Goal: Task Accomplishment & Management: Manage account settings

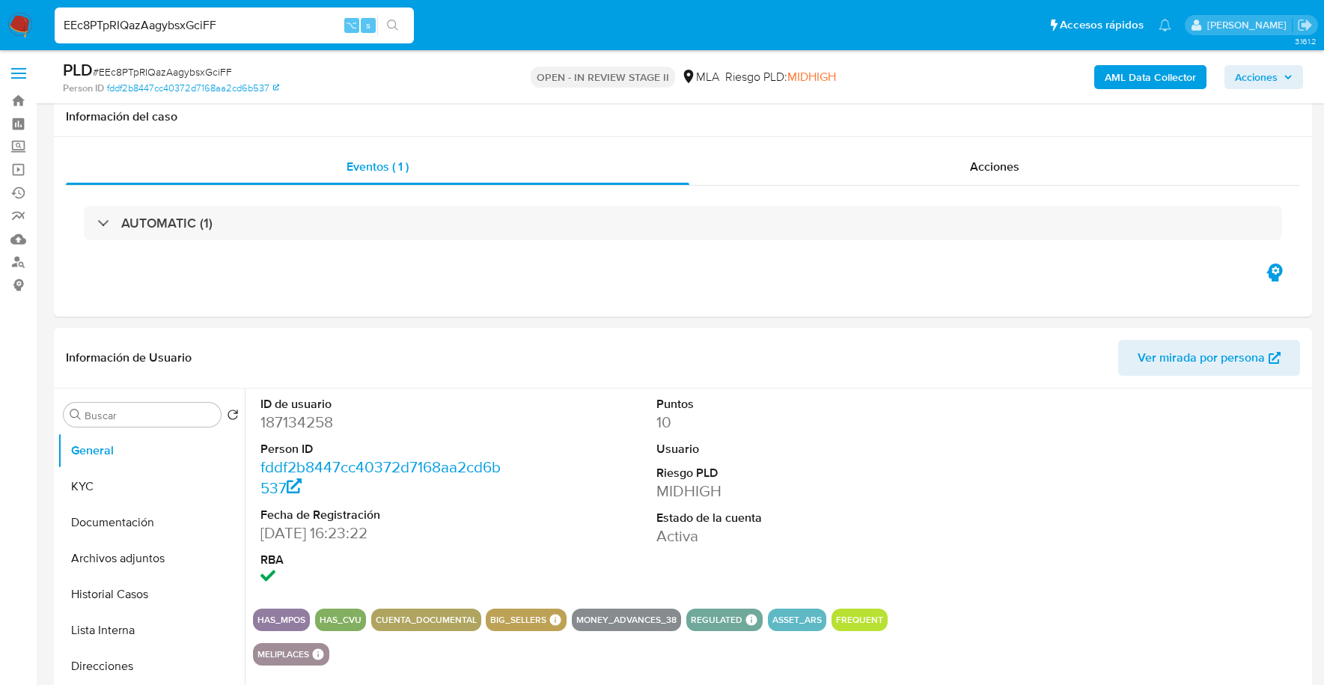
select select "10"
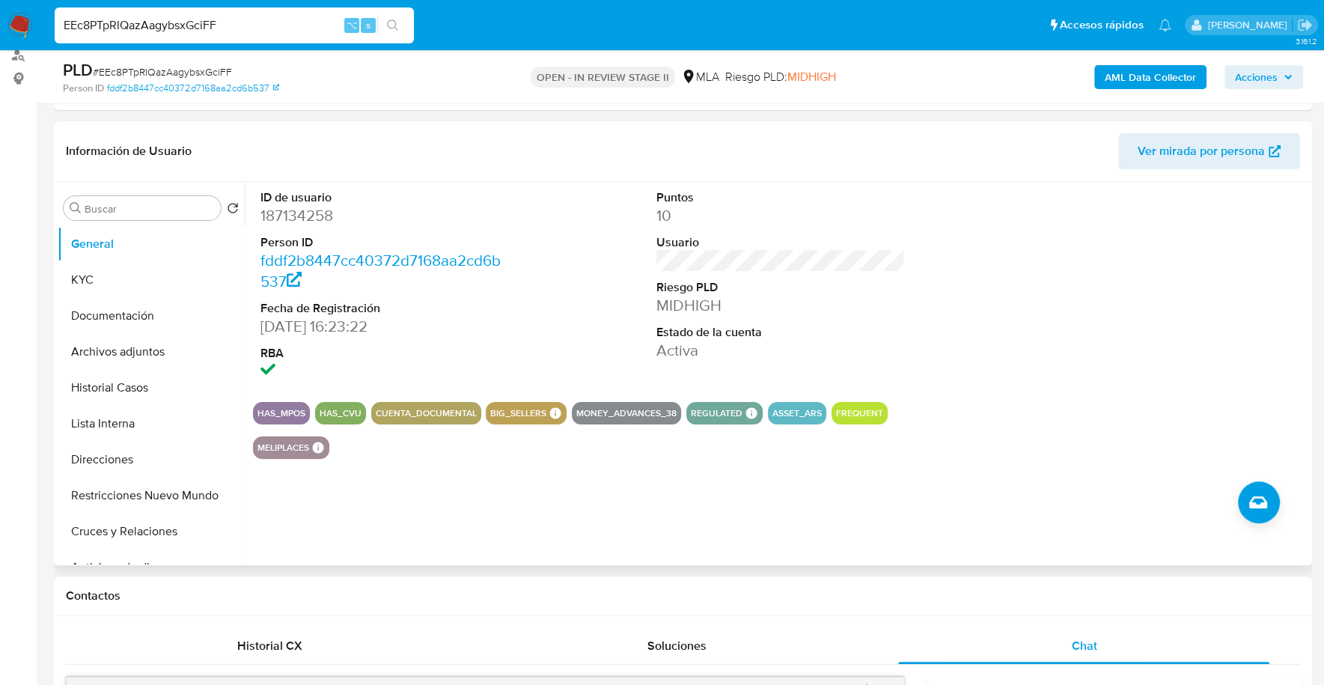
scroll to position [232, 0]
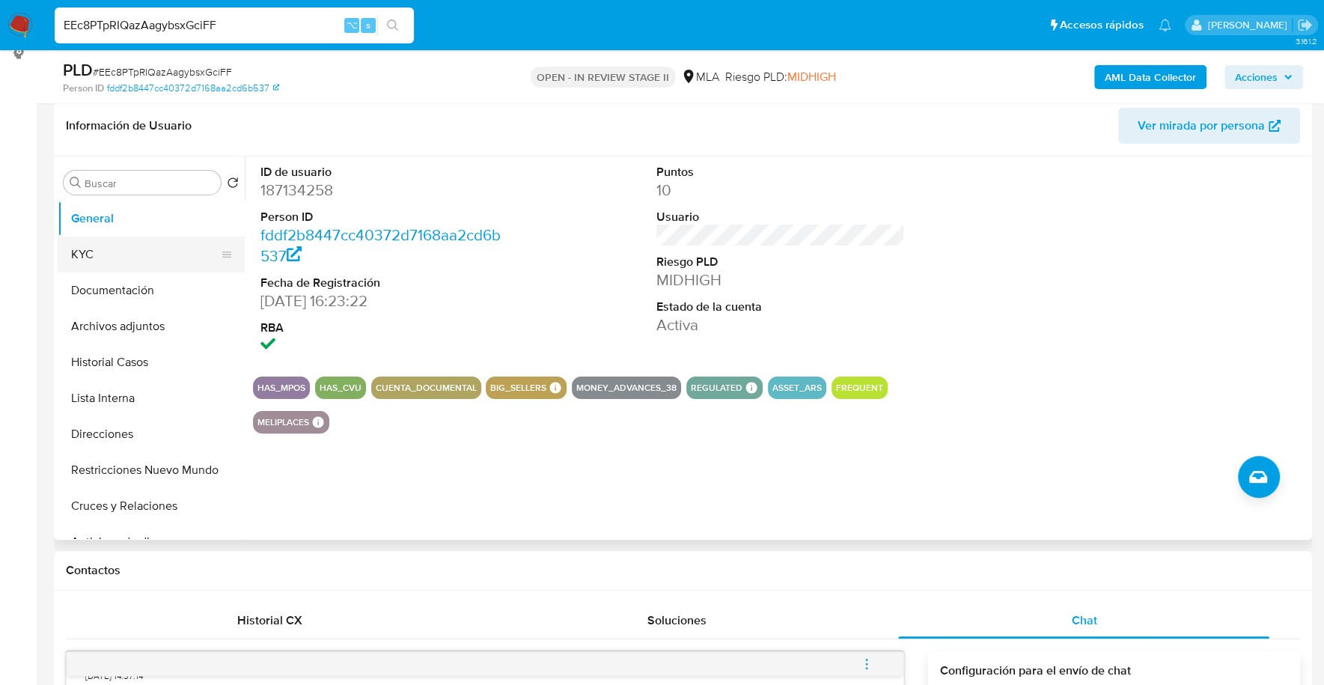
click at [69, 248] on button "KYC" at bounding box center [145, 254] width 175 height 36
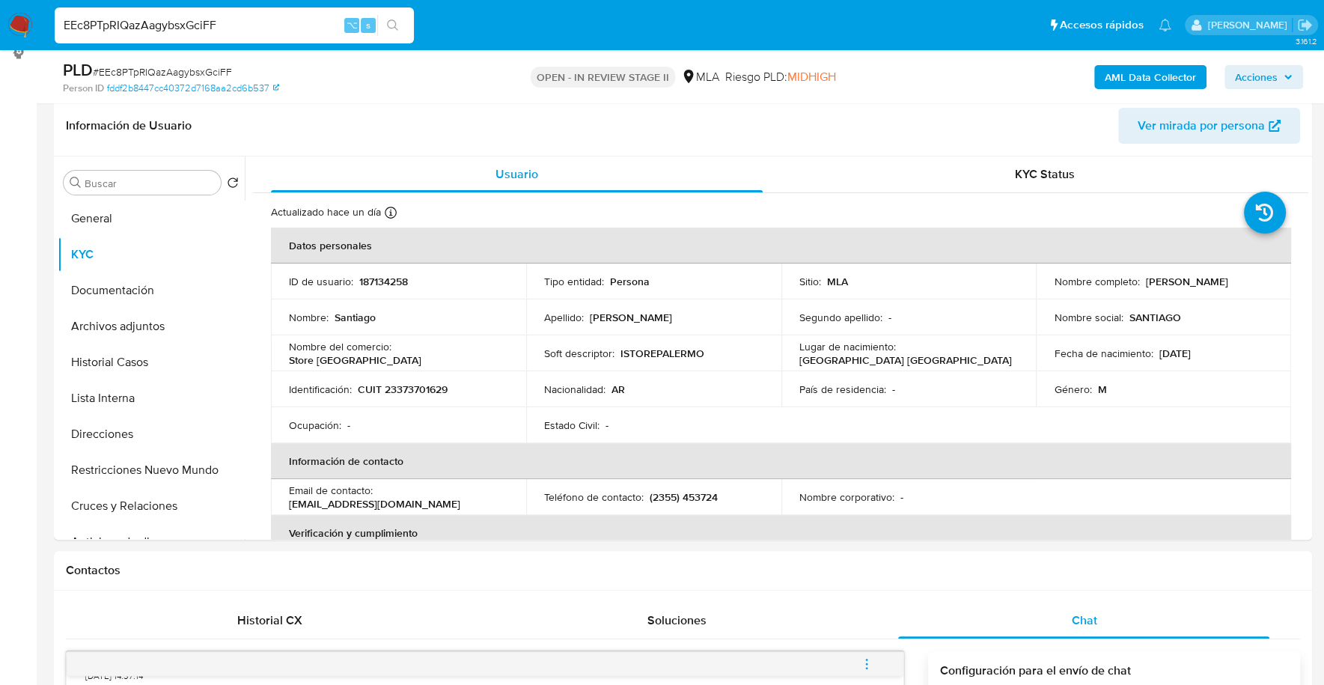
drag, startPoint x: 273, startPoint y: 17, endPoint x: -52, endPoint y: 16, distance: 325.5
paste input "108918050"
type input "108918050"
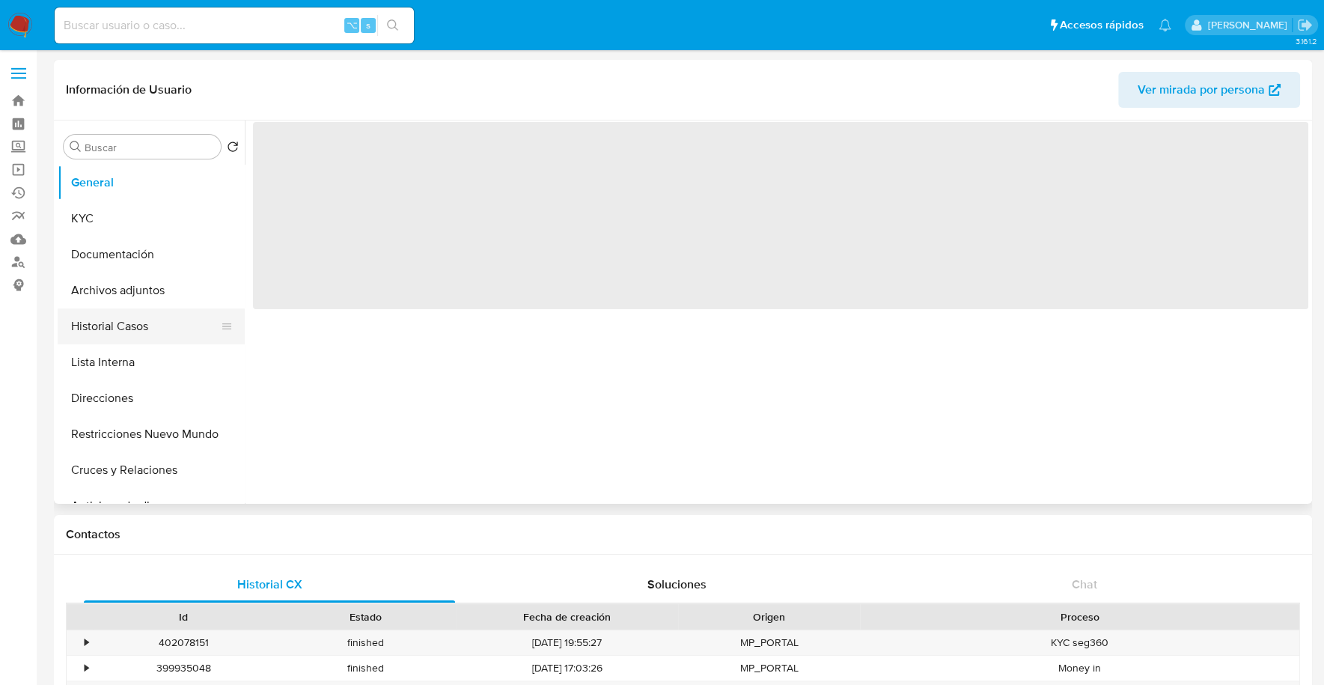
select select "10"
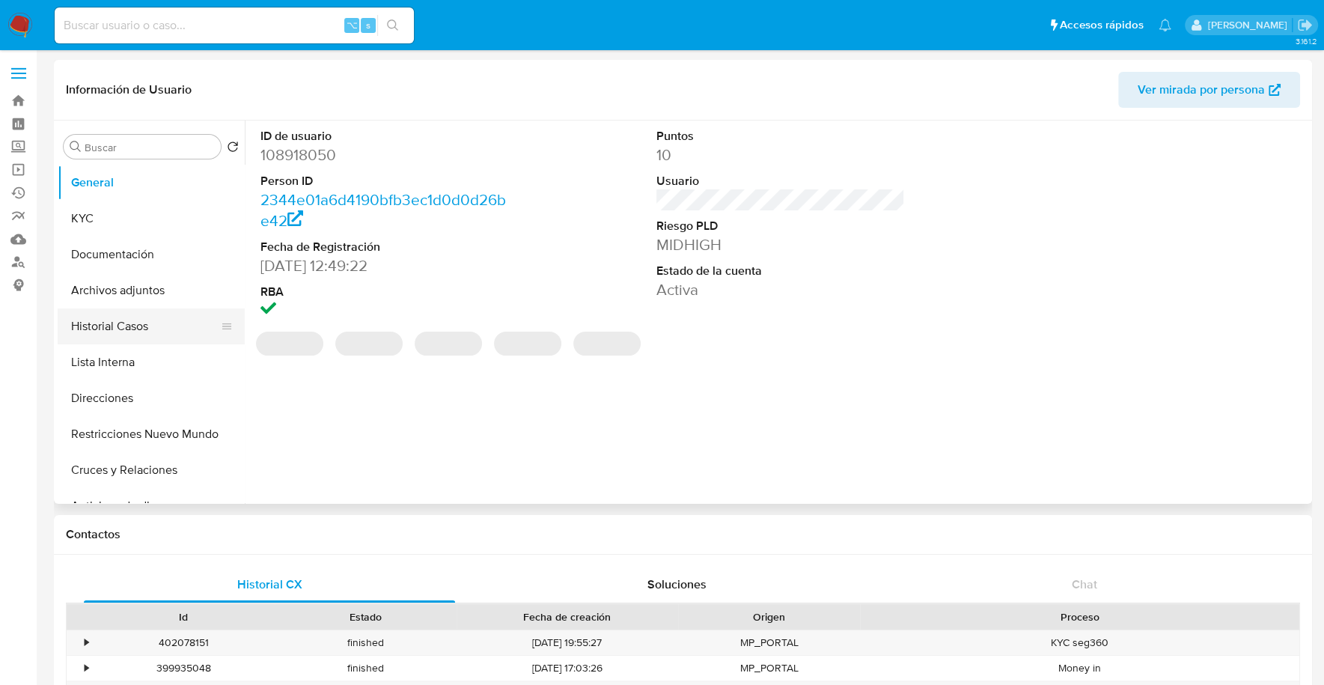
click at [135, 316] on button "Historial Casos" at bounding box center [145, 326] width 175 height 36
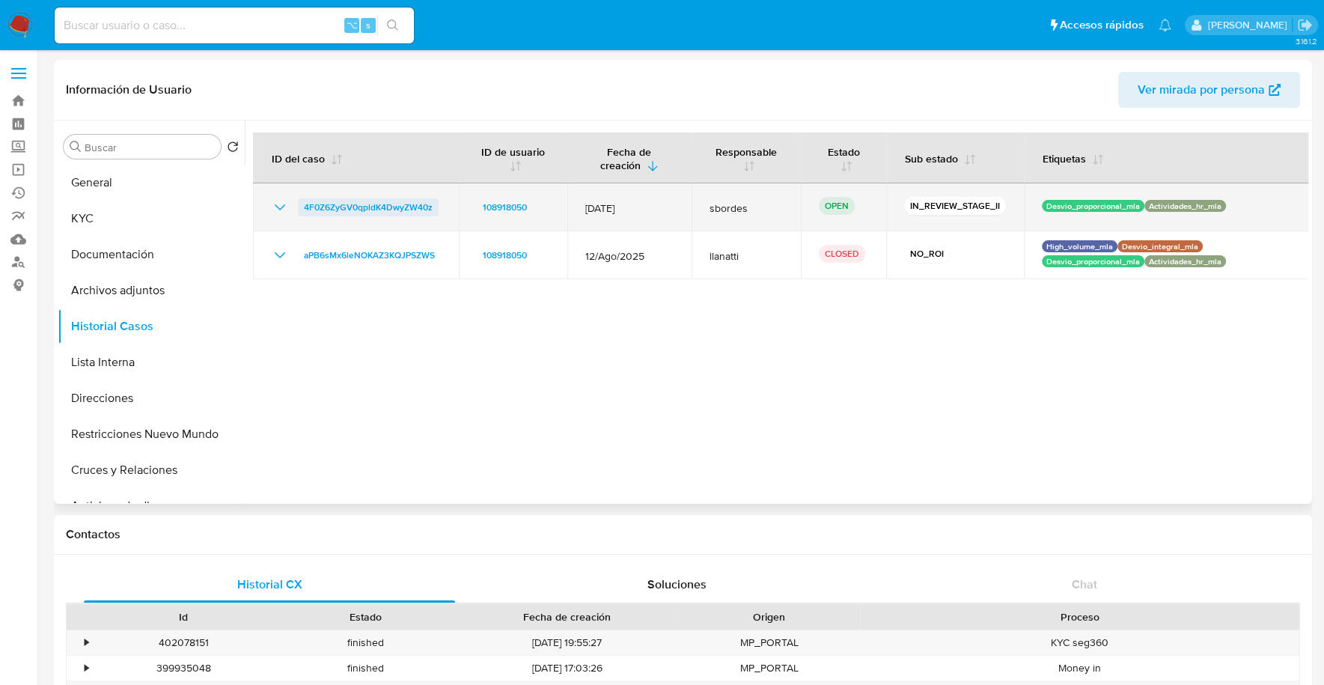
click at [360, 201] on span "4F0Z6ZyGV0qpldK4DwyZW40z" at bounding box center [368, 207] width 129 height 18
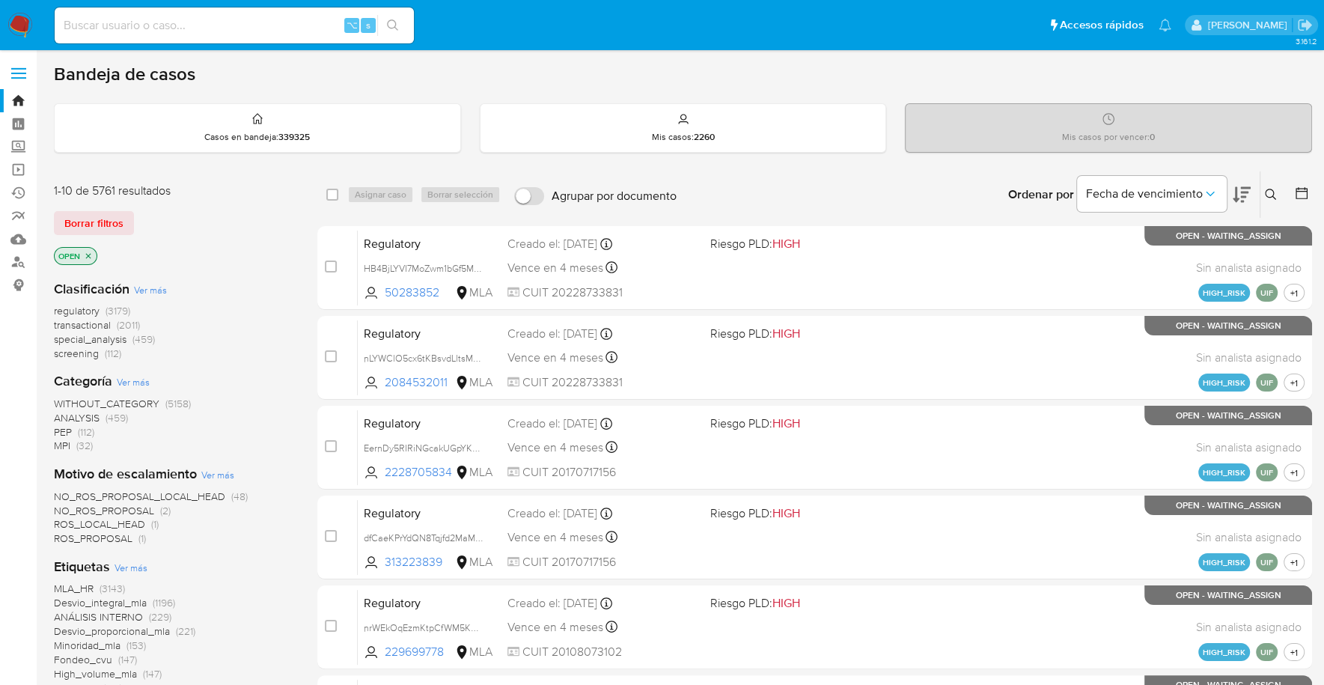
click at [20, 31] on img at bounding box center [19, 25] width 25 height 25
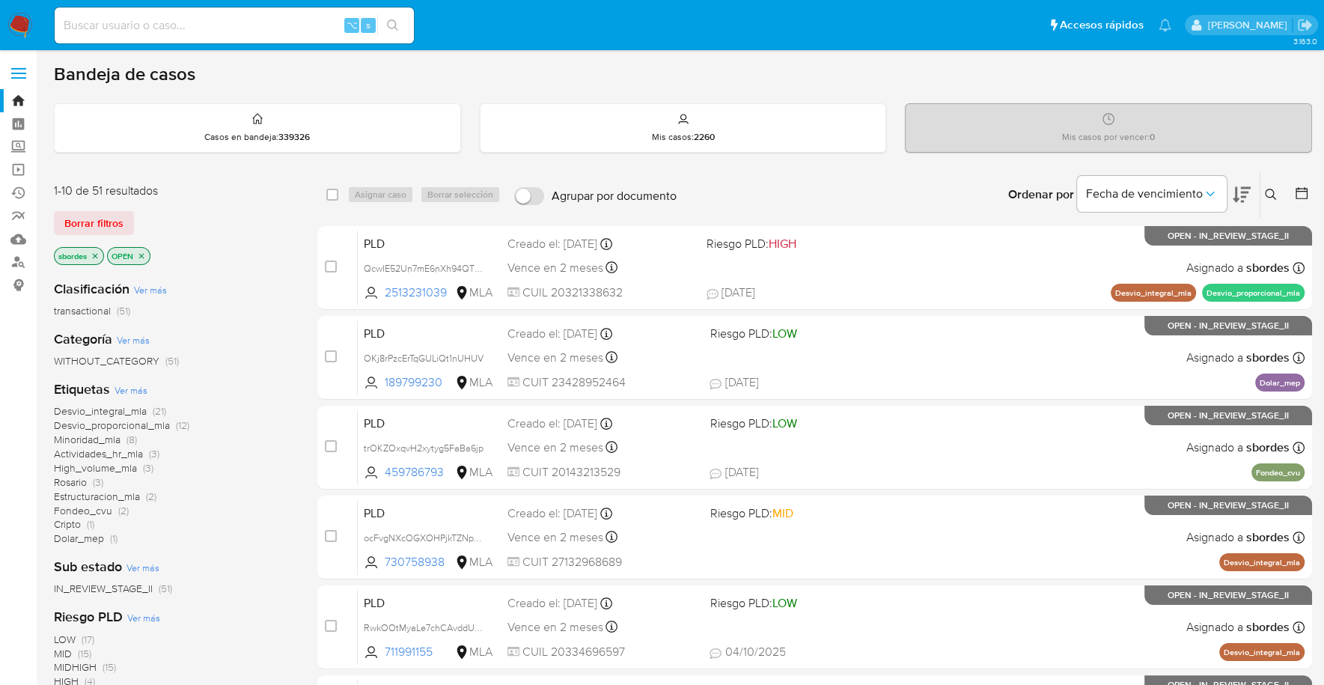
click at [95, 253] on icon "close-filter" at bounding box center [95, 255] width 5 height 5
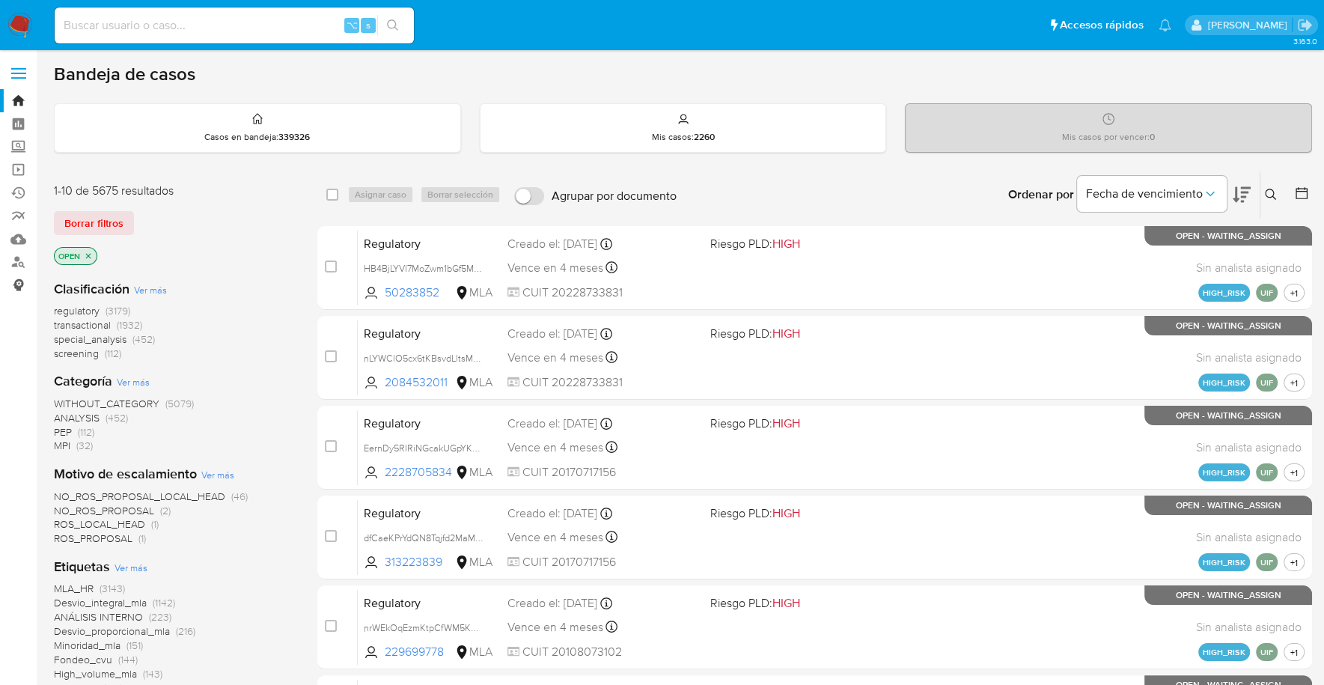
click at [22, 275] on link "Consolidado" at bounding box center [89, 284] width 178 height 23
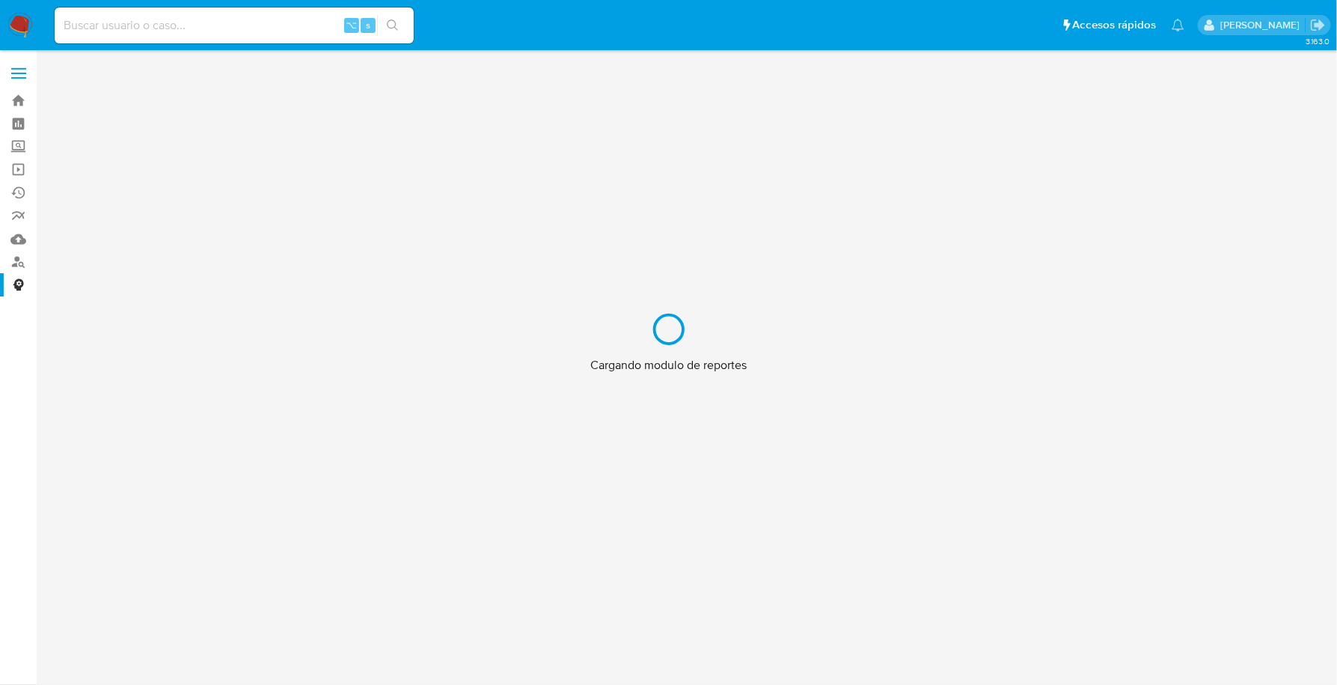
click at [19, 257] on div "Cargando modulo de reportes" at bounding box center [668, 342] width 1337 height 685
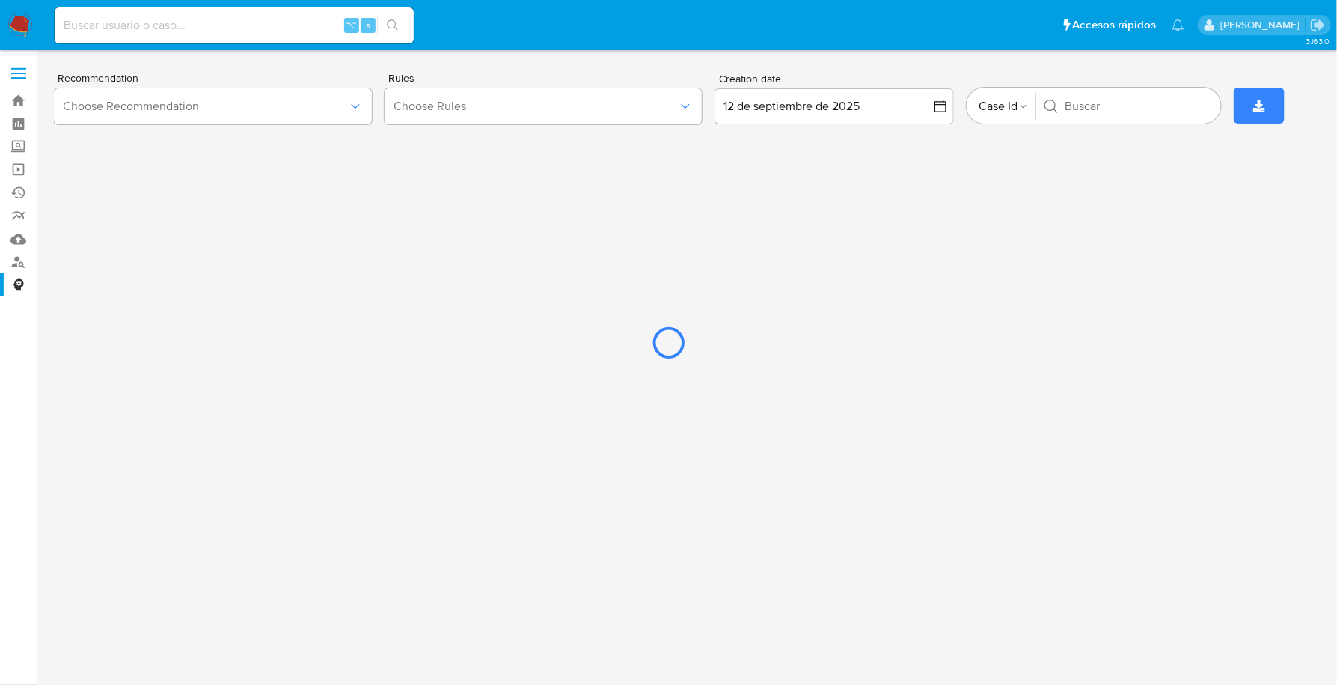
click at [19, 264] on div at bounding box center [668, 342] width 1337 height 685
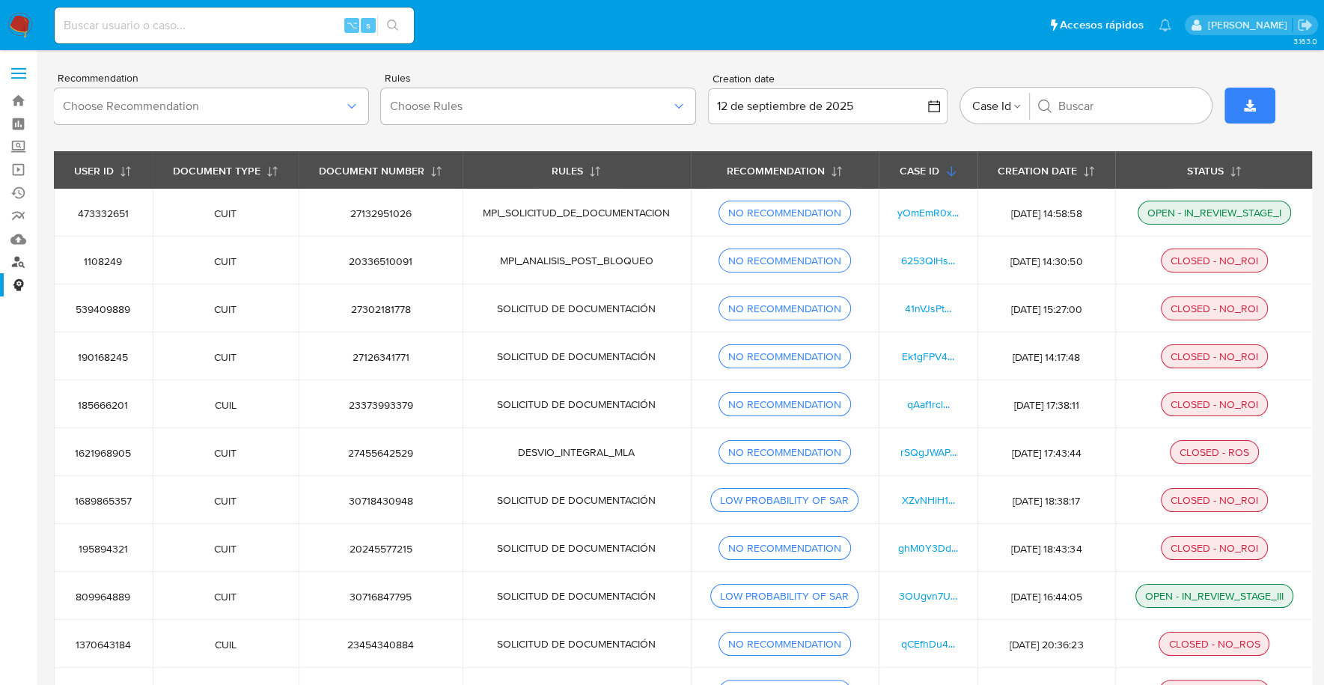
click at [8, 268] on link "Buscador de personas" at bounding box center [89, 262] width 178 height 23
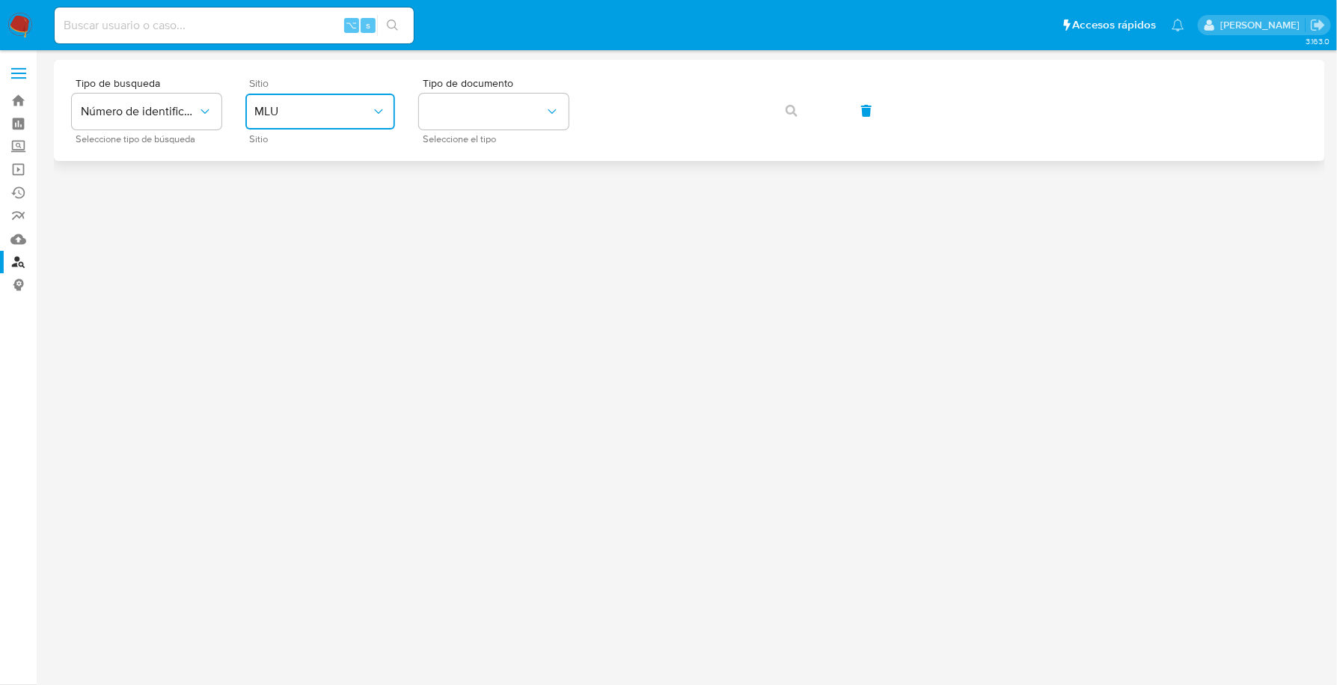
click at [328, 123] on button "MLU" at bounding box center [320, 112] width 150 height 36
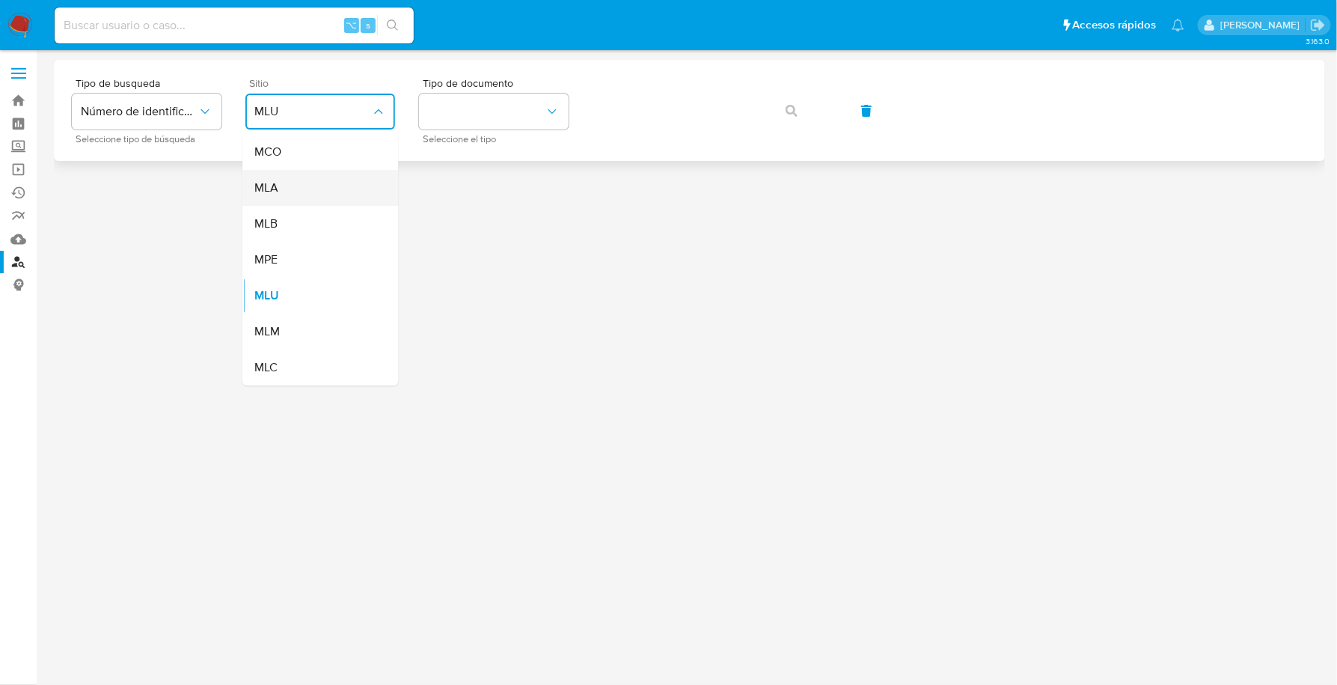
click at [288, 200] on div "MLA" at bounding box center [315, 188] width 123 height 36
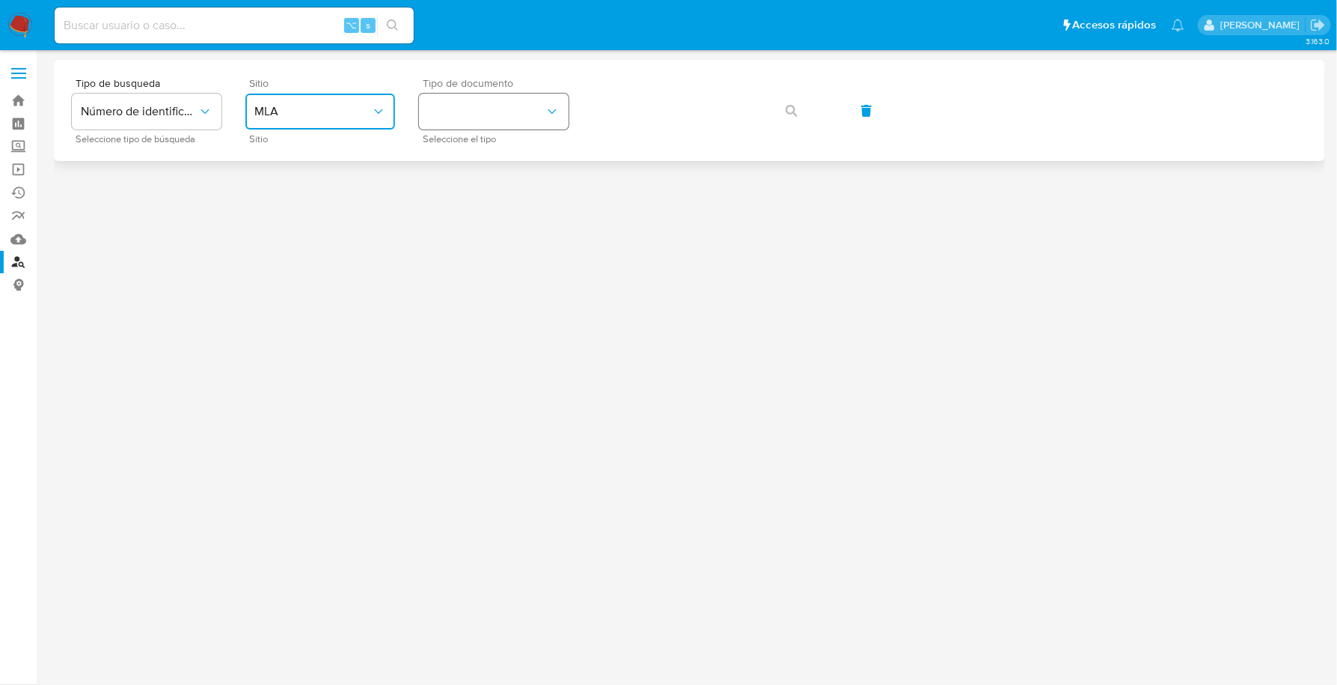
click at [507, 112] on button "identificationType" at bounding box center [494, 112] width 150 height 36
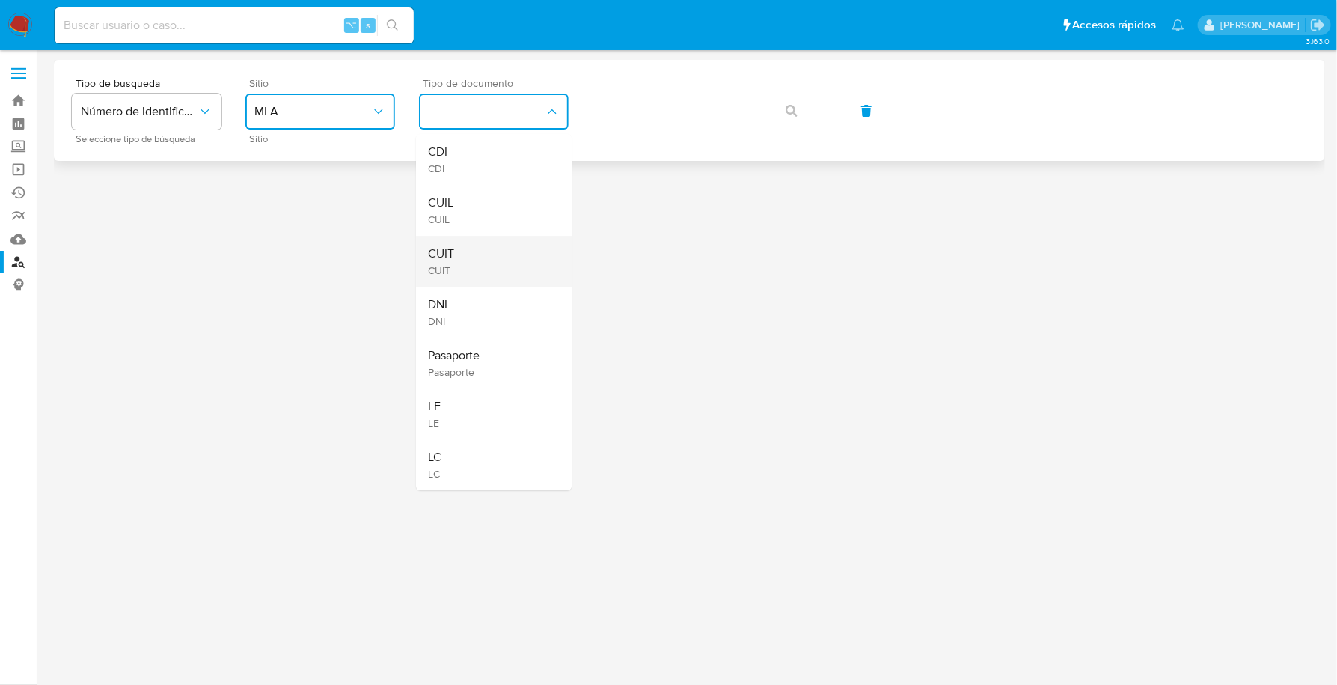
click at [498, 255] on div "CUIT CUIT" at bounding box center [489, 261] width 123 height 51
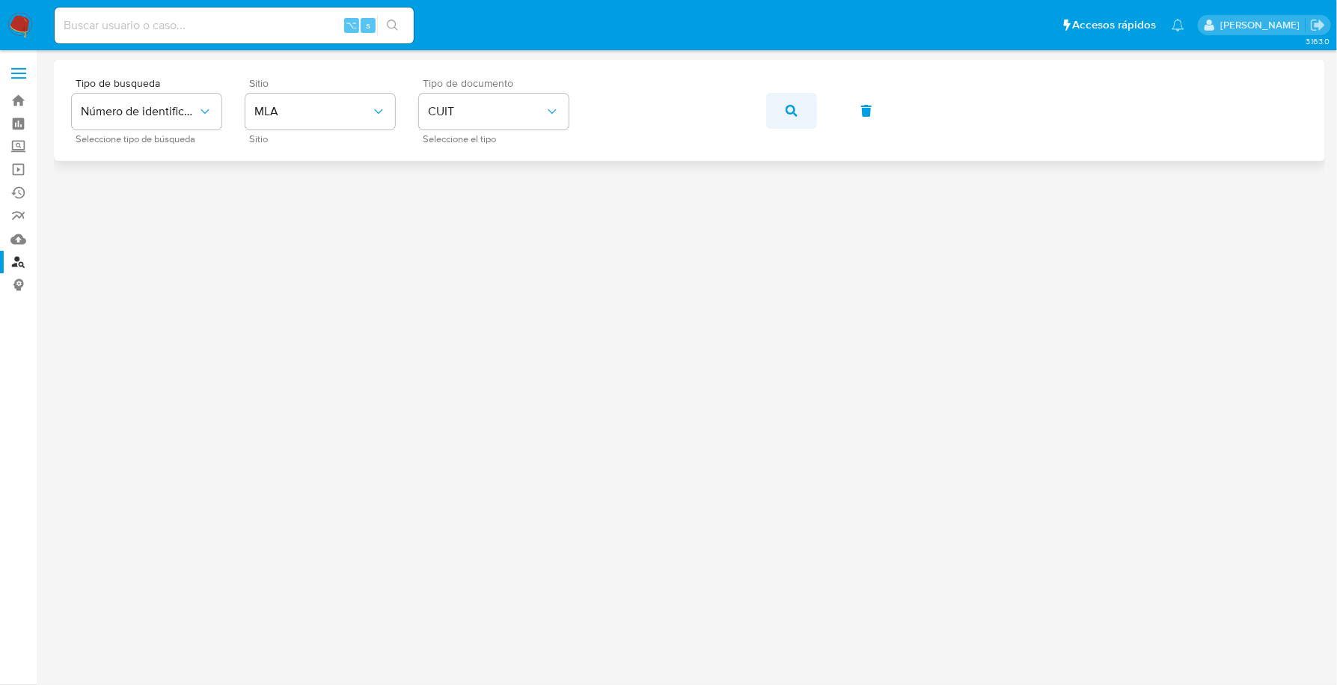
click at [796, 110] on icon "button" at bounding box center [792, 111] width 12 height 12
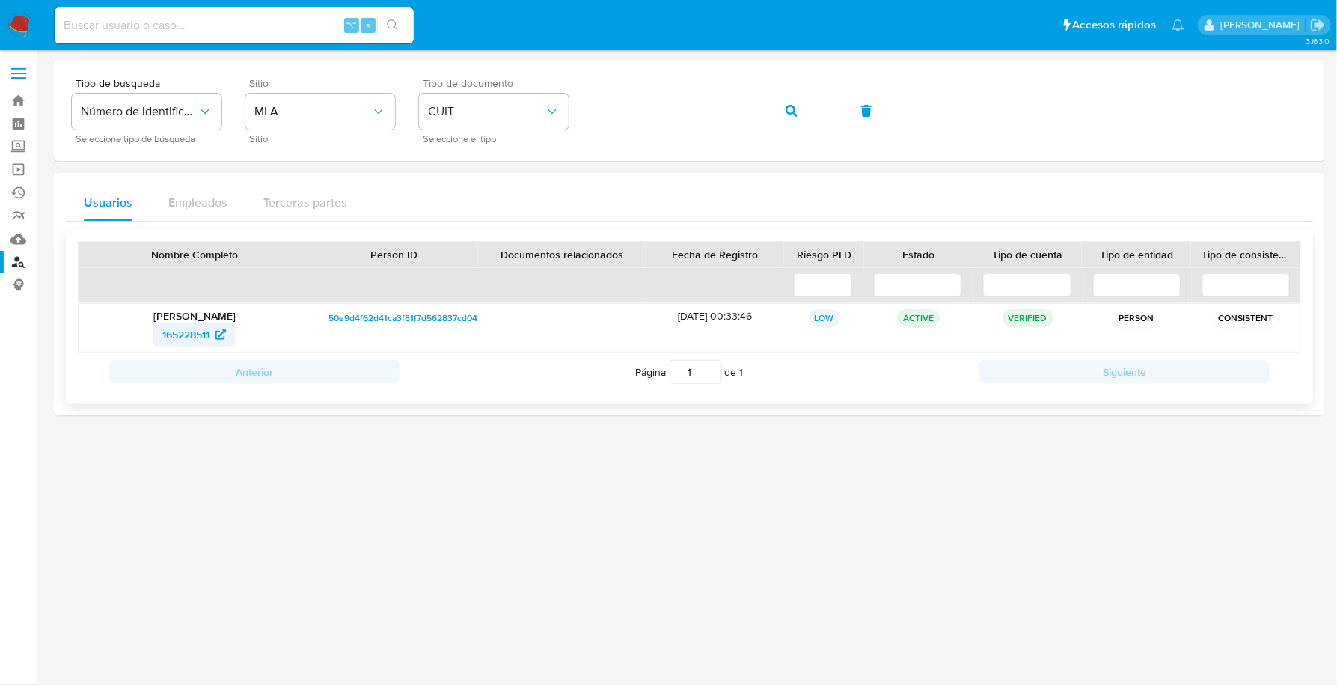
click at [186, 329] on span "165228511" at bounding box center [185, 335] width 47 height 24
click at [10, 25] on img at bounding box center [19, 25] width 25 height 25
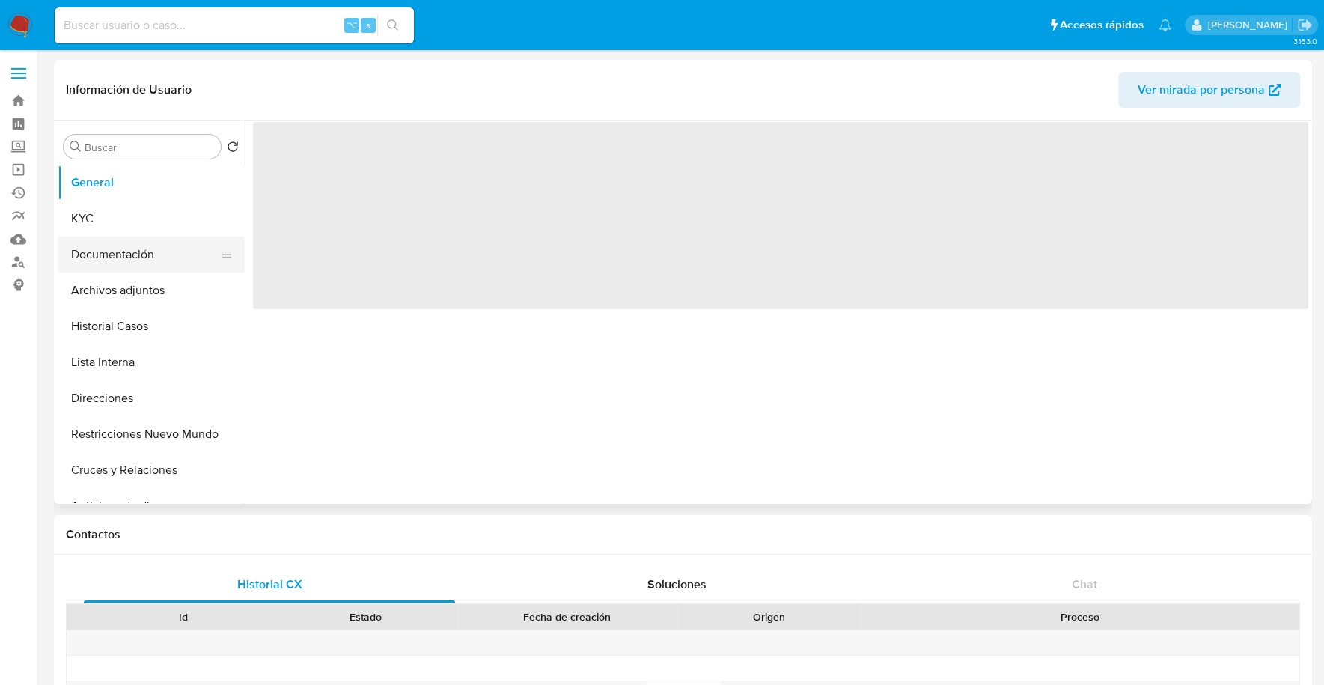
select select "10"
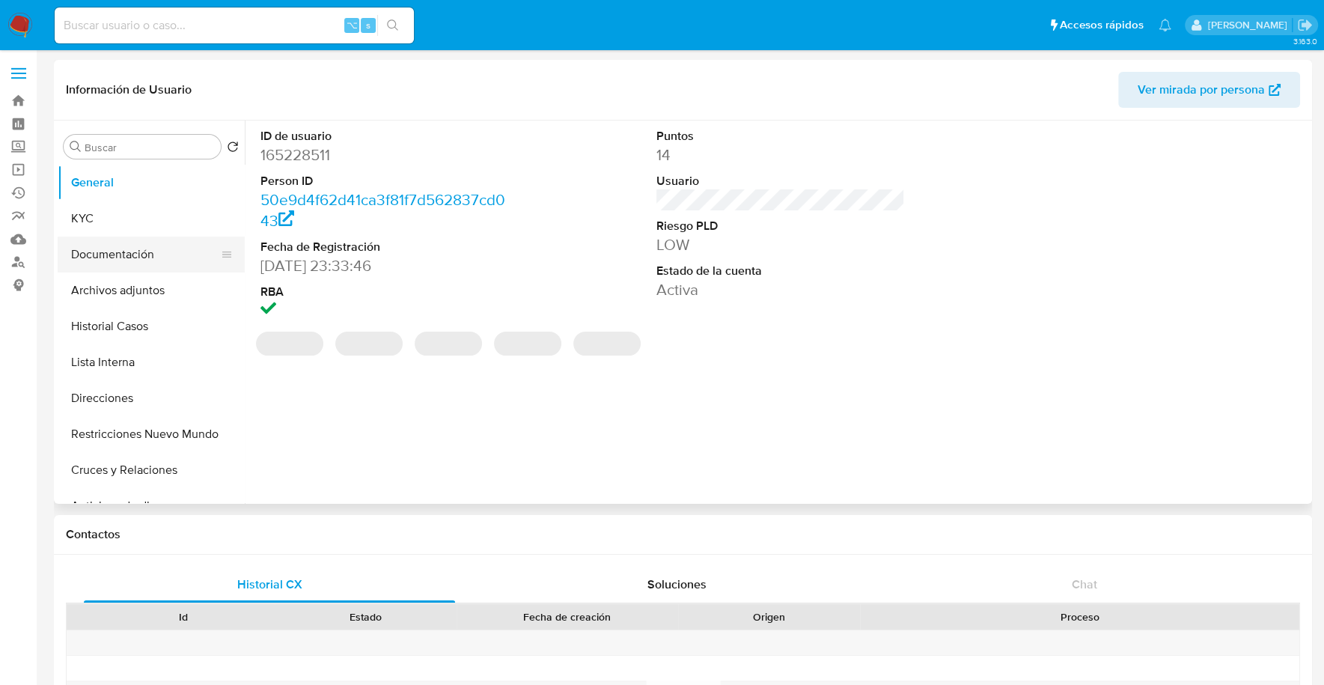
click at [138, 248] on button "Documentación" at bounding box center [145, 254] width 175 height 36
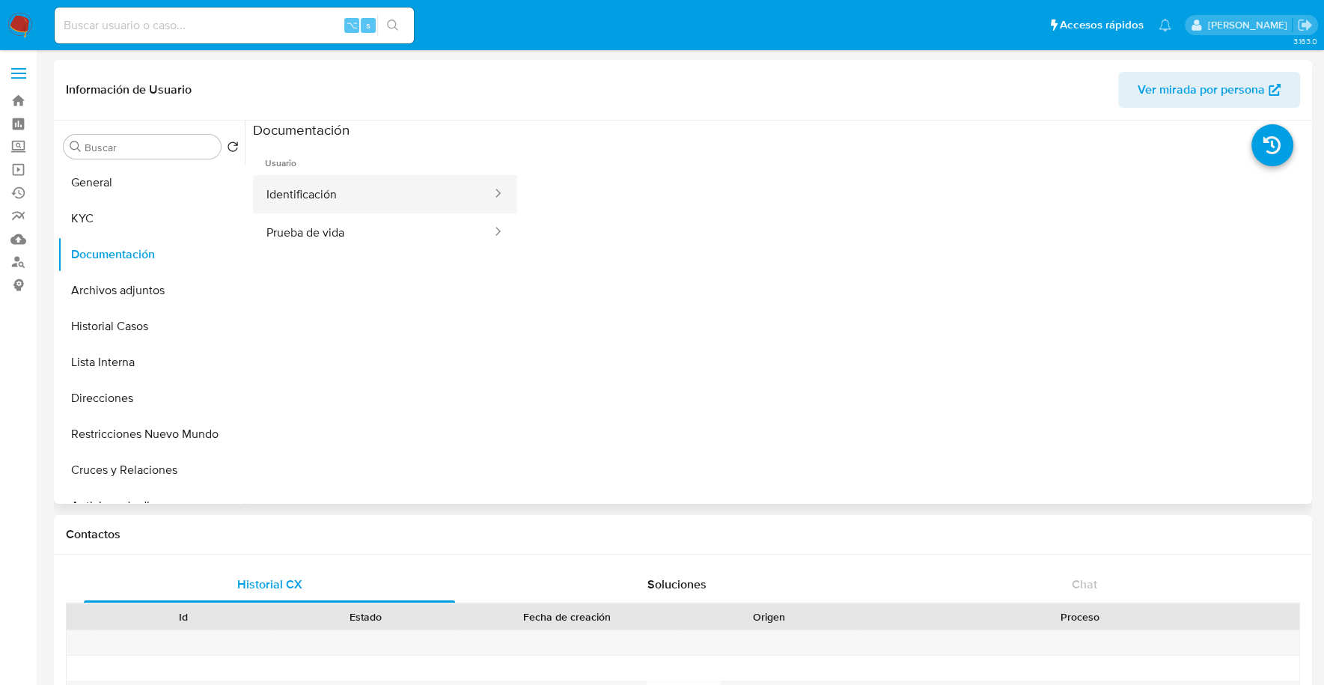
click at [426, 193] on button "Identificación" at bounding box center [373, 194] width 240 height 38
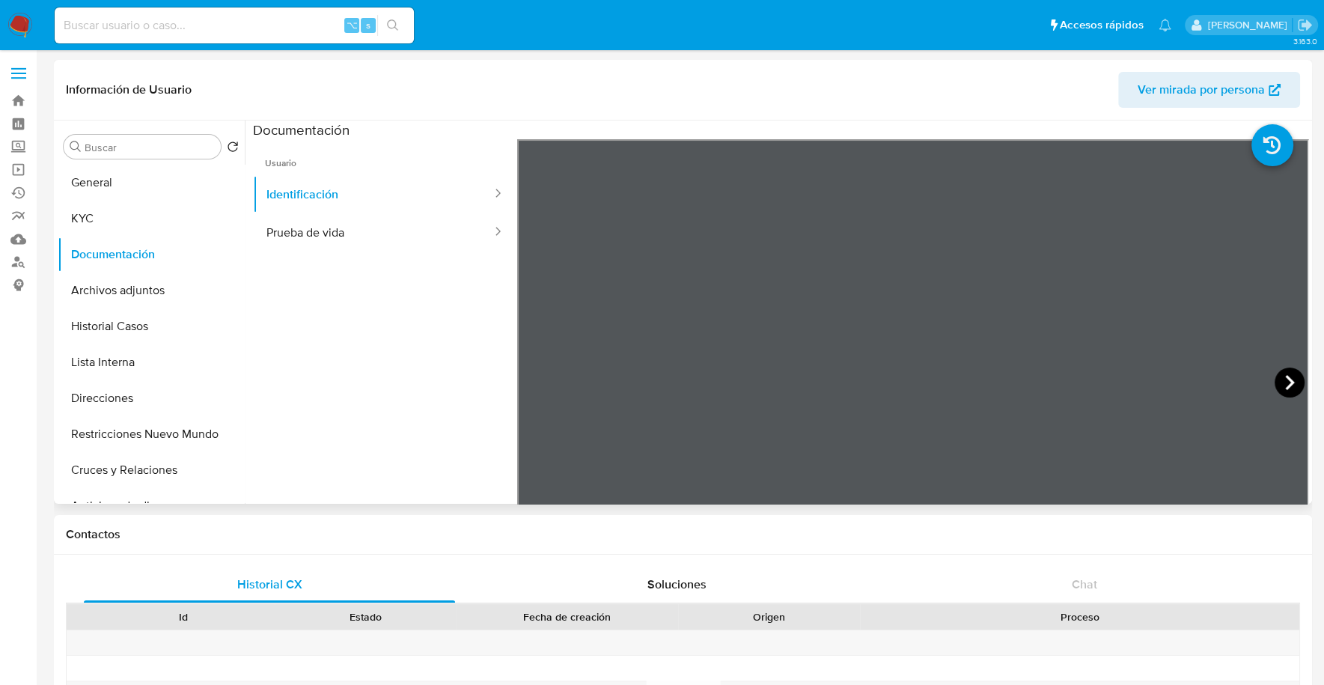
click at [1285, 388] on icon at bounding box center [1289, 382] width 9 height 15
click at [318, 241] on button "Prueba de vida" at bounding box center [373, 232] width 240 height 38
click at [147, 226] on button "KYC" at bounding box center [145, 219] width 175 height 36
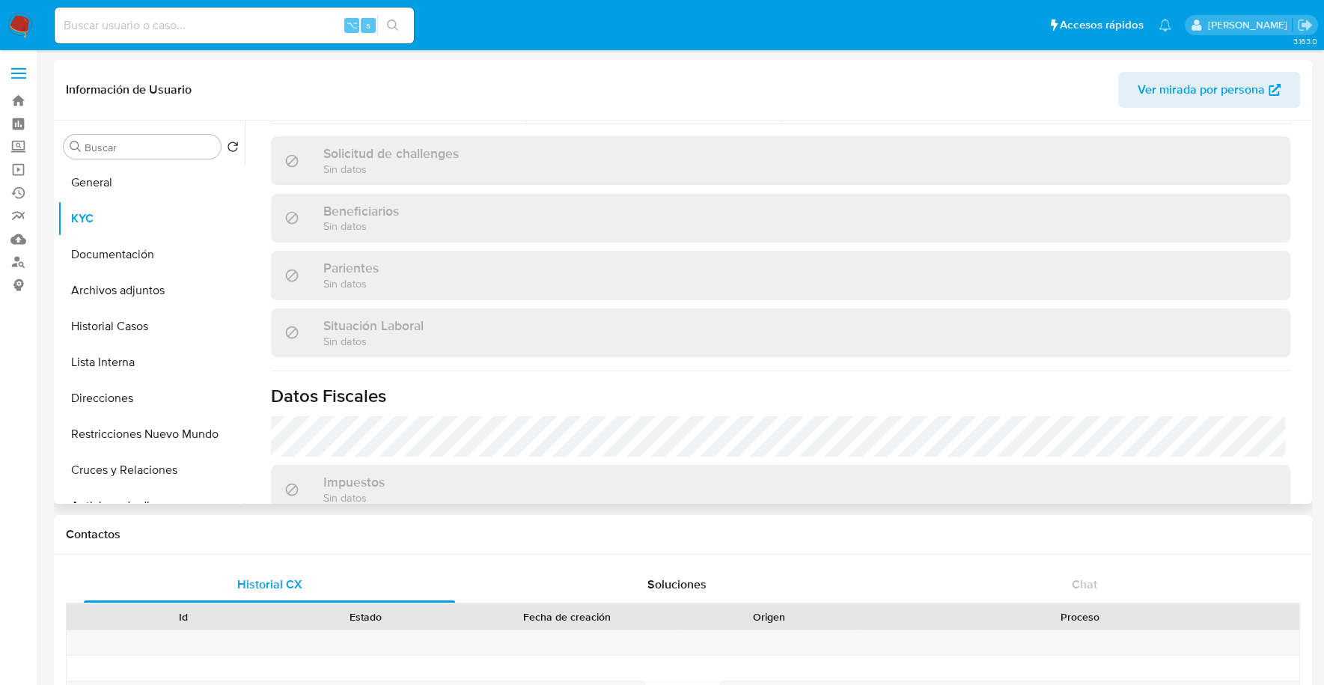
scroll to position [787, 0]
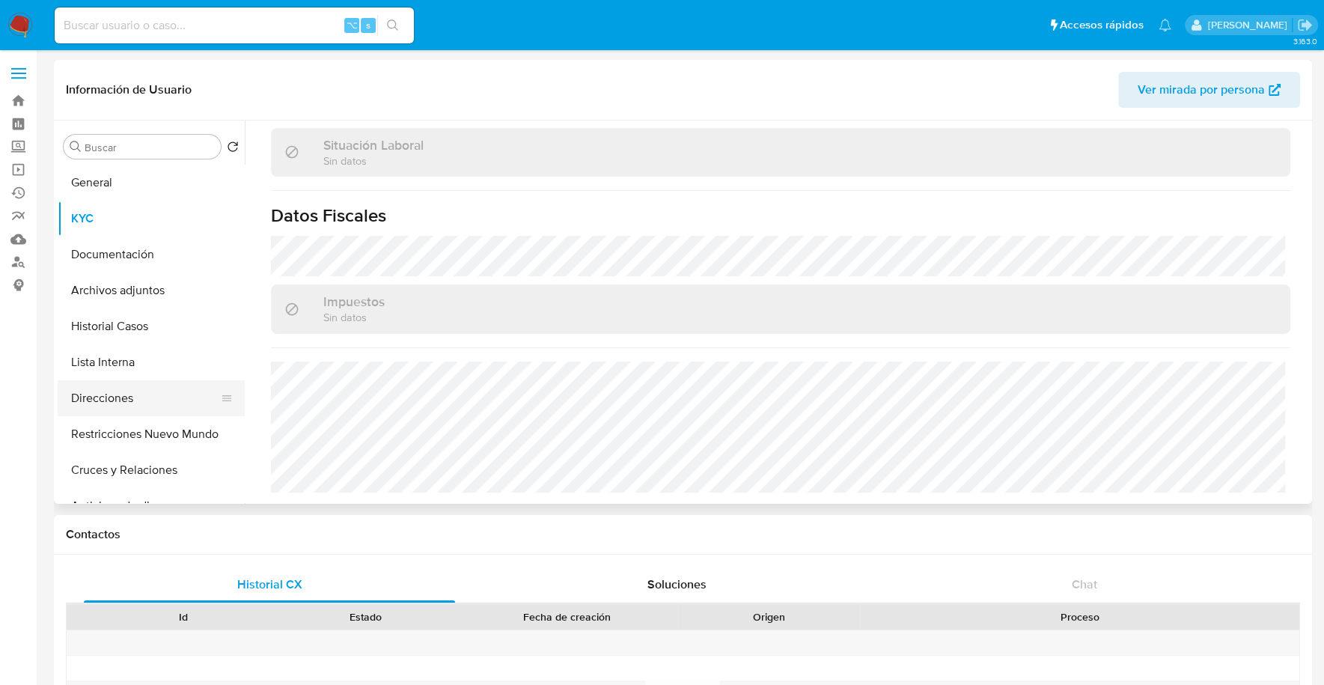
click at [131, 405] on button "Direcciones" at bounding box center [145, 398] width 175 height 36
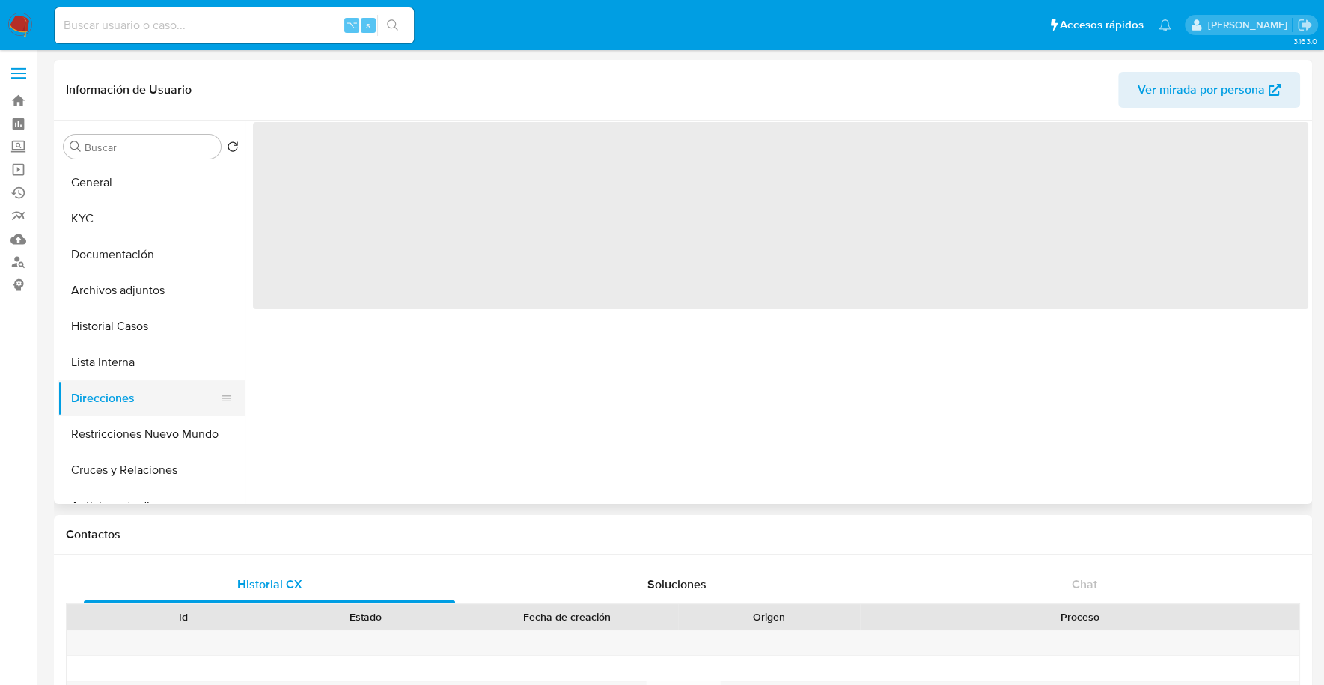
scroll to position [0, 0]
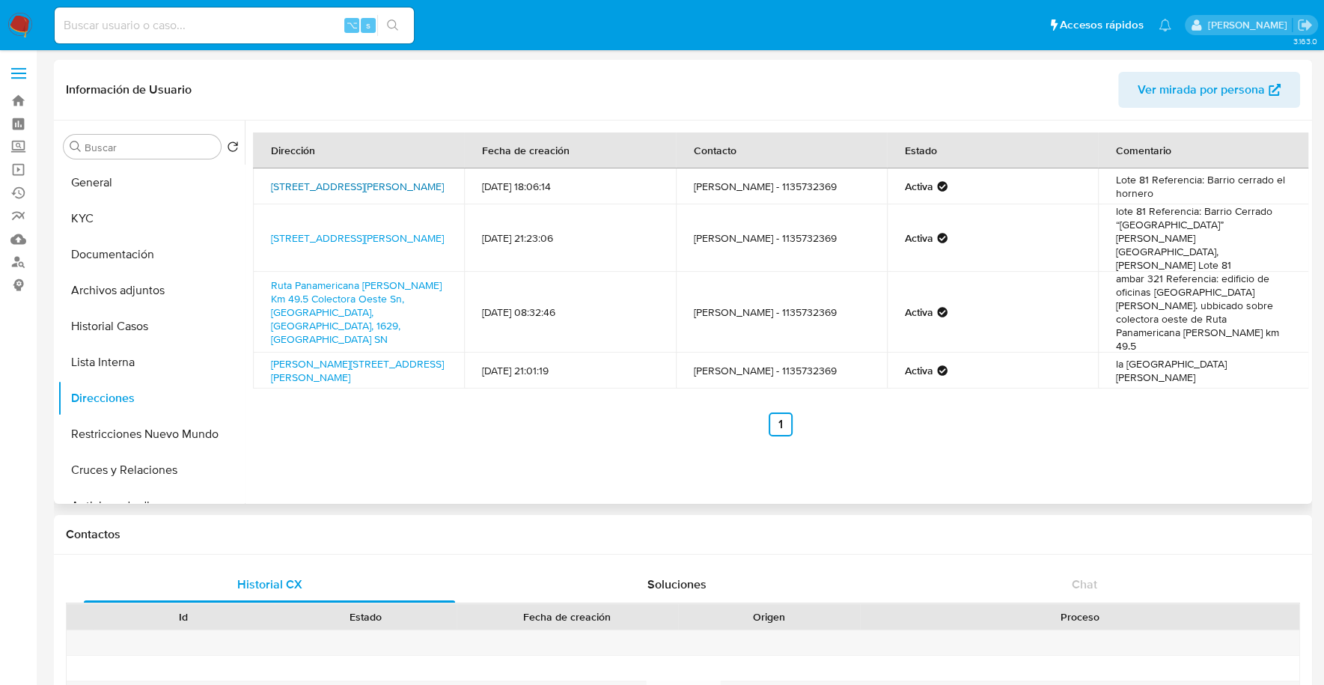
click at [305, 179] on link "Calle El Hornero 101, Pilar, Buenos Aires, 1630, Argentina 101" at bounding box center [357, 186] width 173 height 15
click at [80, 252] on button "Documentación" at bounding box center [145, 254] width 175 height 36
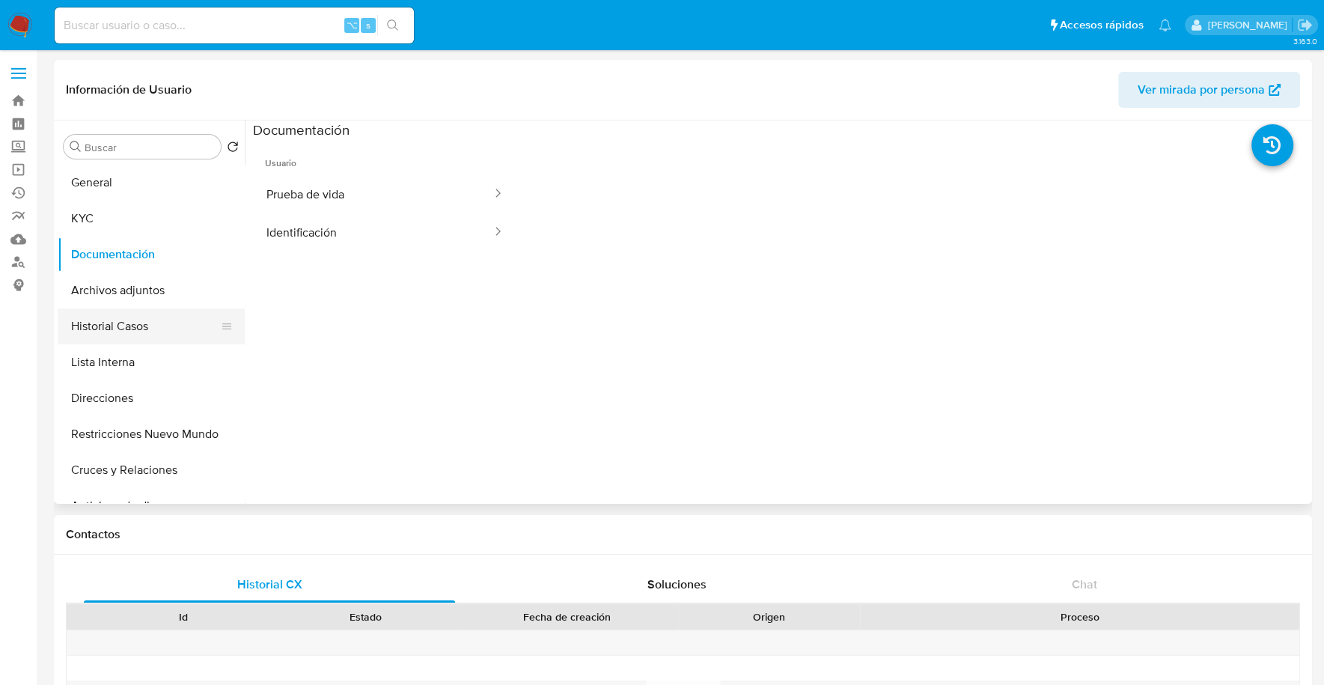
click at [115, 308] on button "Historial Casos" at bounding box center [145, 326] width 175 height 36
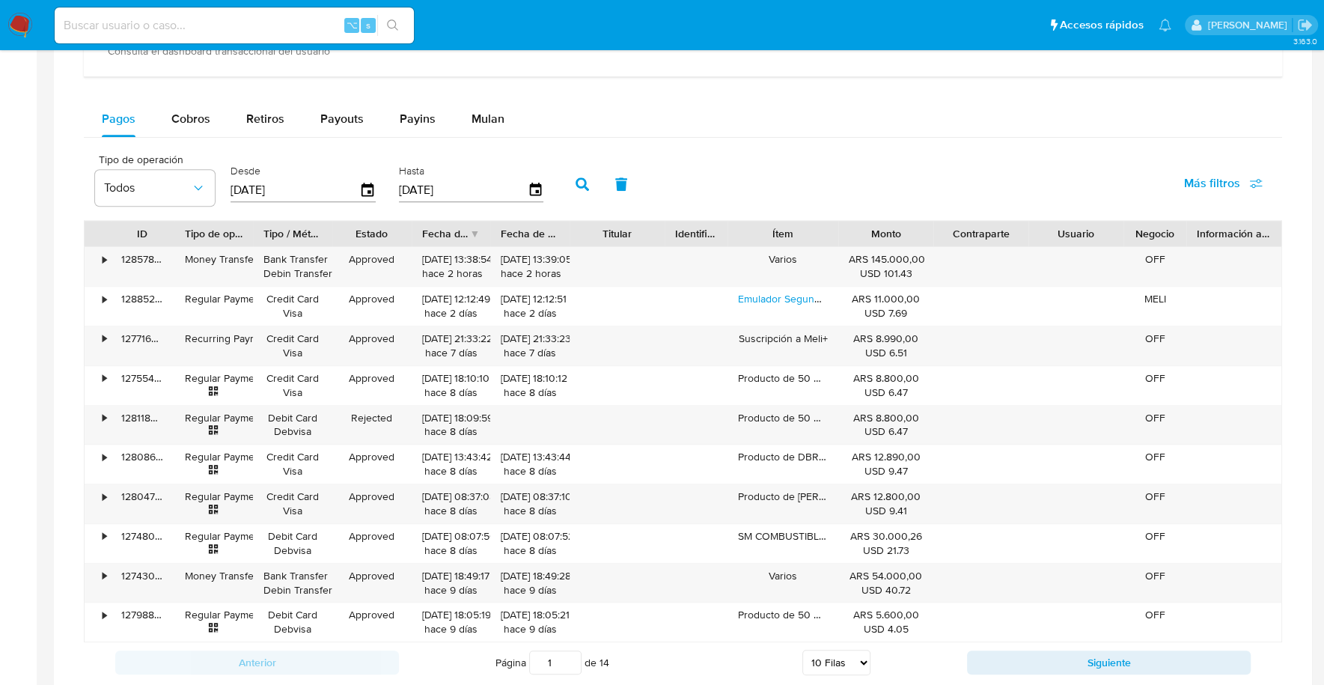
scroll to position [1045, 0]
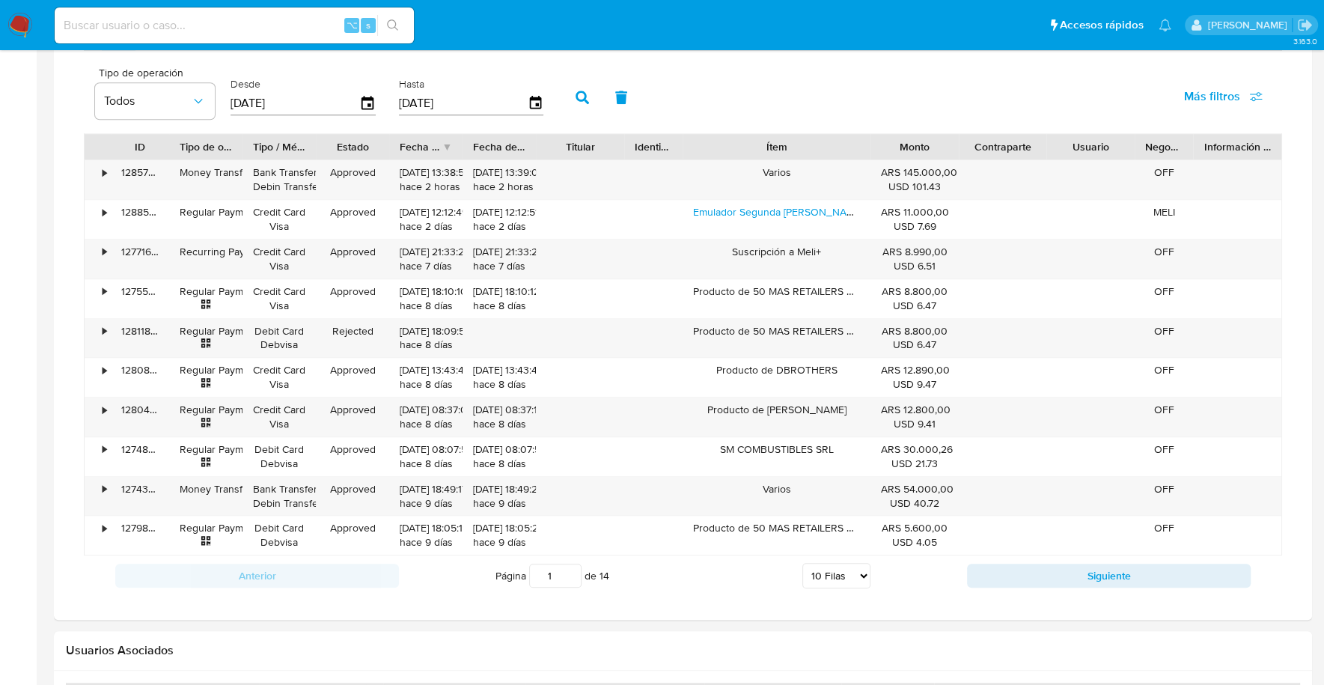
drag, startPoint x: 842, startPoint y: 139, endPoint x: 919, endPoint y: 143, distance: 77.2
click at [919, 143] on div "ID Tipo de operación Tipo / Método Estado Fecha de creación Fecha de aprobación…" at bounding box center [683, 146] width 1197 height 25
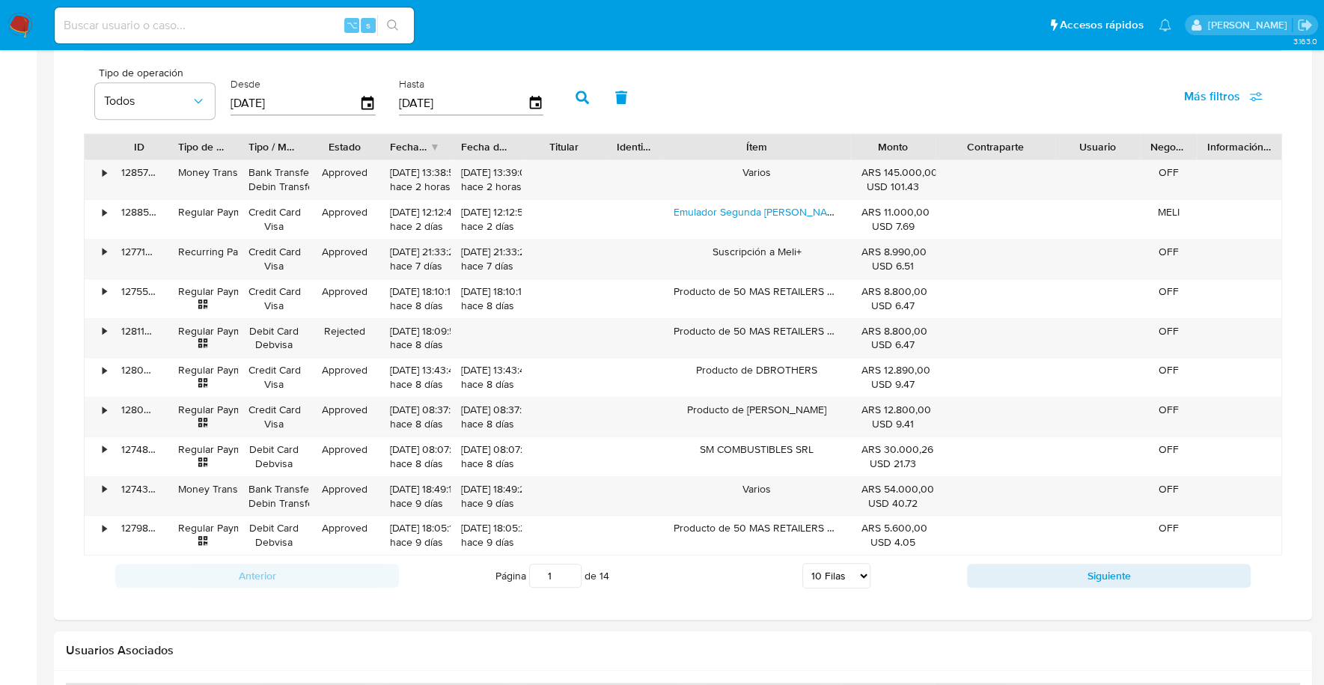
drag, startPoint x: 1042, startPoint y: 135, endPoint x: 1074, endPoint y: 135, distance: 31.4
click at [1074, 135] on div "ID Tipo de operación Tipo / Método Estado Fecha de creación Fecha de aprobación…" at bounding box center [683, 146] width 1197 height 25
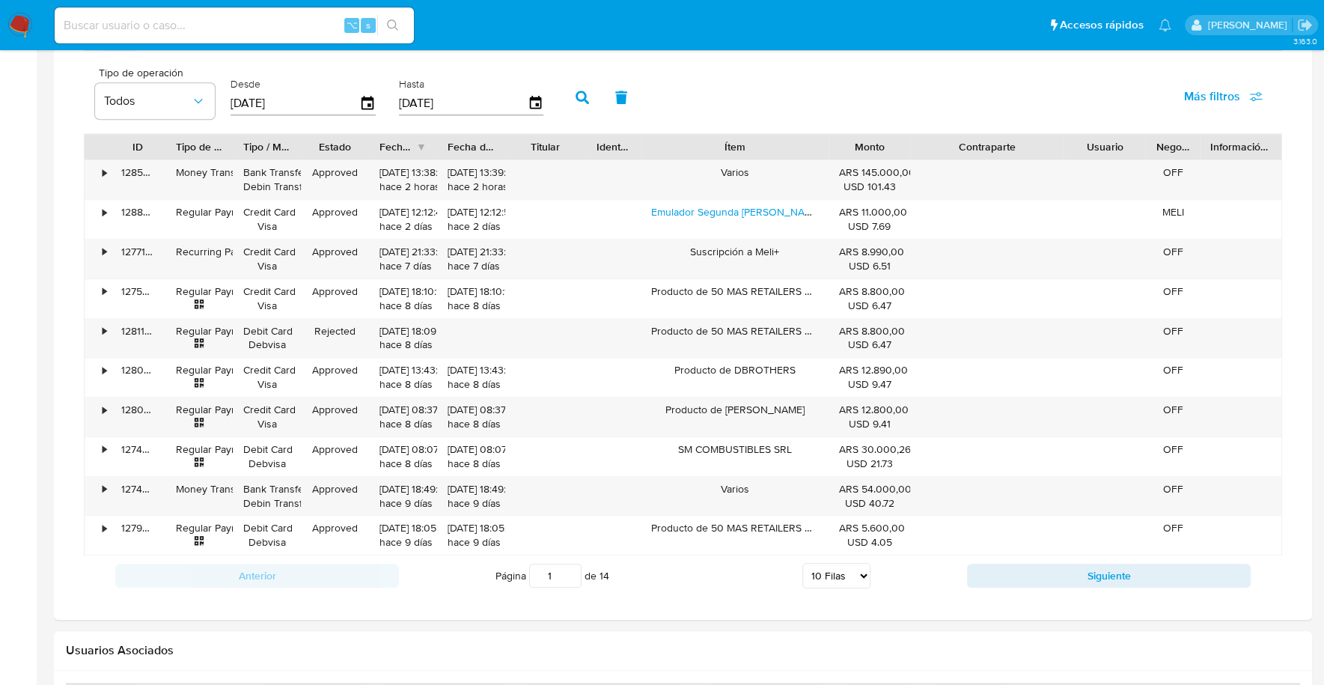
drag, startPoint x: 1048, startPoint y: 141, endPoint x: 1082, endPoint y: 142, distance: 34.4
click at [1082, 142] on div "ID Tipo de operación Tipo / Método Estado Fecha de creación Fecha de aprobación…" at bounding box center [683, 146] width 1197 height 25
click at [1015, 569] on button "Siguiente" at bounding box center [1109, 575] width 284 height 24
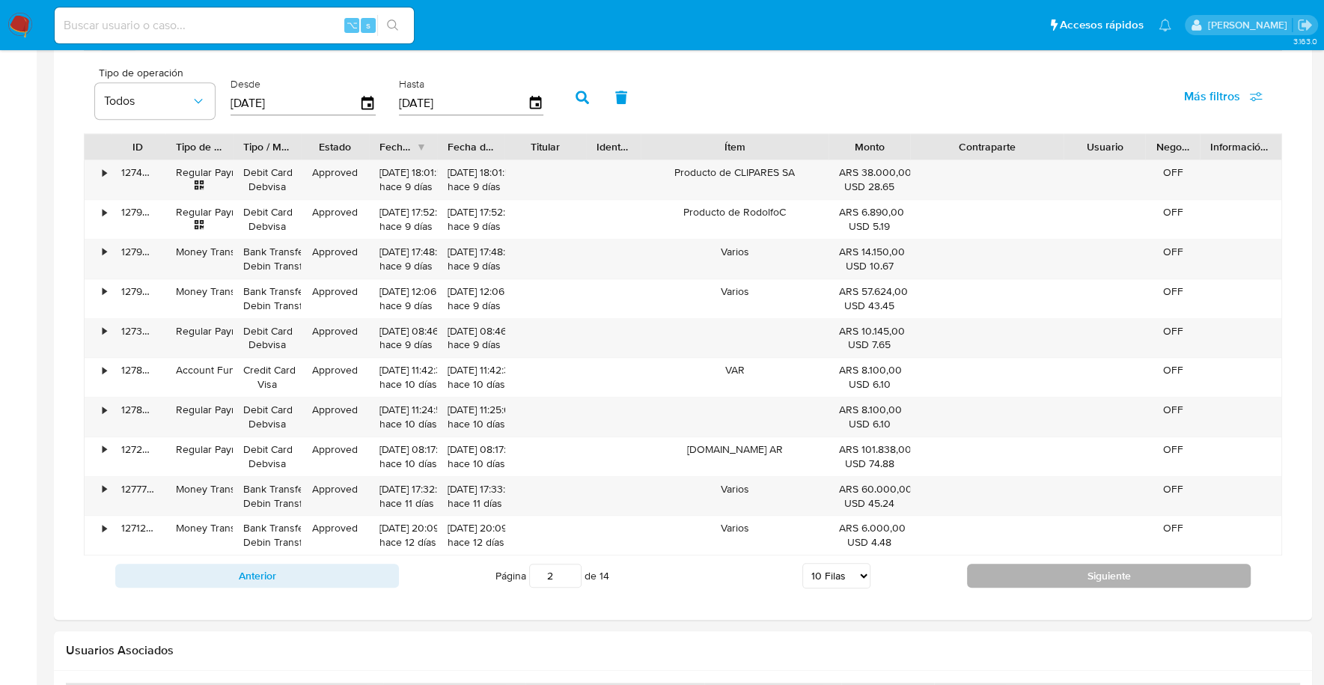
click at [1015, 569] on button "Siguiente" at bounding box center [1109, 575] width 284 height 24
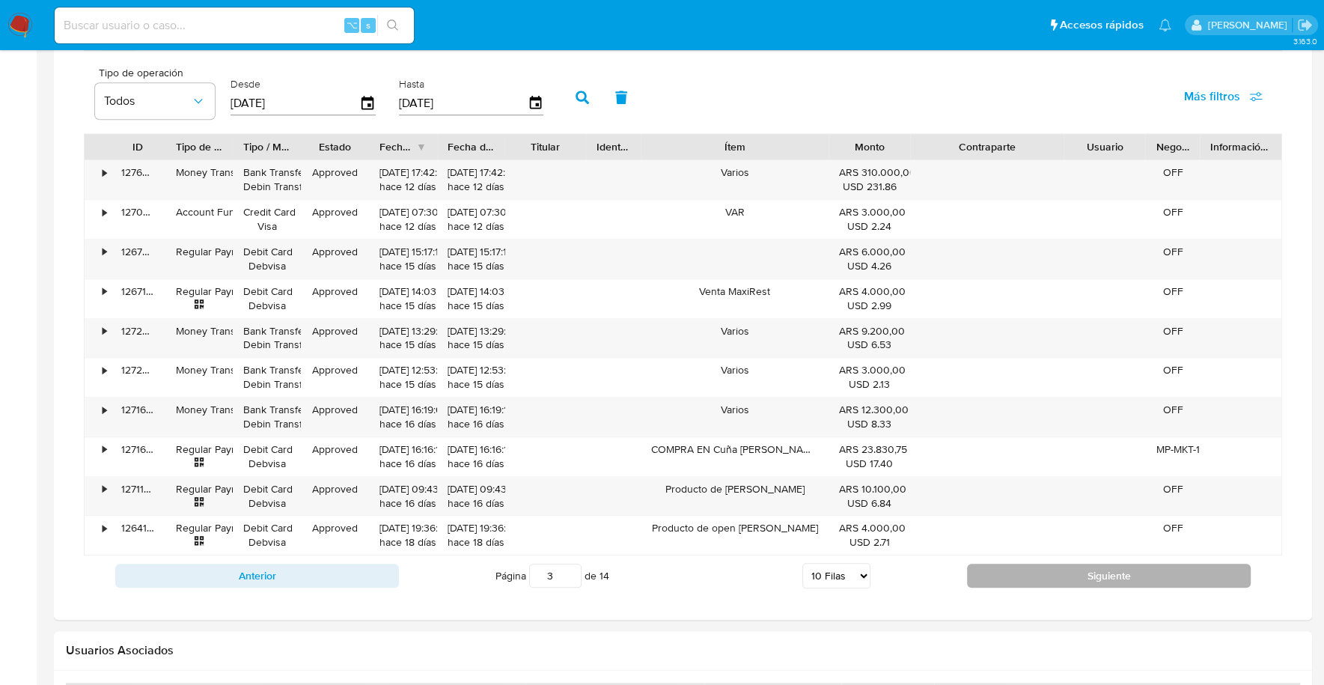
click at [1015, 569] on button "Siguiente" at bounding box center [1109, 575] width 284 height 24
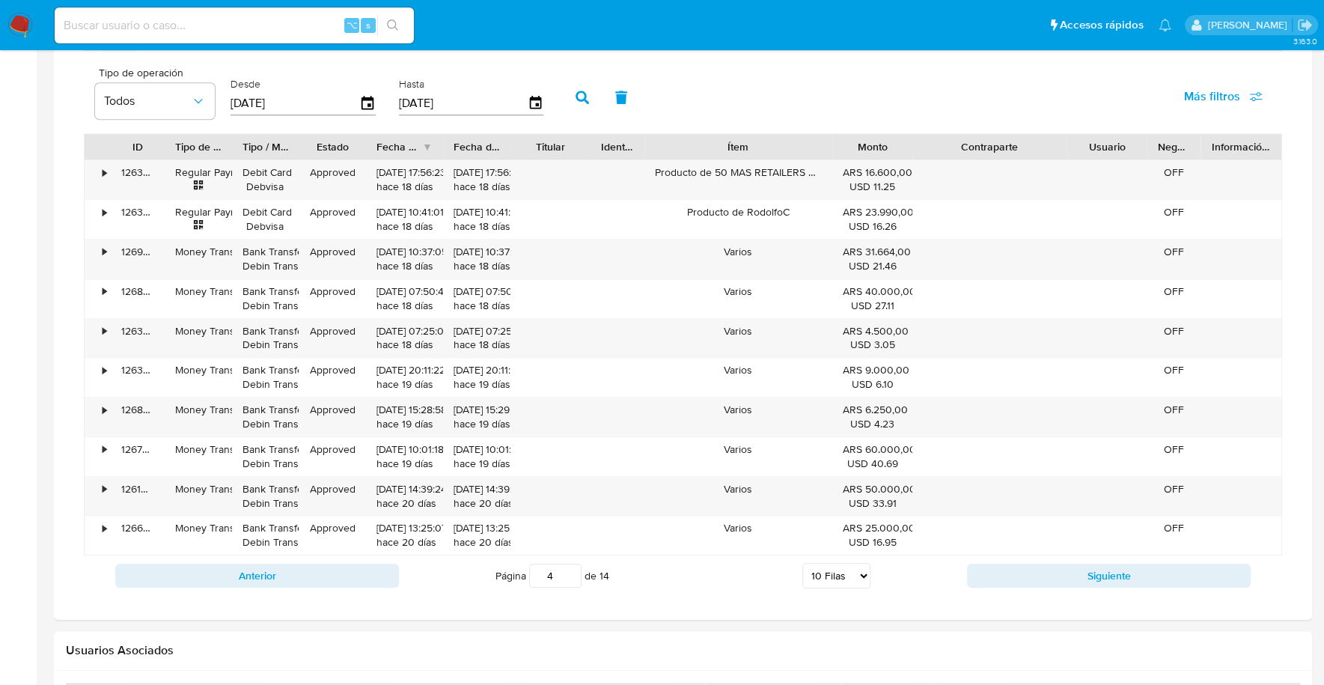
drag, startPoint x: 431, startPoint y: 141, endPoint x: 440, endPoint y: 147, distance: 10.8
click at [440, 147] on div at bounding box center [443, 146] width 27 height 25
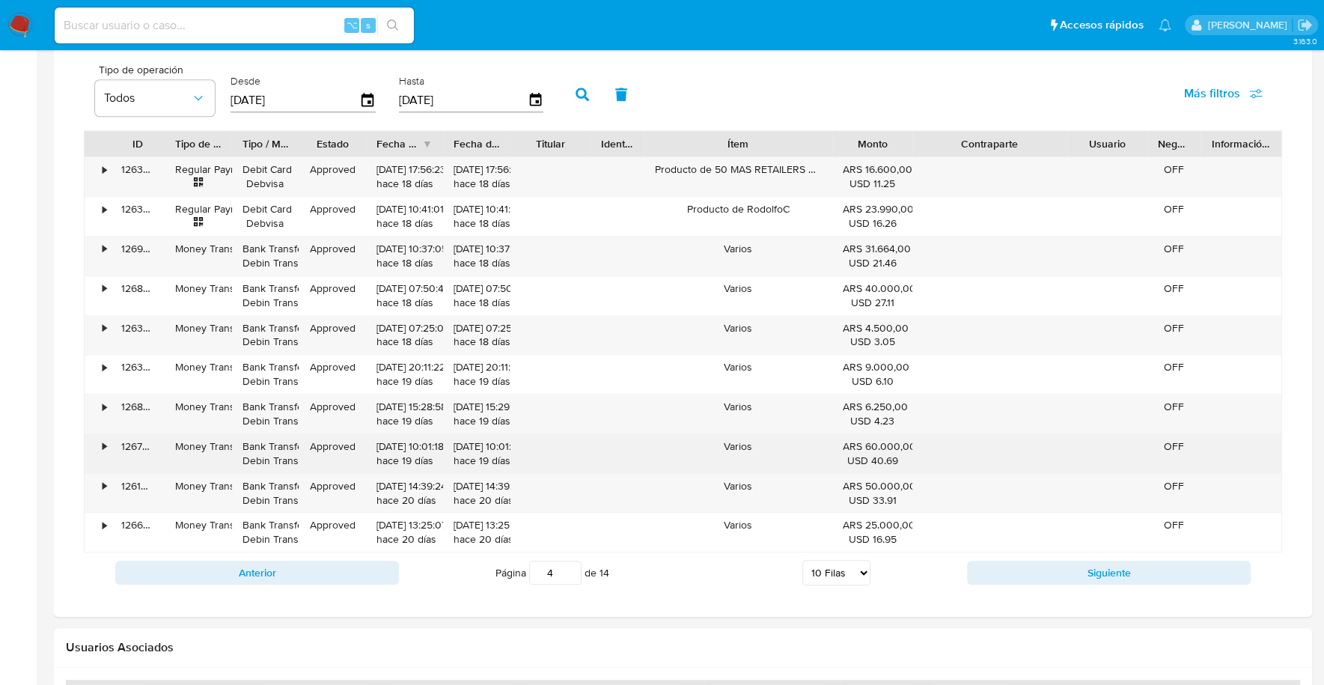
scroll to position [1049, 0]
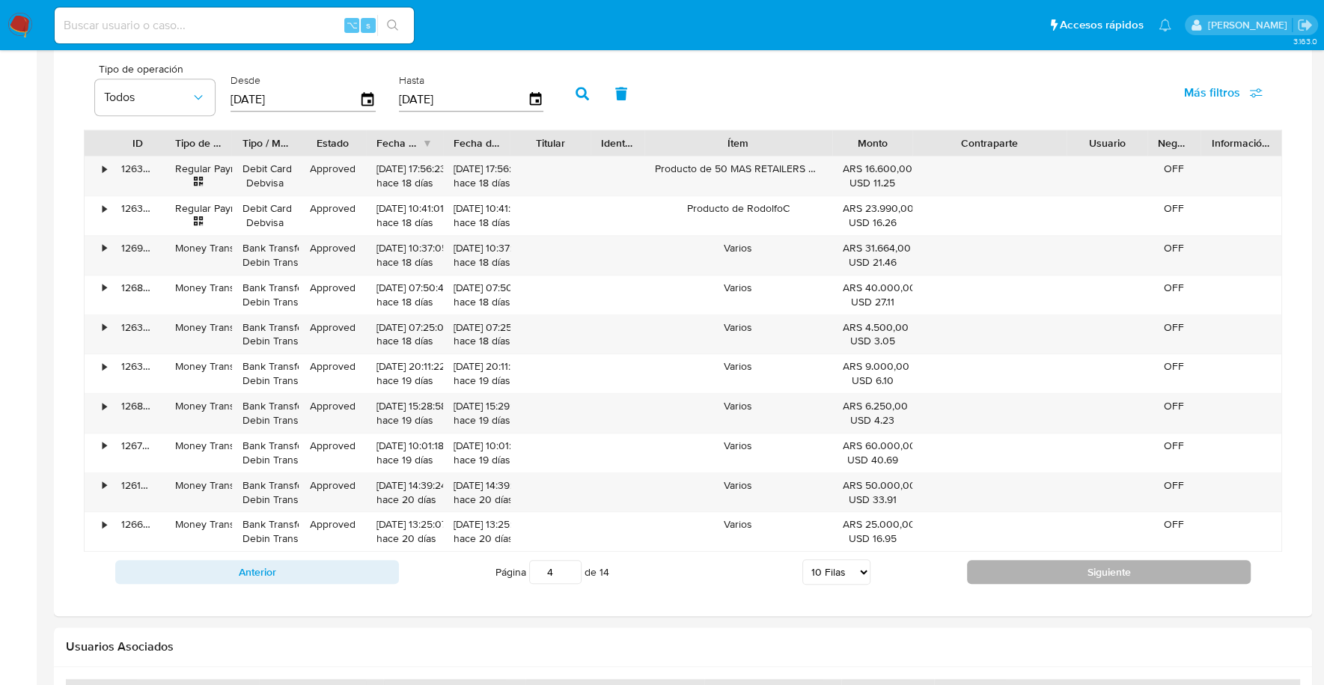
click at [1017, 569] on button "Siguiente" at bounding box center [1109, 572] width 284 height 24
click at [1033, 564] on button "Siguiente" at bounding box center [1109, 572] width 284 height 24
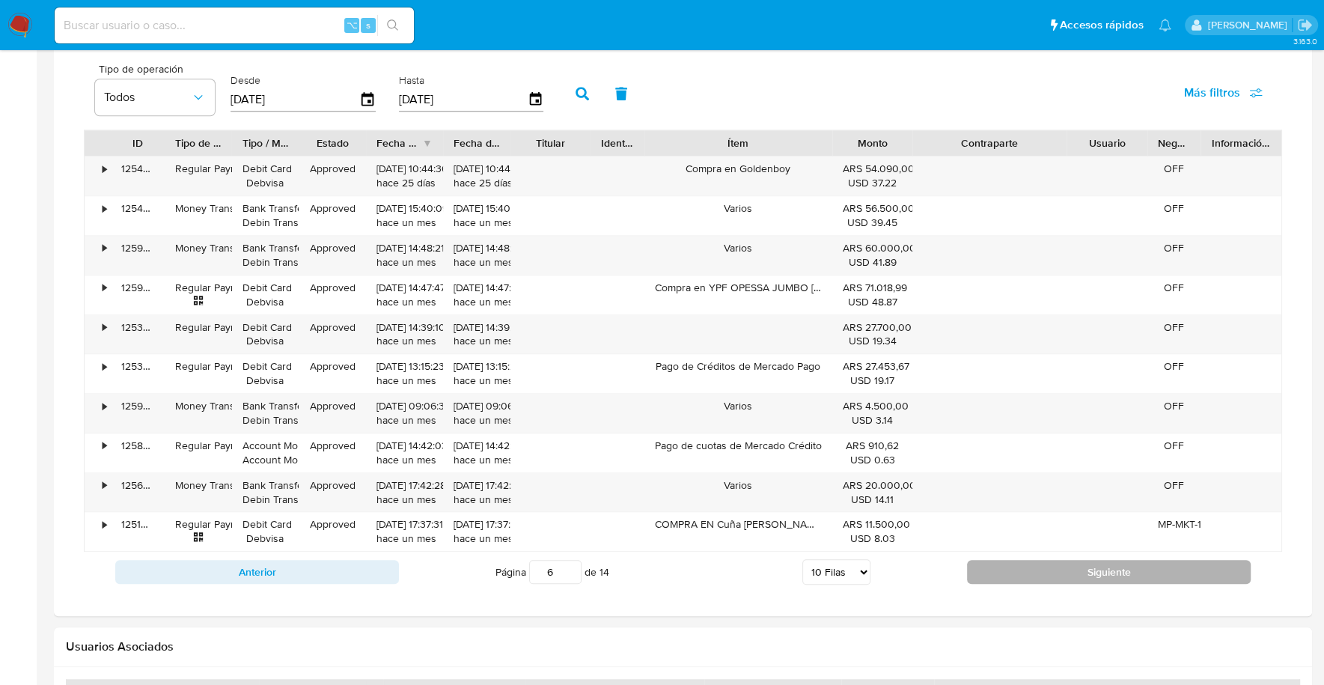
click at [1051, 566] on button "Siguiente" at bounding box center [1109, 572] width 284 height 24
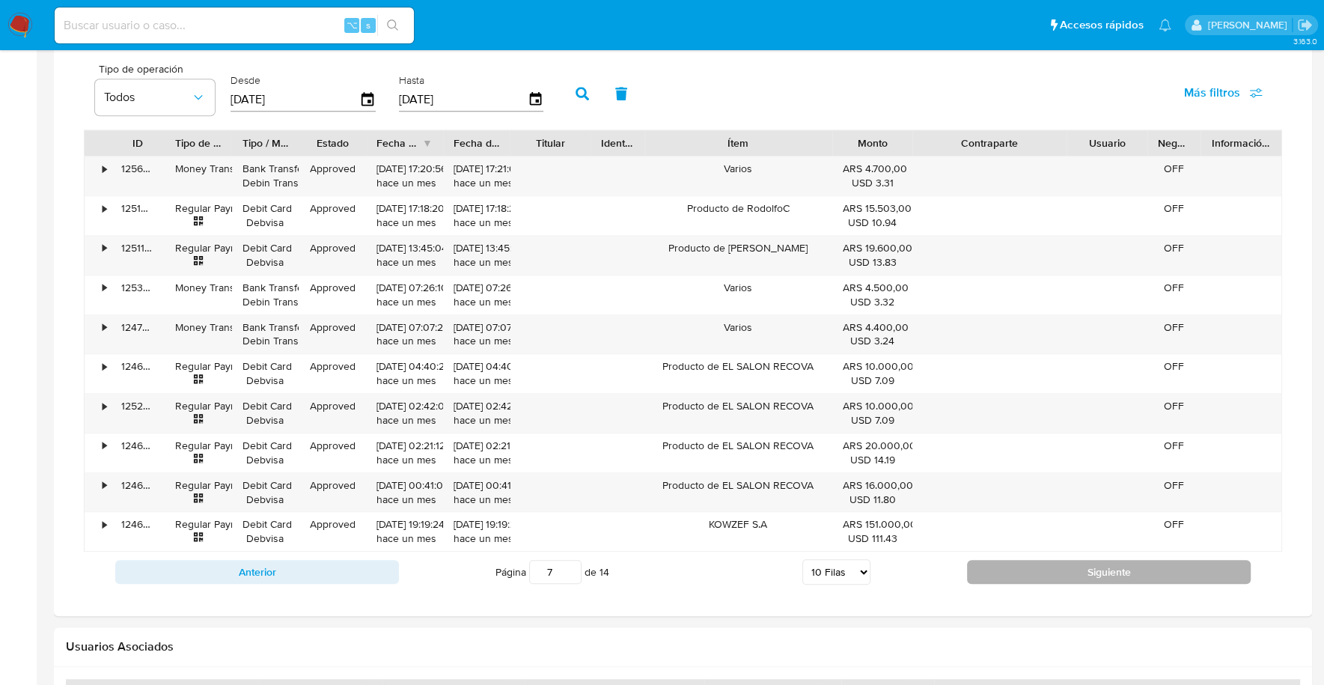
click at [1030, 563] on button "Siguiente" at bounding box center [1109, 572] width 284 height 24
click at [1043, 567] on button "Siguiente" at bounding box center [1109, 572] width 284 height 24
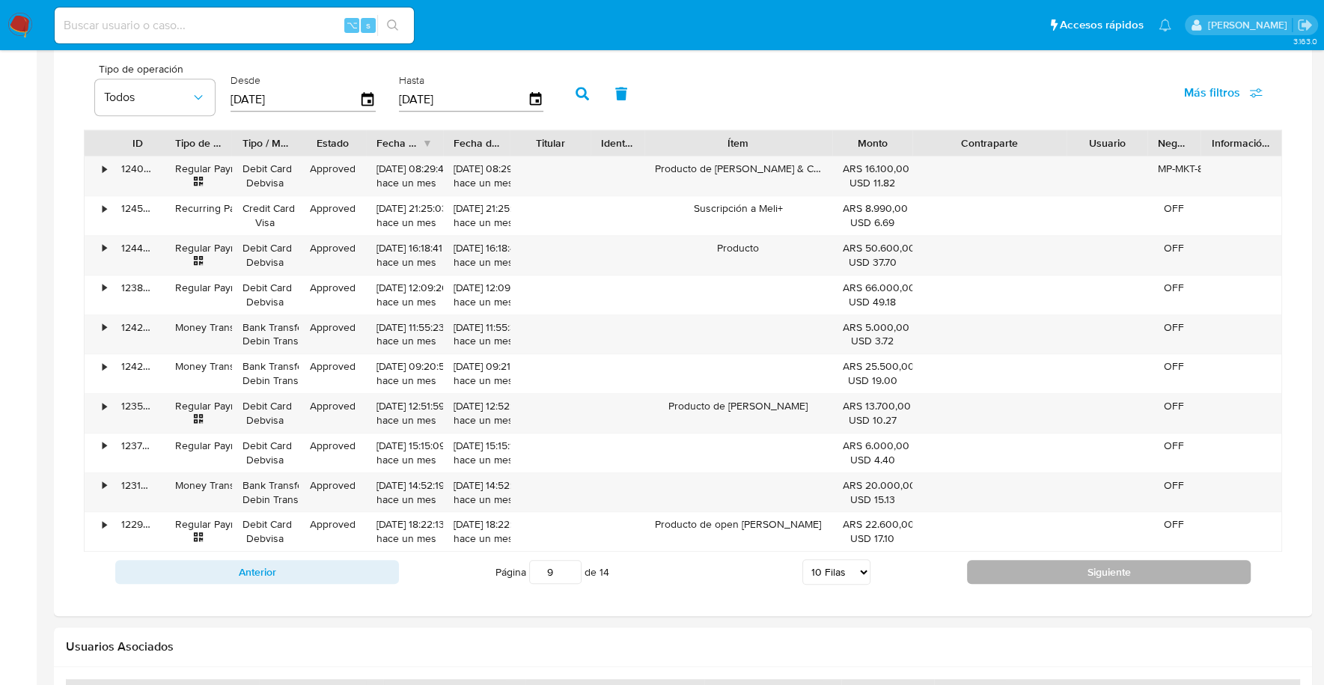
click at [1049, 571] on button "Siguiente" at bounding box center [1109, 572] width 284 height 24
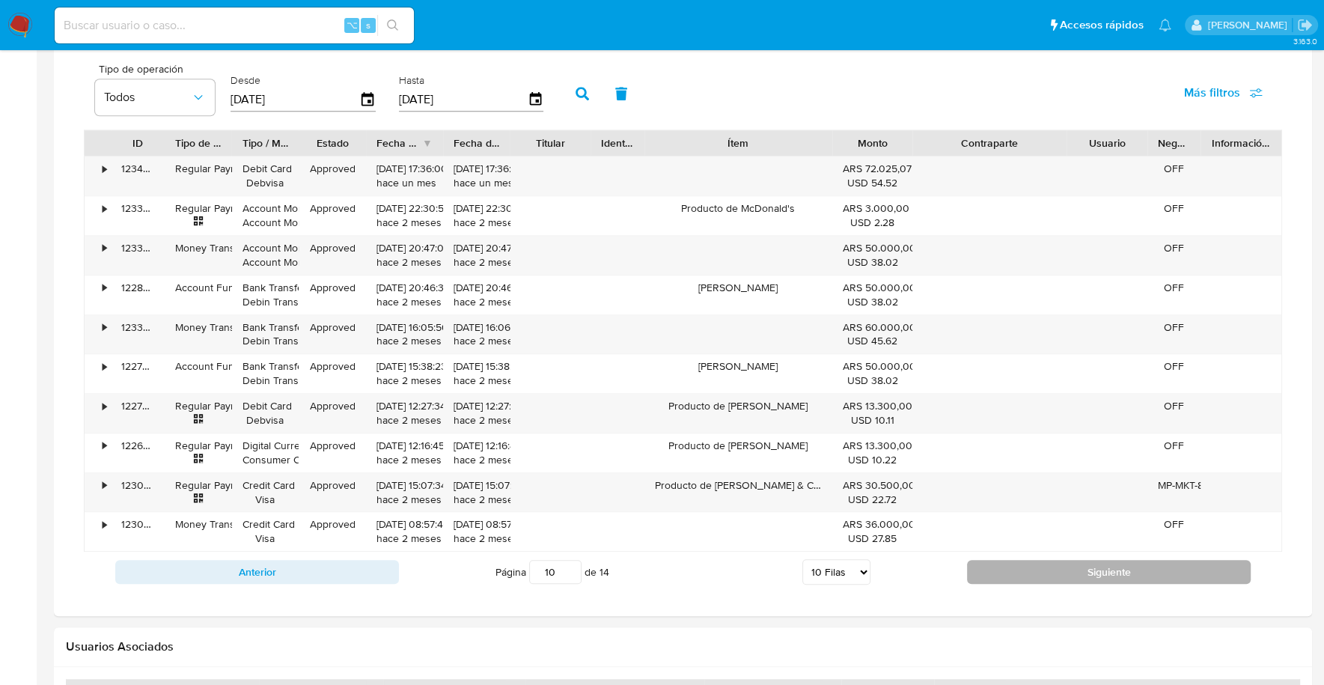
click at [1084, 561] on button "Siguiente" at bounding box center [1109, 572] width 284 height 24
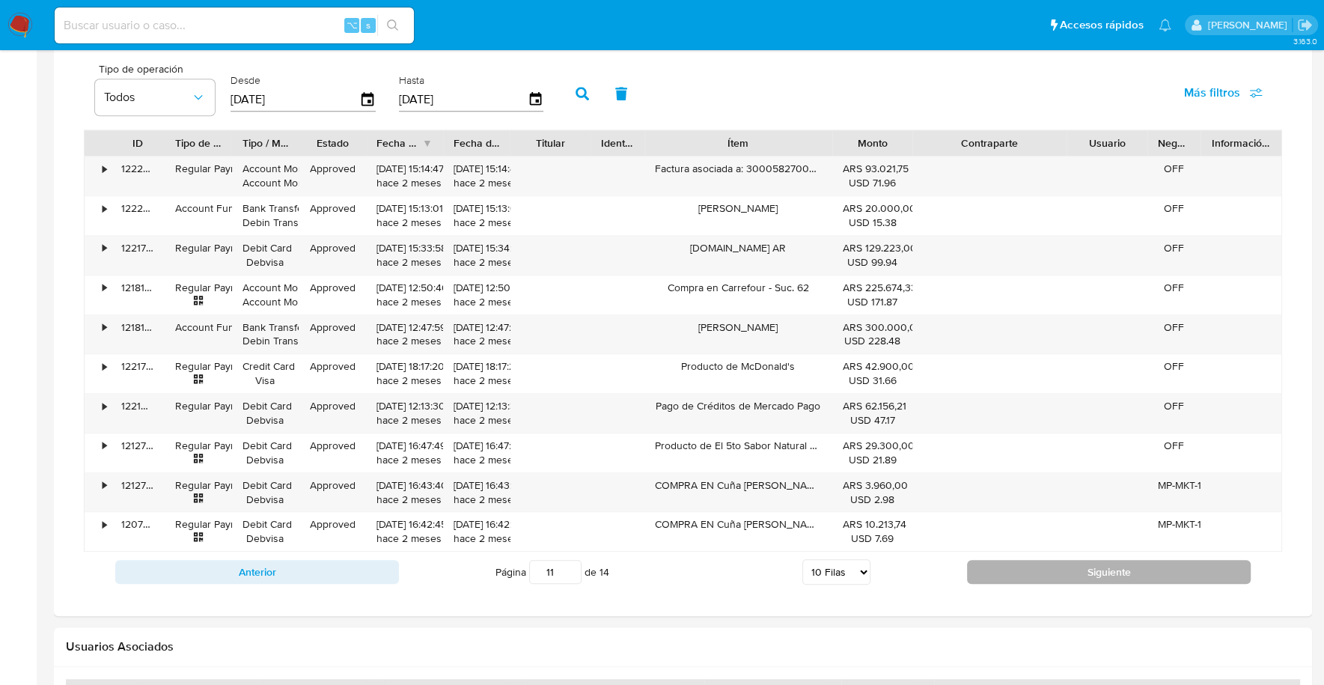
click at [1077, 560] on button "Siguiente" at bounding box center [1109, 572] width 284 height 24
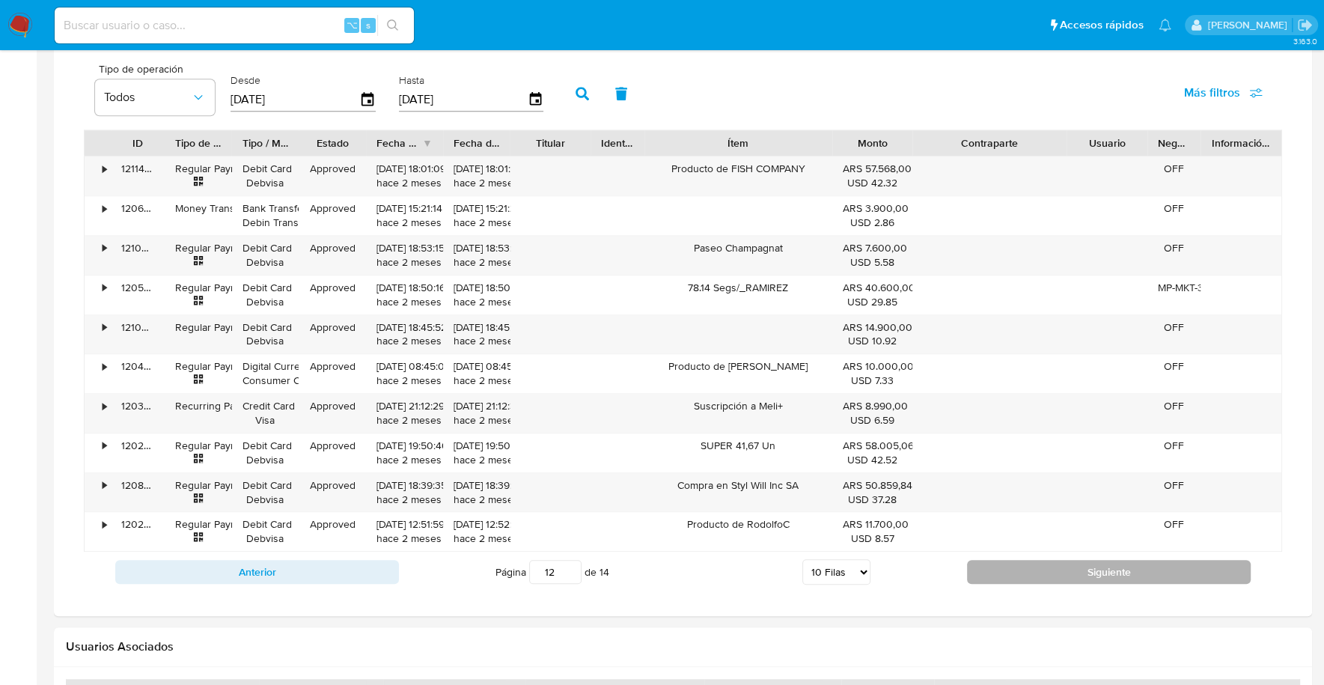
click at [1077, 560] on button "Siguiente" at bounding box center [1109, 572] width 284 height 24
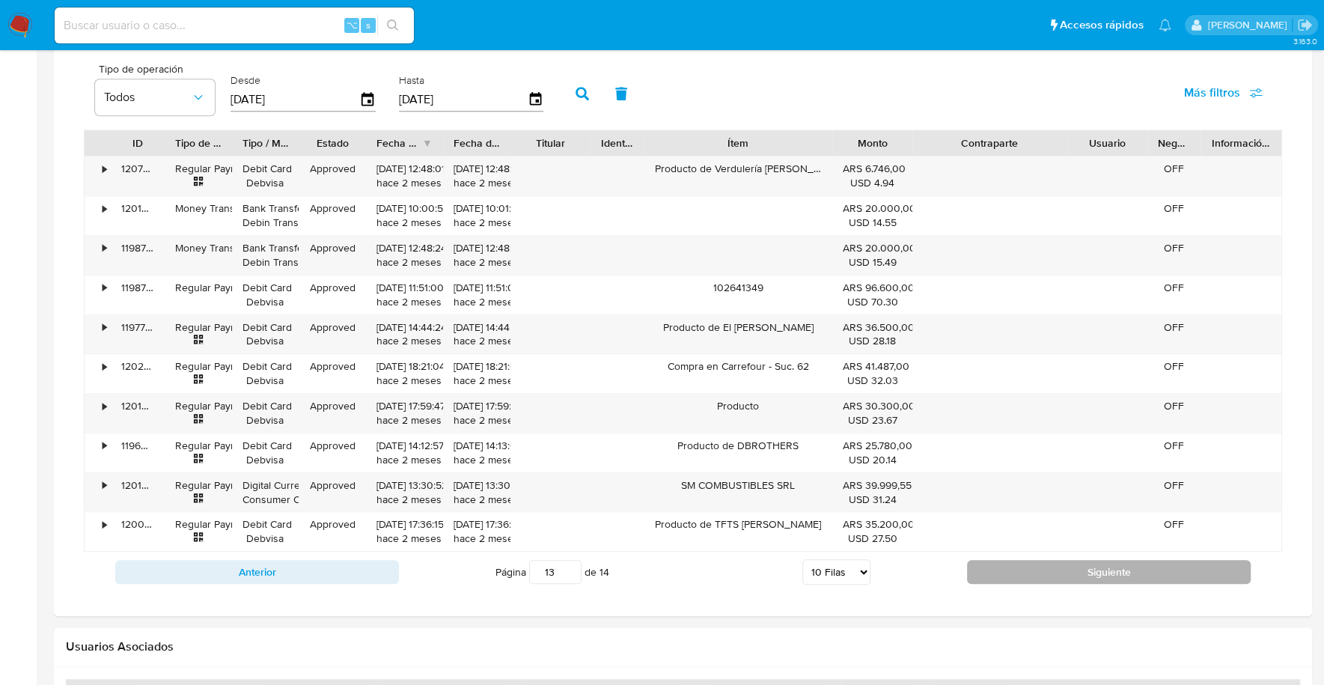
click at [1054, 560] on button "Siguiente" at bounding box center [1109, 572] width 284 height 24
type input "14"
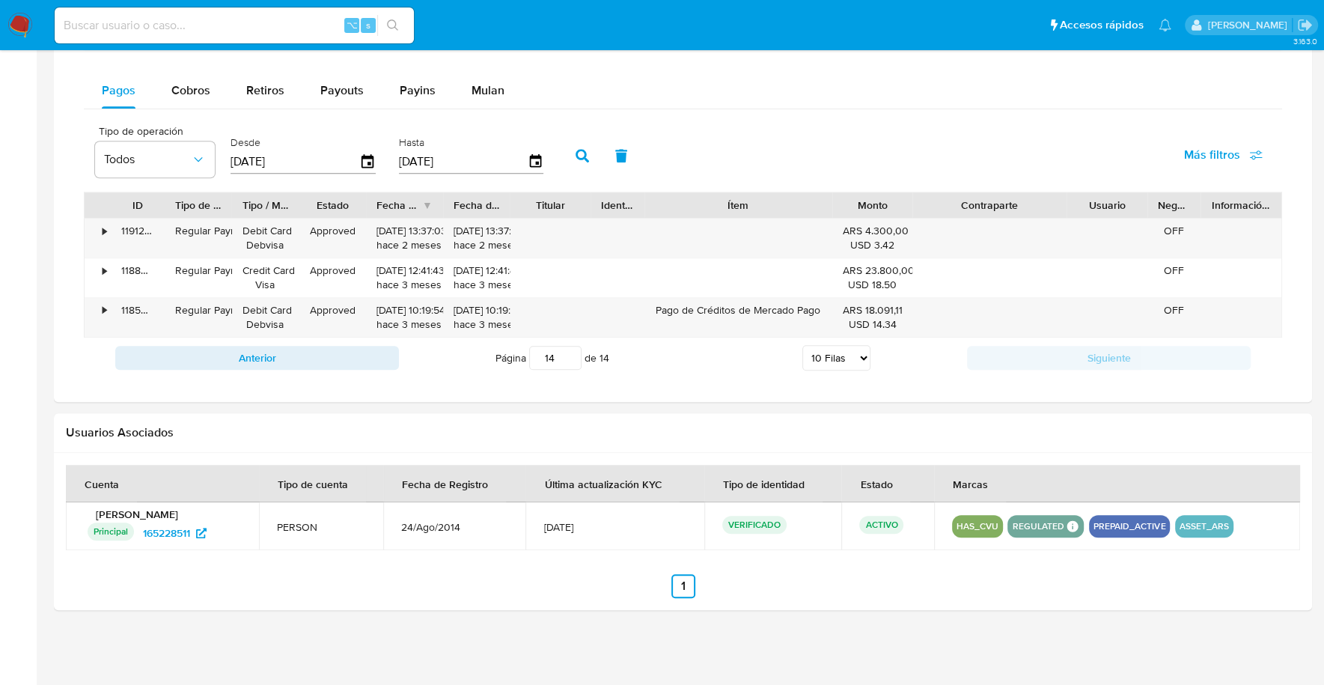
scroll to position [980, 0]
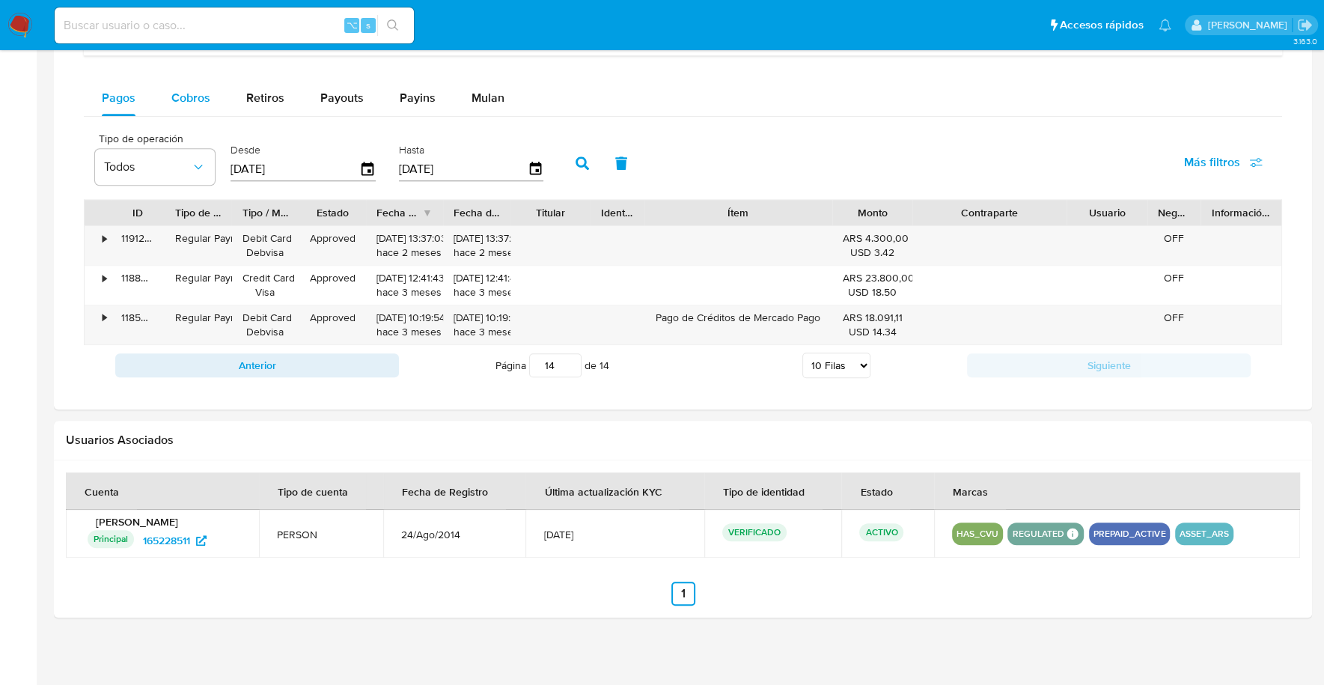
click at [188, 96] on span "Cobros" at bounding box center [190, 97] width 39 height 17
select select "10"
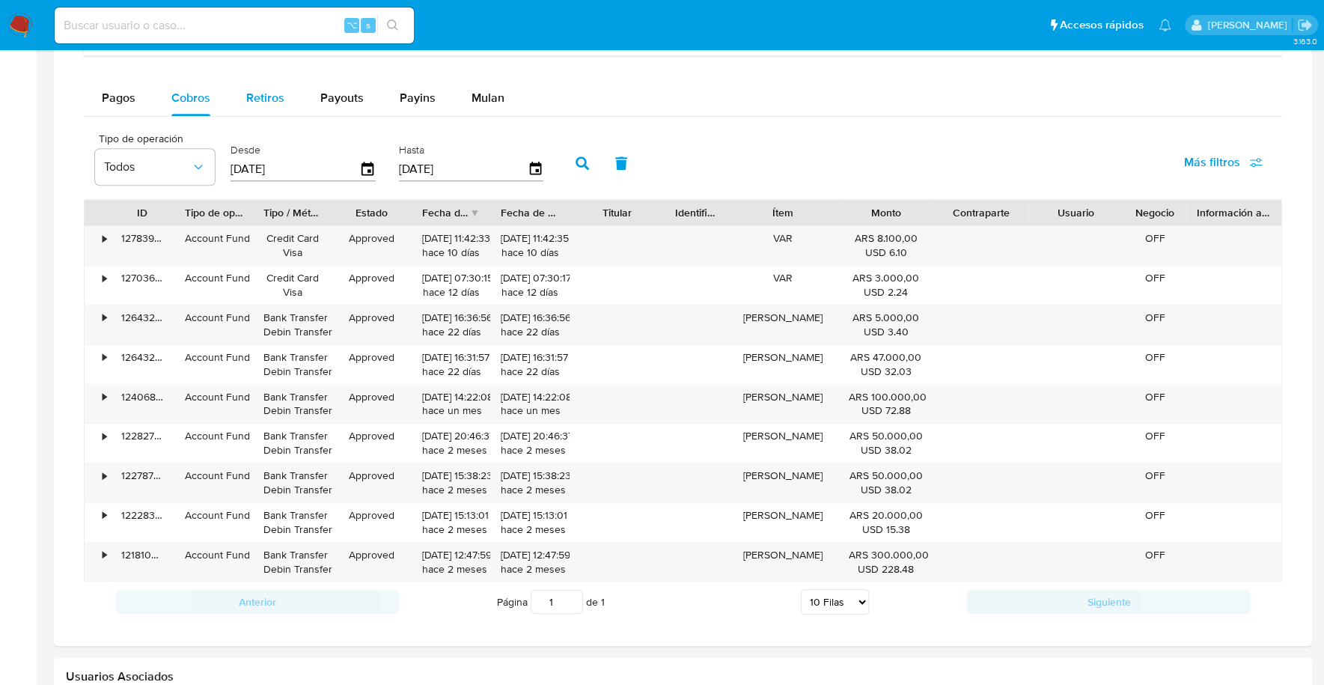
click at [278, 94] on span "Retiros" at bounding box center [265, 97] width 38 height 17
select select "10"
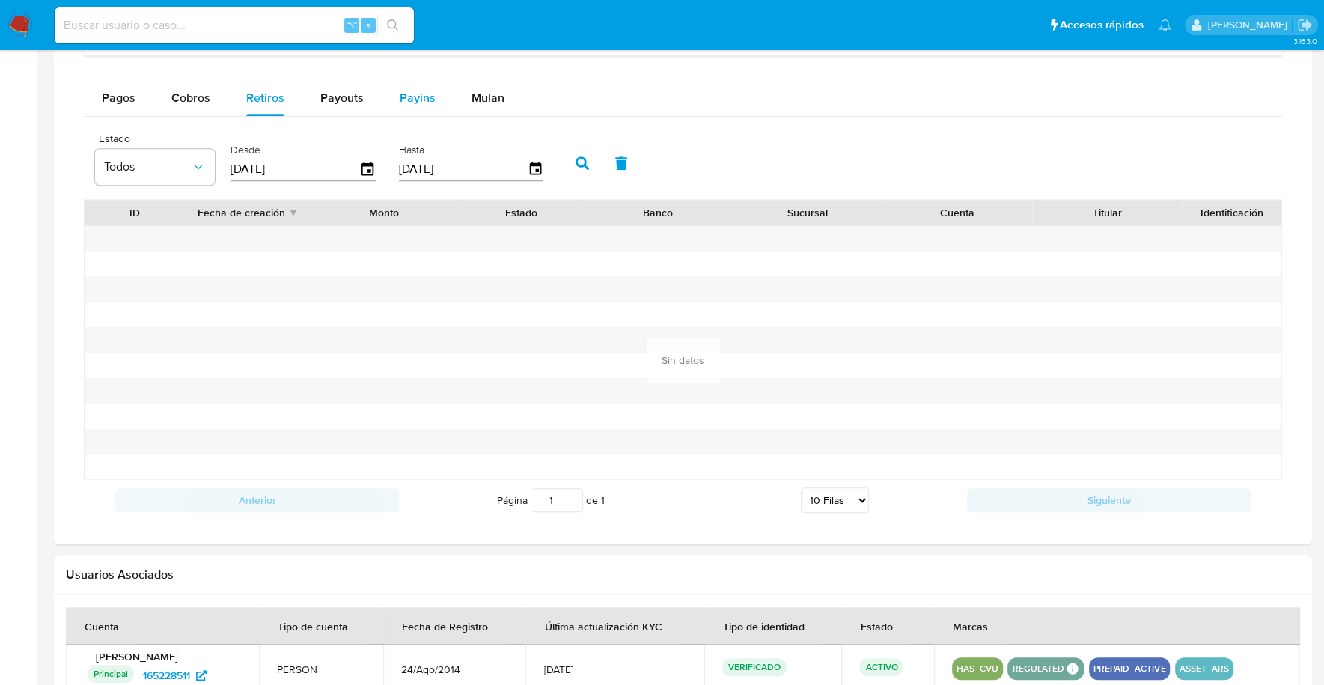
click at [415, 90] on span "Payins" at bounding box center [418, 97] width 36 height 17
select select "10"
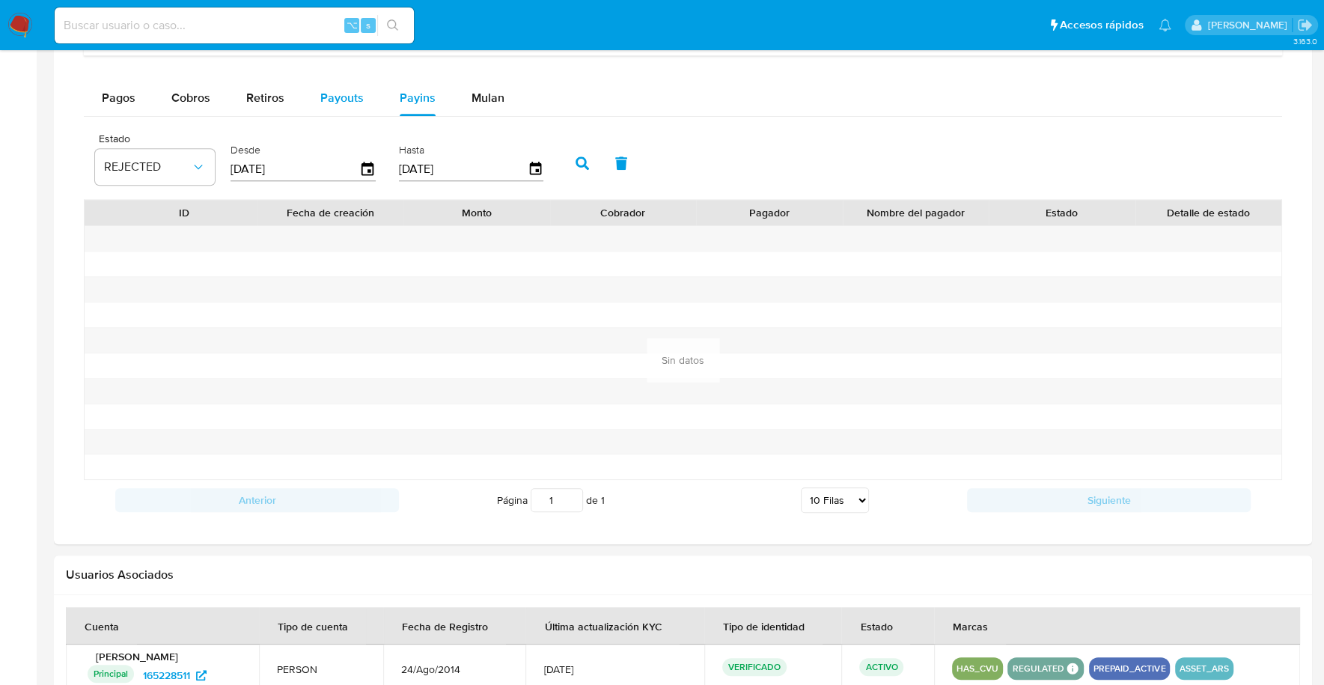
click at [334, 94] on span "Payouts" at bounding box center [341, 97] width 43 height 17
select select "10"
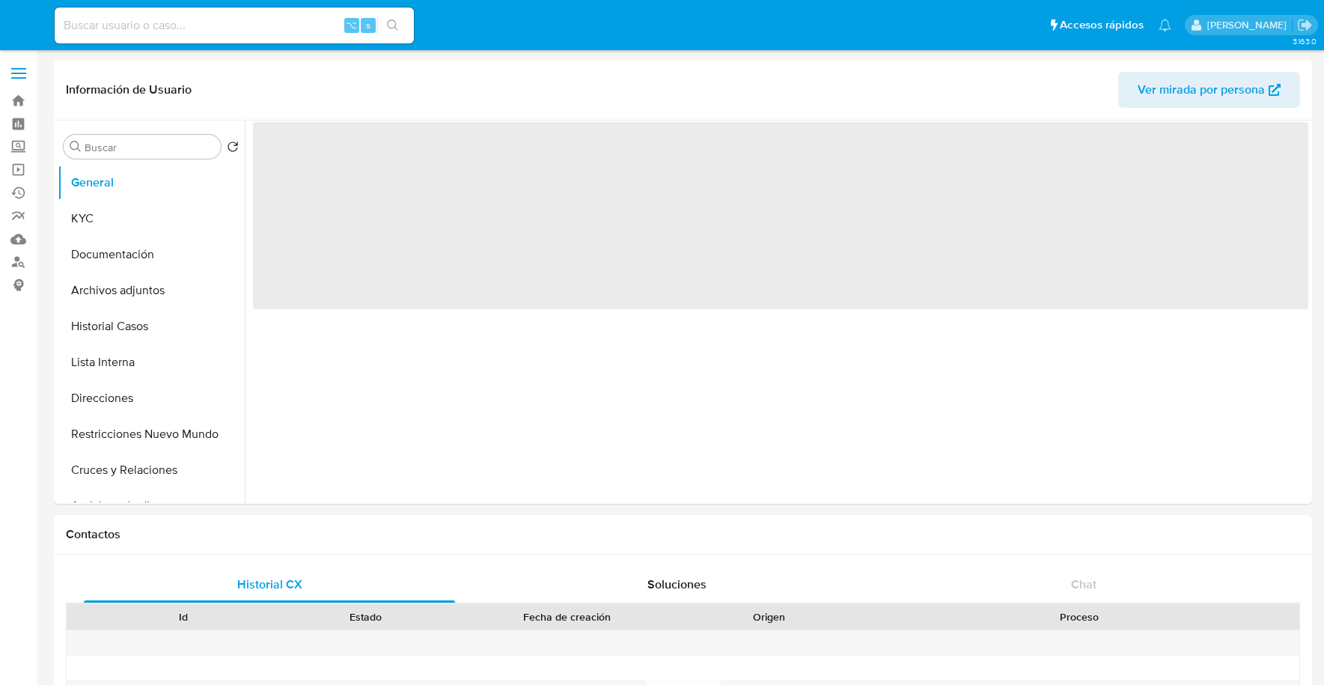
select select "10"
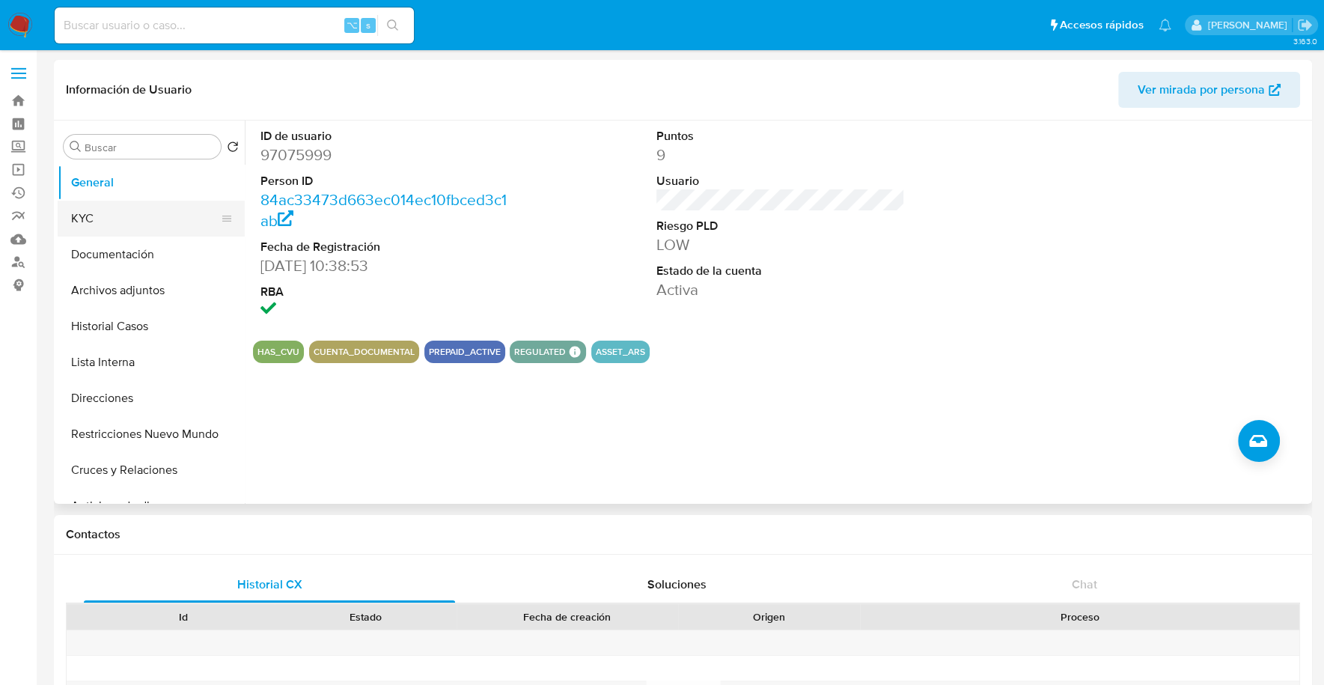
click at [94, 233] on button "KYC" at bounding box center [145, 219] width 175 height 36
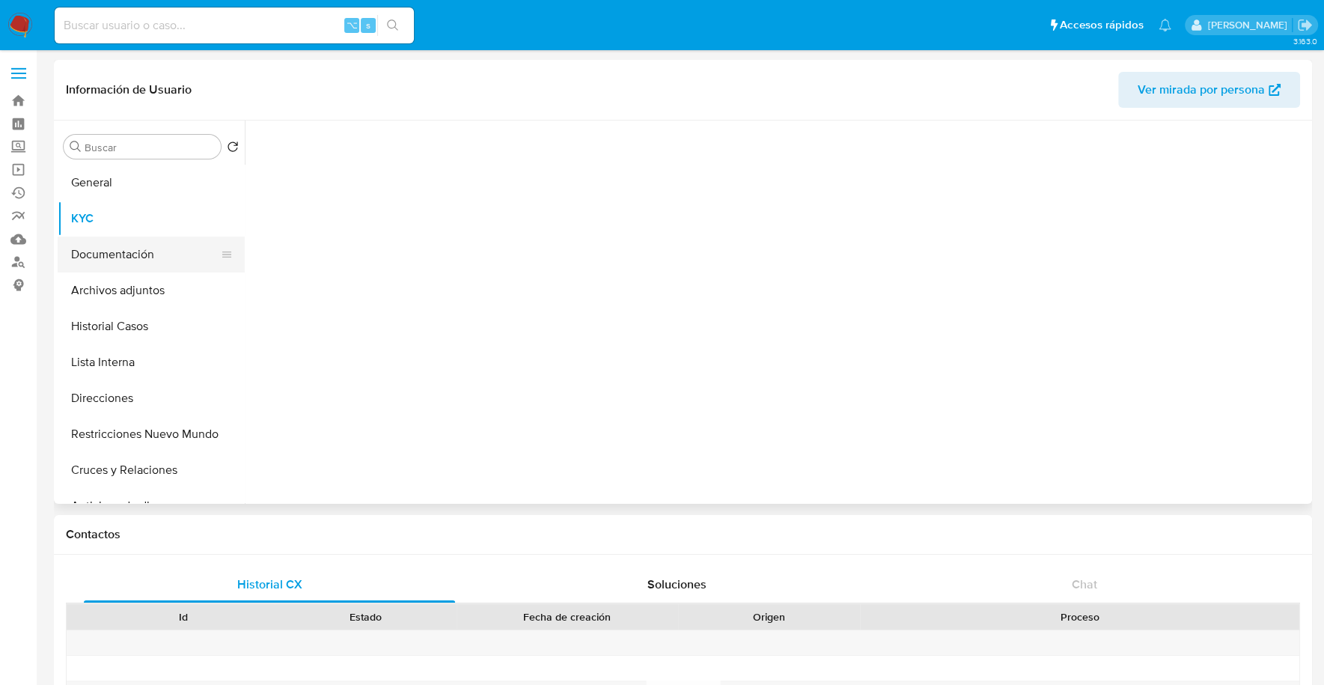
click at [116, 265] on button "Documentación" at bounding box center [145, 254] width 175 height 36
click at [95, 207] on button "KYC" at bounding box center [145, 219] width 175 height 36
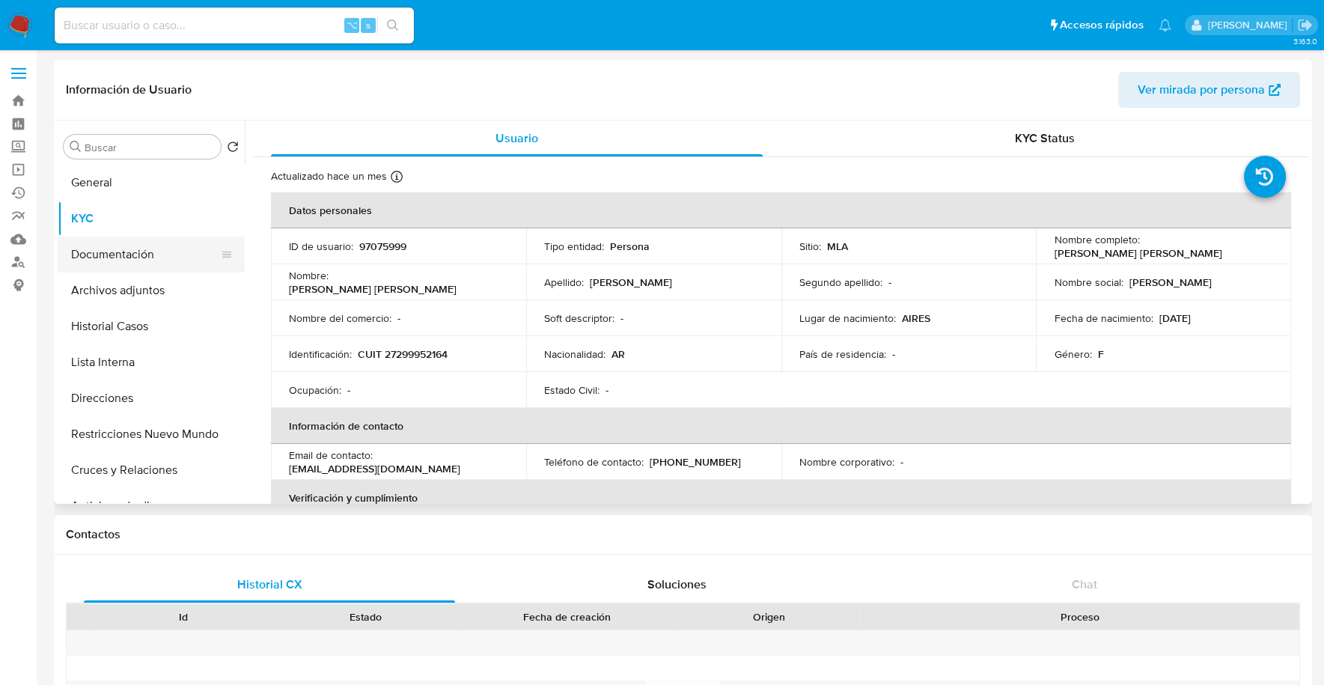
click at [103, 256] on button "Documentación" at bounding box center [145, 254] width 175 height 36
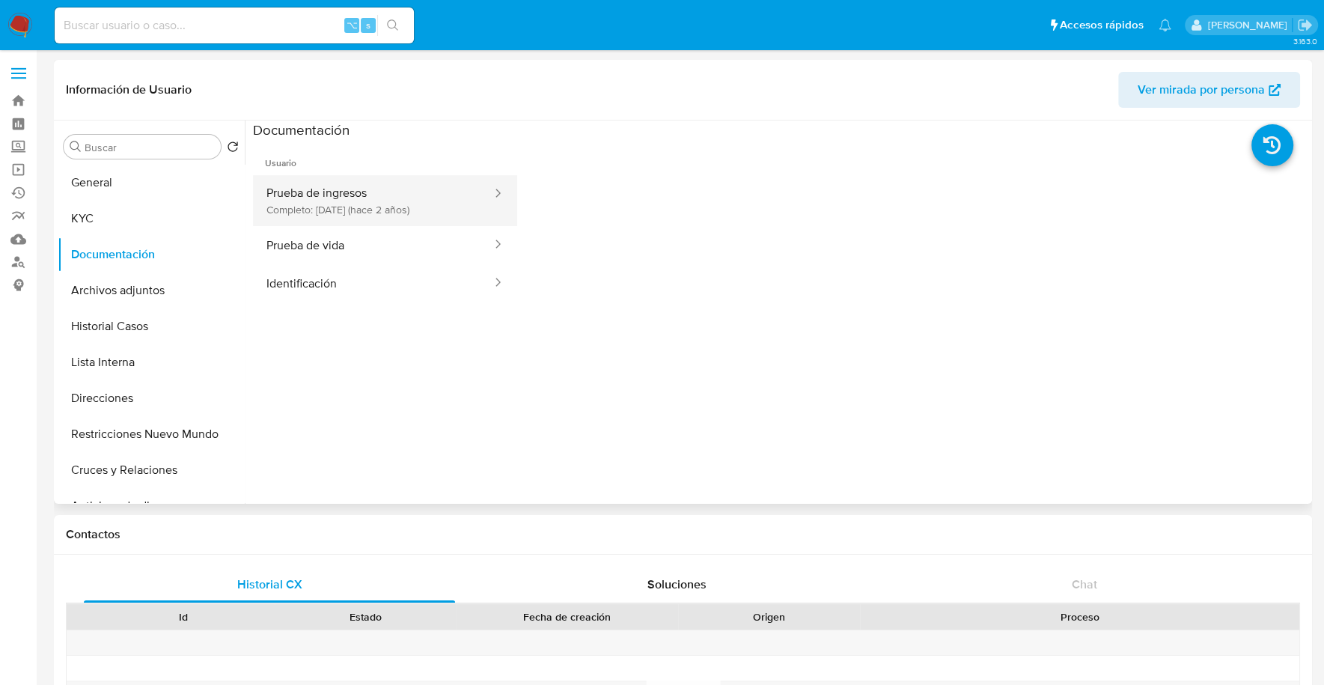
click at [375, 208] on button "Prueba de ingresos Completo: [DATE] (hace 2 años)" at bounding box center [373, 200] width 240 height 51
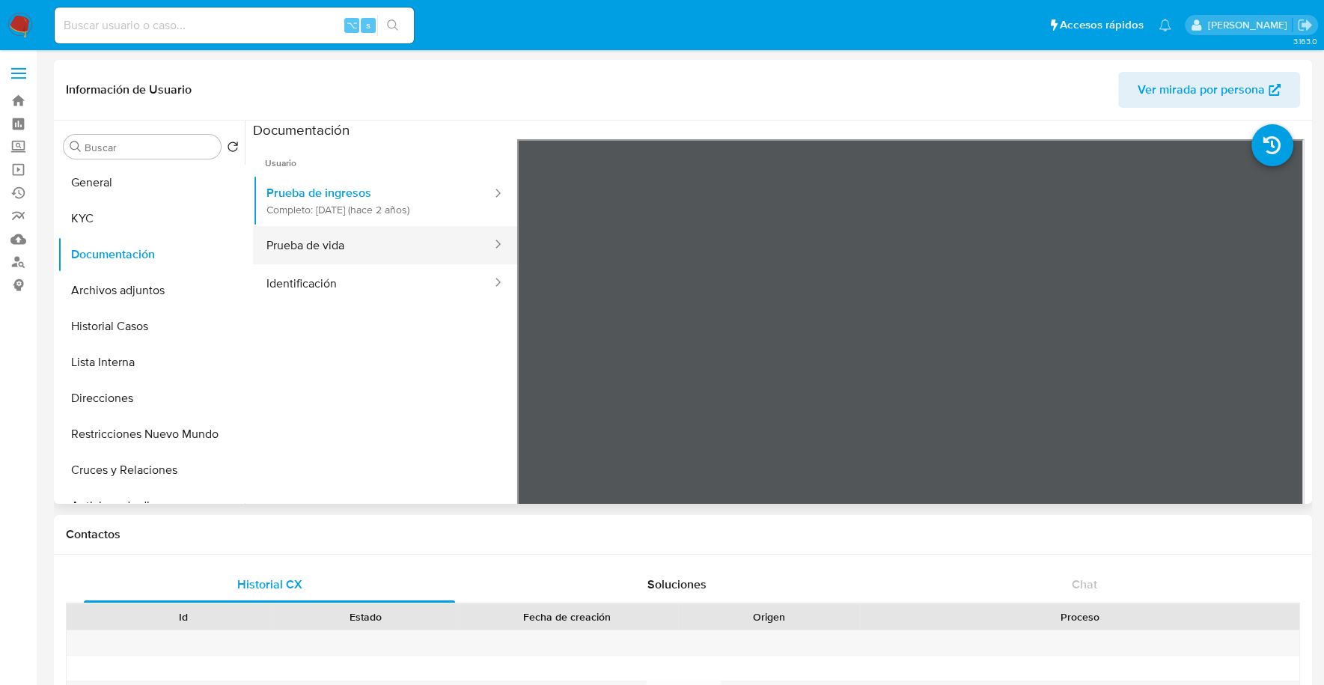
click at [311, 254] on button "Prueba de vida" at bounding box center [373, 245] width 240 height 38
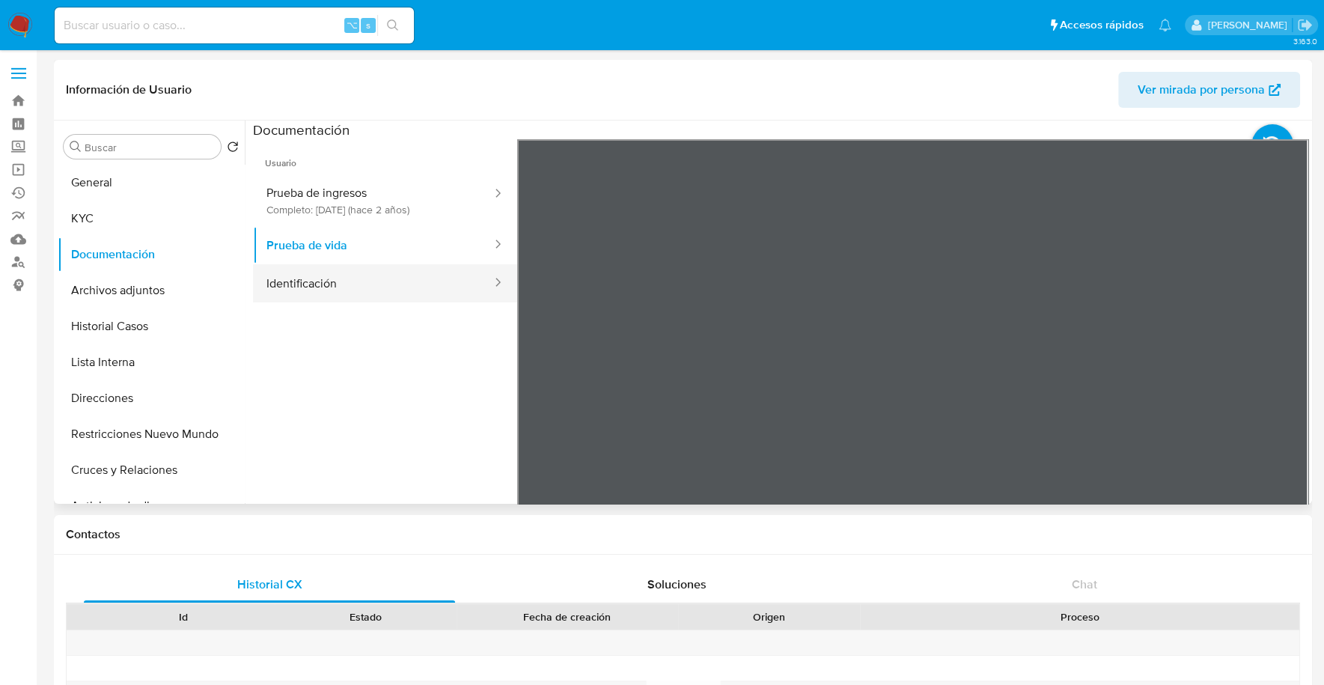
click at [314, 290] on button "Identificación" at bounding box center [373, 283] width 240 height 38
click at [1279, 379] on icon at bounding box center [1289, 382] width 30 height 30
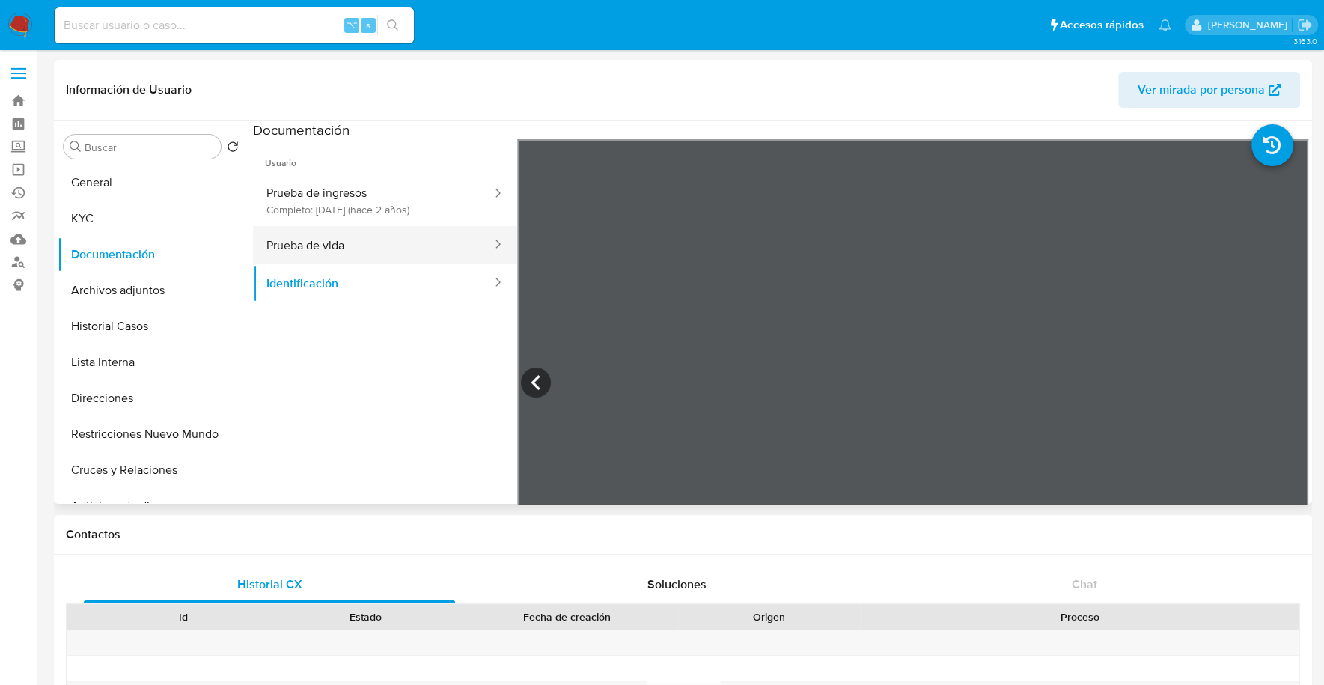
click at [301, 248] on button "Prueba de vida" at bounding box center [373, 245] width 240 height 38
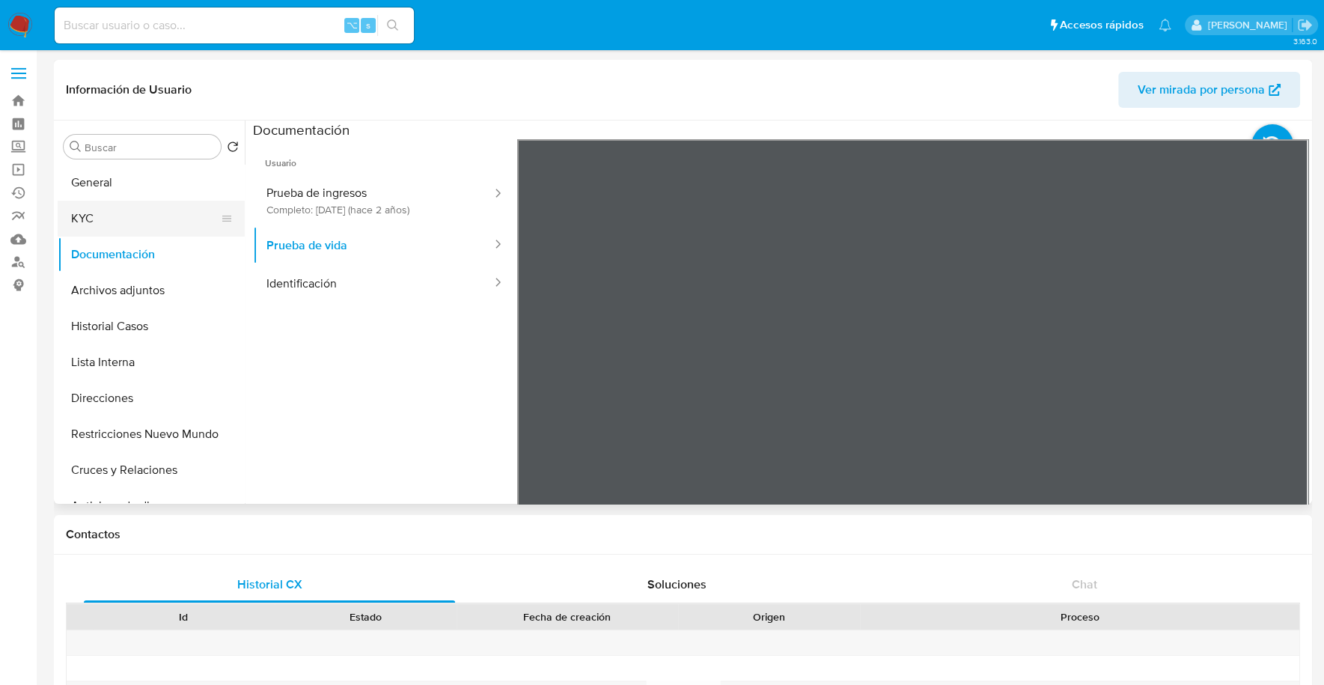
click at [117, 222] on button "KYC" at bounding box center [145, 219] width 175 height 36
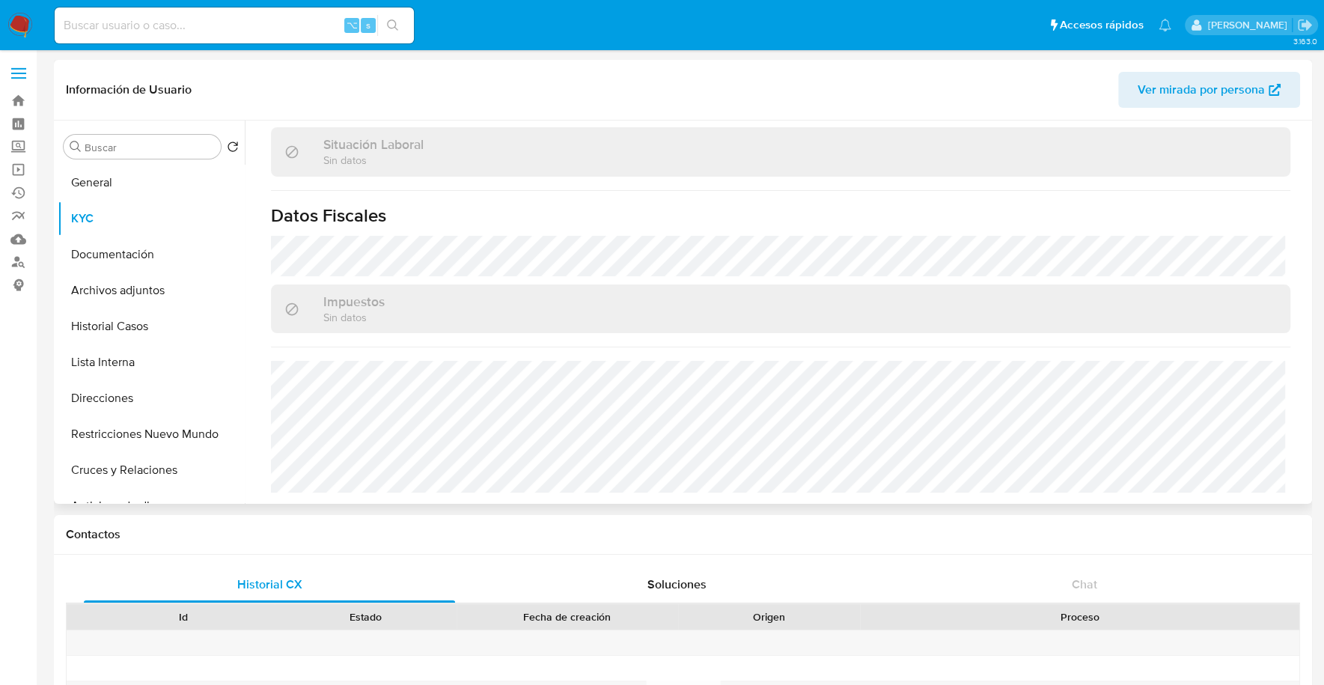
scroll to position [773, 0]
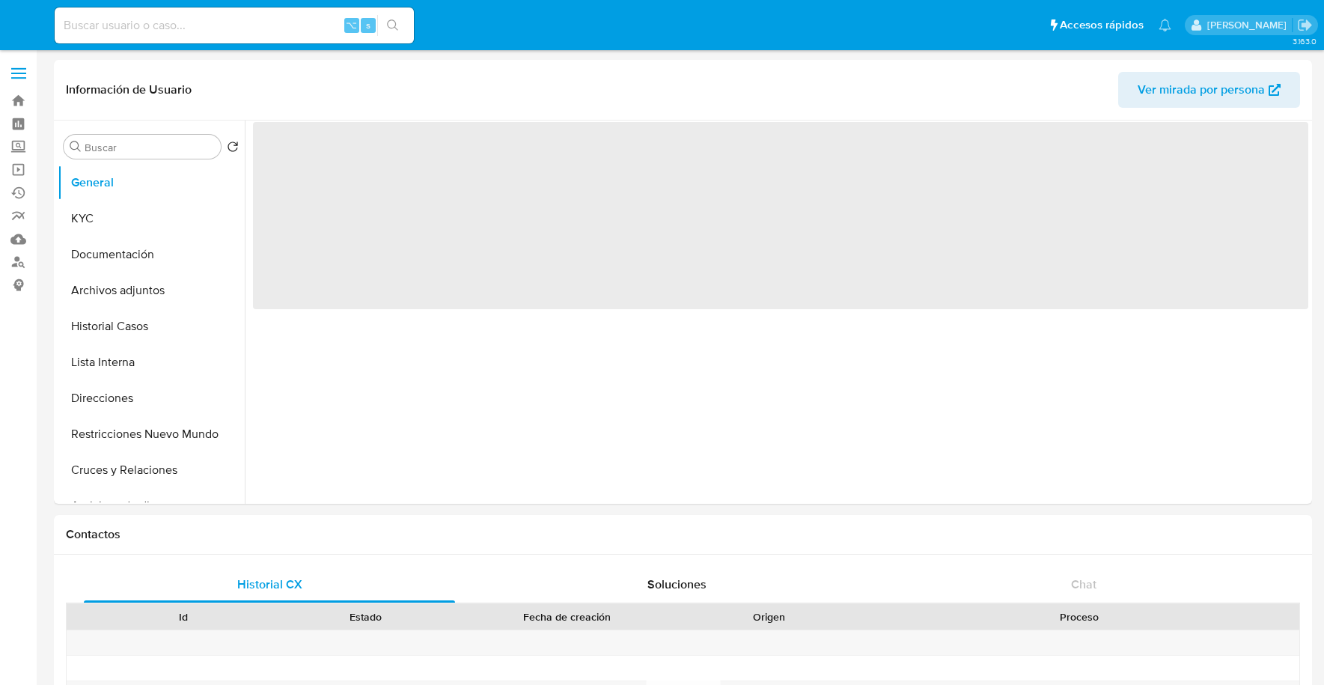
select select "10"
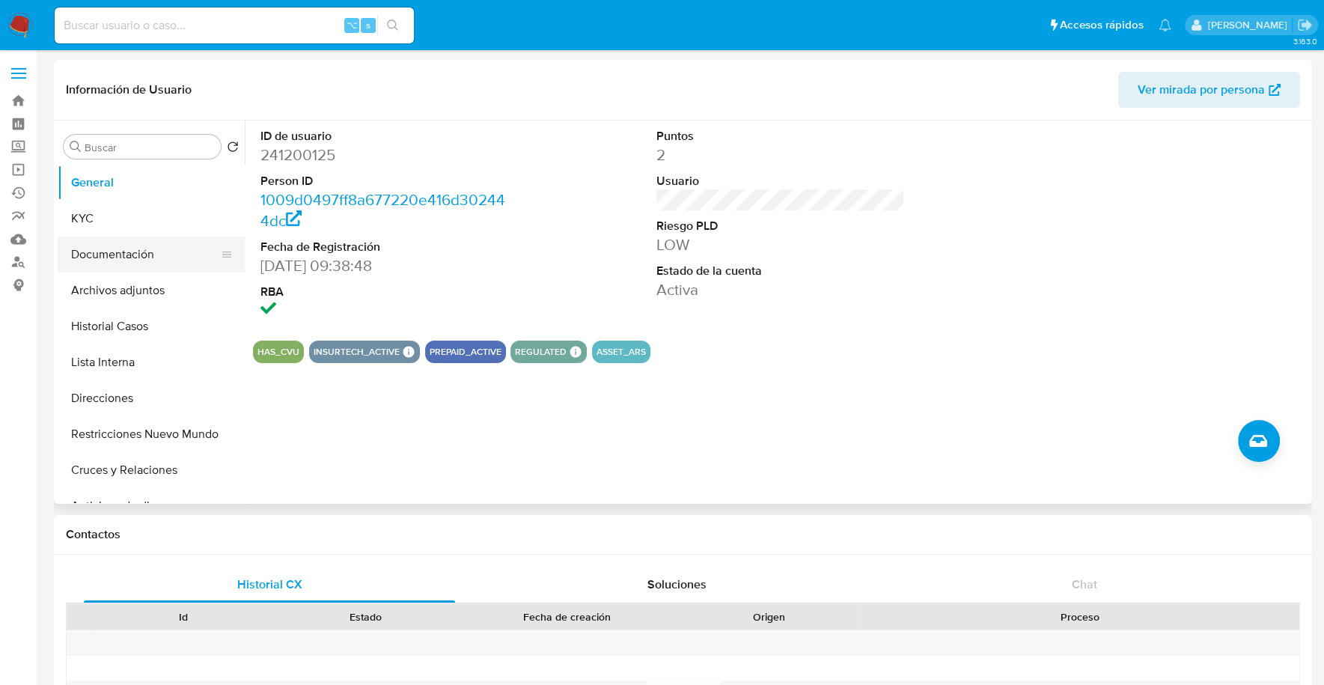
click at [81, 242] on button "Documentación" at bounding box center [145, 254] width 175 height 36
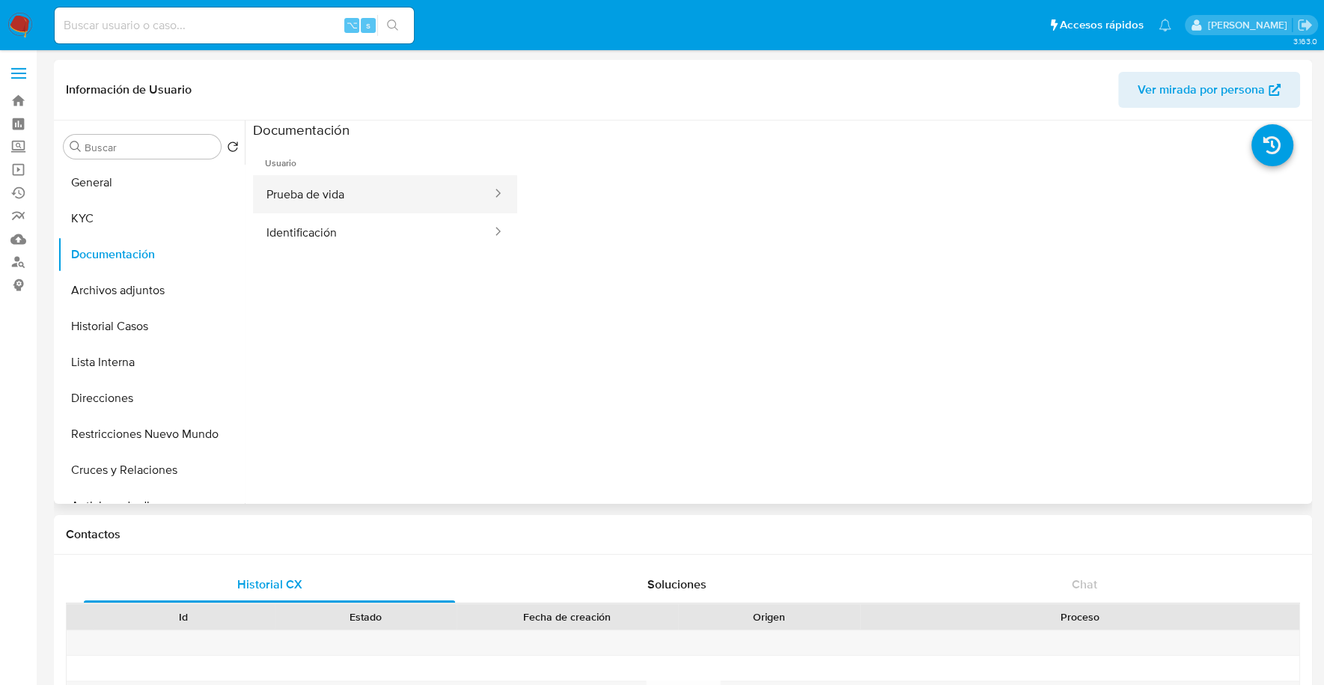
click at [295, 193] on button "Prueba de vida" at bounding box center [373, 194] width 240 height 38
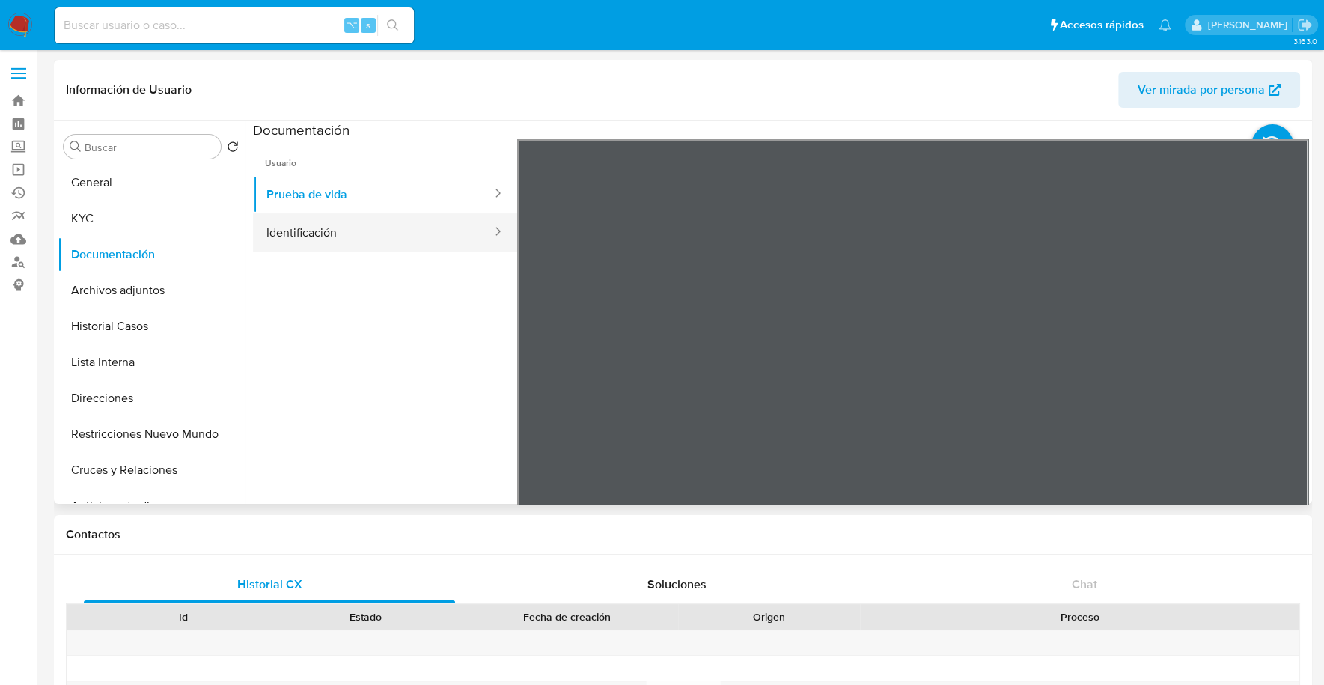
click at [403, 248] on button "Identificación" at bounding box center [373, 232] width 240 height 38
click at [1279, 387] on icon at bounding box center [1289, 382] width 30 height 30
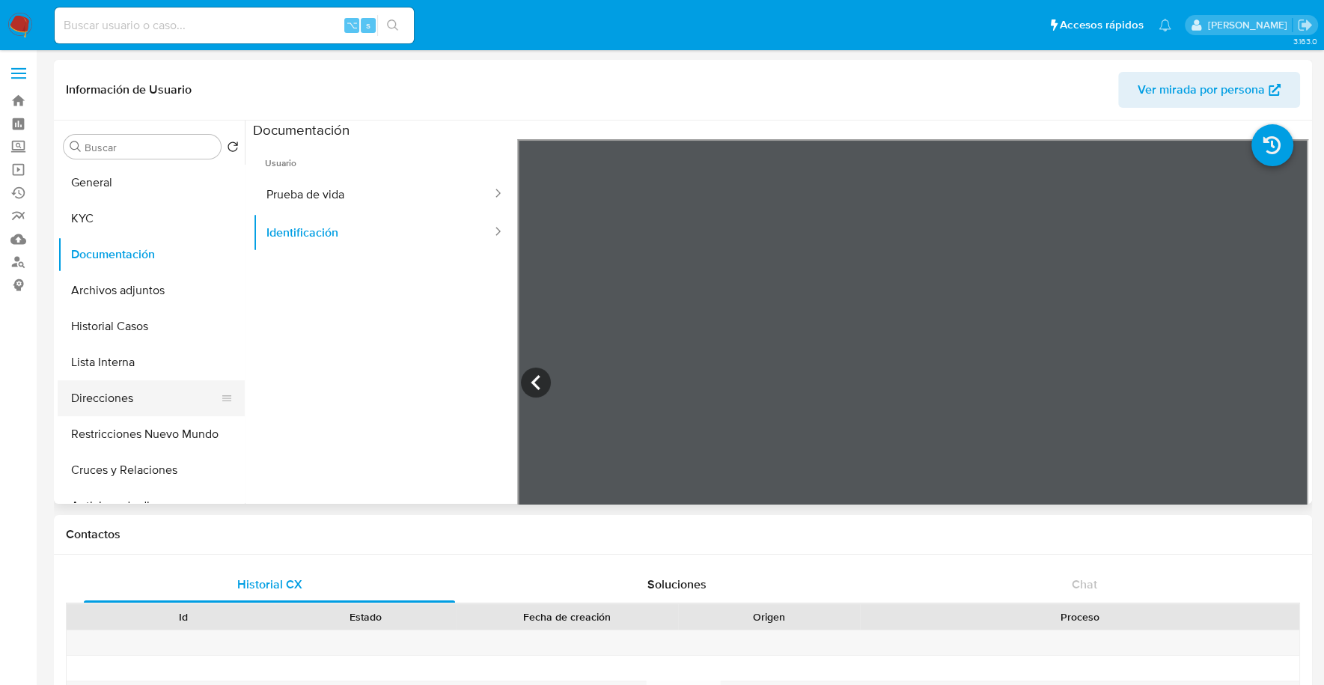
click at [128, 397] on button "Direcciones" at bounding box center [145, 398] width 175 height 36
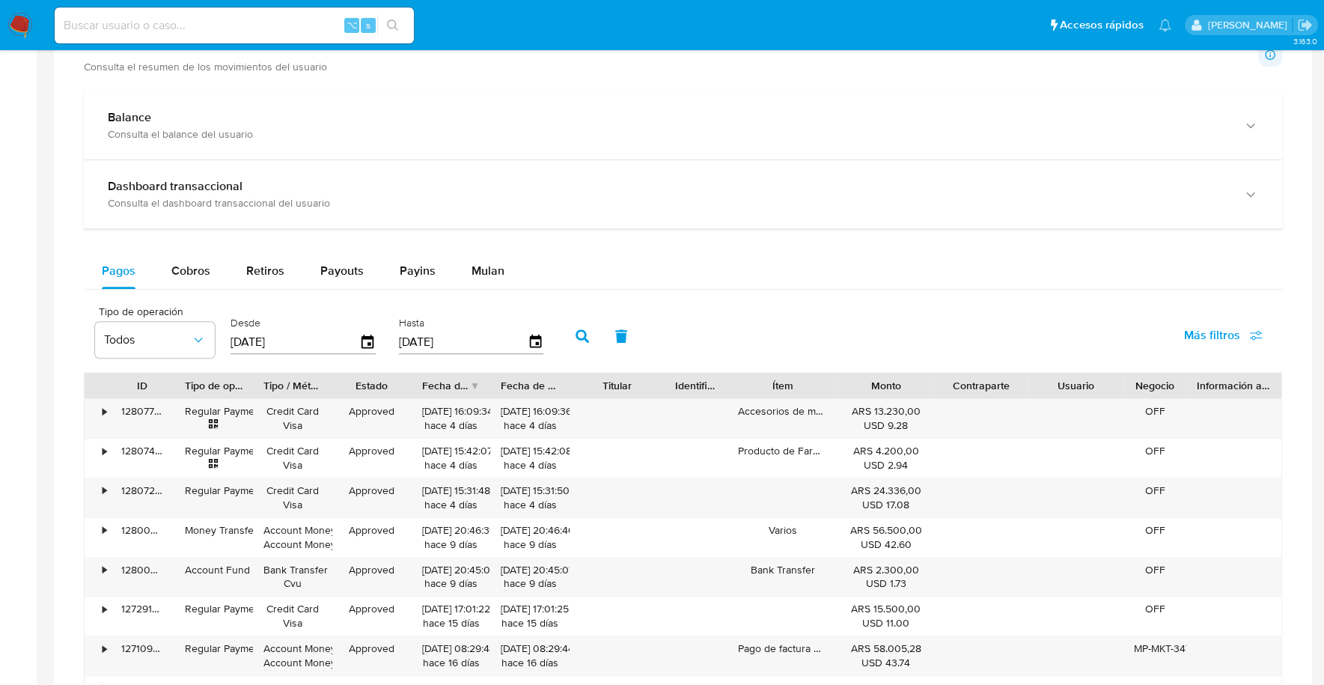
scroll to position [896, 0]
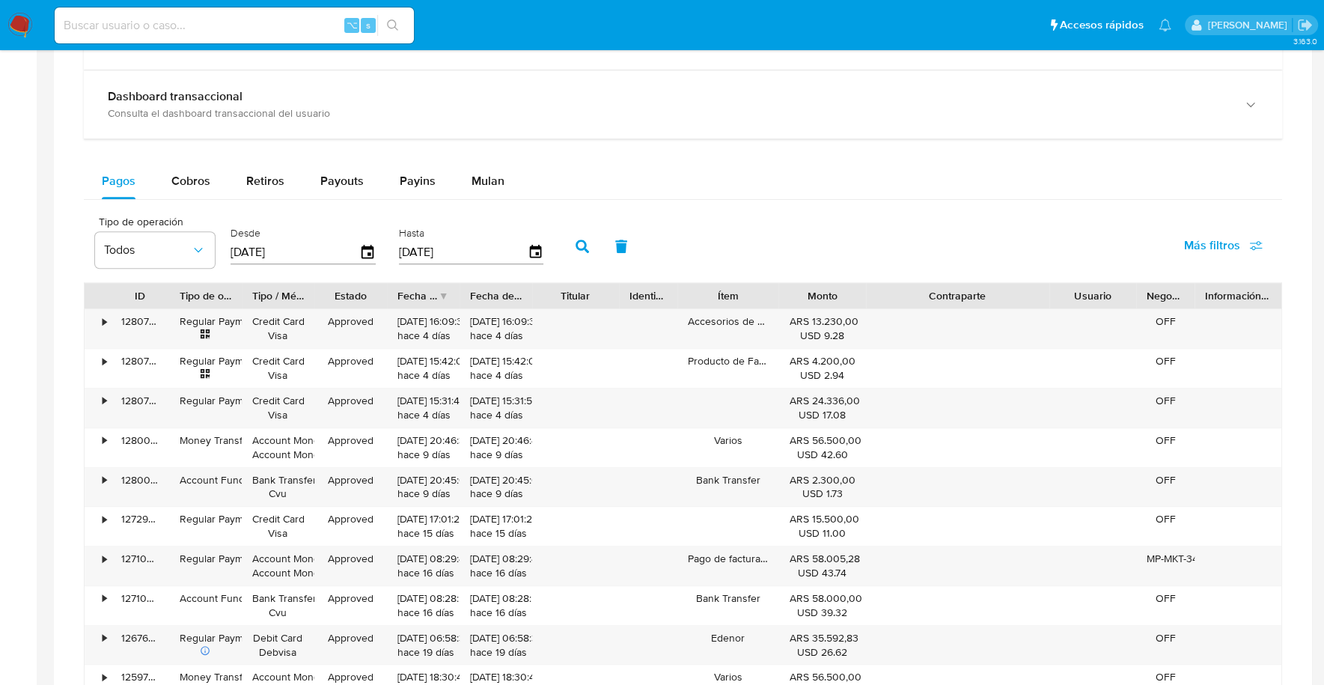
drag, startPoint x: 1027, startPoint y: 284, endPoint x: 1115, endPoint y: 285, distance: 88.3
click at [1115, 285] on div "ID Tipo de operación Tipo / Método Estado Fecha de creación Fecha de aprobación…" at bounding box center [683, 295] width 1197 height 25
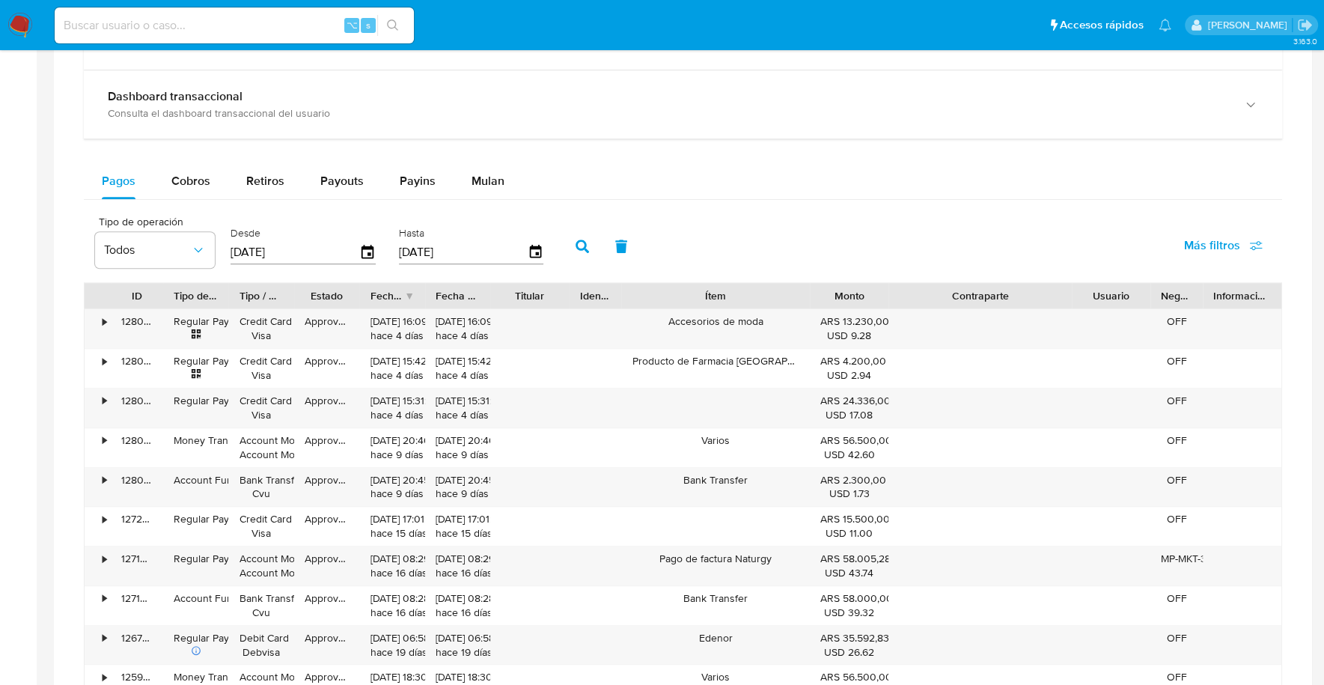
drag, startPoint x: 778, startPoint y: 295, endPoint x: 865, endPoint y: 302, distance: 87.1
click at [865, 302] on div "ID Tipo de operación Tipo / Método Estado Fecha de creación Fecha de aprobación…" at bounding box center [683, 295] width 1197 height 25
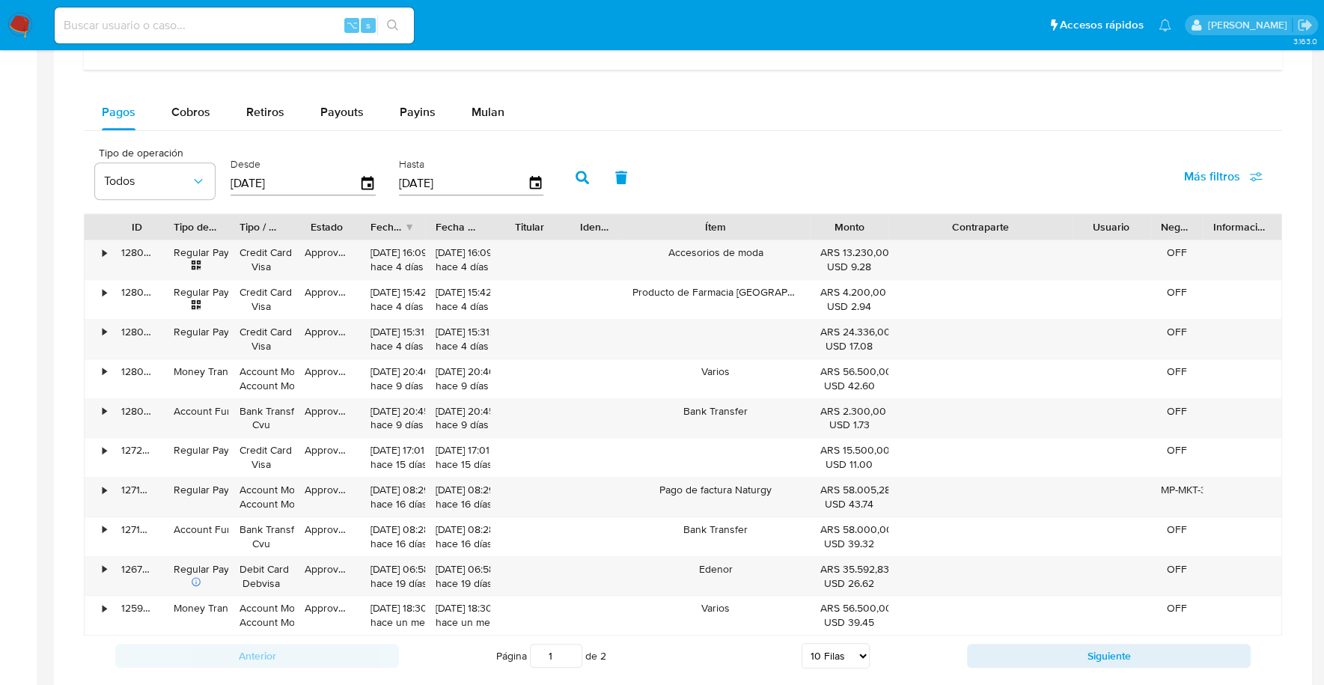
scroll to position [966, 0]
click at [1054, 649] on button "Siguiente" at bounding box center [1109, 655] width 284 height 24
type input "2"
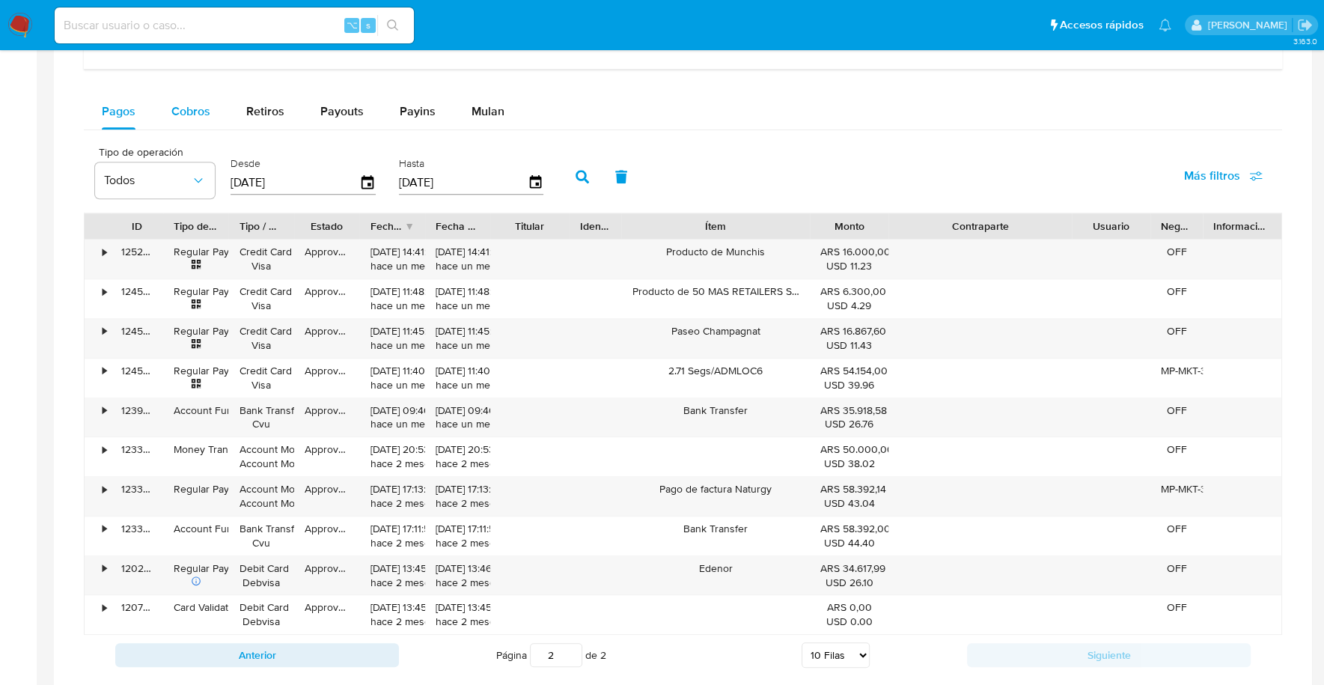
click at [195, 107] on span "Cobros" at bounding box center [190, 111] width 39 height 17
select select "10"
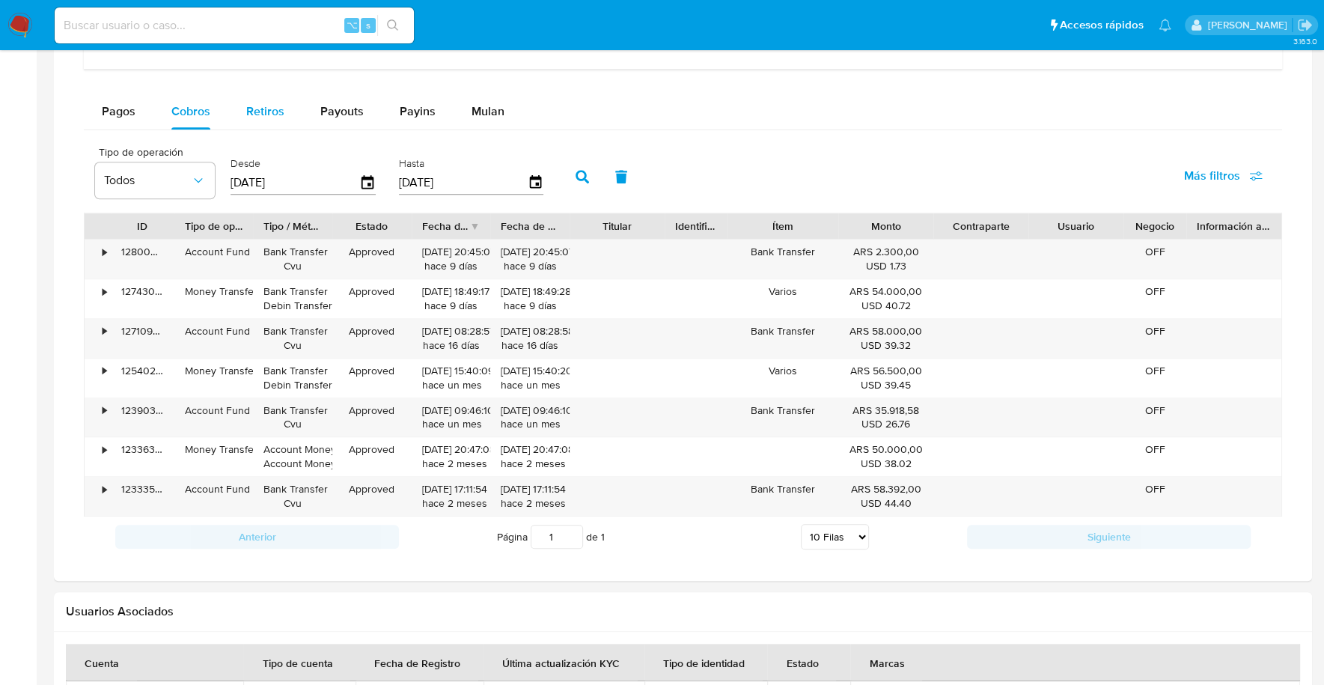
click at [259, 109] on span "Retiros" at bounding box center [265, 111] width 38 height 17
select select "10"
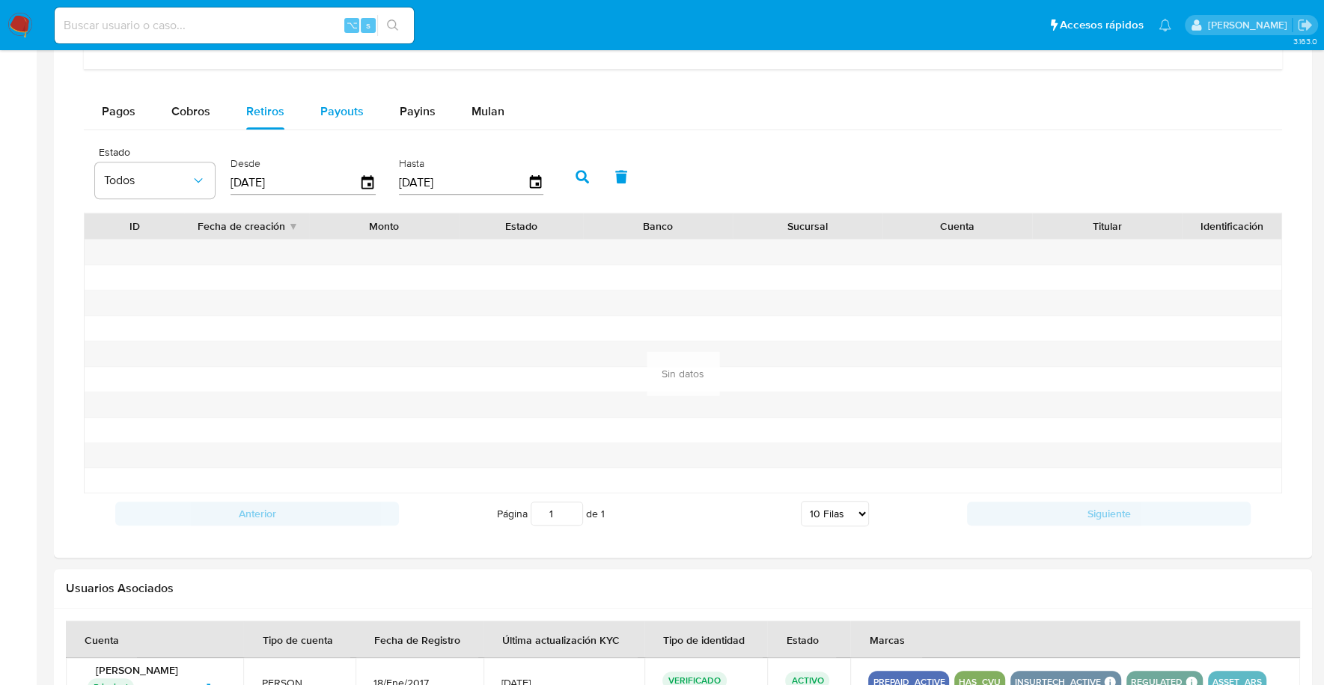
click at [320, 109] on span "Payouts" at bounding box center [341, 111] width 43 height 17
select select "10"
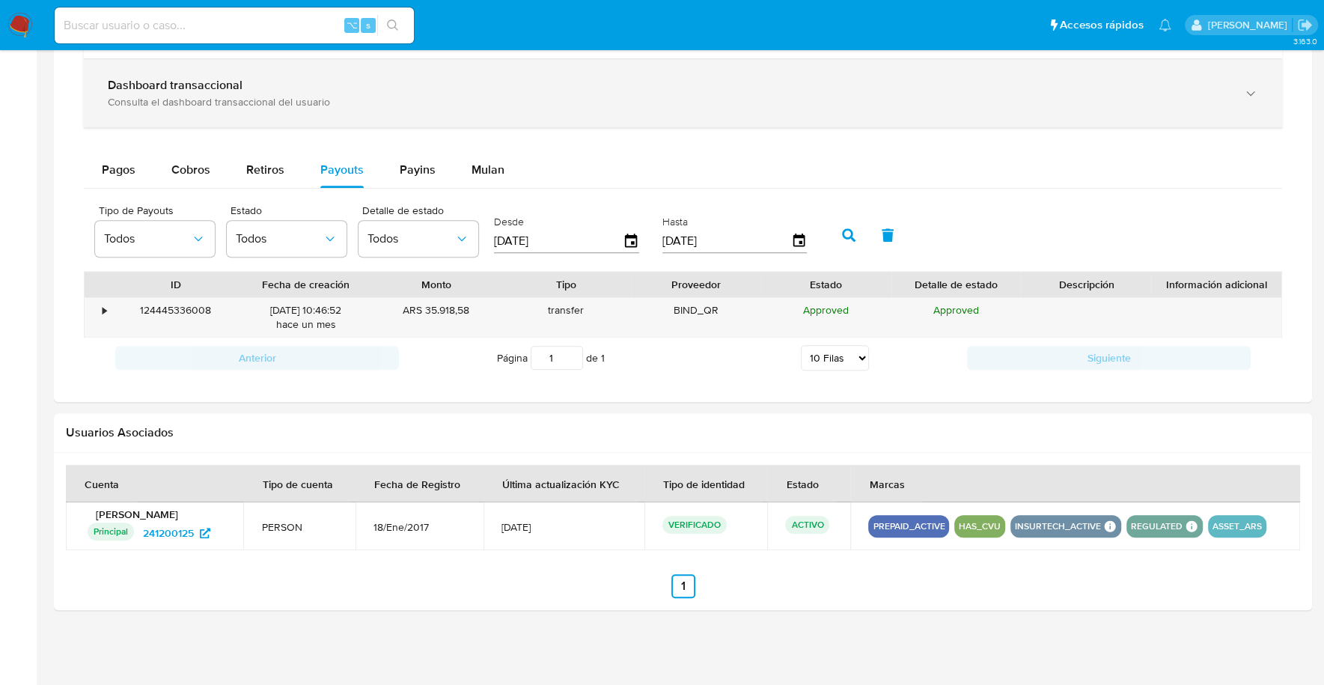
scroll to position [902, 0]
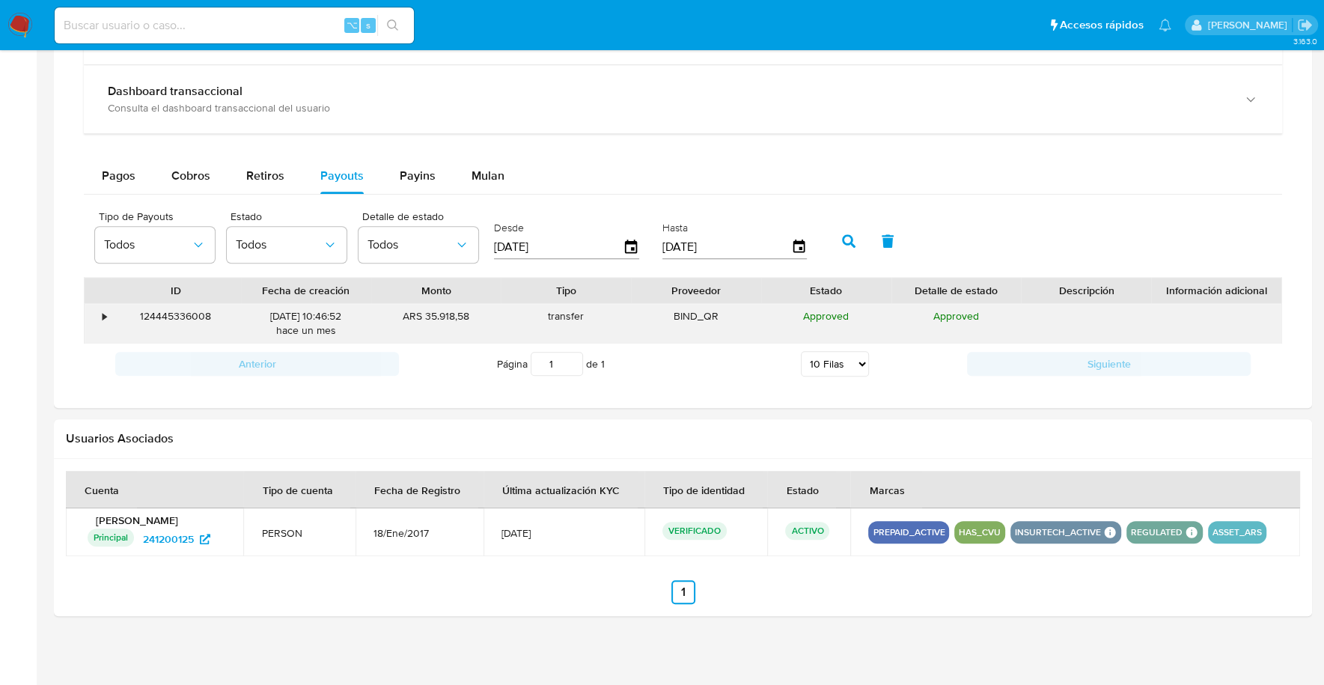
click at [108, 311] on div "•" at bounding box center [98, 323] width 26 height 39
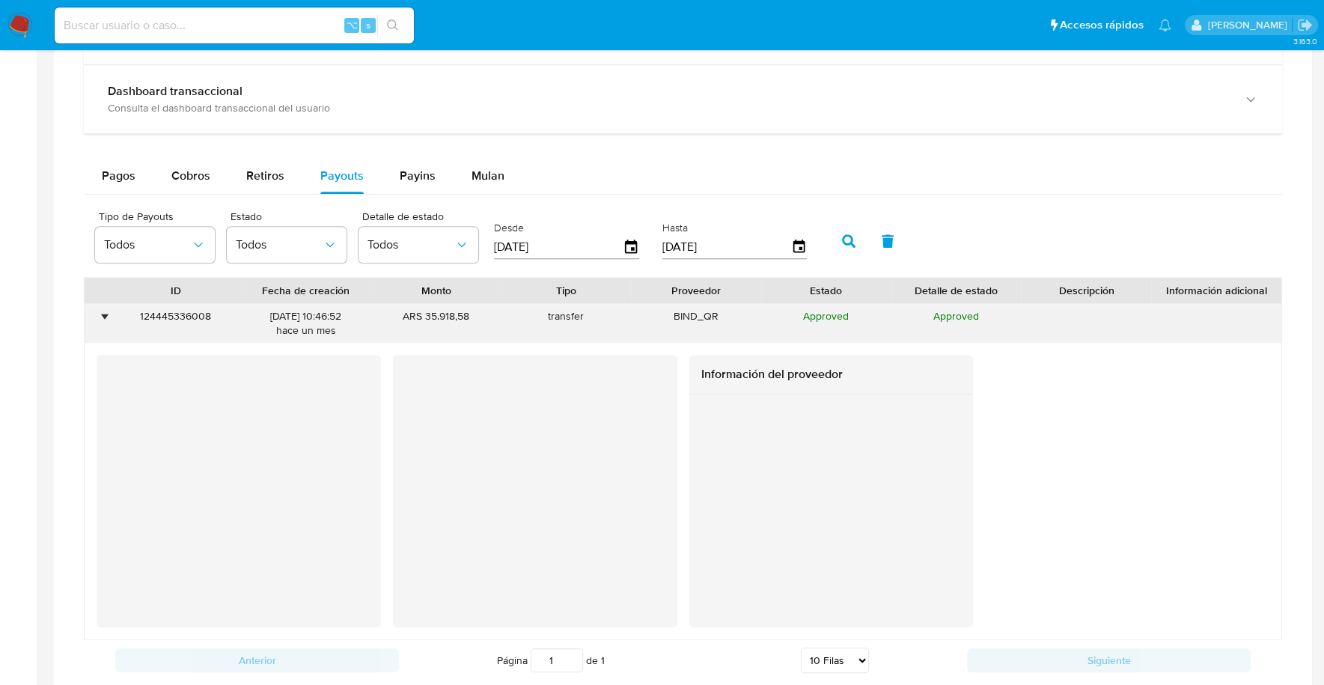
click at [108, 311] on div "•" at bounding box center [98, 323] width 26 height 39
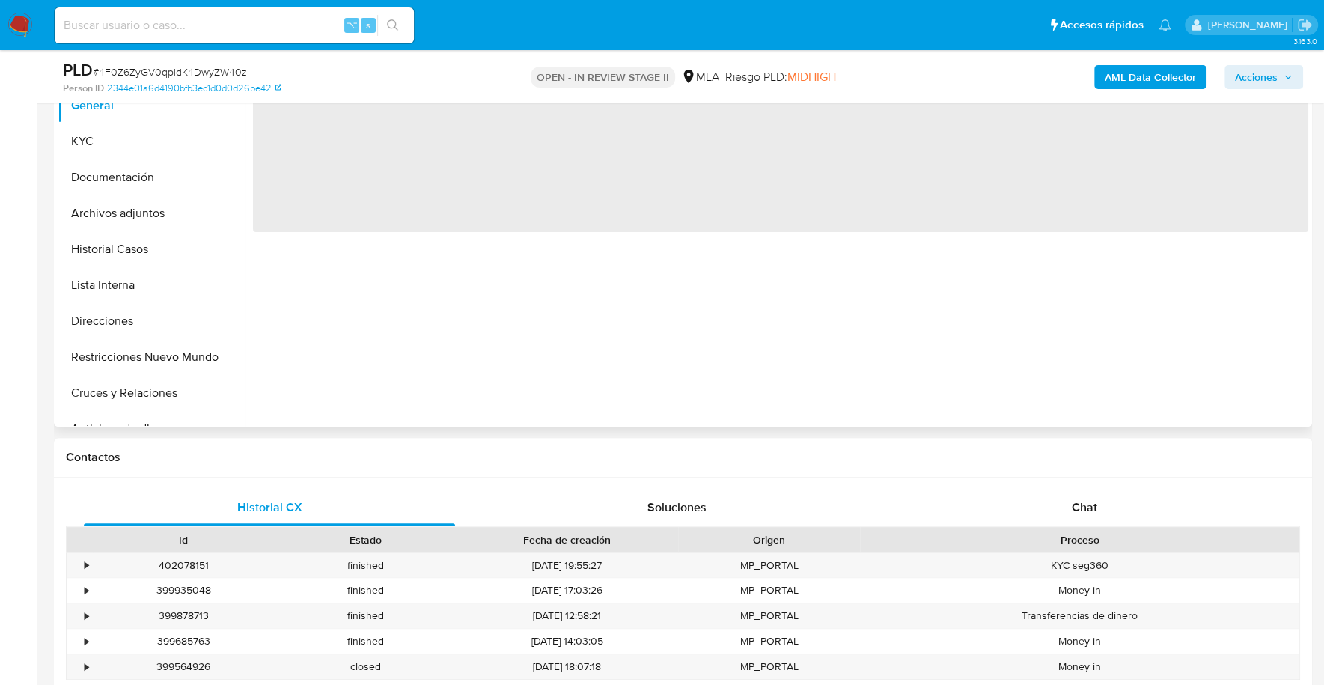
select select "10"
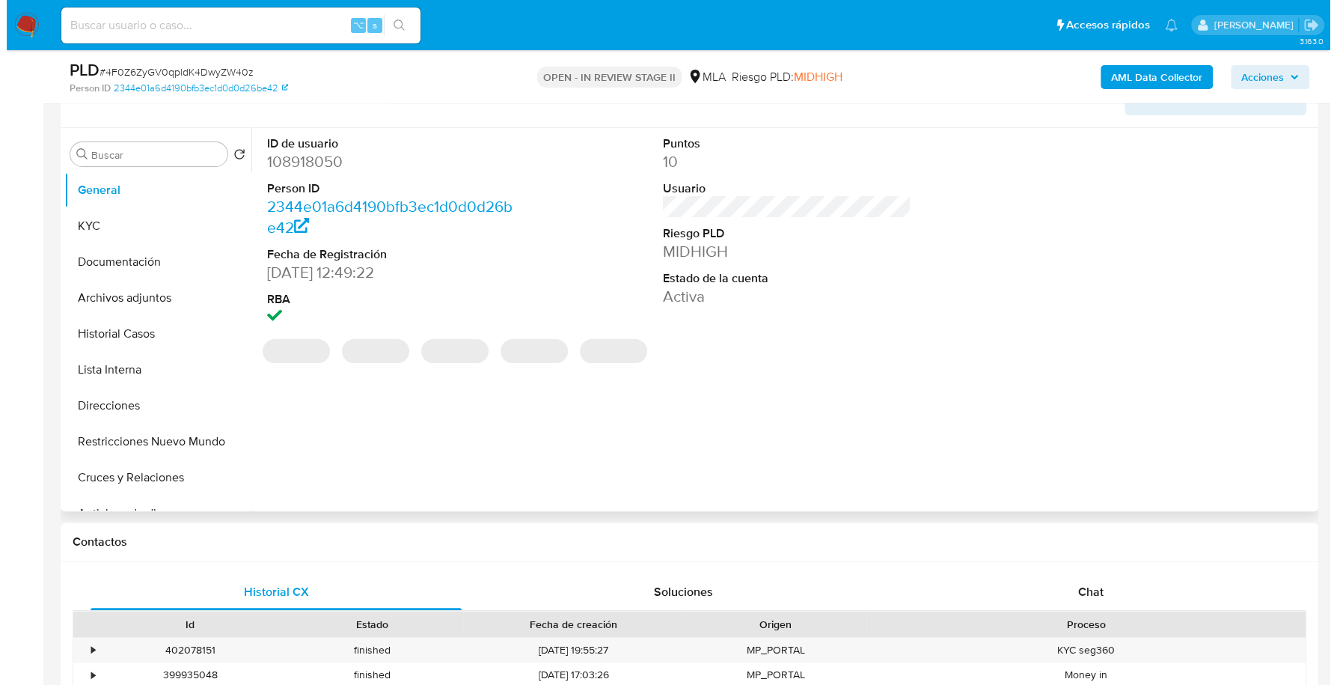
scroll to position [180, 0]
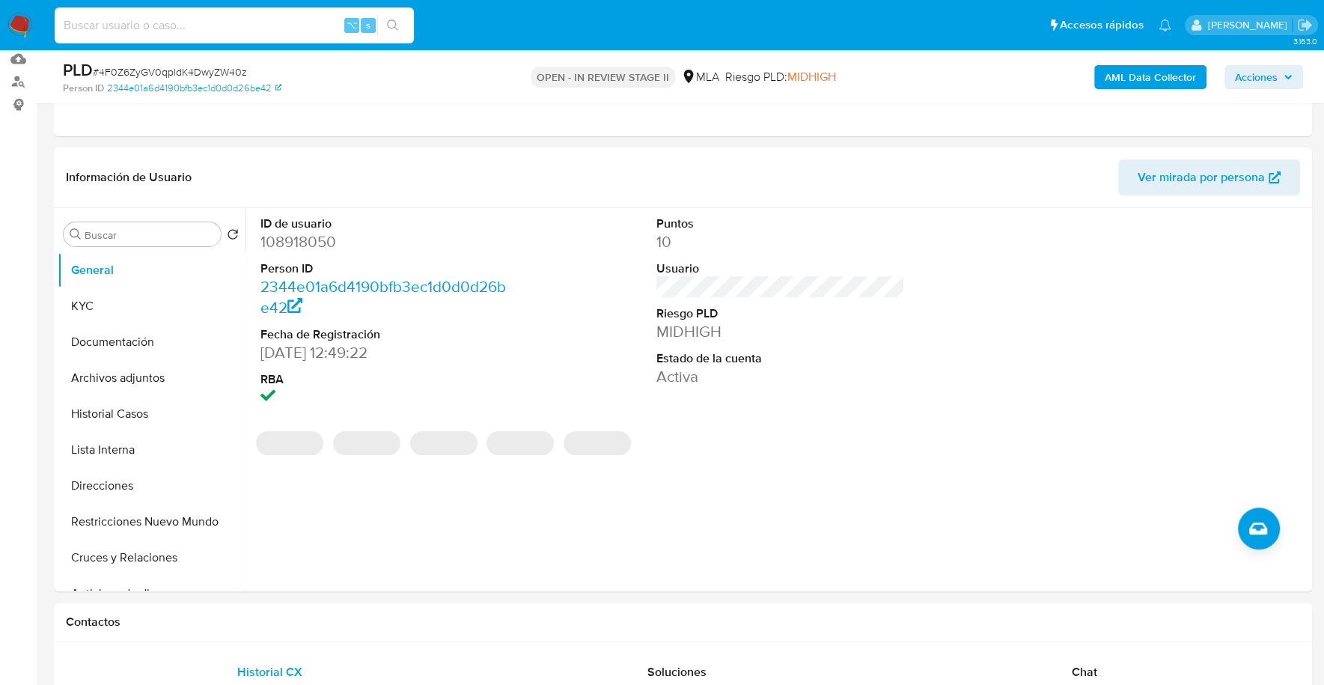
click at [198, 30] on input at bounding box center [234, 25] width 359 height 19
paste input "108918050"
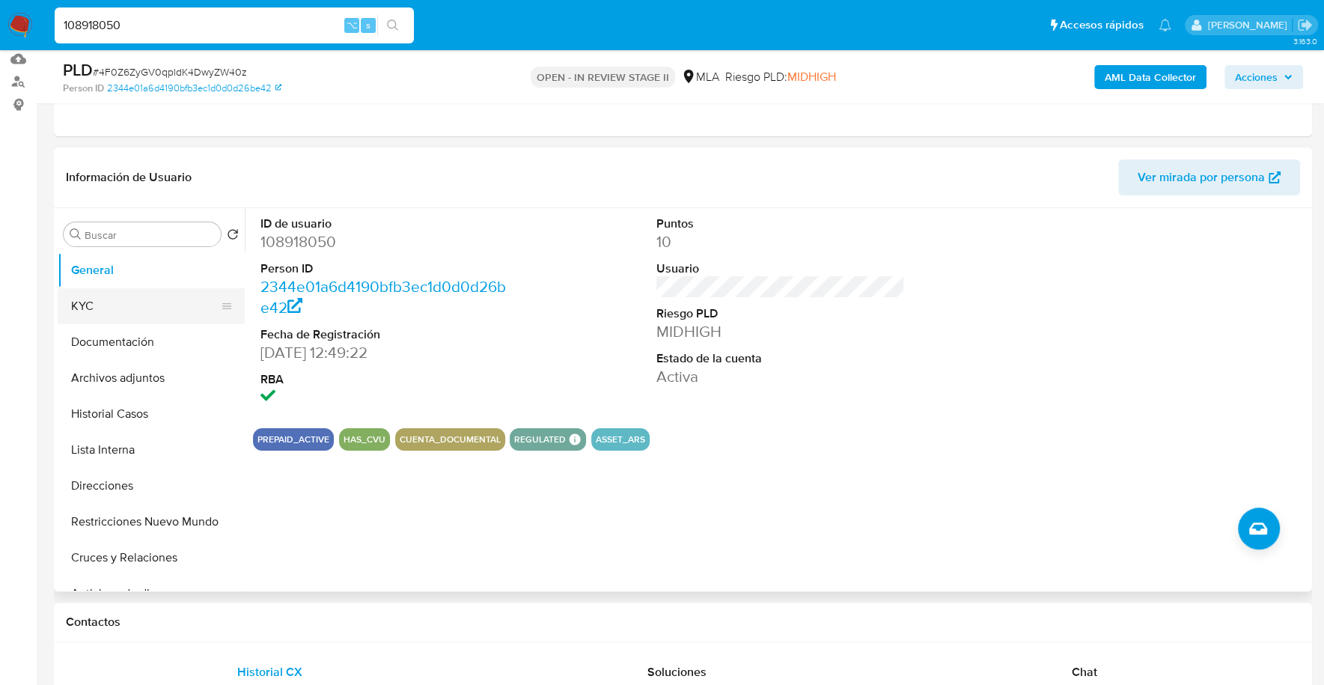
type input "108918050"
click at [108, 297] on button "KYC" at bounding box center [145, 306] width 175 height 36
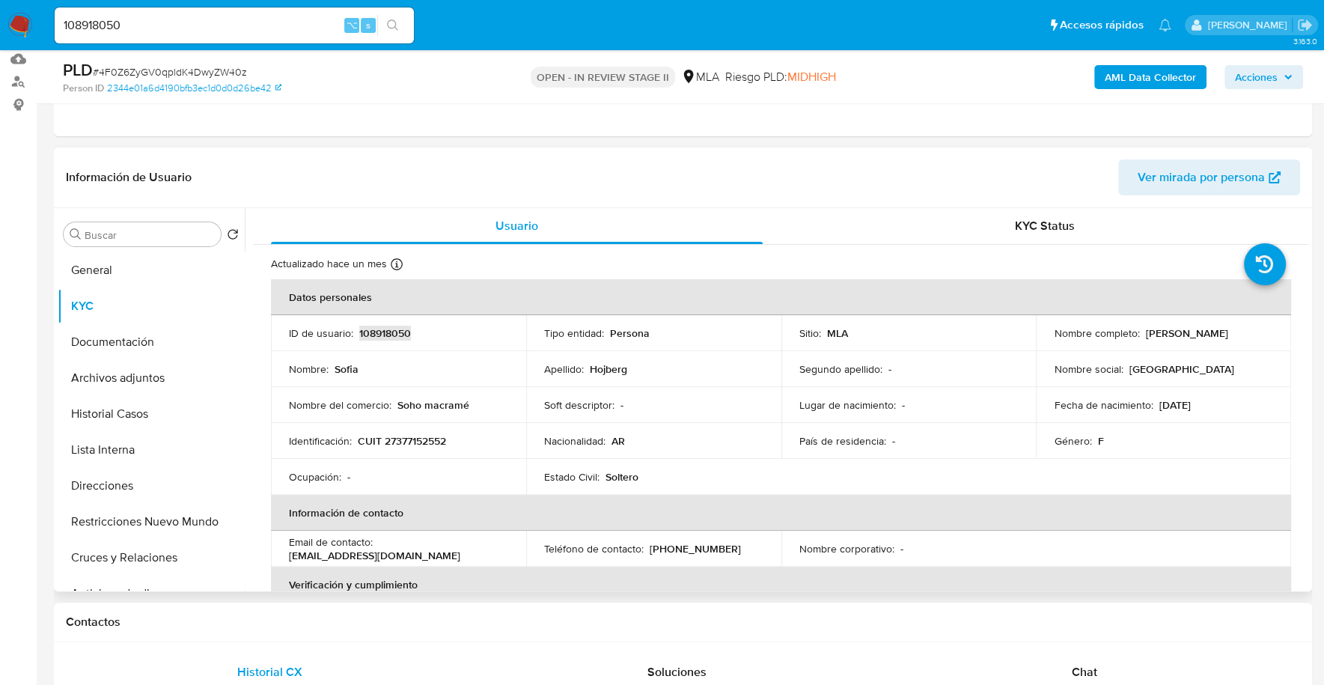
copy p "108918050"
click at [1153, 72] on b "AML Data Collector" at bounding box center [1150, 77] width 91 height 24
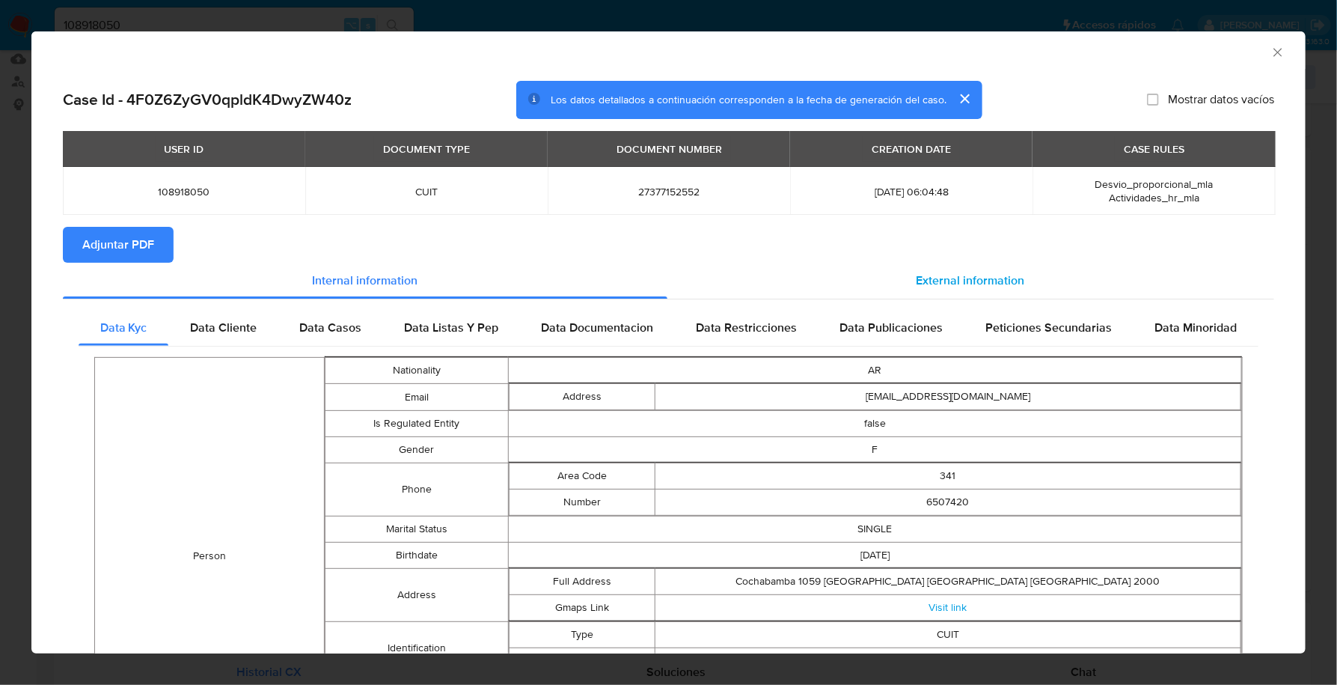
click at [941, 263] on div "External information" at bounding box center [972, 281] width 608 height 36
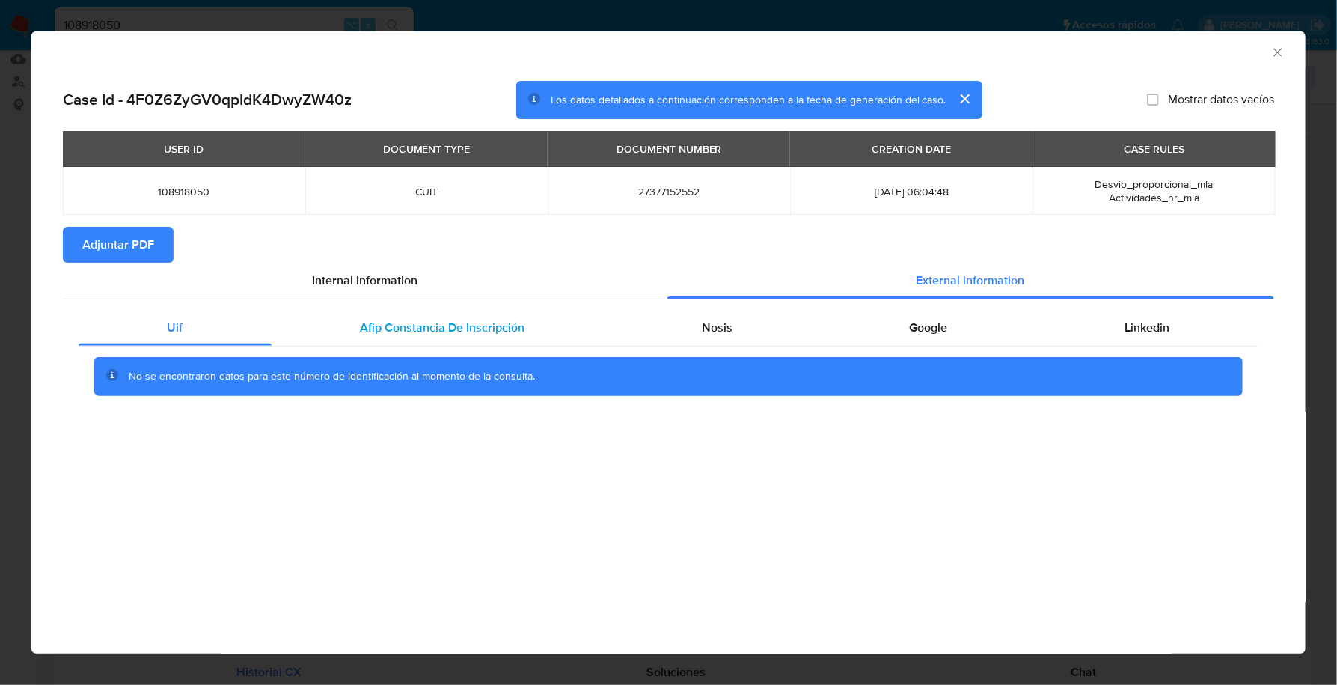
click at [399, 345] on div "Afip Constancia De Inscripción" at bounding box center [443, 328] width 342 height 36
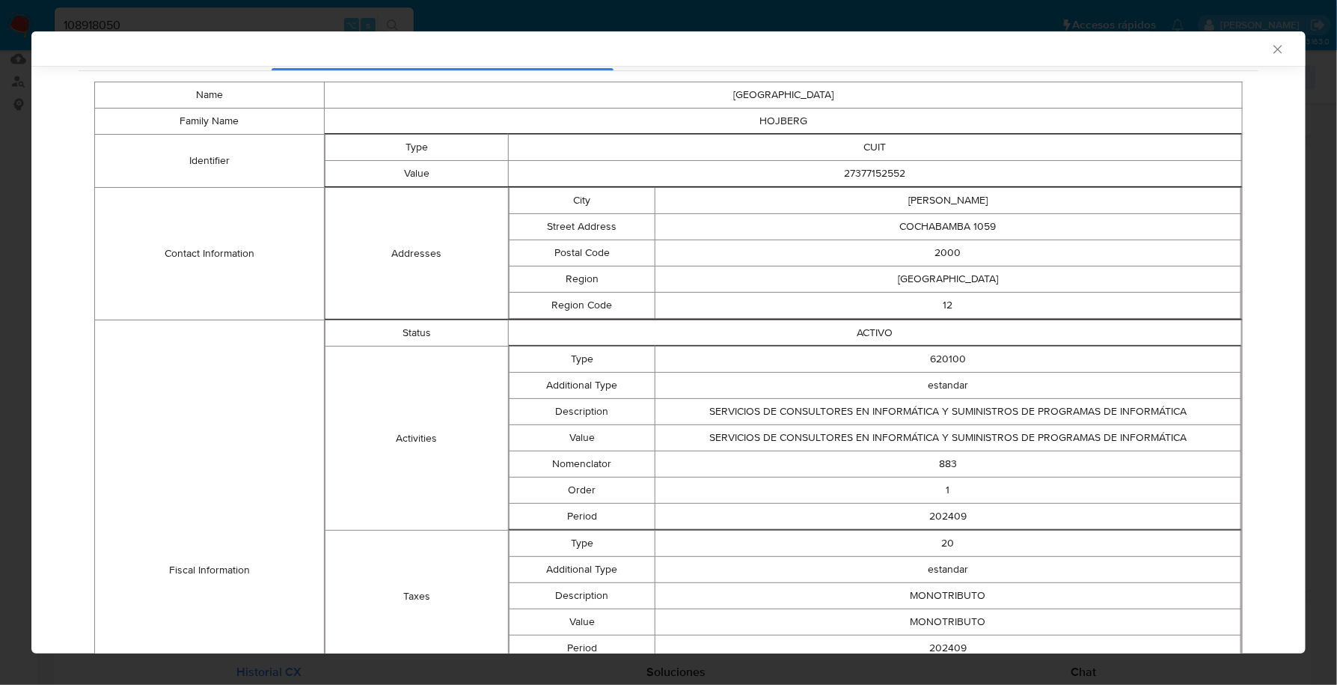
scroll to position [101, 0]
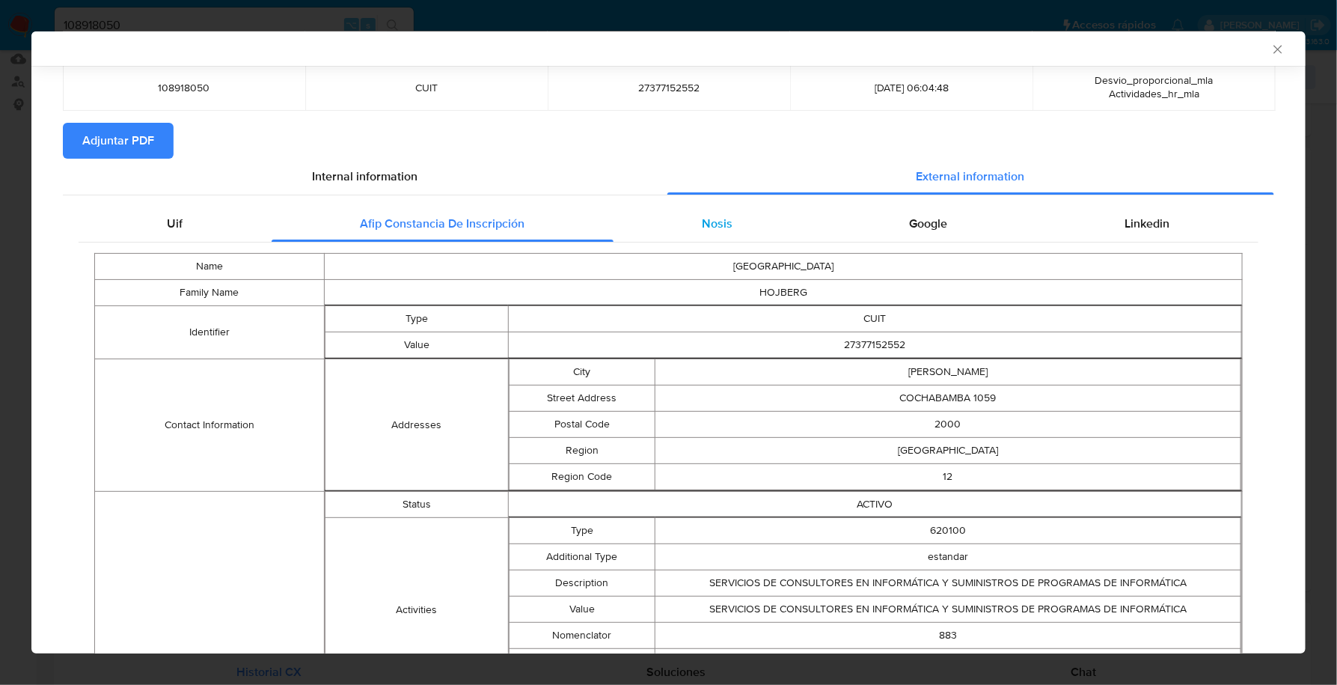
click at [760, 231] on div "Nosis" at bounding box center [718, 224] width 208 height 36
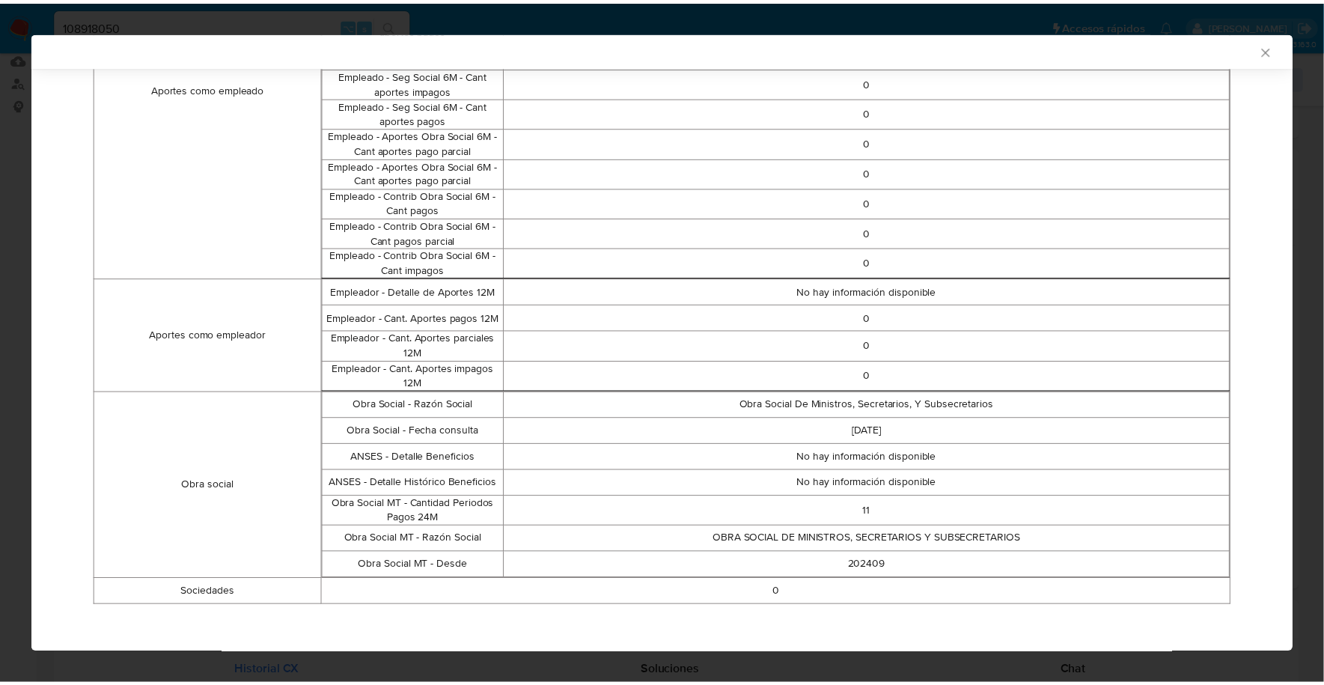
scroll to position [0, 0]
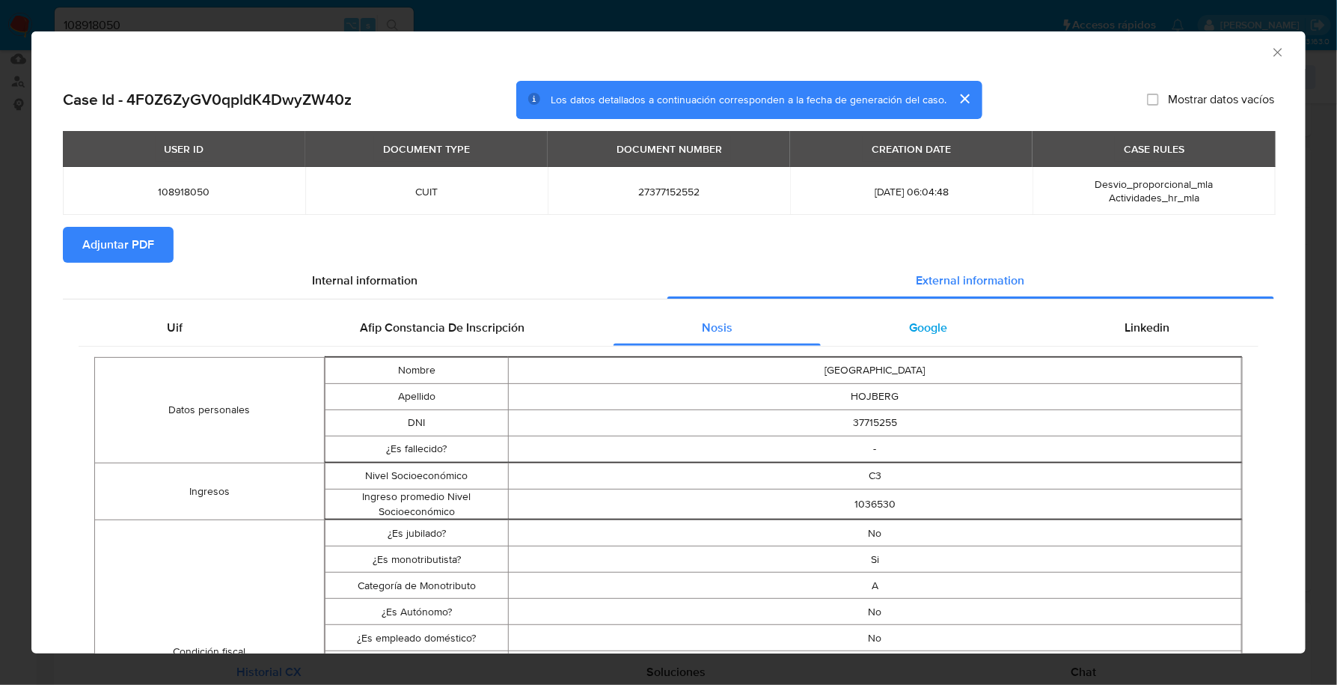
click at [950, 343] on div "Google" at bounding box center [929, 328] width 216 height 36
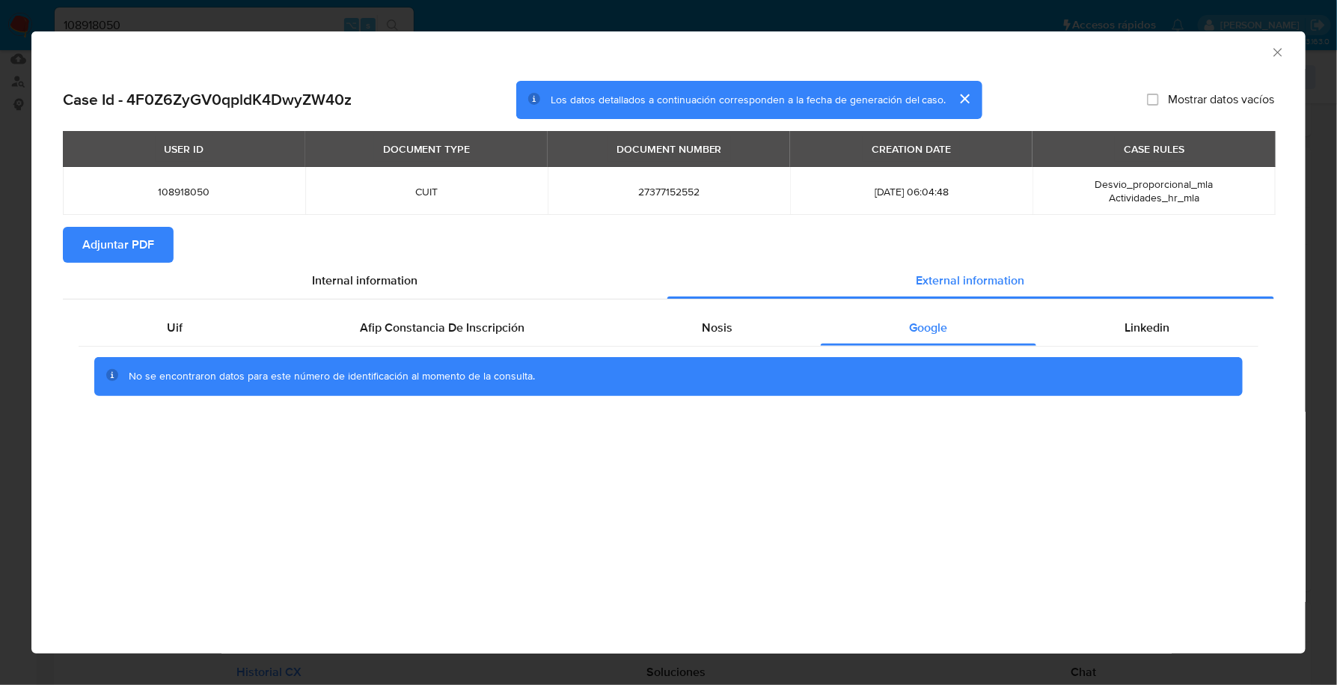
click at [106, 242] on span "Adjuntar PDF" at bounding box center [118, 244] width 72 height 33
click at [1279, 46] on icon "Cerrar ventana" at bounding box center [1278, 52] width 15 height 15
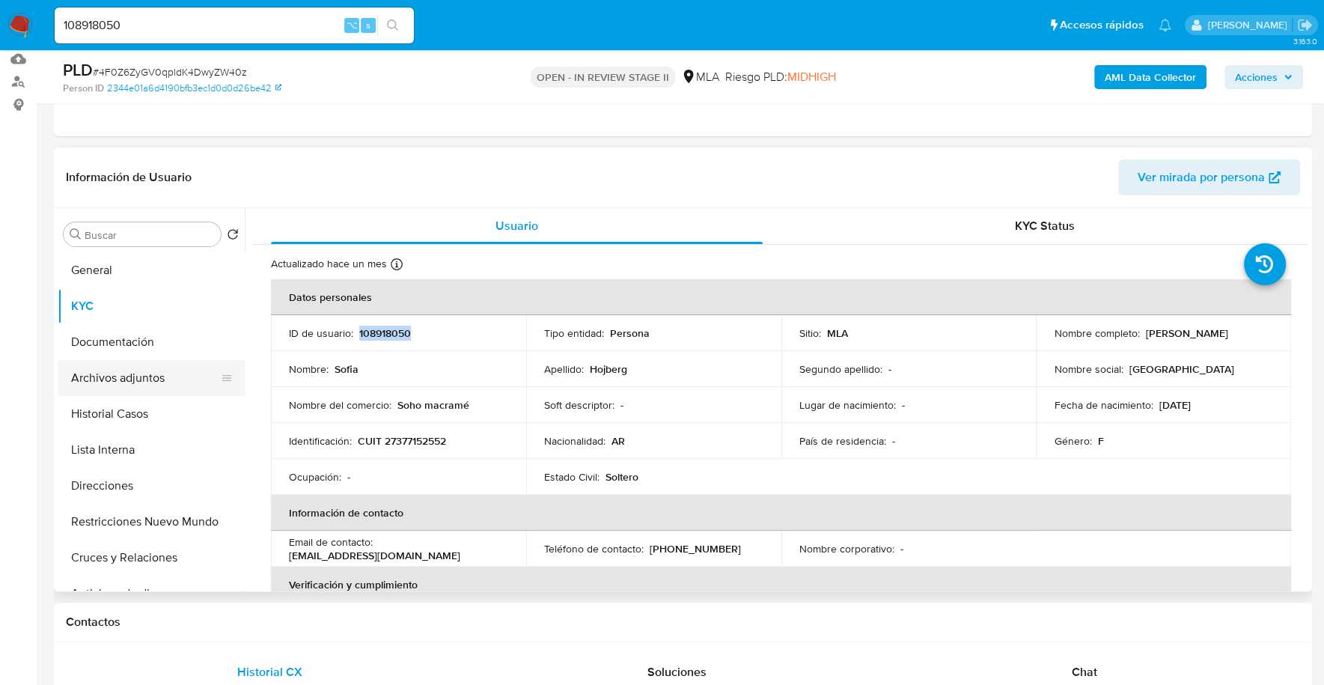
click at [153, 377] on button "Archivos adjuntos" at bounding box center [145, 378] width 175 height 36
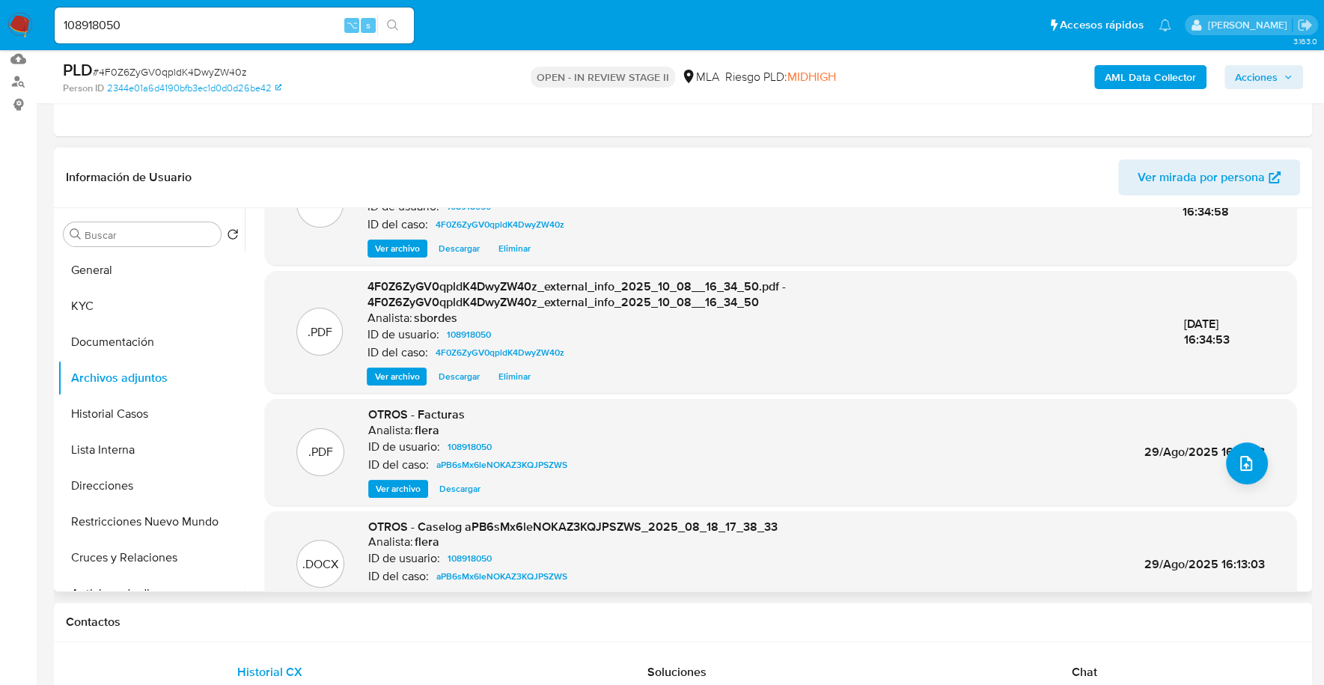
scroll to position [158, 0]
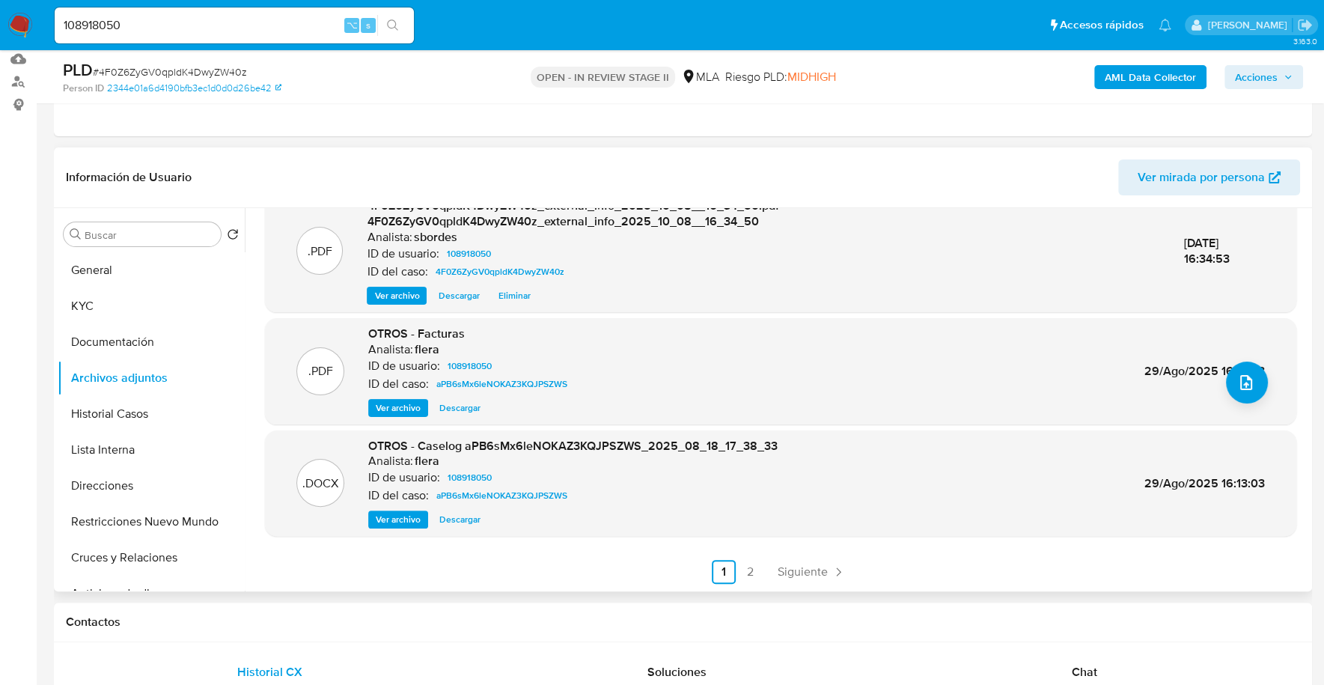
click at [382, 408] on span "Ver archivo" at bounding box center [398, 407] width 45 height 15
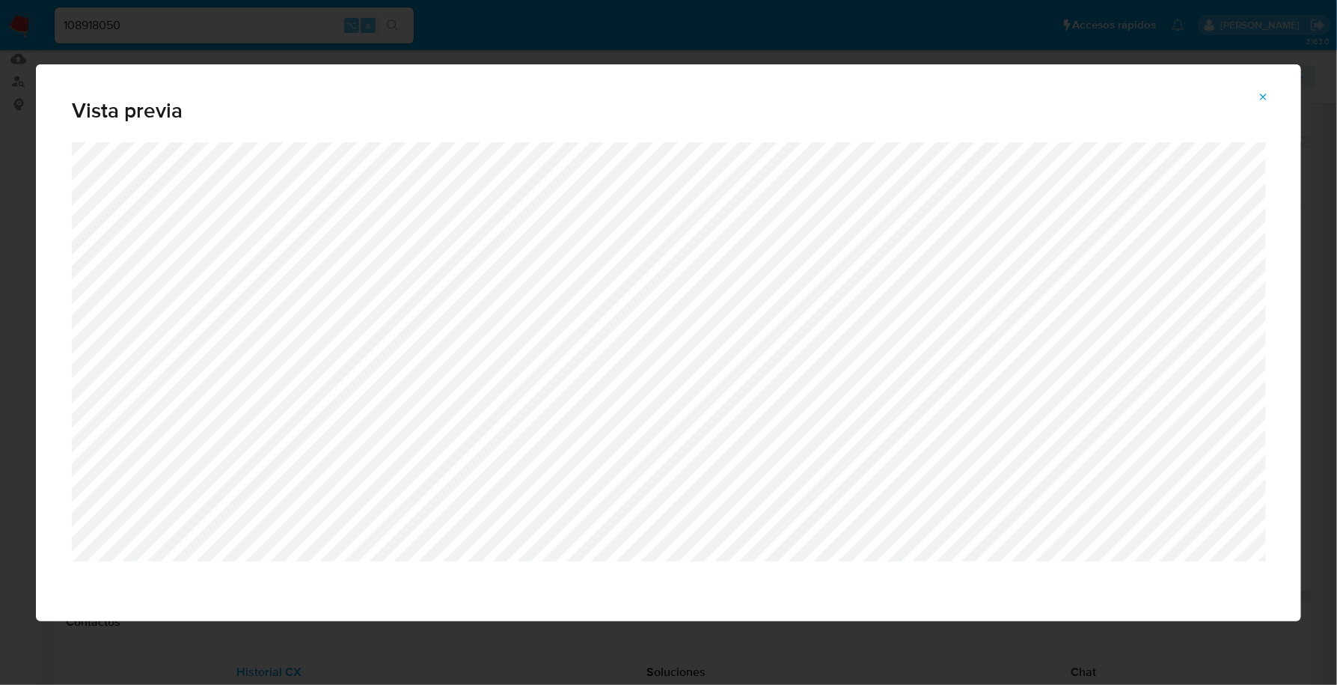
click at [1262, 99] on icon "Attachment preview" at bounding box center [1264, 97] width 12 height 12
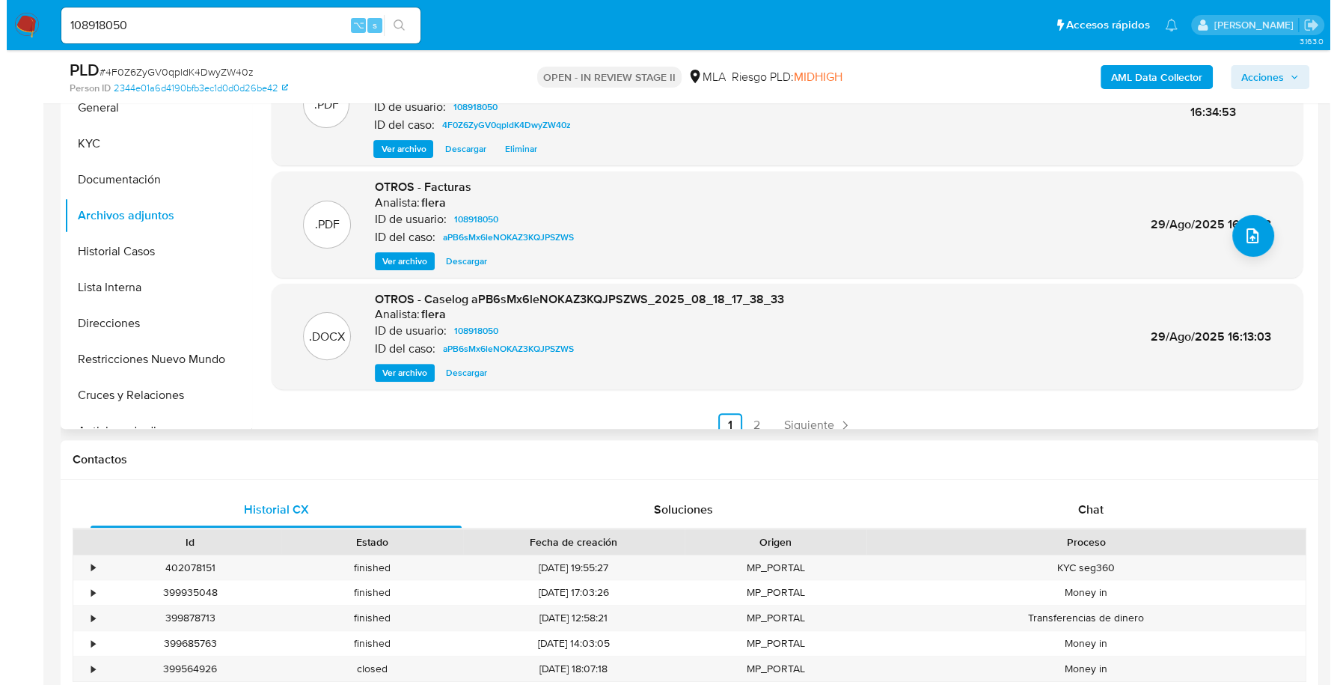
scroll to position [120, 0]
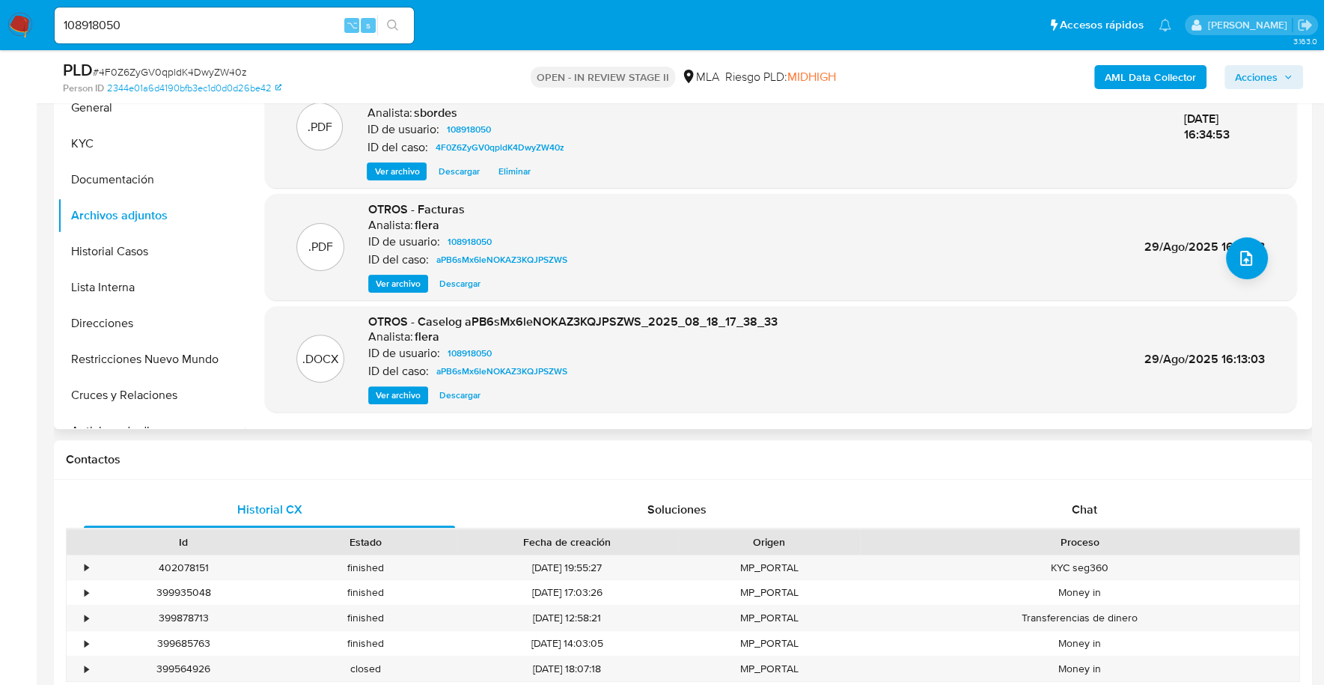
click at [381, 404] on div ".DOCX OTROS - Caselog aPB6sMx6leNOKAZ3KQJPSZWS_2025_08_18_17_38_33 Analista: fl…" at bounding box center [780, 359] width 1031 height 106
click at [385, 397] on span "Ver archivo" at bounding box center [398, 395] width 45 height 15
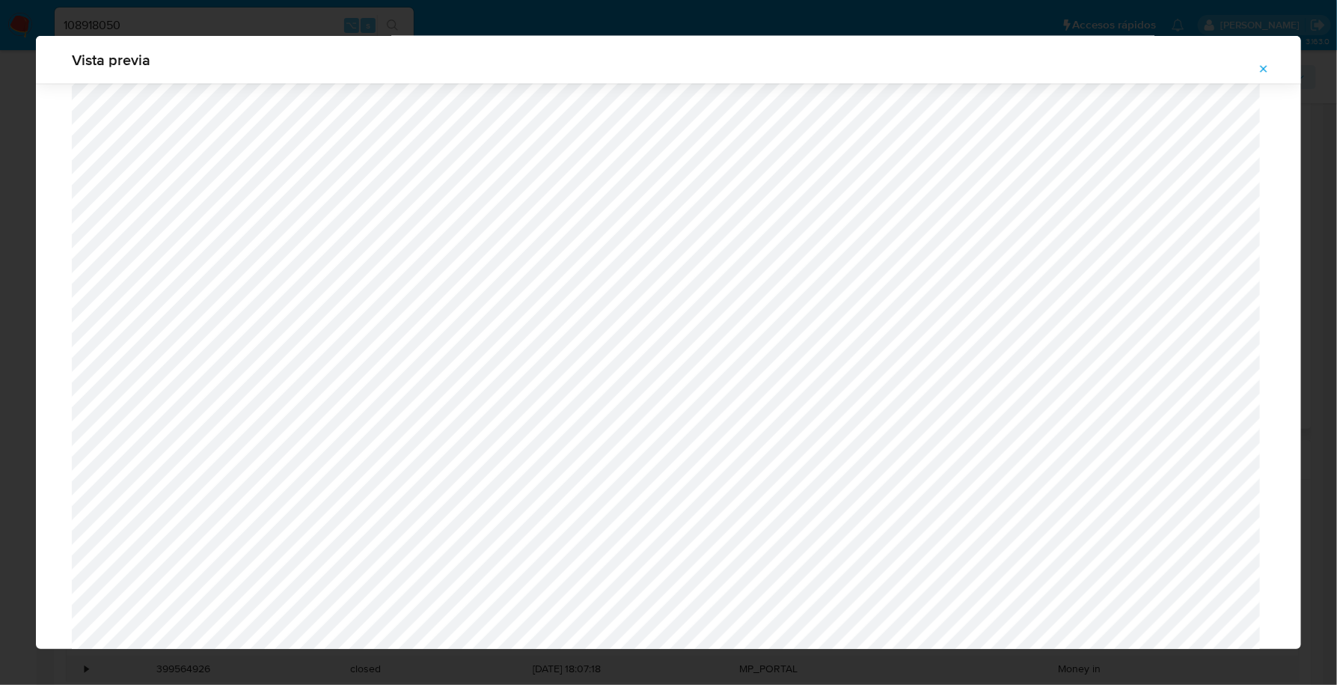
scroll to position [1099, 0]
click at [1264, 70] on icon "Attachment preview" at bounding box center [1264, 68] width 7 height 7
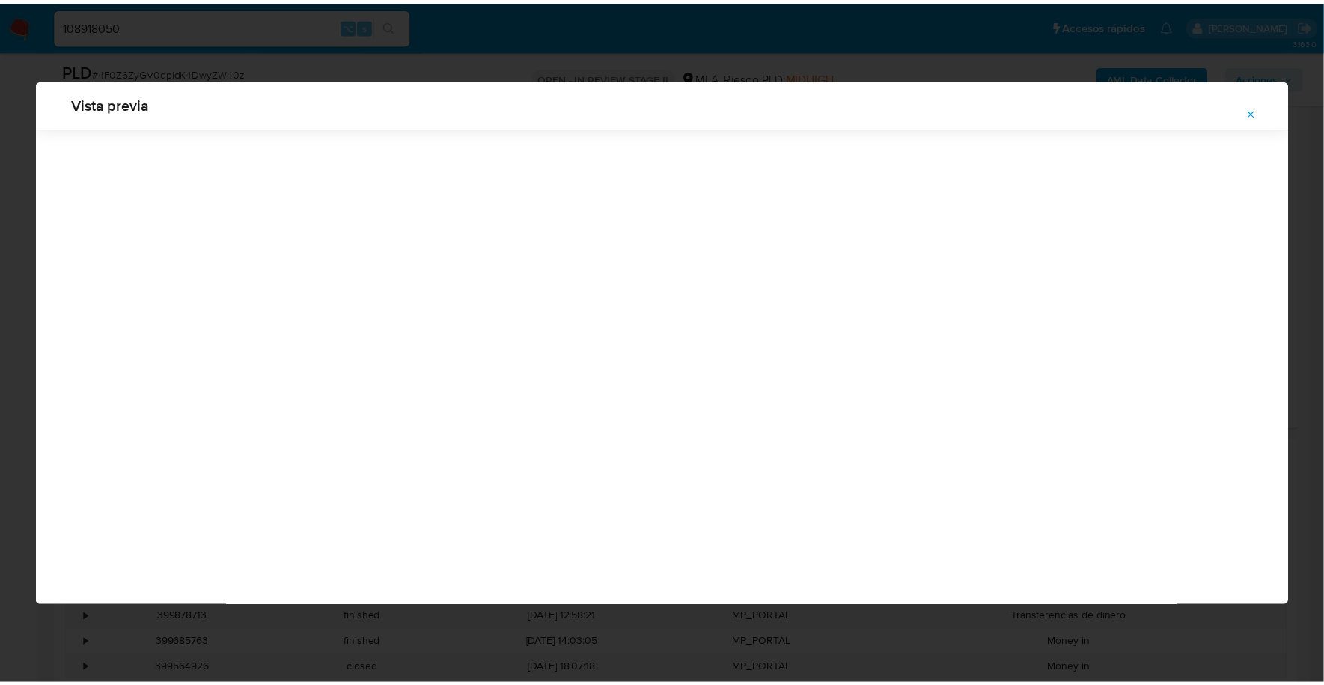
scroll to position [0, 0]
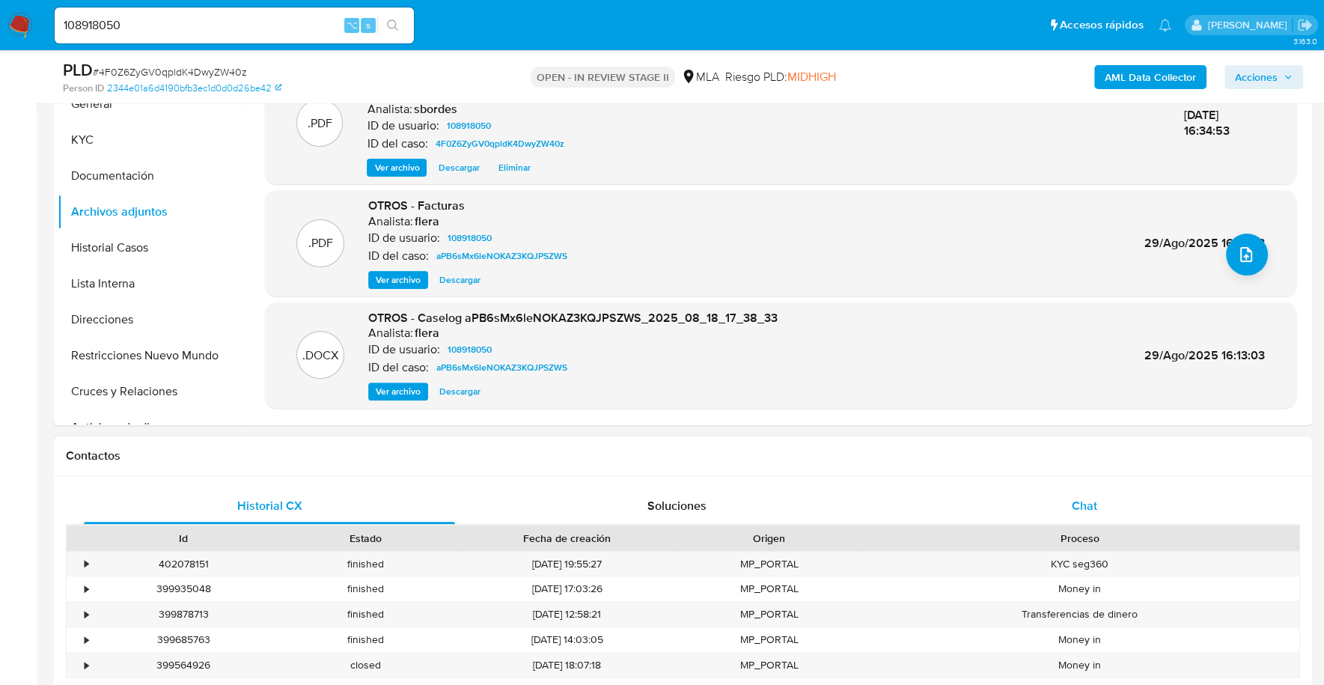
click at [1090, 509] on span "Chat" at bounding box center [1083, 505] width 25 height 17
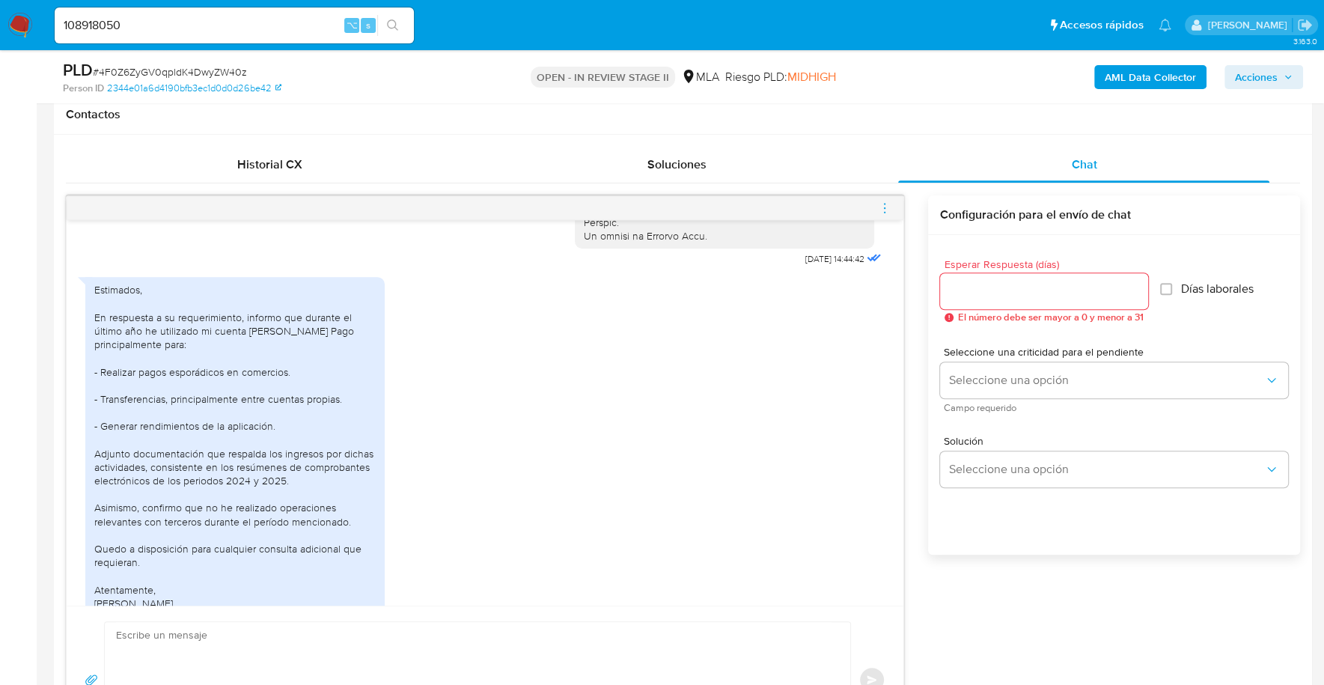
scroll to position [887, 0]
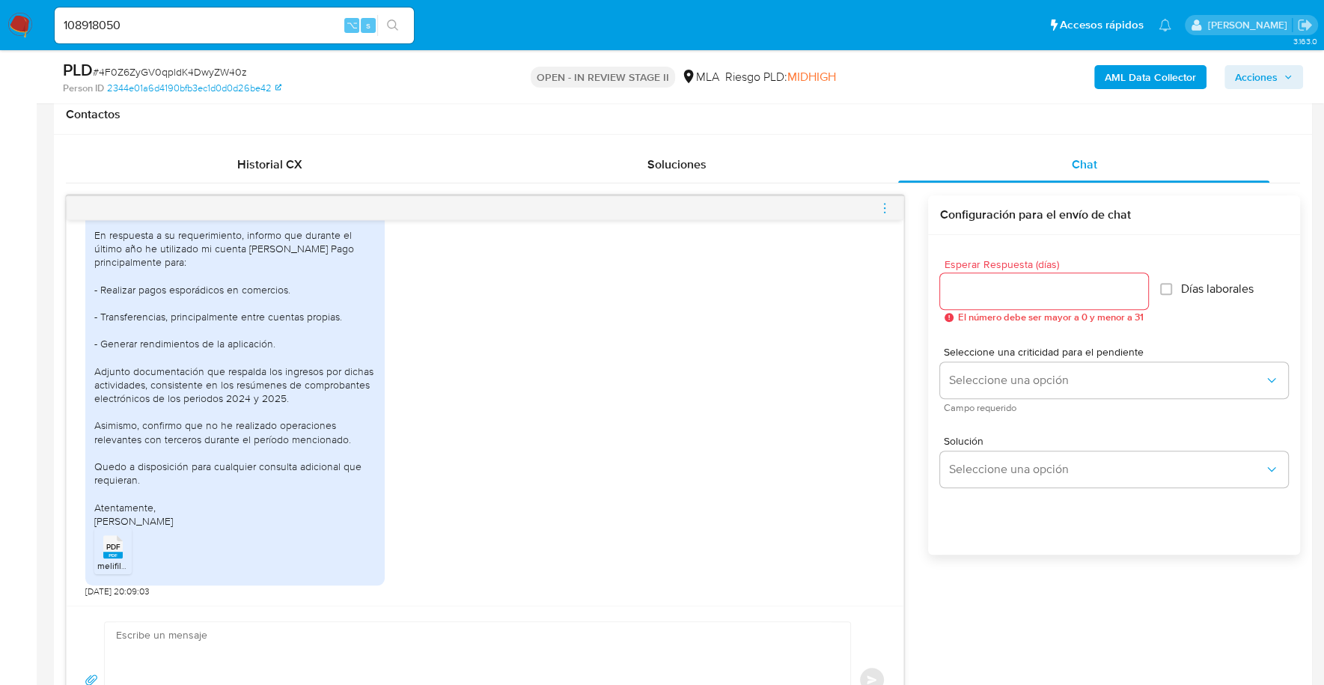
click at [121, 552] on rect at bounding box center [112, 555] width 19 height 7
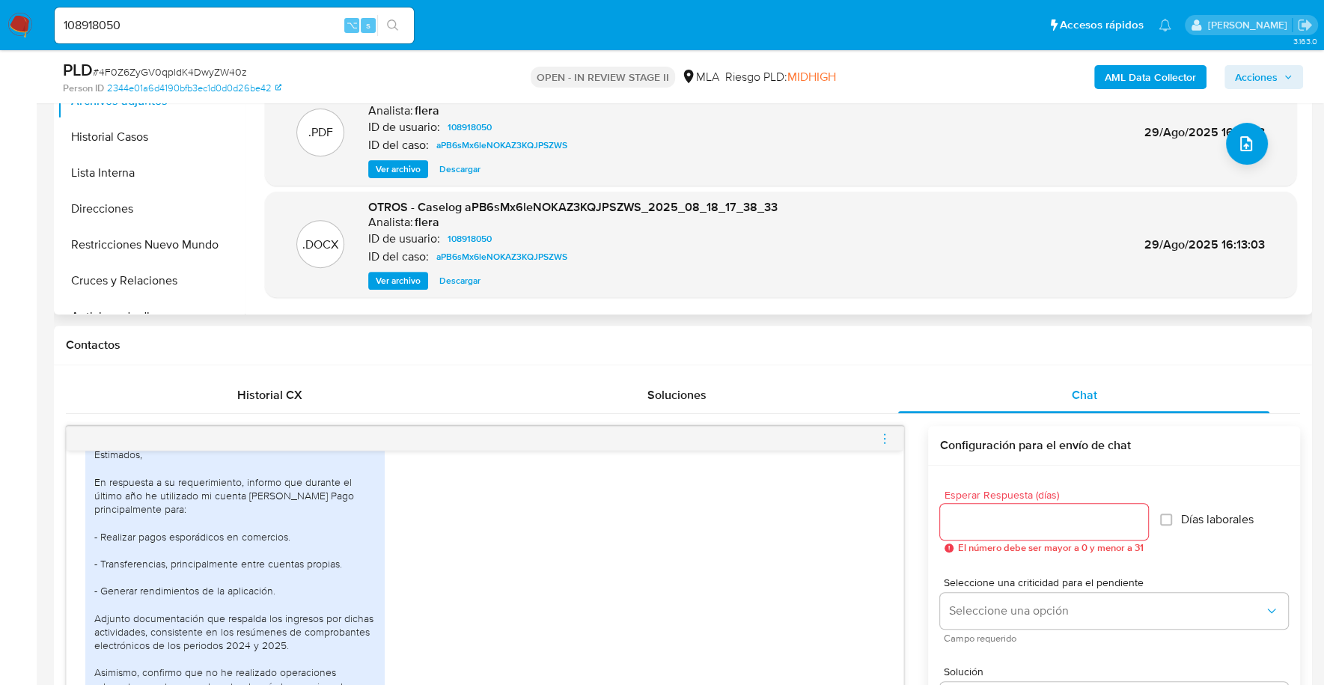
scroll to position [293, 0]
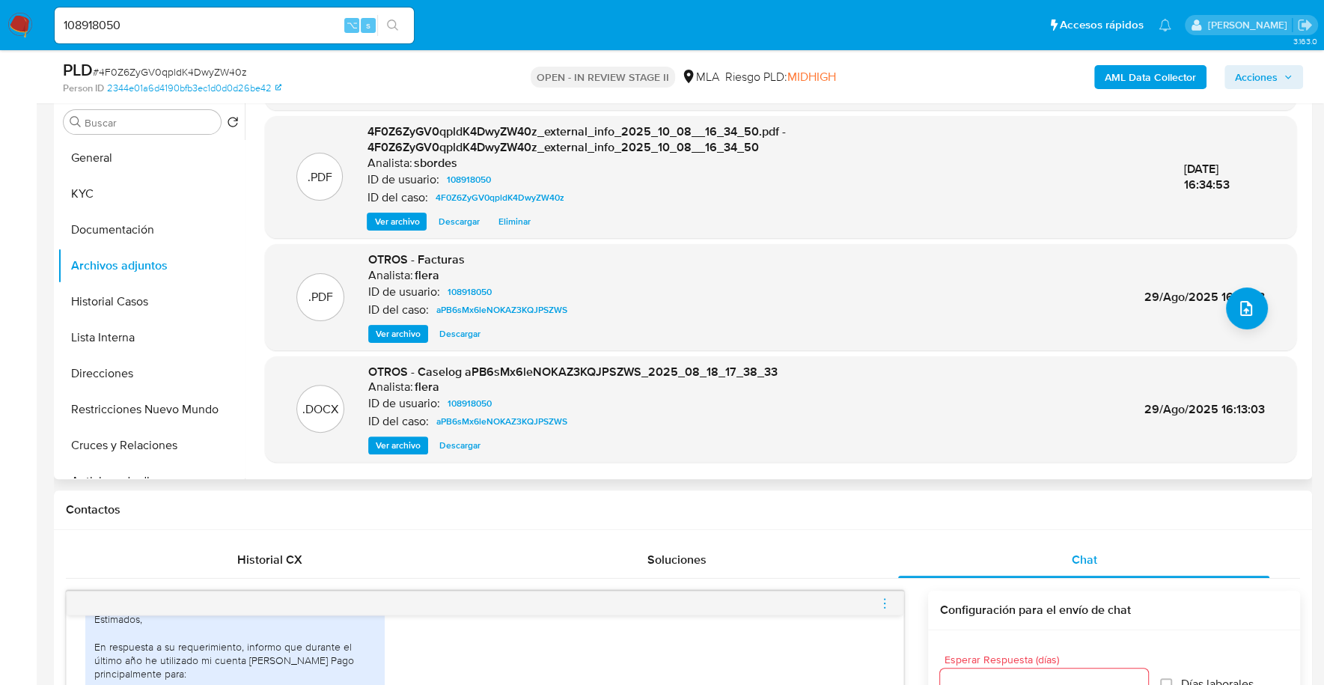
click at [401, 330] on span "Ver archivo" at bounding box center [398, 333] width 45 height 15
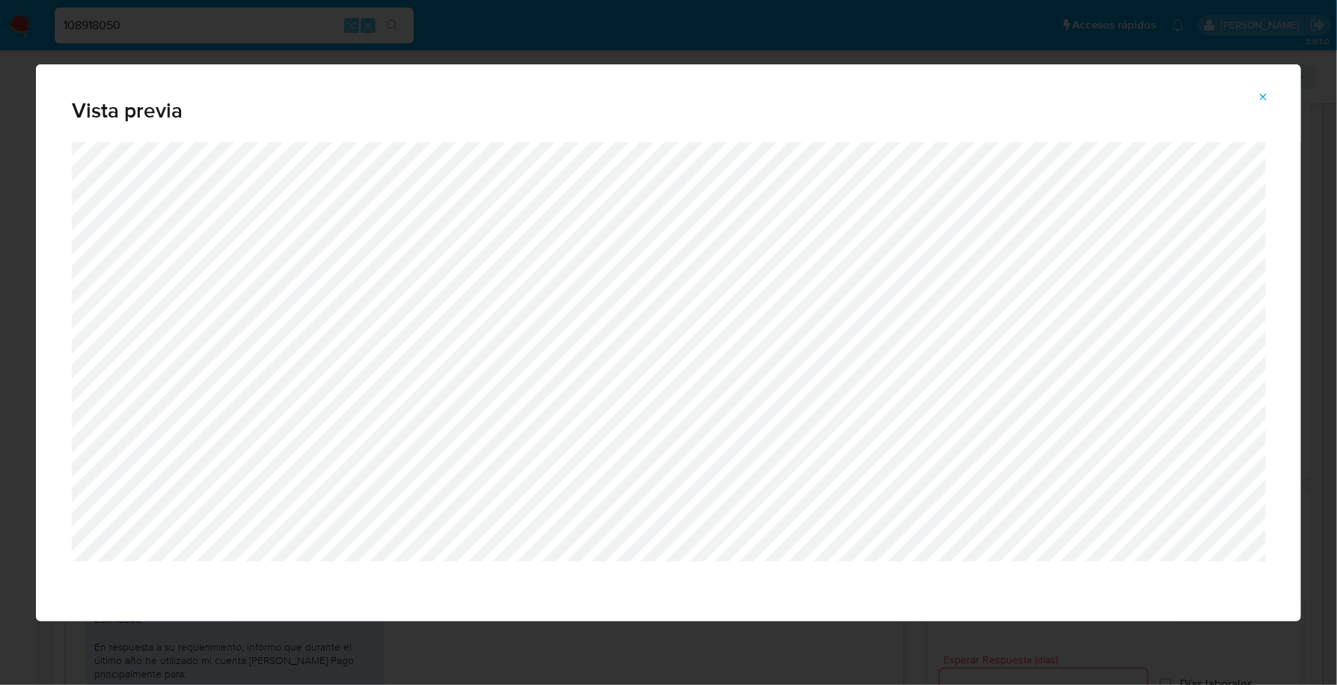
click at [1265, 97] on icon "Attachment preview" at bounding box center [1264, 97] width 7 height 7
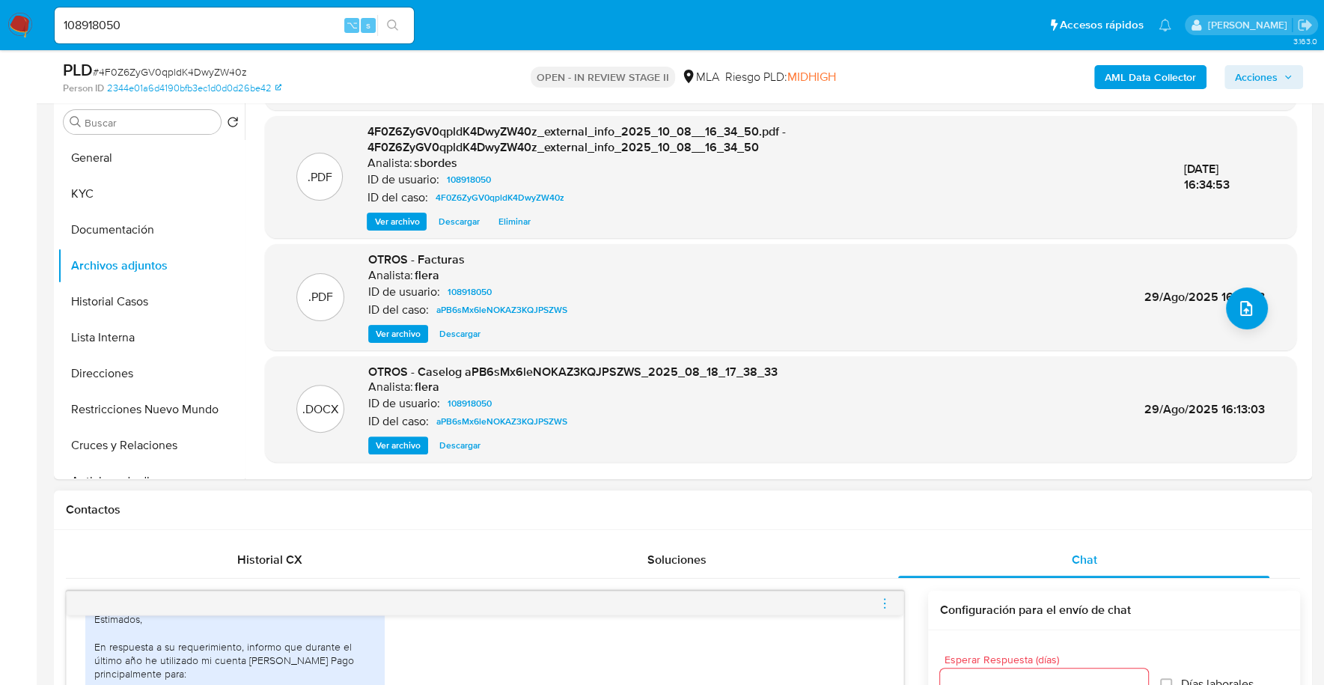
click at [781, 513] on h1 "Contactos" at bounding box center [683, 509] width 1234 height 15
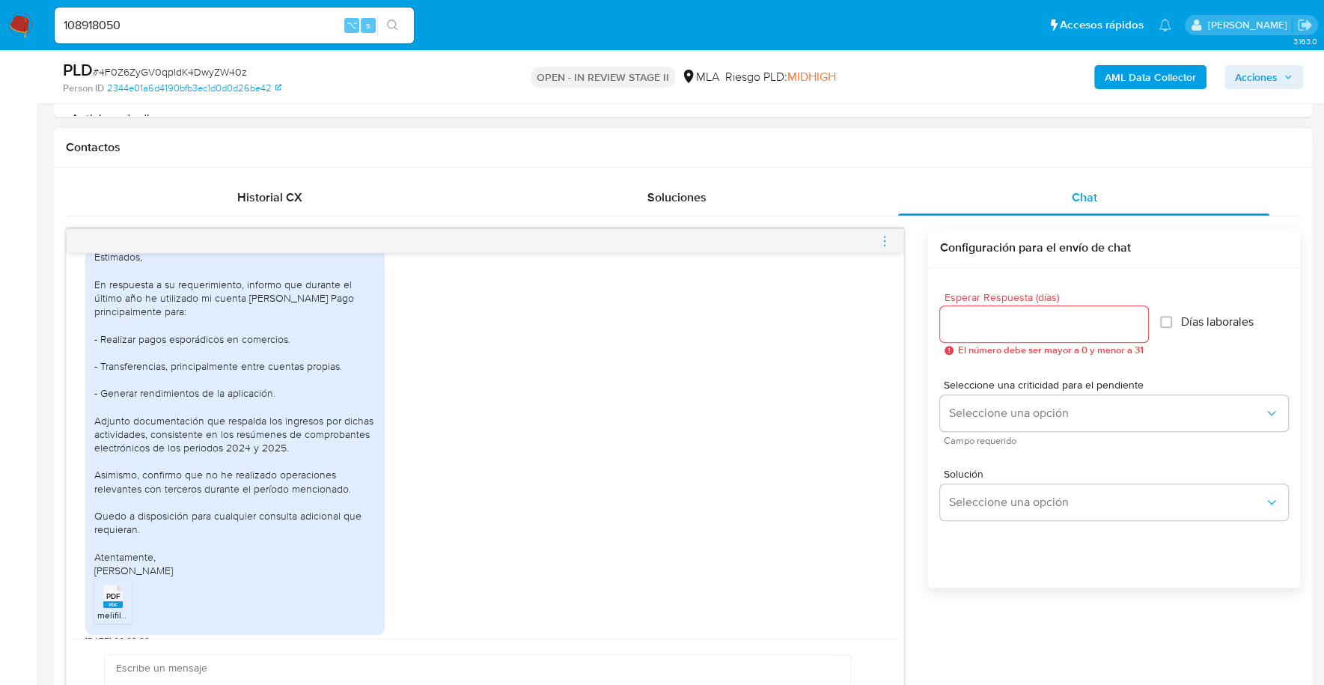
scroll to position [703, 0]
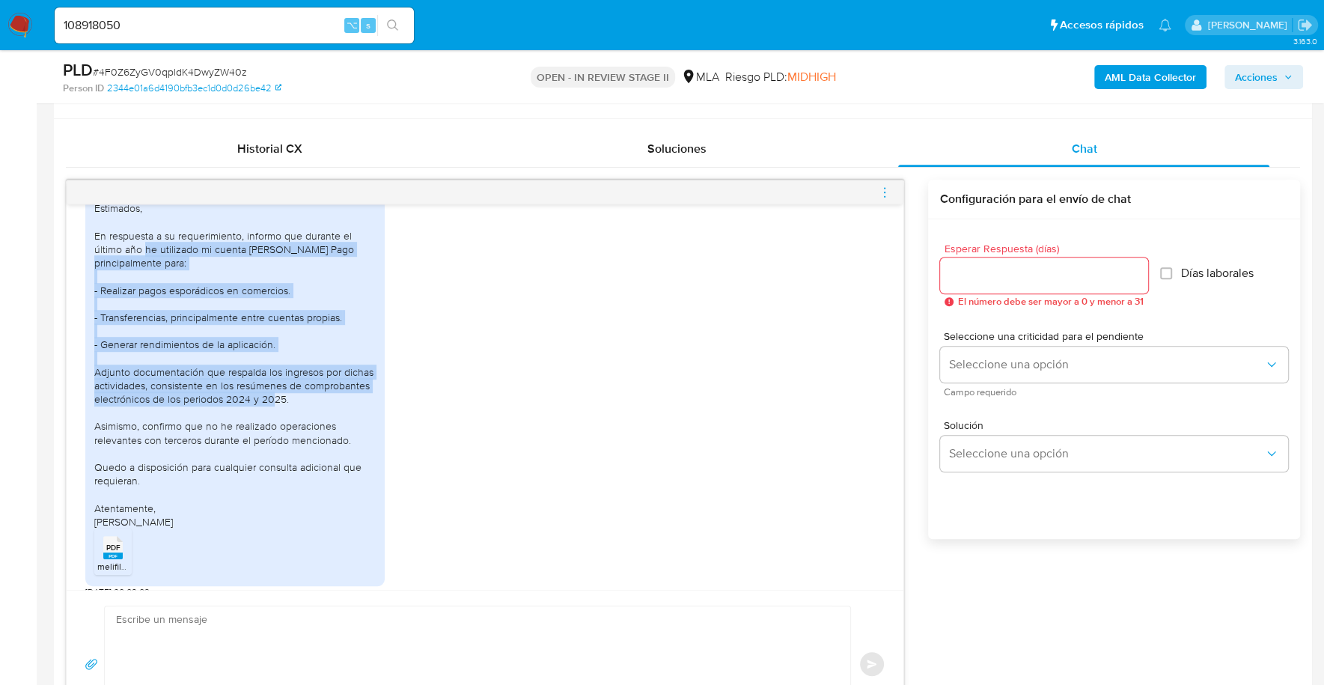
drag, startPoint x: 145, startPoint y: 272, endPoint x: 347, endPoint y: 428, distance: 255.1
click at [347, 428] on div "Estimados, En respuesta a su requerimiento, informo que durante el último año h…" at bounding box center [234, 364] width 281 height 327
copy div "he utilizado mi cuenta de Mercado Pago principalmente para: - Realizar pagos es…"
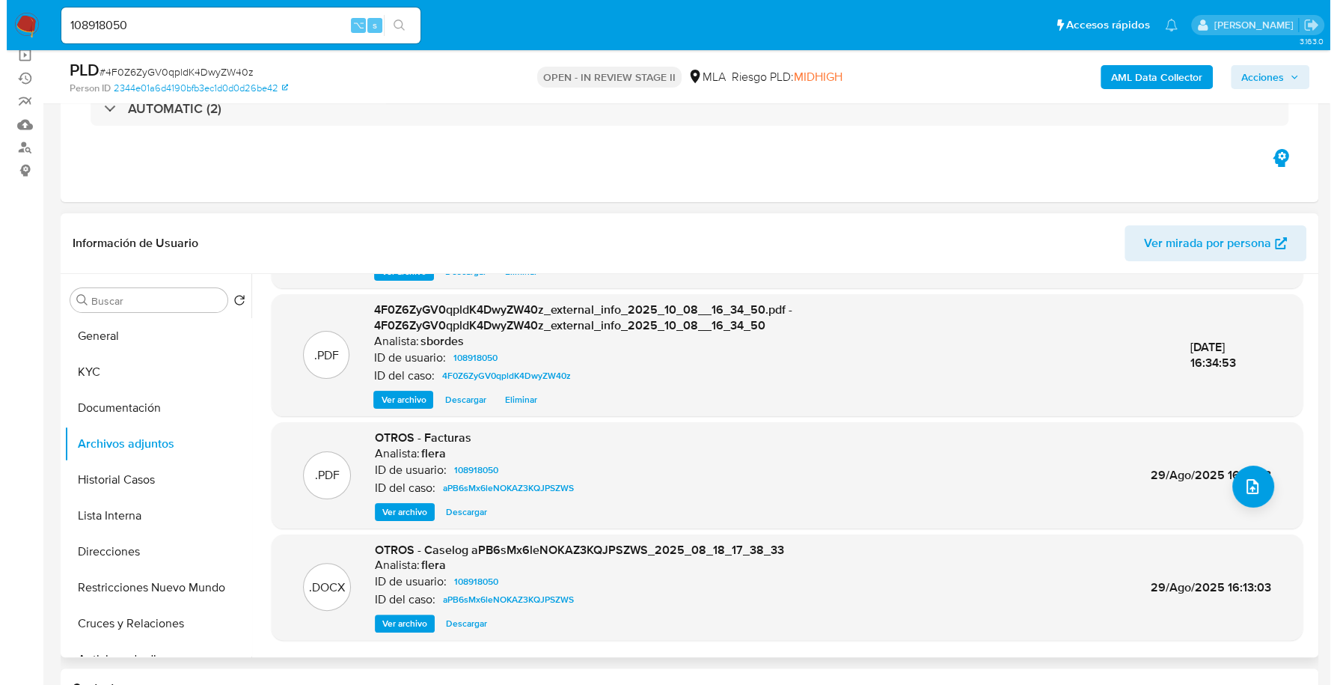
scroll to position [103, 0]
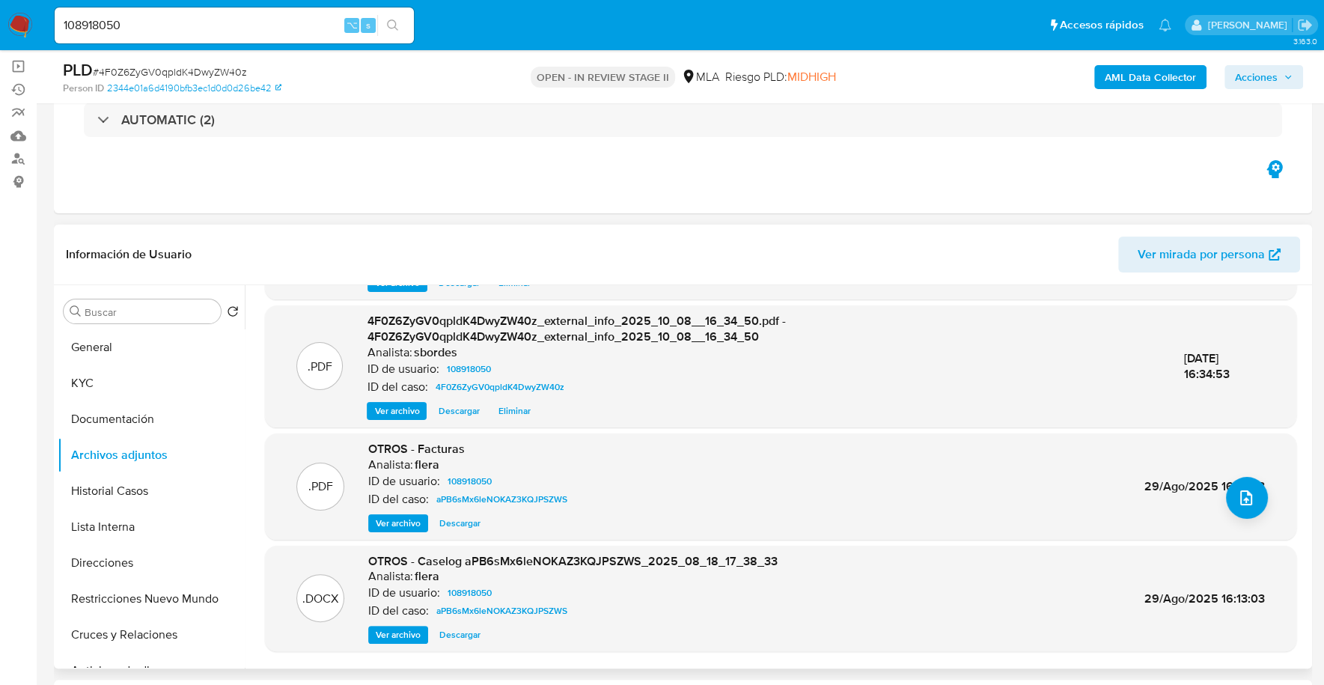
click at [403, 627] on span "Ver archivo" at bounding box center [398, 634] width 45 height 15
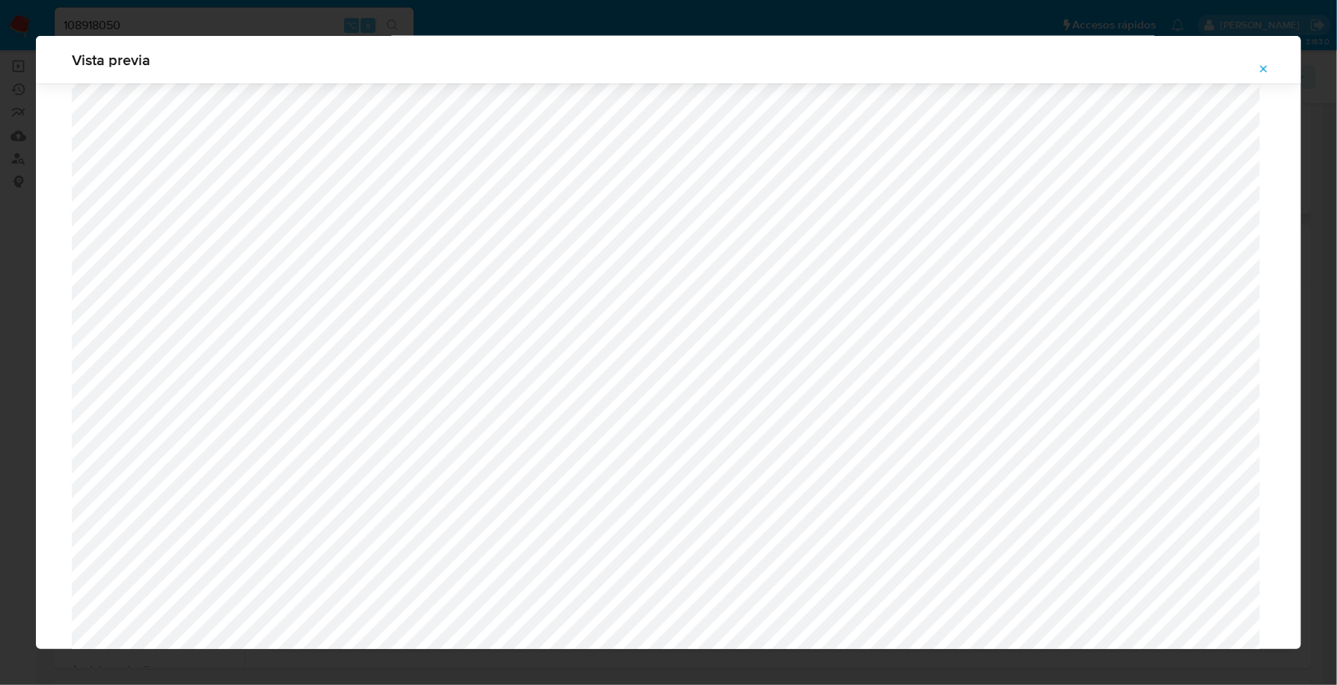
scroll to position [1156, 0]
click at [1263, 65] on icon "Attachment preview" at bounding box center [1264, 69] width 12 height 12
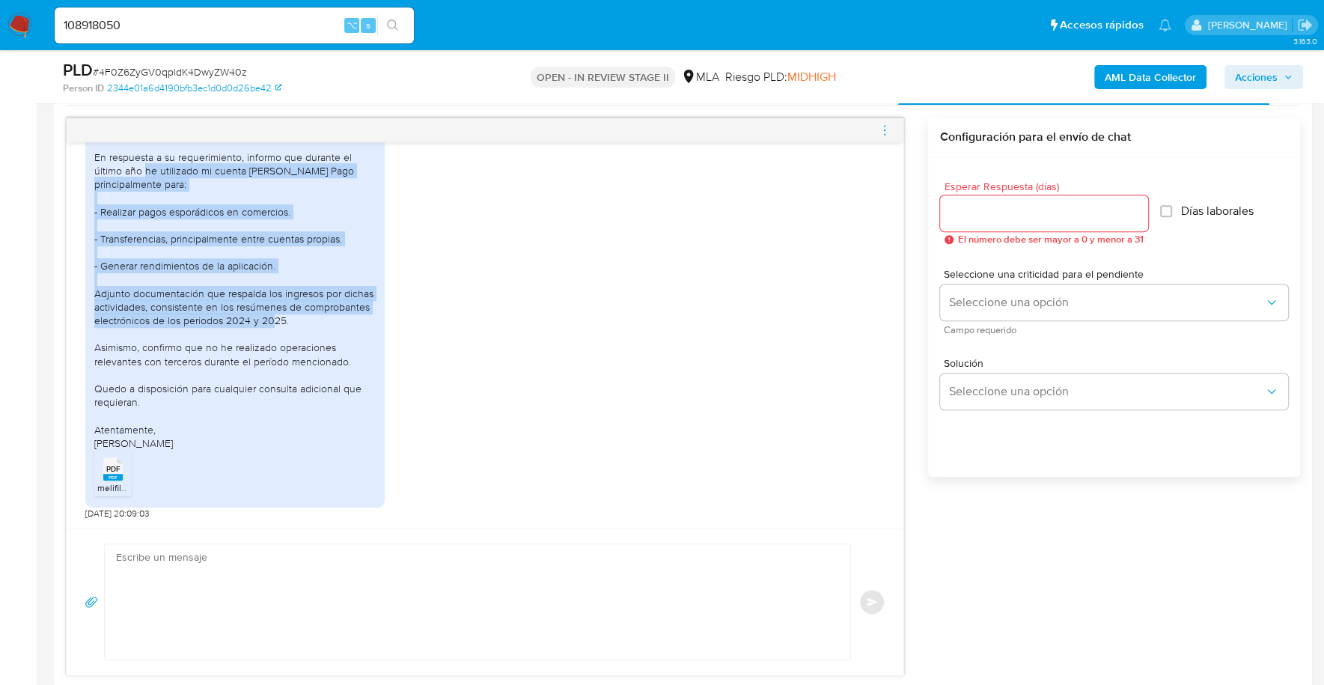
scroll to position [887, 0]
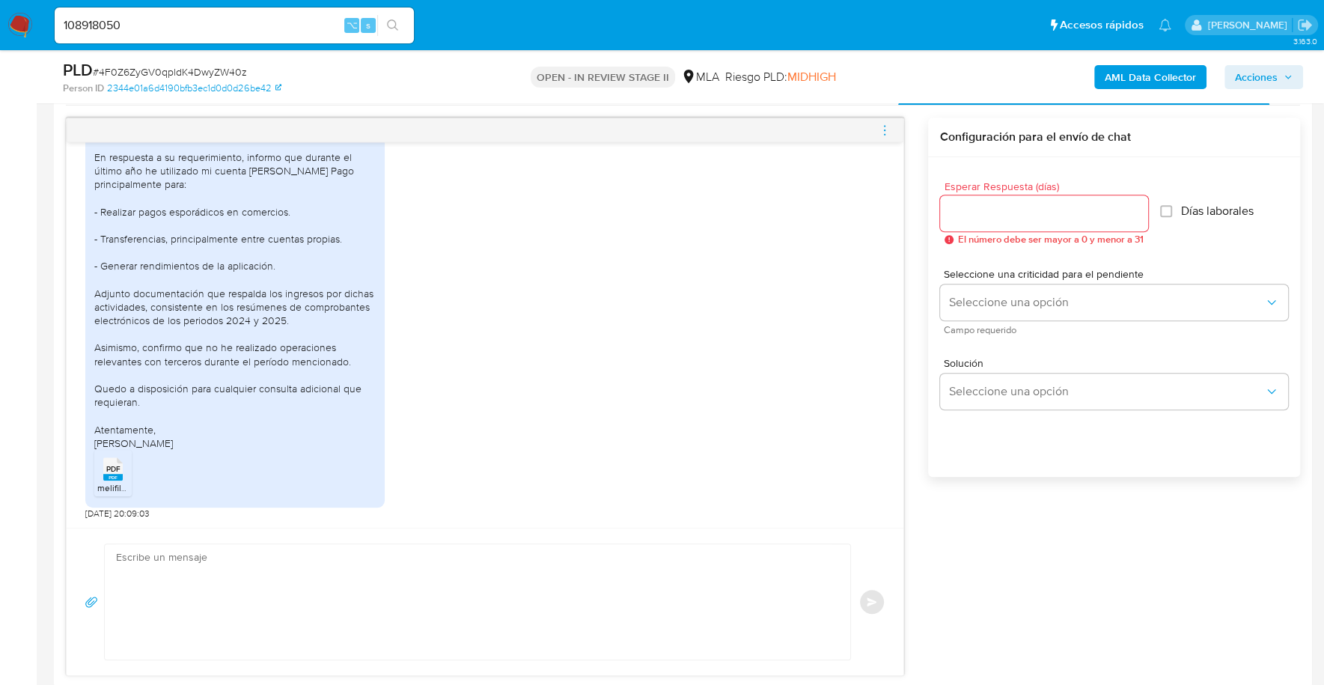
click at [255, 605] on textarea at bounding box center [473, 601] width 715 height 115
paste textarea "Hola, ¡Muchas gracias por tu respuesta! Confirmamos la recepción de la document…"
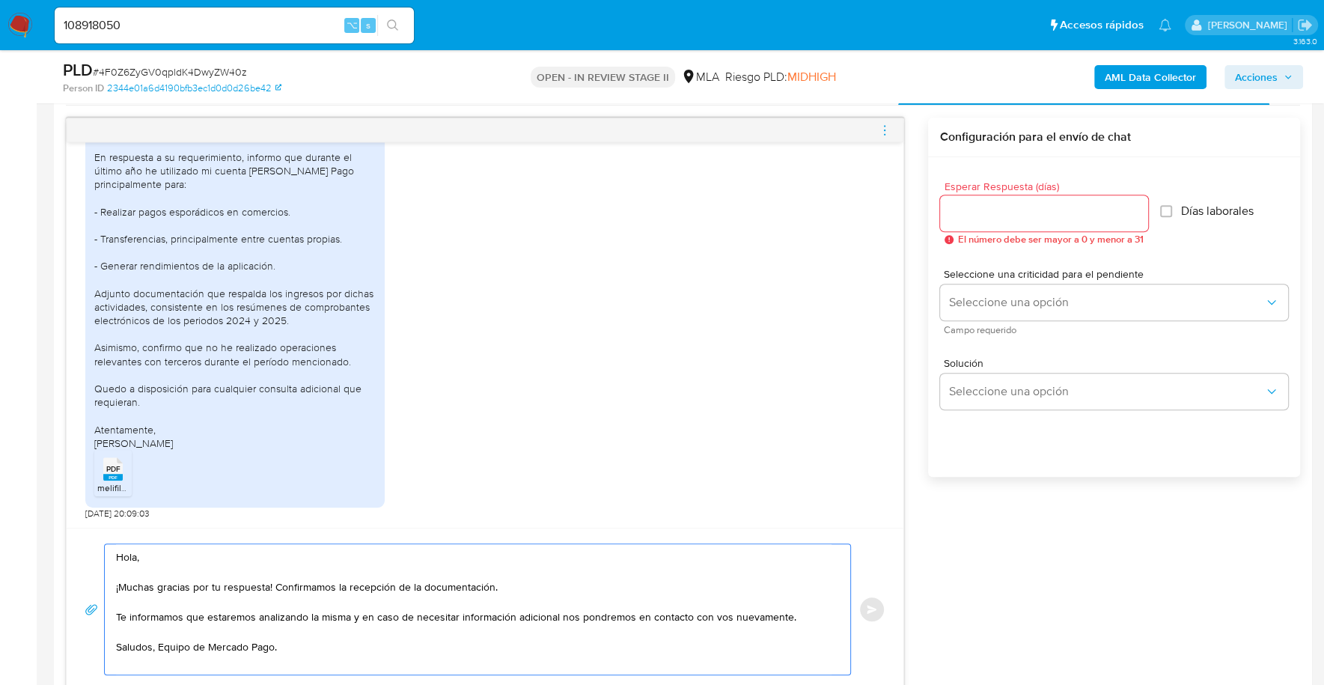
type textarea "Hola, ¡Muchas gracias por tu respuesta! Confirmamos la recepción de la document…"
click at [1000, 198] on div at bounding box center [1044, 213] width 208 height 36
click at [1000, 225] on div at bounding box center [1044, 213] width 208 height 36
click at [1003, 219] on input "Esperar Respuesta (días)" at bounding box center [1044, 213] width 208 height 19
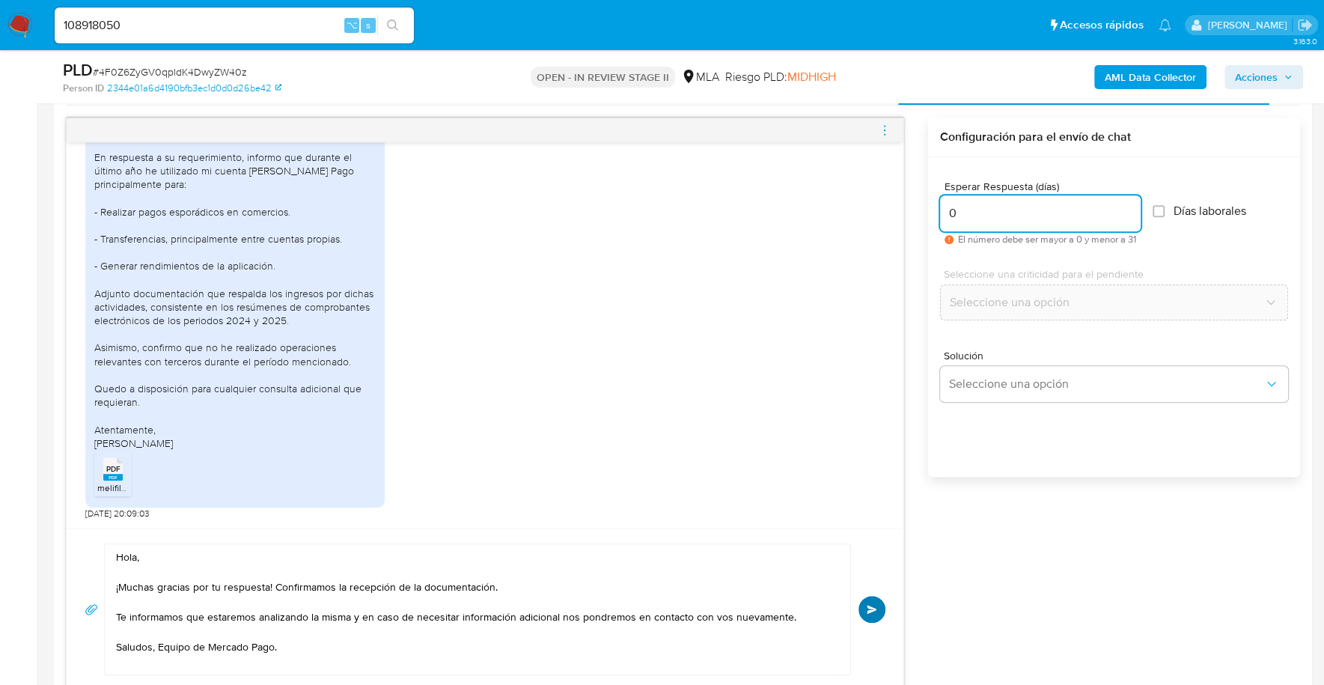
type input "0"
click at [875, 617] on button "Enviar" at bounding box center [871, 609] width 27 height 27
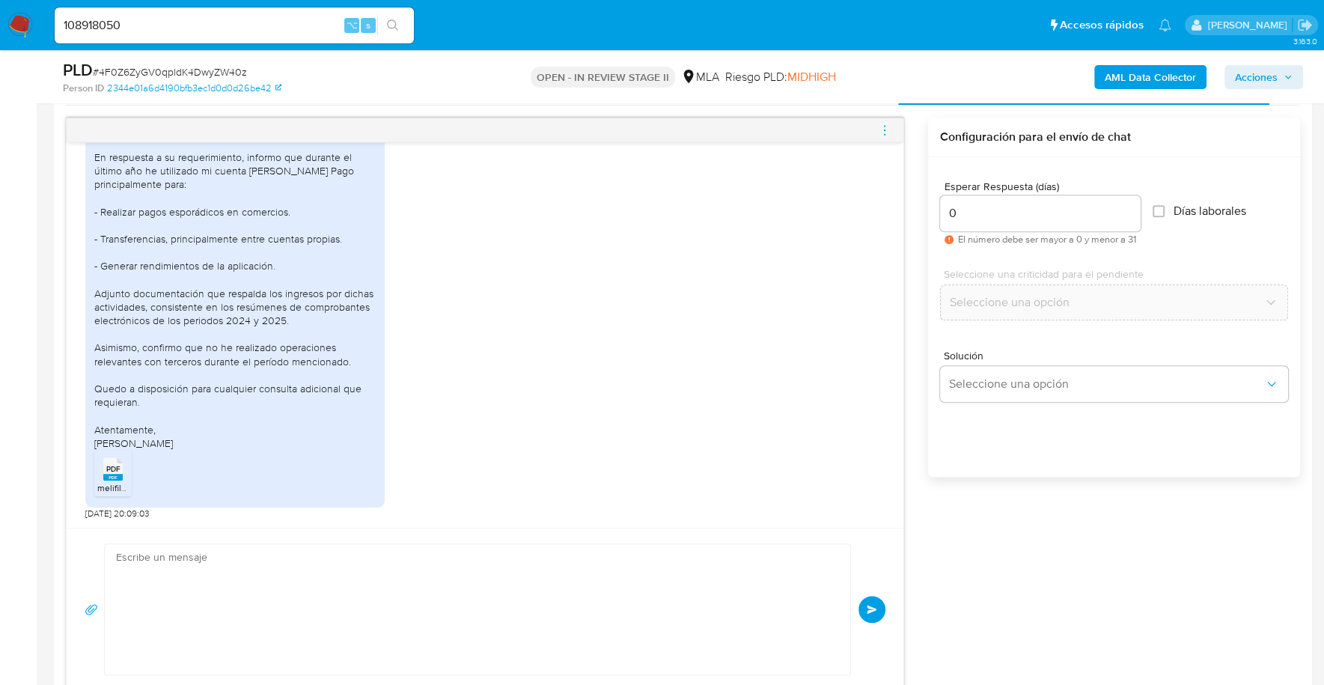
scroll to position [1066, 0]
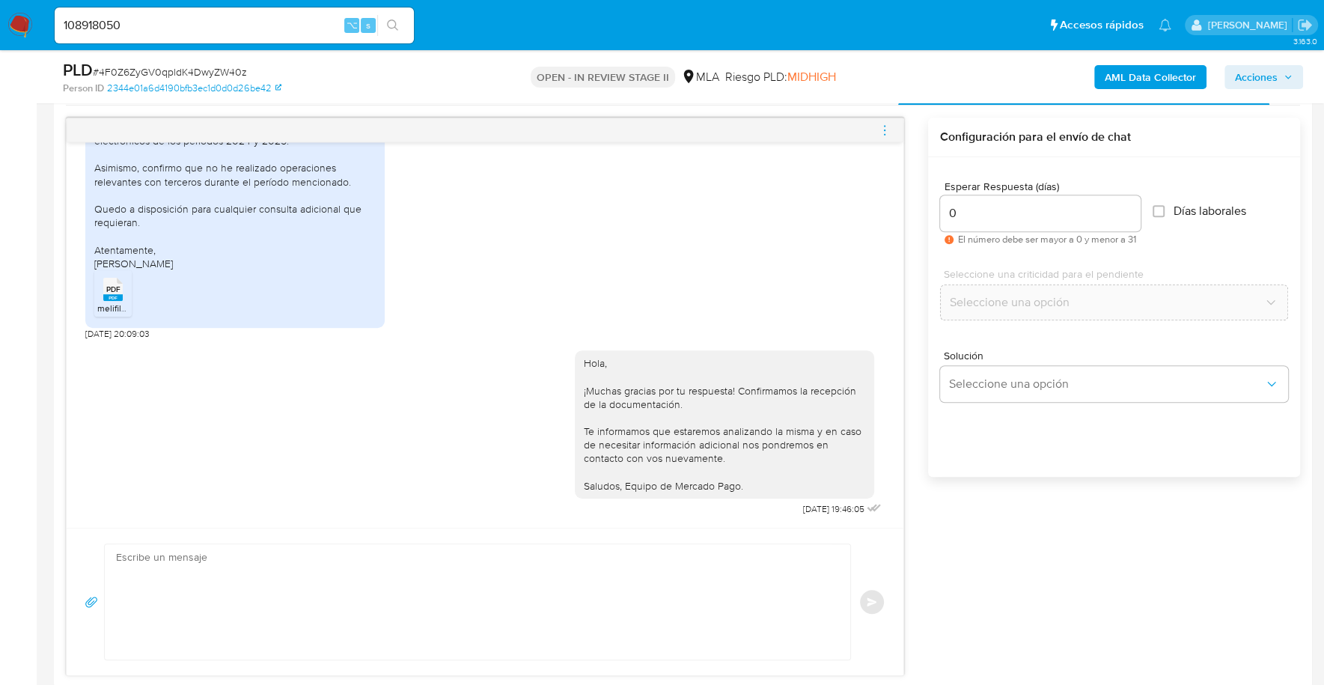
click at [882, 125] on icon "menu-action" at bounding box center [884, 129] width 13 height 13
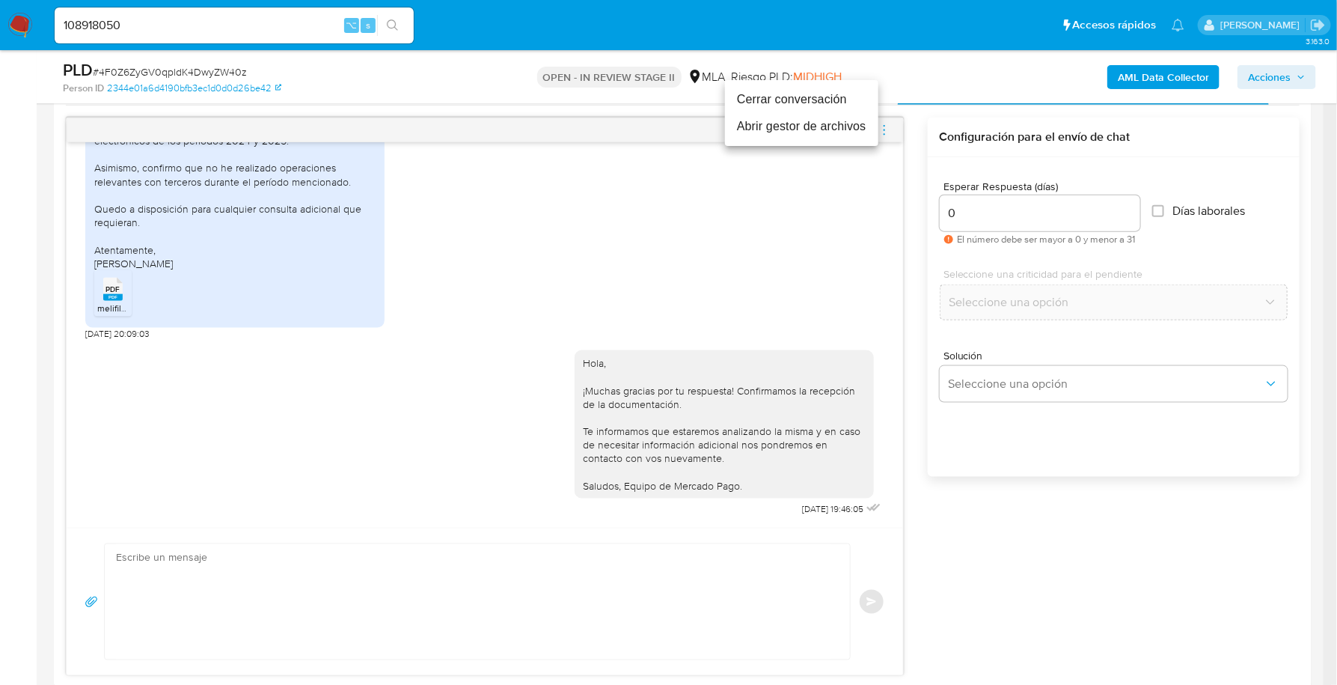
click at [803, 106] on li "Cerrar conversación" at bounding box center [801, 99] width 153 height 27
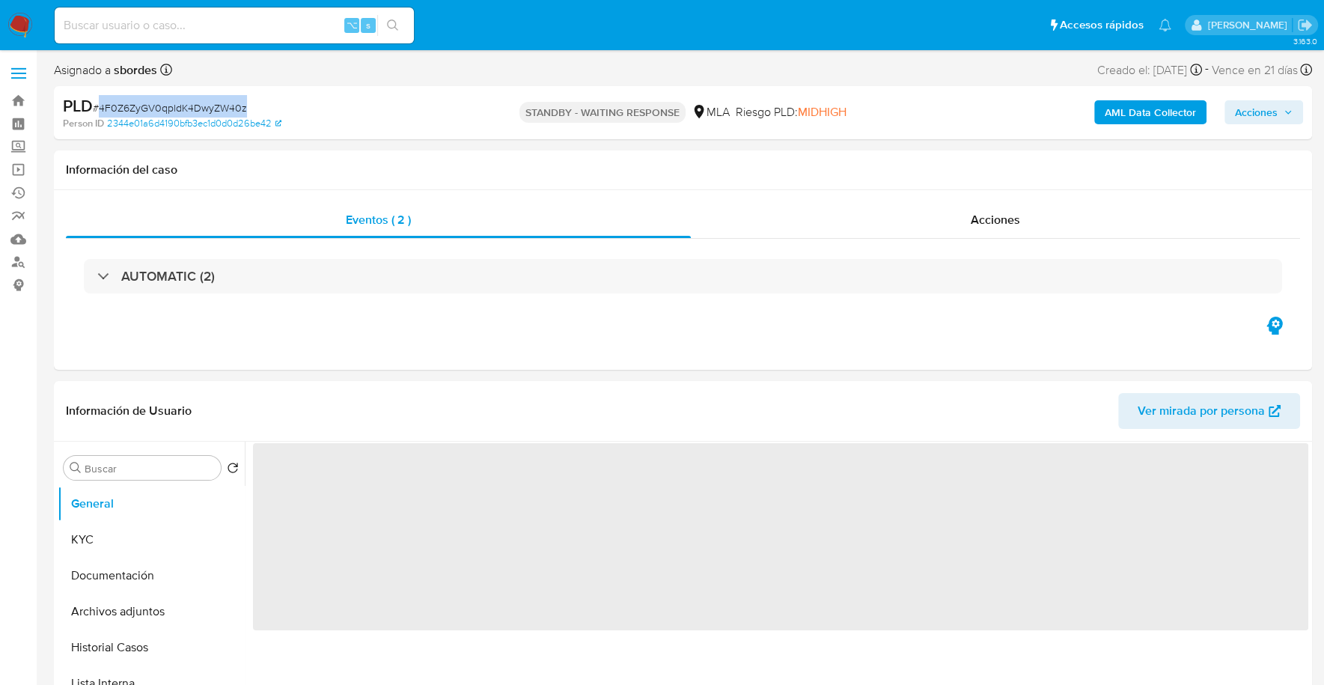
select select "10"
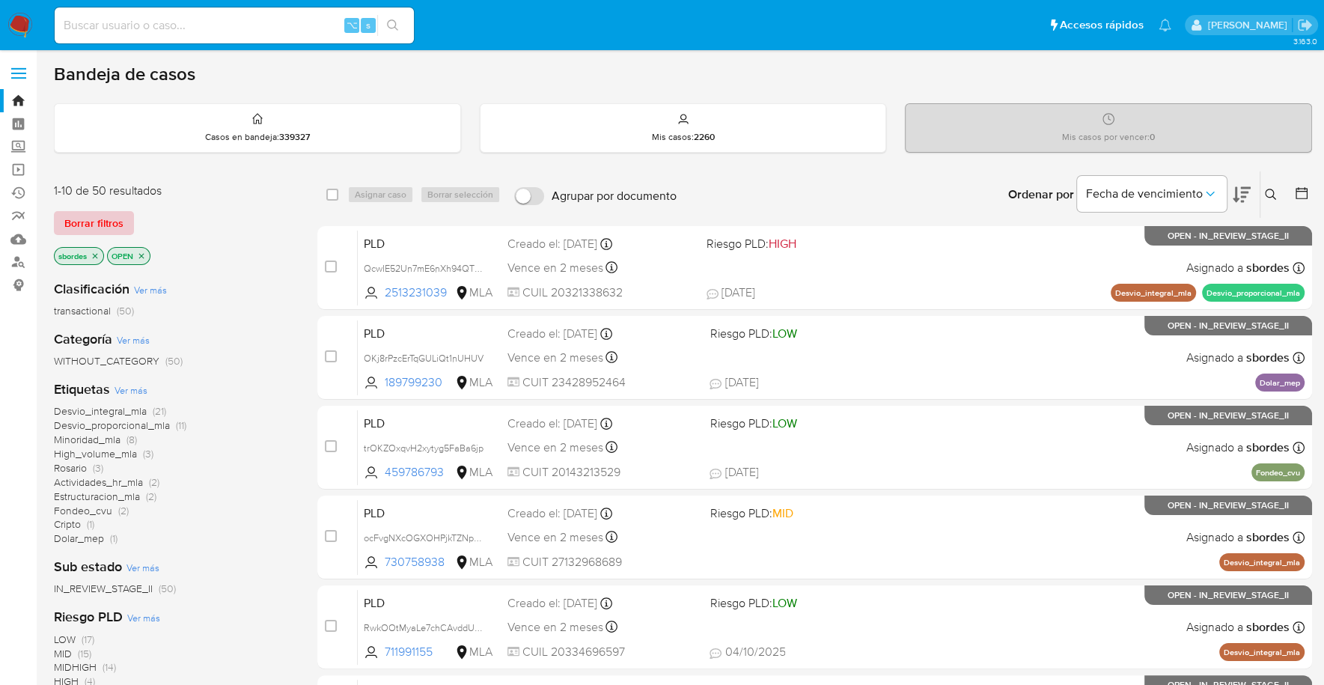
click at [74, 230] on span "Borrar filtros" at bounding box center [93, 223] width 59 height 21
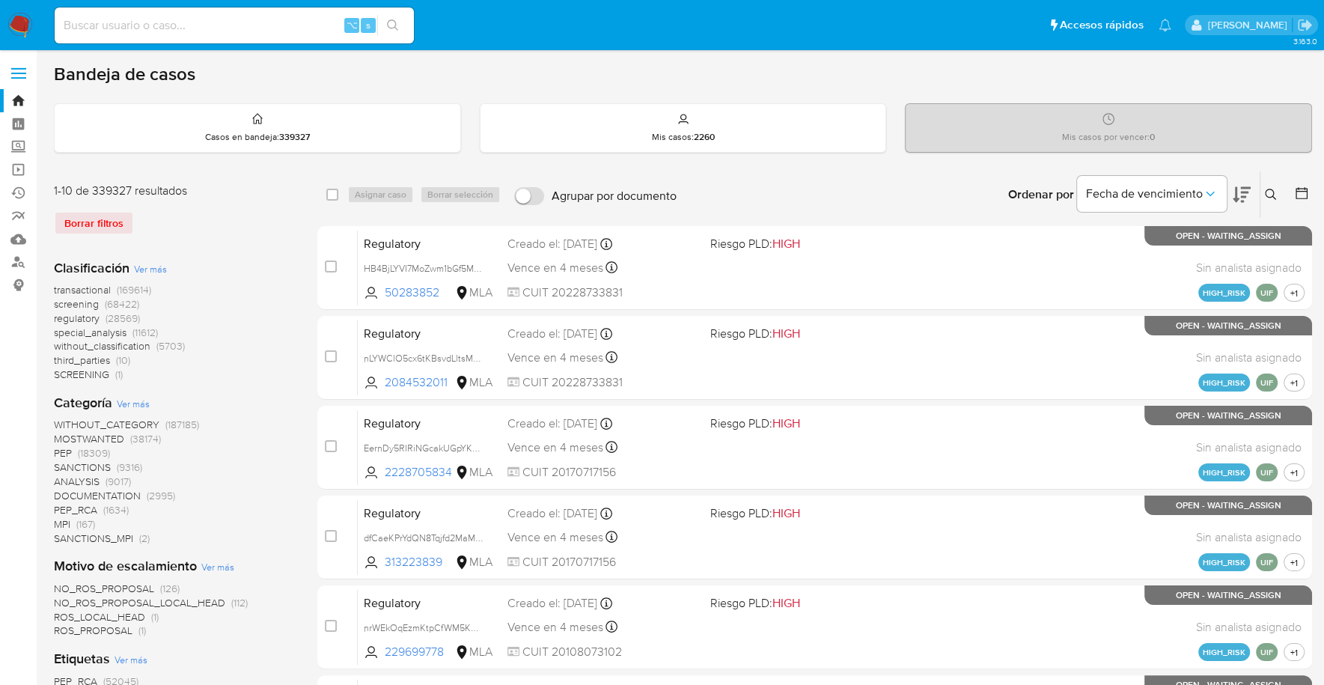
click at [1269, 189] on icon at bounding box center [1271, 195] width 12 height 12
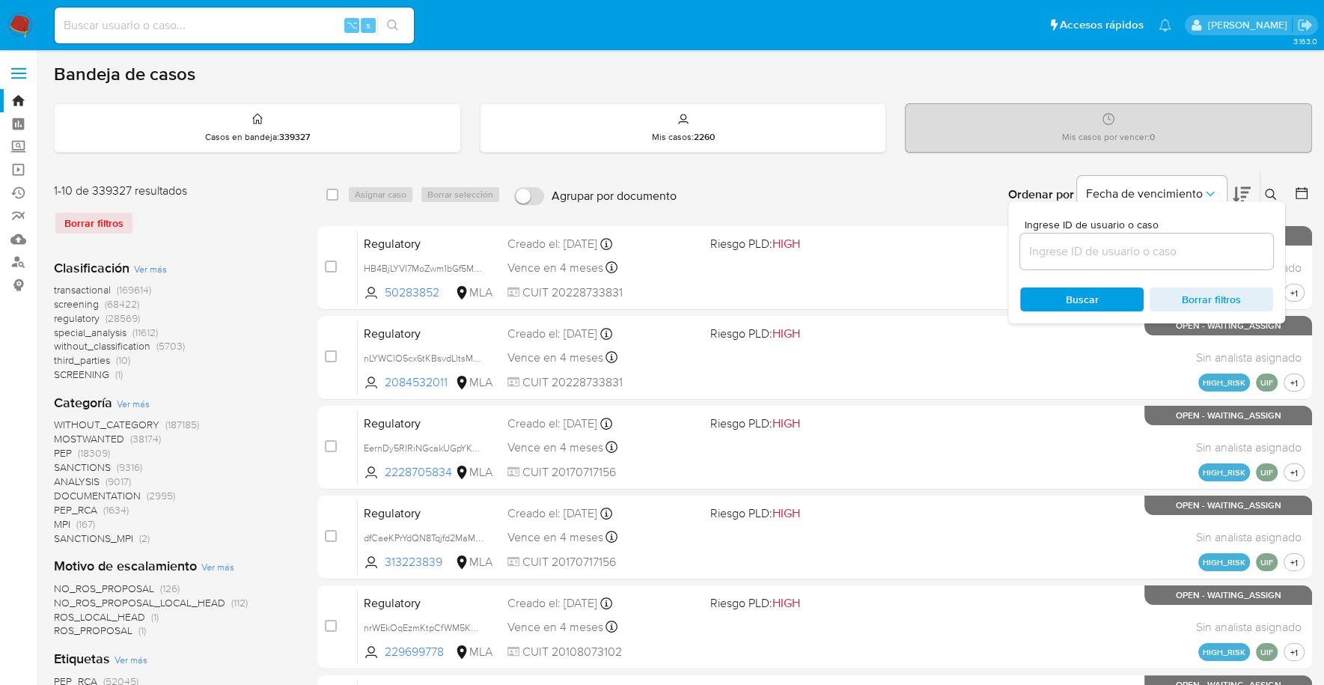
click at [1178, 274] on div "Ingrese ID de usuario o caso Buscar Borrar filtros" at bounding box center [1146, 262] width 277 height 122
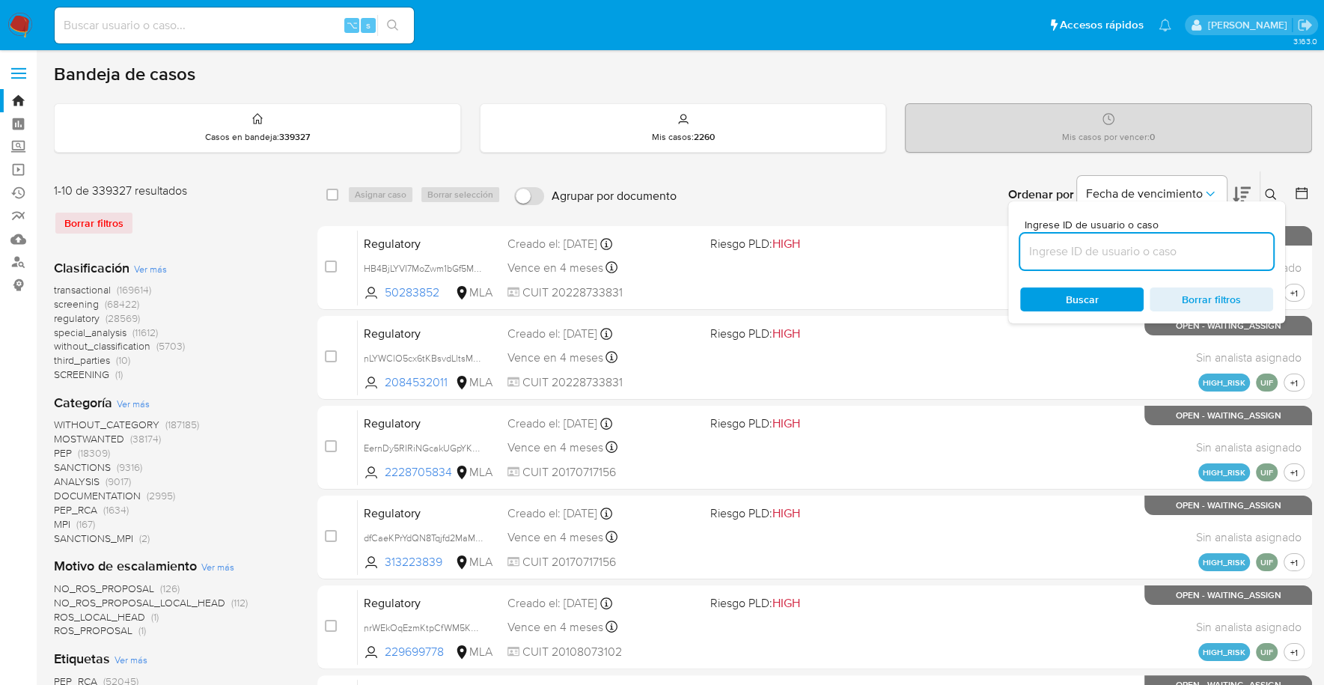
click at [1176, 257] on input at bounding box center [1146, 251] width 253 height 19
paste input "4F0Z6ZyGV0qpldK4DwyZW40z"
type input "4F0Z6ZyGV0qpldK4DwyZW40z"
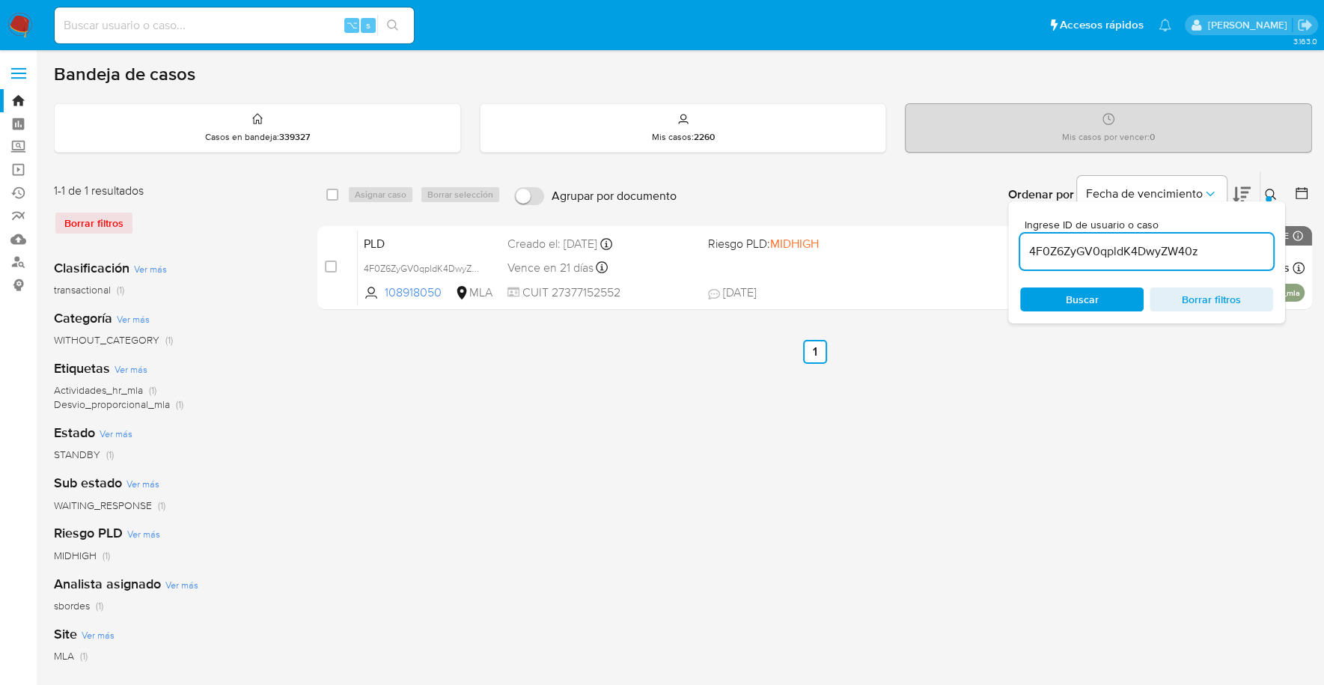
click at [1265, 198] on icon at bounding box center [1271, 195] width 12 height 12
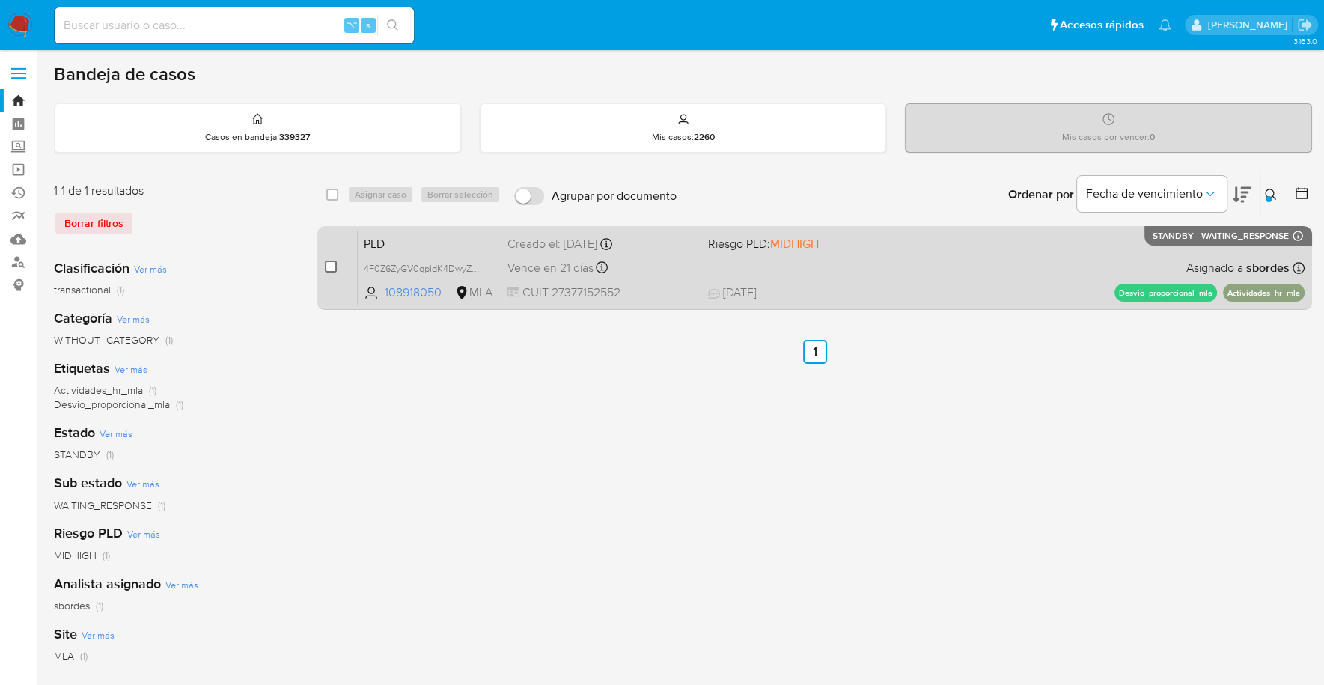
click at [329, 265] on input "checkbox" at bounding box center [331, 266] width 12 height 12
checkbox input "true"
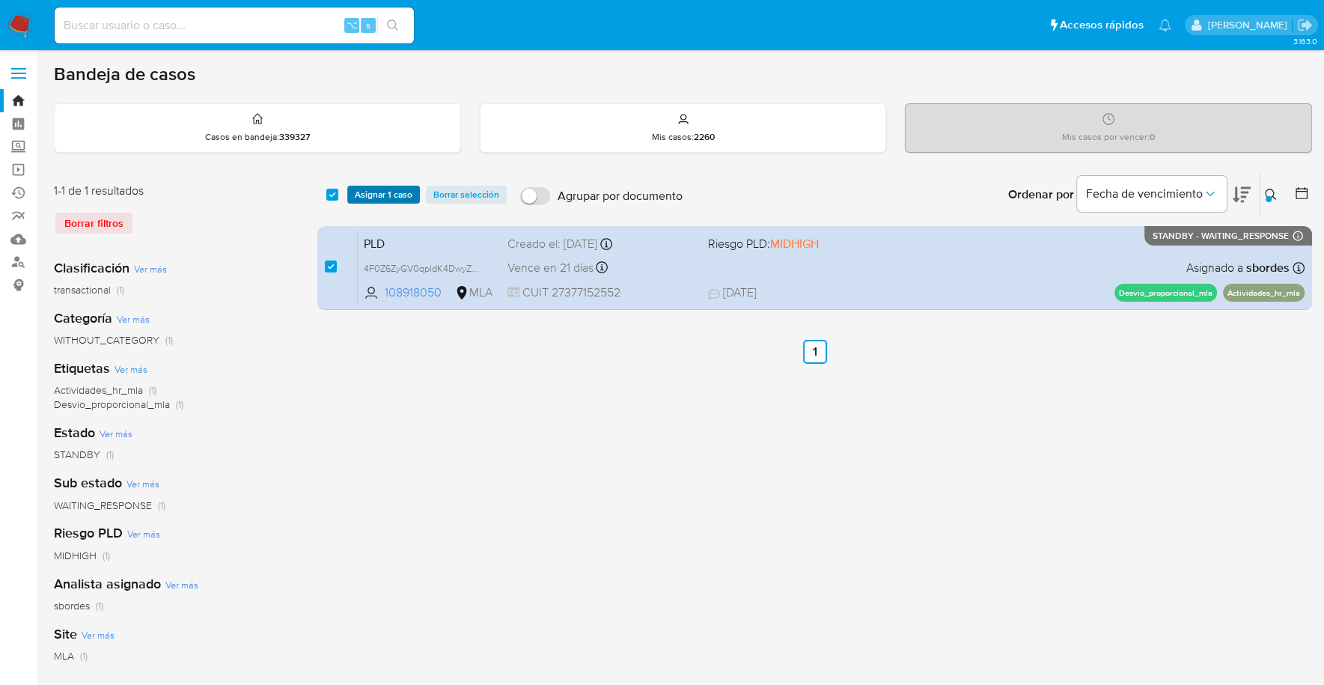
click at [400, 187] on span "Asignar 1 caso" at bounding box center [384, 194] width 58 height 15
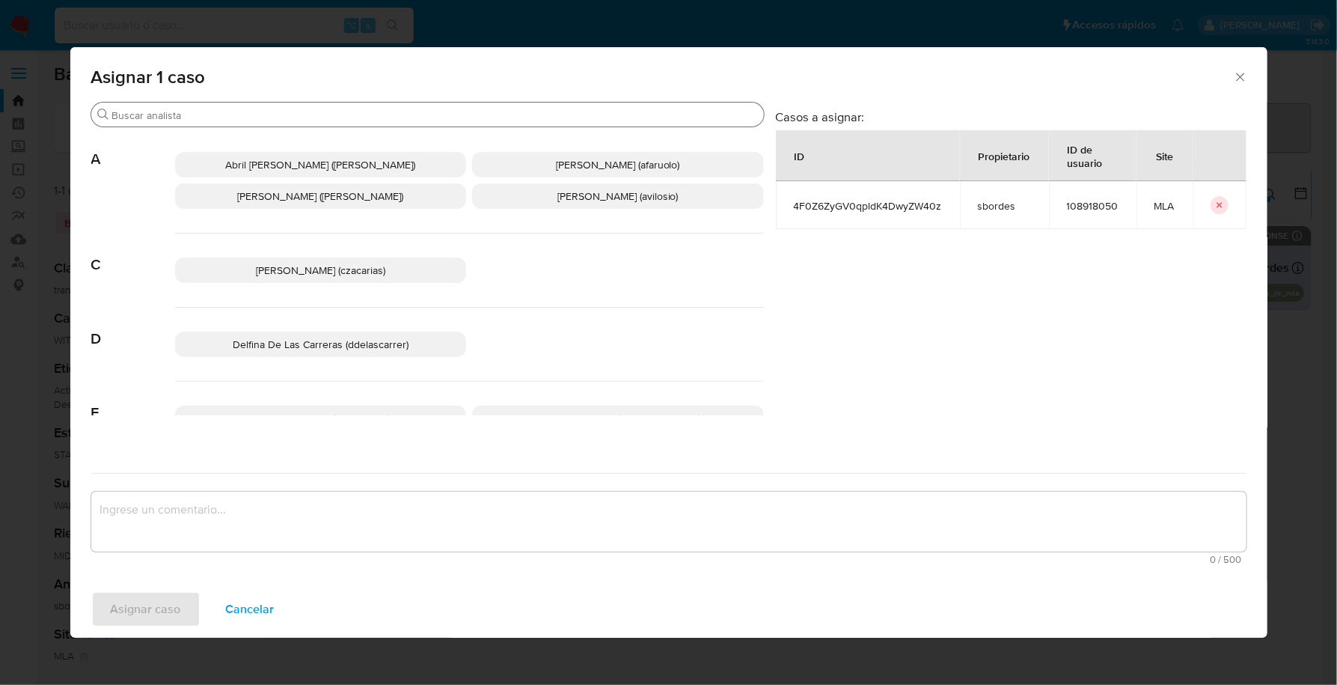
click at [236, 106] on div "Buscar" at bounding box center [427, 115] width 673 height 24
click at [246, 117] on input "Buscar" at bounding box center [435, 115] width 646 height 13
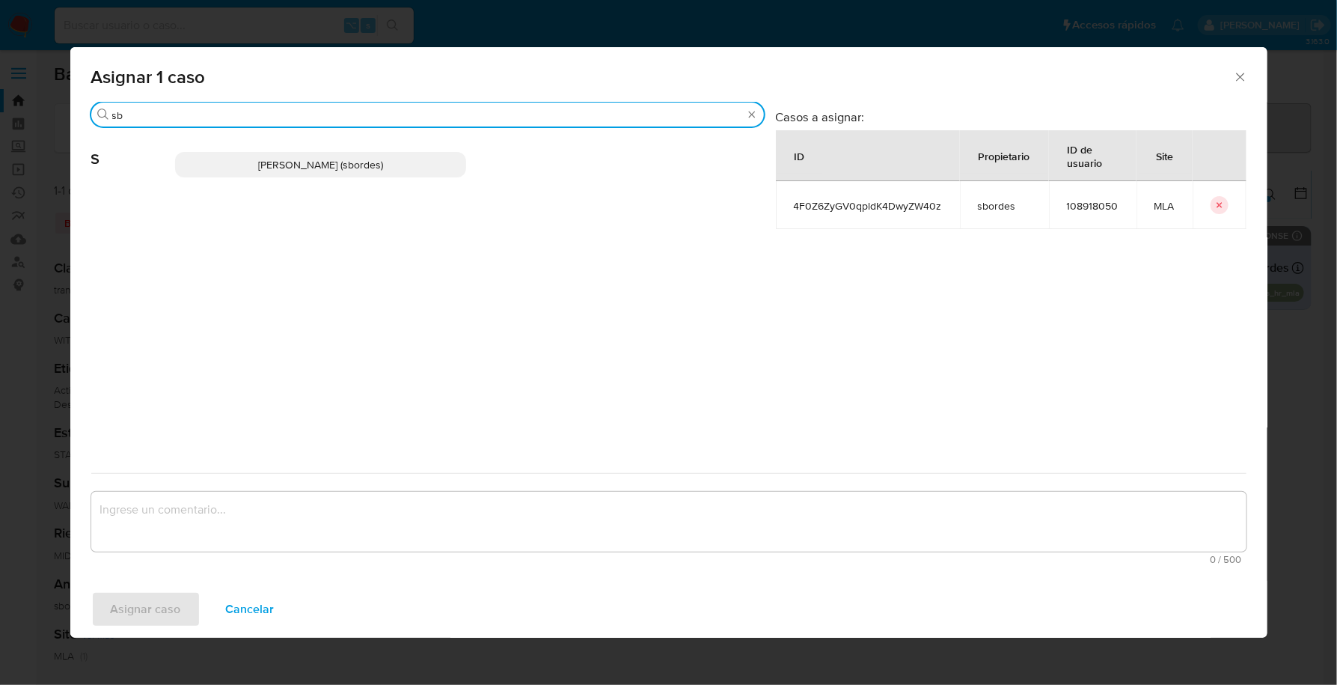
type input "sb"
click at [250, 159] on p "Stefania Bordes (sbordes)" at bounding box center [321, 164] width 292 height 25
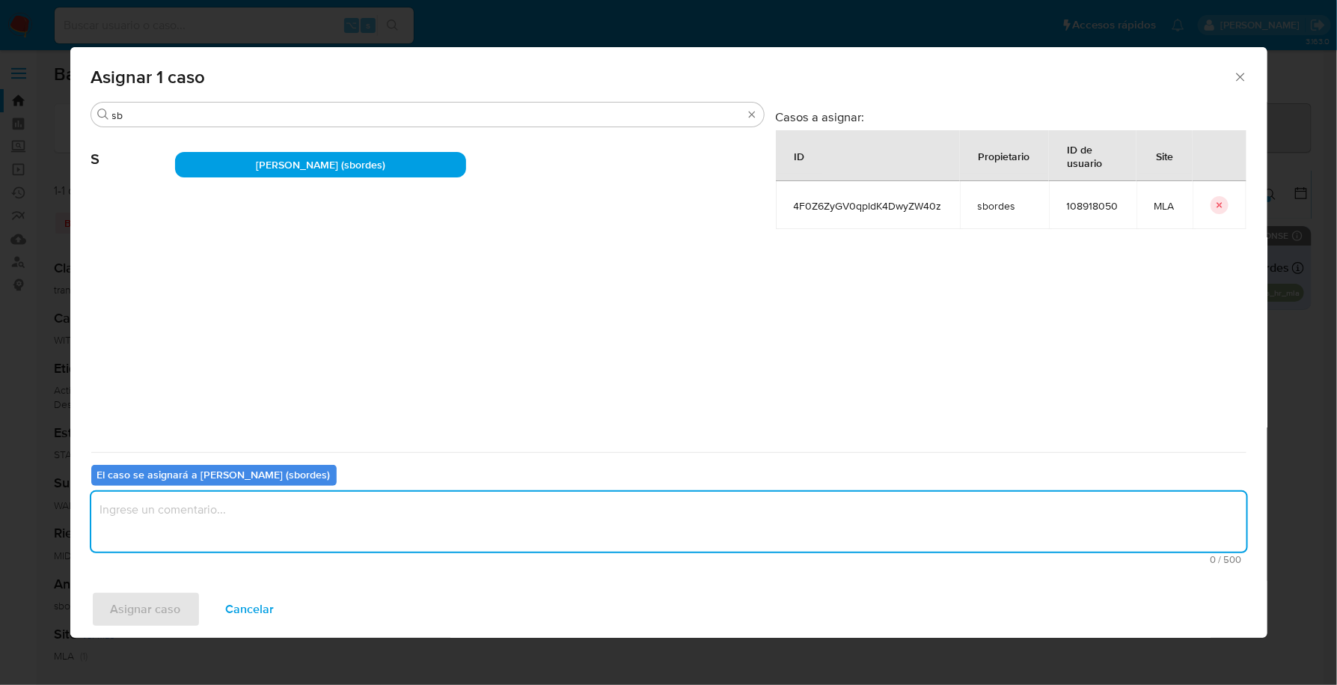
click at [287, 505] on textarea "assign-modal" at bounding box center [668, 522] width 1155 height 60
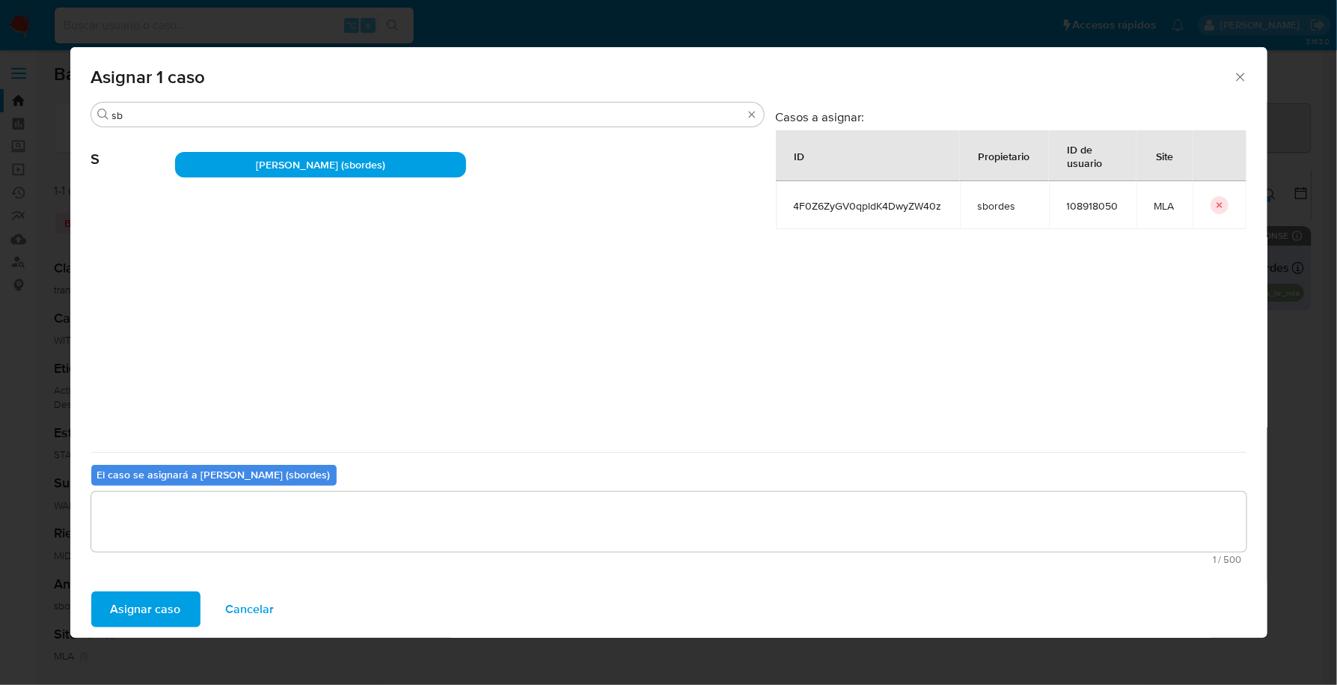
click at [112, 623] on span "Asignar caso" at bounding box center [146, 609] width 70 height 33
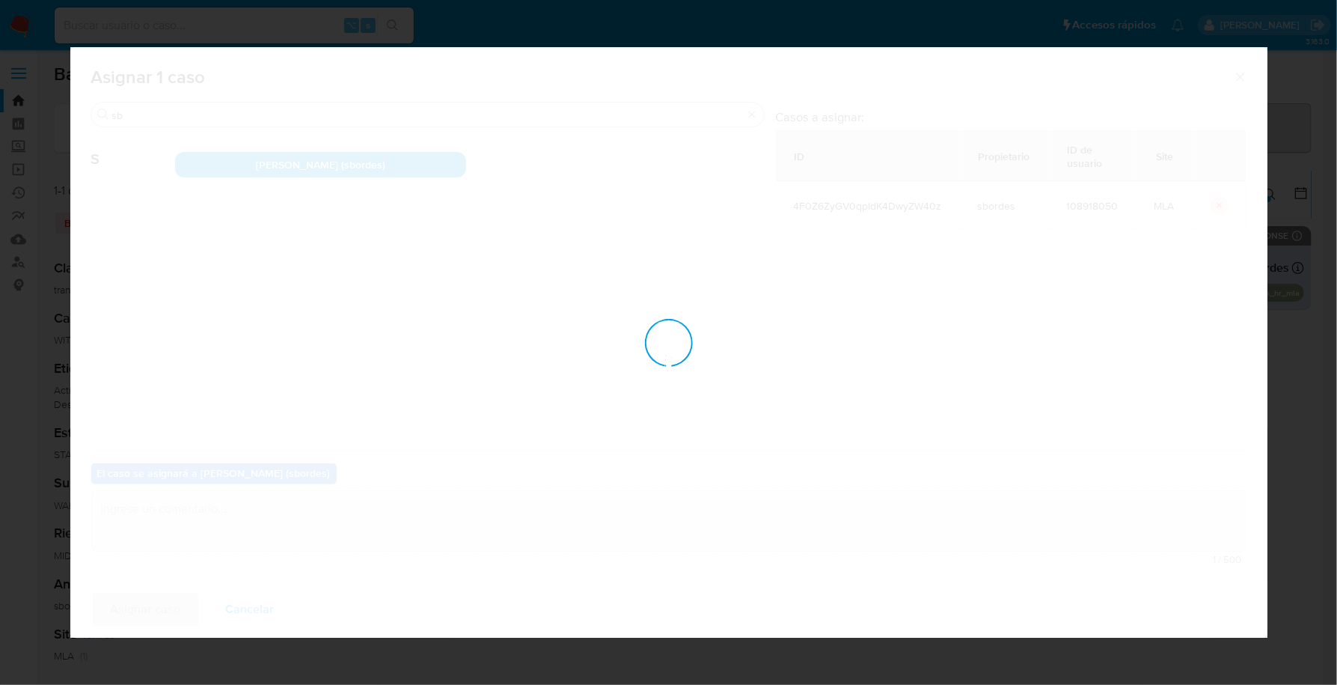
checkbox input "false"
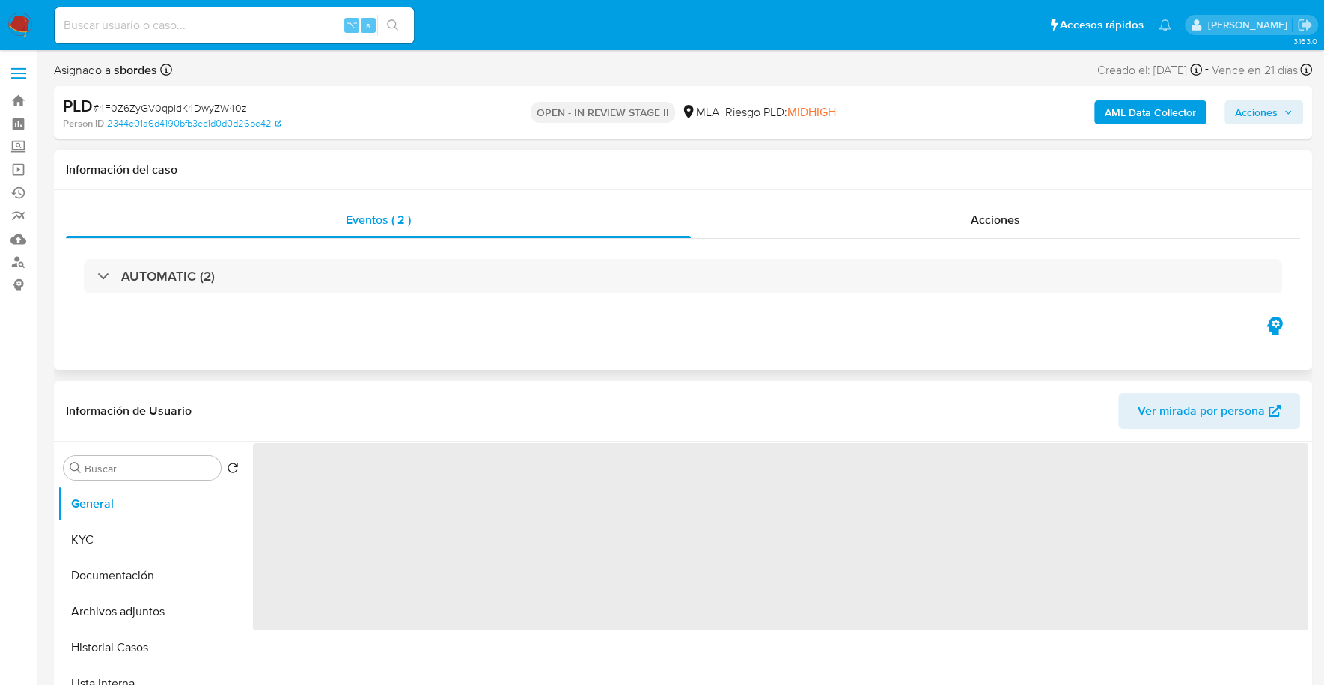
select select "10"
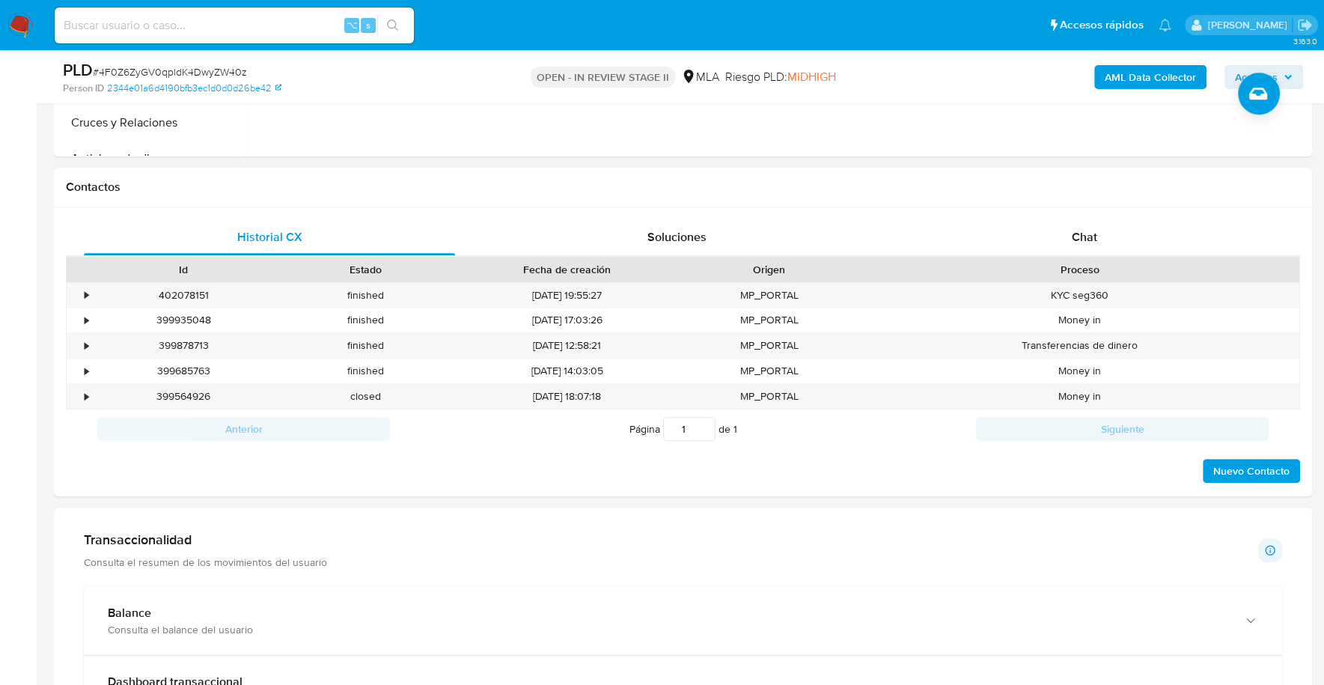
scroll to position [640, 0]
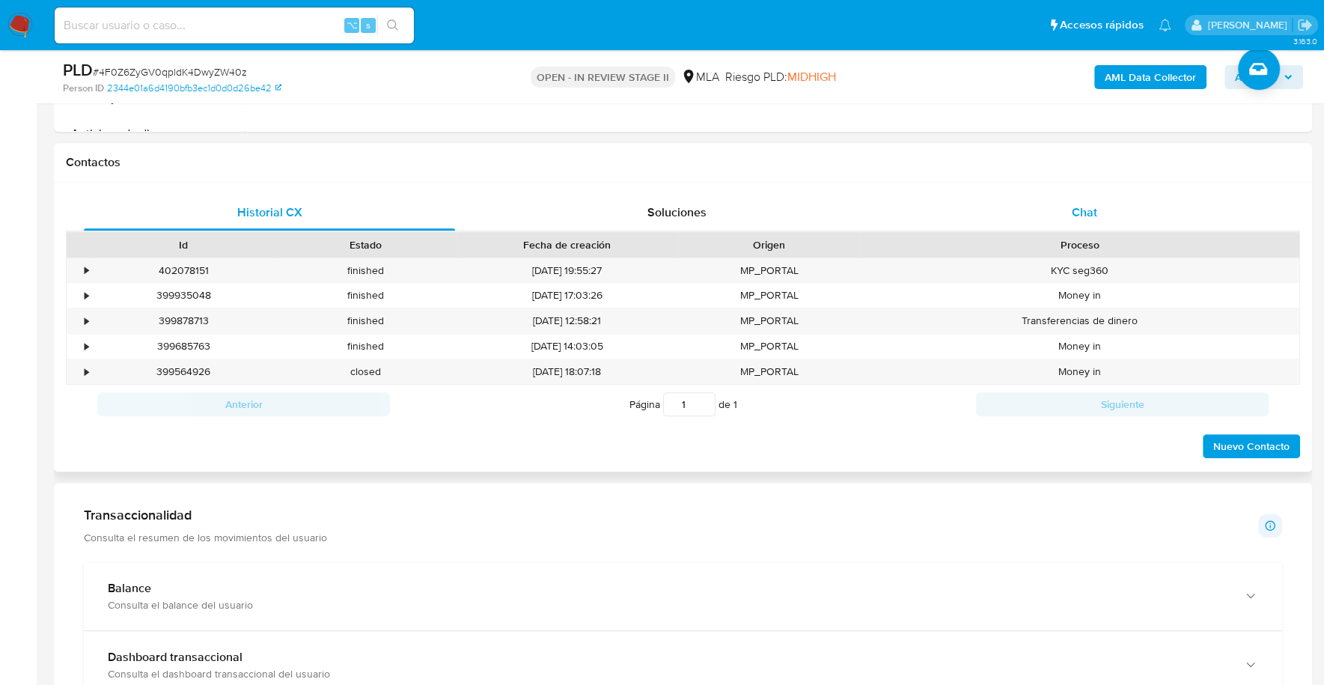
click at [1065, 221] on div "Chat" at bounding box center [1083, 213] width 371 height 36
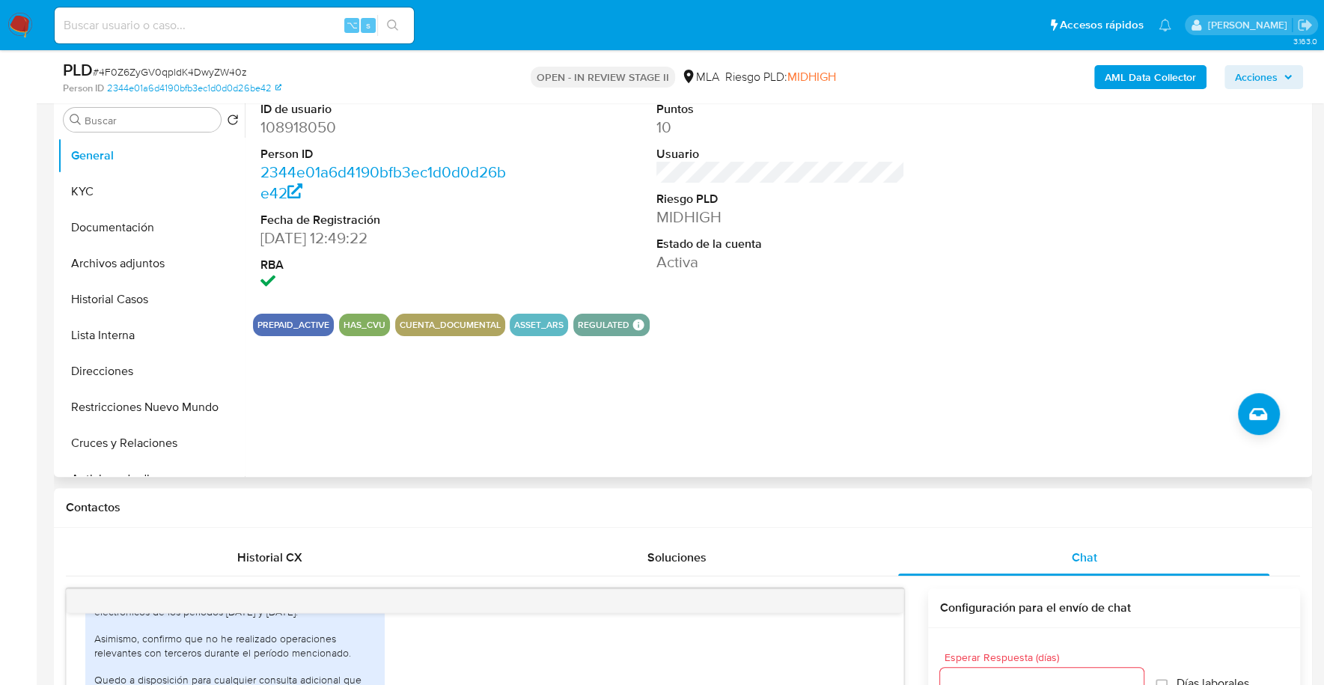
scroll to position [154, 0]
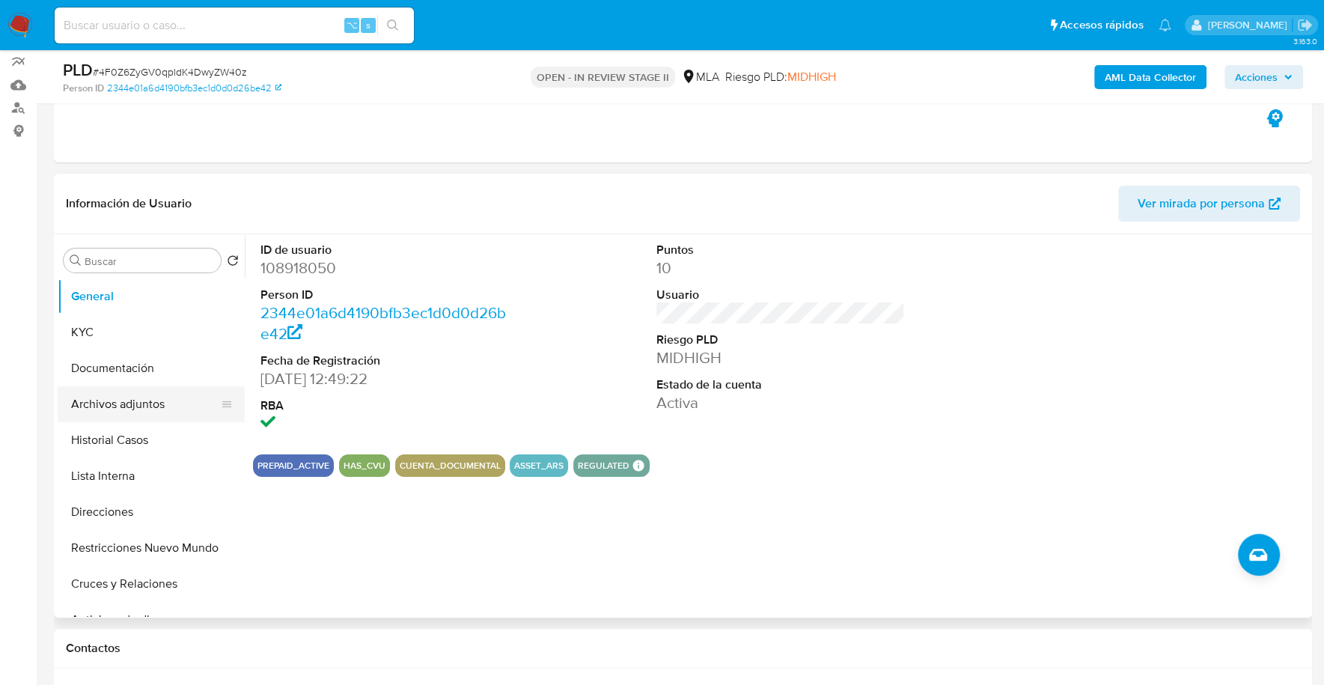
click at [130, 408] on button "Archivos adjuntos" at bounding box center [145, 404] width 175 height 36
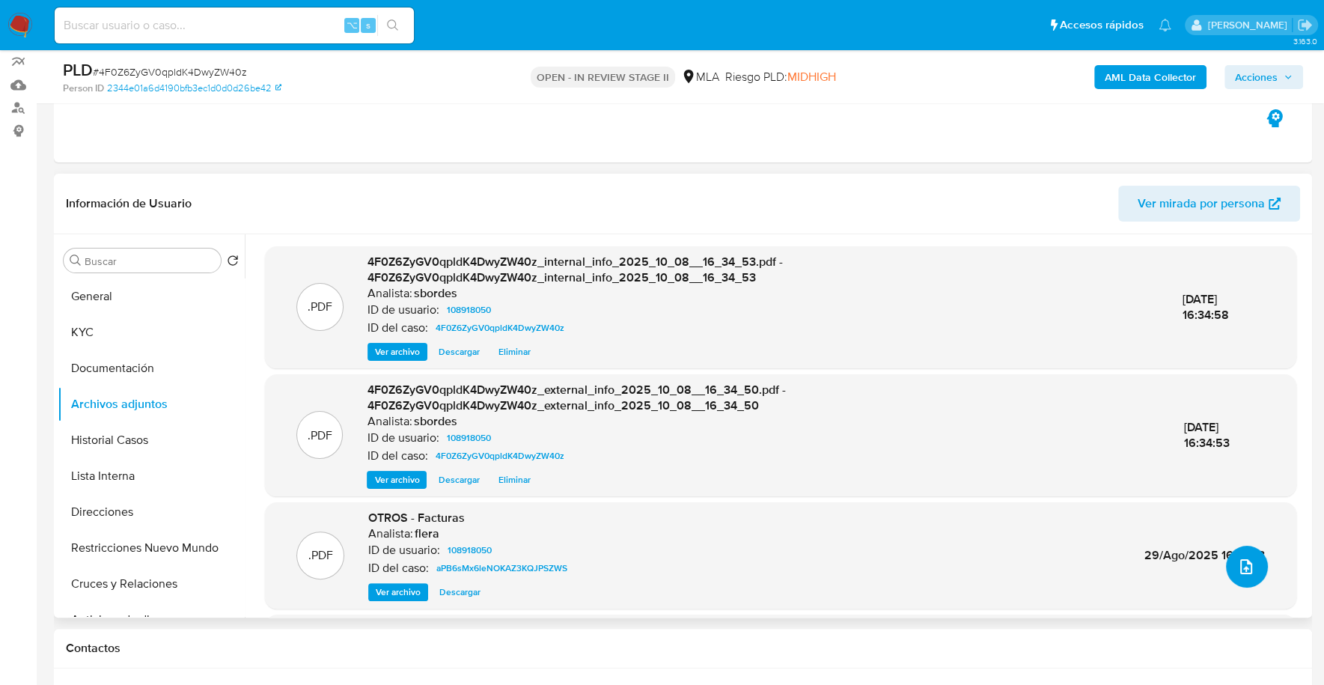
click at [1241, 565] on icon "upload-file" at bounding box center [1246, 567] width 18 height 18
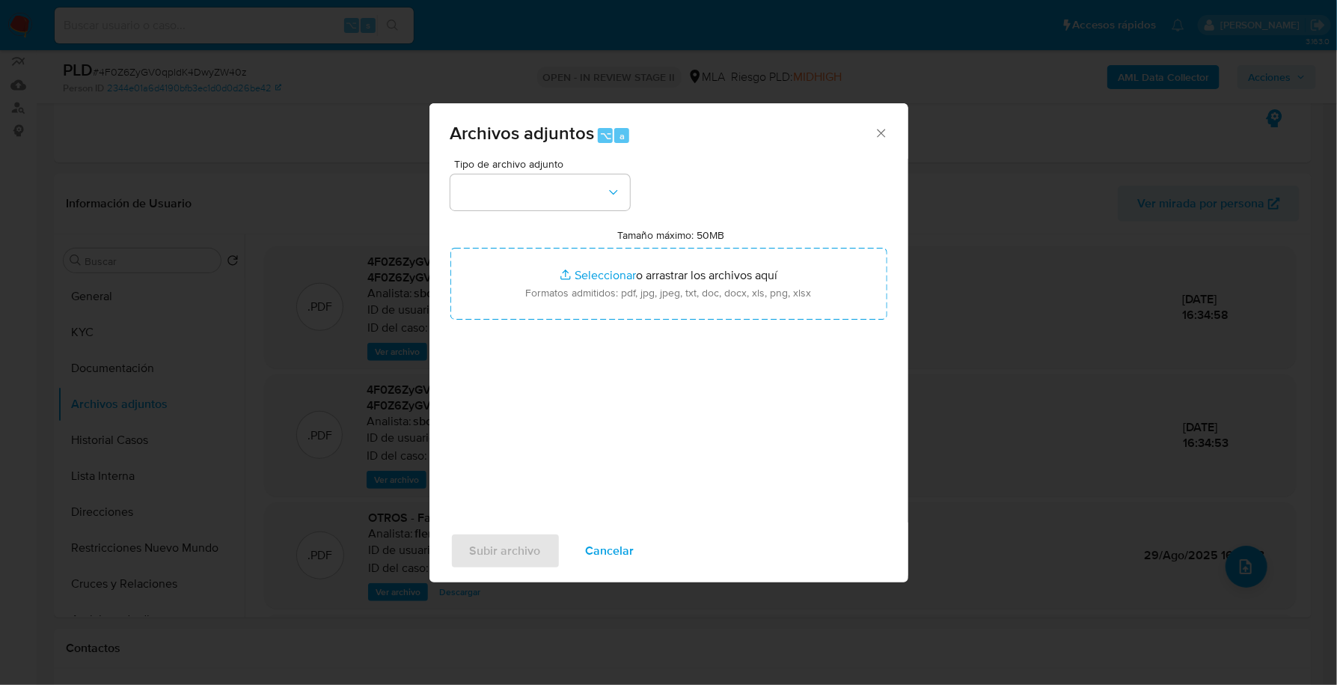
click at [593, 554] on span "Cancelar" at bounding box center [610, 550] width 49 height 33
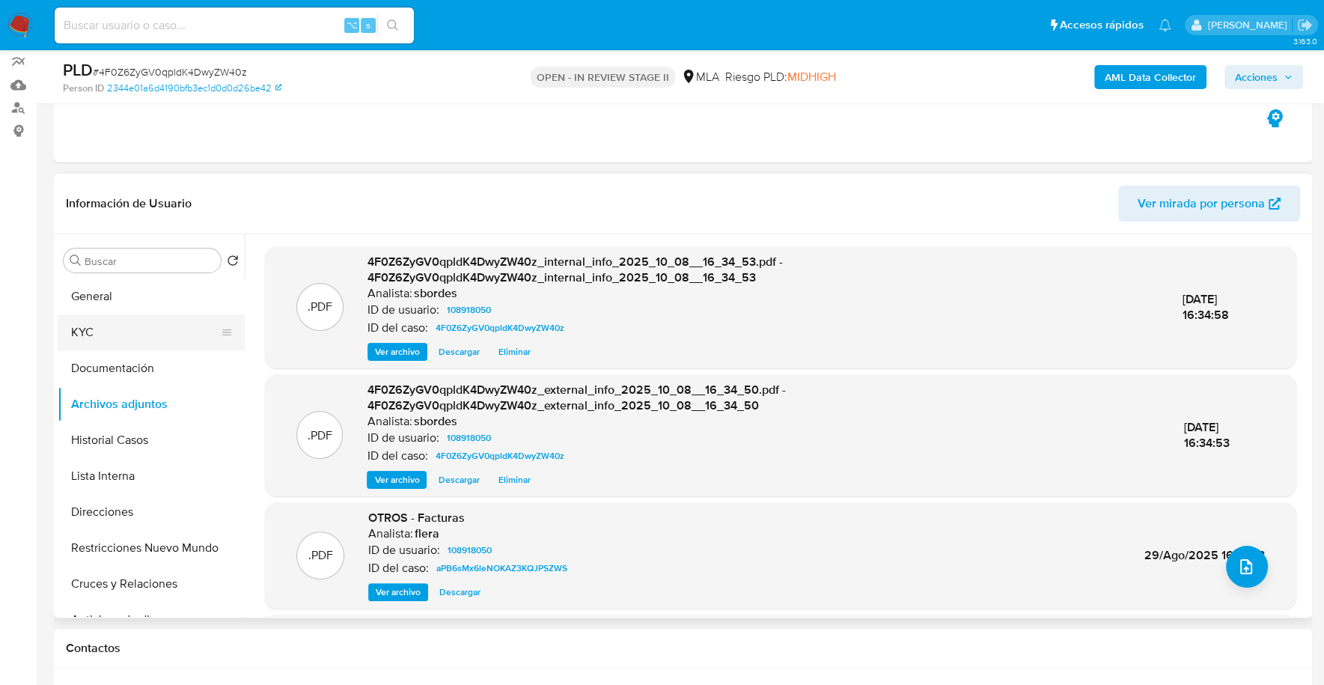
click at [111, 330] on button "KYC" at bounding box center [145, 332] width 175 height 36
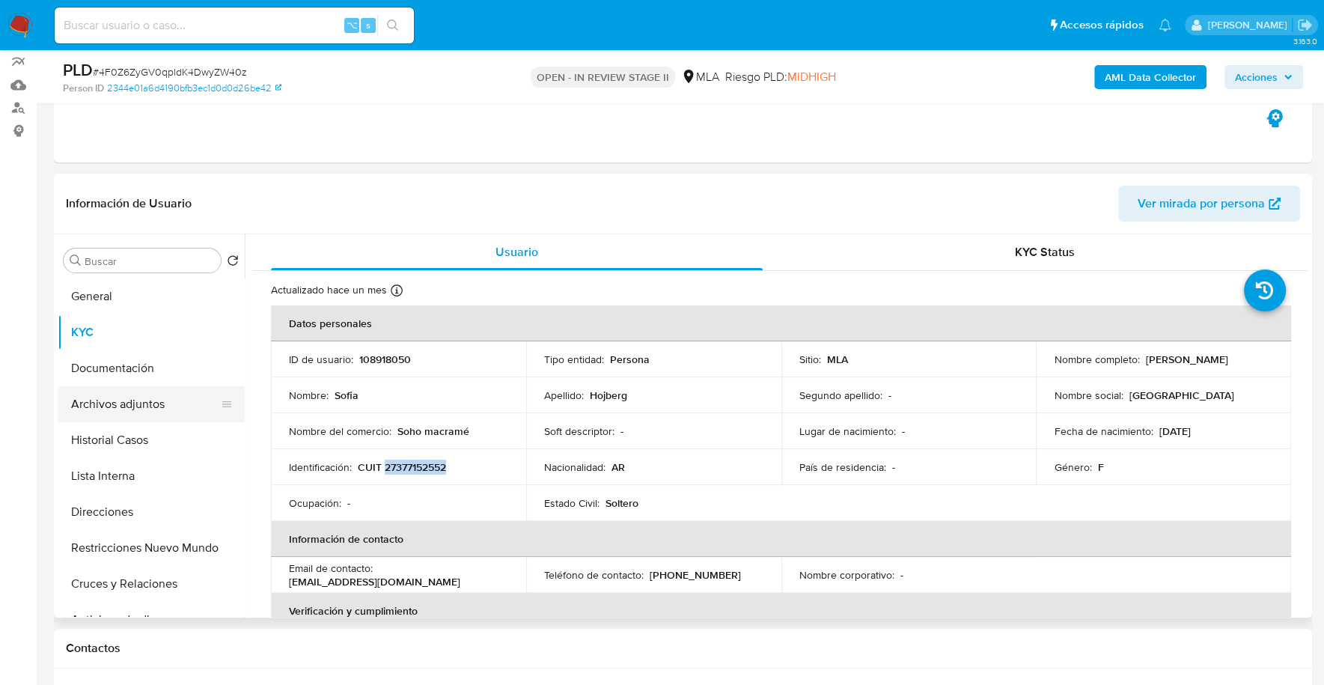
click at [148, 408] on button "Archivos adjuntos" at bounding box center [145, 404] width 175 height 36
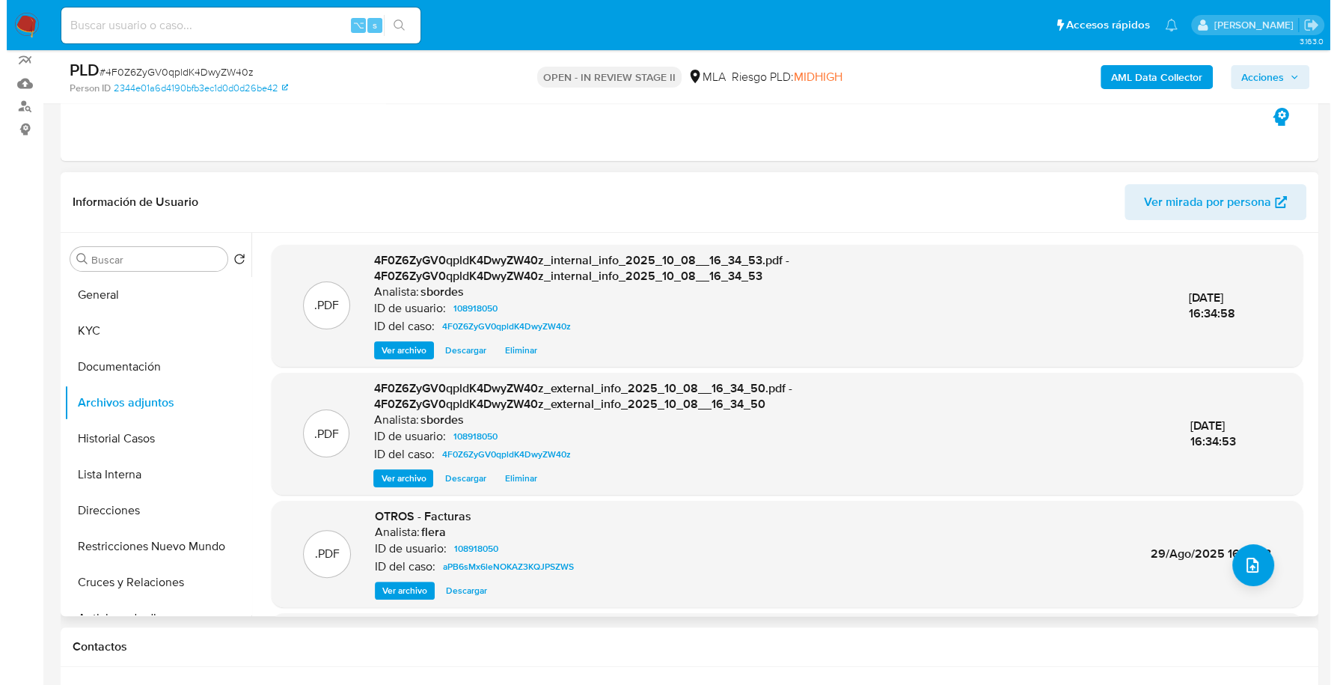
scroll to position [293, 0]
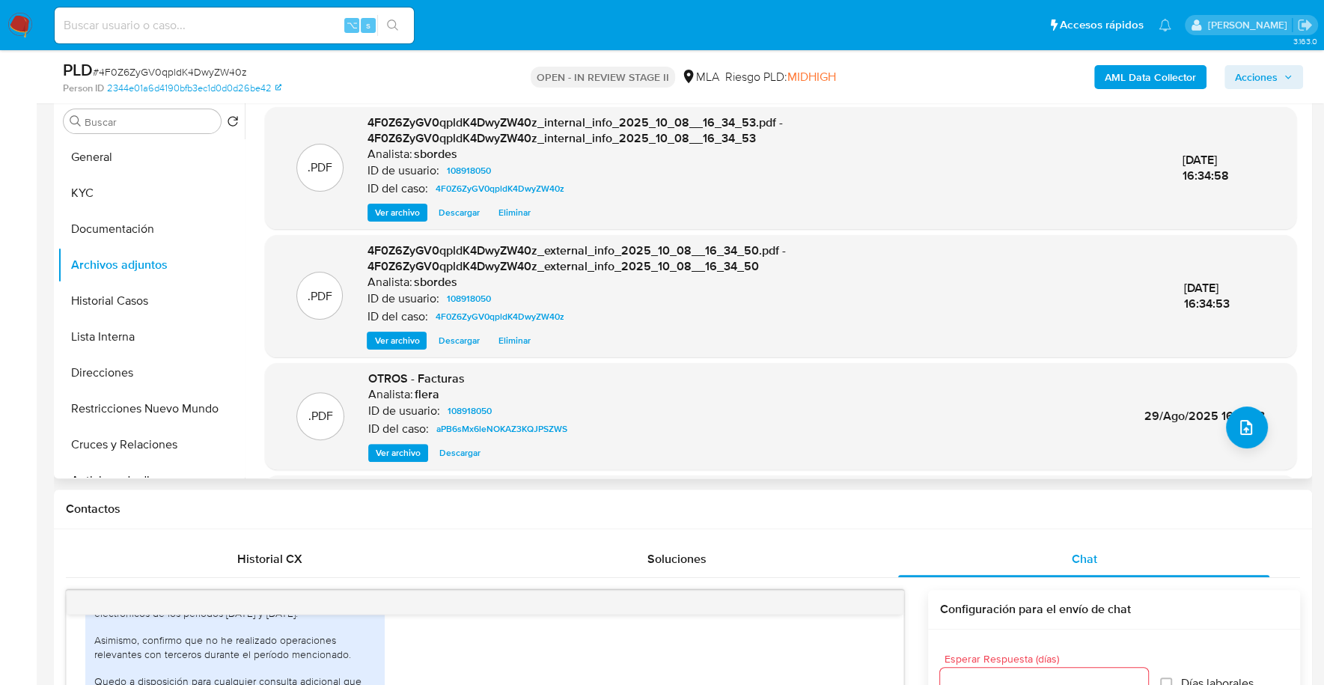
click at [1265, 430] on div ".PDF OTROS - Facturas Analista: flera ID de usuario: 108918050 ID del caso: aPB…" at bounding box center [780, 415] width 1016 height 91
click at [1243, 430] on icon "upload-file" at bounding box center [1246, 427] width 12 height 15
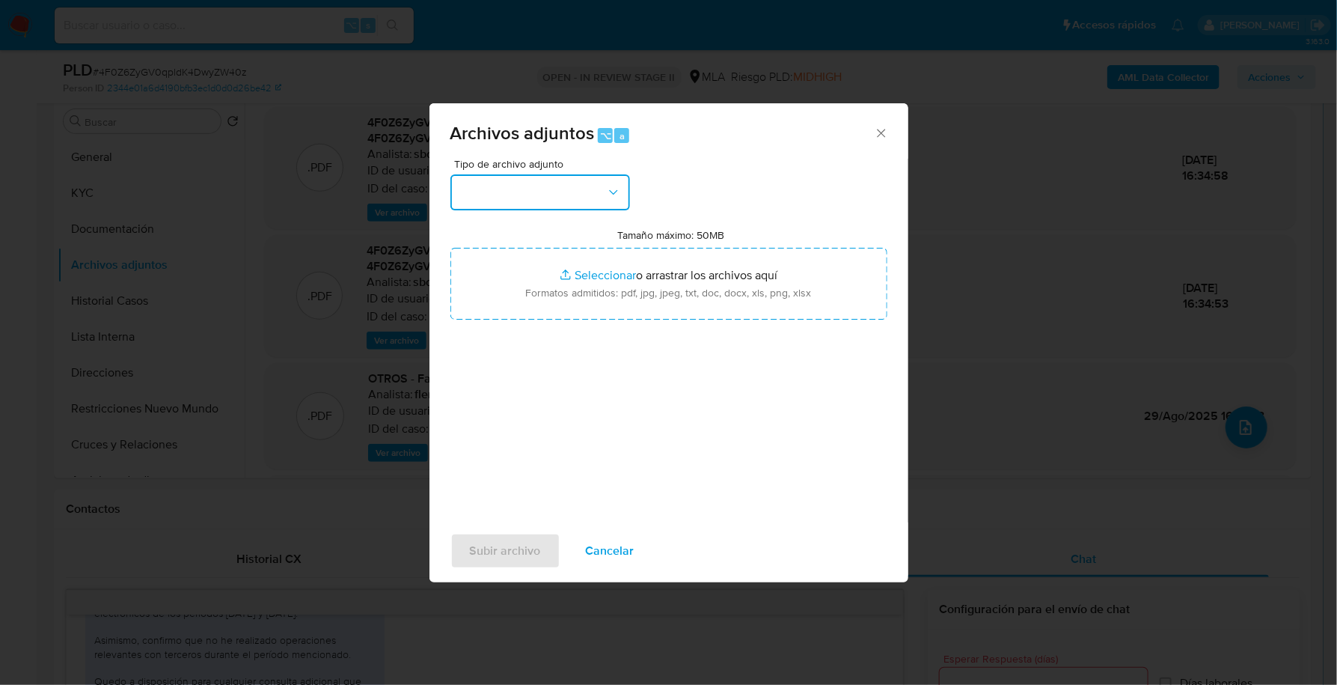
click at [527, 177] on button "button" at bounding box center [540, 192] width 180 height 36
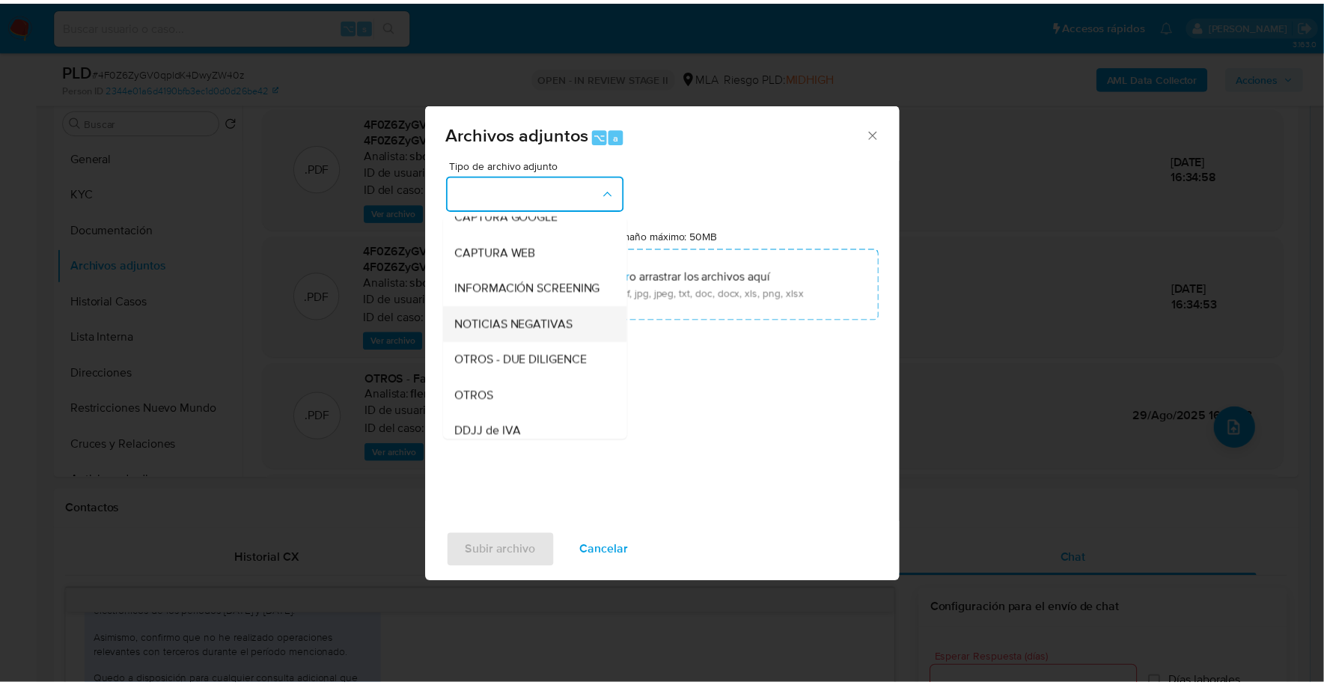
scroll to position [223, 0]
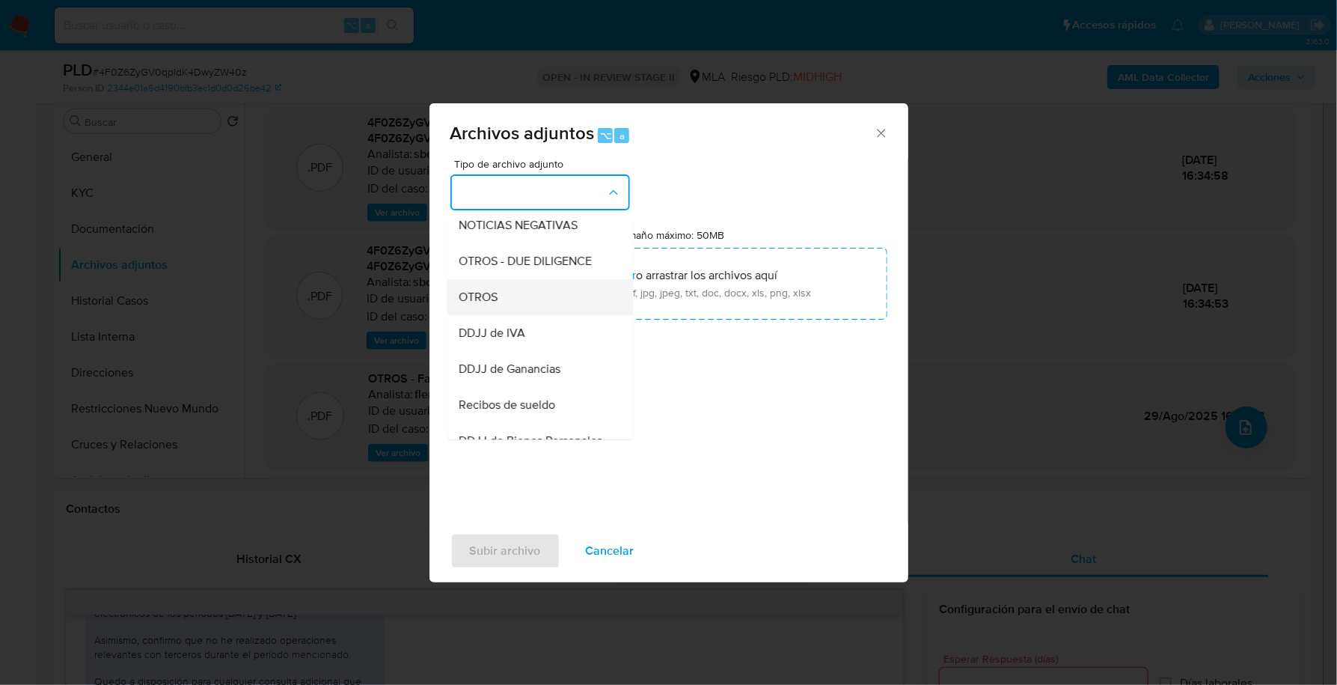
click at [507, 312] on div "OTROS" at bounding box center [535, 297] width 153 height 36
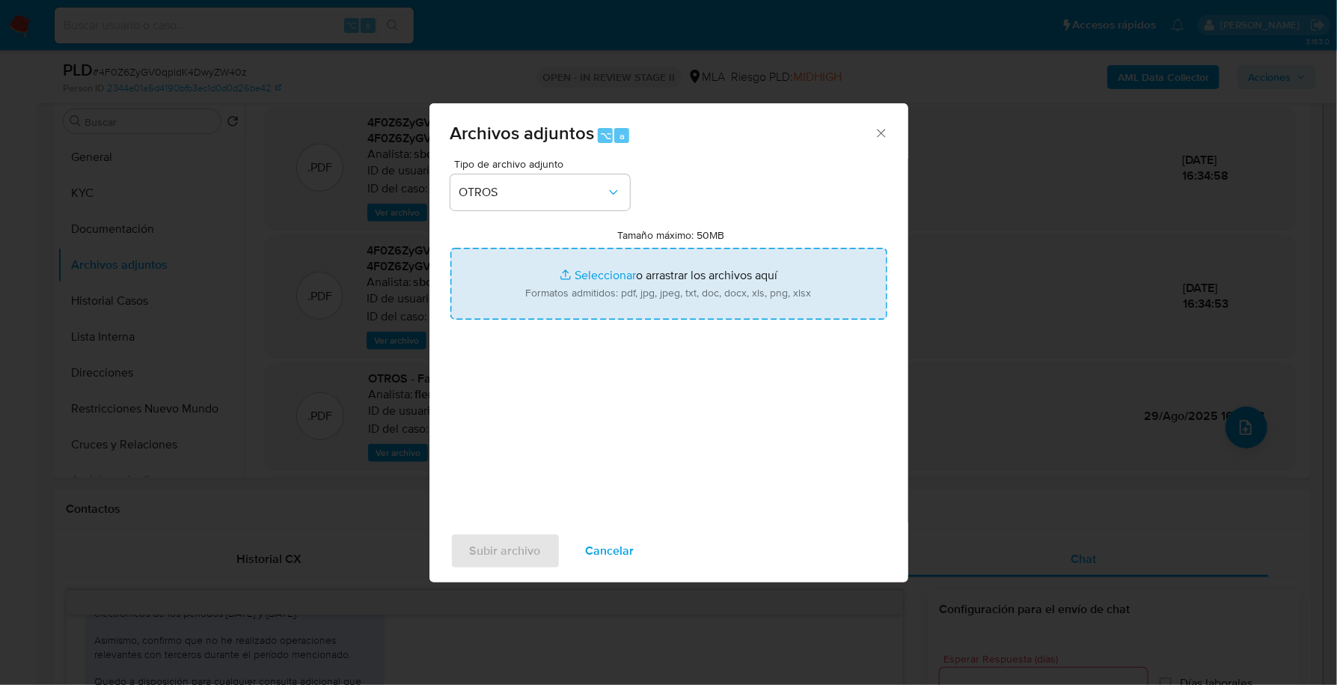
click at [583, 267] on input "Tamaño máximo: 50MB Seleccionar archivos" at bounding box center [668, 284] width 437 height 72
click at [601, 270] on input "Tamaño máximo: 50MB Seleccionar archivos" at bounding box center [668, 284] width 437 height 72
type input "C:\fakepath\Caselog 4F0Z6ZyGV0qpldK4DwyZW40z_2025_10_07_15_51_55.docx"
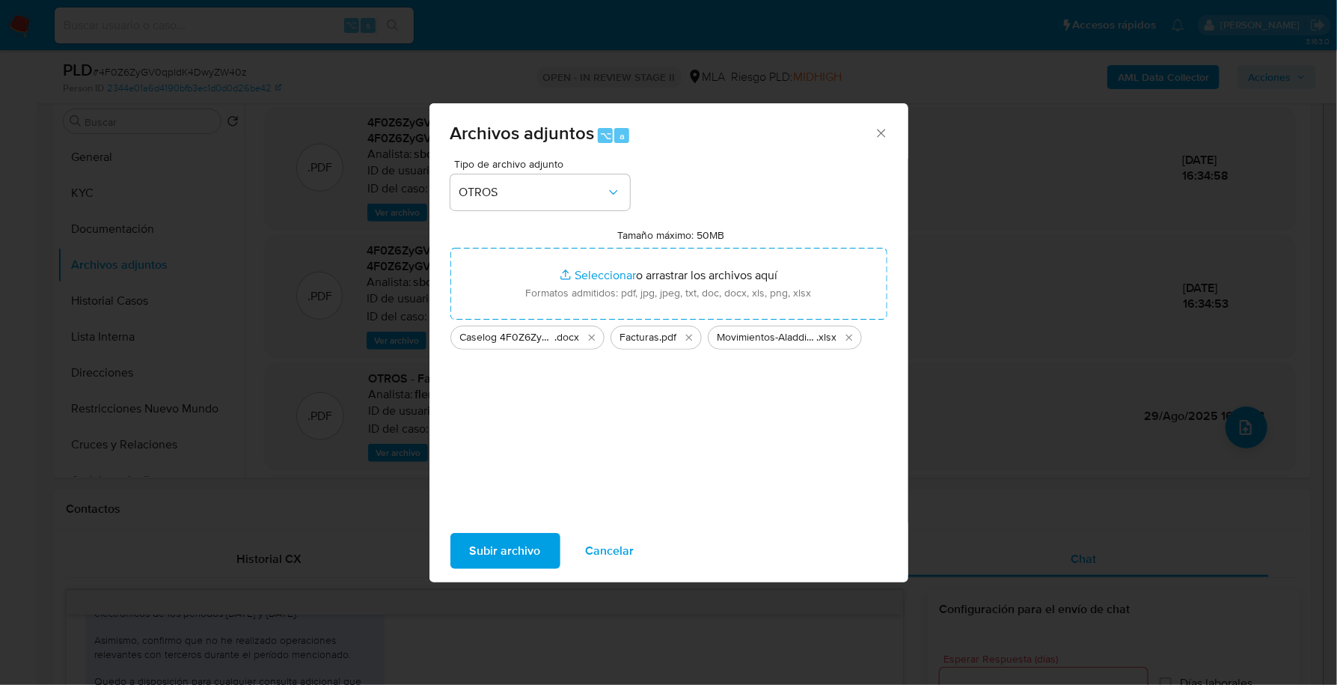
click at [518, 549] on span "Subir archivo" at bounding box center [505, 550] width 71 height 33
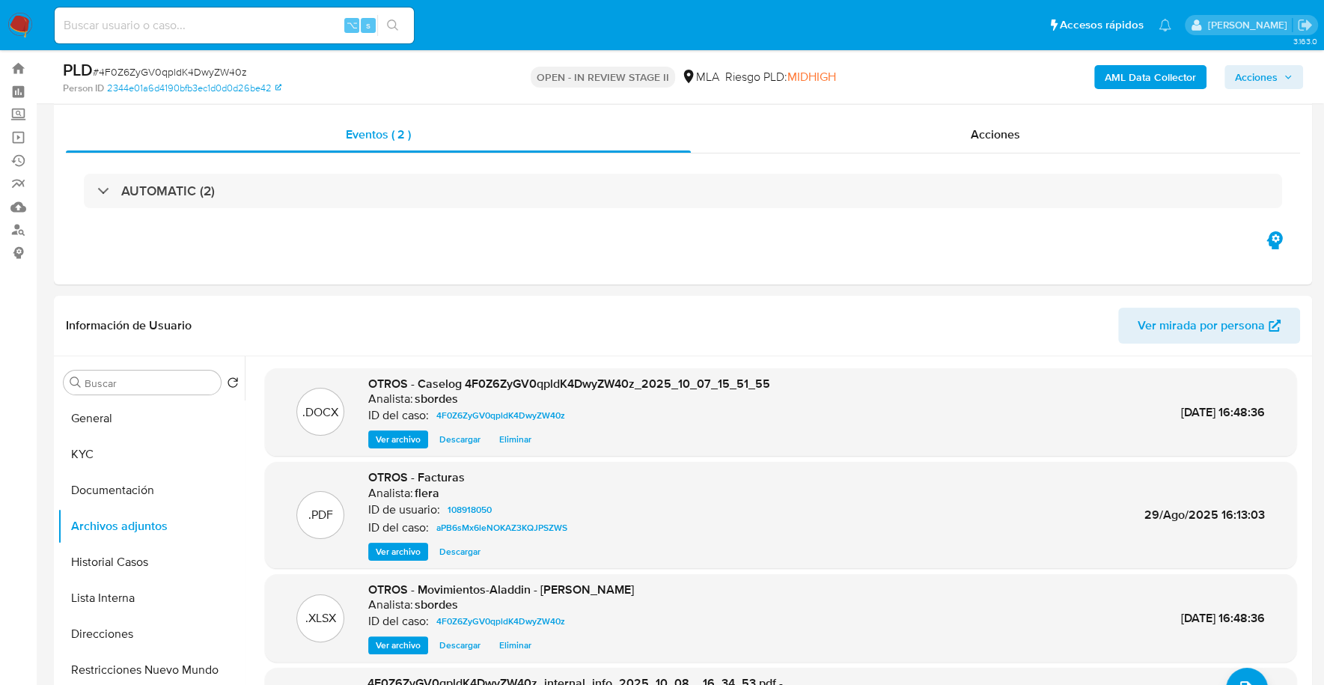
scroll to position [0, 0]
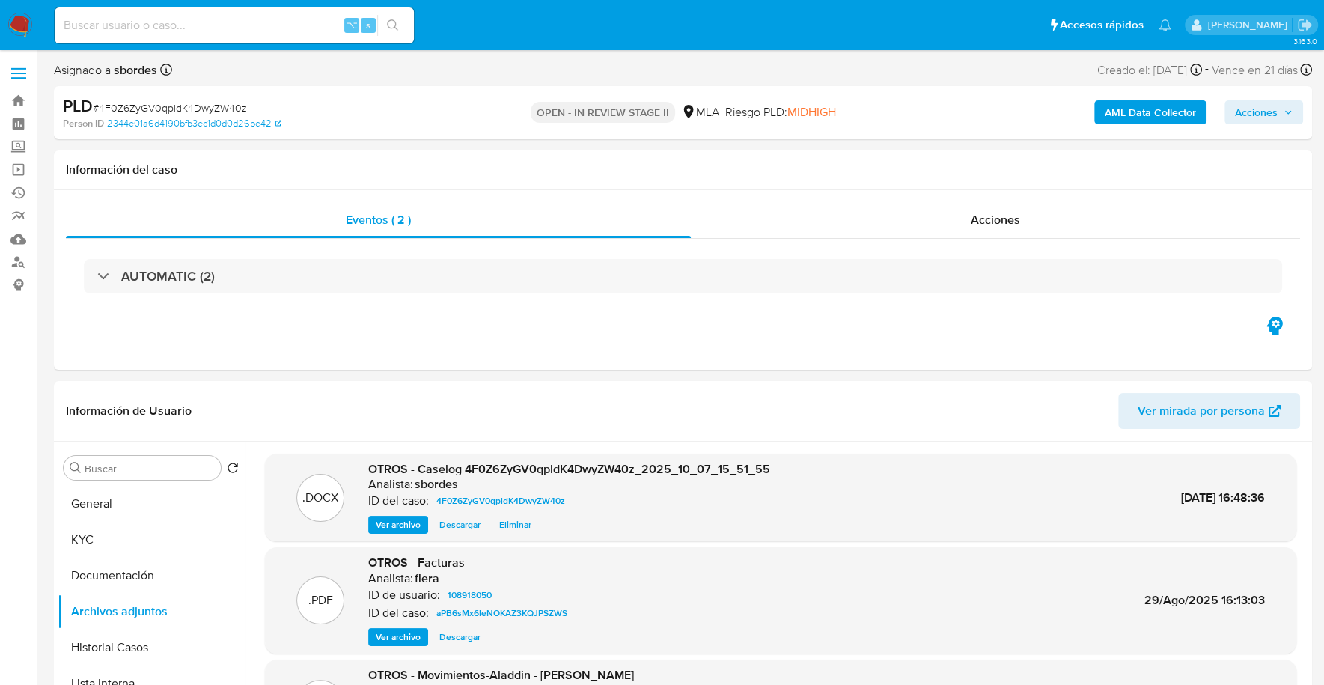
click at [1274, 117] on span "Acciones" at bounding box center [1256, 112] width 43 height 24
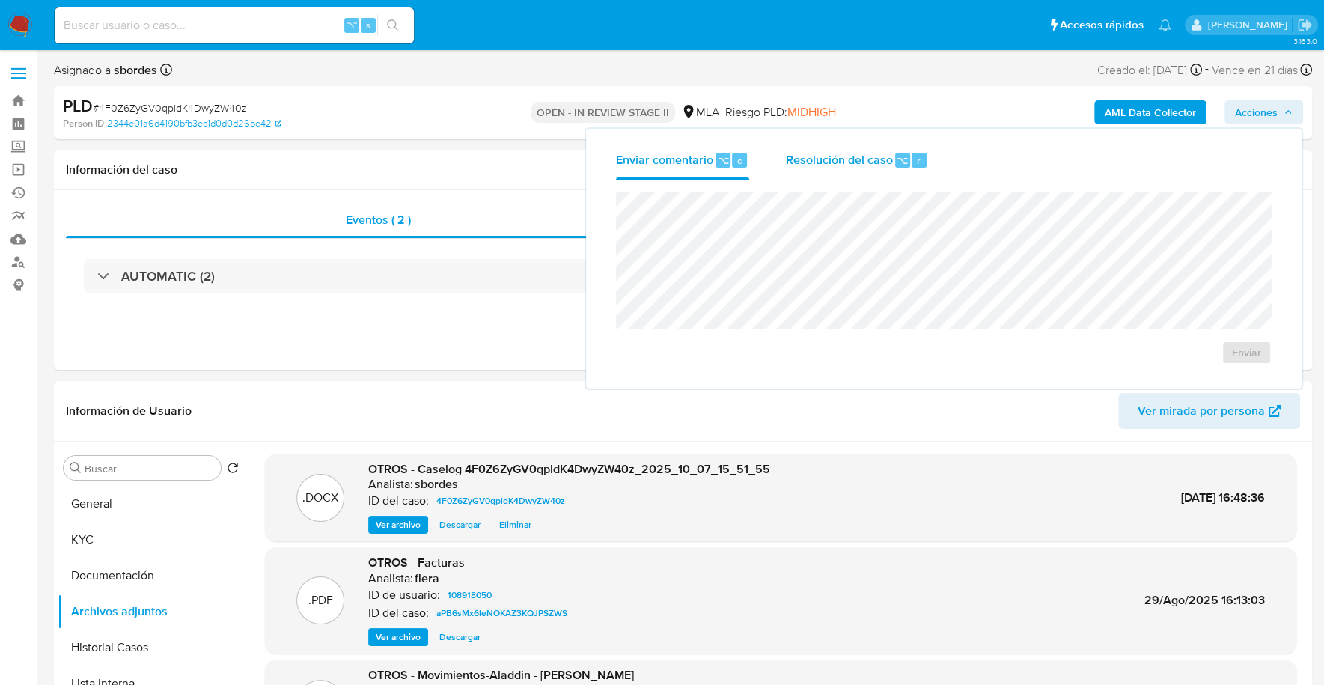
click at [814, 172] on div "Resolución del caso ⌥ r" at bounding box center [856, 160] width 143 height 39
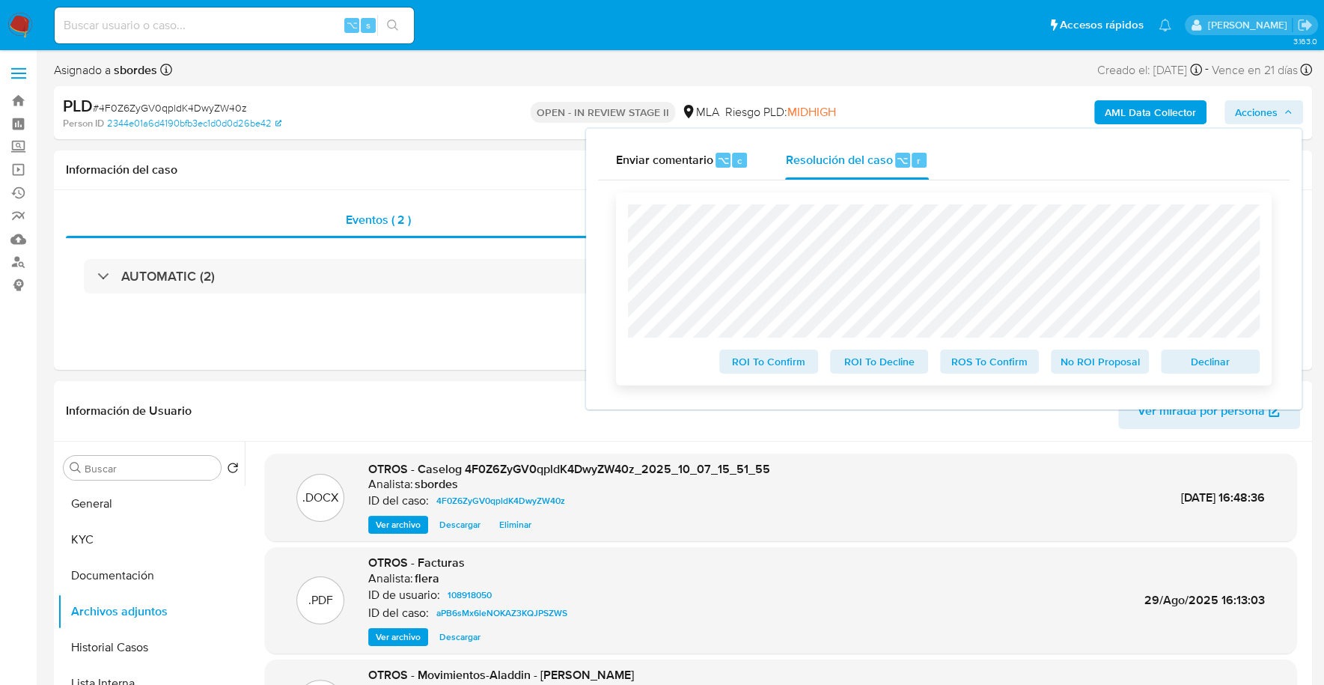
click at [1069, 356] on span "No ROI Proposal" at bounding box center [1100, 361] width 78 height 21
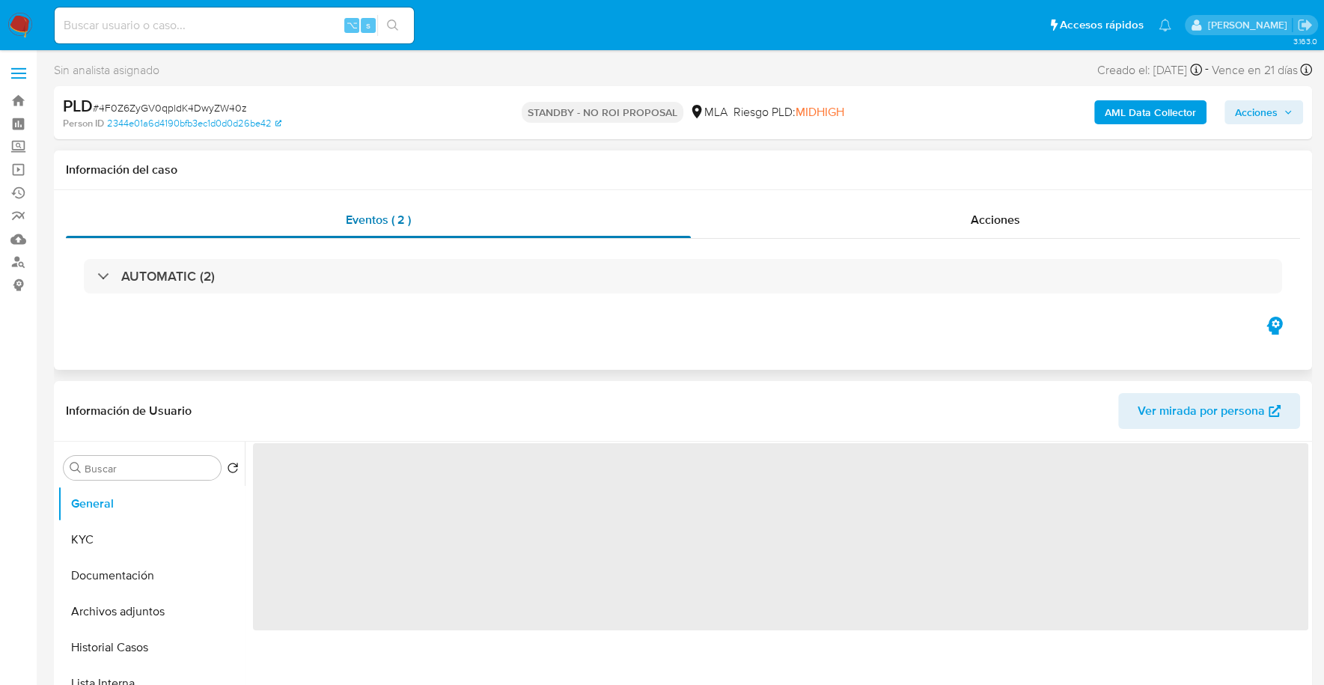
select select "10"
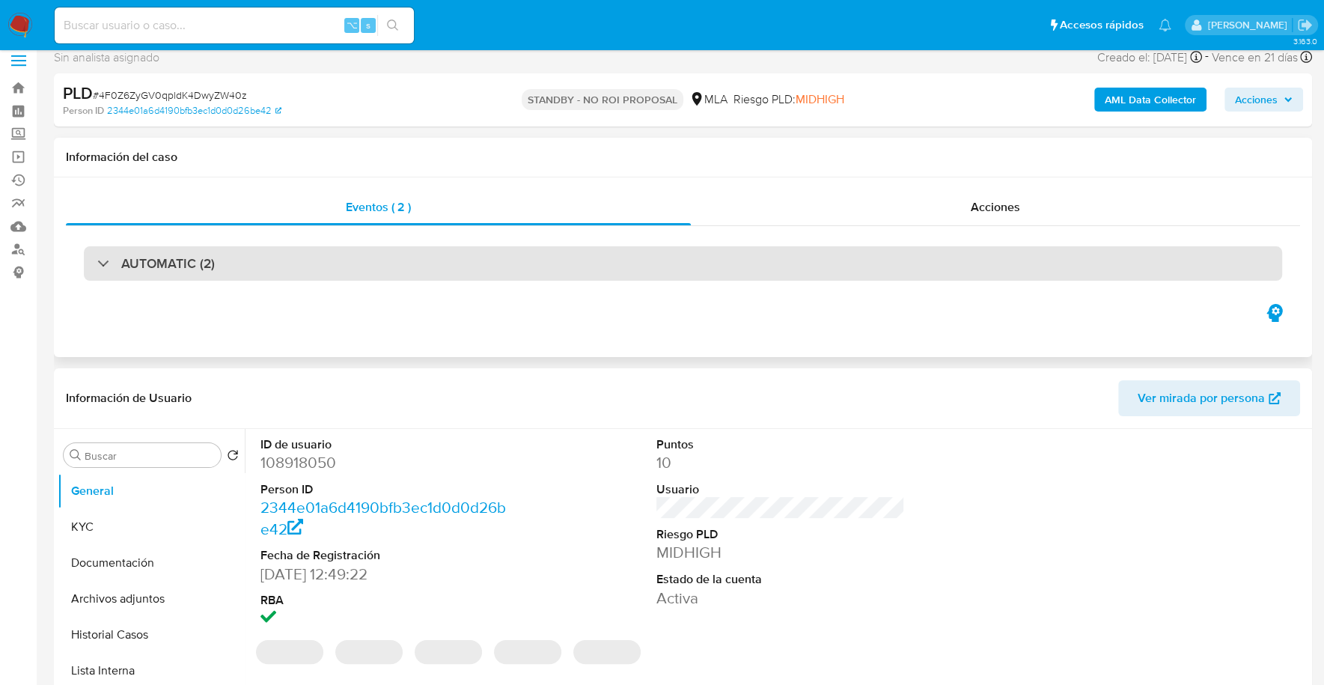
scroll to position [29, 0]
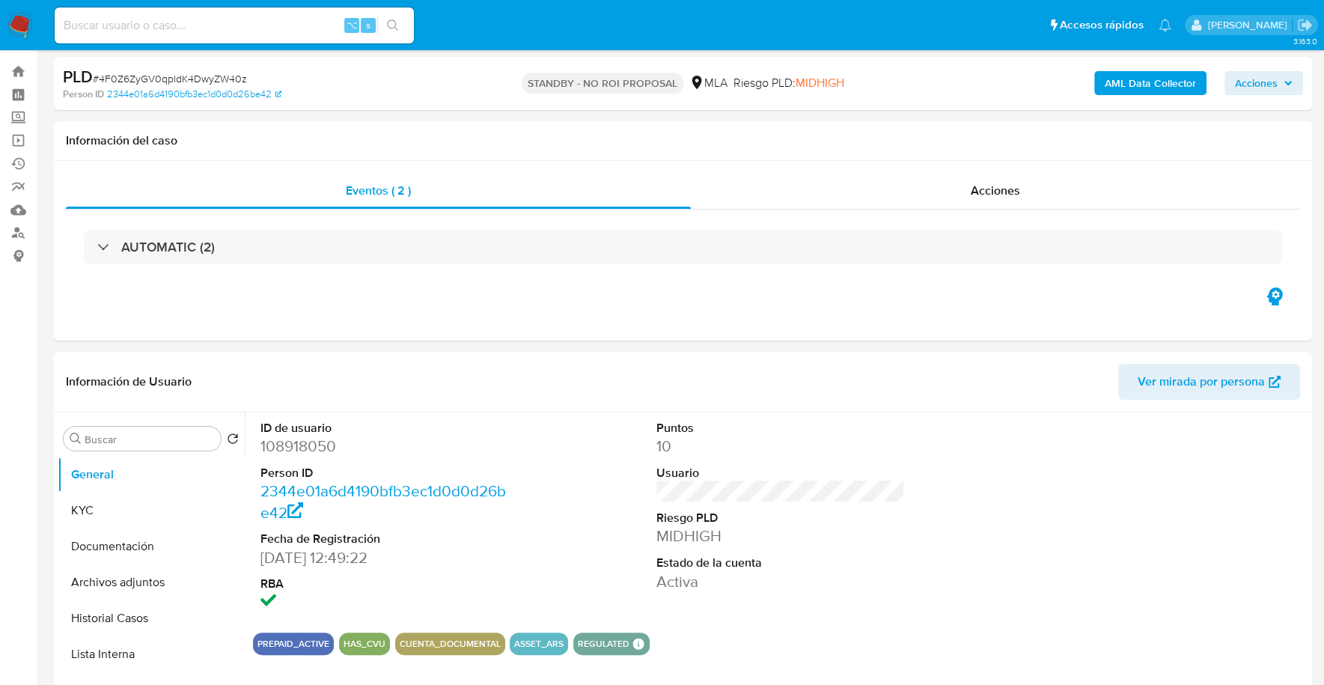
click at [284, 13] on div "⌥ s" at bounding box center [234, 25] width 359 height 36
click at [304, 38] on div "⌥ s" at bounding box center [234, 25] width 359 height 36
click at [297, 28] on input at bounding box center [234, 25] width 359 height 19
paste input "493206389"
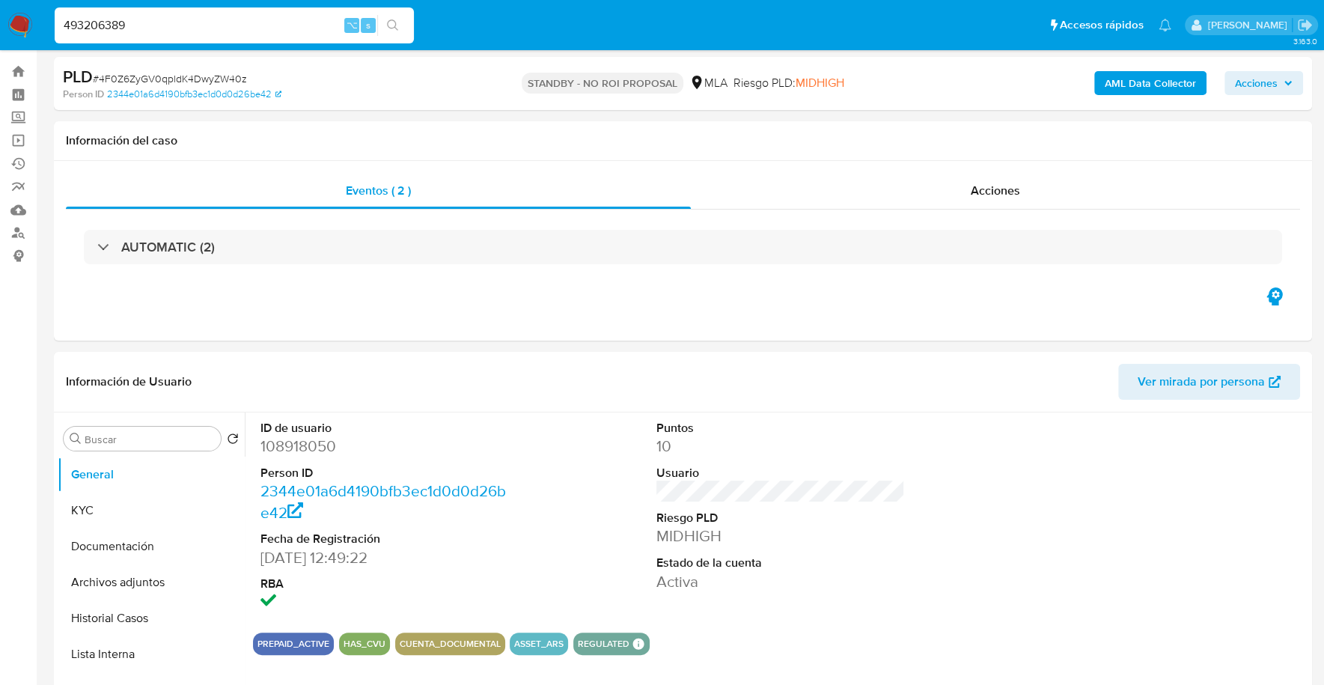
type input "493206389"
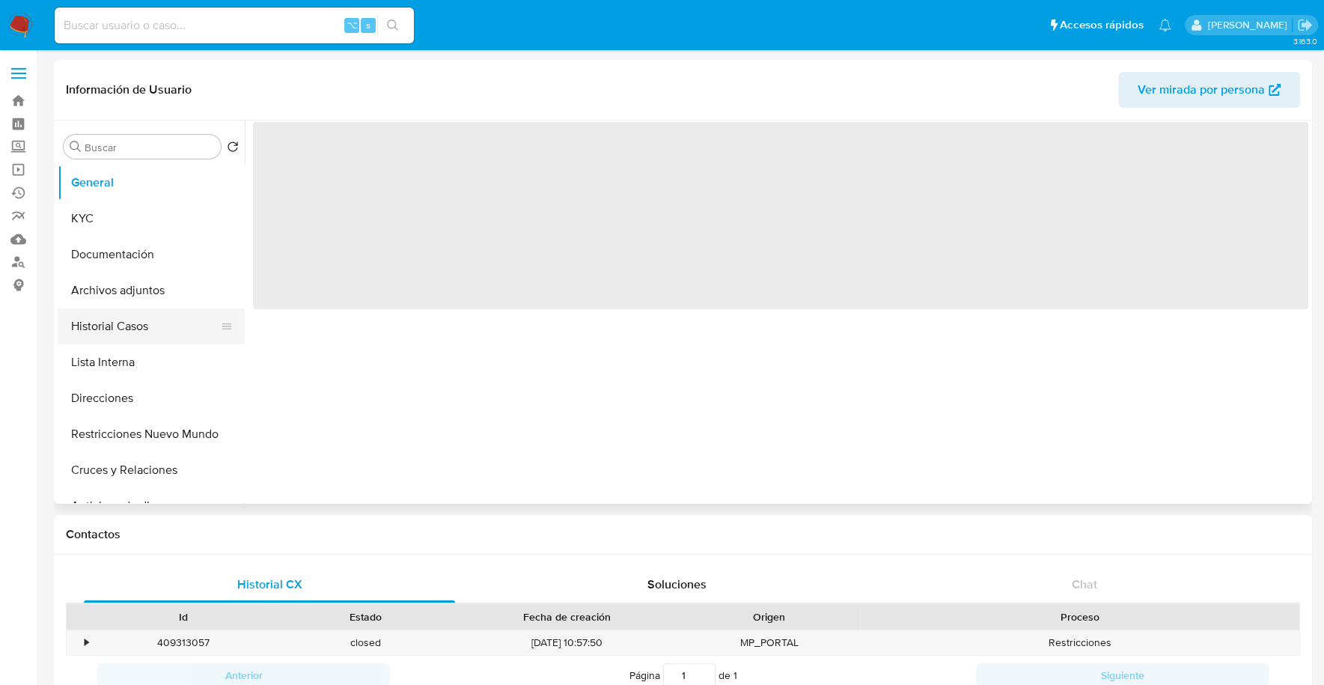
click at [121, 325] on button "Historial Casos" at bounding box center [145, 326] width 175 height 36
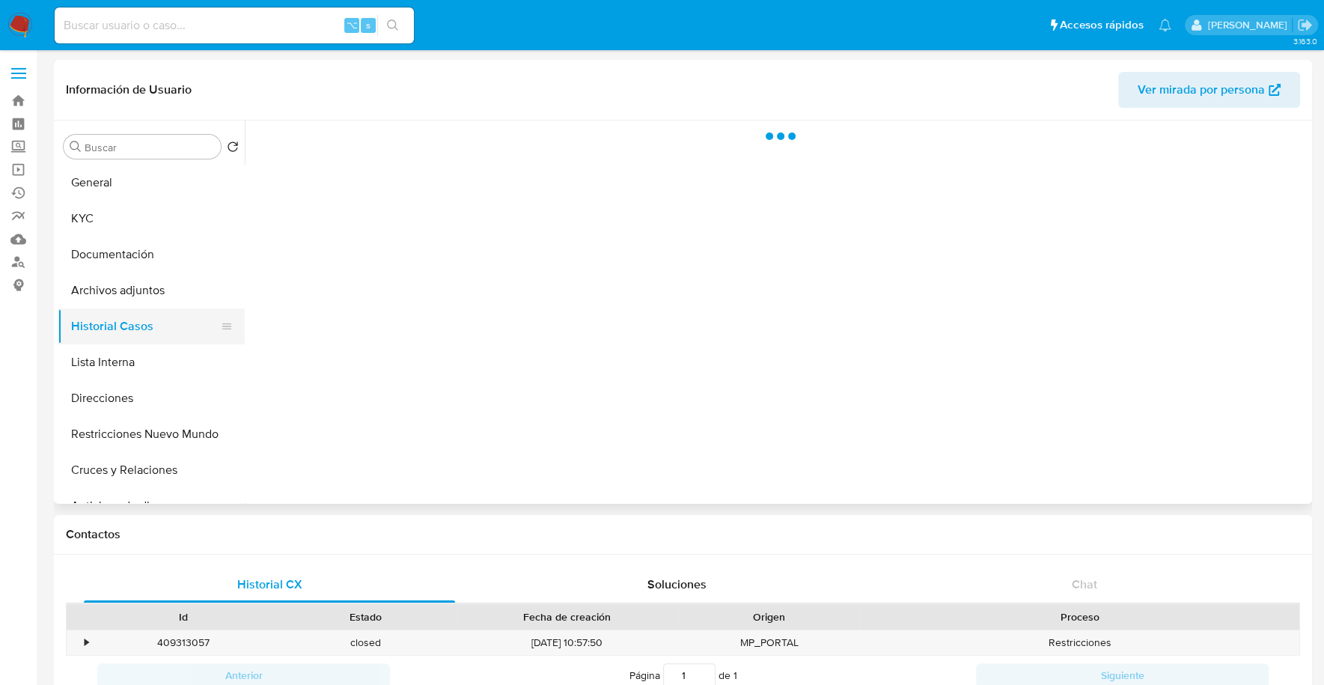
select select "10"
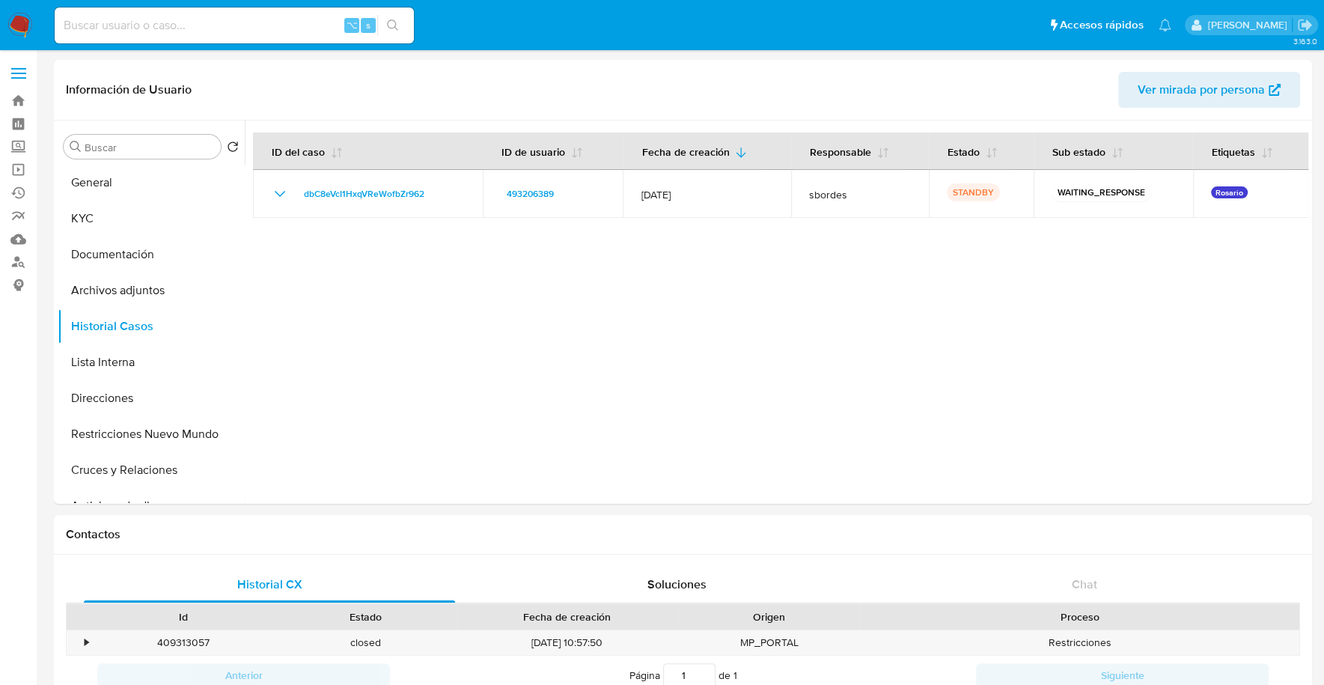
click at [180, 25] on input at bounding box center [234, 25] width 359 height 19
paste input "2506482172"
type input "2506482172"
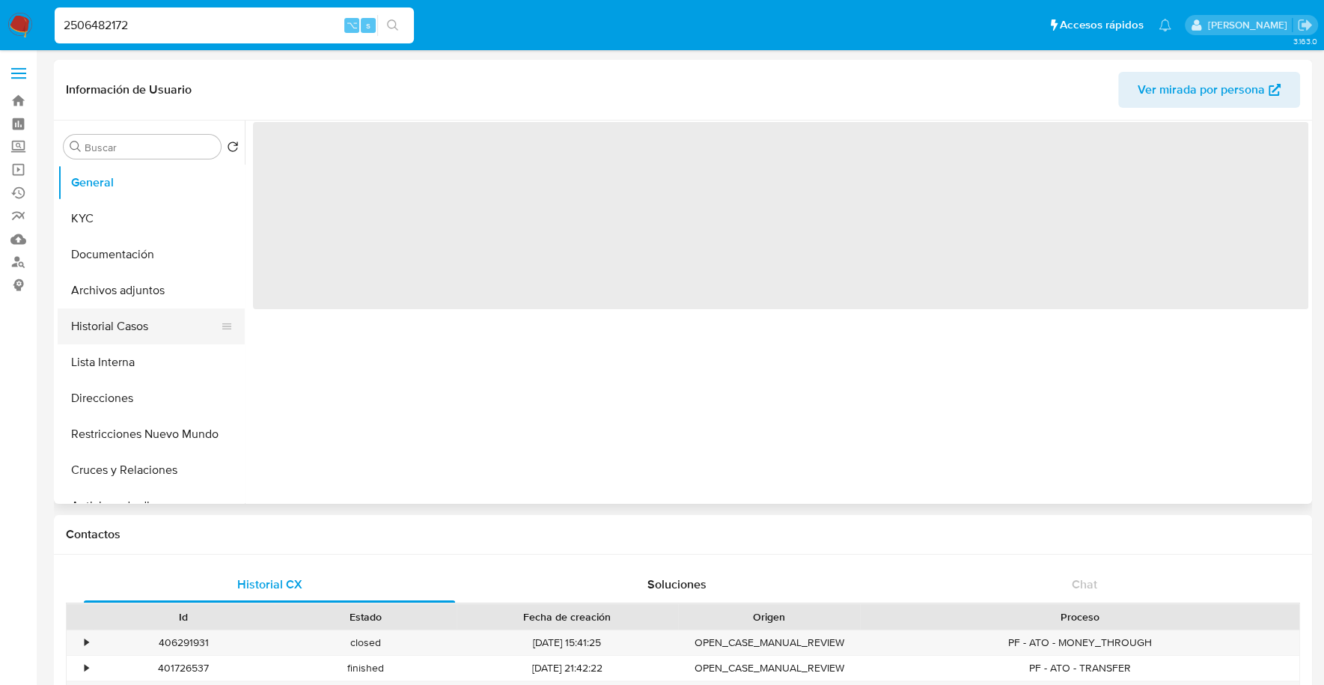
click at [126, 323] on button "Historial Casos" at bounding box center [145, 326] width 175 height 36
select select "10"
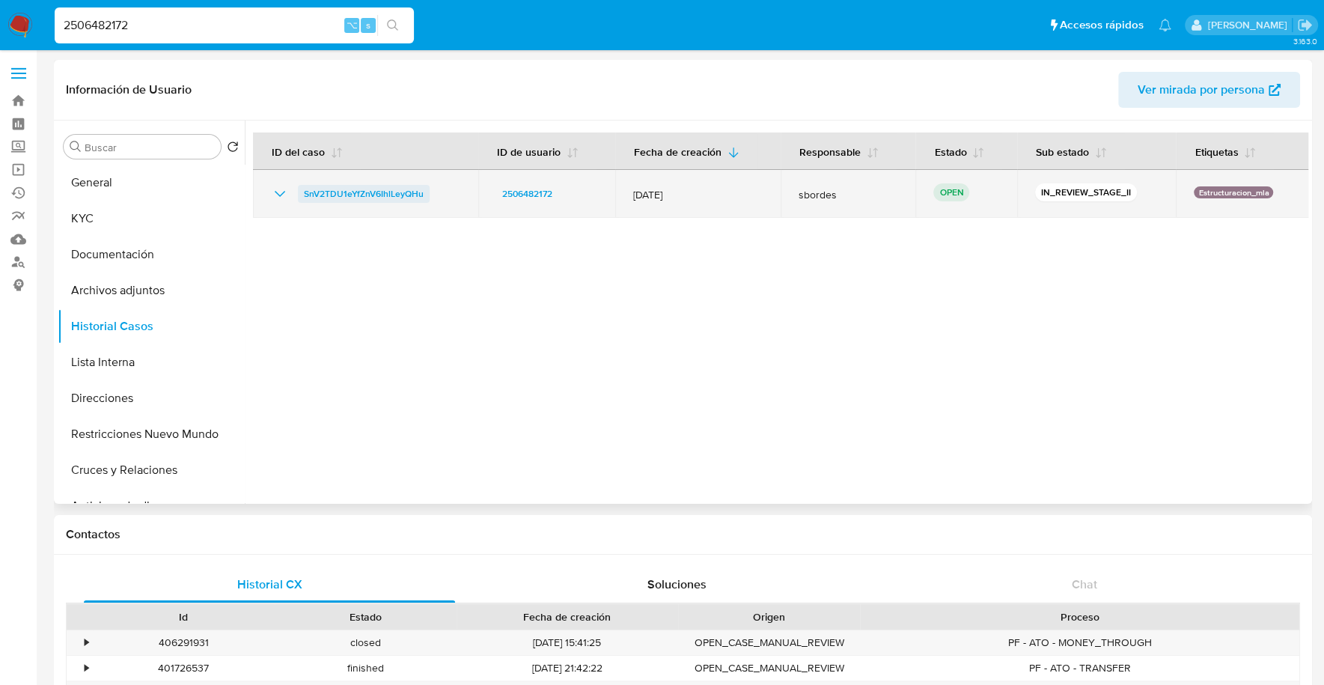
click at [368, 189] on span "SnV2TDU1eYfZnV6IhlLeyQHu" at bounding box center [364, 194] width 120 height 18
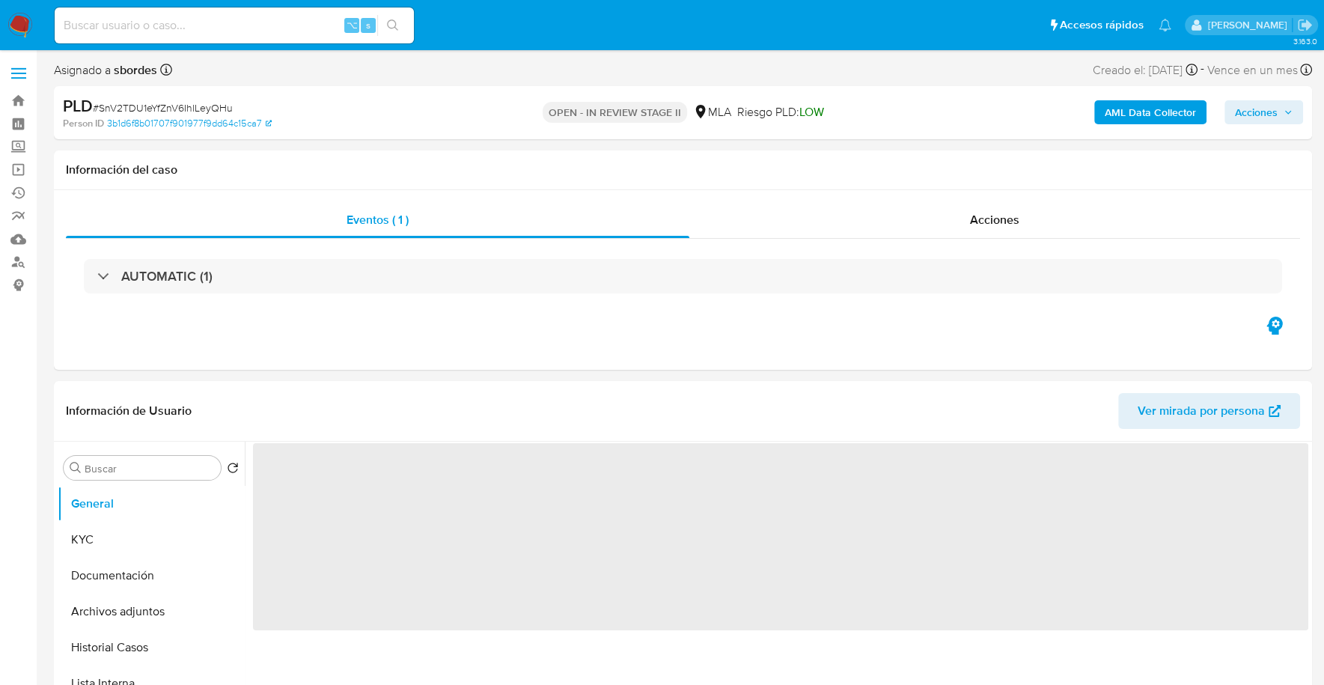
select select "10"
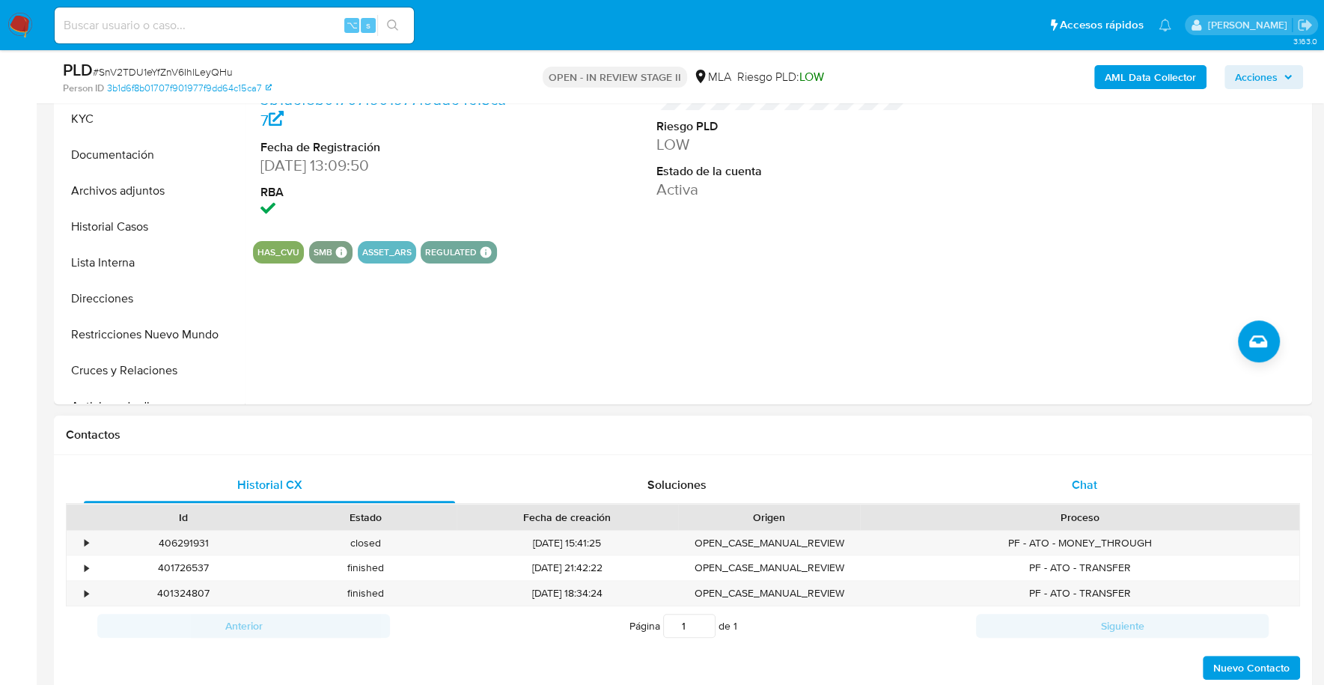
click at [1069, 481] on div "Chat" at bounding box center [1083, 485] width 371 height 36
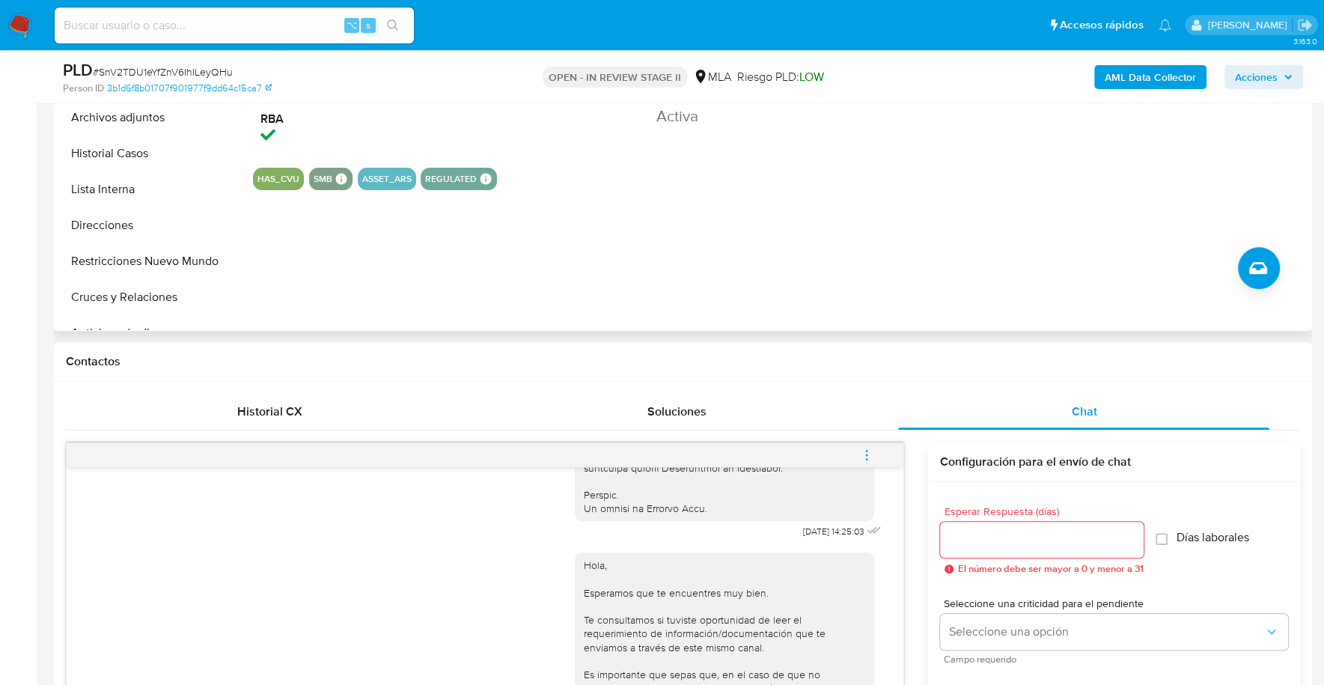
scroll to position [269, 0]
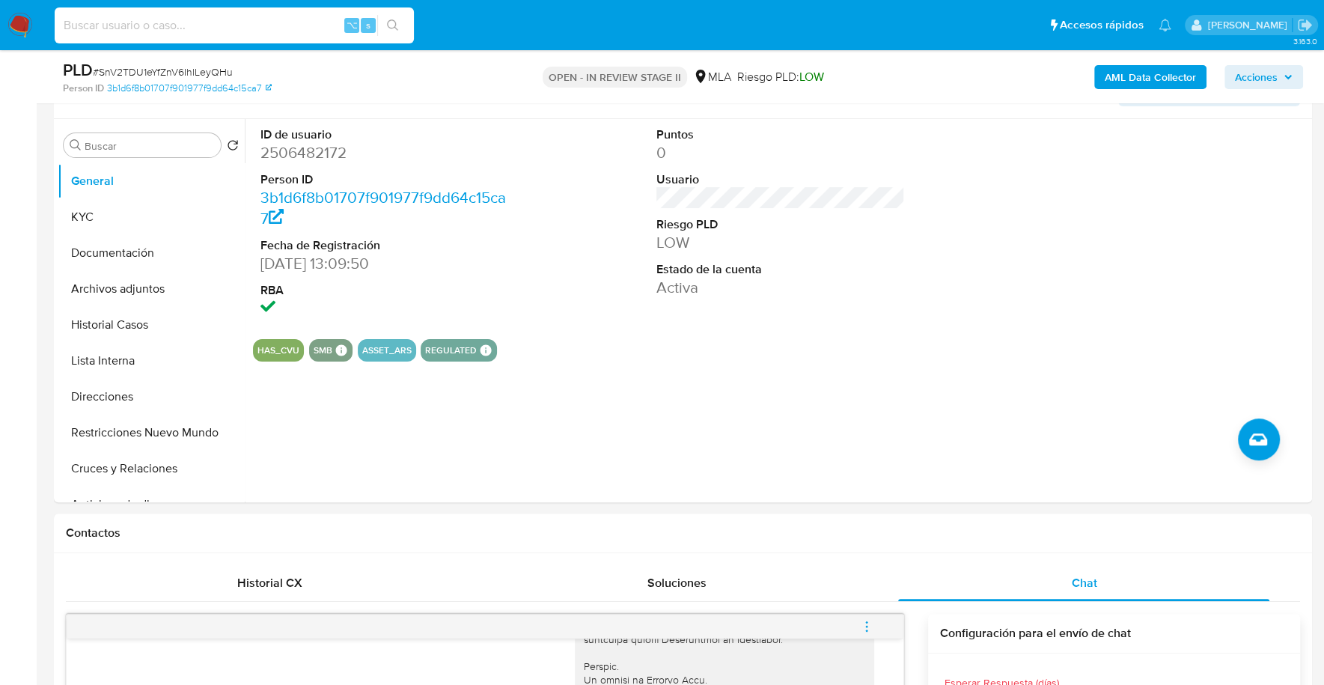
click at [239, 31] on input at bounding box center [234, 25] width 359 height 19
paste input "2506482172"
click at [107, 219] on button "KYC" at bounding box center [145, 217] width 175 height 36
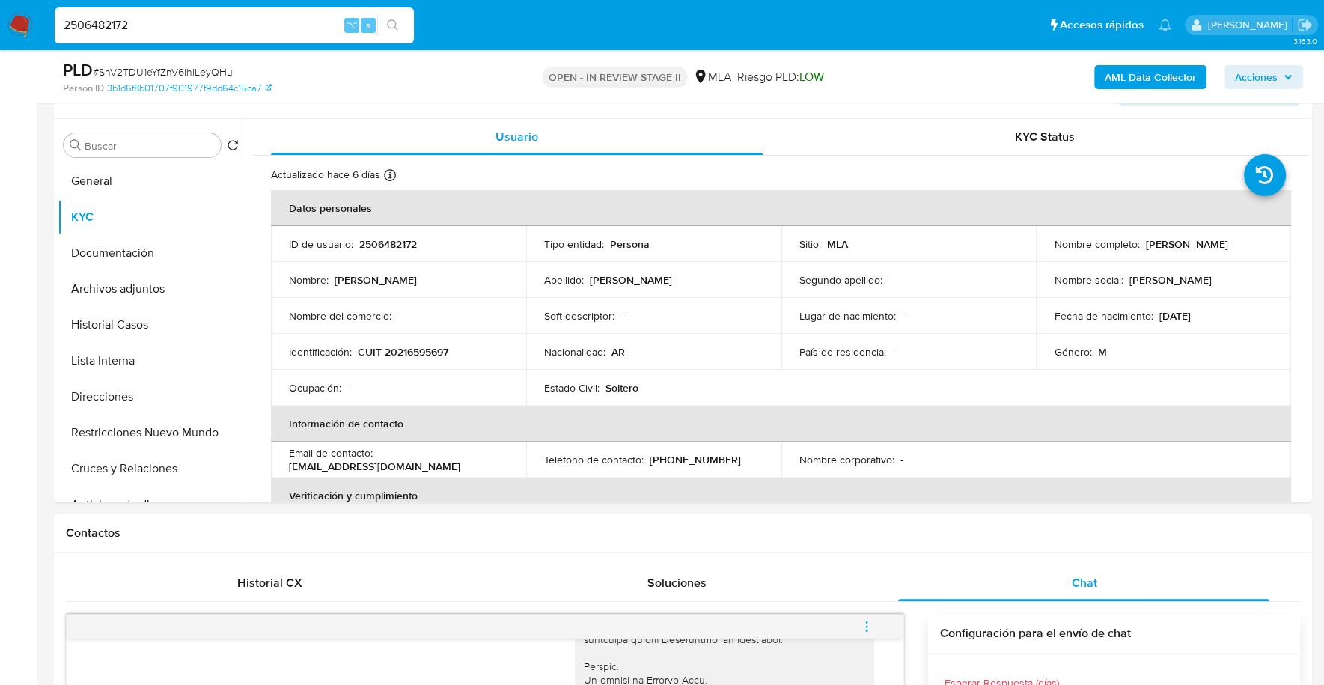
drag, startPoint x: 164, startPoint y: 27, endPoint x: 16, endPoint y: 22, distance: 147.5
click at [16, 22] on nav "Pausado Ver notificaciones 2506482172 ⌥ s Accesos rápidos Presiona las siguient…" at bounding box center [662, 25] width 1324 height 50
paste input "hDvK2Gxz7fqVD3T7kEk8ggRg"
type input "hDvK2Gxz7fqVD3T7kEk8ggRg"
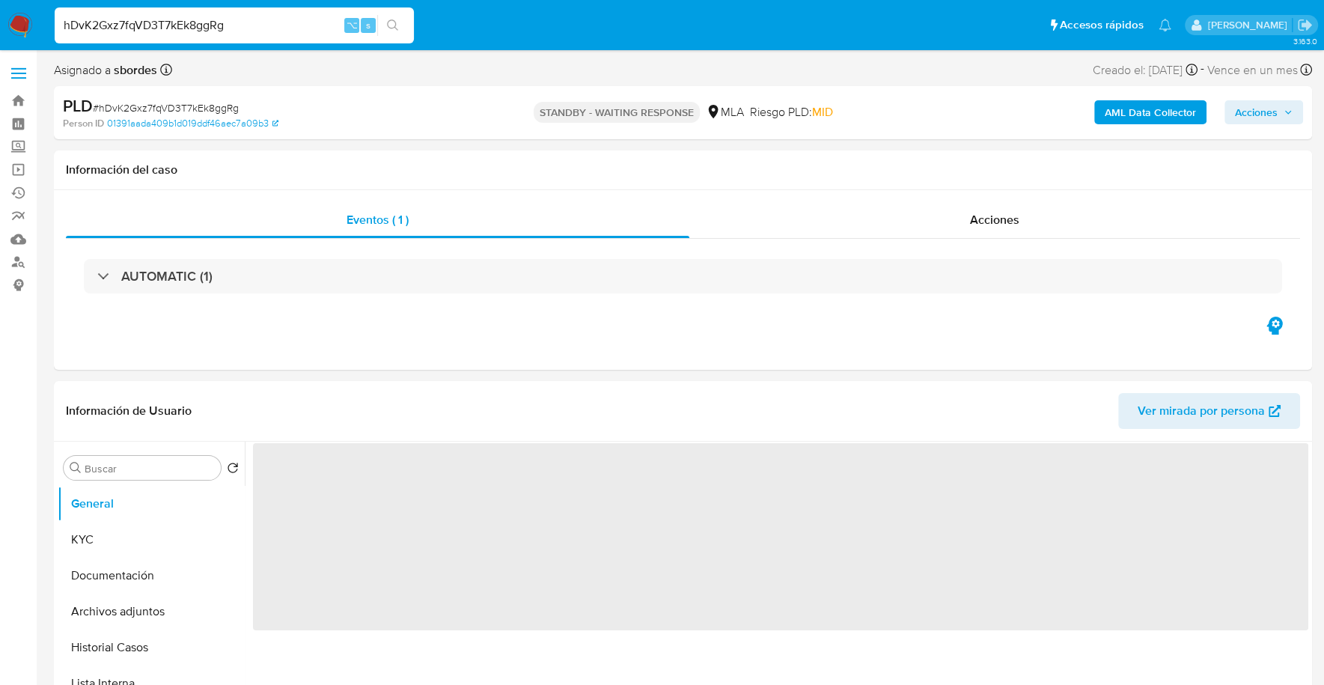
select select "10"
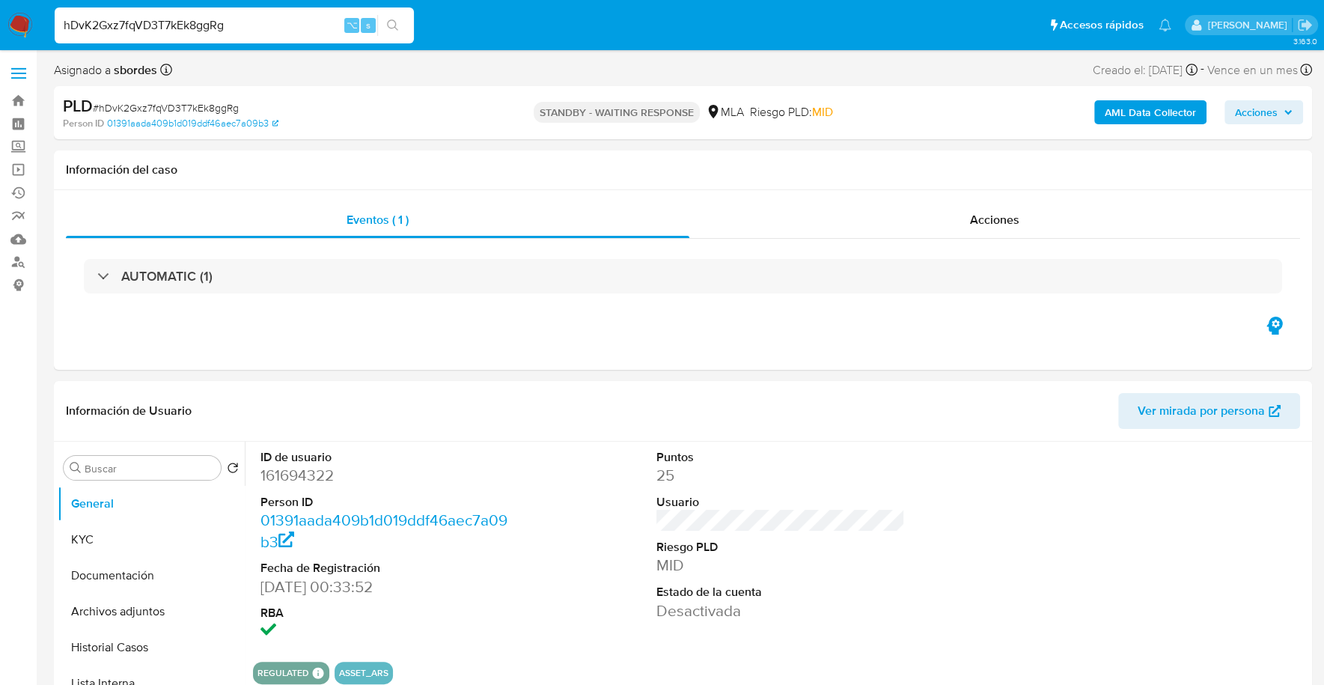
drag, startPoint x: 271, startPoint y: 23, endPoint x: -8, endPoint y: 12, distance: 279.4
paste input "YmmvMSeVHR3wk4fZPRyyUPz3"
type input "YmmvMSeVHR3wk4fZPRyyUPz3"
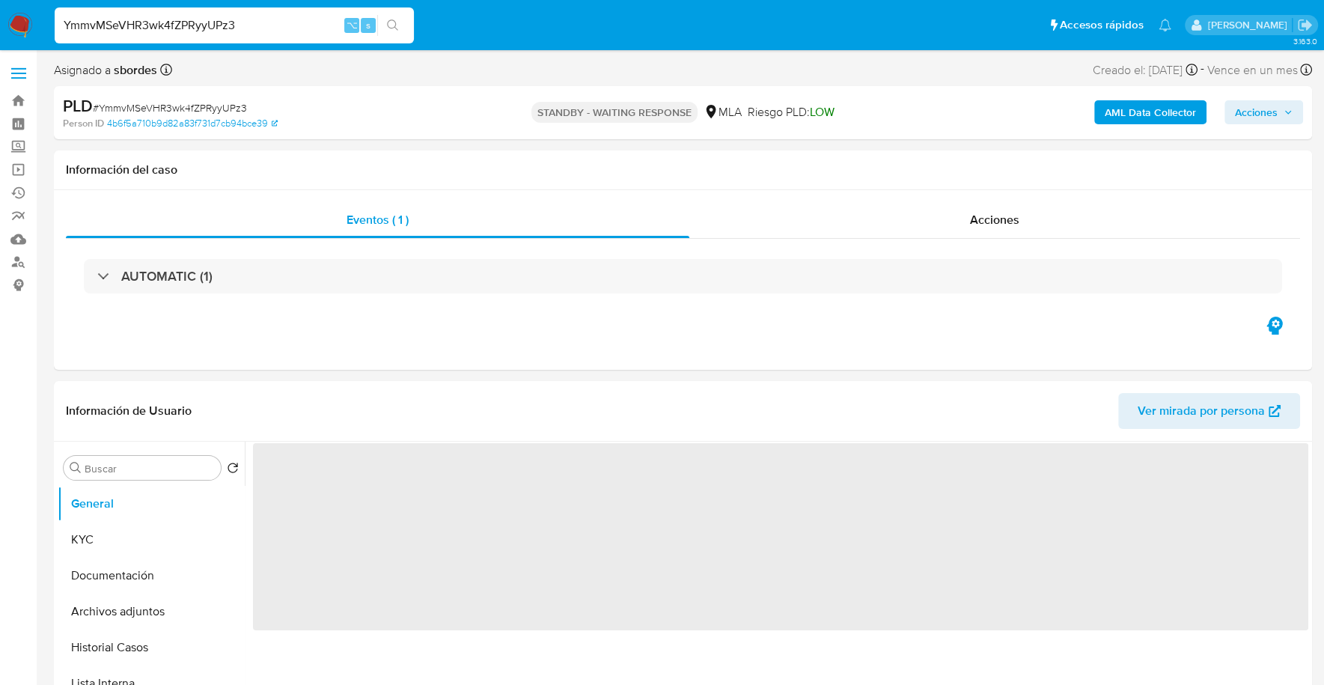
select select "10"
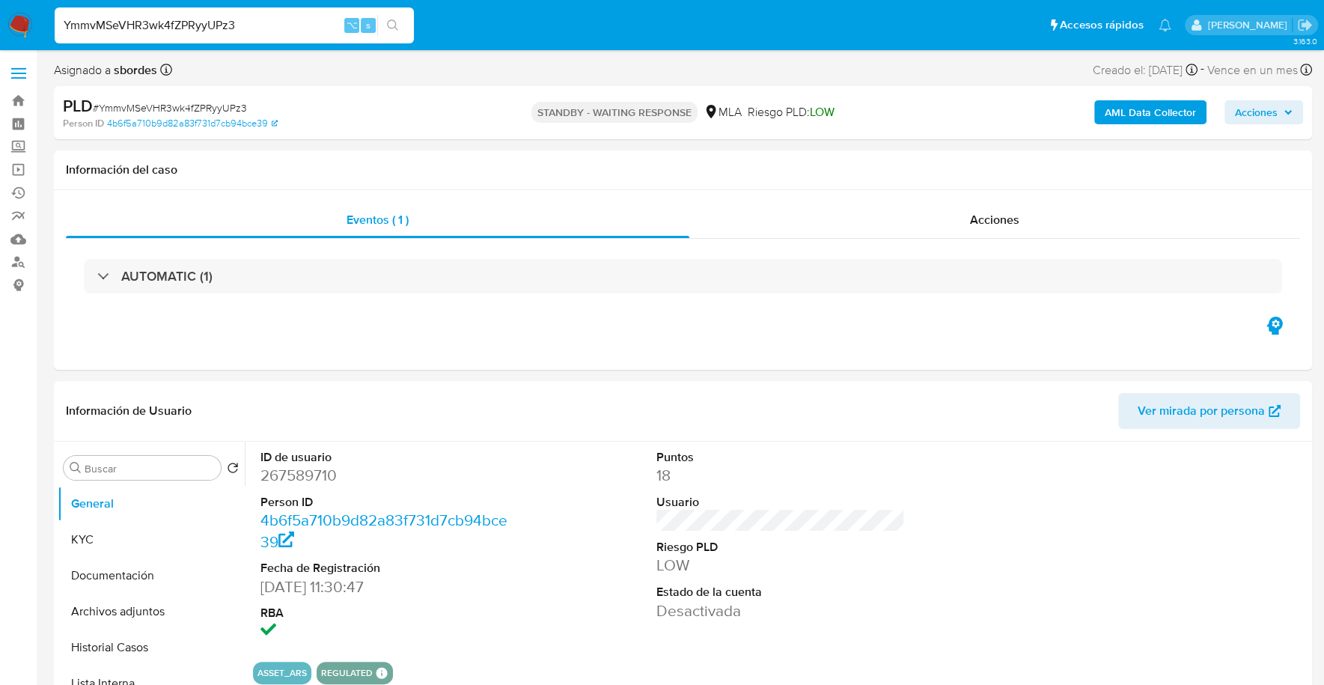
drag, startPoint x: 277, startPoint y: 22, endPoint x: -68, endPoint y: 9, distance: 345.2
paste input "2506482172"
type input "2506482172"
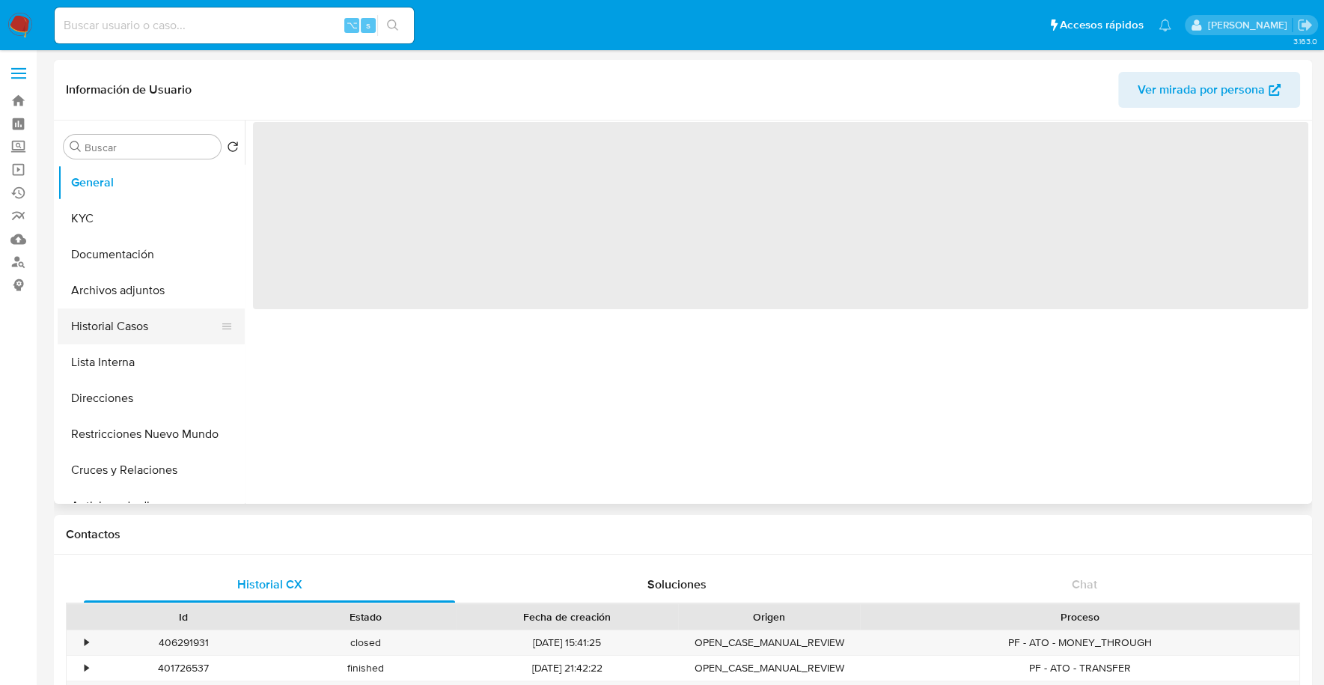
click at [128, 321] on button "Historial Casos" at bounding box center [145, 326] width 175 height 36
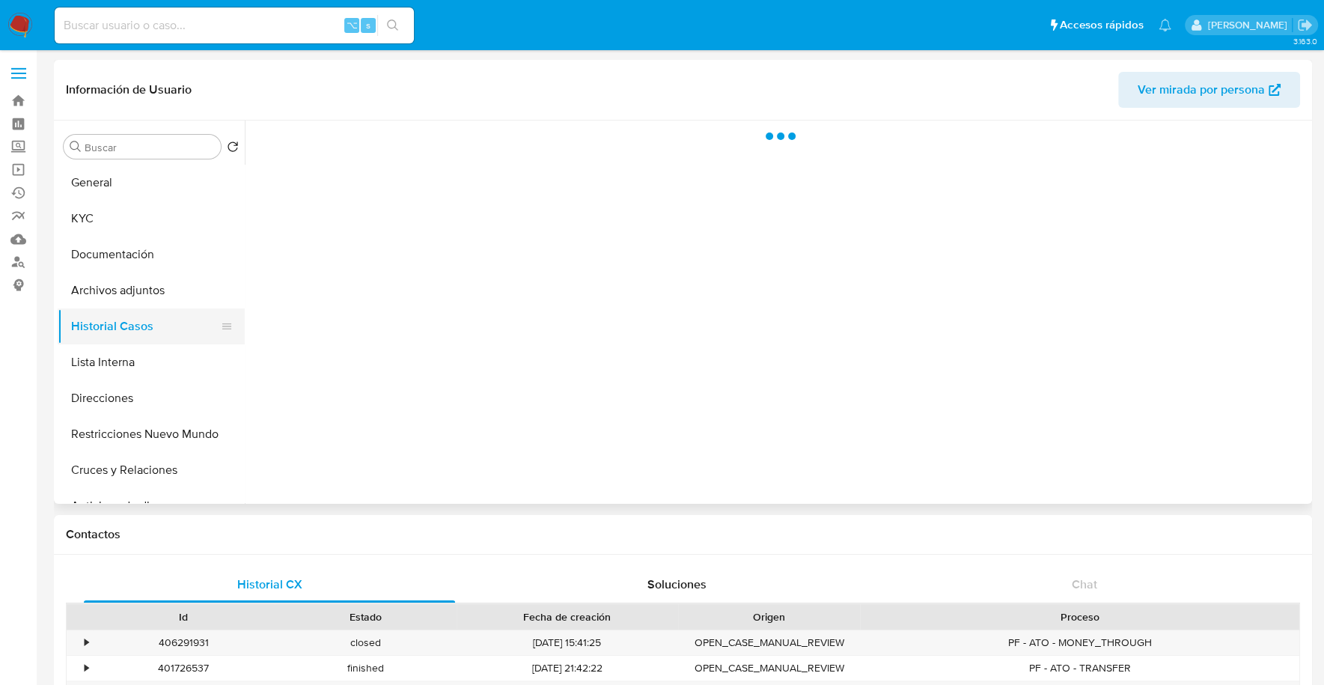
select select "10"
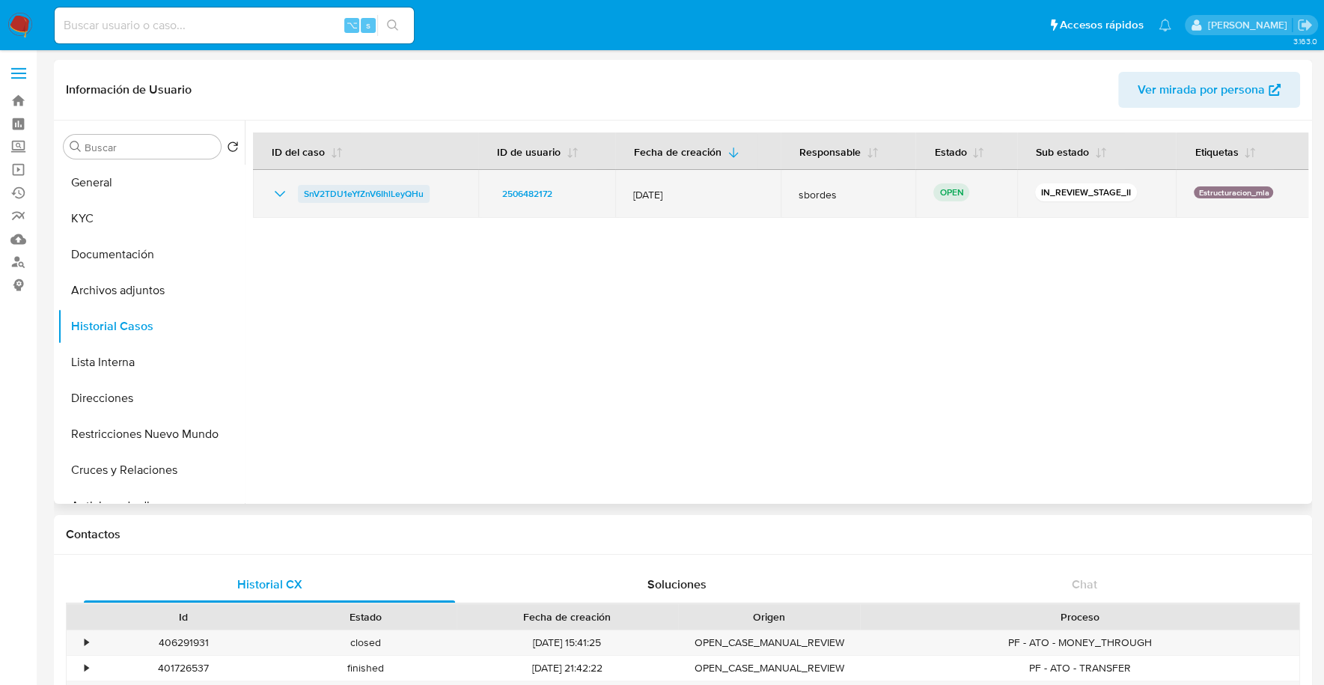
click at [361, 192] on span "SnV2TDU1eYfZnV6IhlLeyQHu" at bounding box center [364, 194] width 120 height 18
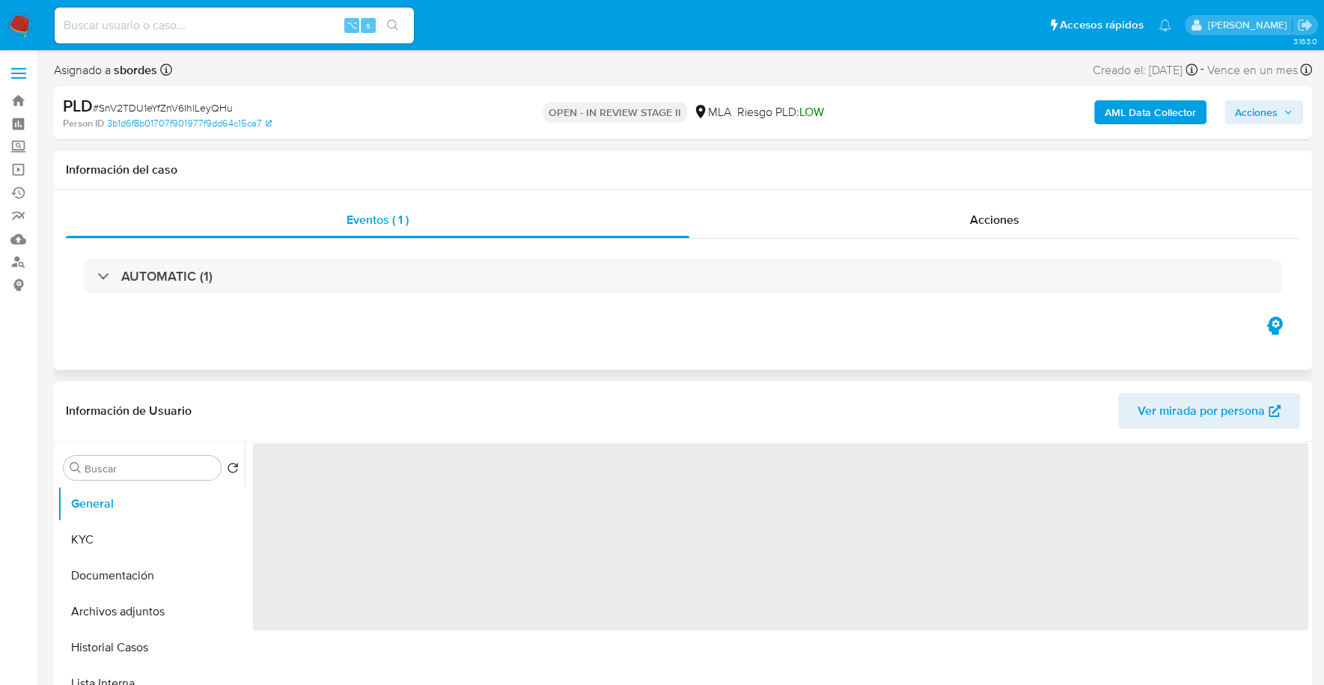
select select "10"
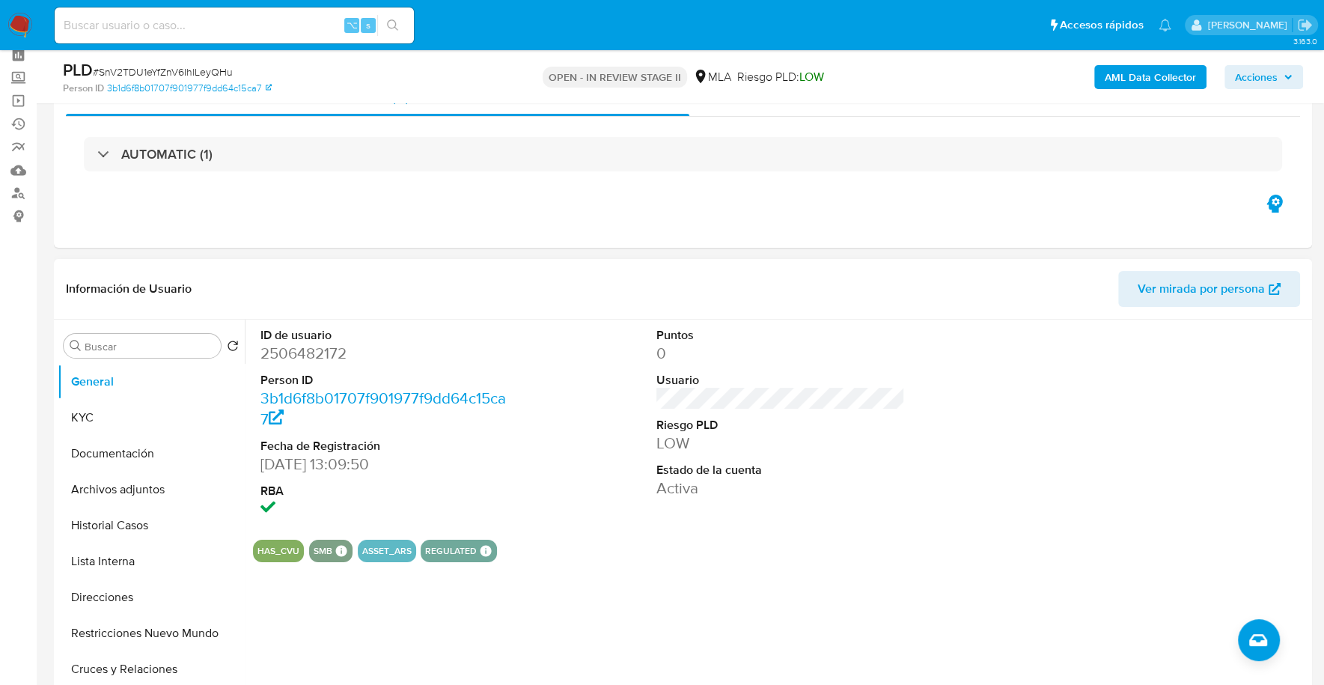
scroll to position [106, 0]
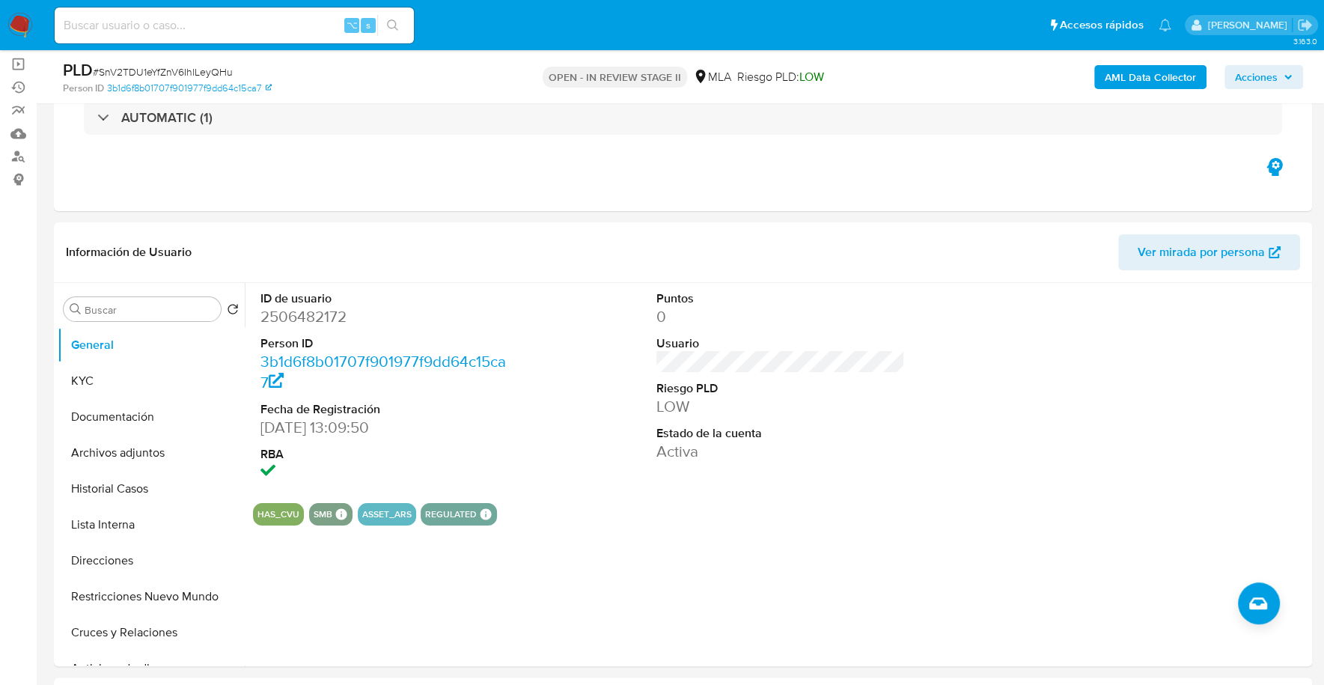
click at [214, 29] on input at bounding box center [234, 25] width 359 height 19
paste input "2506482172"
type input "2506482172"
click at [91, 380] on button "KYC" at bounding box center [145, 381] width 175 height 36
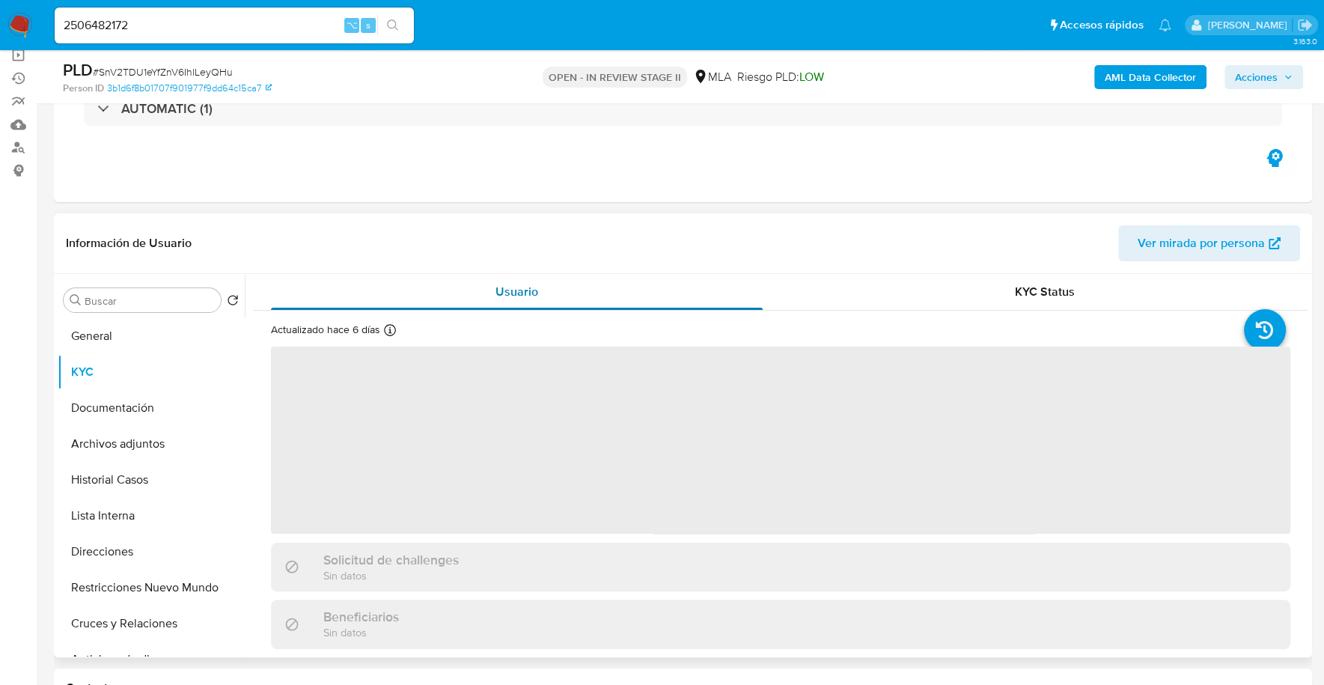
scroll to position [130, 0]
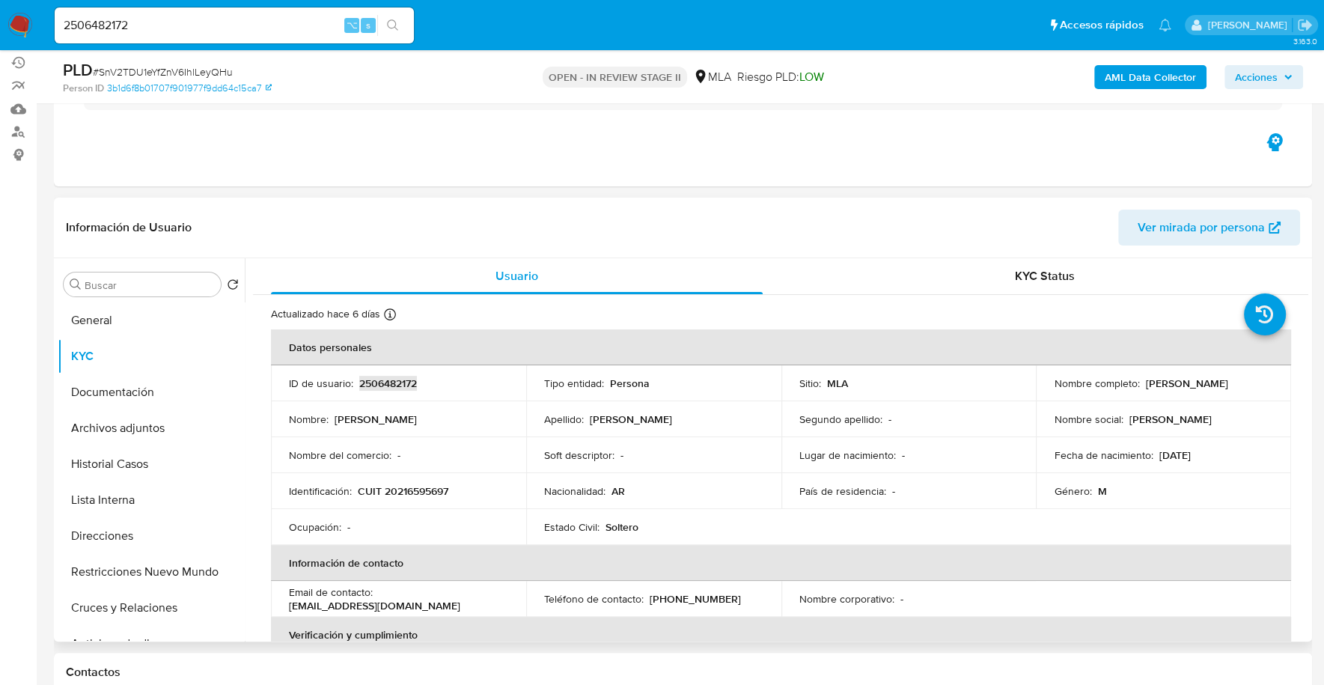
copy p "2506482172"
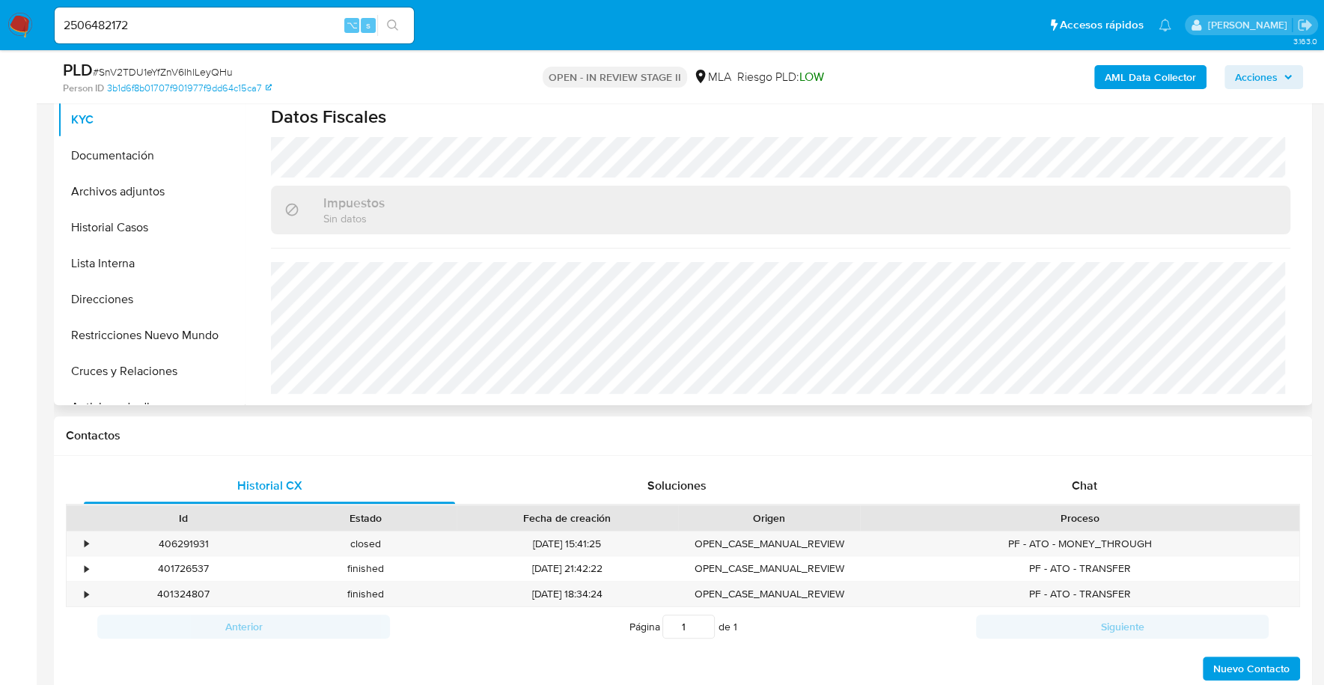
scroll to position [493, 0]
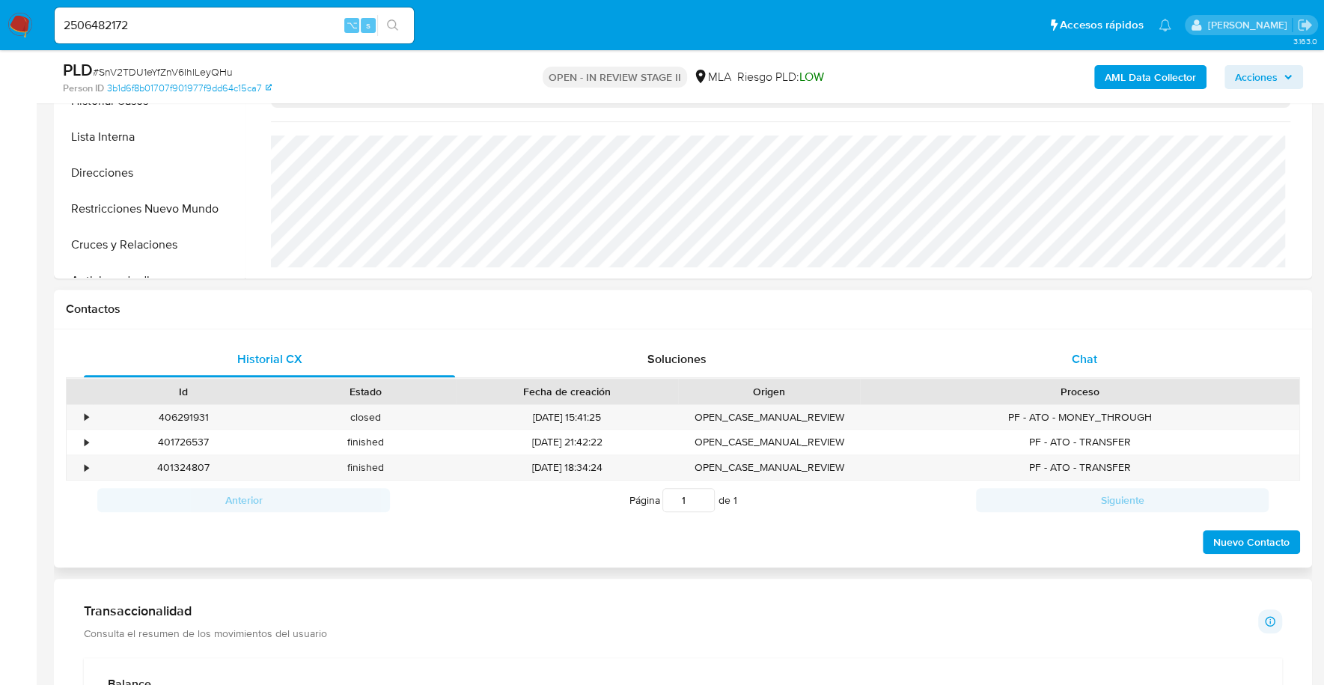
click at [1045, 372] on div "Chat" at bounding box center [1083, 359] width 371 height 36
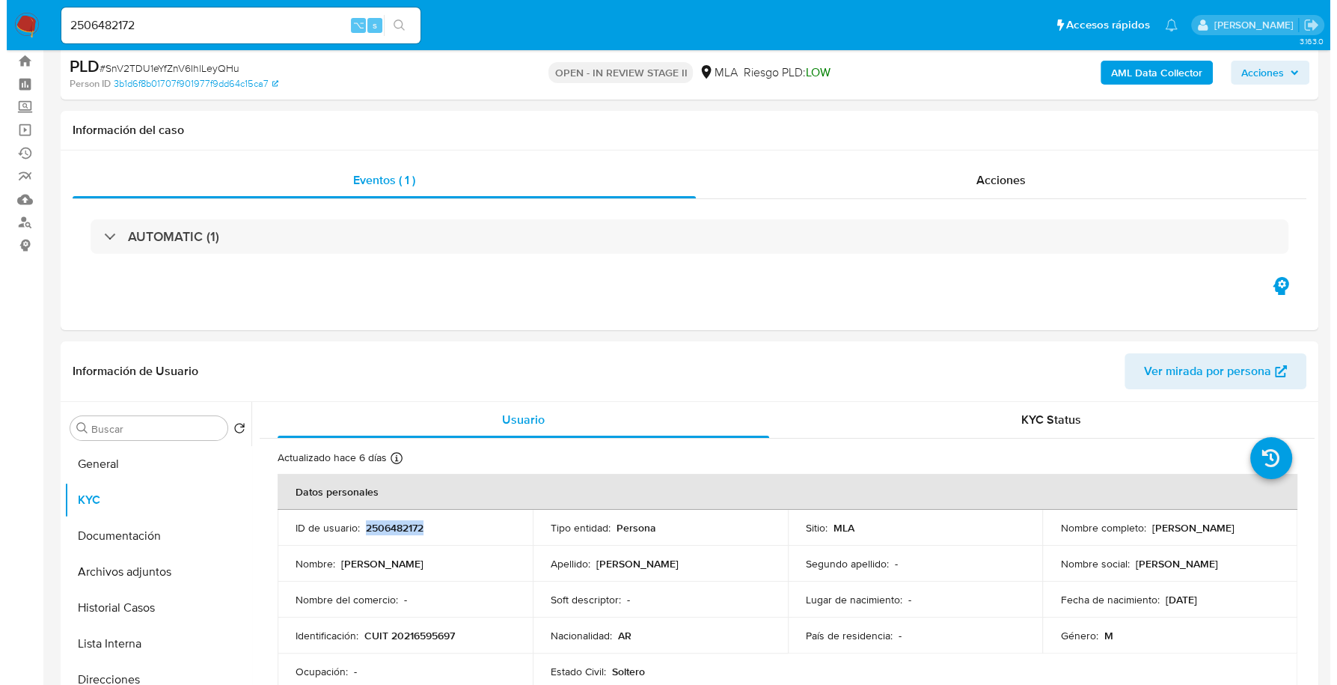
scroll to position [0, 0]
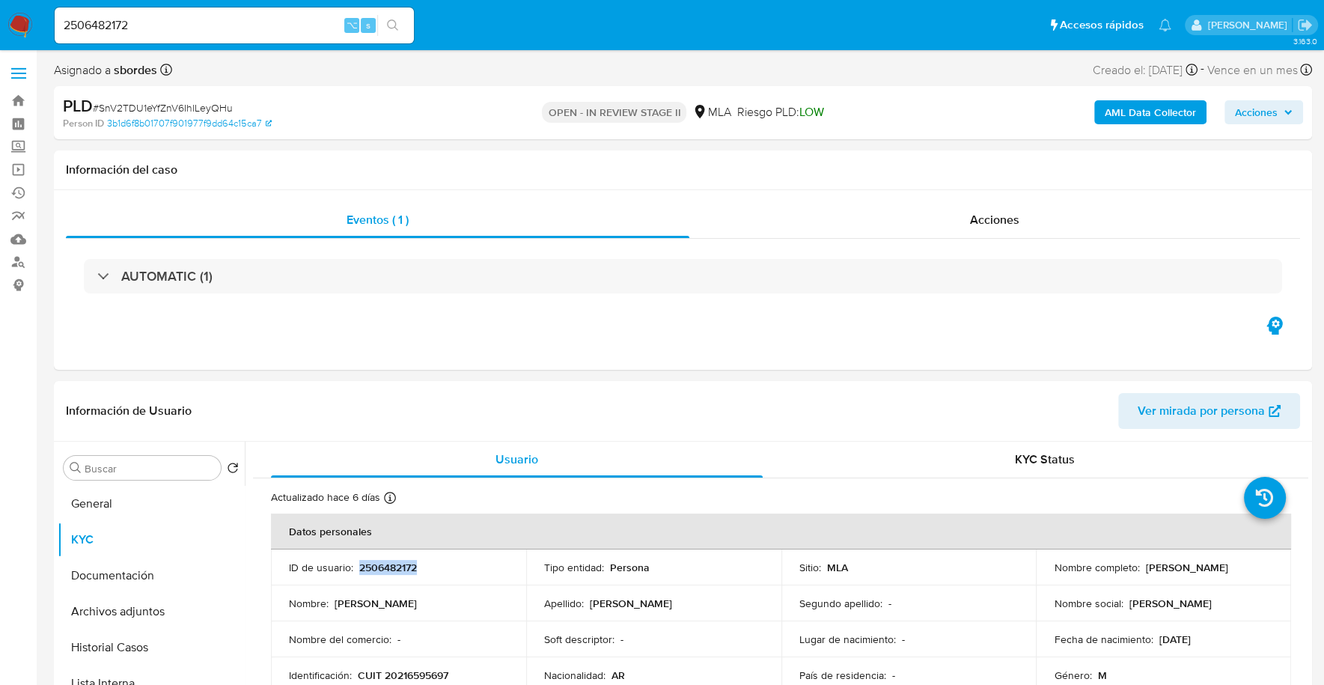
click at [1158, 112] on b "AML Data Collector" at bounding box center [1150, 112] width 91 height 24
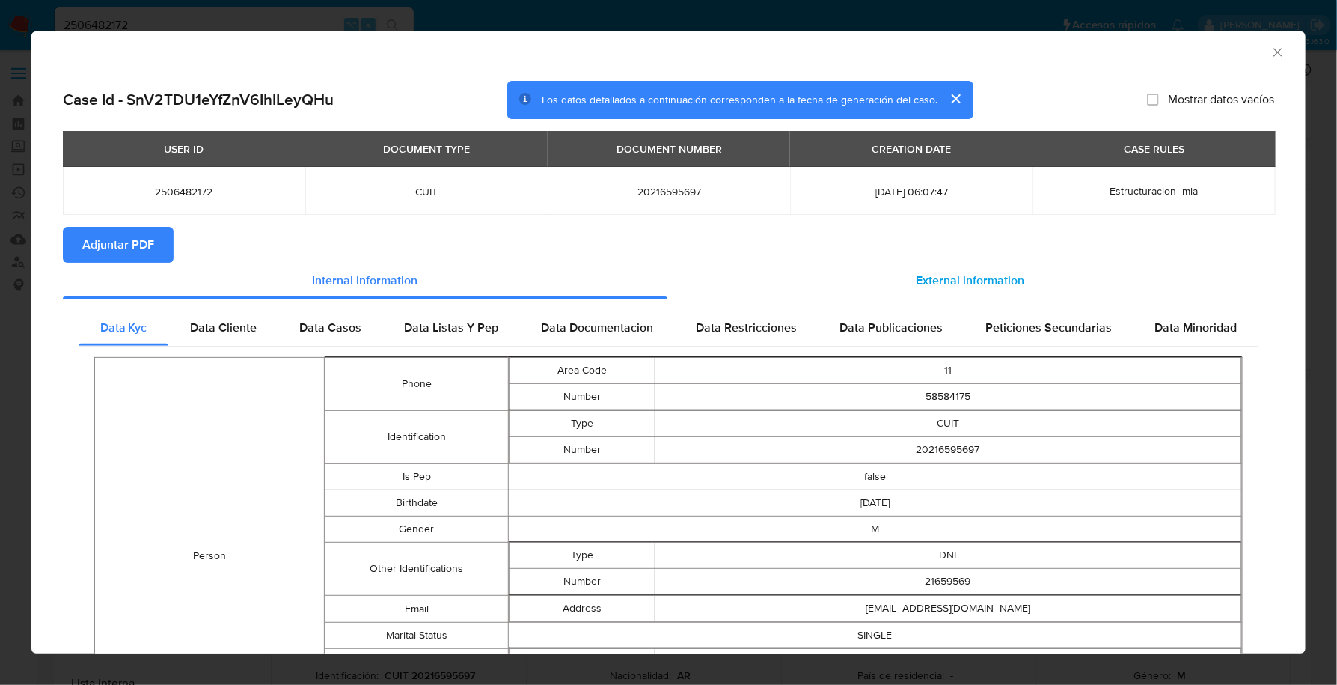
click at [957, 284] on span "External information" at bounding box center [971, 280] width 109 height 17
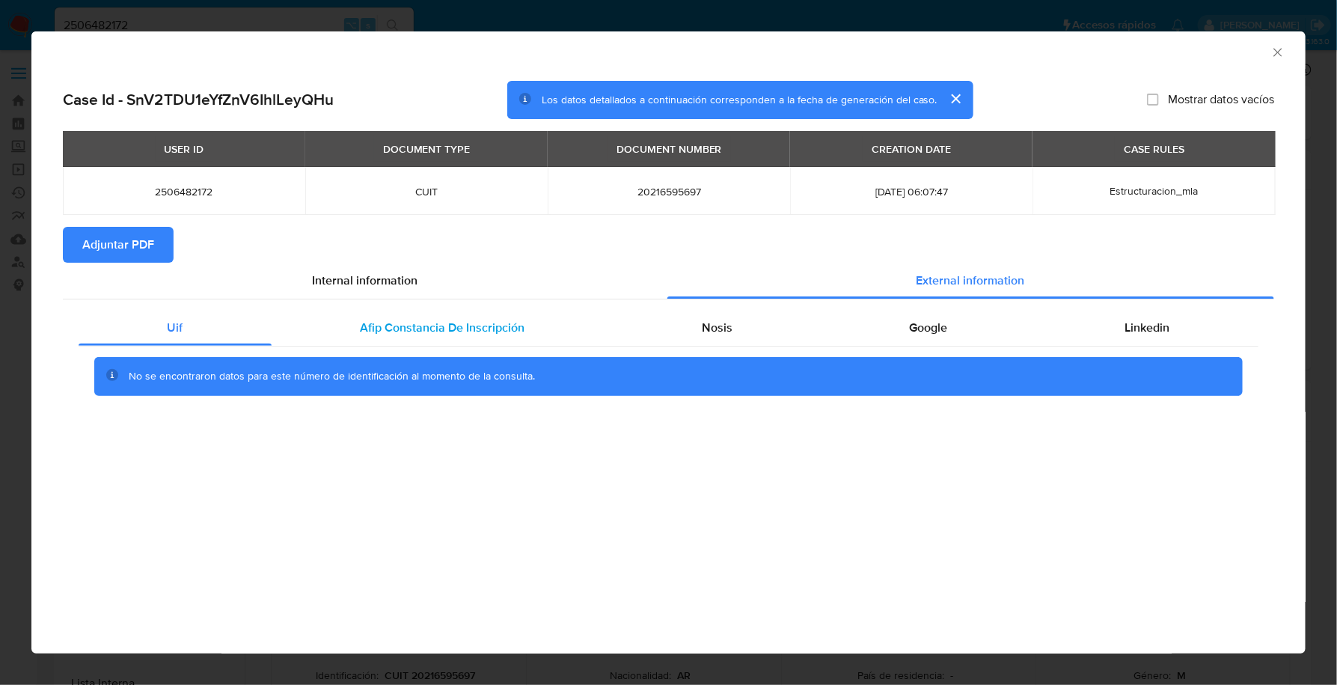
click at [513, 334] on span "Afip Constancia De Inscripción" at bounding box center [442, 327] width 165 height 17
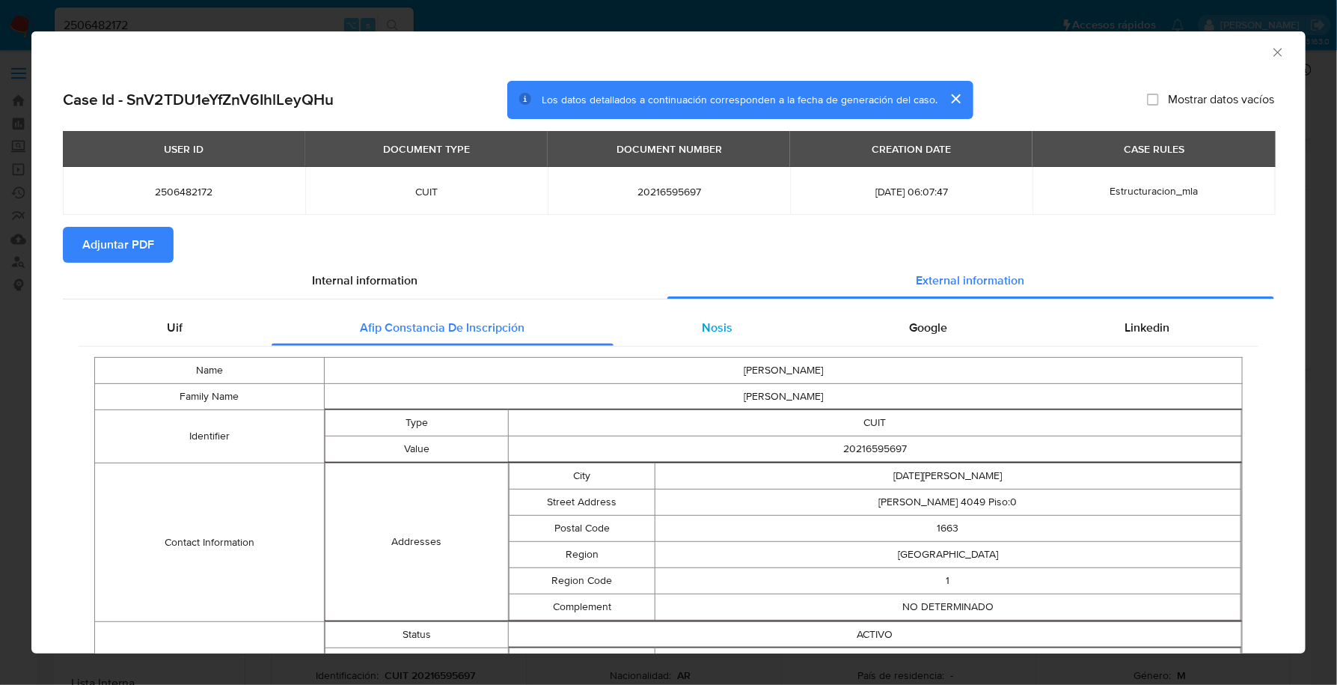
click at [713, 327] on span "Nosis" at bounding box center [717, 327] width 31 height 17
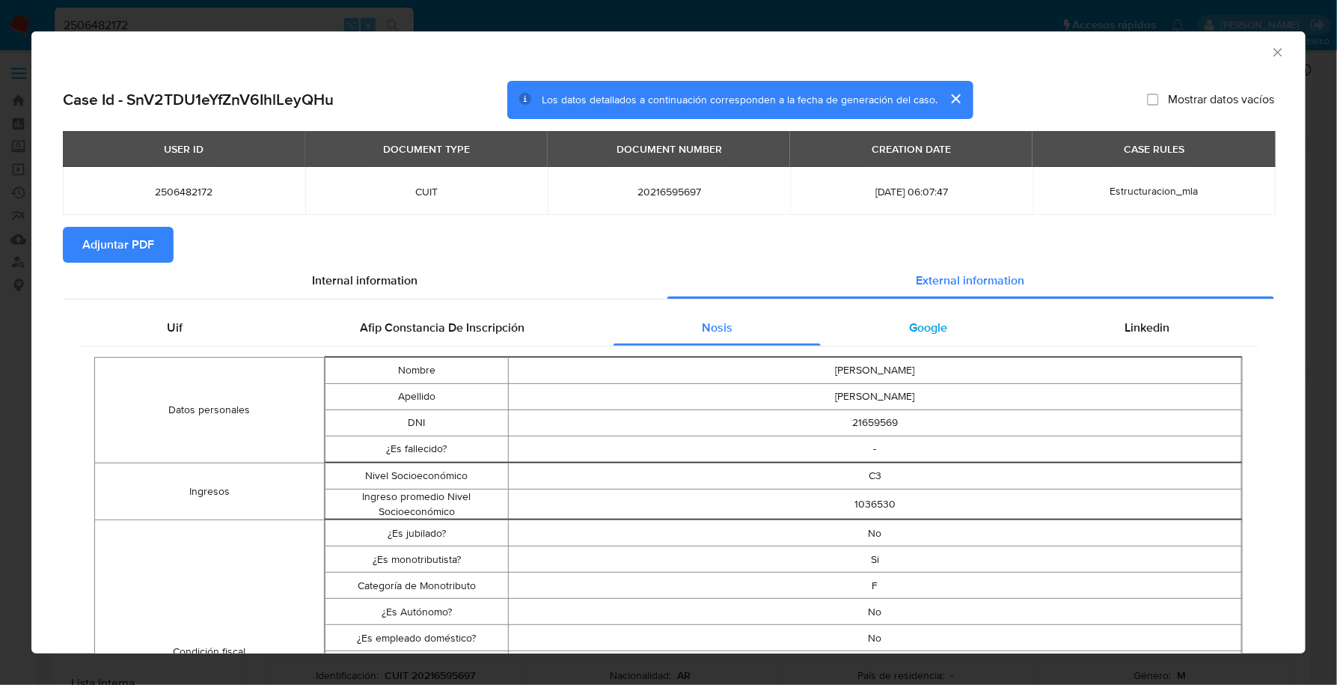
click at [934, 326] on span "Google" at bounding box center [929, 327] width 38 height 17
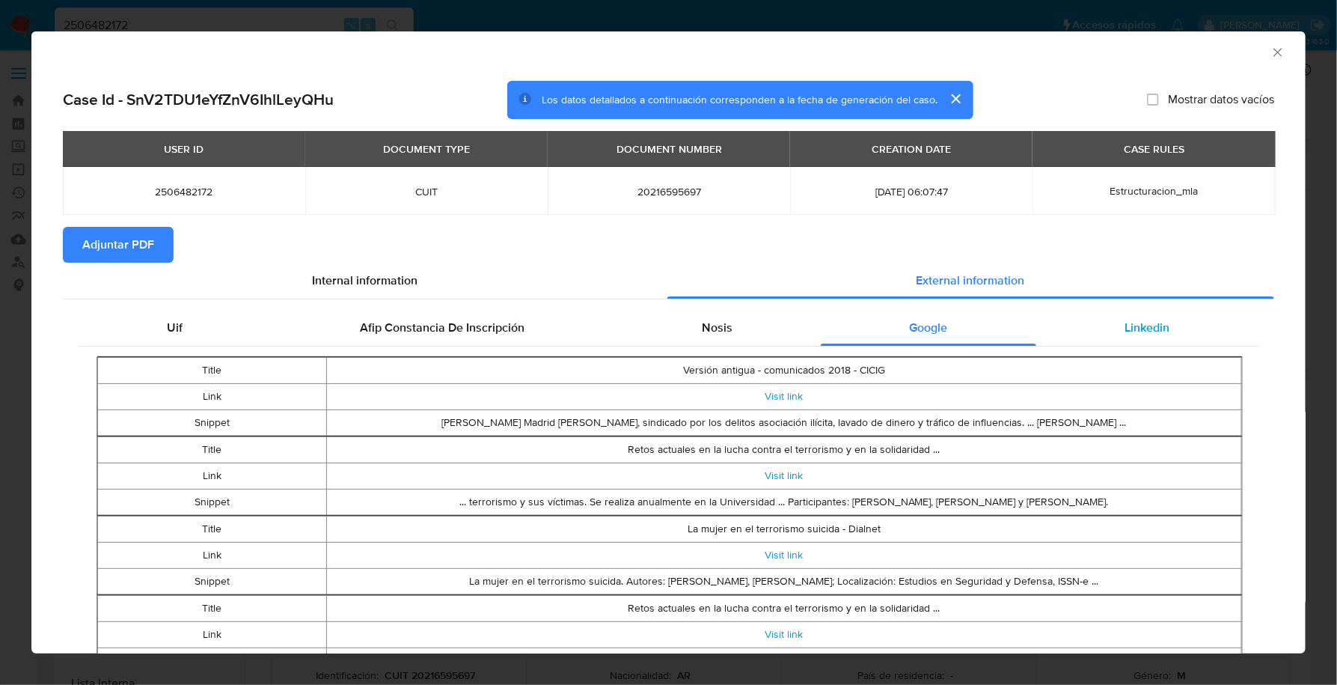
click at [1125, 327] on span "Linkedin" at bounding box center [1147, 327] width 45 height 17
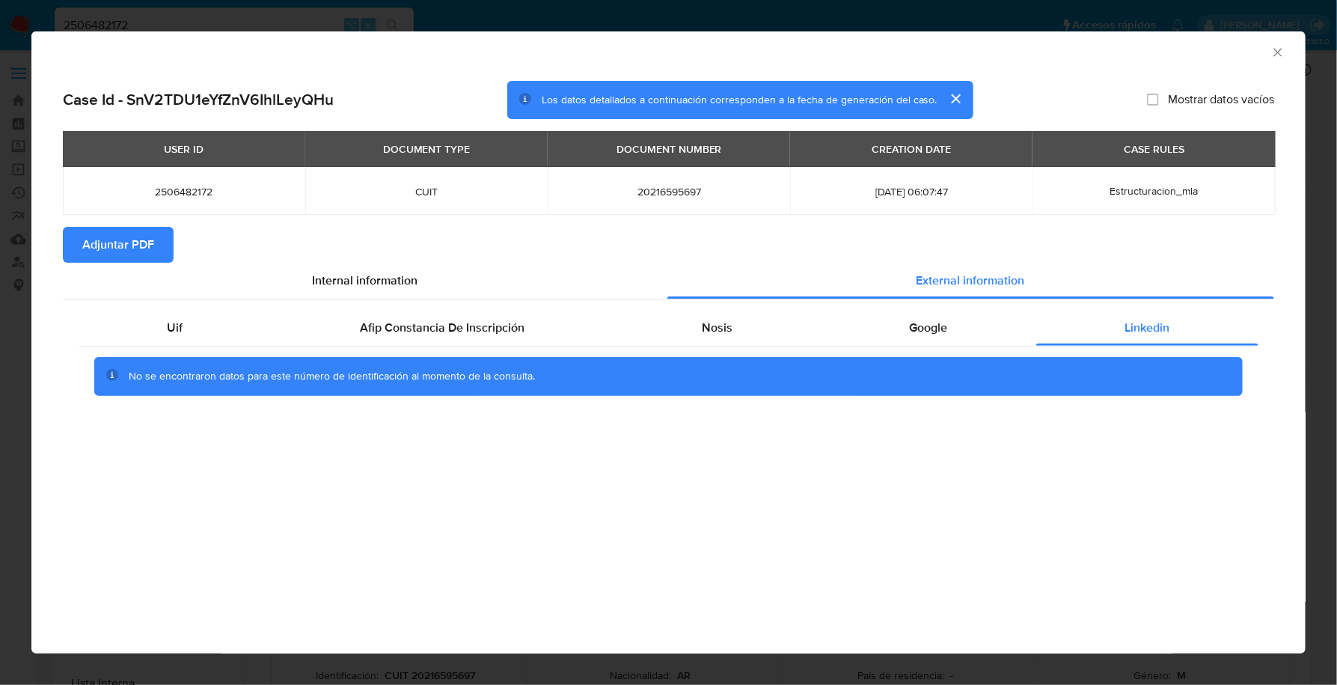
click at [149, 239] on span "Adjuntar PDF" at bounding box center [118, 244] width 72 height 33
click at [1278, 49] on icon "Cerrar ventana" at bounding box center [1278, 52] width 15 height 15
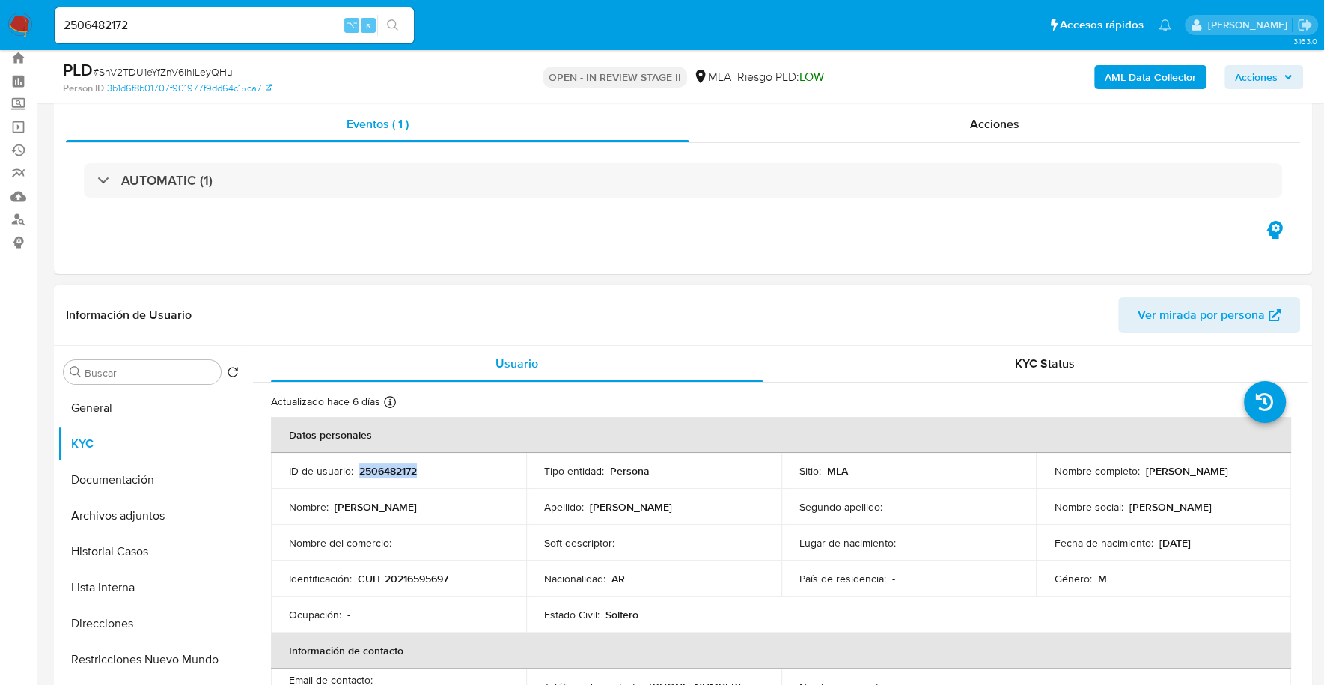
scroll to position [127, 0]
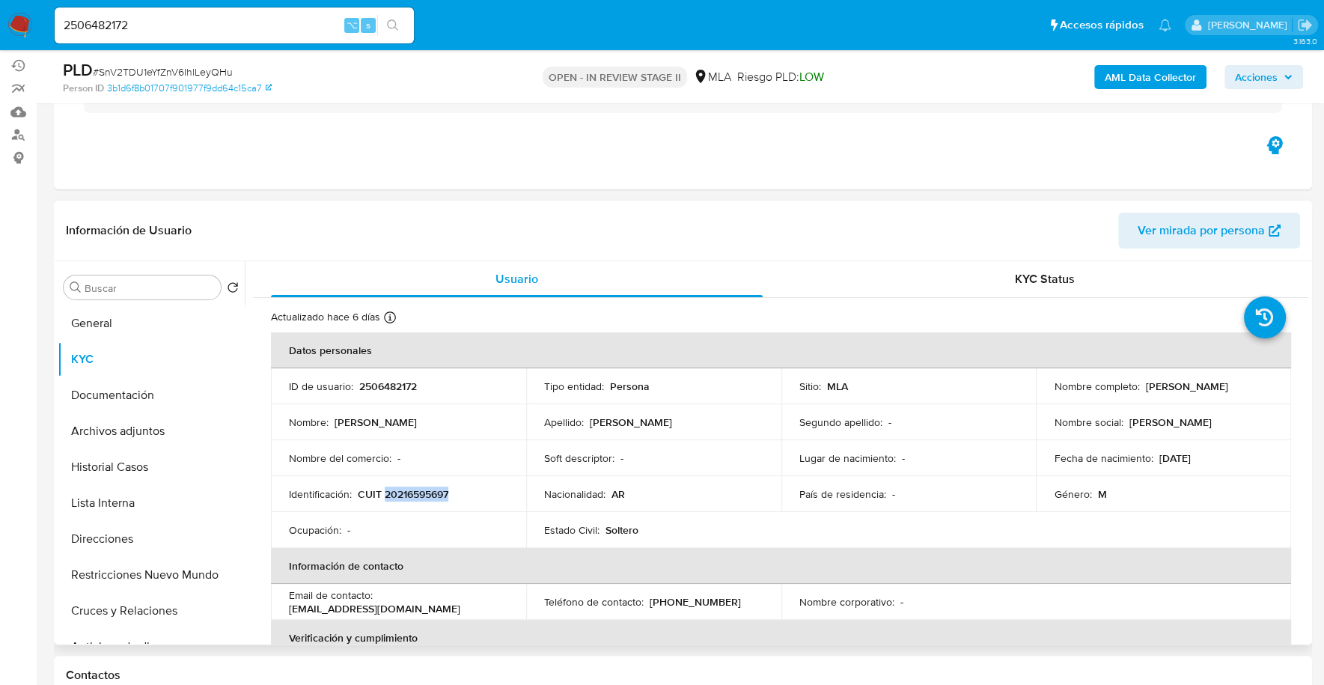
copy p "20216595697"
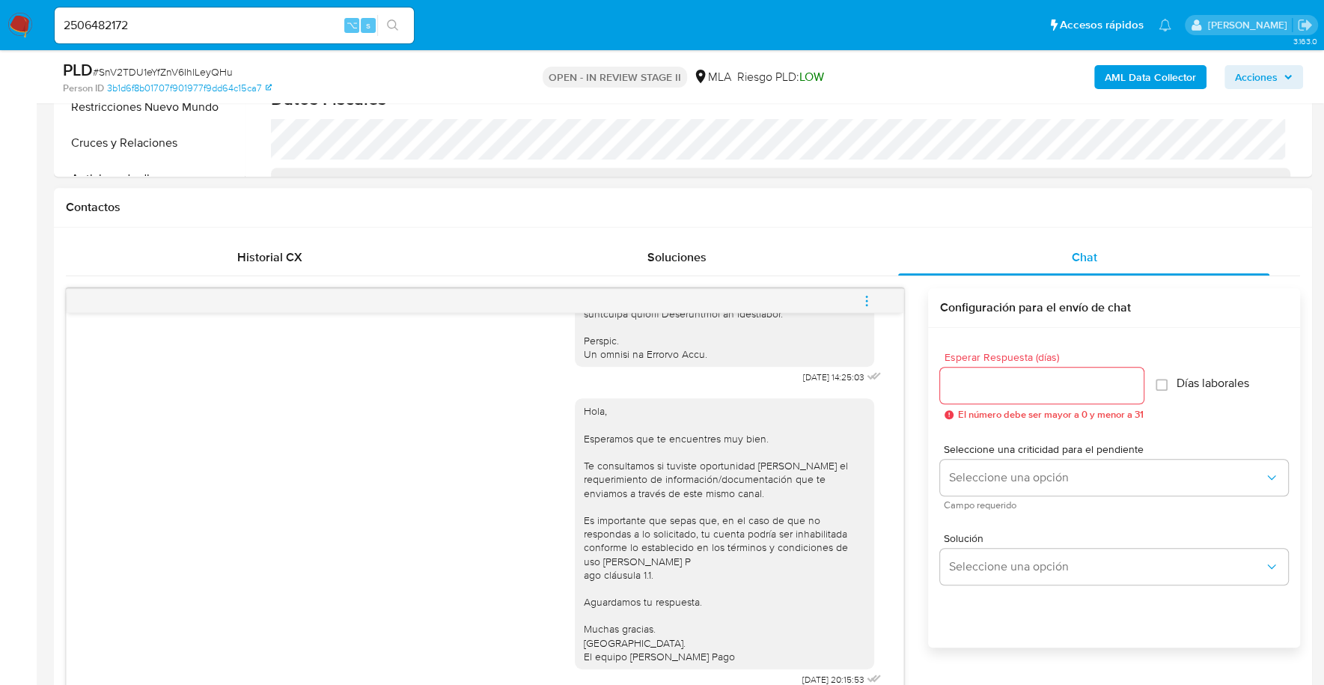
scroll to position [655, 0]
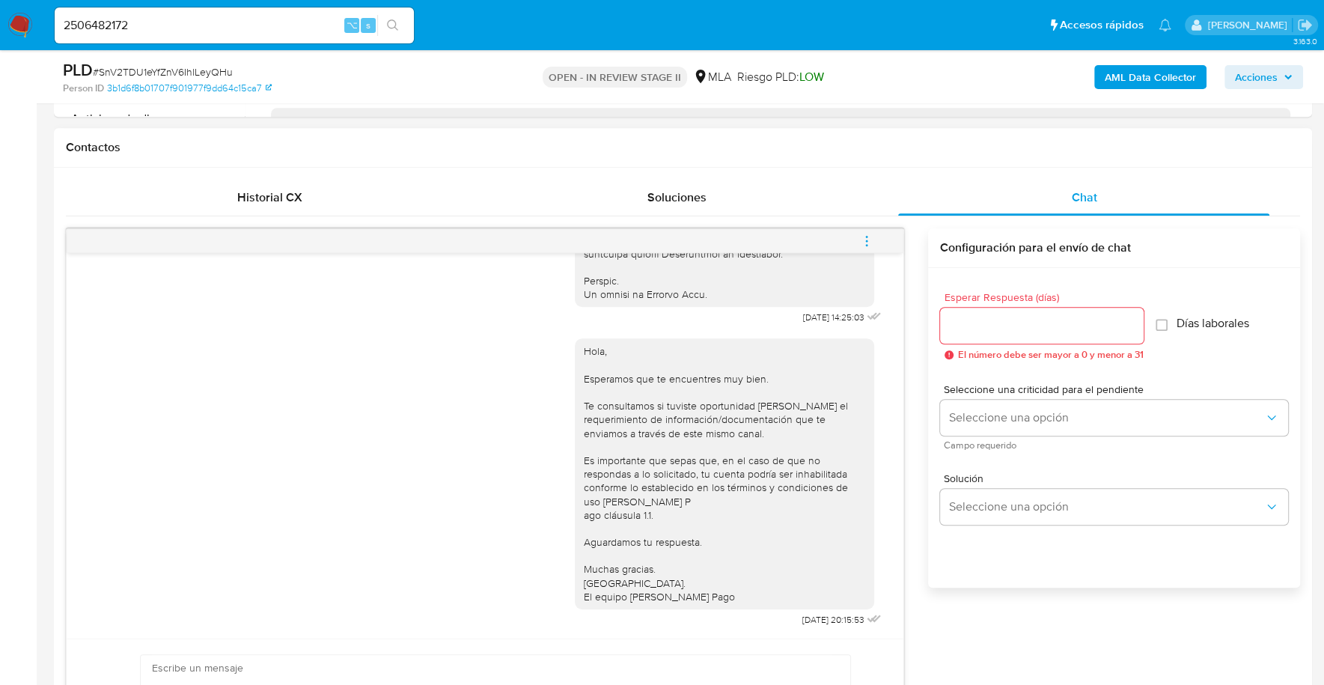
click at [867, 239] on icon "menu-action" at bounding box center [865, 239] width 1 height 1
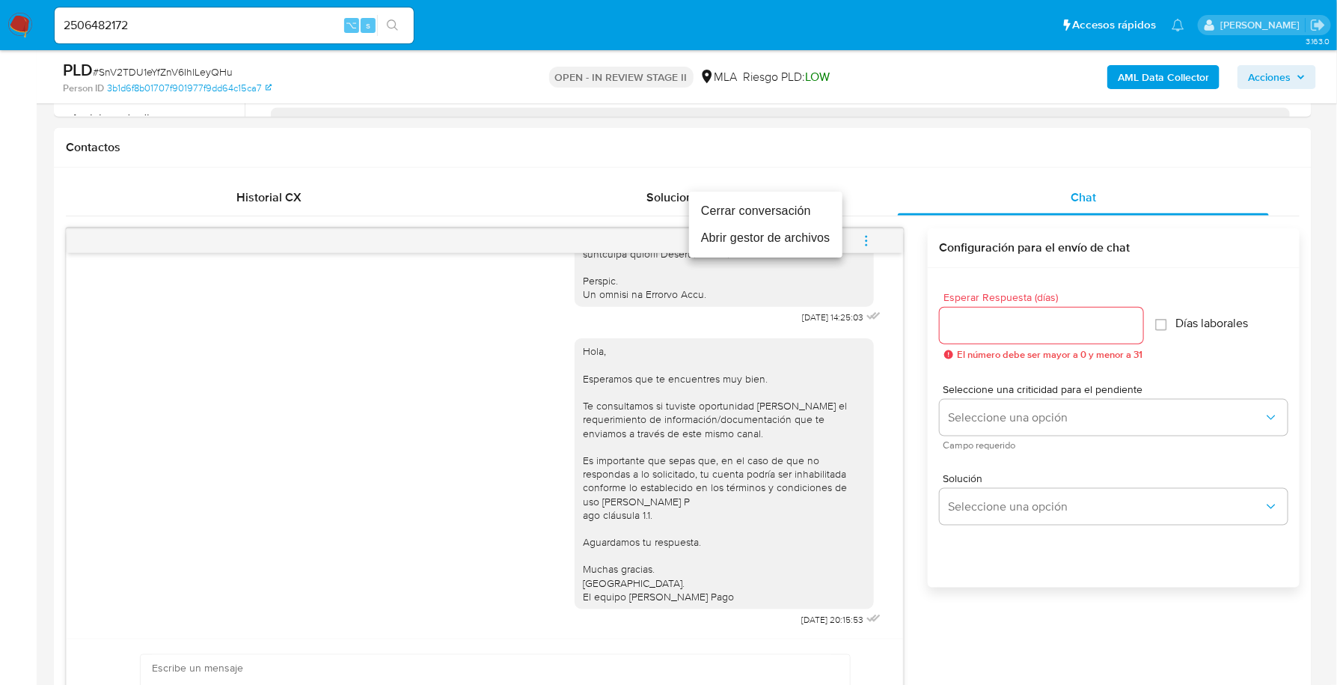
click at [789, 210] on li "Cerrar conversación" at bounding box center [765, 211] width 153 height 27
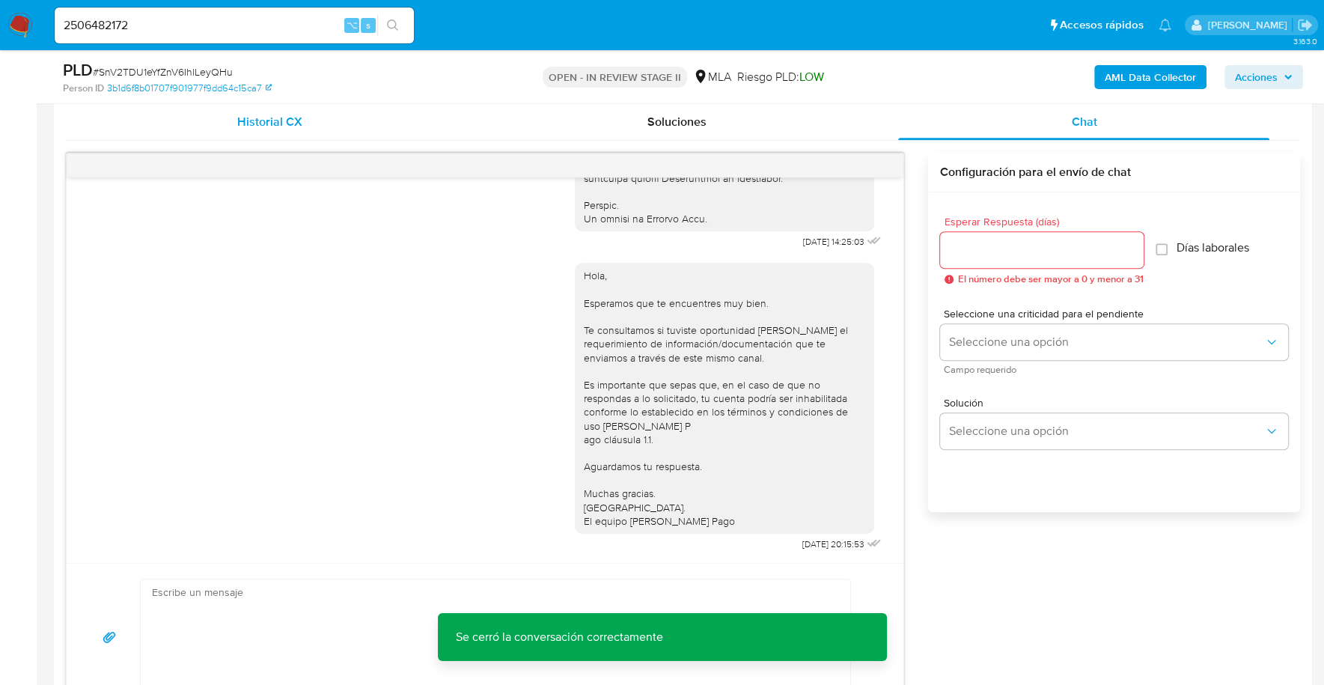
scroll to position [733, 0]
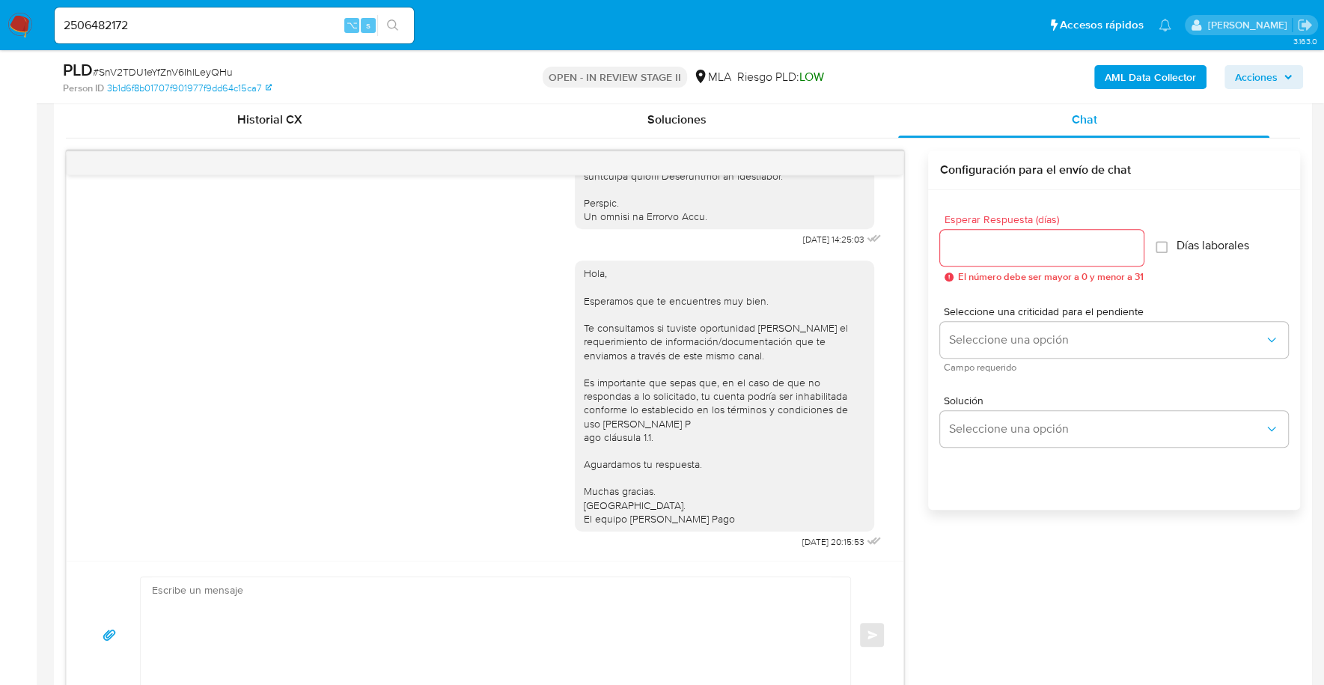
click at [1268, 84] on span "Acciones" at bounding box center [1256, 77] width 43 height 24
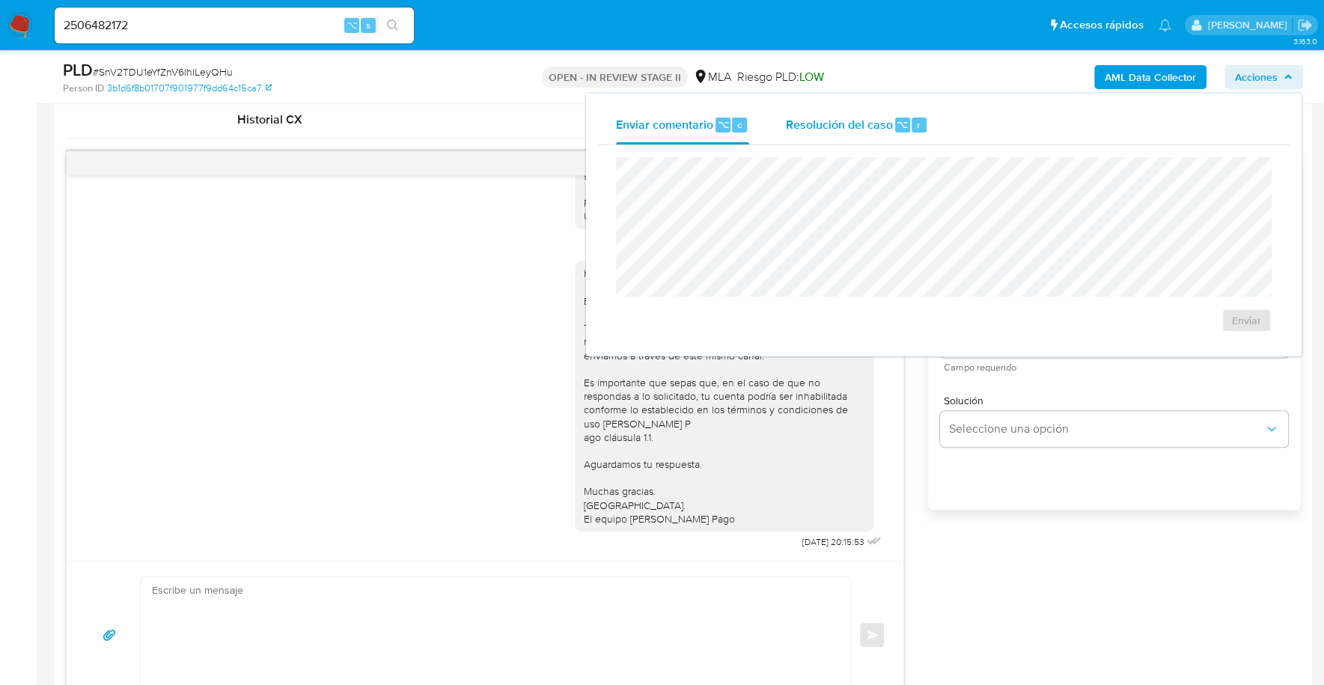
click at [870, 130] on span "Resolución del caso" at bounding box center [838, 123] width 107 height 17
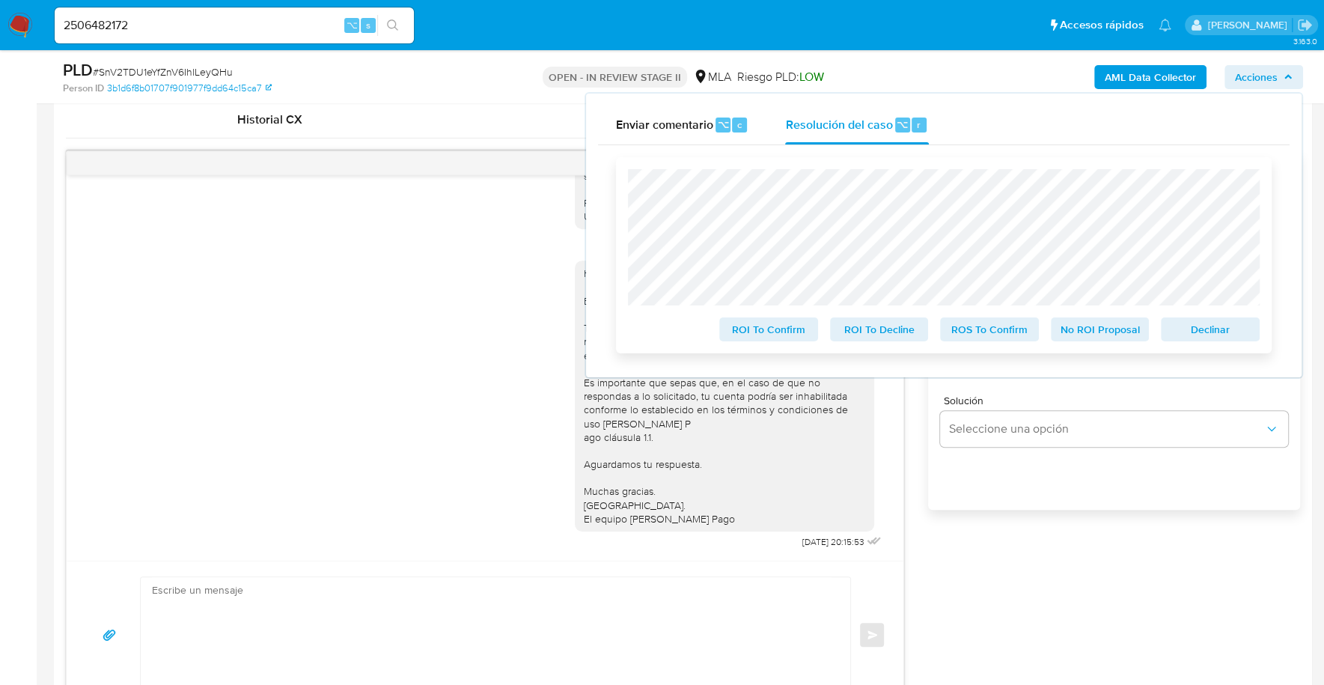
click at [1235, 330] on span "Declinar" at bounding box center [1210, 329] width 78 height 21
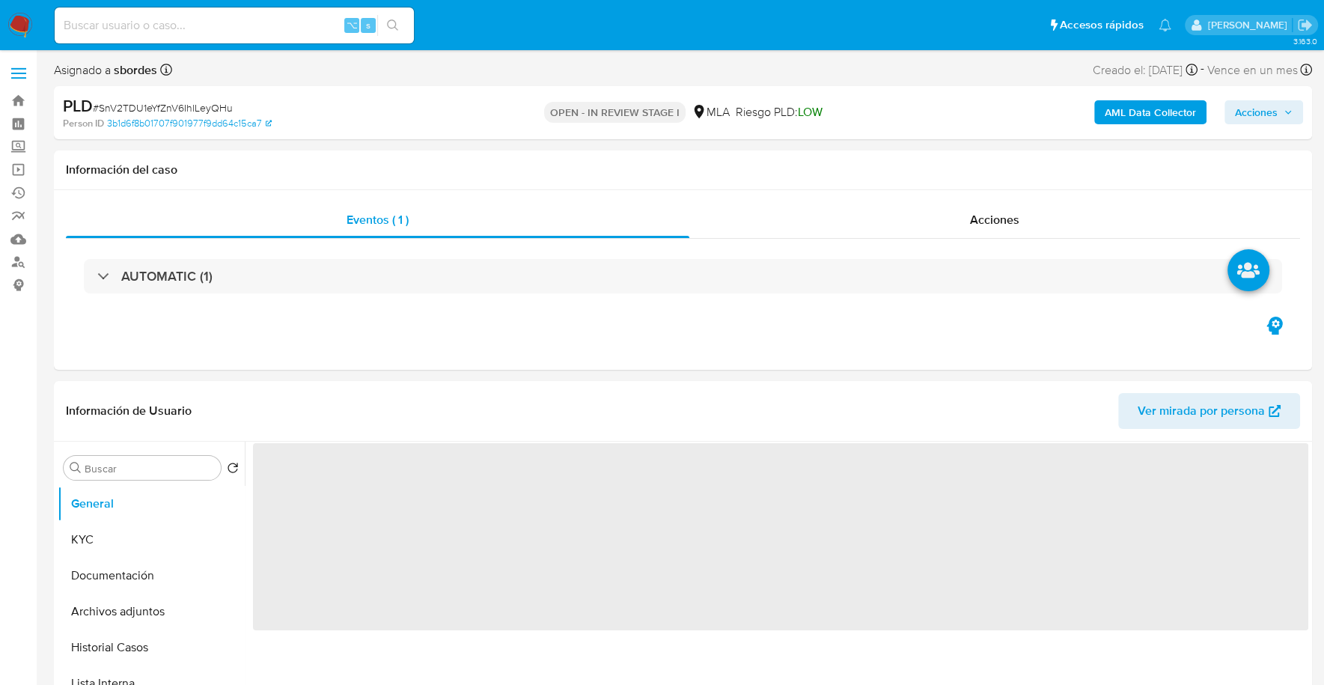
select select "10"
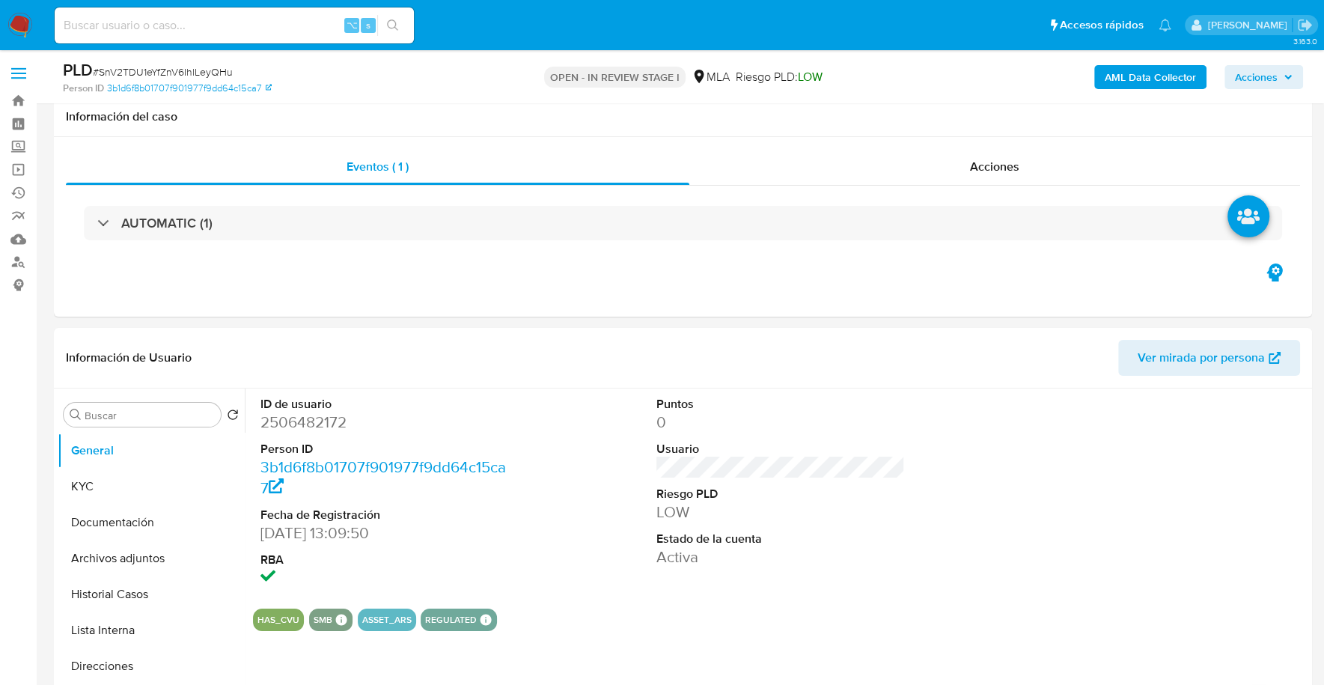
scroll to position [345, 0]
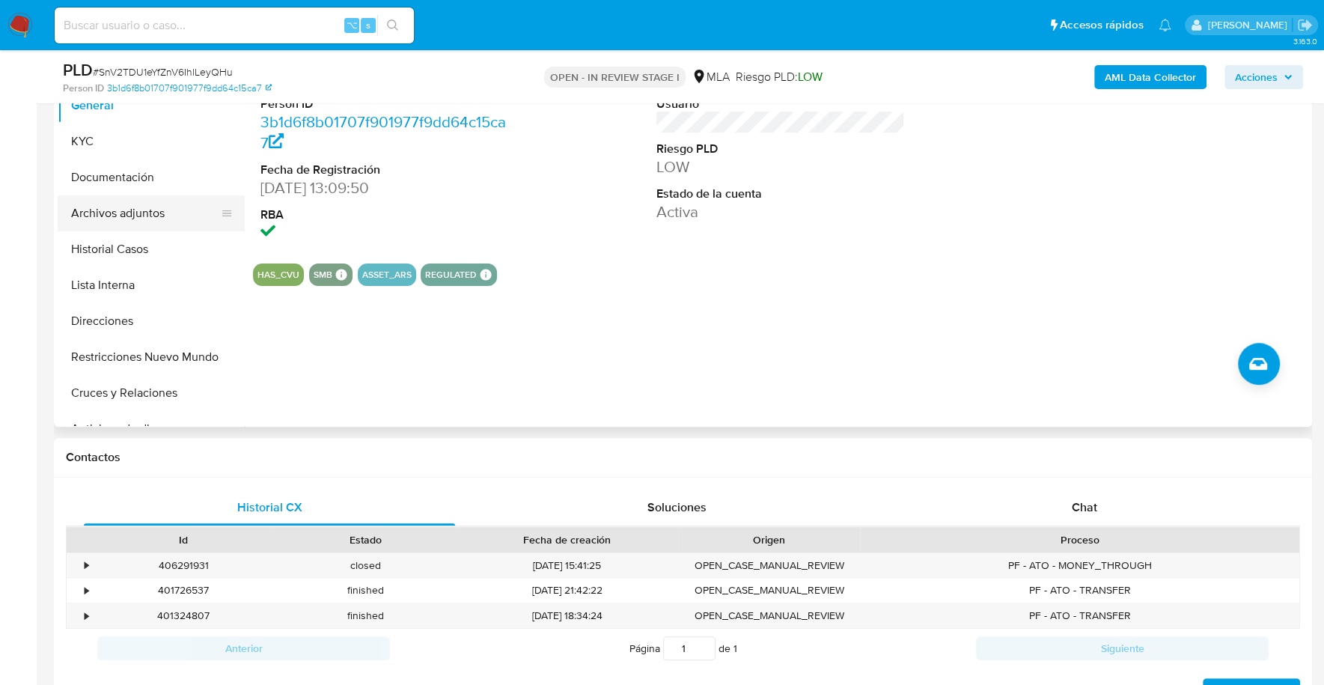
click at [138, 210] on button "Archivos adjuntos" at bounding box center [145, 213] width 175 height 36
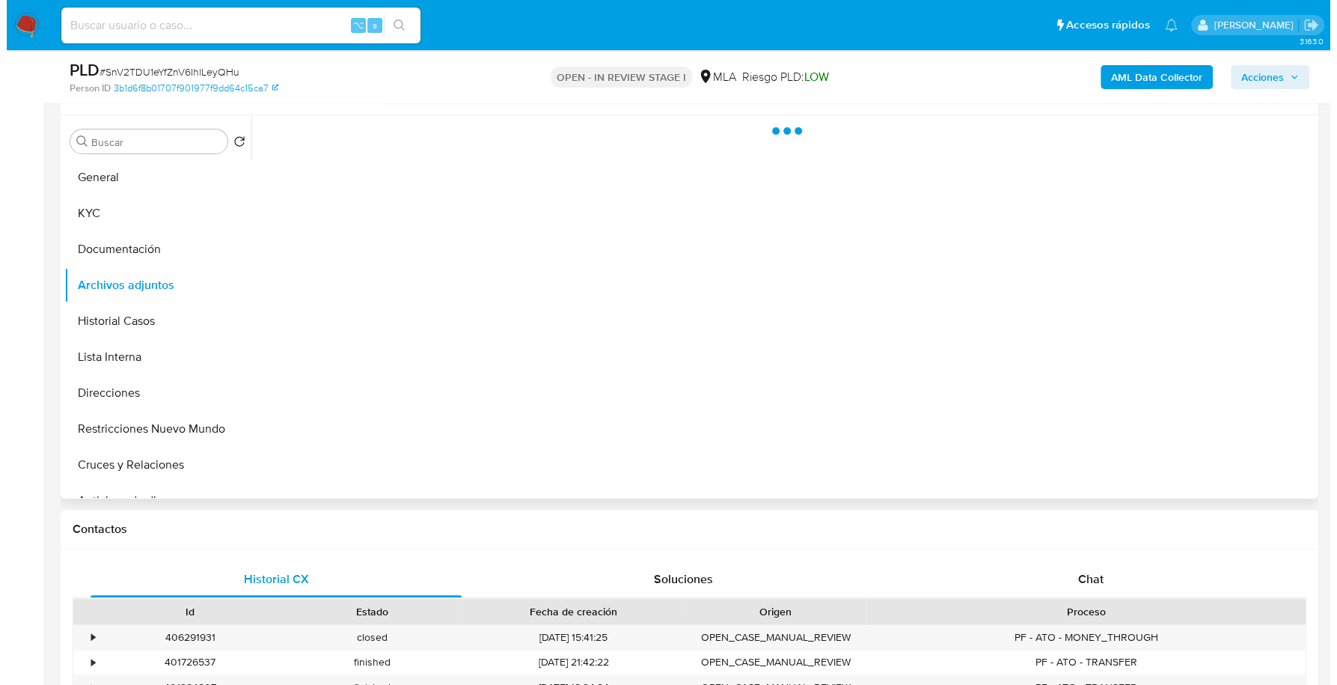
scroll to position [180, 0]
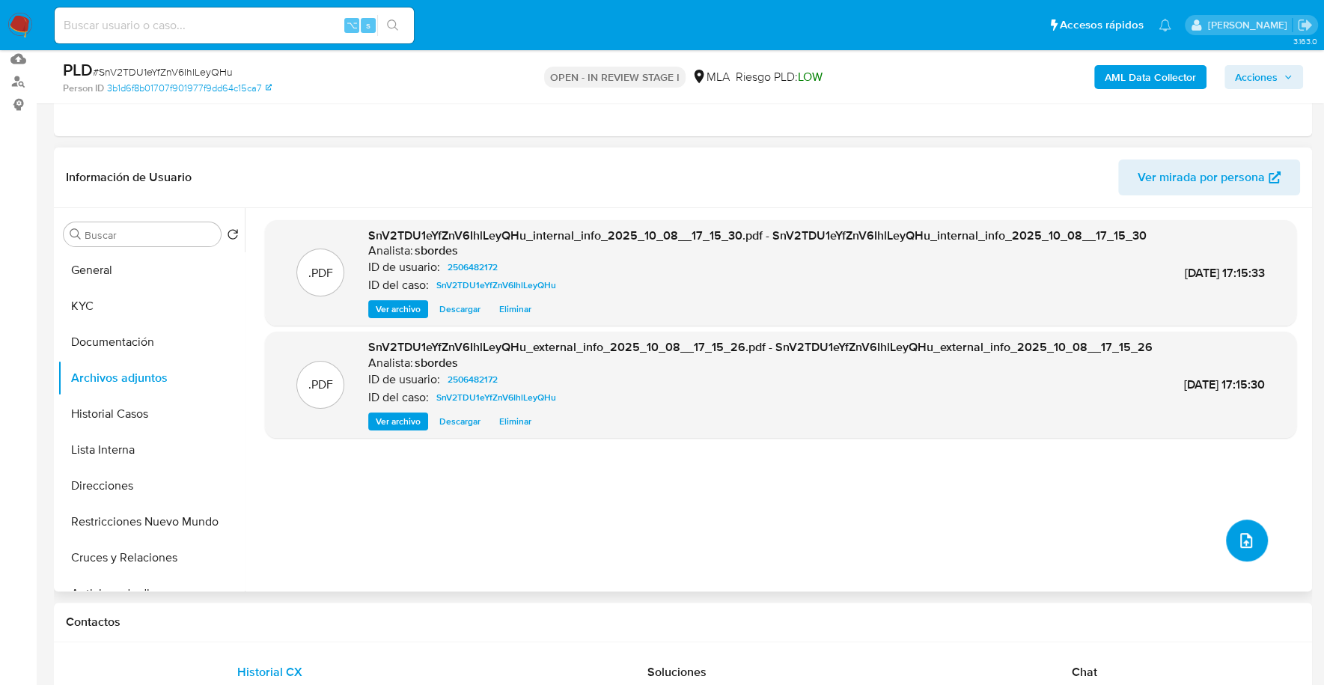
click at [1244, 550] on button "upload-file" at bounding box center [1247, 540] width 42 height 42
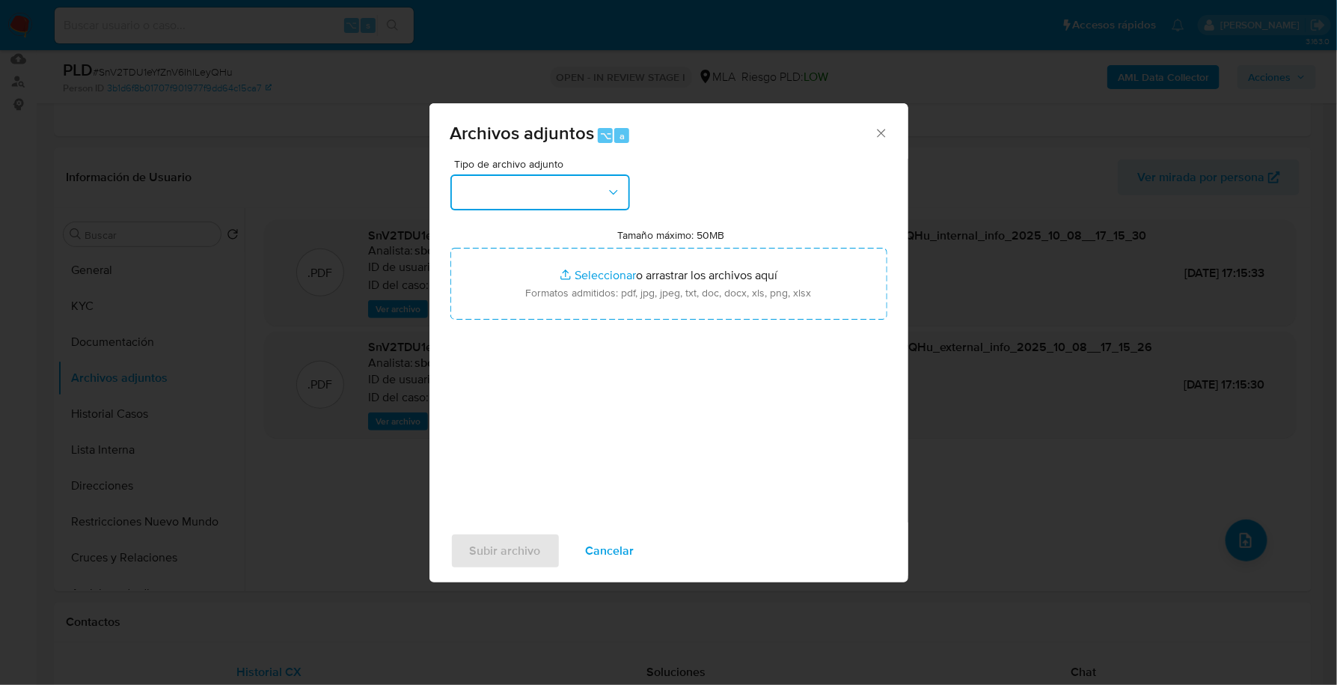
click at [543, 190] on button "button" at bounding box center [540, 192] width 180 height 36
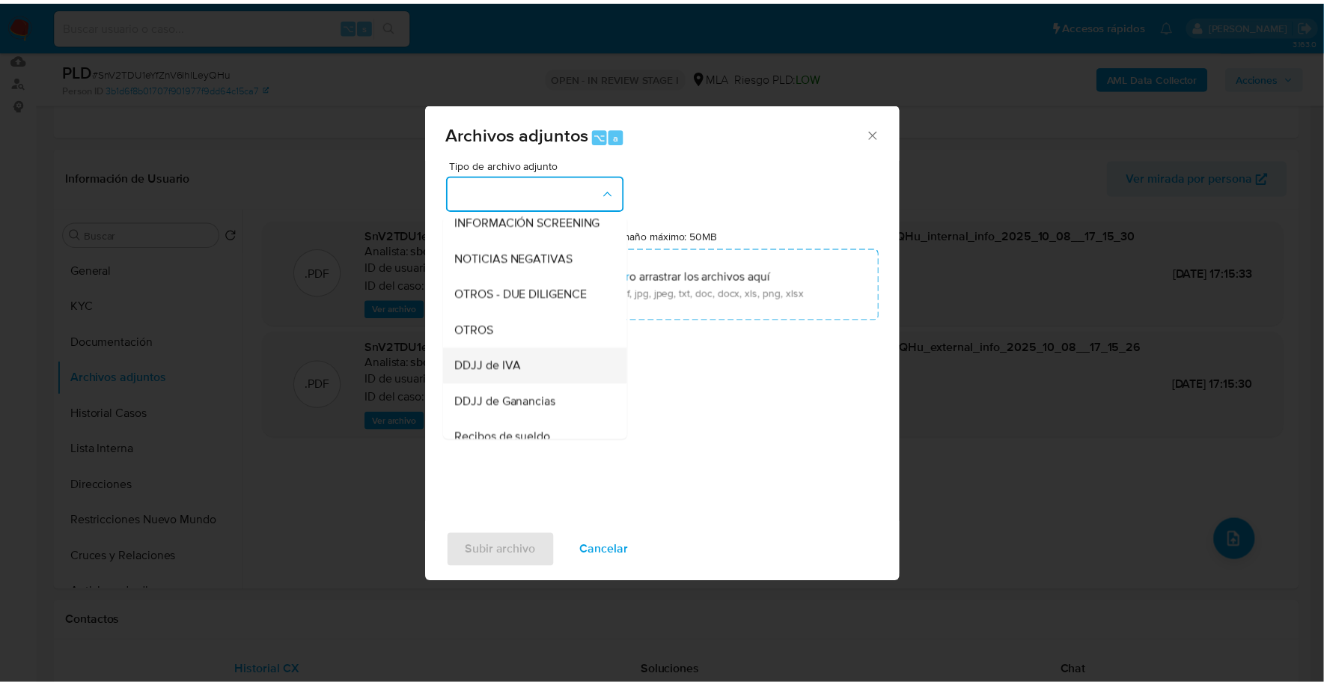
scroll to position [197, 0]
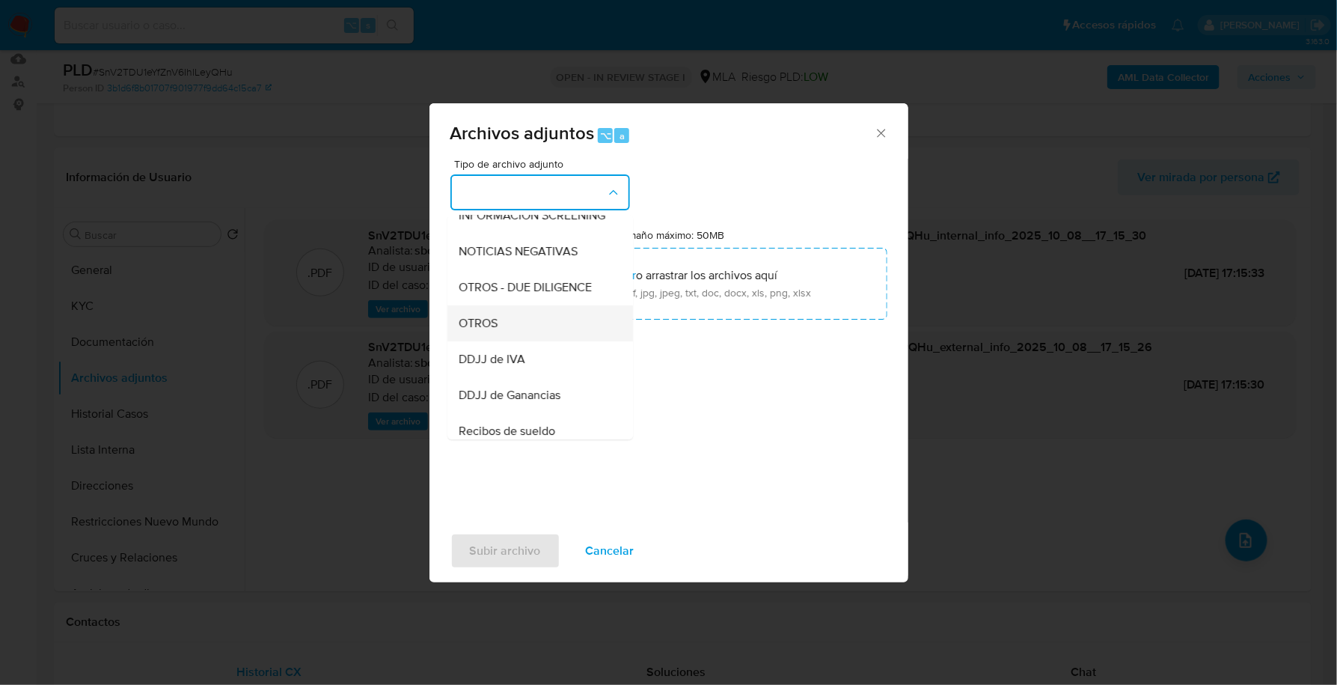
click at [515, 341] on div "OTROS" at bounding box center [535, 323] width 153 height 36
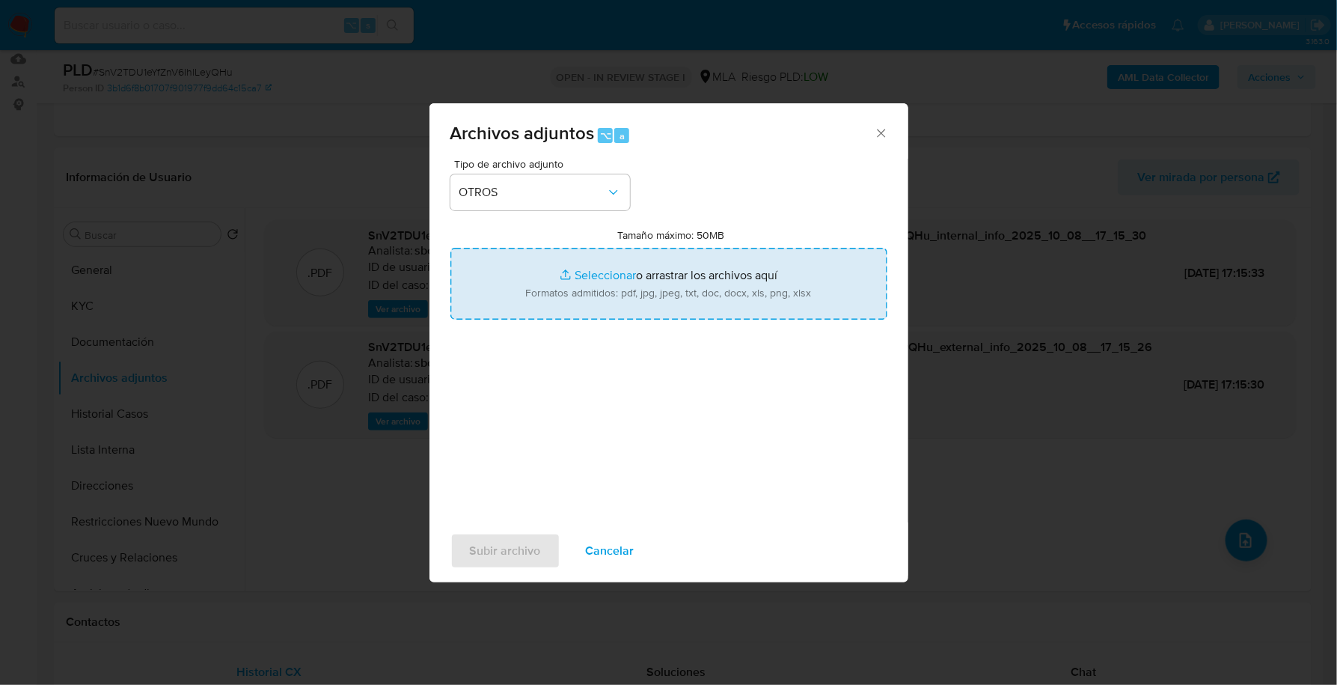
click at [584, 280] on input "Tamaño máximo: 50MB Seleccionar archivos" at bounding box center [668, 284] width 437 height 72
type input "C:\fakepath\Caselog SnV2TDU1eYfZnV6IhlLeyQHu_2025_09_17_13_30_11.docx"
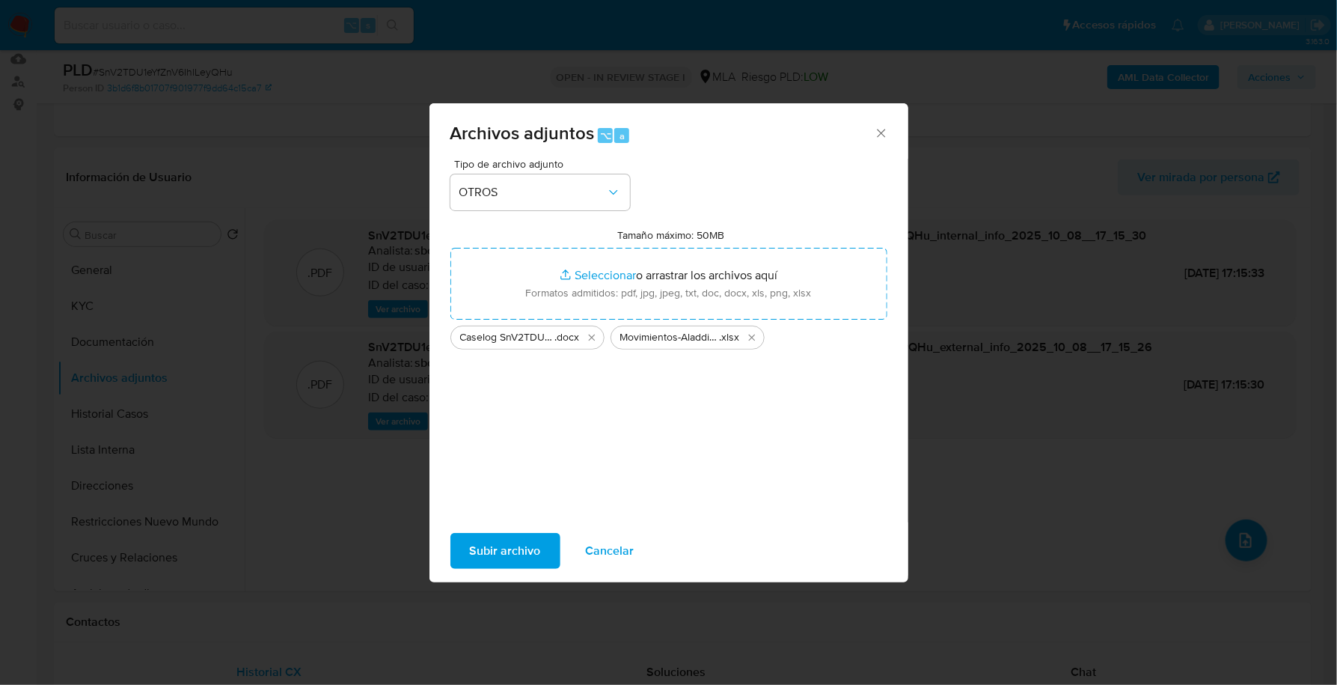
click at [518, 553] on span "Subir archivo" at bounding box center [505, 550] width 71 height 33
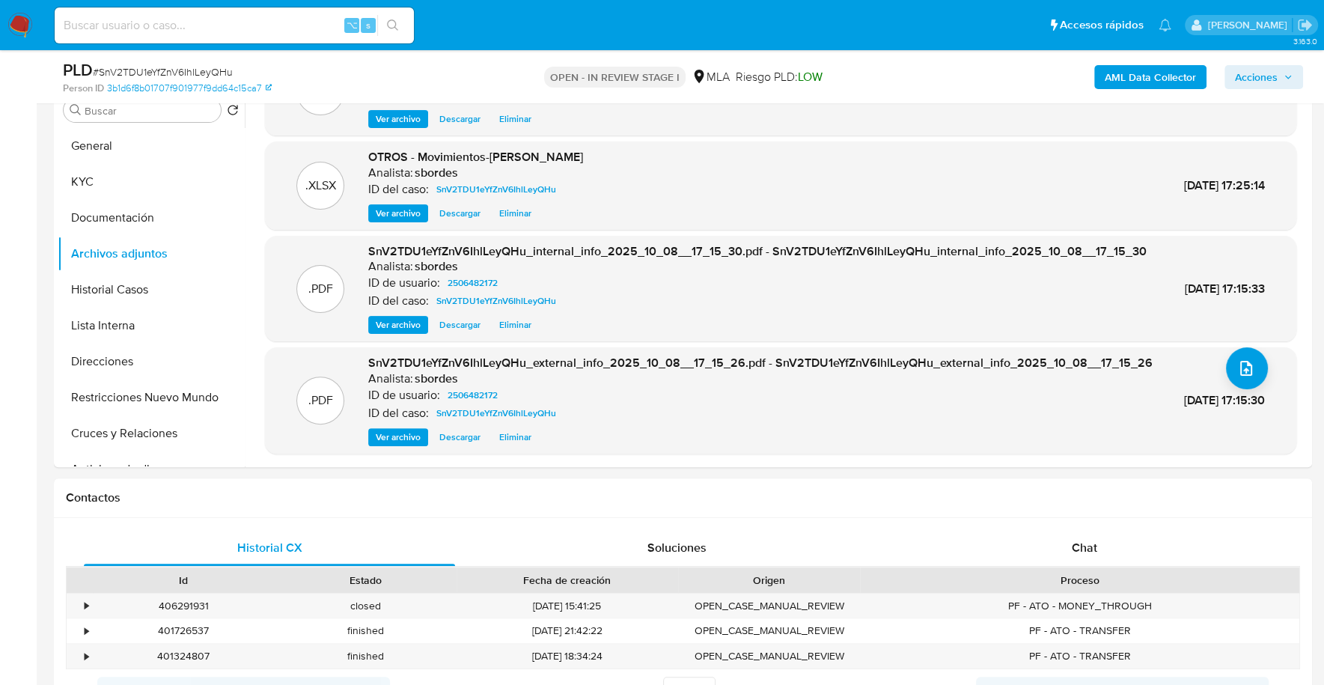
scroll to position [80, 0]
click at [1063, 540] on div "Chat" at bounding box center [1083, 548] width 371 height 36
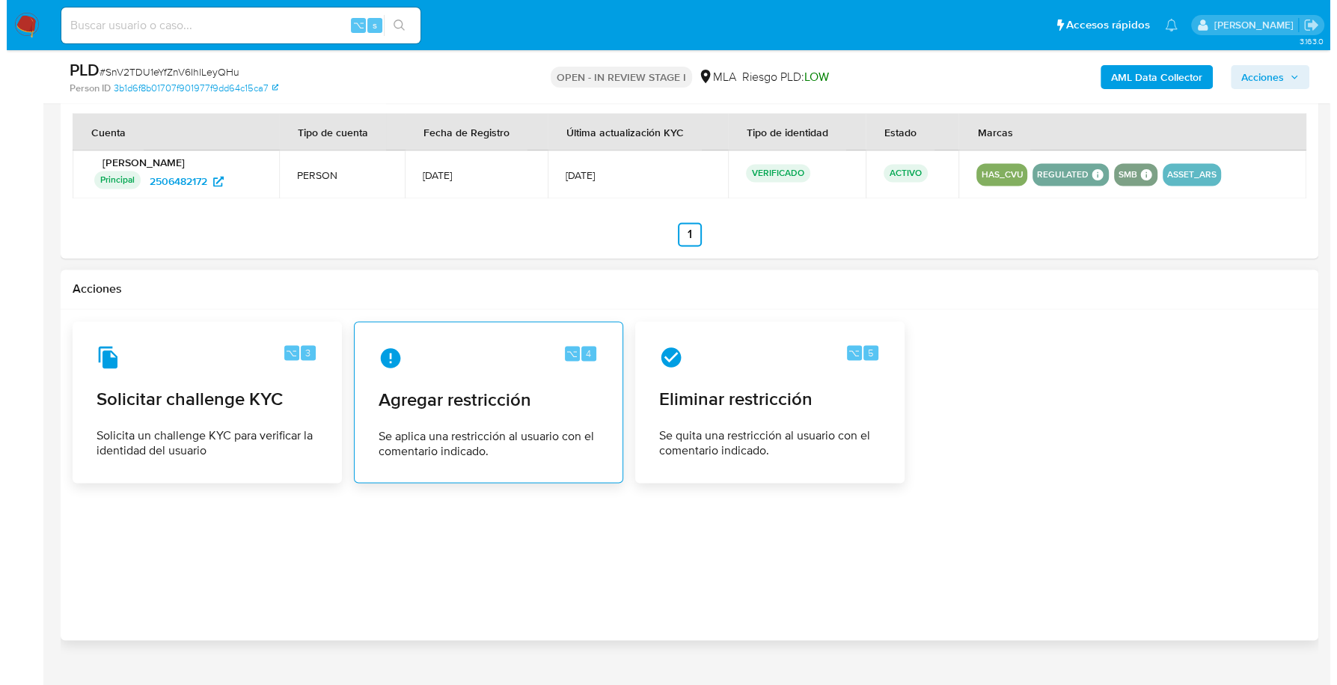
scroll to position [2249, 0]
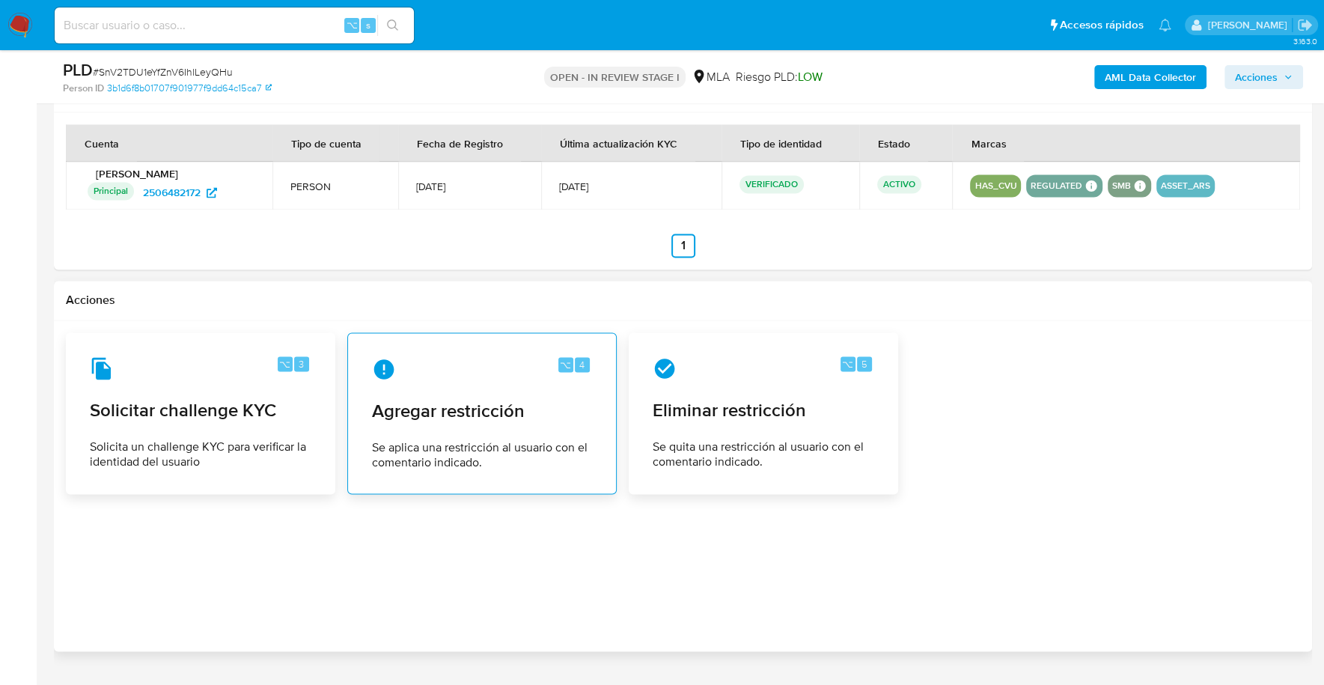
click at [403, 366] on div "⌥ 4" at bounding box center [482, 369] width 220 height 24
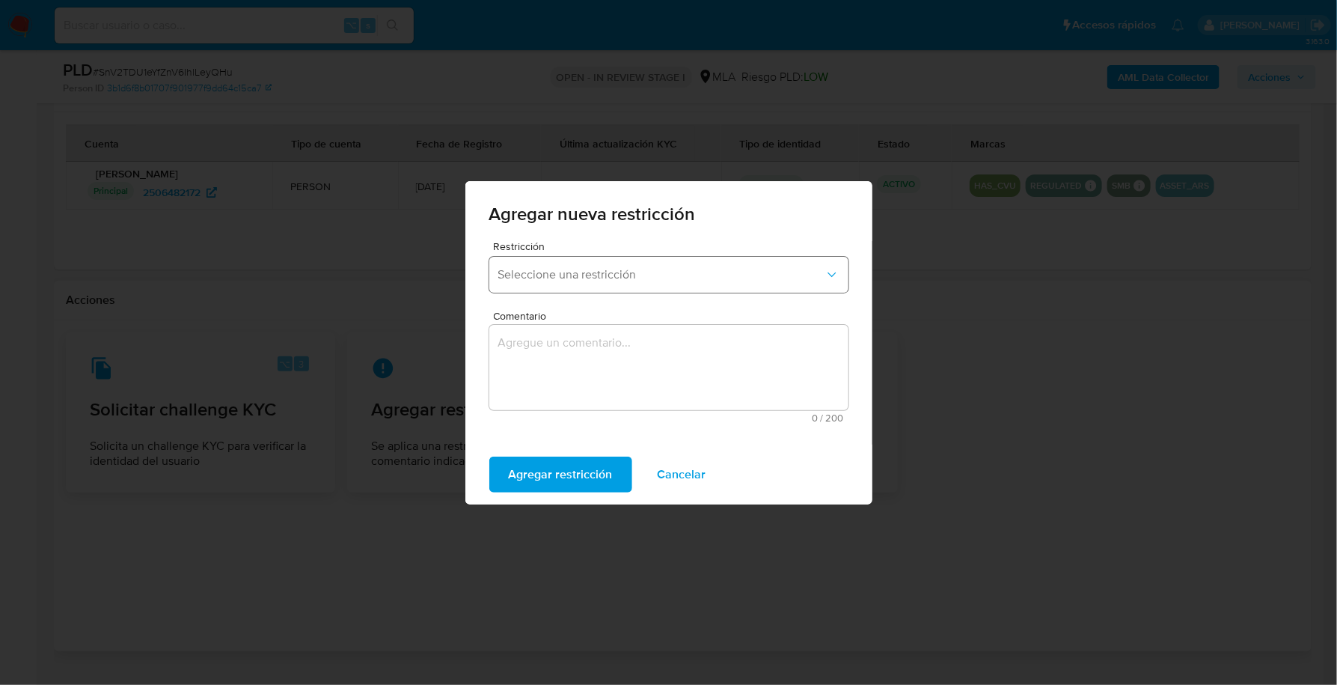
click at [606, 261] on button "Seleccione una restricción" at bounding box center [668, 275] width 359 height 36
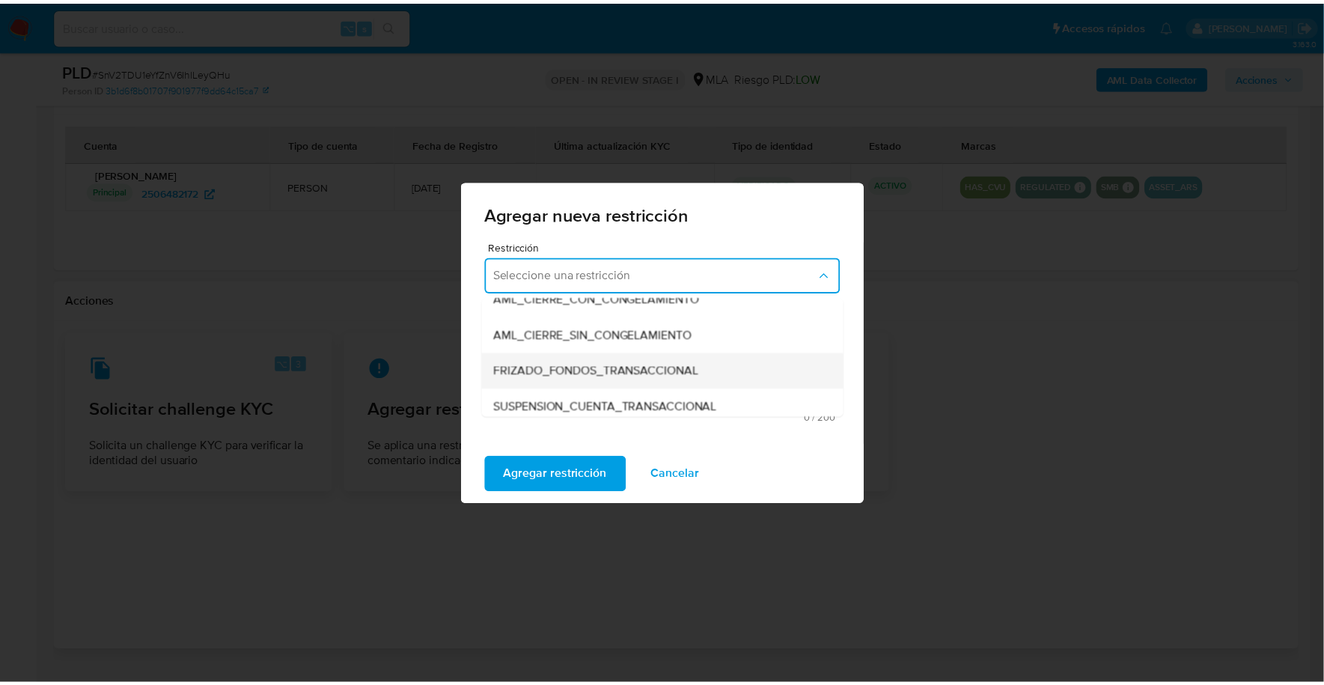
scroll to position [161, 0]
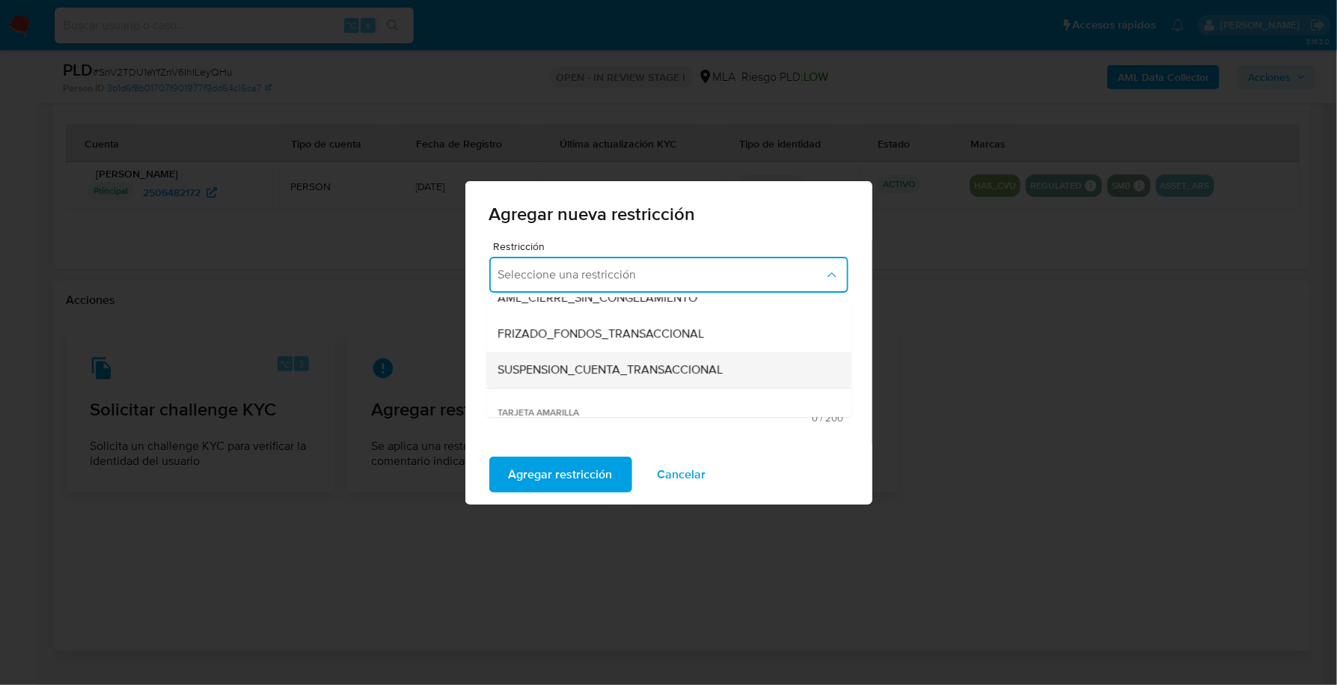
click at [621, 373] on span "SUSPENSION_CUENTA_TRANSACCIONAL" at bounding box center [610, 369] width 225 height 15
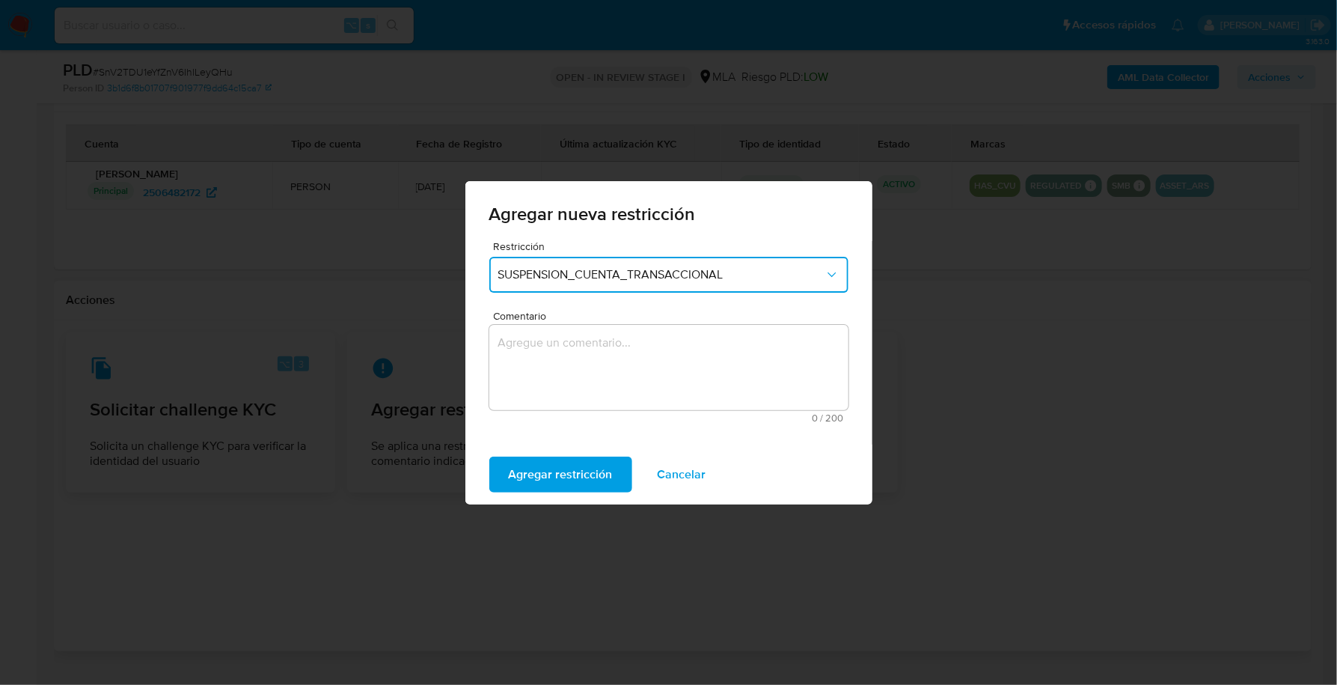
click at [680, 337] on textarea "Comentario" at bounding box center [668, 367] width 359 height 85
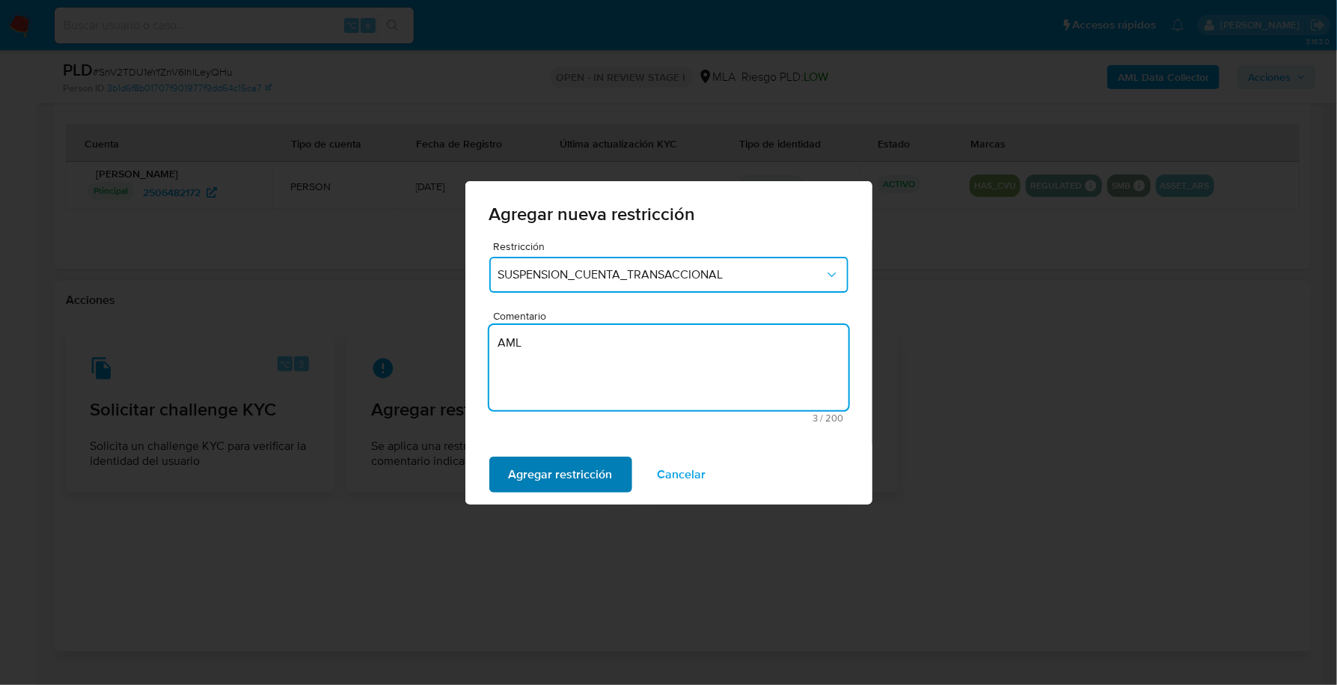
type textarea "AML"
click at [606, 490] on span "Agregar restricción" at bounding box center [561, 474] width 104 height 33
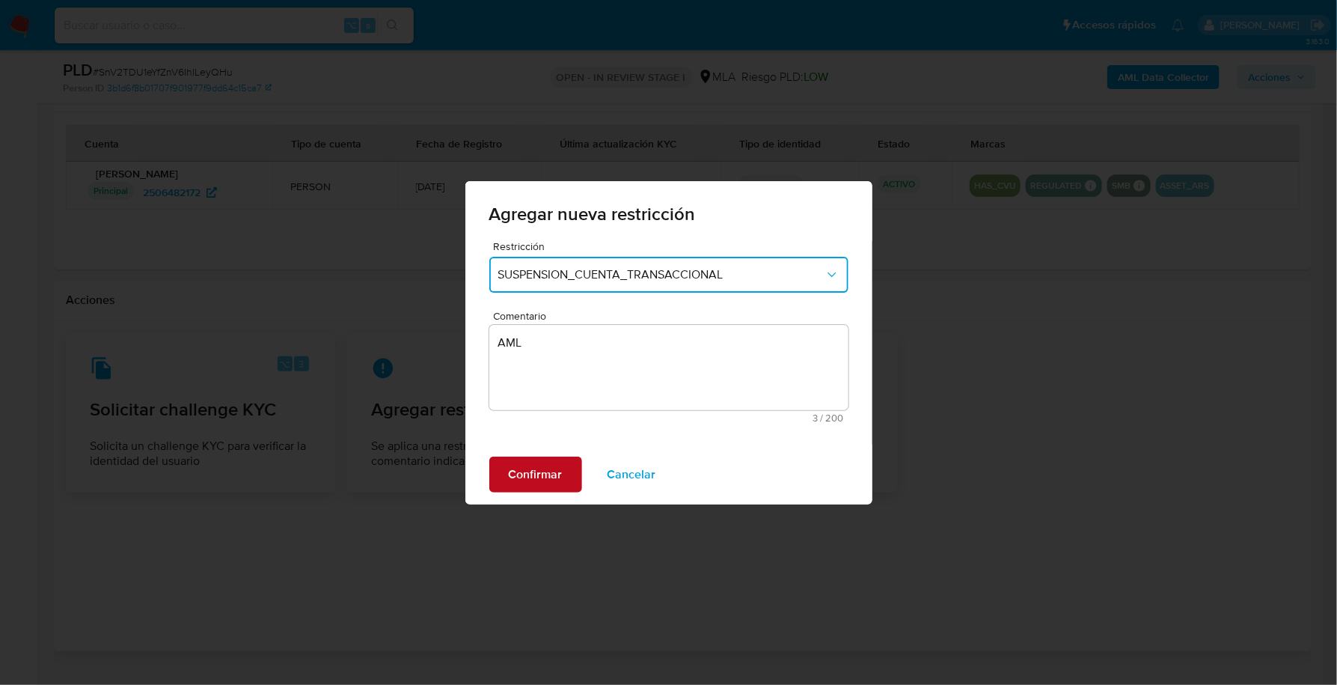
click at [547, 473] on span "Confirmar" at bounding box center [536, 474] width 54 height 33
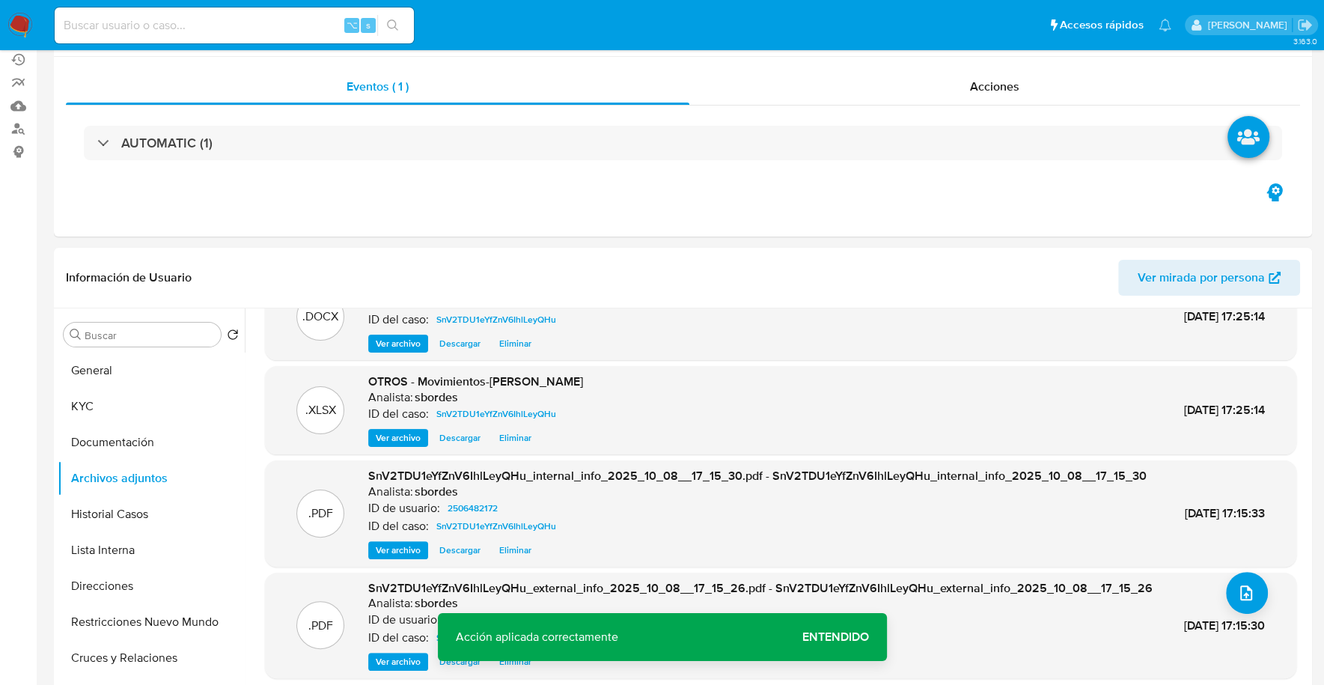
scroll to position [0, 0]
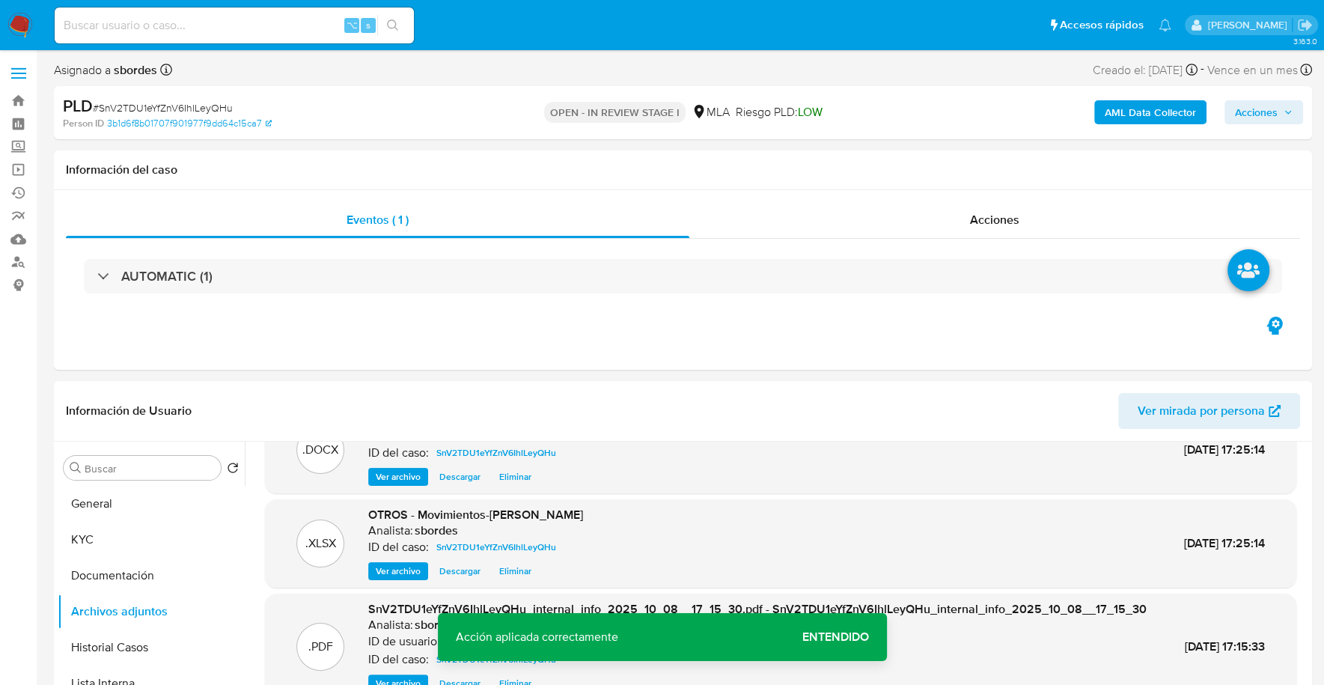
click at [1271, 113] on span "Acciones" at bounding box center [1256, 112] width 43 height 24
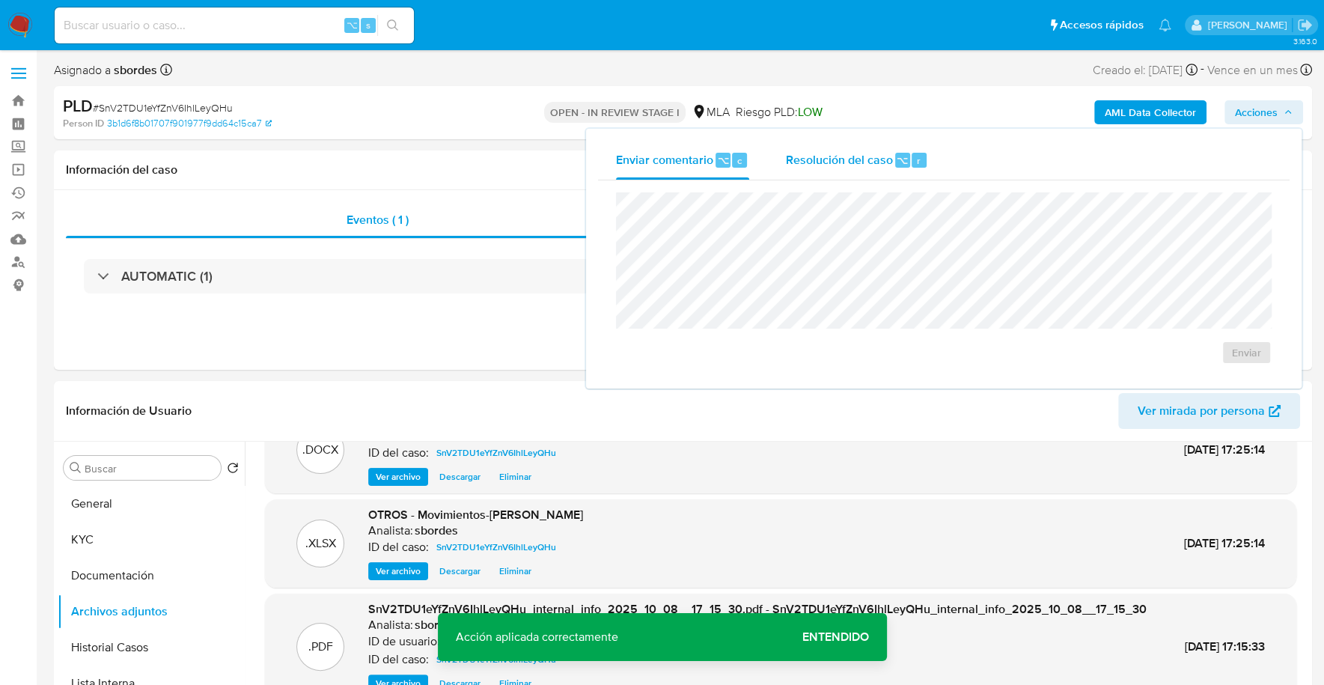
click at [834, 165] on span "Resolución del caso" at bounding box center [838, 159] width 107 height 17
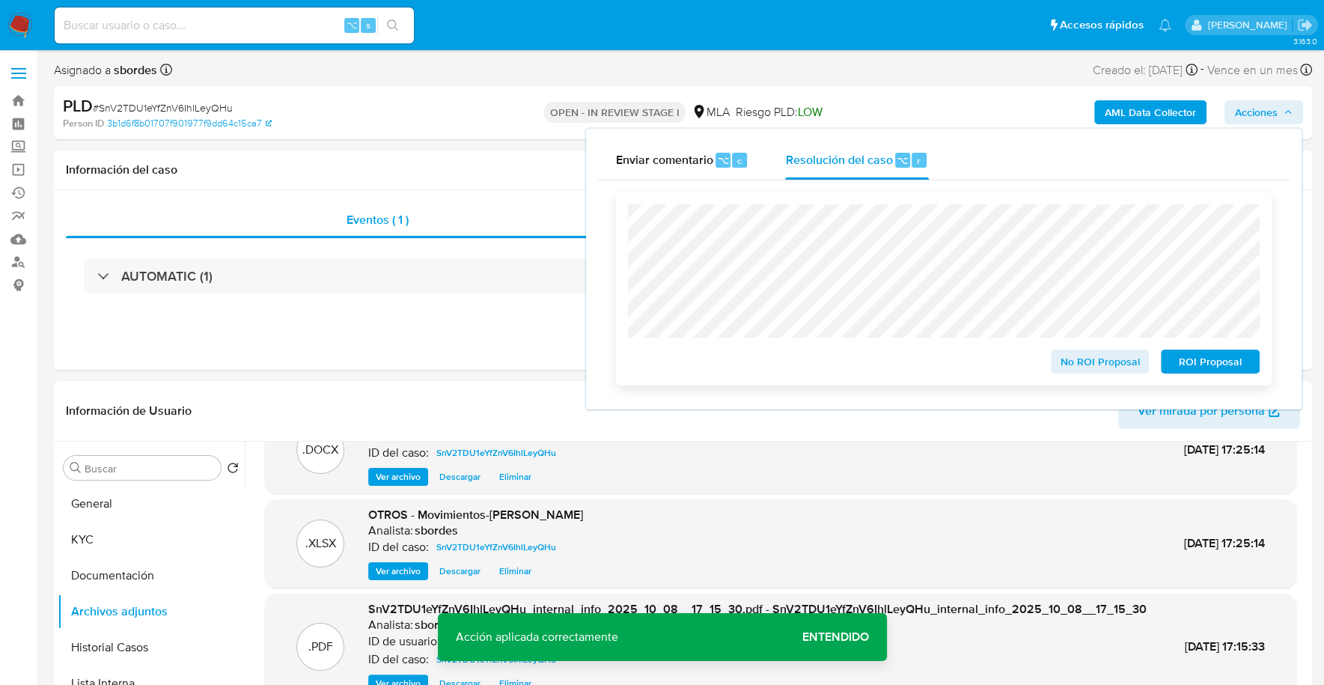
click at [1231, 367] on span "ROI Proposal" at bounding box center [1210, 361] width 78 height 21
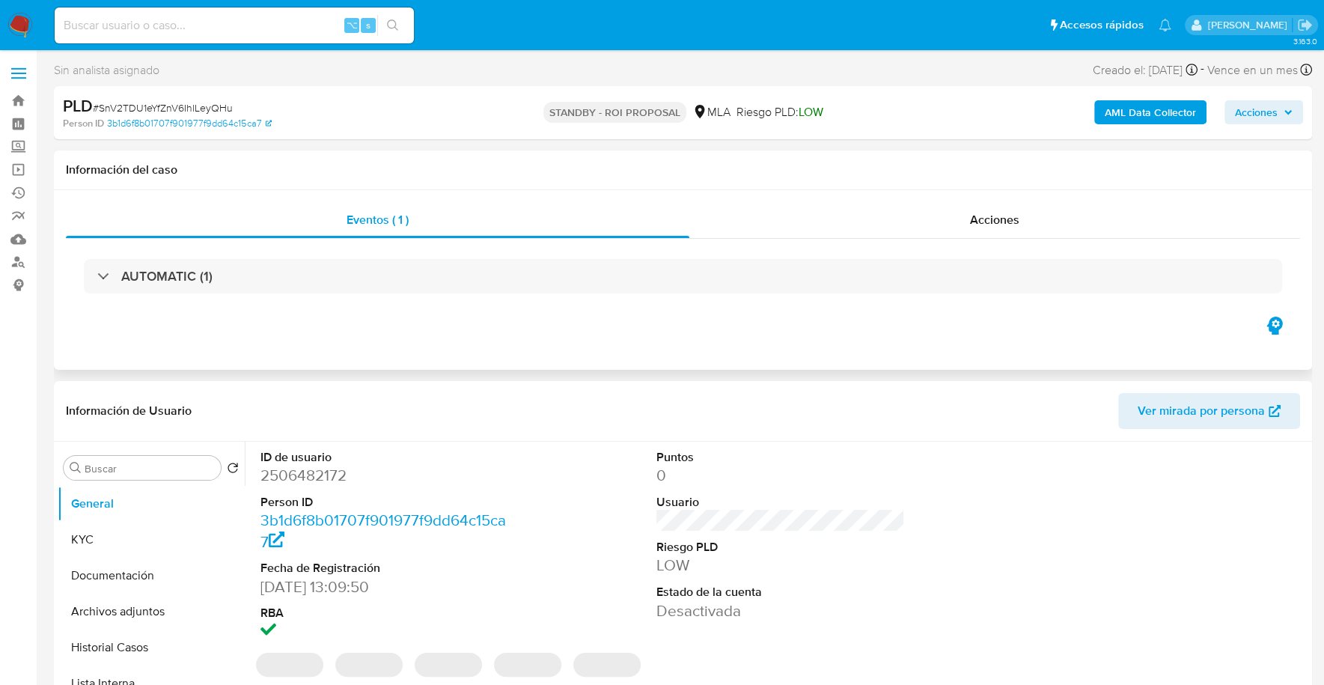
select select "10"
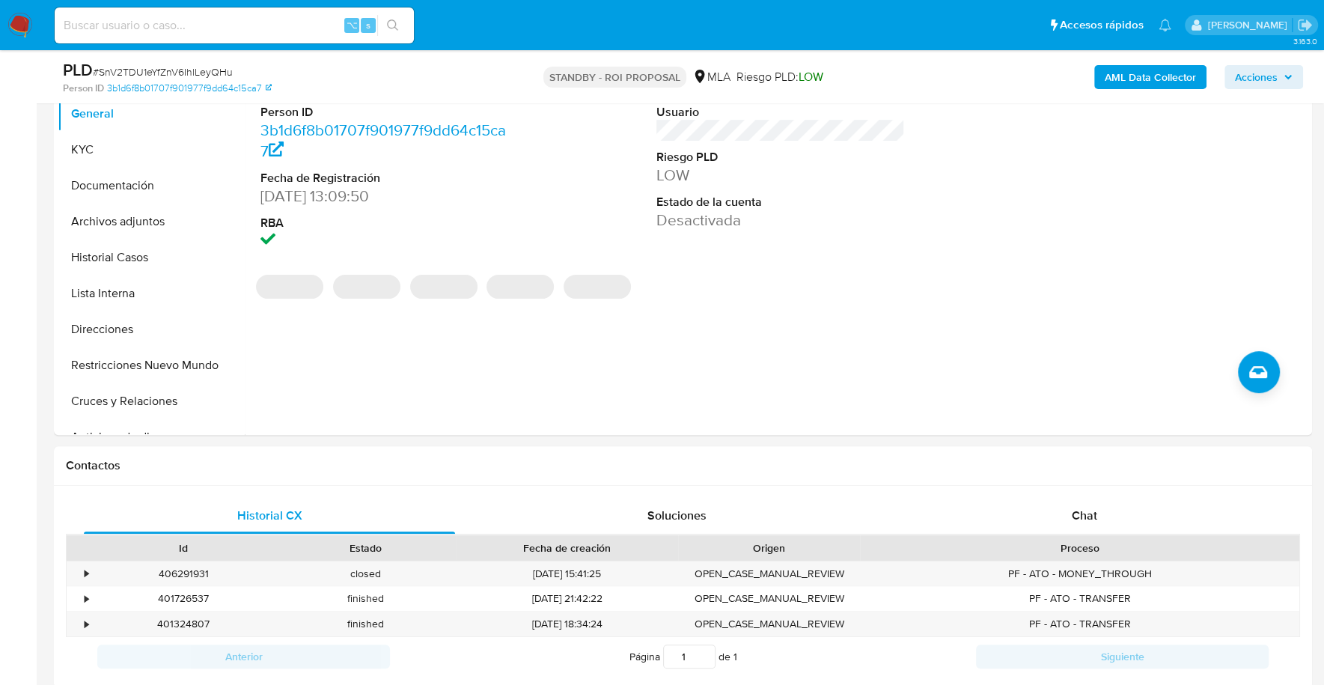
scroll to position [686, 0]
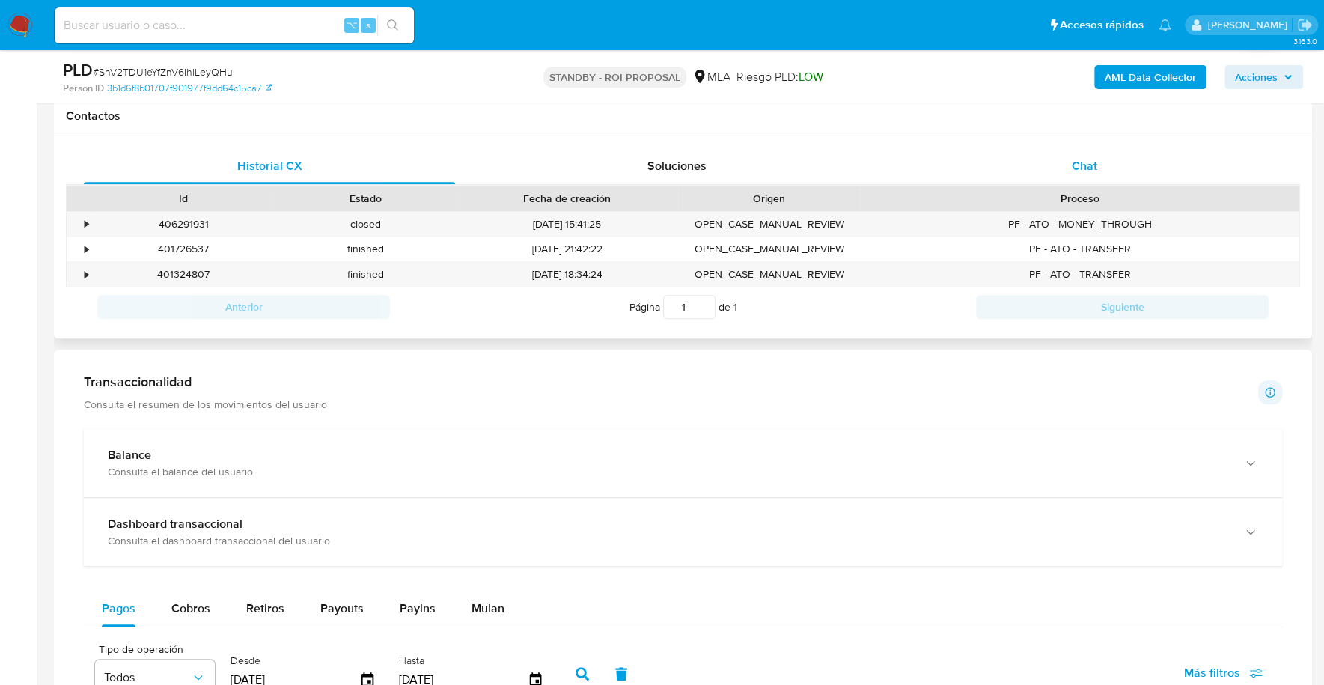
click at [1066, 160] on div "Chat" at bounding box center [1083, 166] width 371 height 36
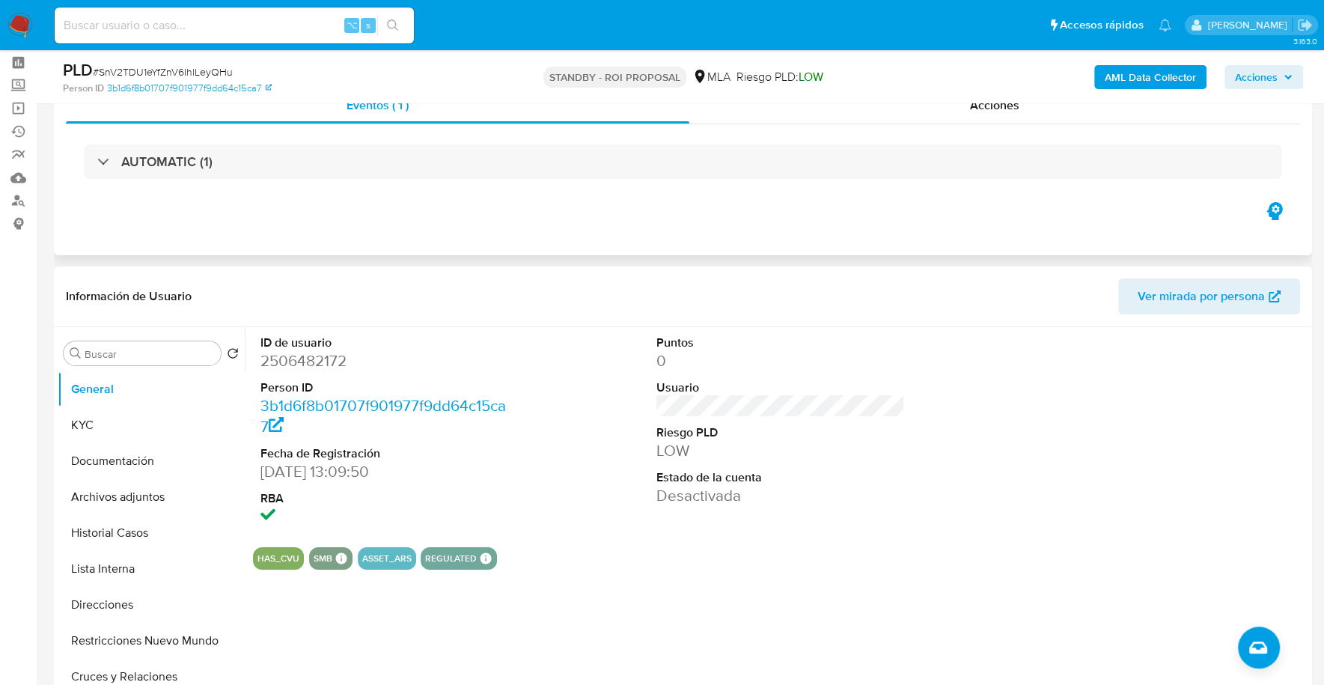
scroll to position [0, 0]
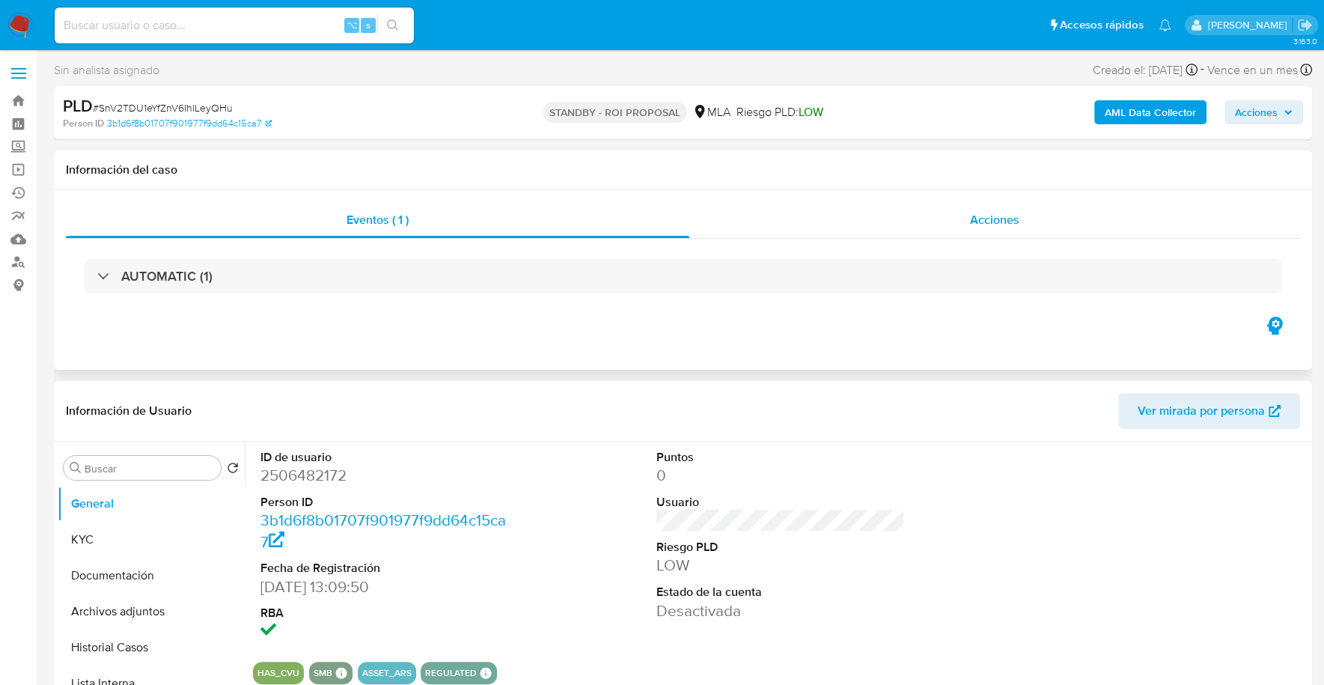
click at [988, 211] on span "Acciones" at bounding box center [994, 219] width 49 height 17
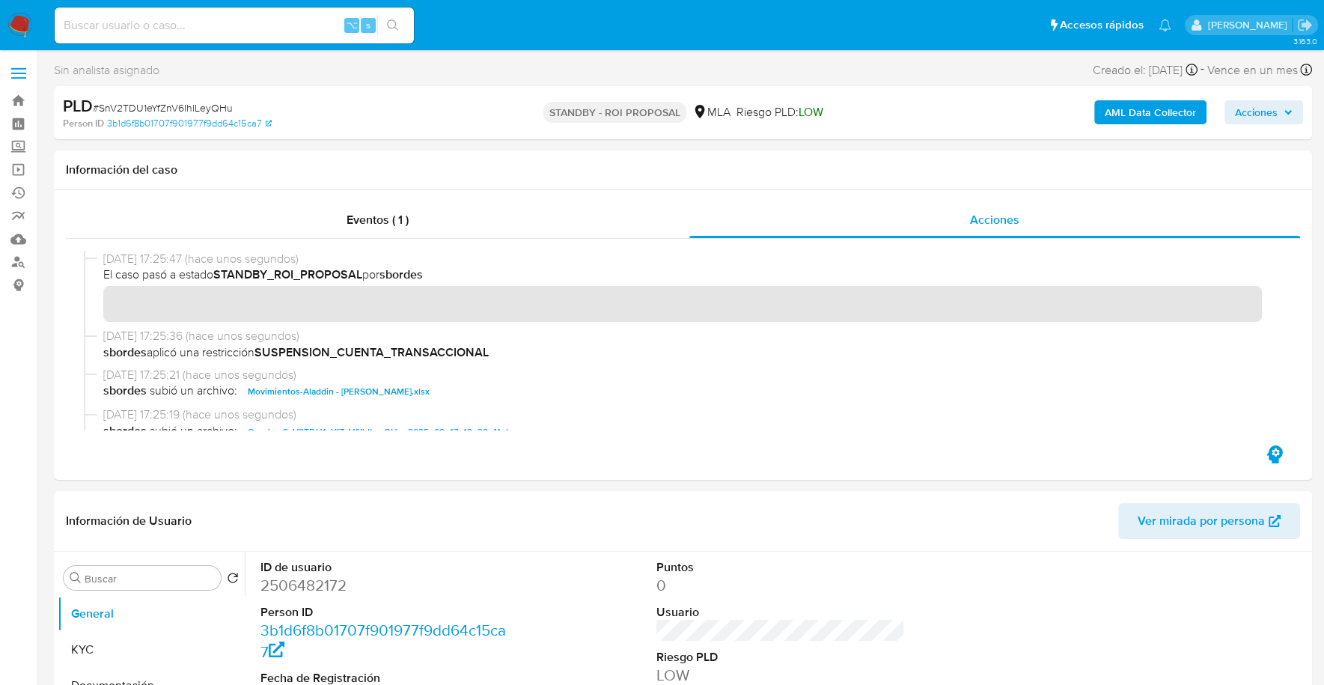
click at [277, 19] on input at bounding box center [234, 25] width 359 height 19
paste input "1013679253"
type input "1013679253"
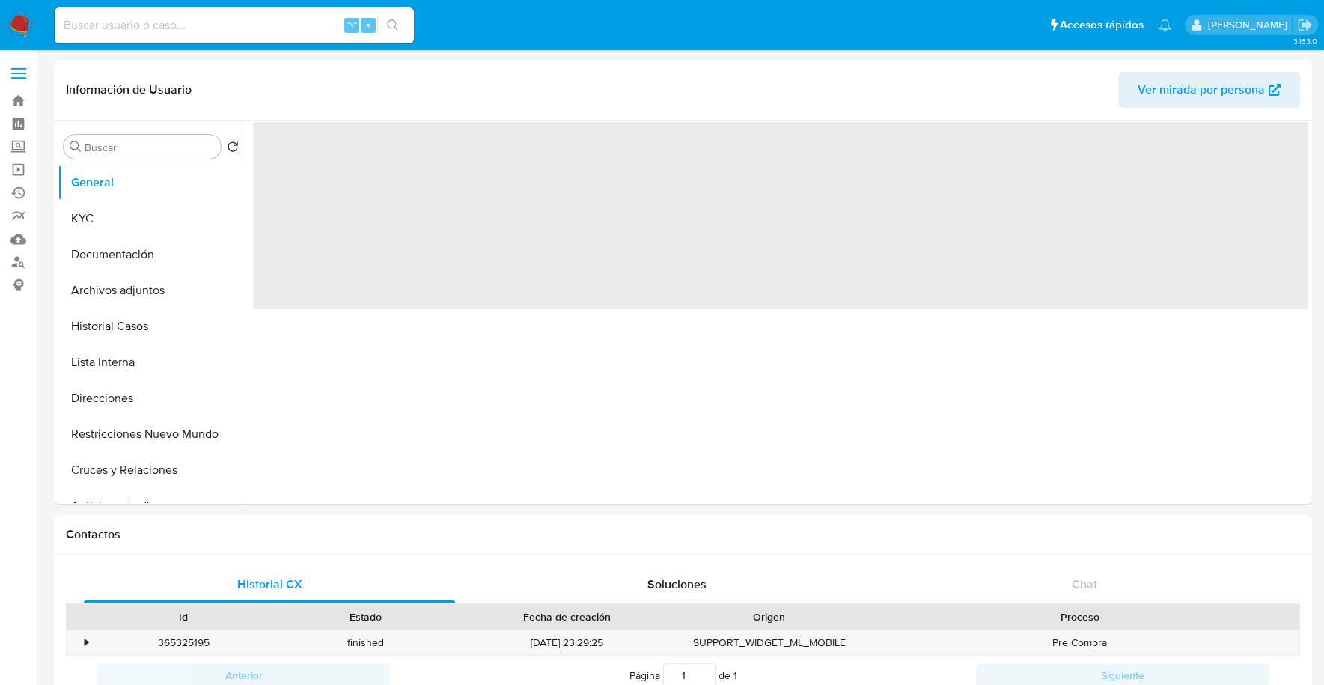
select select "10"
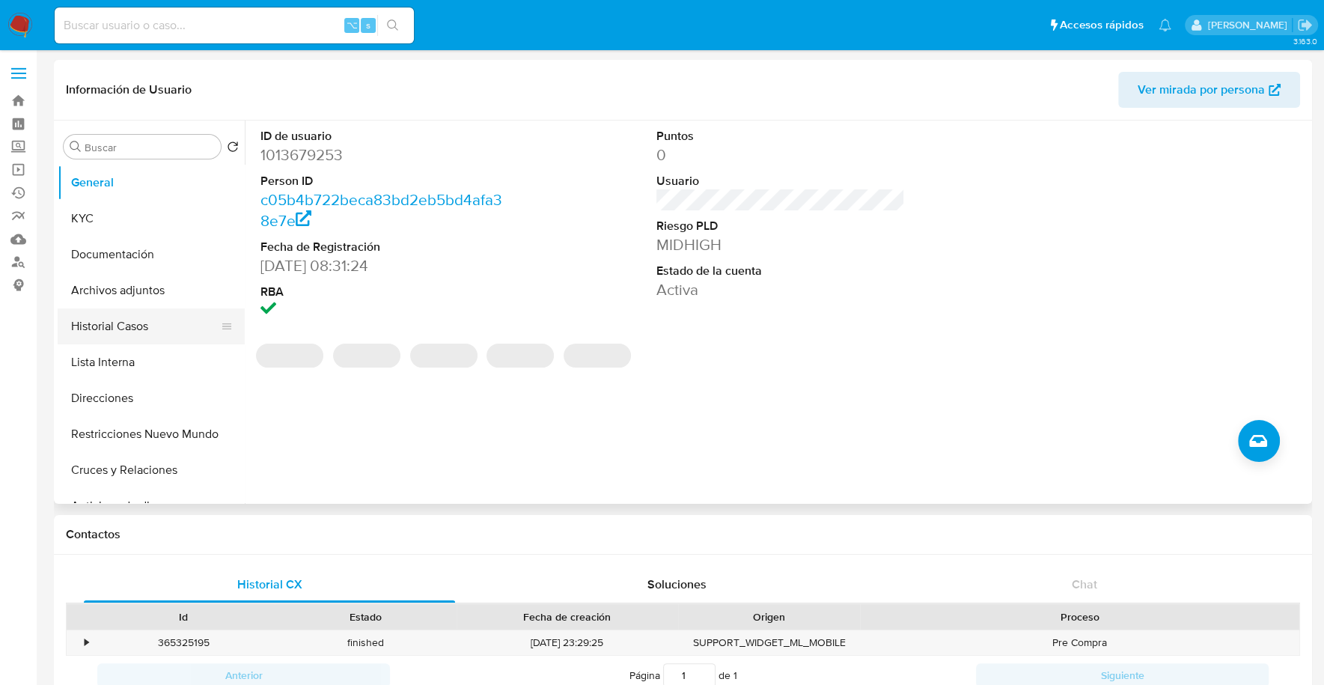
click at [114, 340] on button "Historial Casos" at bounding box center [145, 326] width 175 height 36
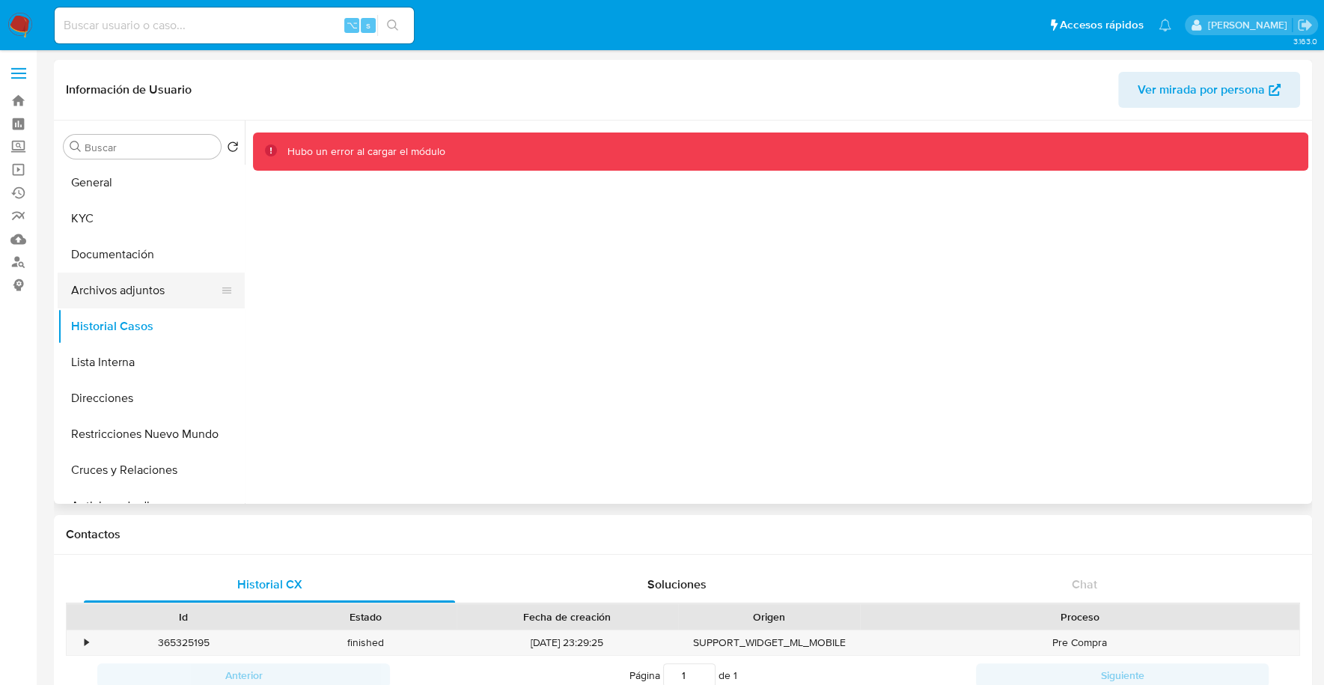
click at [107, 297] on button "Archivos adjuntos" at bounding box center [145, 290] width 175 height 36
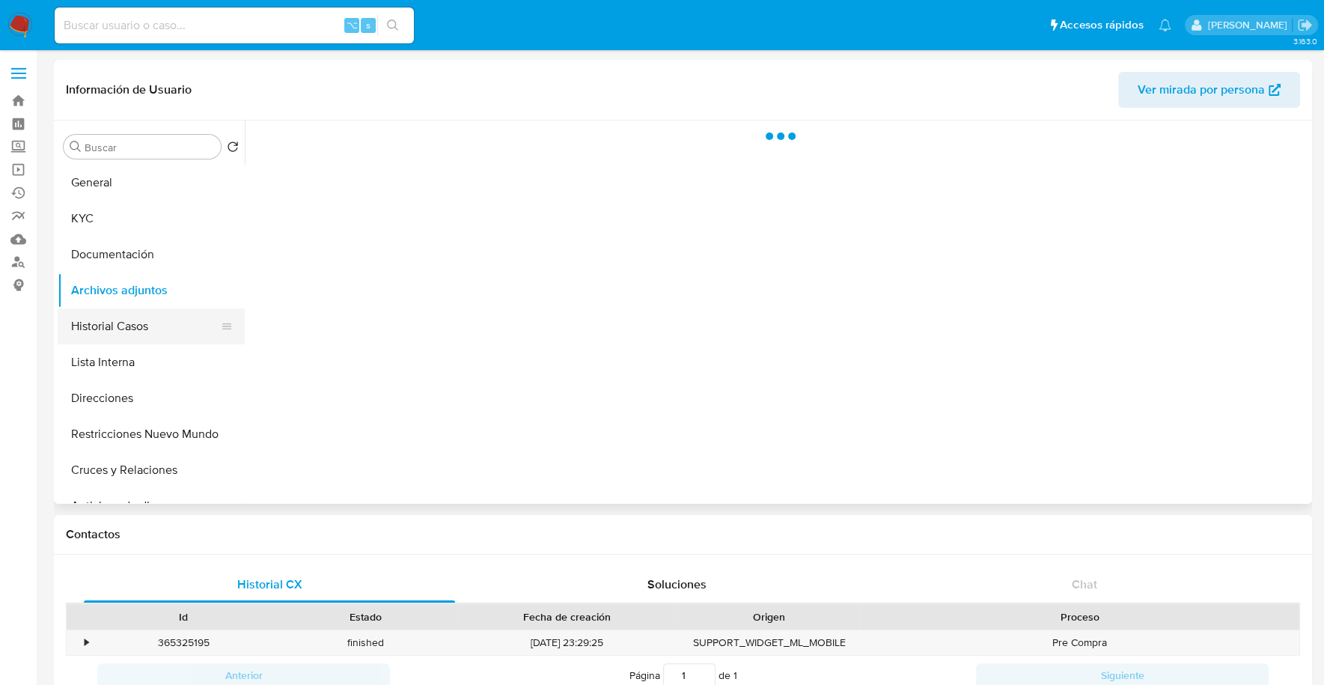
click at [112, 333] on button "Historial Casos" at bounding box center [145, 326] width 175 height 36
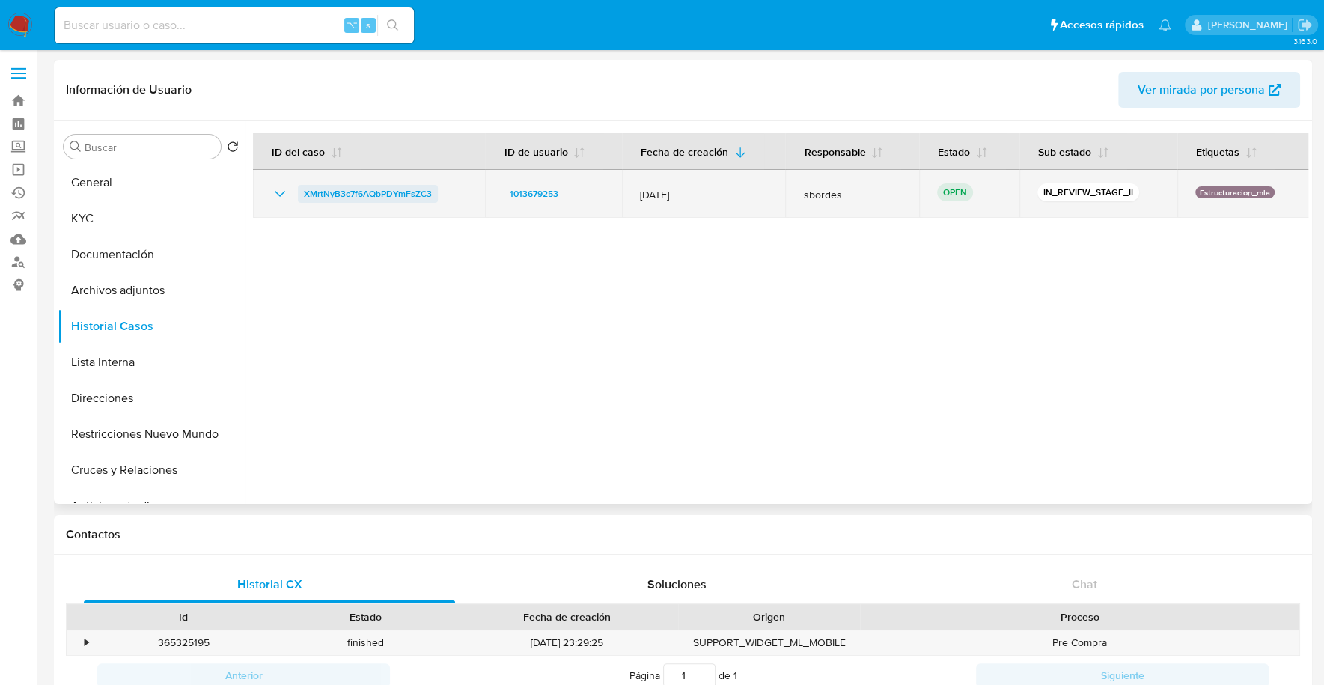
click at [361, 200] on span "XMrtNyB3c7f6AQbPDYmFsZC3" at bounding box center [368, 194] width 128 height 18
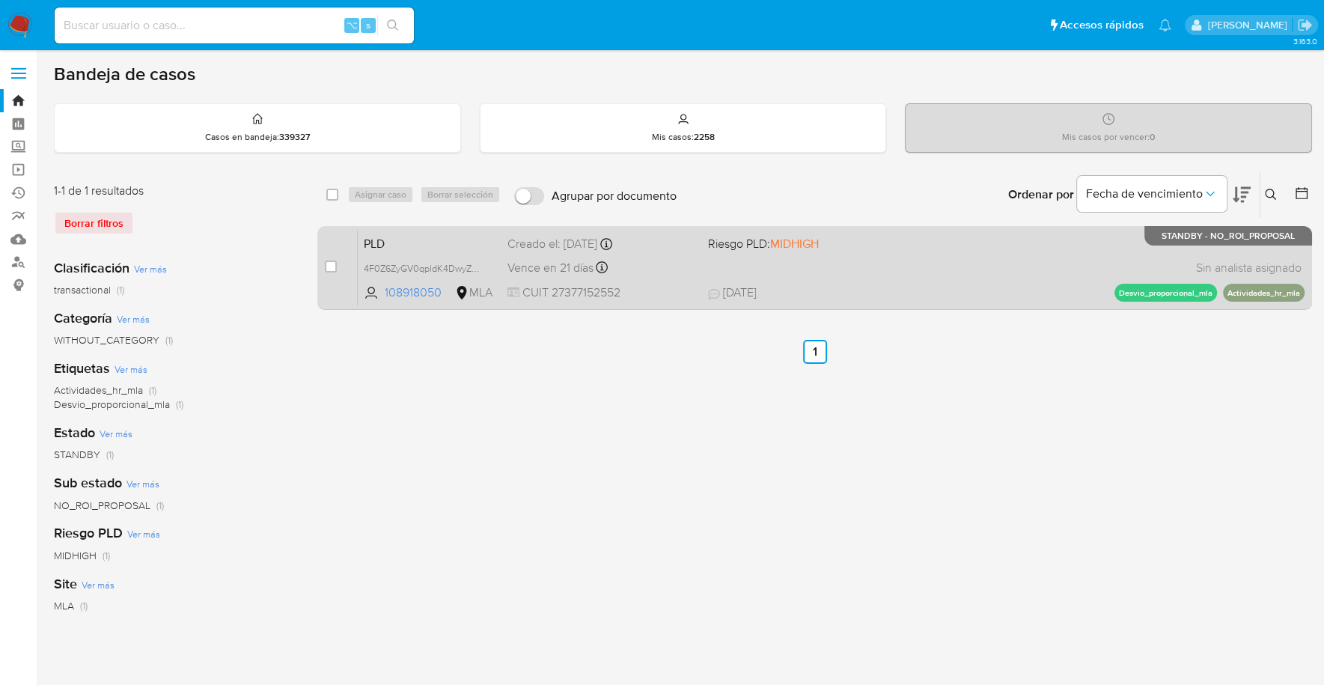
click at [877, 268] on div "PLD 4F0Z6ZyGV0qpldK4DwyZW40z 108918050 MLA Riesgo PLD: MIDHIGH Creado el: [DATE…" at bounding box center [831, 268] width 947 height 76
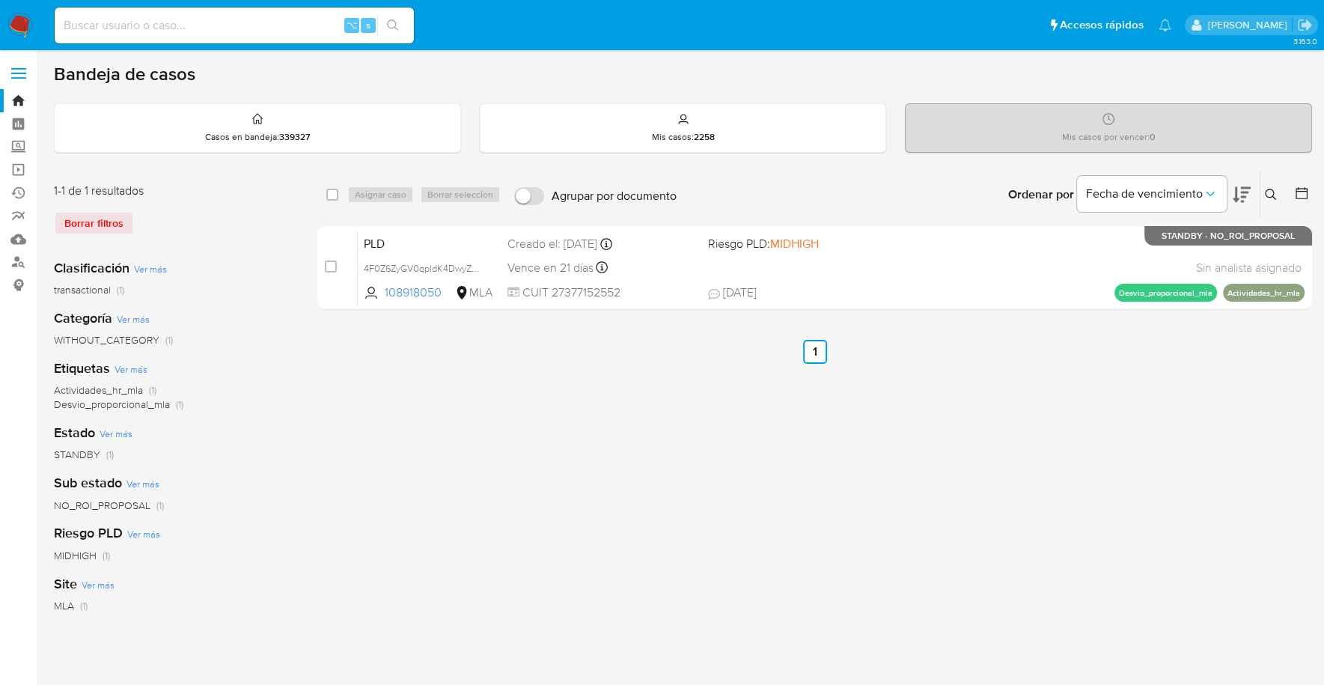
click at [7, 31] on nav "Pausado Ver notificaciones ⌥ s Accesos rápidos Presiona las siguientes teclas p…" at bounding box center [662, 25] width 1324 height 50
click at [24, 27] on img at bounding box center [19, 25] width 25 height 25
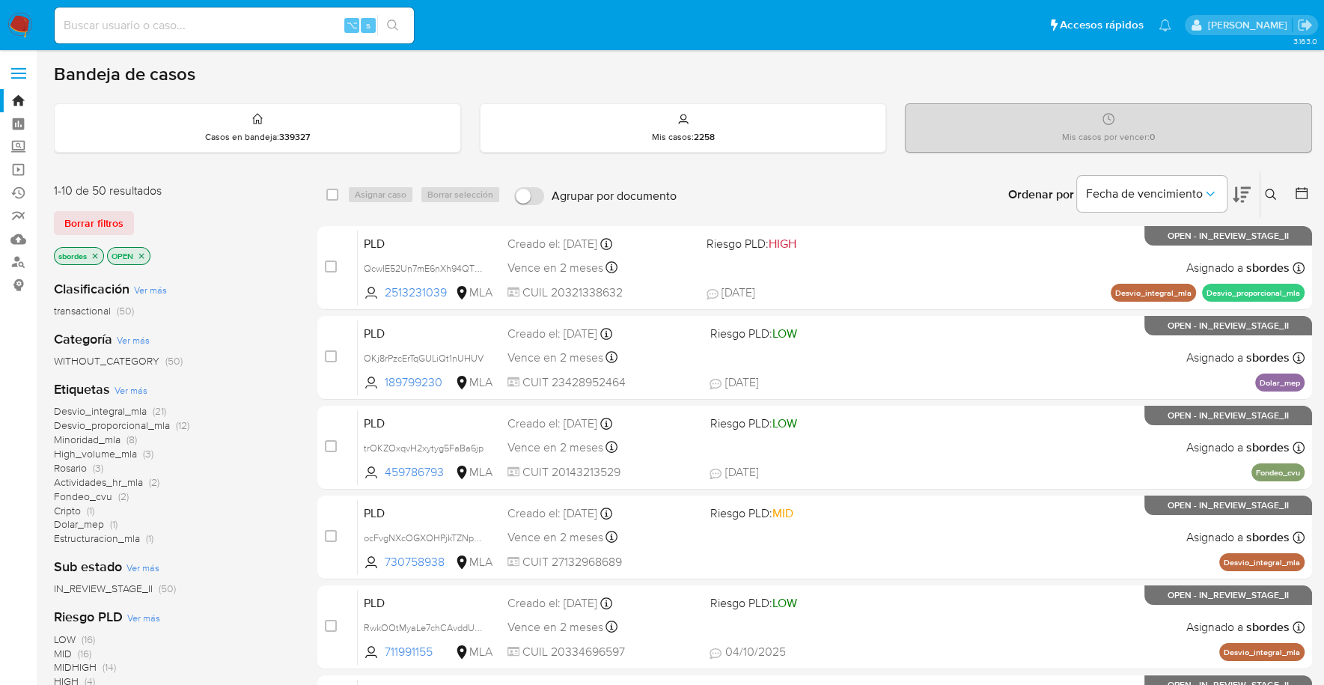
click at [97, 257] on icon "close-filter" at bounding box center [95, 255] width 9 height 9
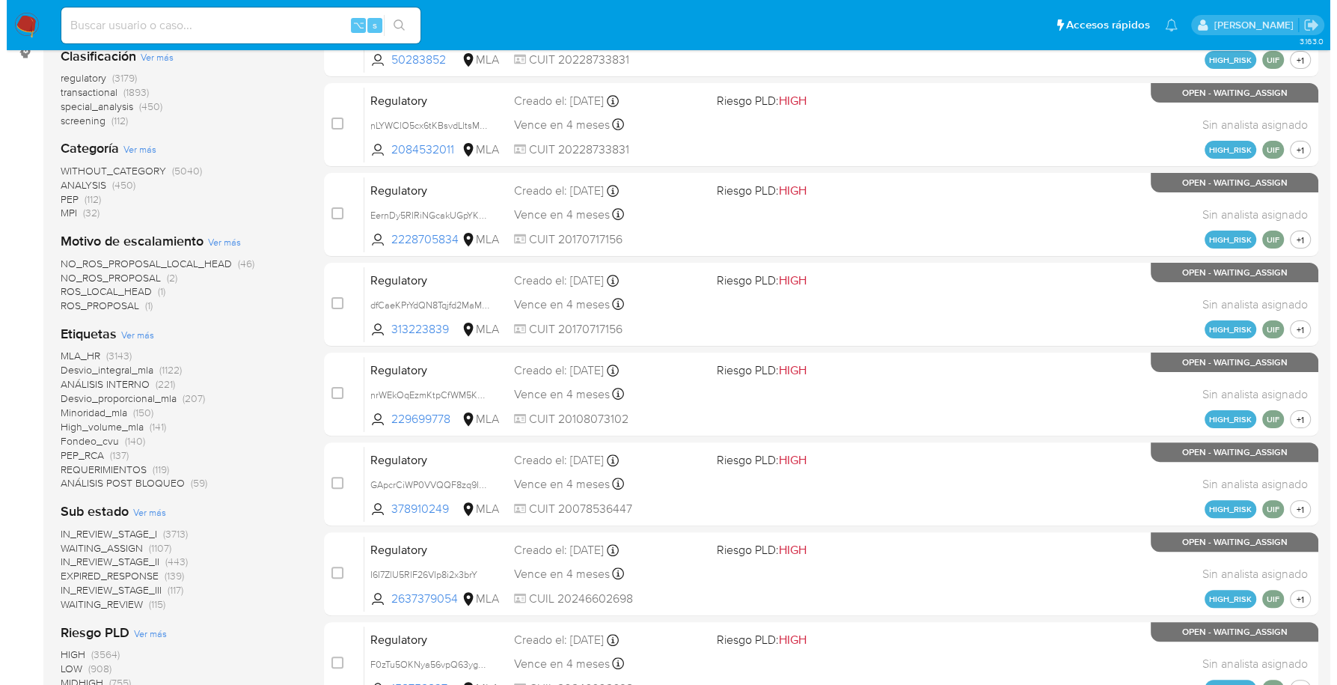
scroll to position [599, 0]
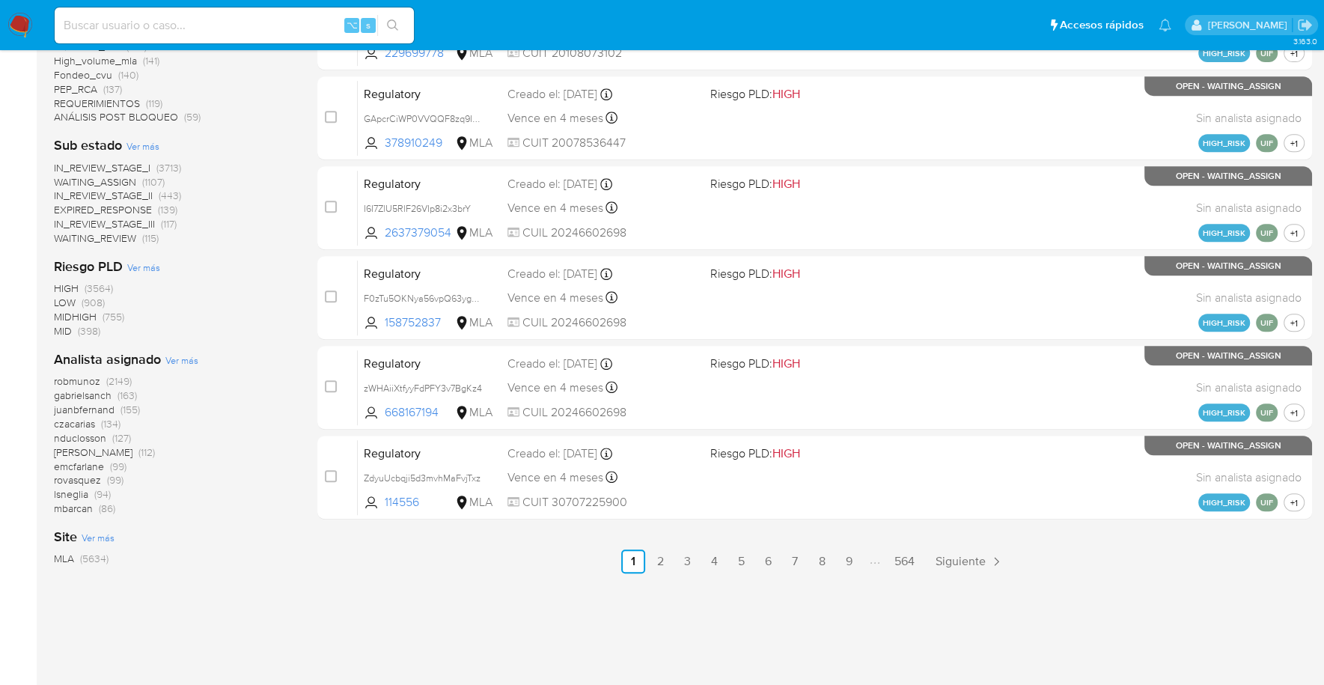
click at [176, 358] on span "Ver más" at bounding box center [181, 359] width 33 height 13
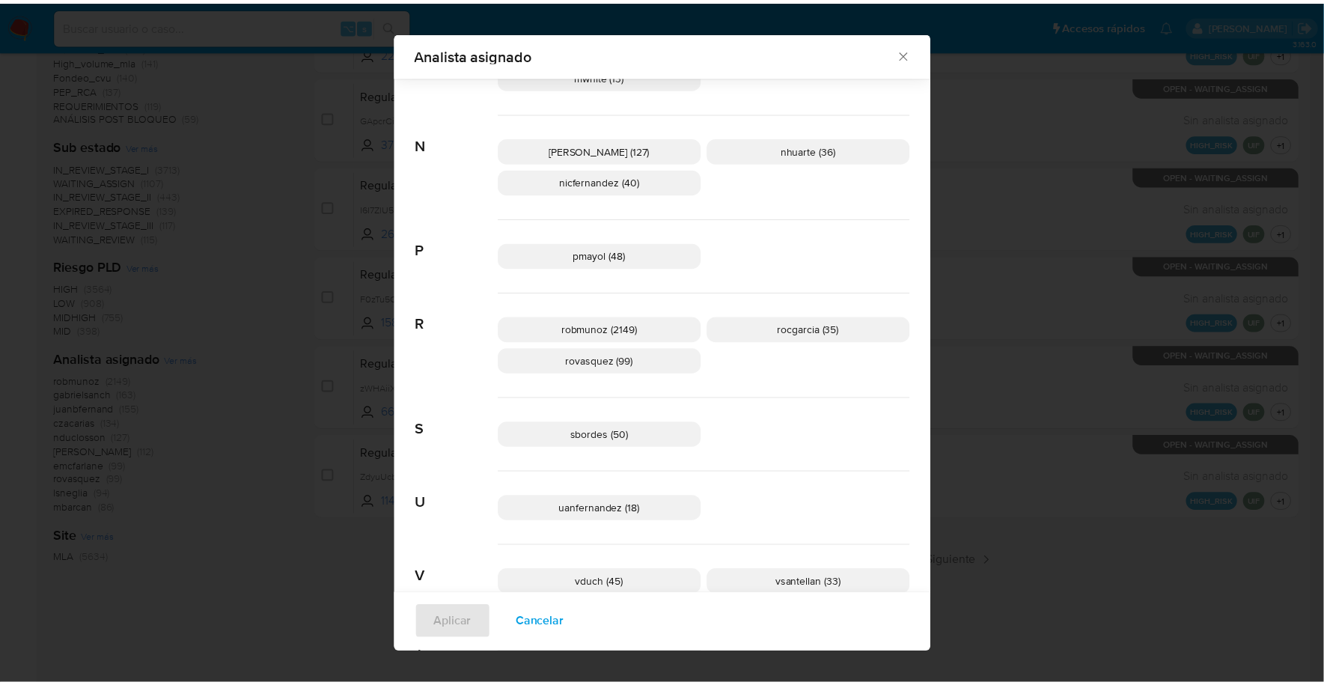
scroll to position [1011, 0]
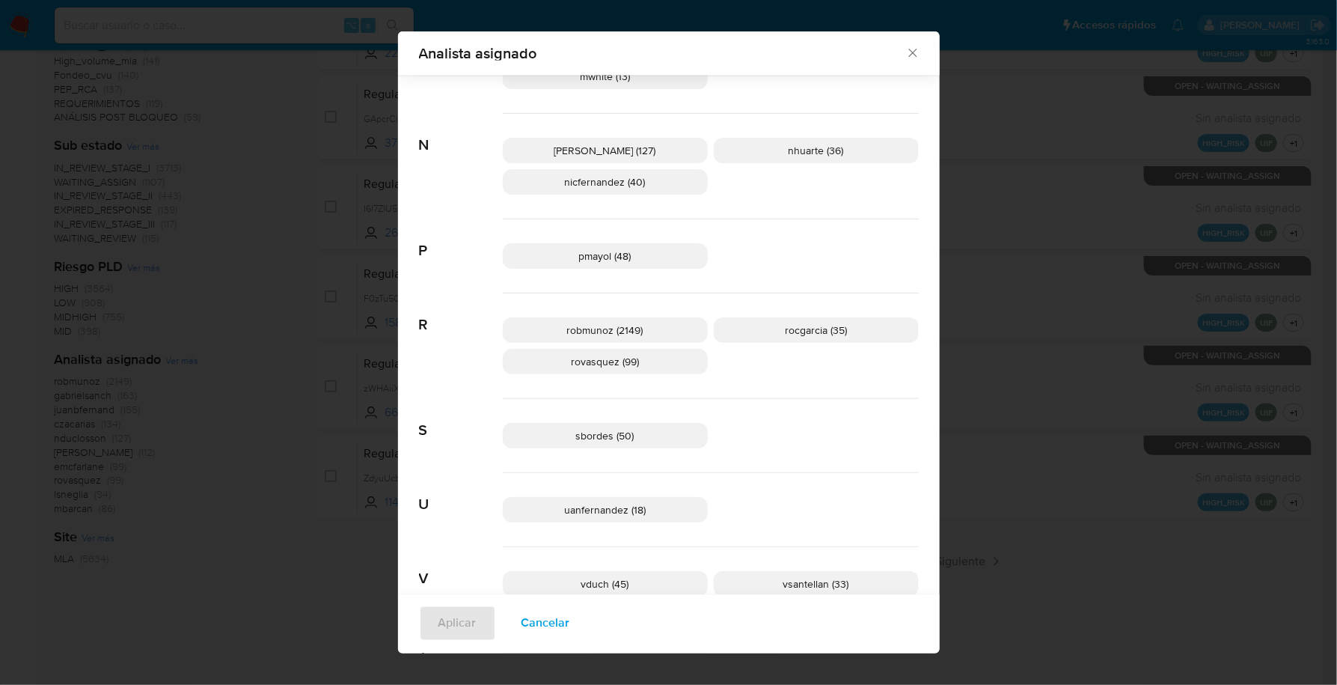
click at [908, 59] on icon "Cerrar" at bounding box center [912, 53] width 15 height 15
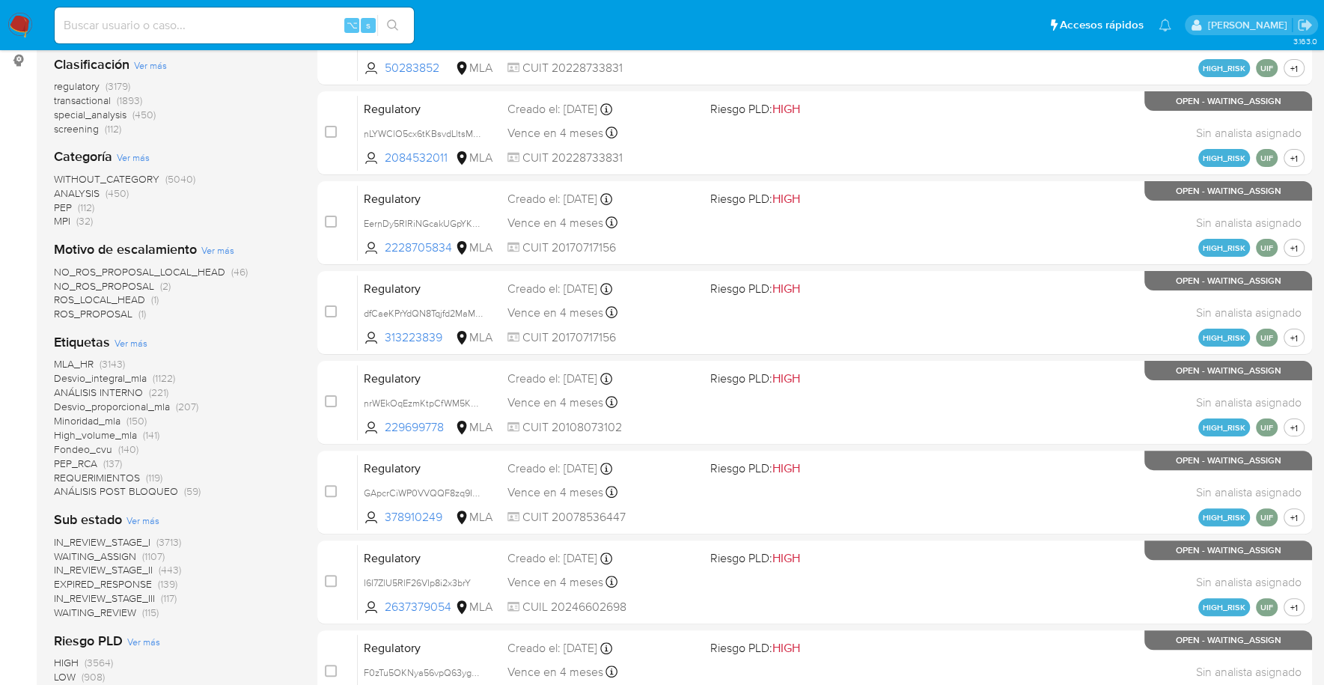
scroll to position [0, 0]
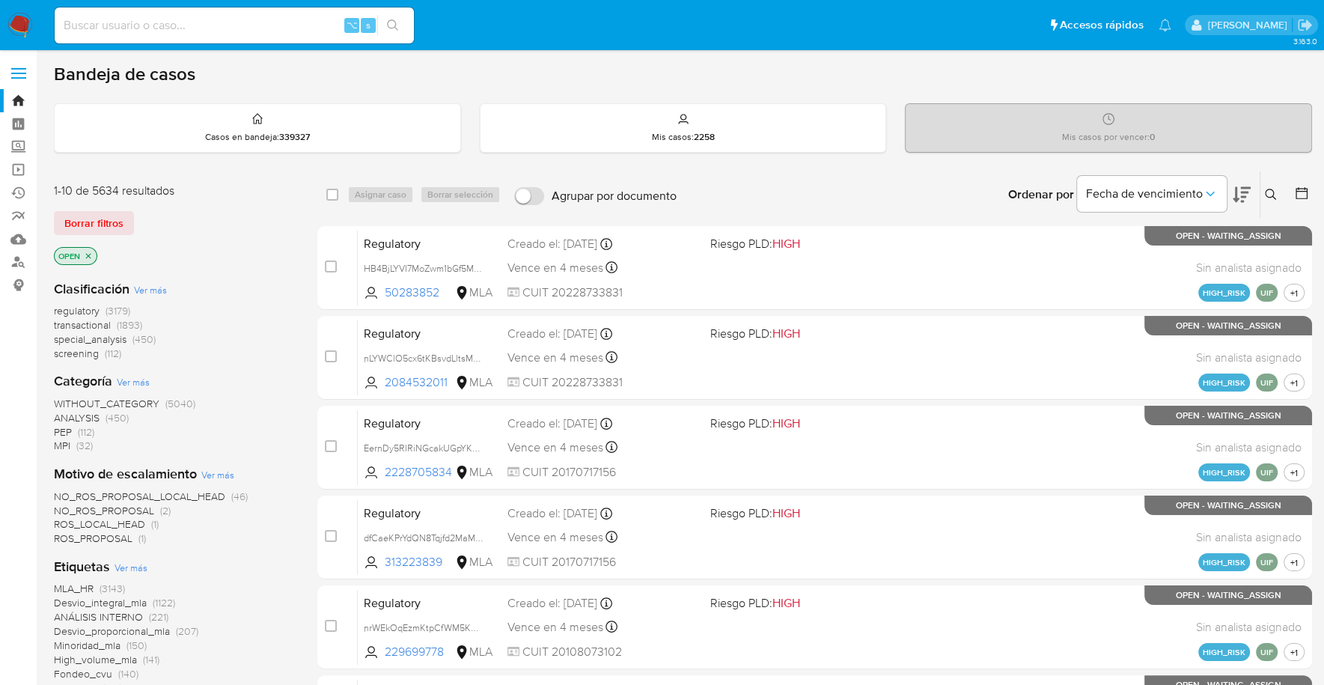
click at [88, 254] on icon "close-filter" at bounding box center [88, 255] width 9 height 9
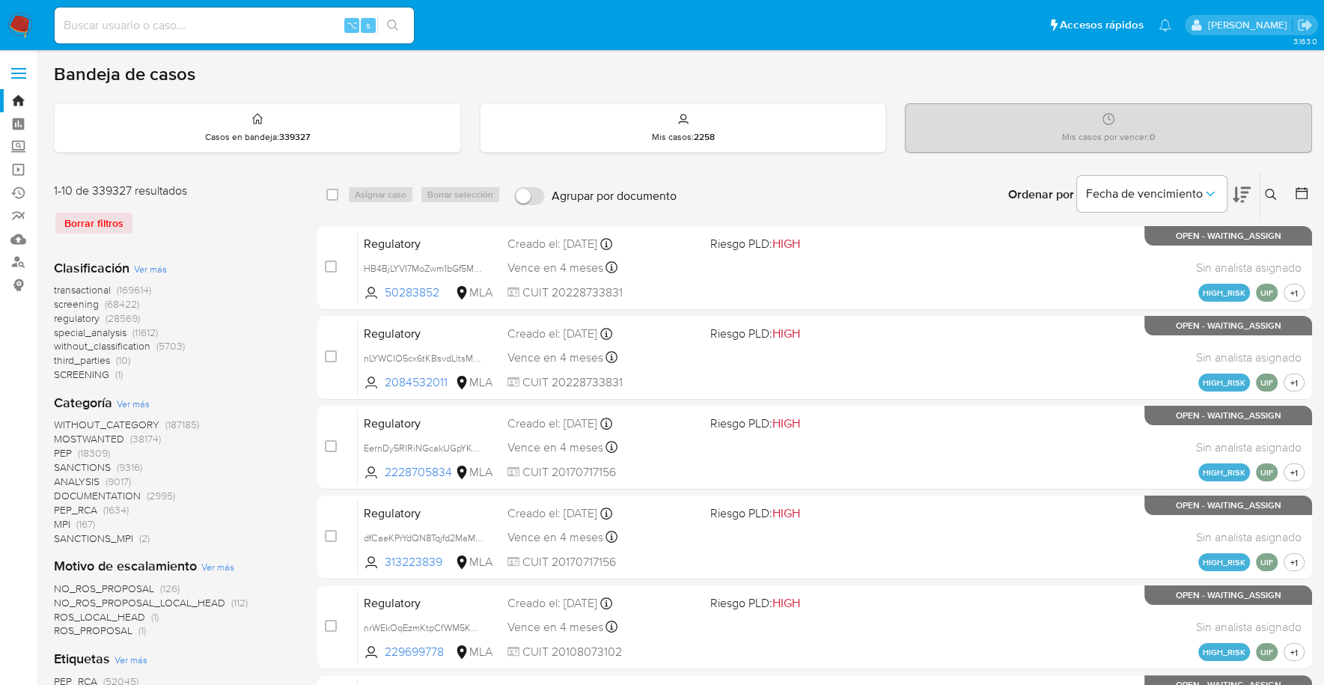
scroll to position [617, 0]
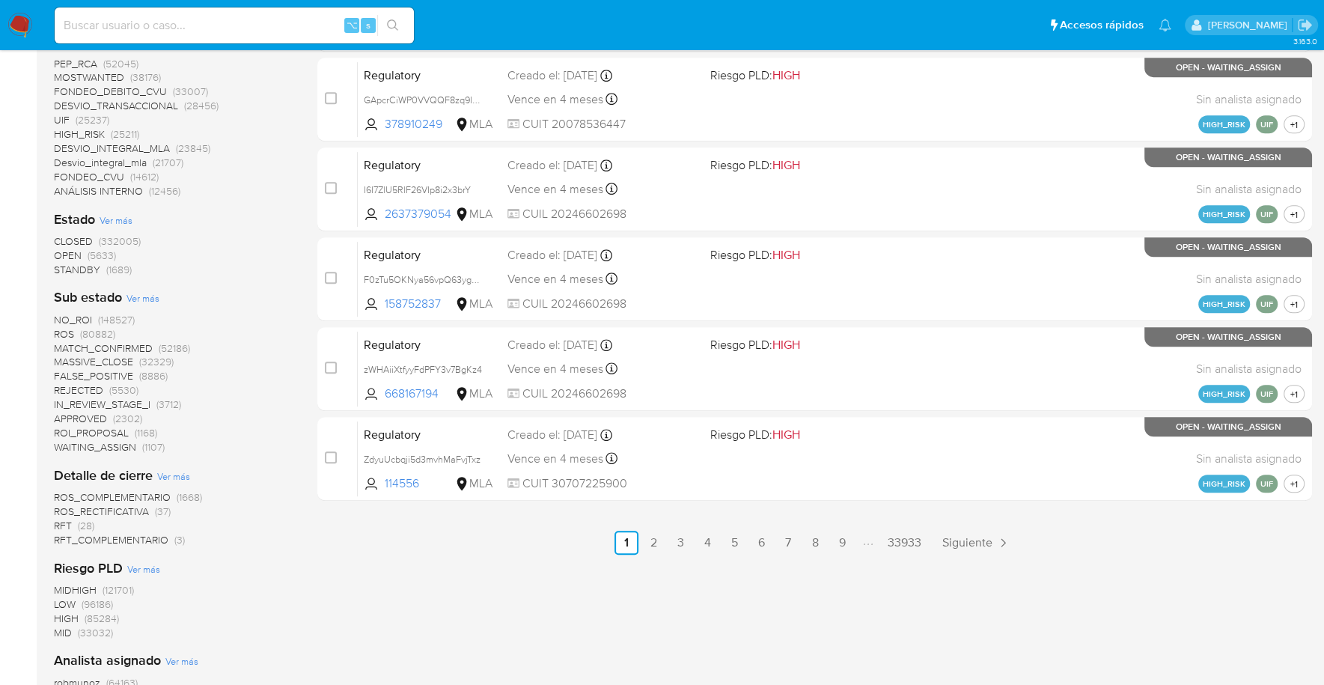
click at [103, 279] on div "Clasificación Ver más transactional (169614) screening (68422) regulatory (2856…" at bounding box center [173, 249] width 239 height 1238
click at [103, 273] on span "STANDBY (1689)" at bounding box center [93, 270] width 78 height 14
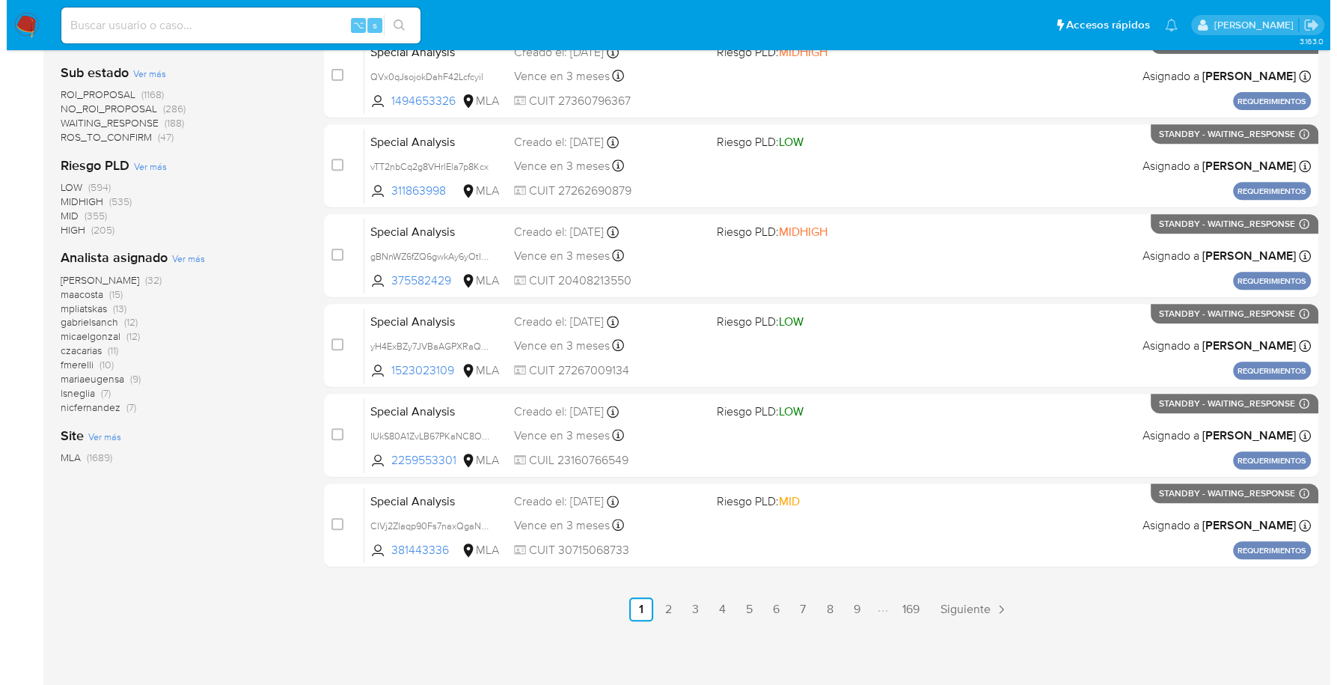
scroll to position [549, 0]
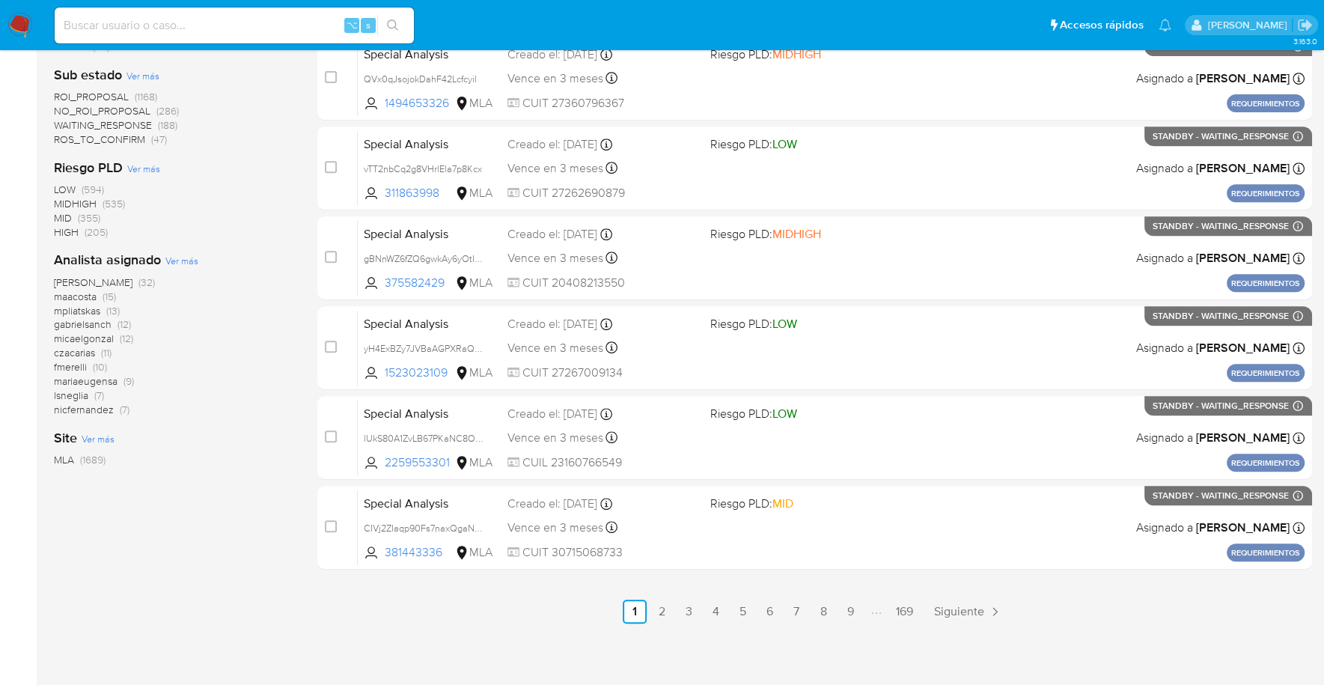
click at [183, 254] on span "Ver más" at bounding box center [181, 260] width 33 height 13
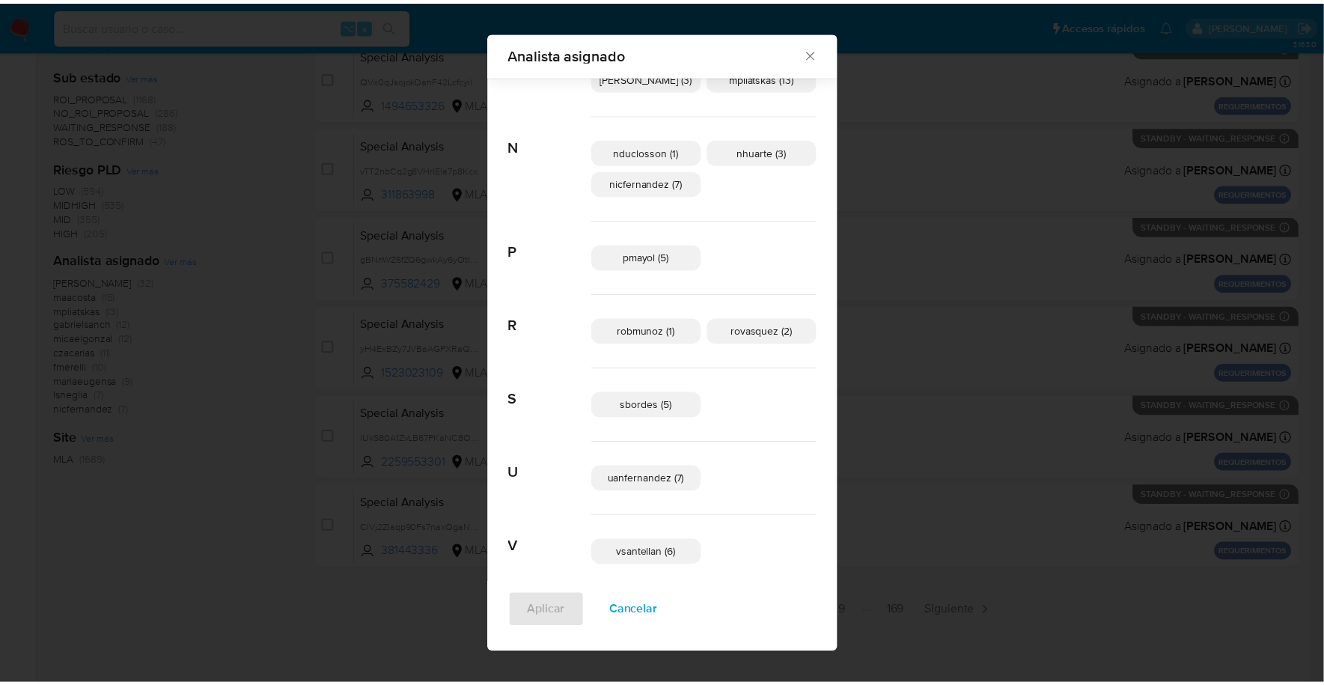
scroll to position [718, 0]
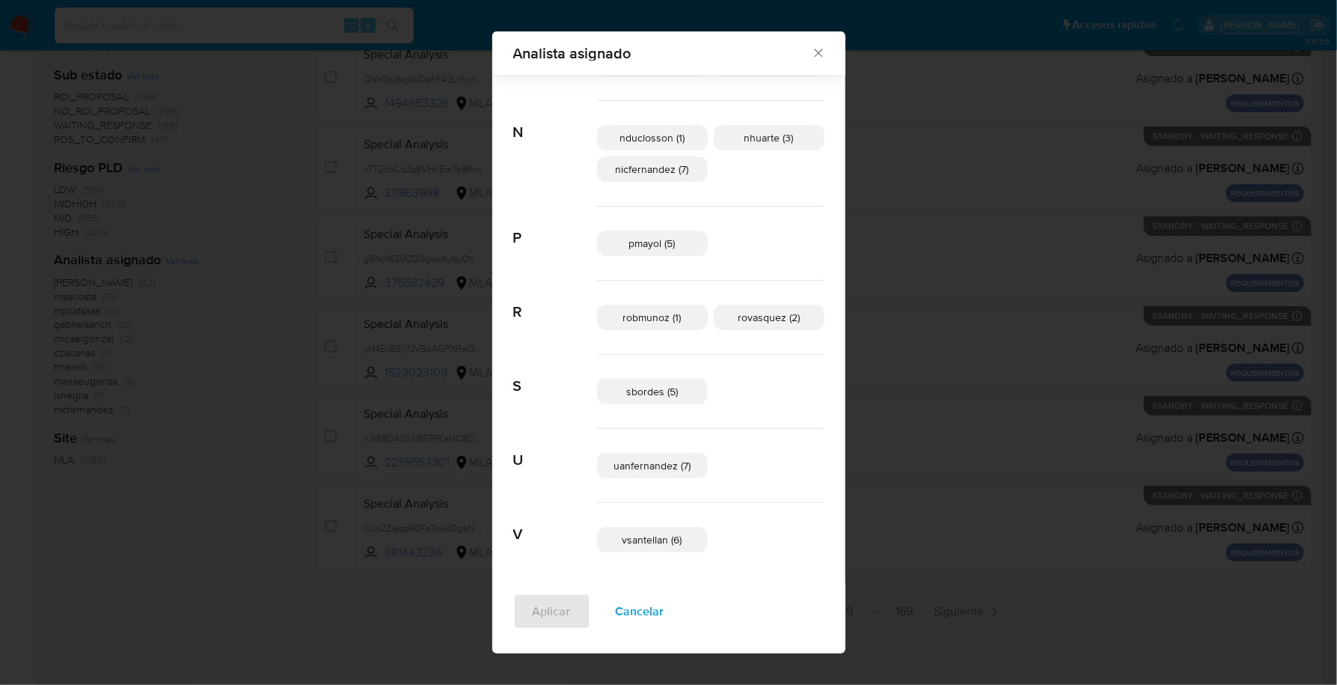
click at [811, 52] on icon "Cerrar" at bounding box center [818, 53] width 15 height 15
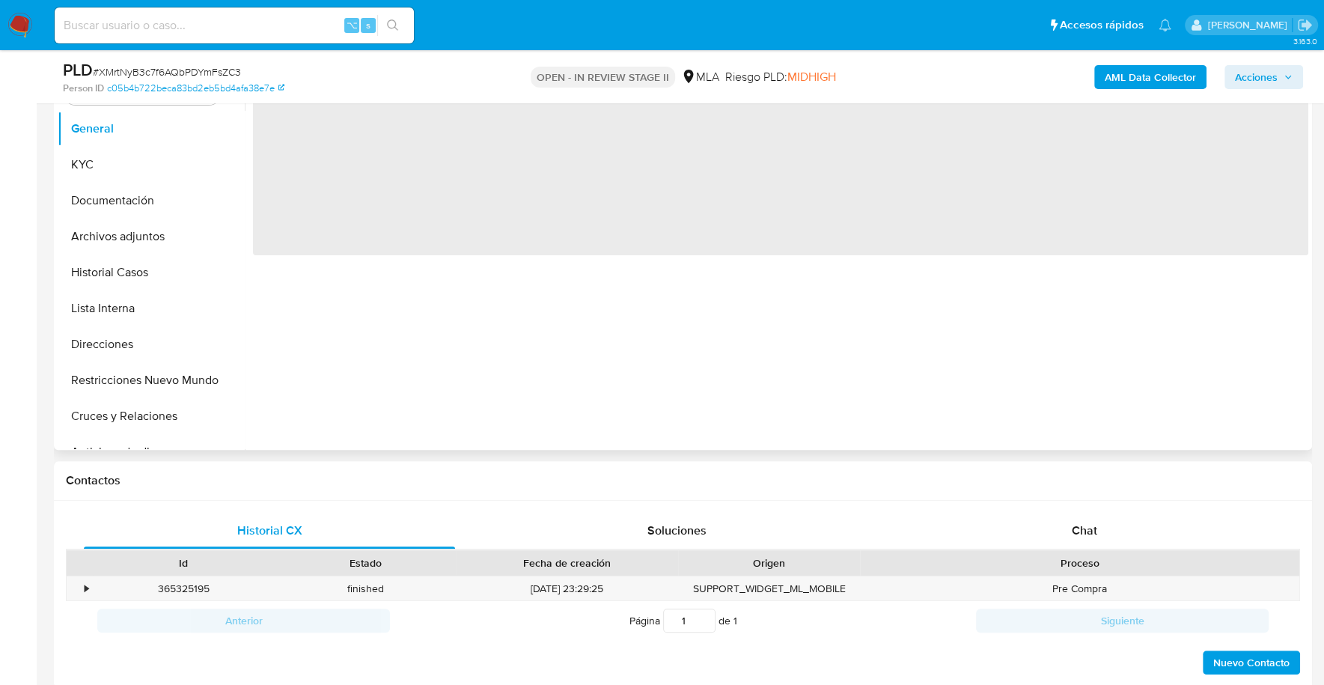
select select "10"
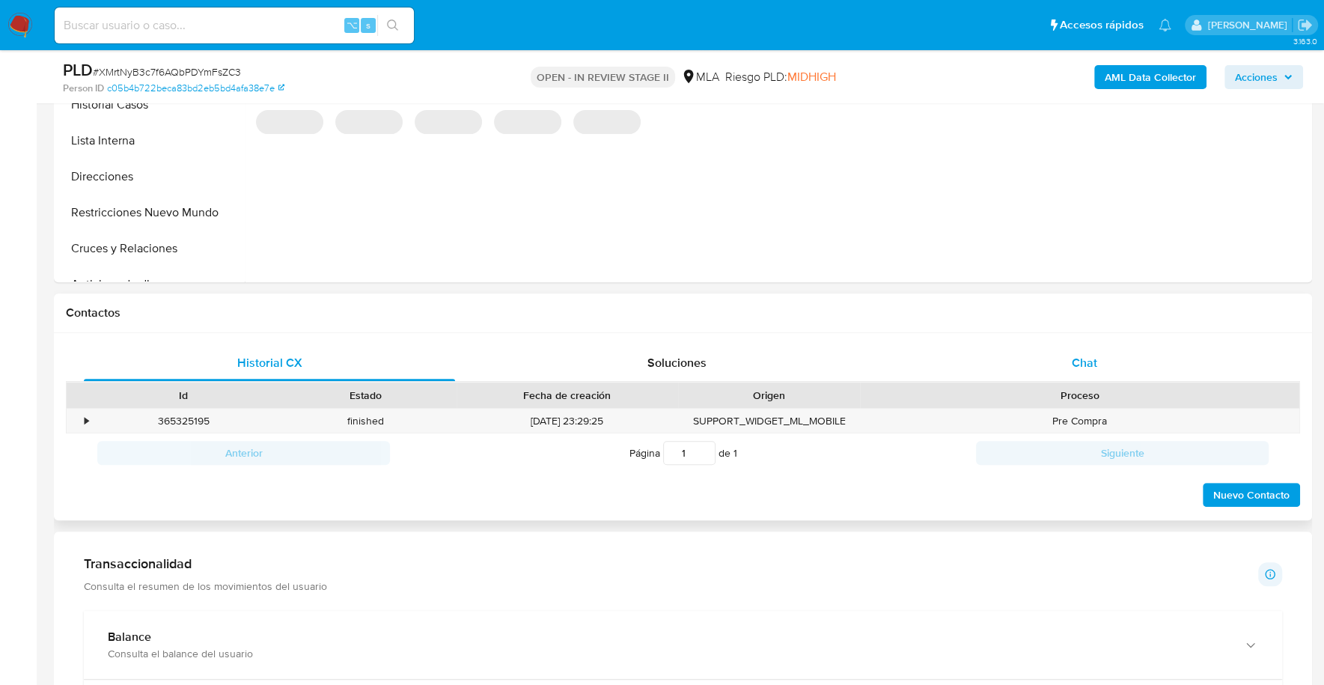
click at [1063, 368] on div "Chat" at bounding box center [1083, 363] width 371 height 36
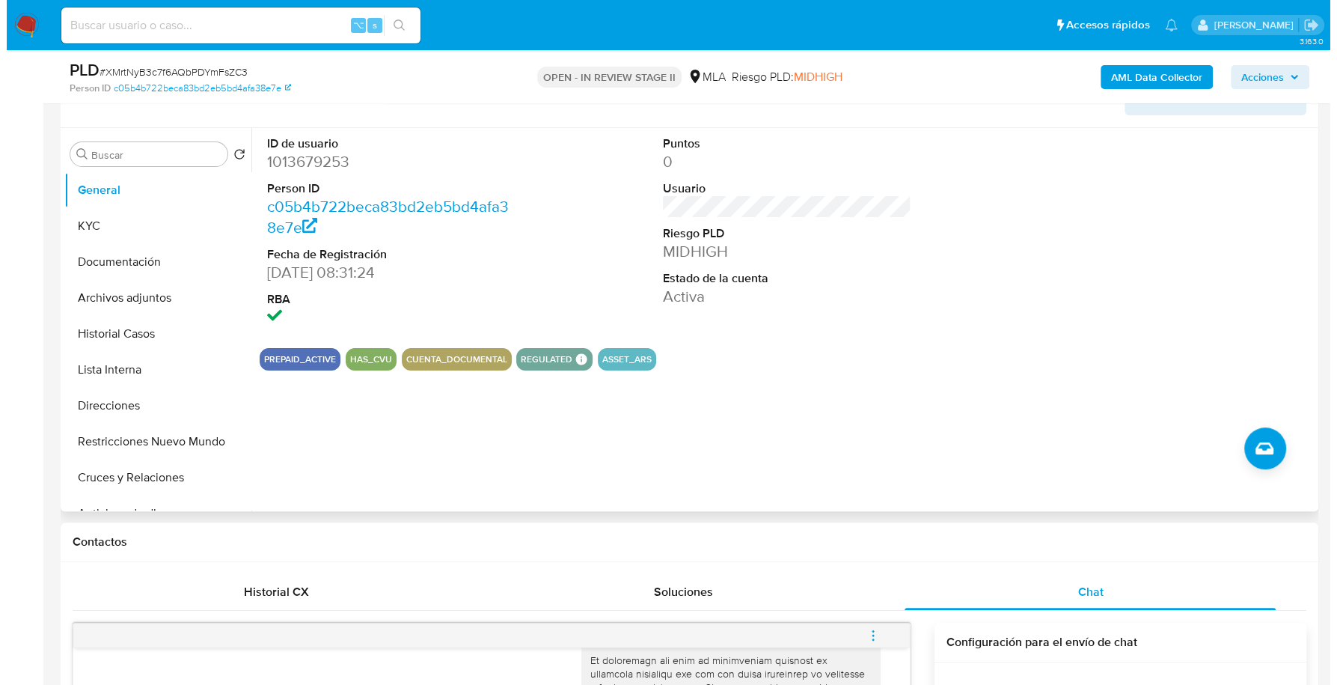
scroll to position [247, 0]
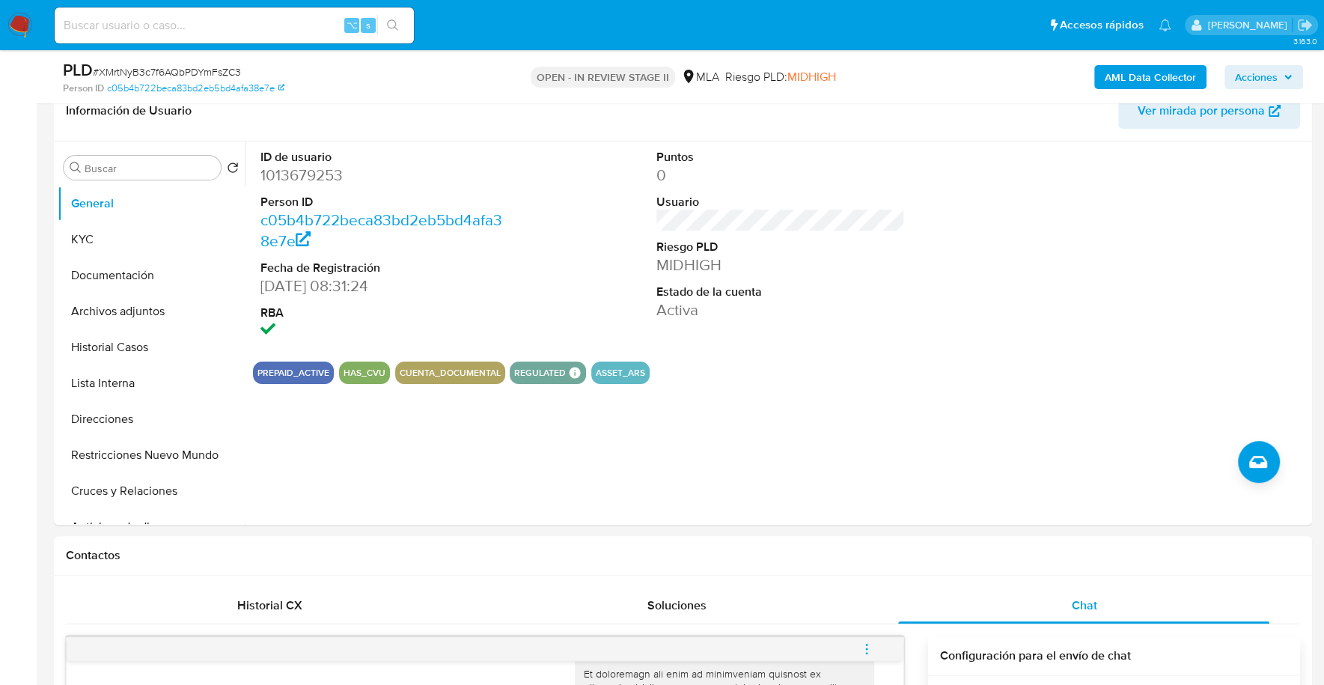
click at [225, 28] on input at bounding box center [234, 25] width 359 height 19
paste input "1013679253"
type input "1013679253"
click at [103, 233] on button "KYC" at bounding box center [145, 240] width 175 height 36
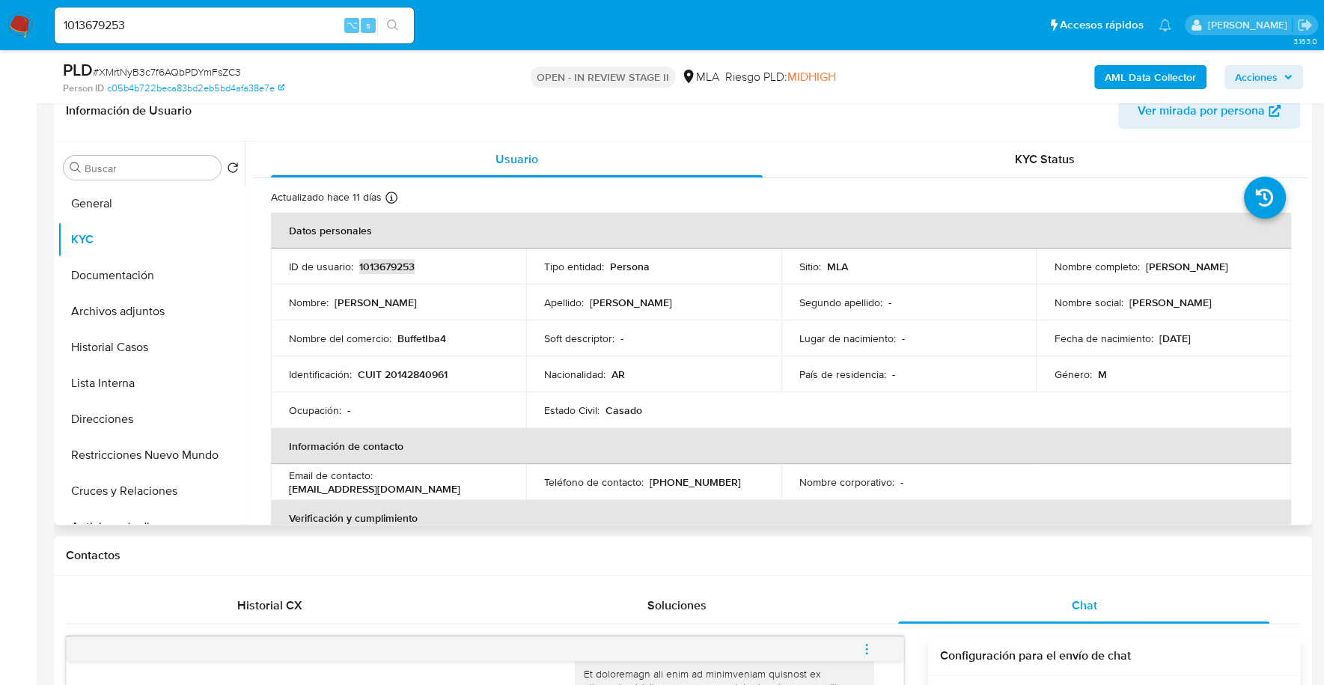
copy p "1013679253"
click at [1145, 76] on b "AML Data Collector" at bounding box center [1150, 77] width 91 height 24
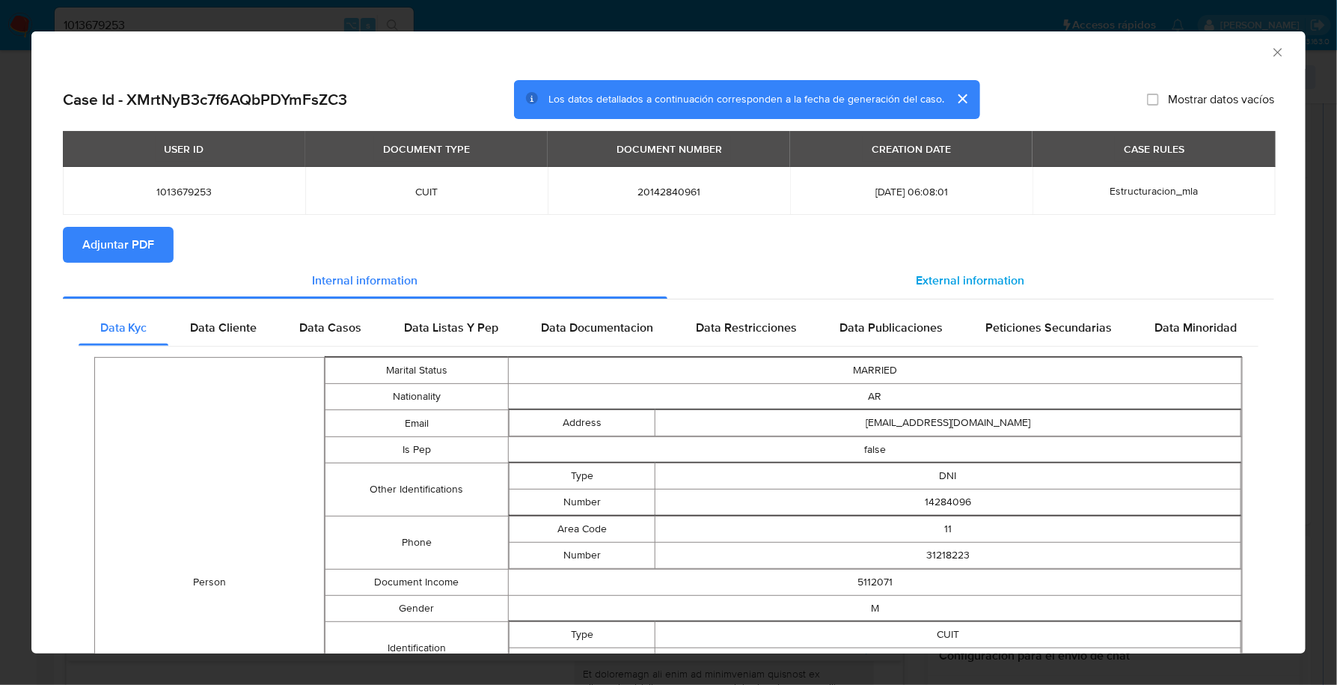
click at [884, 267] on div "External information" at bounding box center [972, 281] width 608 height 36
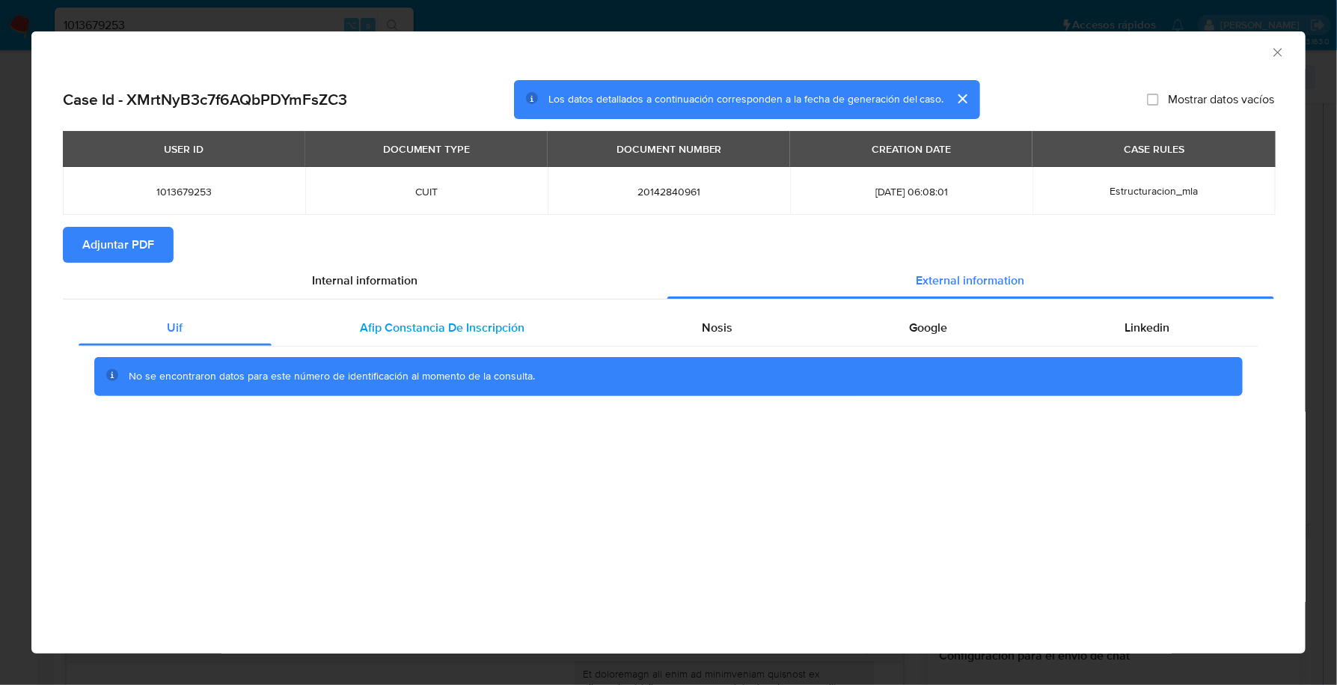
click at [465, 320] on span "Afip Constancia De Inscripción" at bounding box center [442, 327] width 165 height 17
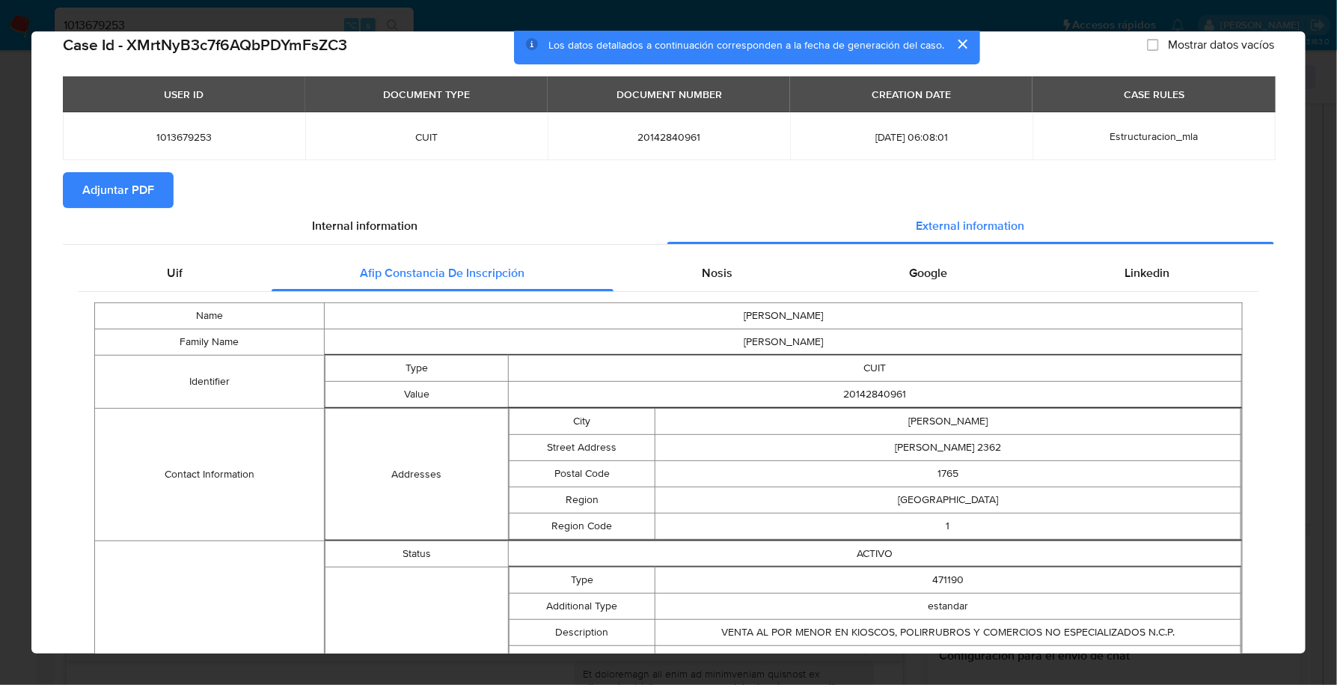
scroll to position [0, 0]
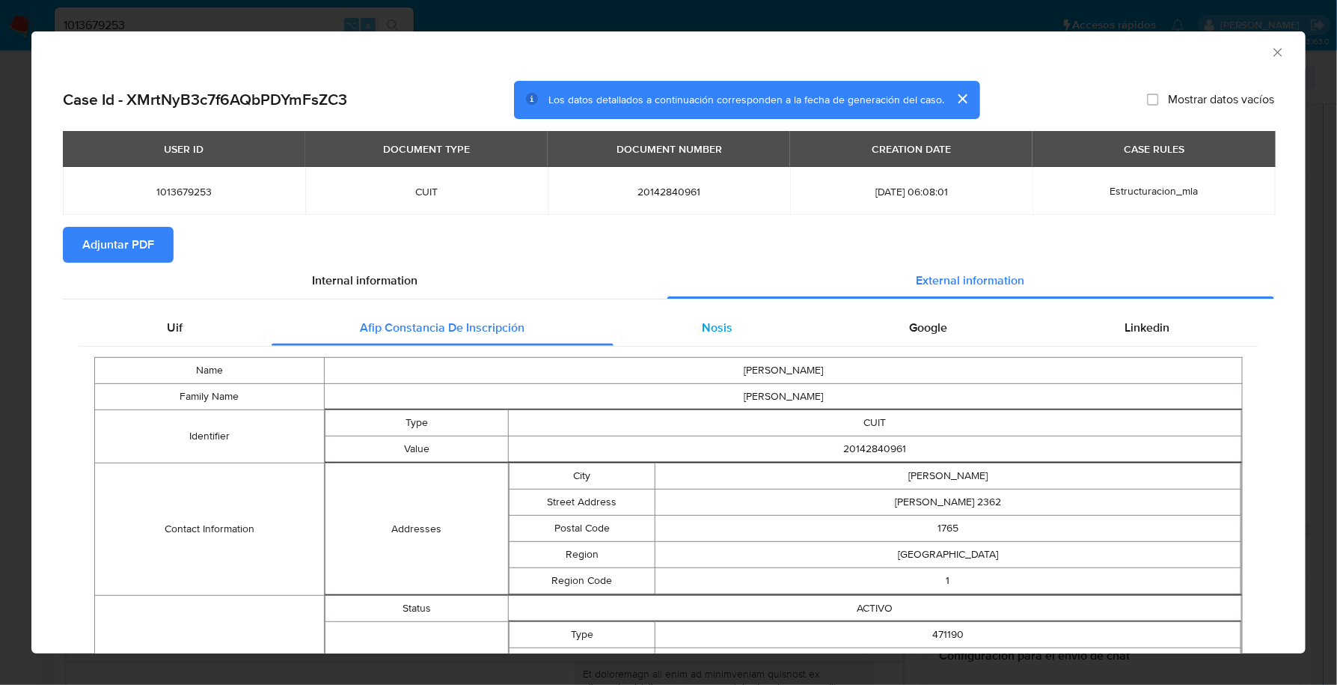
click at [717, 328] on span "Nosis" at bounding box center [717, 327] width 31 height 17
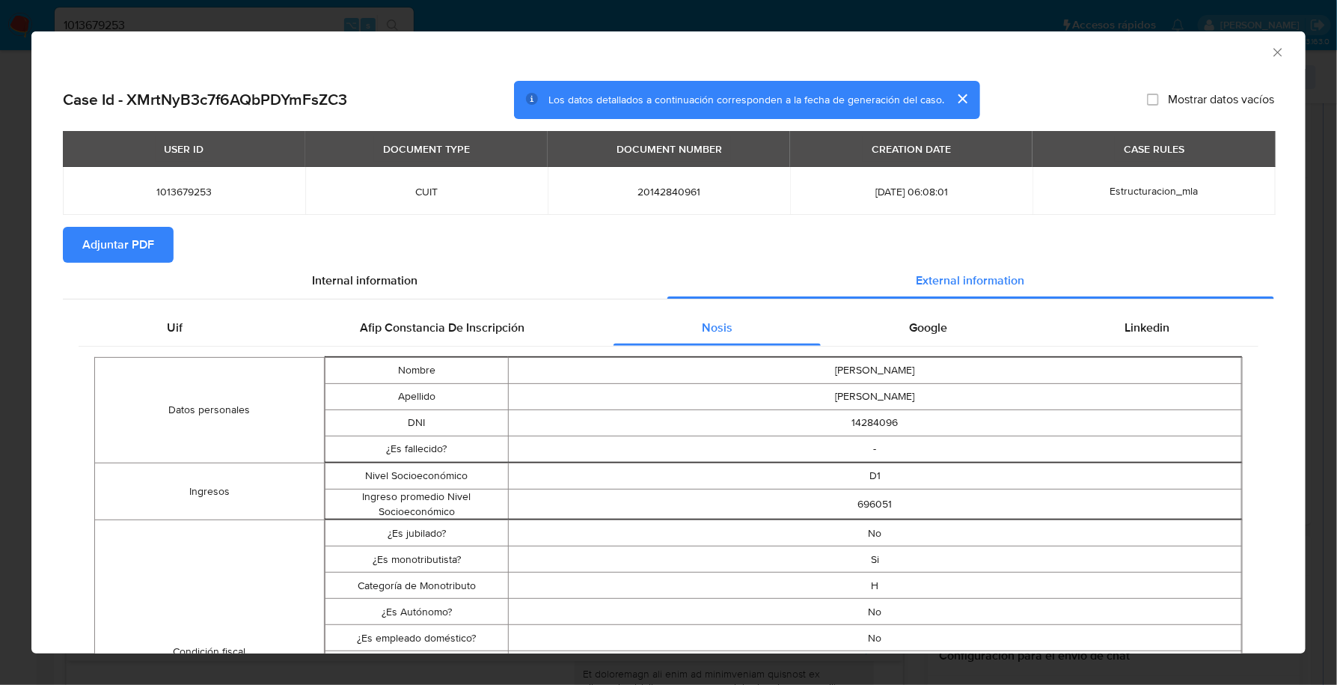
click at [914, 330] on span "Google" at bounding box center [929, 327] width 38 height 17
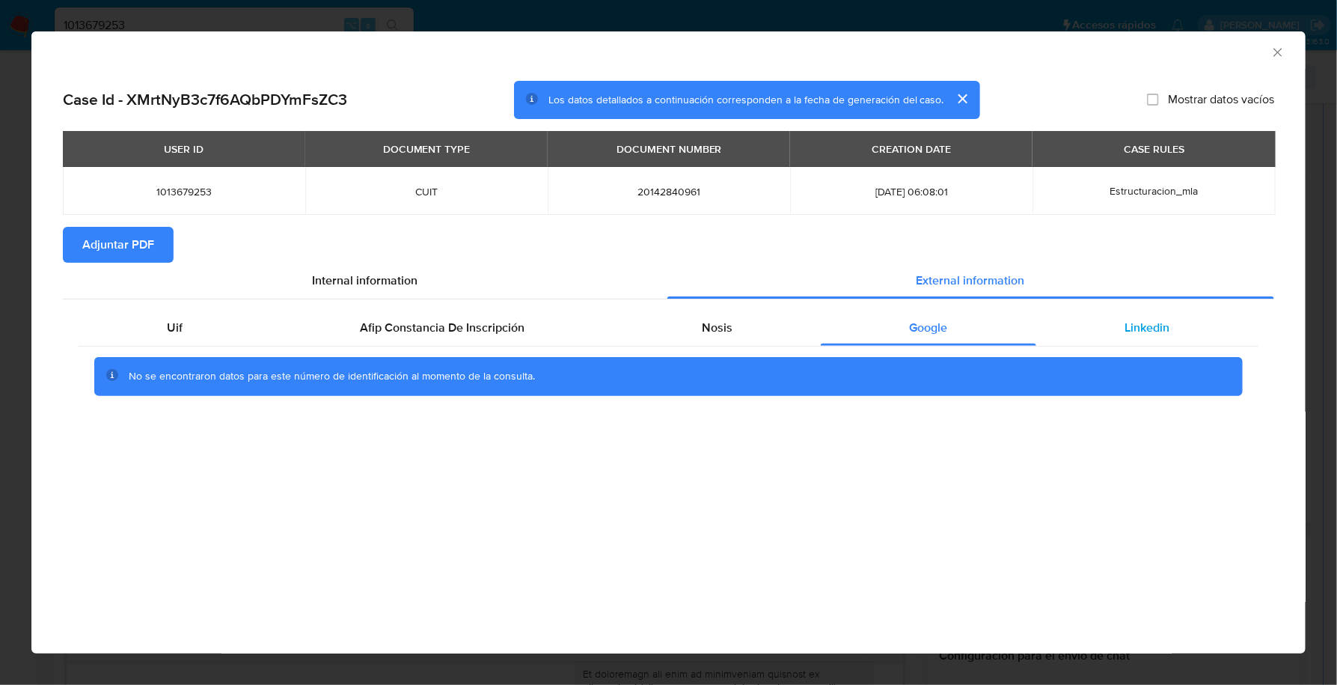
click at [1143, 326] on span "Linkedin" at bounding box center [1147, 327] width 45 height 17
click at [94, 239] on span "Adjuntar PDF" at bounding box center [118, 244] width 72 height 33
click at [1281, 50] on icon "Cerrar ventana" at bounding box center [1278, 52] width 15 height 15
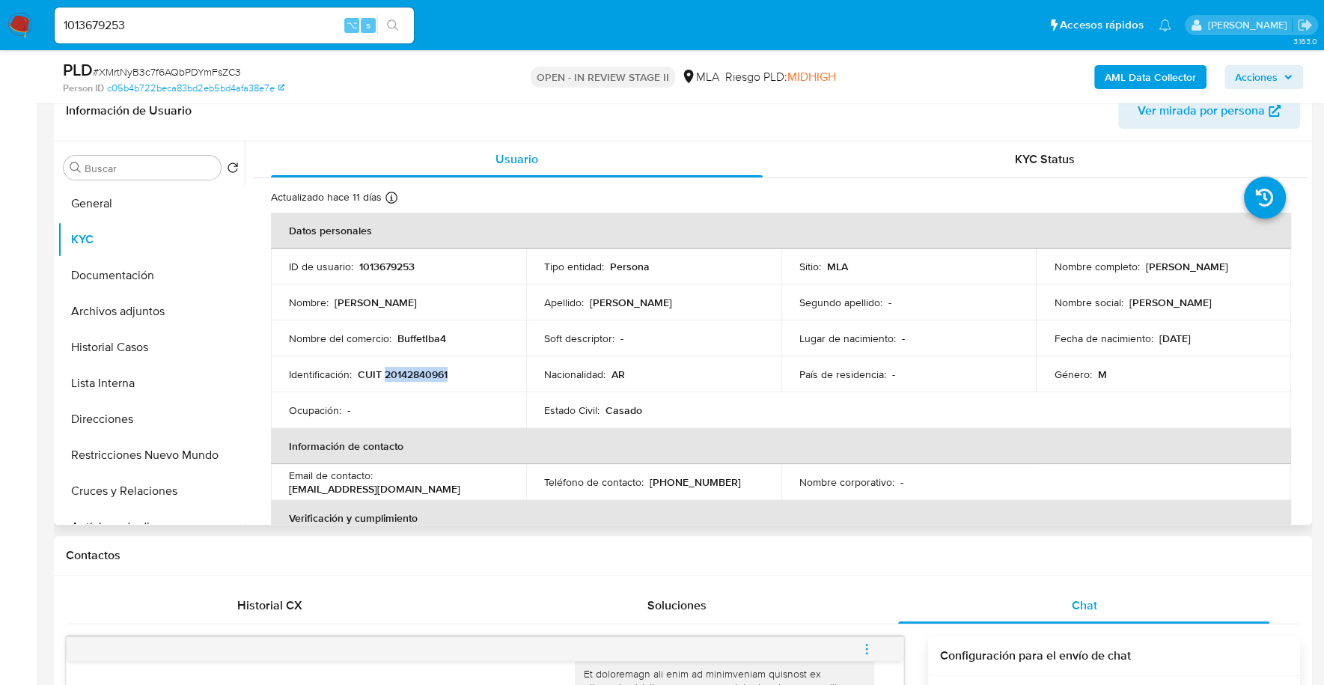
copy p "20142840961"
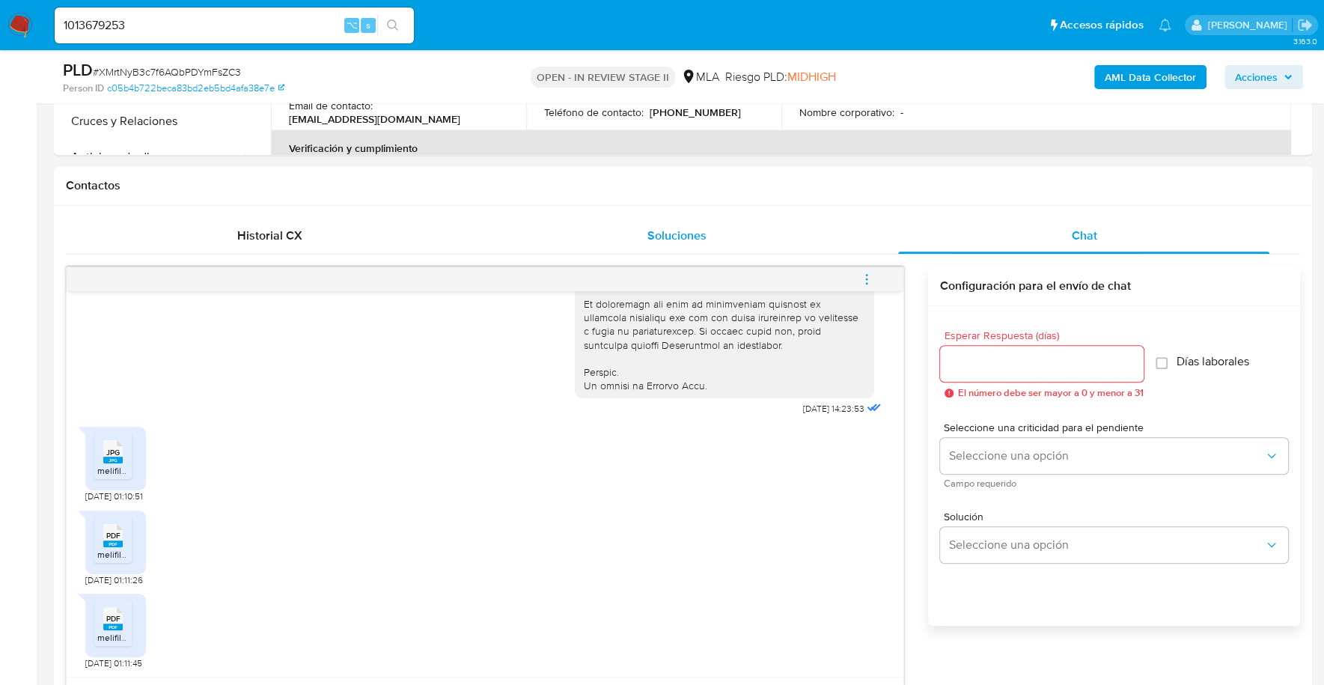
scroll to position [848, 0]
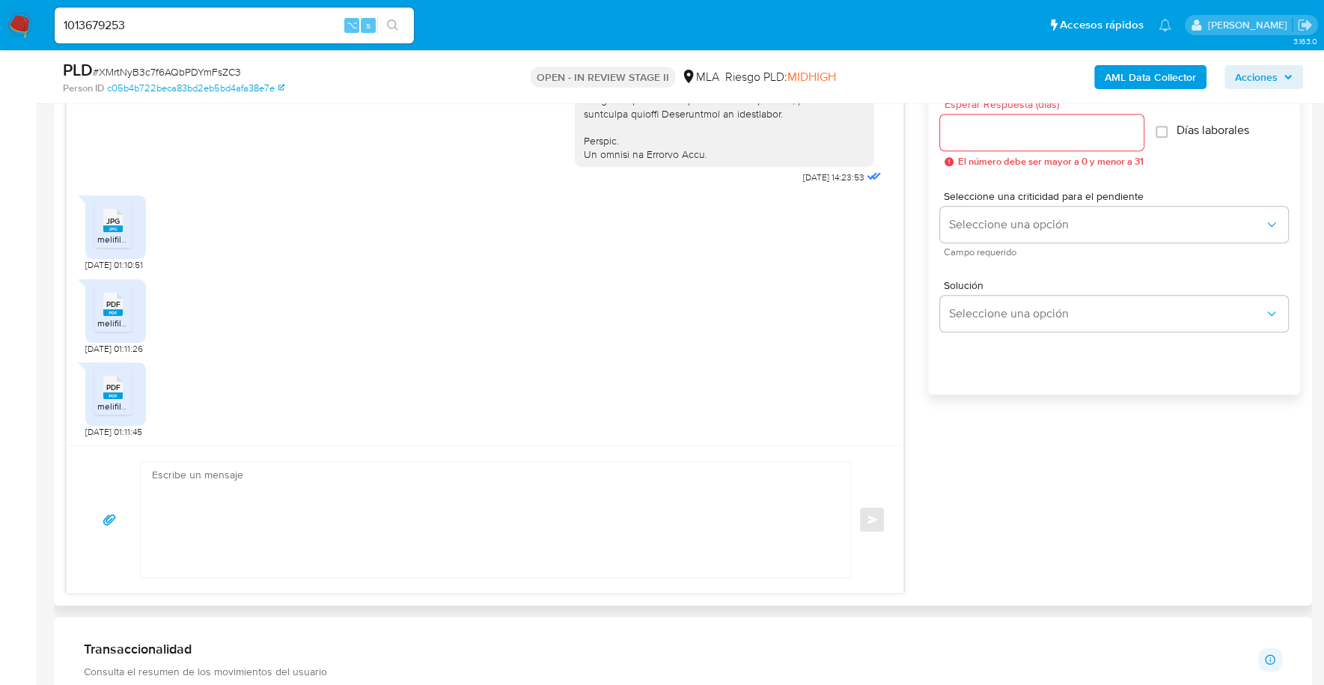
click at [120, 218] on icon at bounding box center [112, 220] width 19 height 23
click at [112, 304] on span "PDF" at bounding box center [113, 304] width 14 height 10
click at [103, 381] on icon "PDF" at bounding box center [112, 387] width 19 height 26
click at [223, 501] on textarea at bounding box center [491, 519] width 679 height 115
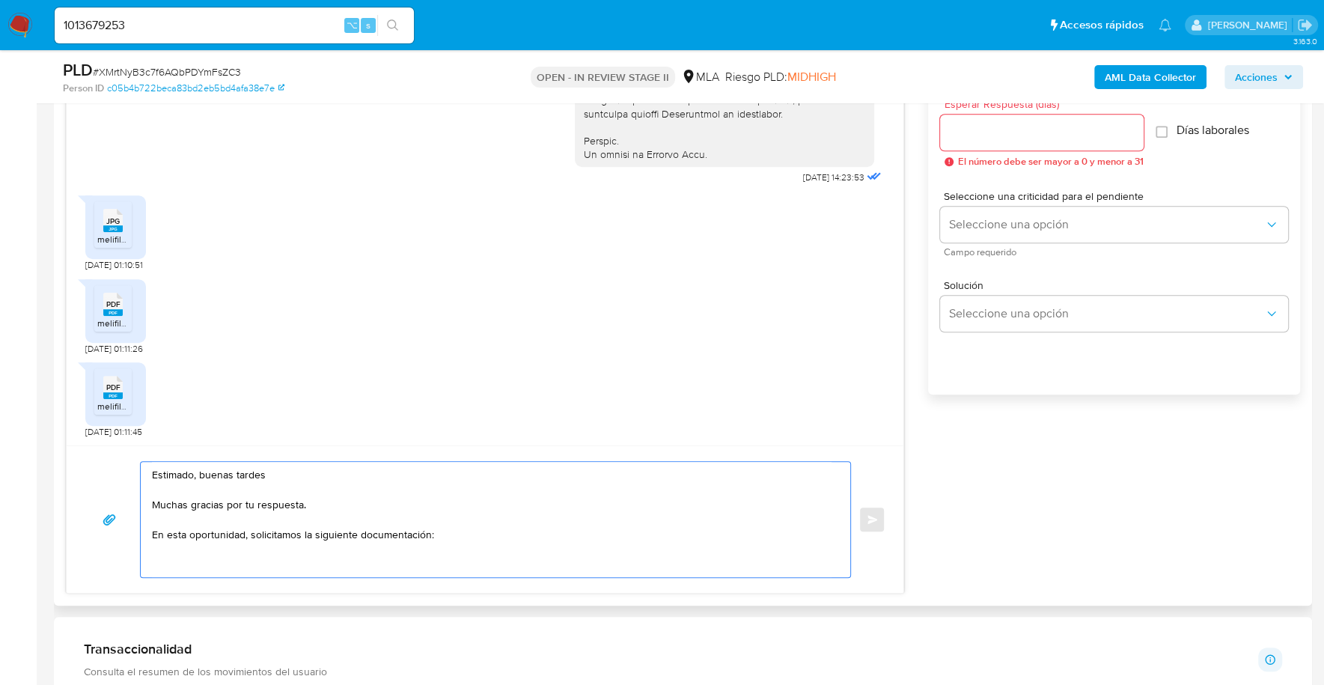
paste textarea "- Resumen de Comprobantes Electrónicos emitidos de los períodos 2024 y 2025. Si…"
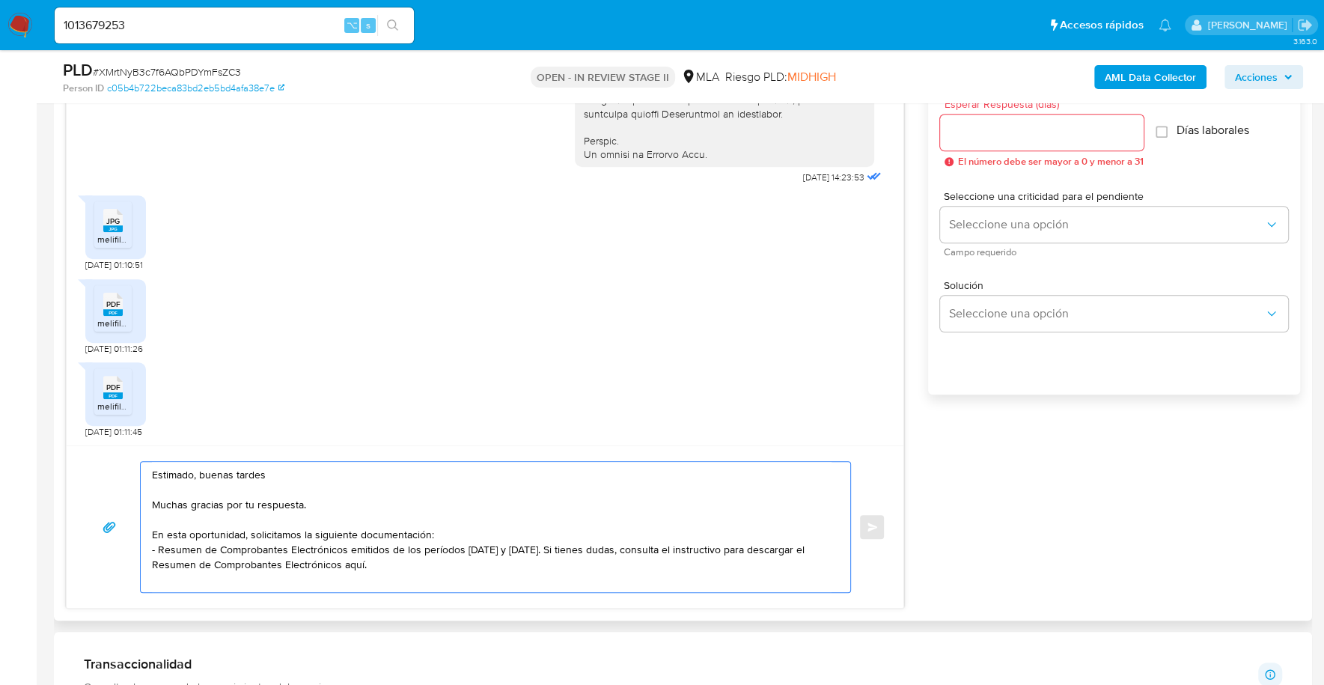
drag, startPoint x: 335, startPoint y: 566, endPoint x: 299, endPoint y: 564, distance: 36.0
click at [299, 564] on textarea "Estimado, buenas tardes Muchas gracias por tu respuesta. En esta oportunidad, s…" at bounding box center [491, 527] width 679 height 130
paste textarea "https://www.mercadopago.com.ar/ayuda/30181"
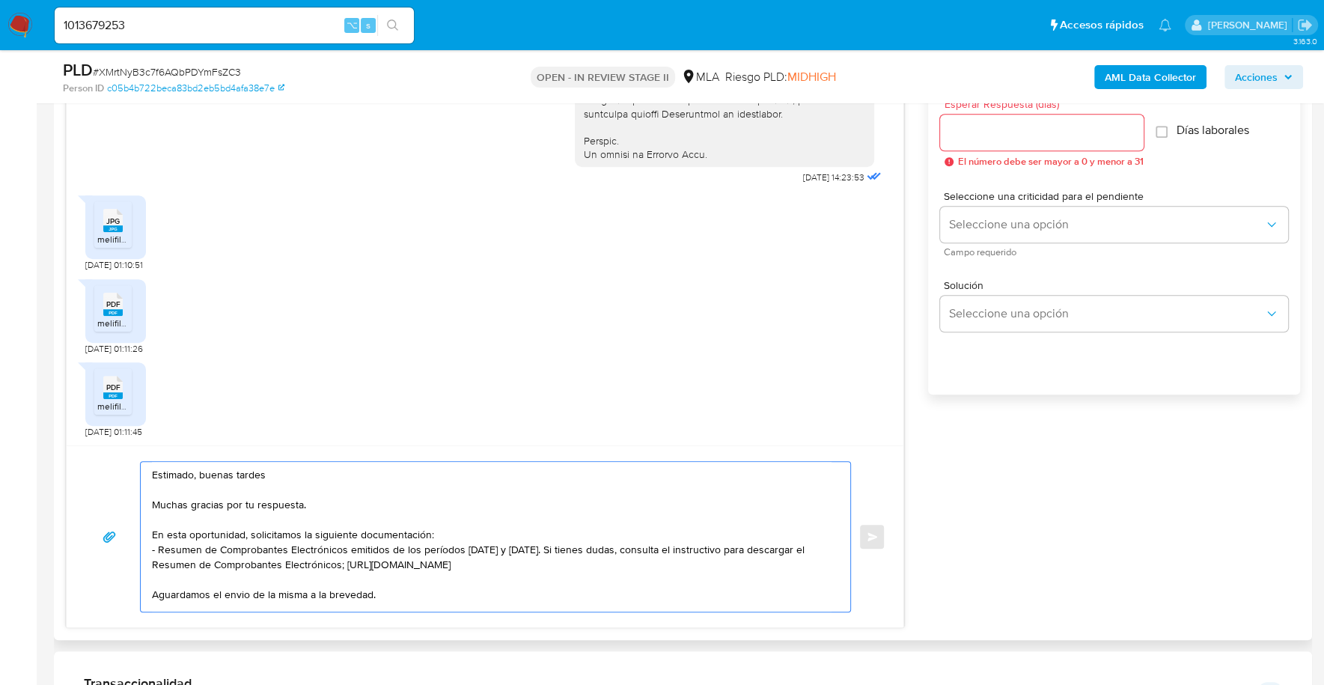
click at [299, 531] on textarea "Estimado, buenas tardes Muchas gracias por tu respuesta. En esta oportunidad, s…" at bounding box center [491, 537] width 679 height 150
click at [421, 595] on textarea "Estimado, buenas tardes Muchas gracias por tu respuesta. En esta oportunidad, s…" at bounding box center [491, 537] width 679 height 150
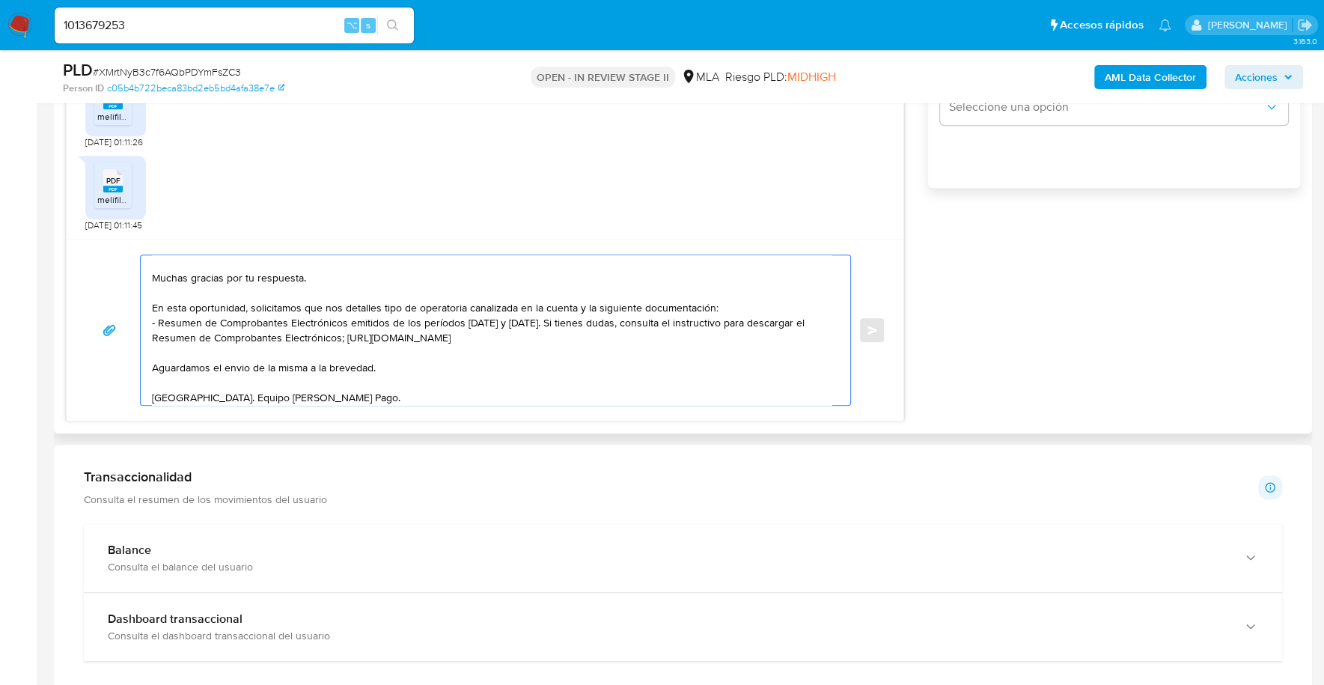
scroll to position [479, 0]
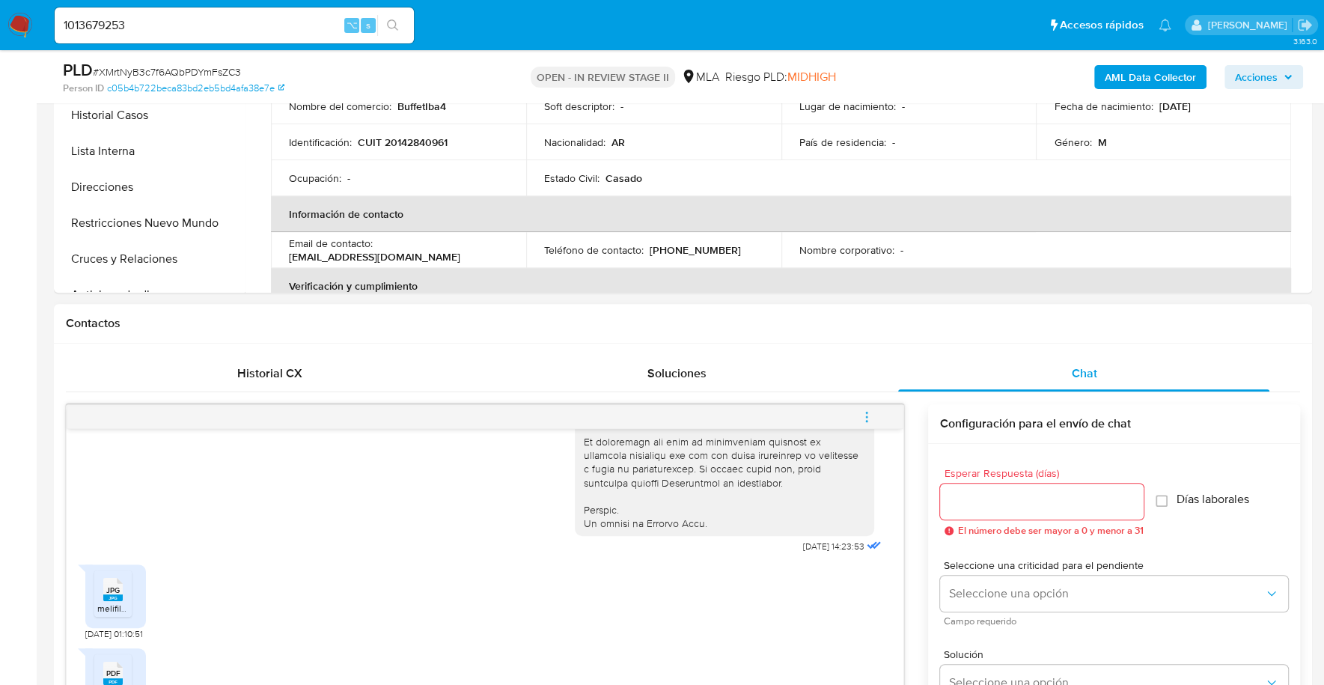
type textarea "Estimado, buenas tardes Muchas gracias por tu respuesta. En esta oportunidad, s…"
click at [966, 493] on input "Esperar Respuesta (días)" at bounding box center [1042, 501] width 204 height 19
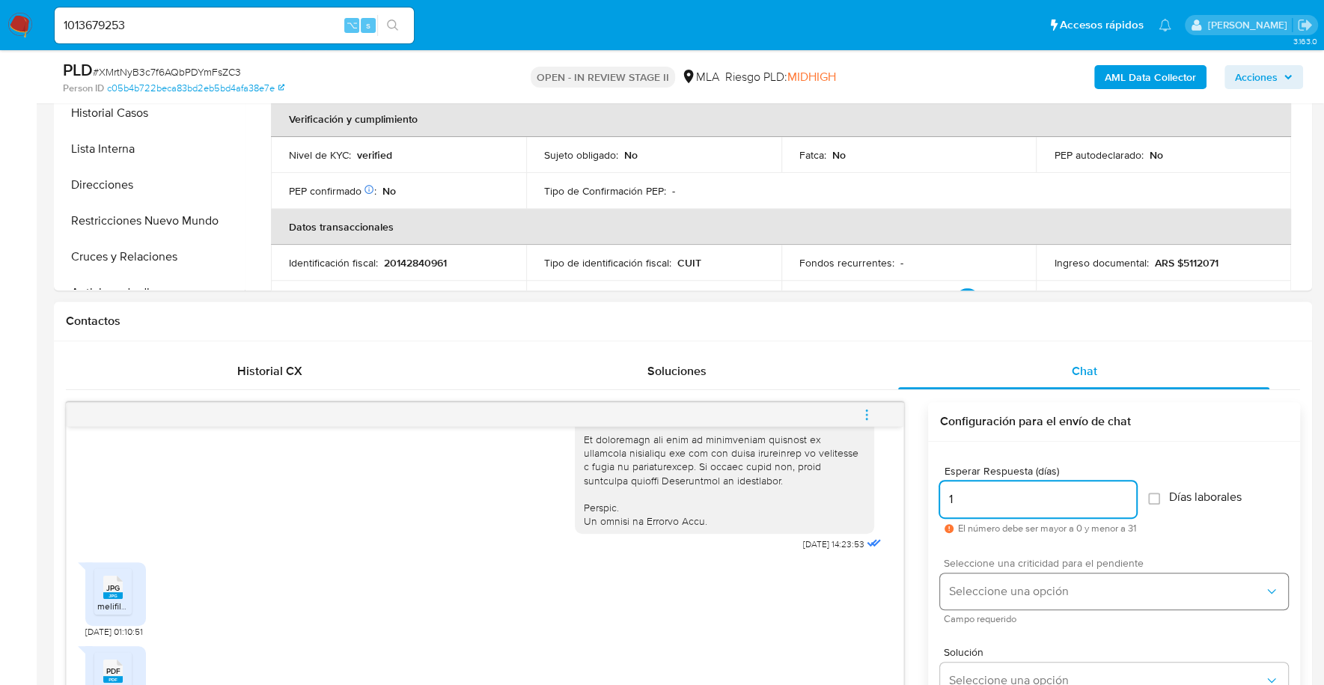
type input "1"
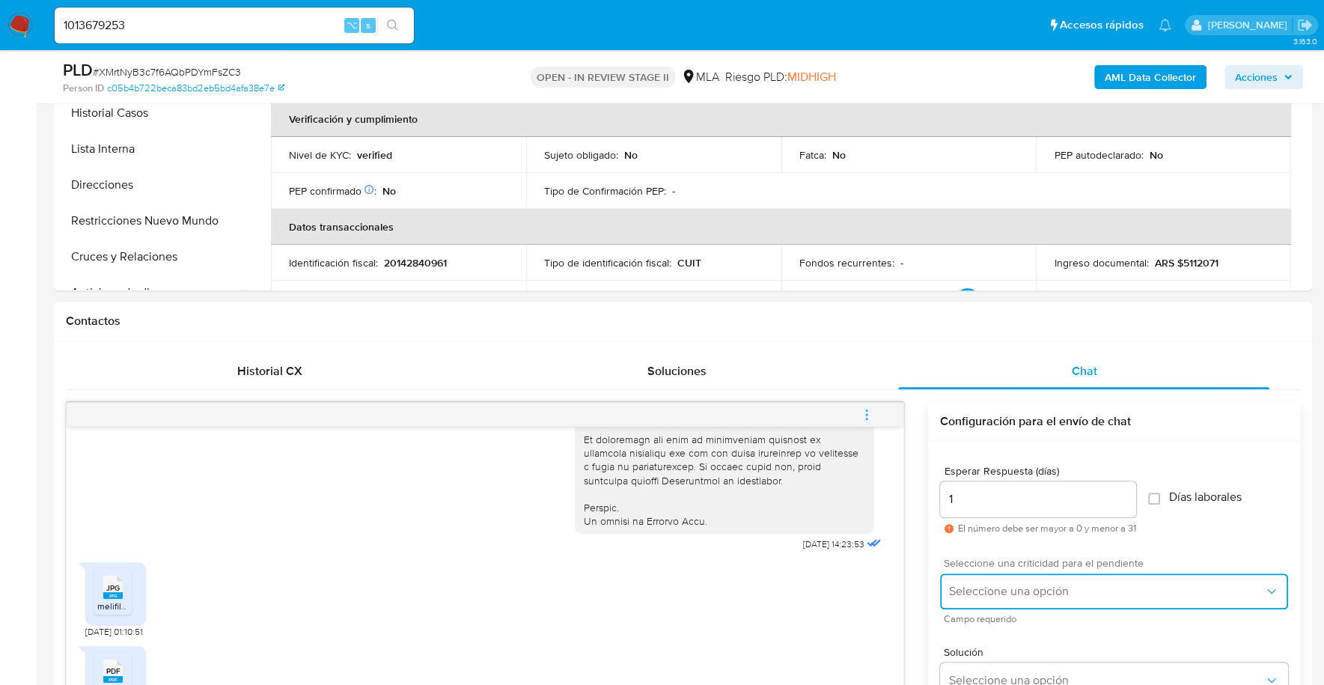
scroll to position [483, 0]
click at [1028, 597] on button "Seleccione una opción" at bounding box center [1114, 590] width 348 height 36
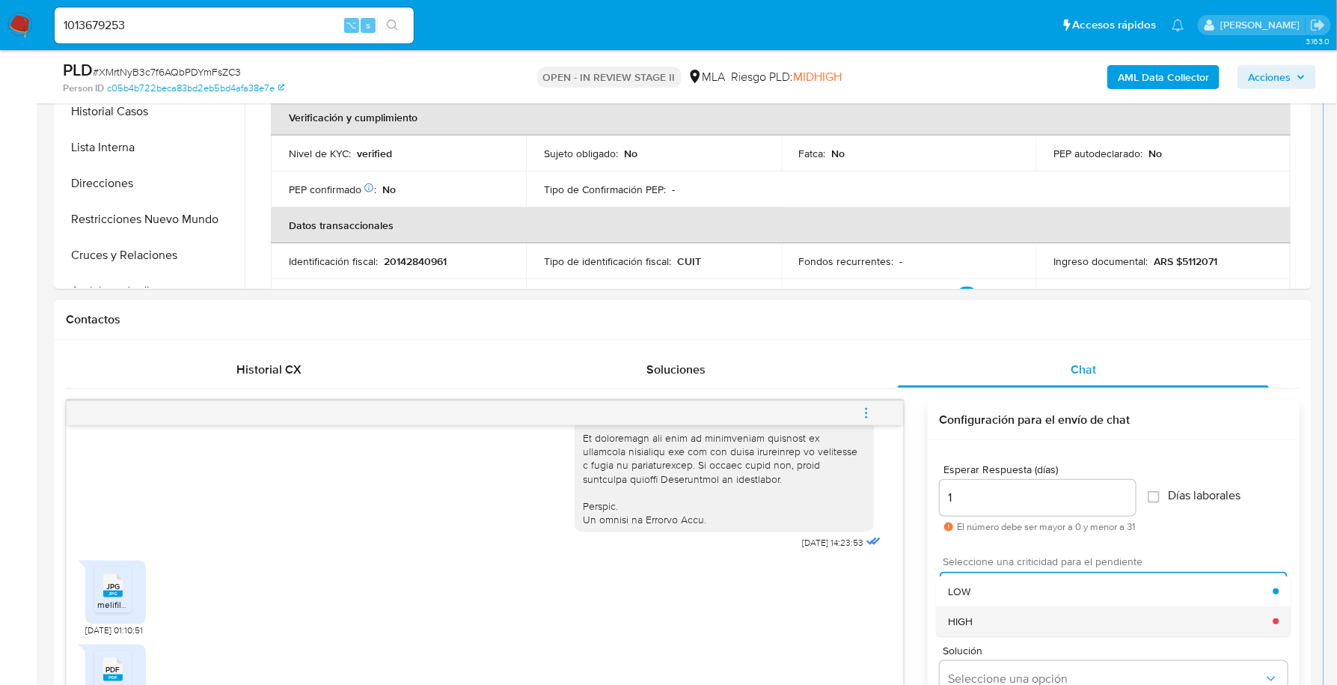
click at [1038, 623] on div "HIGH" at bounding box center [1110, 621] width 325 height 30
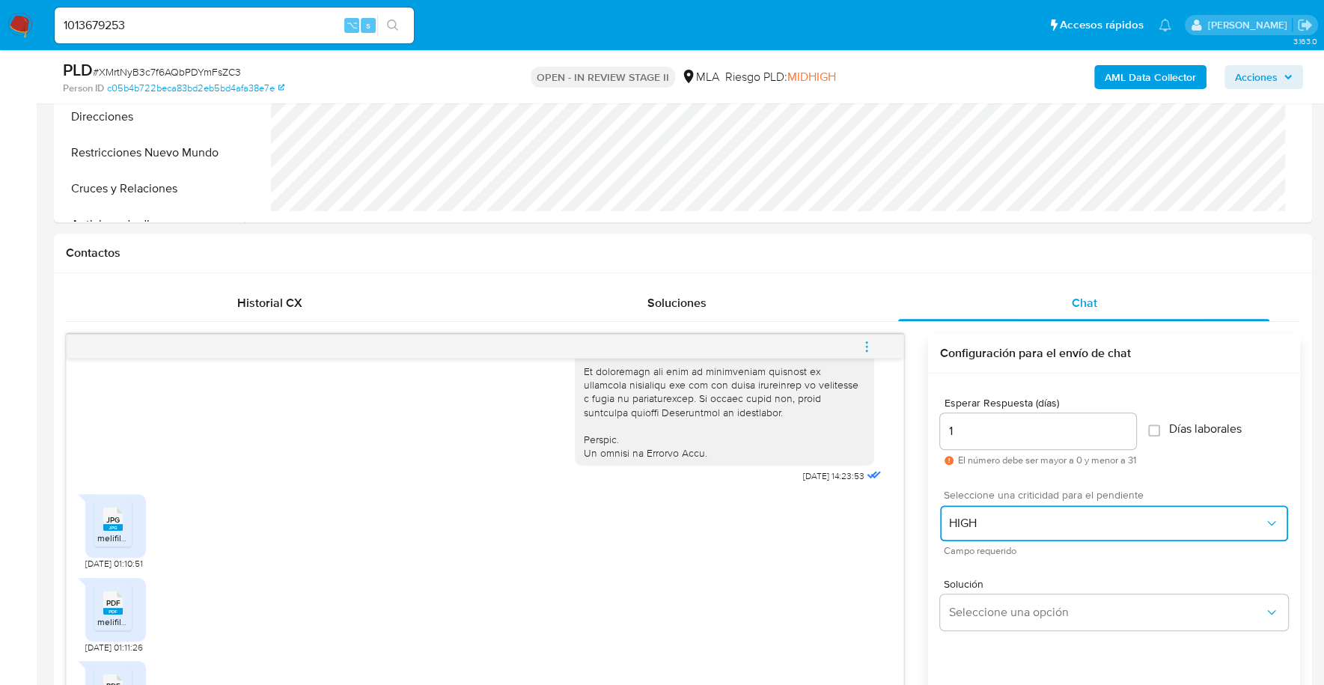
scroll to position [834, 0]
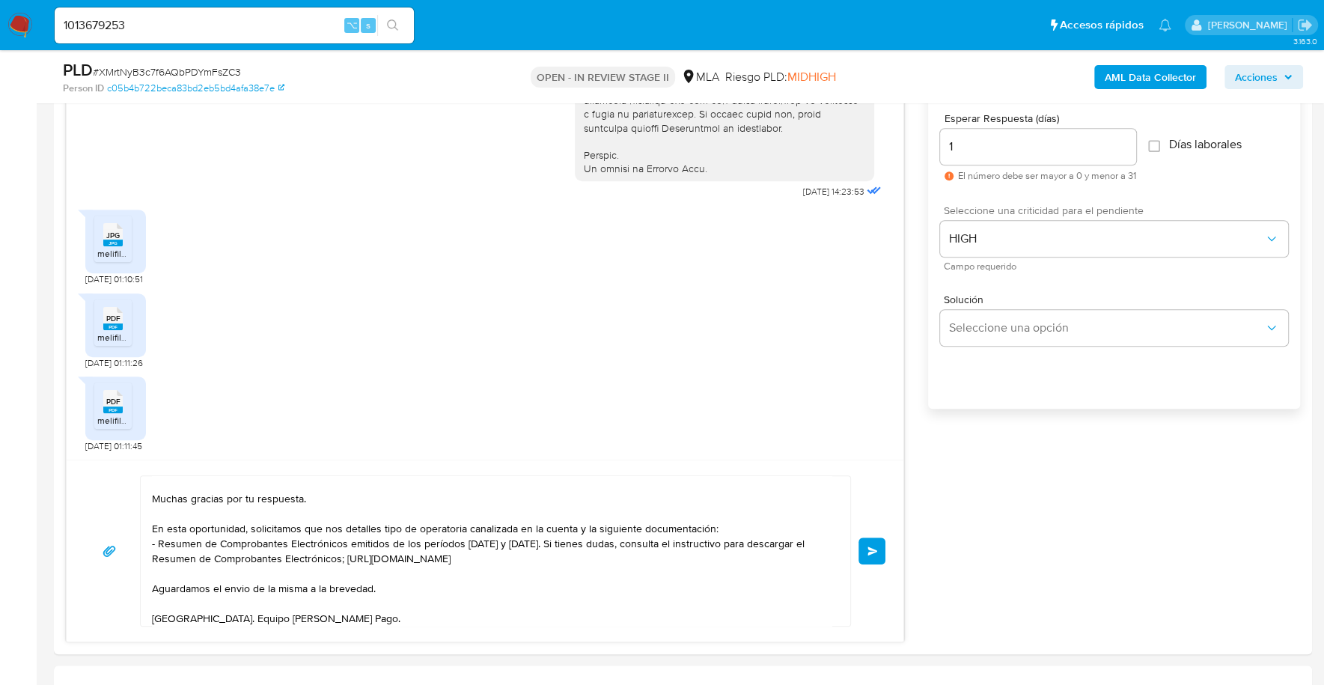
click at [876, 546] on span "Enviar" at bounding box center [872, 550] width 10 height 9
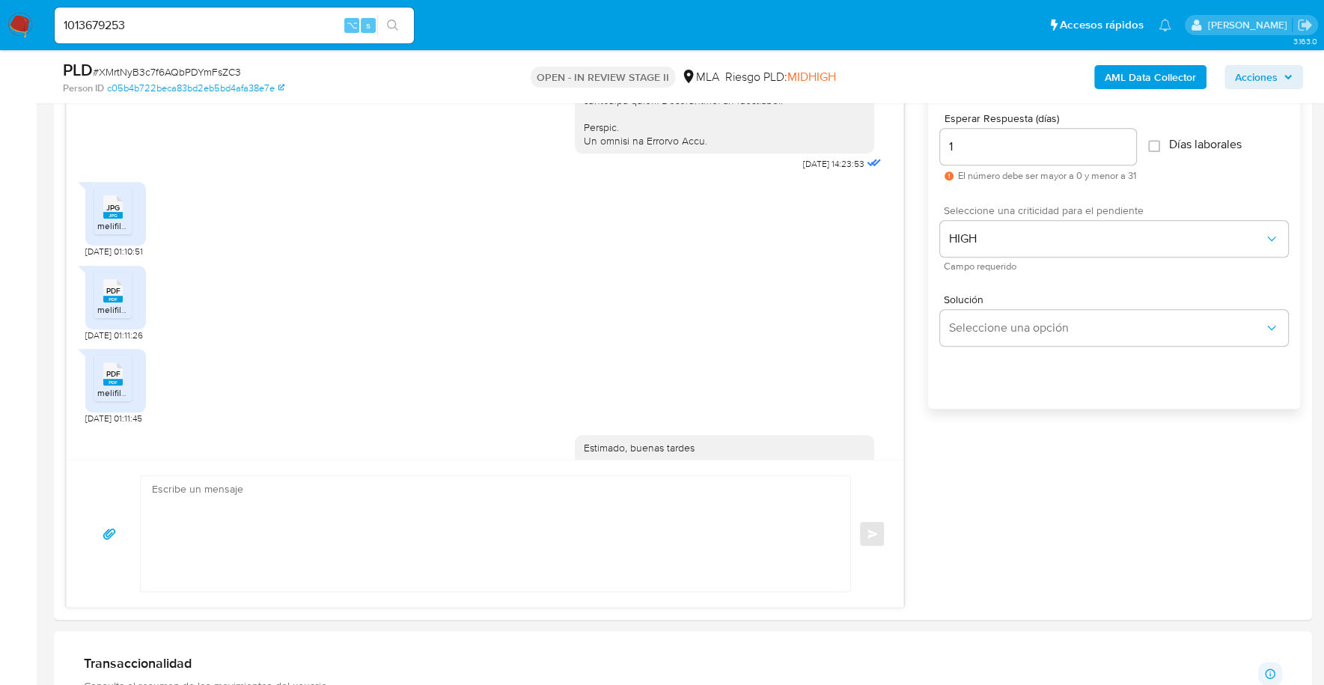
scroll to position [974, 0]
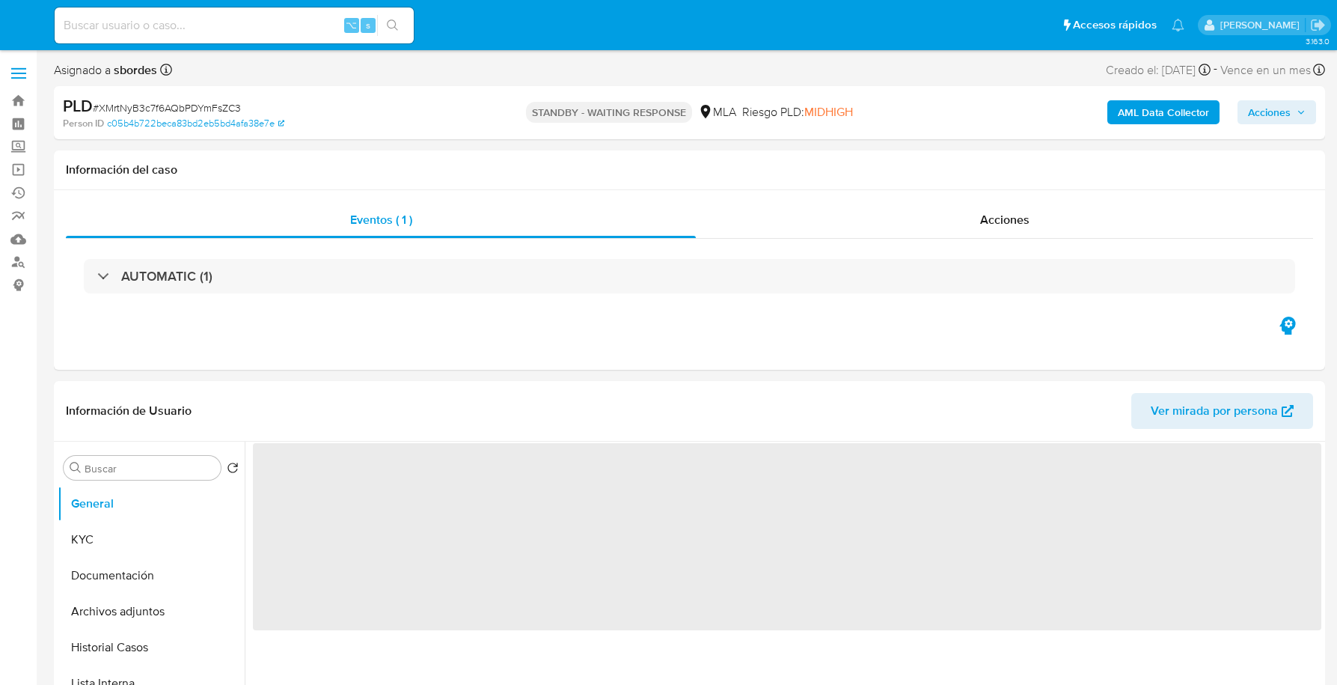
select select "10"
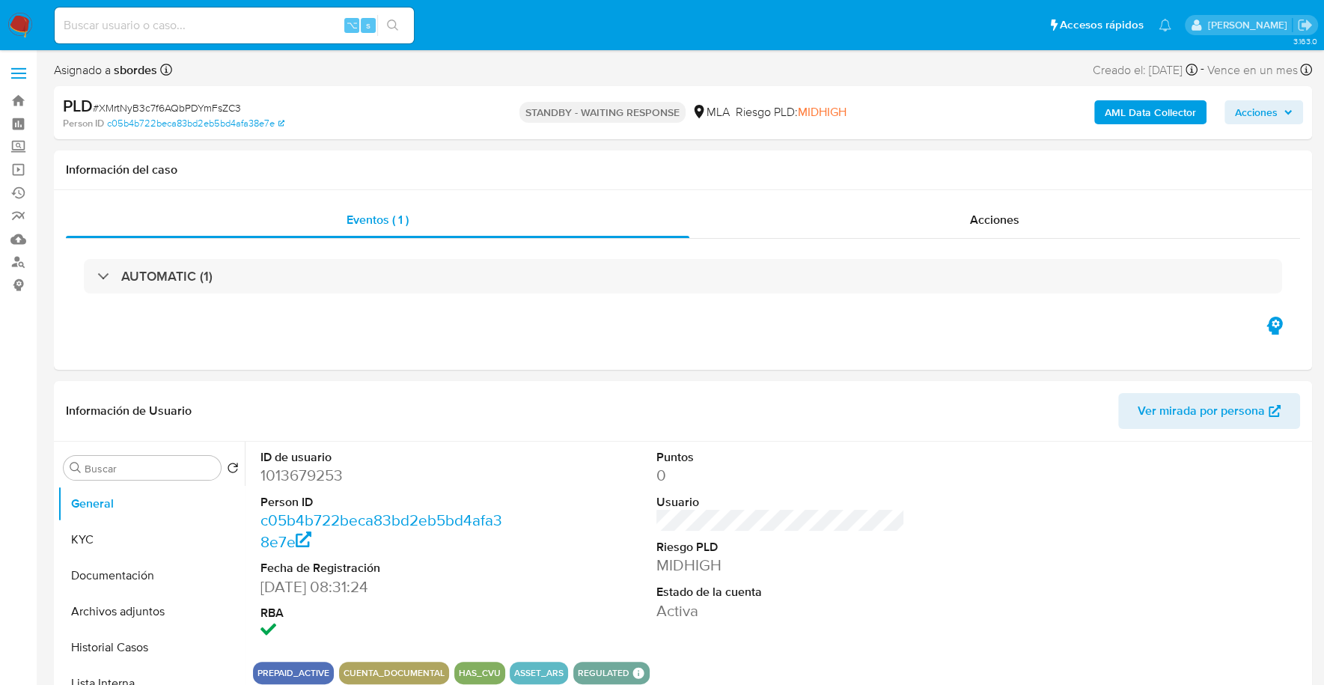
click at [230, 45] on div "⌥ s" at bounding box center [234, 25] width 359 height 42
click at [238, 18] on input at bounding box center [234, 25] width 359 height 19
paste input "189799230"
type input "189799230"
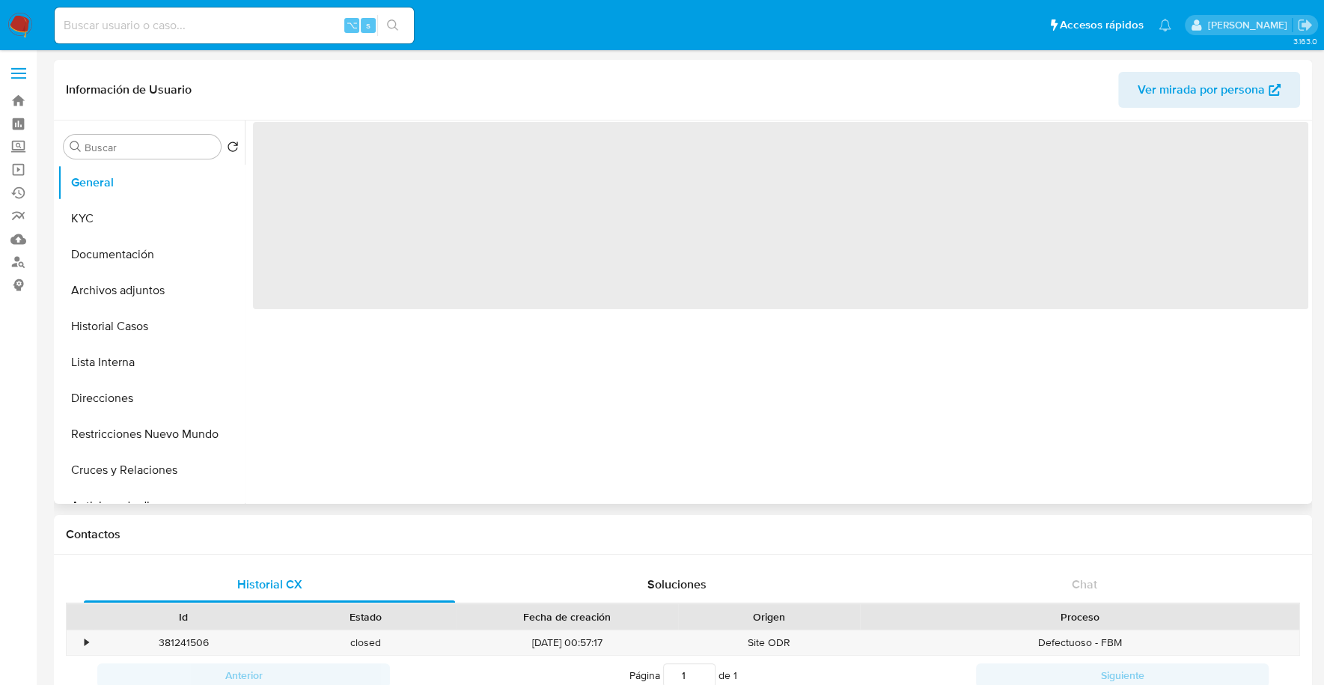
select select "10"
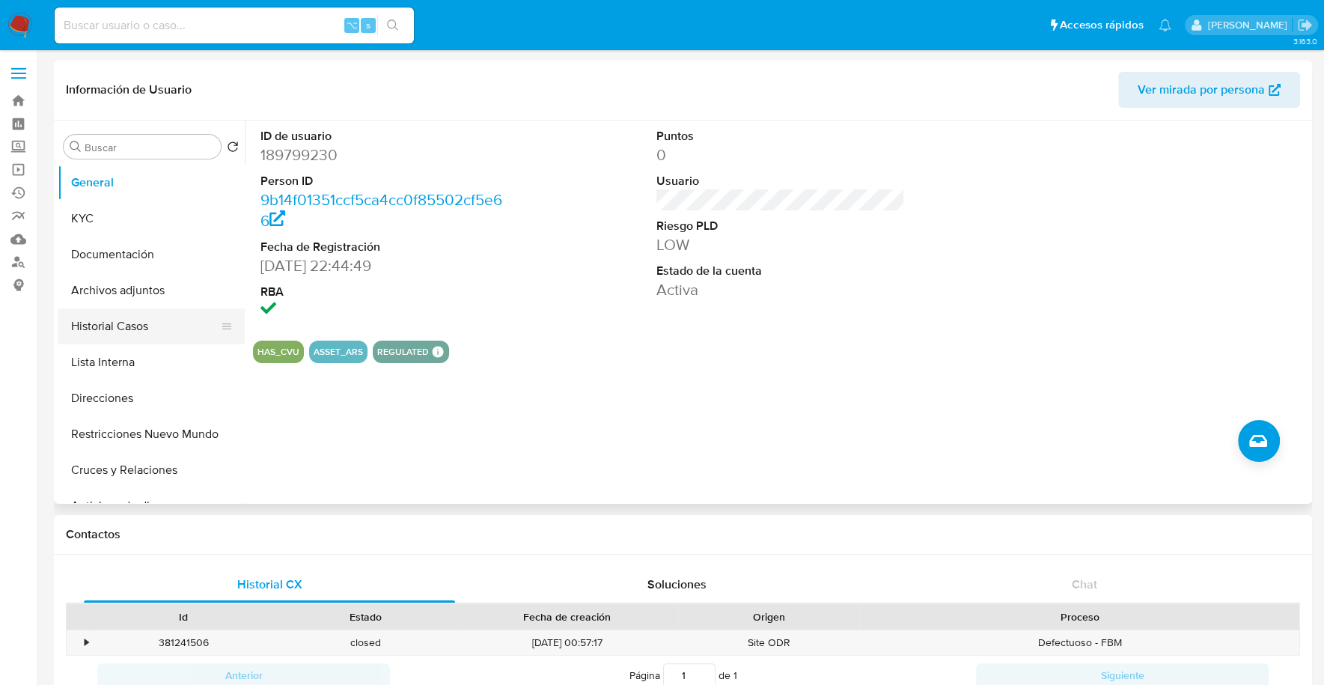
click at [144, 317] on button "Historial Casos" at bounding box center [145, 326] width 175 height 36
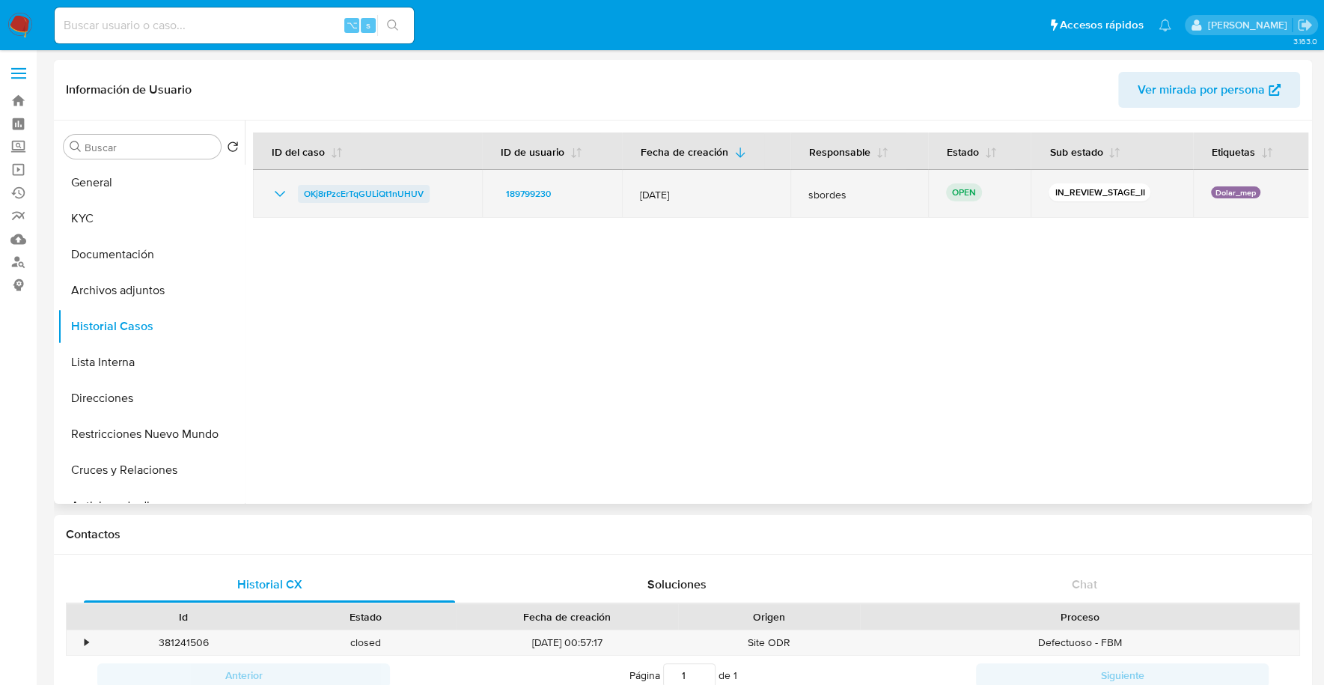
click at [343, 191] on span "OKj8rPzcErTqGULiQt1nUHUV" at bounding box center [364, 194] width 120 height 18
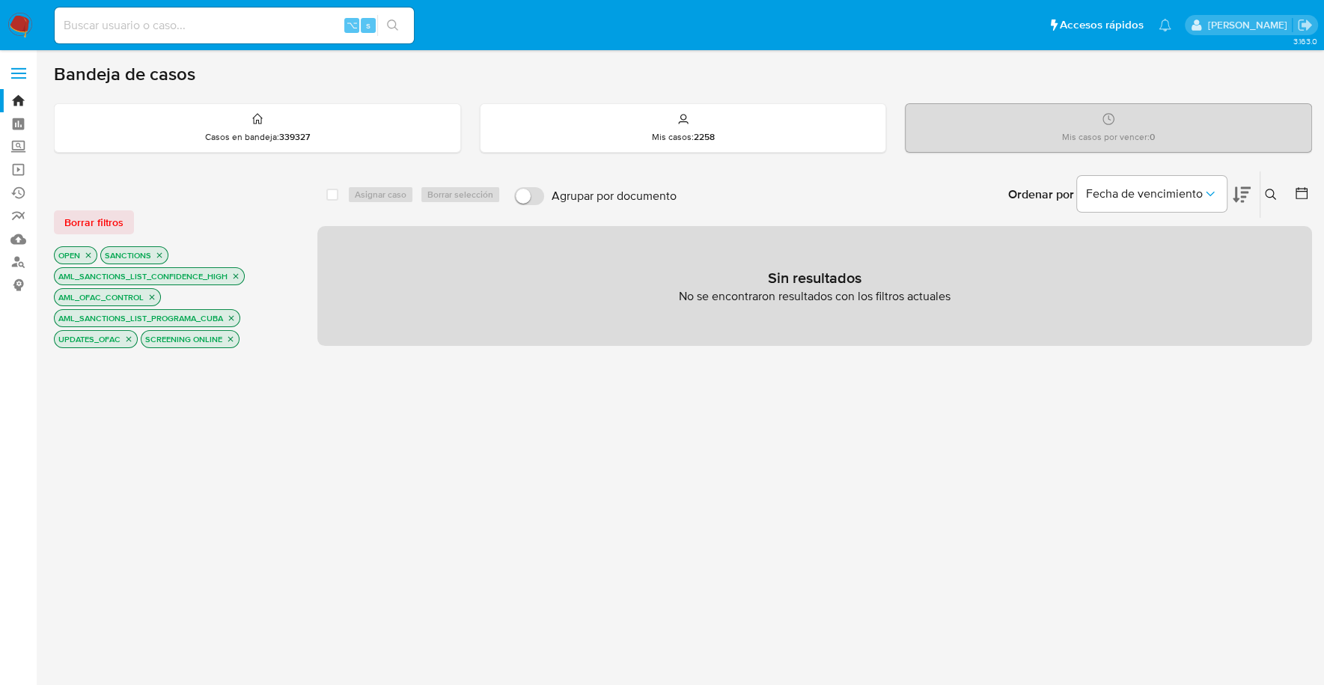
click at [141, 27] on input at bounding box center [234, 25] width 359 height 19
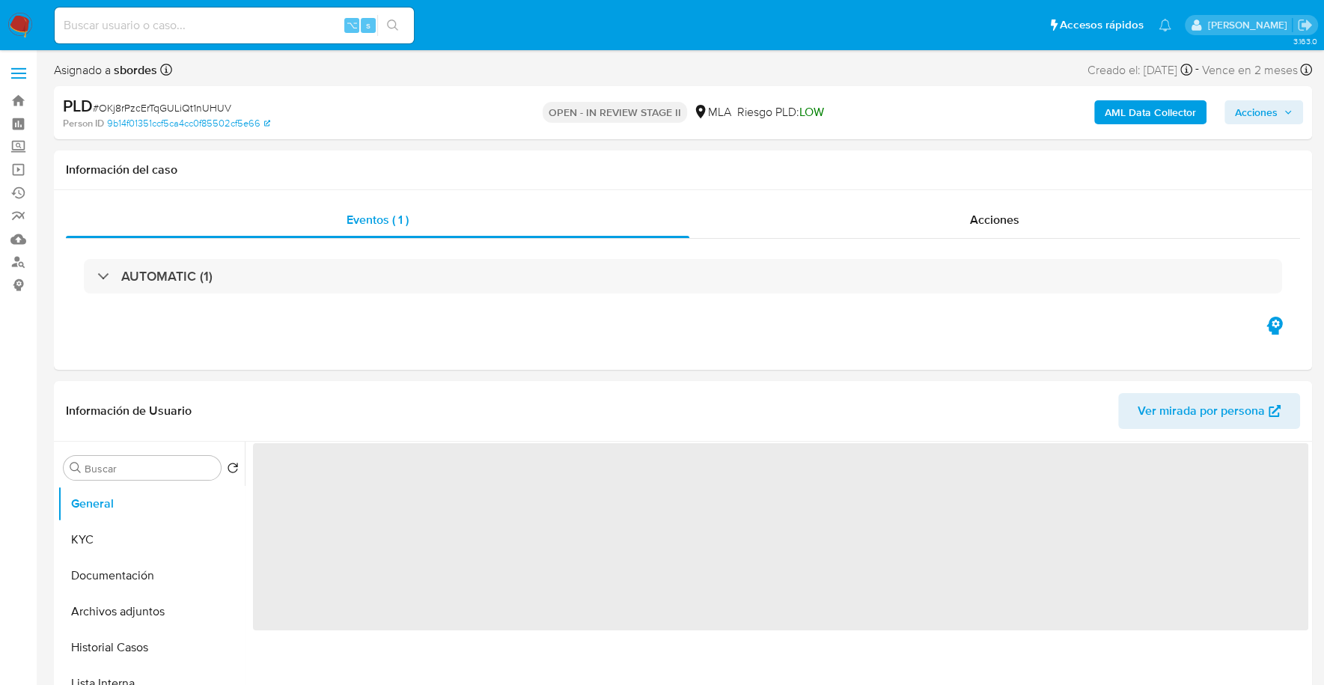
select select "10"
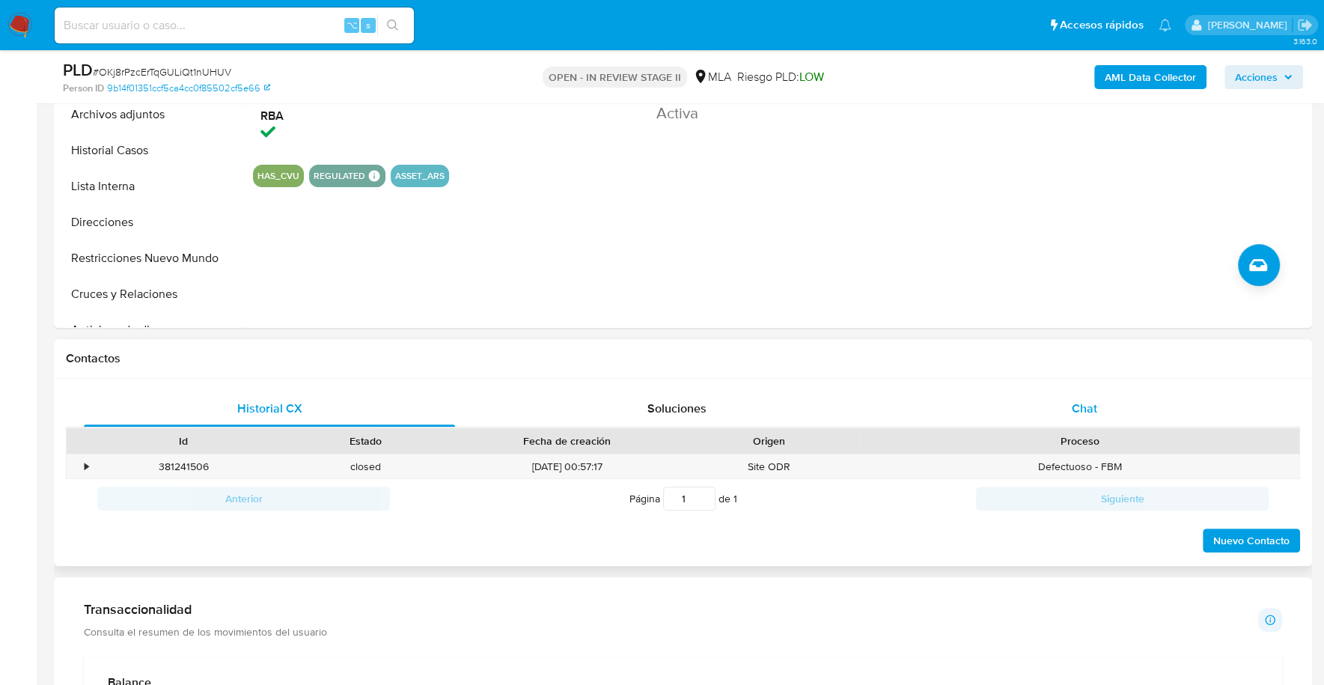
scroll to position [474, 0]
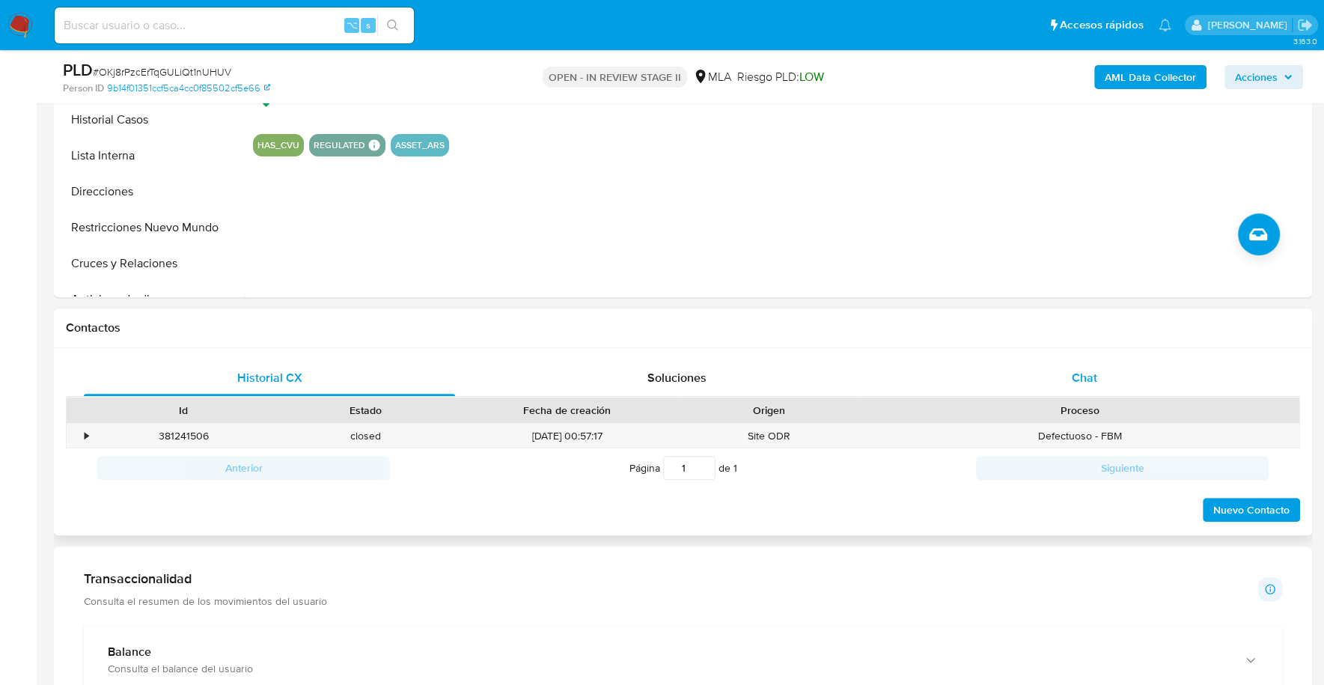
click at [1075, 373] on span "Chat" at bounding box center [1083, 377] width 25 height 17
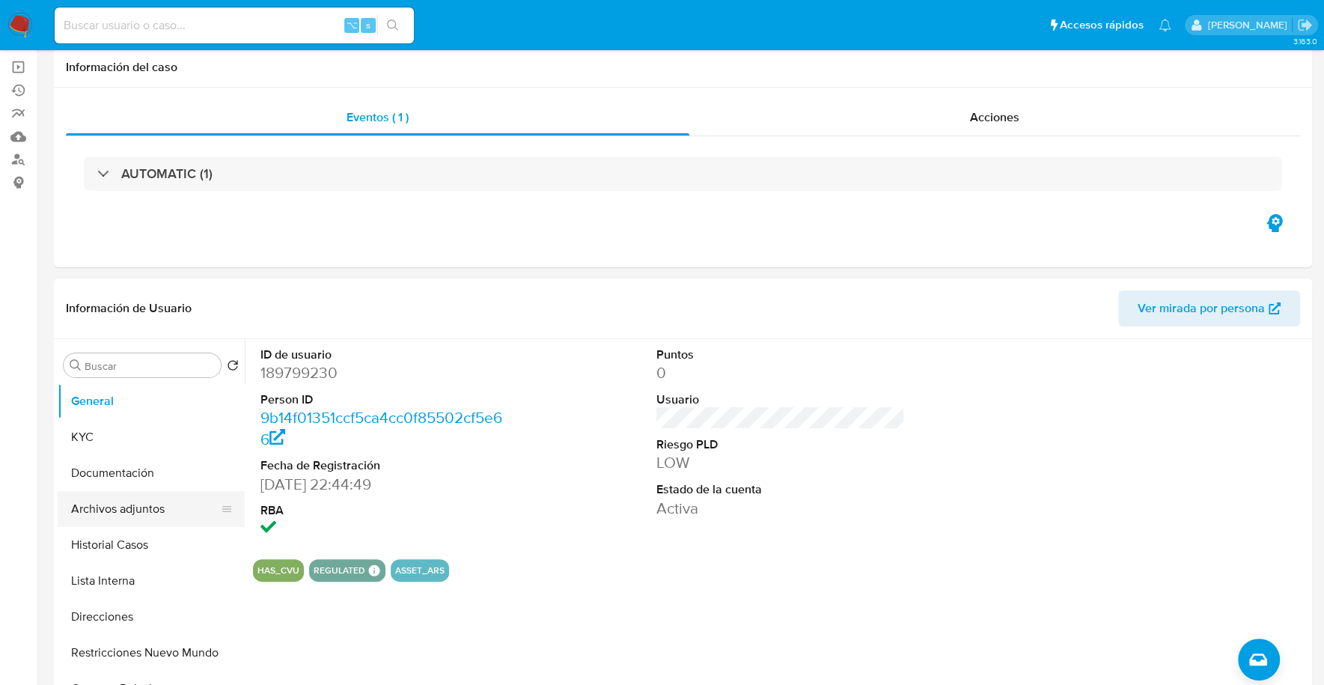
scroll to position [151, 0]
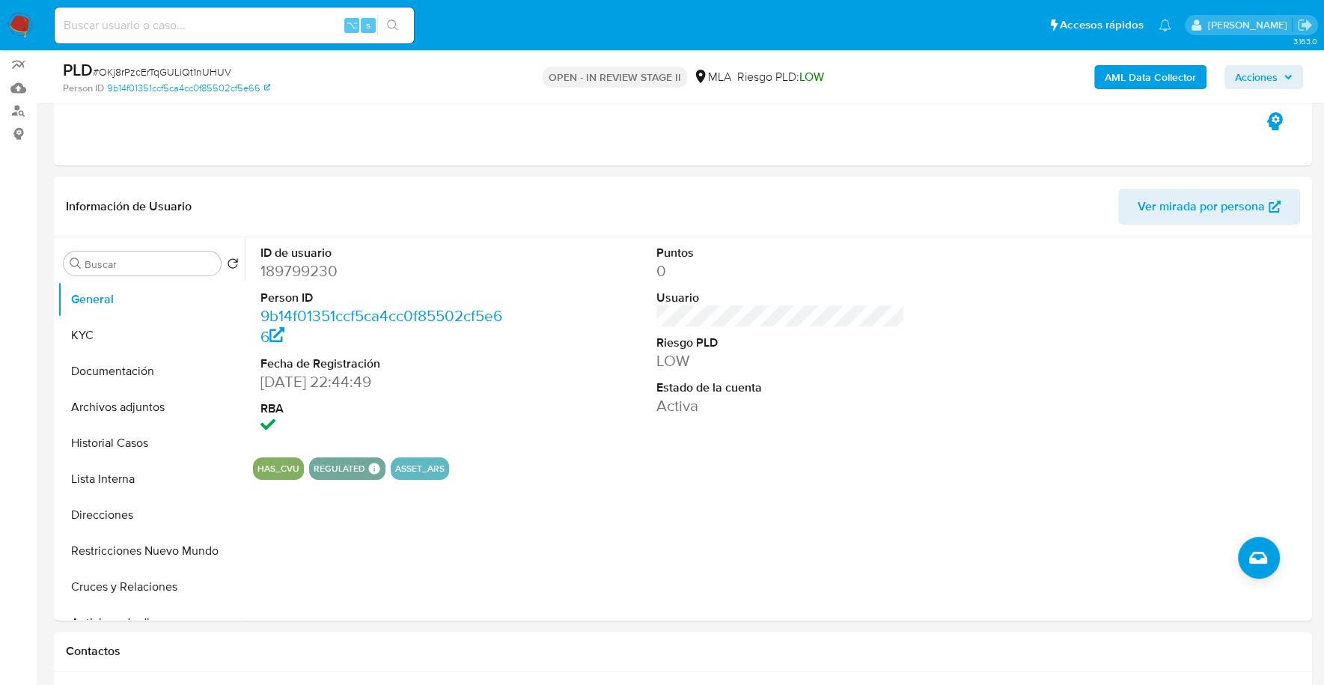
click at [207, 22] on input at bounding box center [234, 25] width 359 height 19
paste input "189799230"
type input "189799230"
click at [122, 333] on button "KYC" at bounding box center [145, 335] width 175 height 36
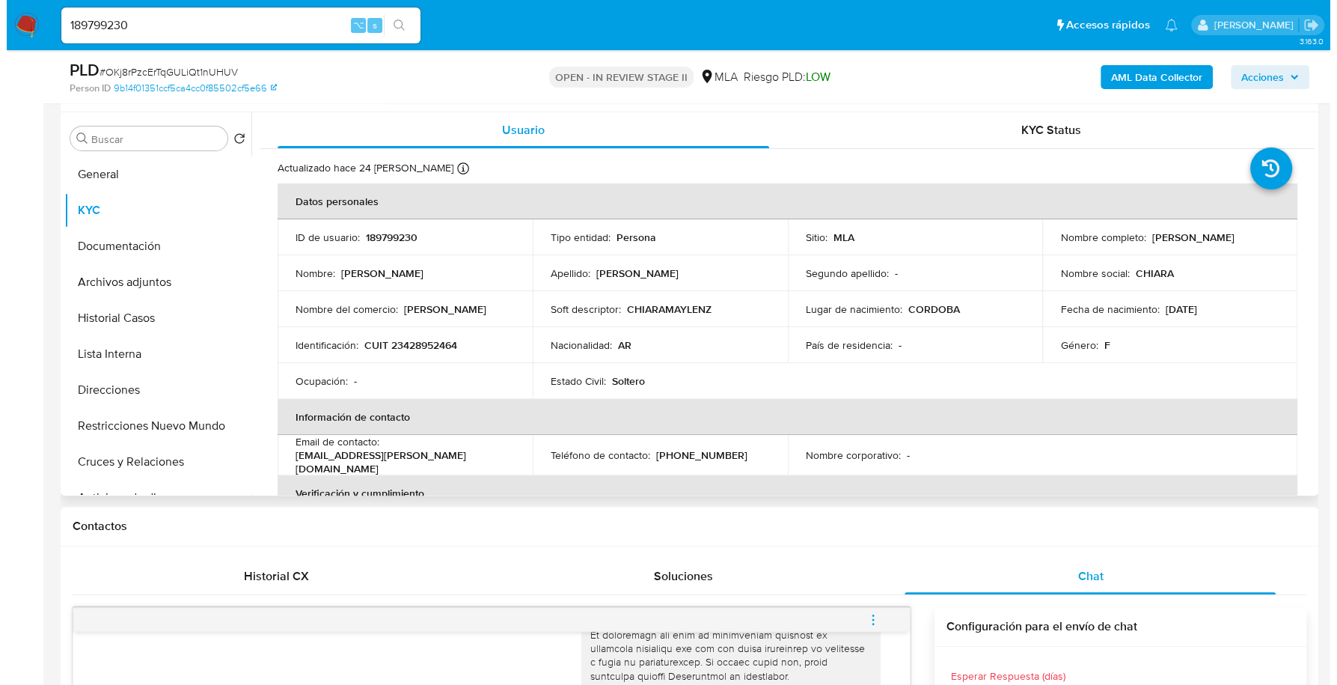
scroll to position [347, 0]
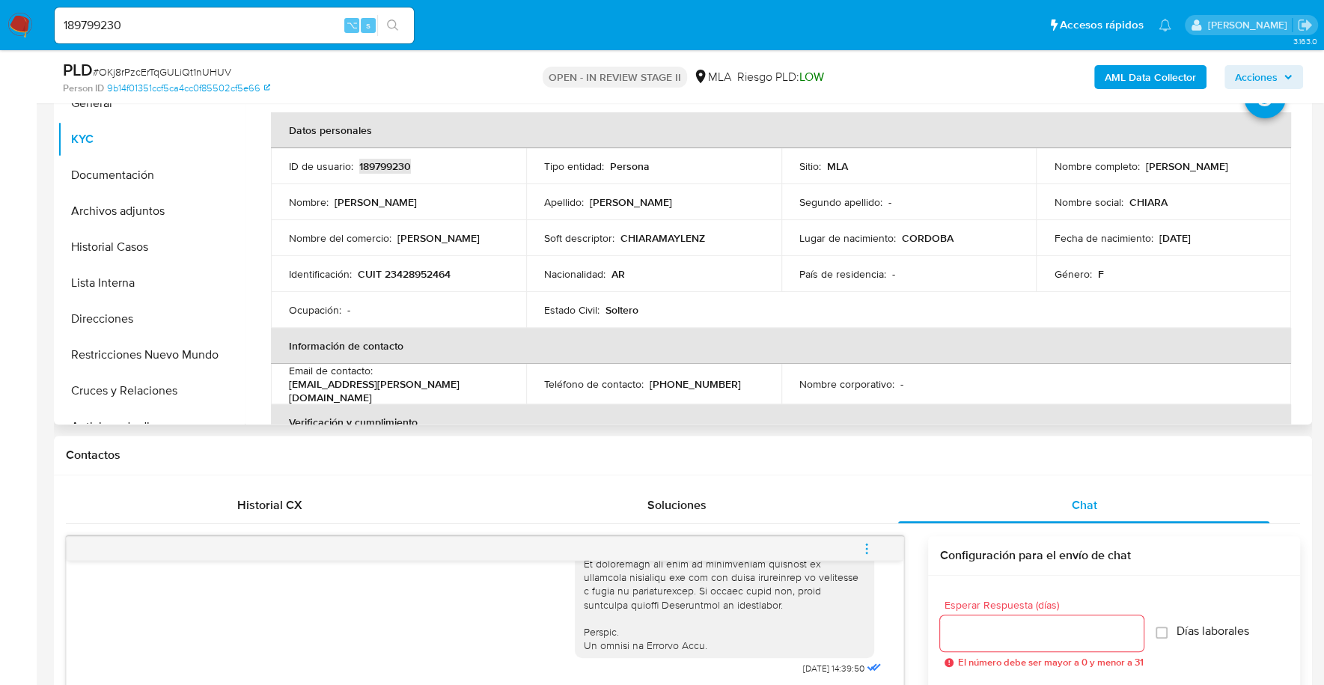
copy p "189799230"
click at [1131, 74] on b "AML Data Collector" at bounding box center [1150, 77] width 91 height 24
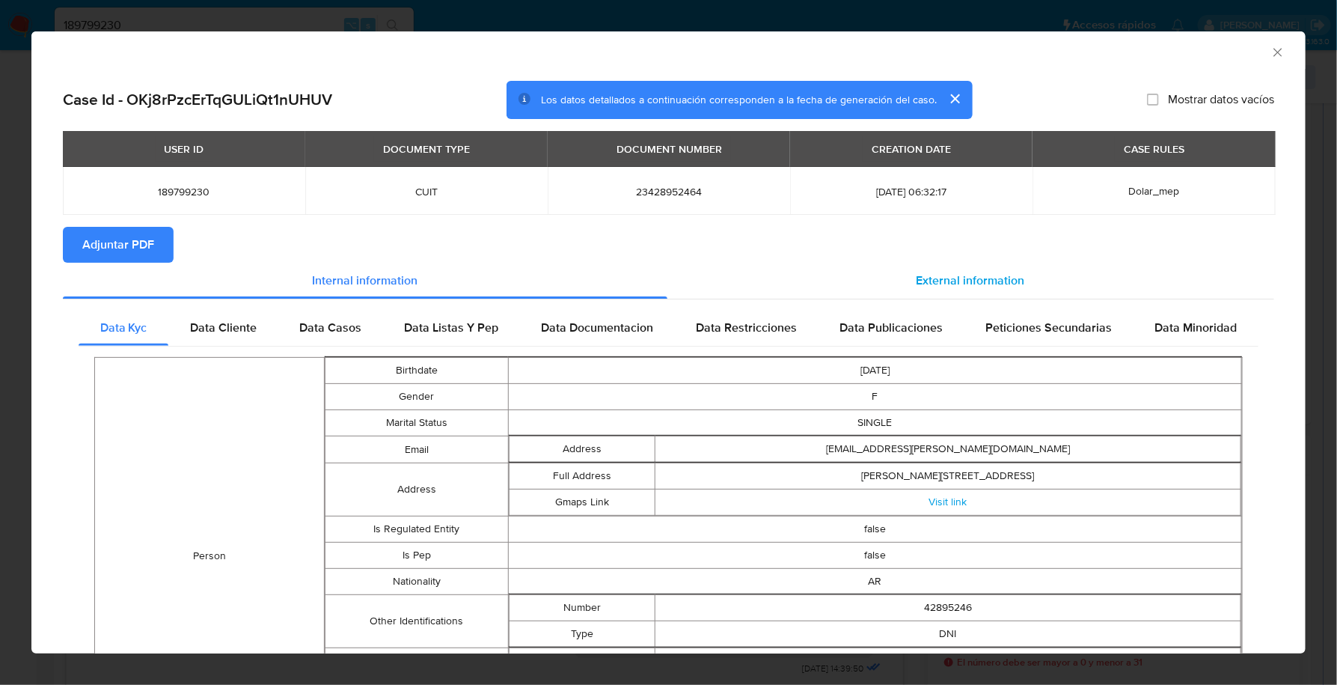
click at [983, 266] on div "External information" at bounding box center [972, 281] width 608 height 36
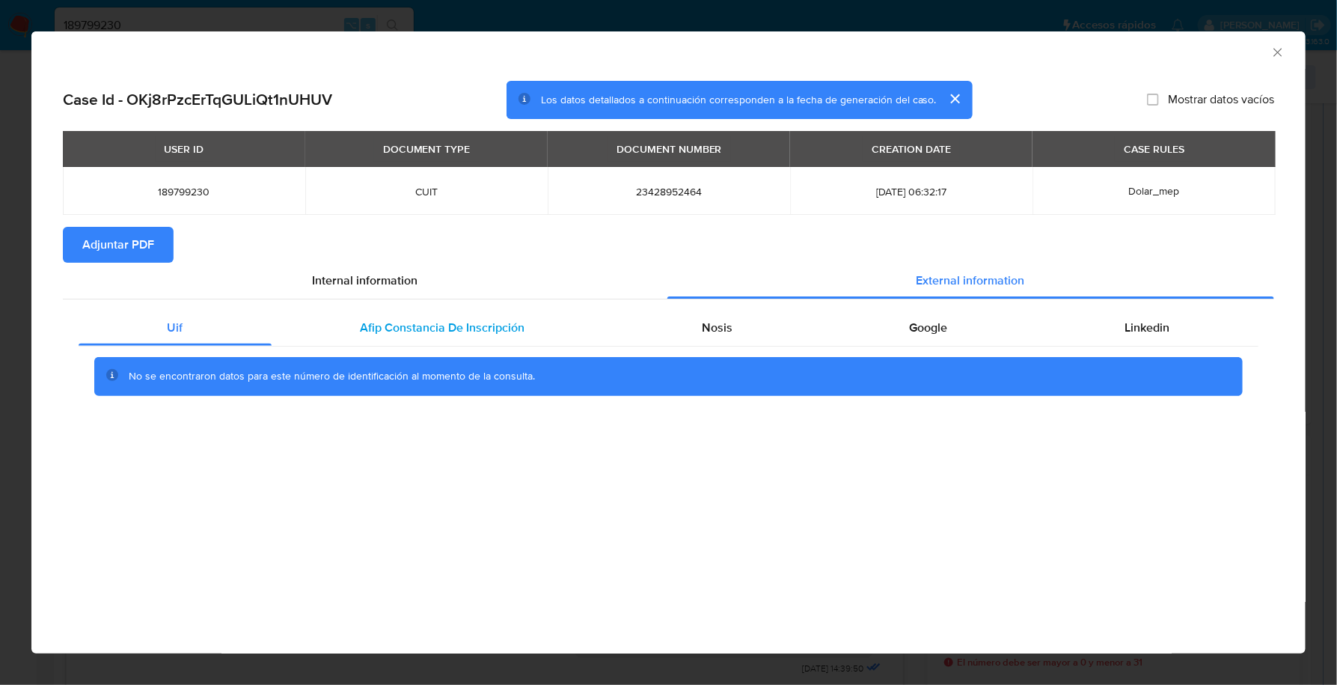
click at [380, 340] on div "Afip Constancia De Inscripción" at bounding box center [443, 328] width 342 height 36
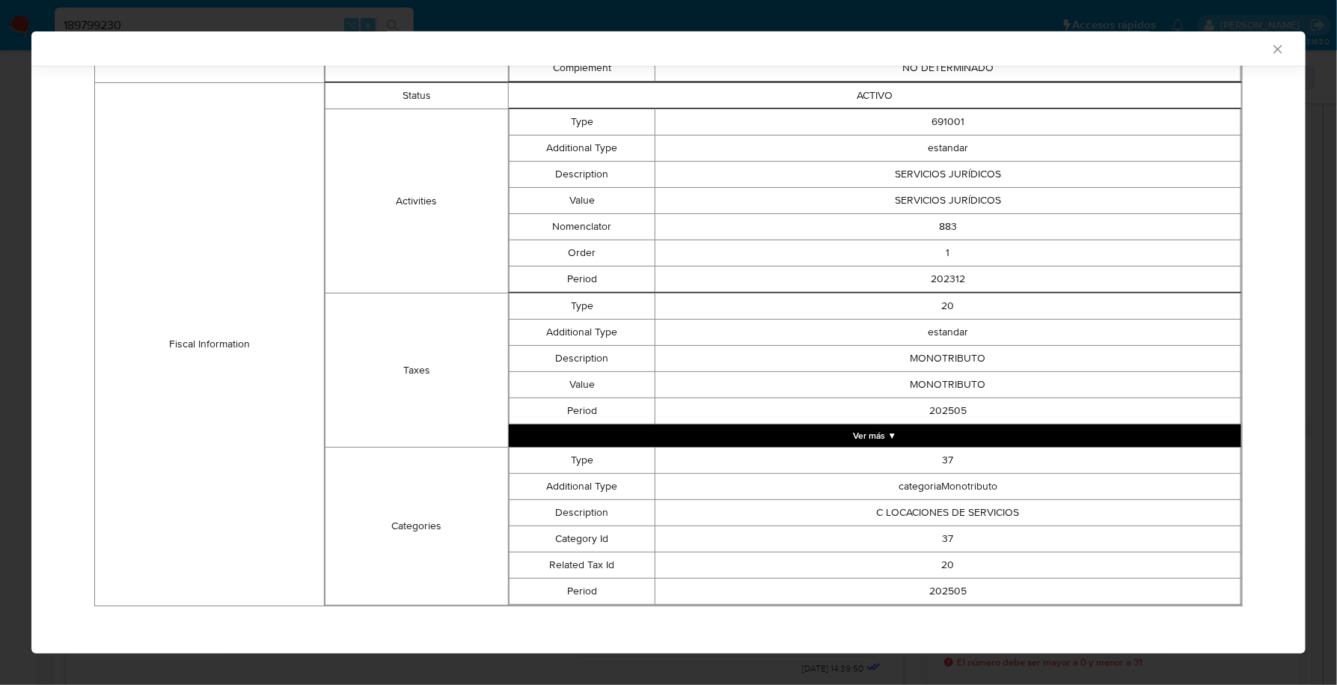
scroll to position [0, 0]
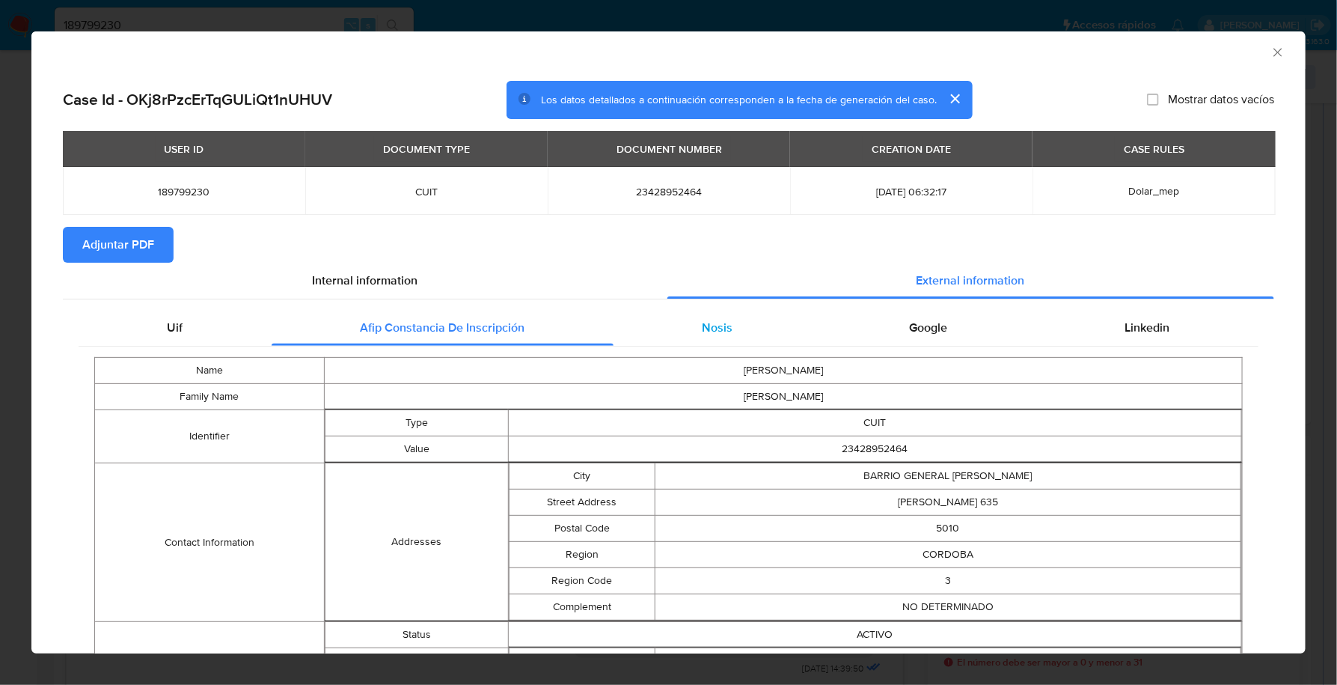
click at [688, 317] on div "Nosis" at bounding box center [718, 328] width 208 height 36
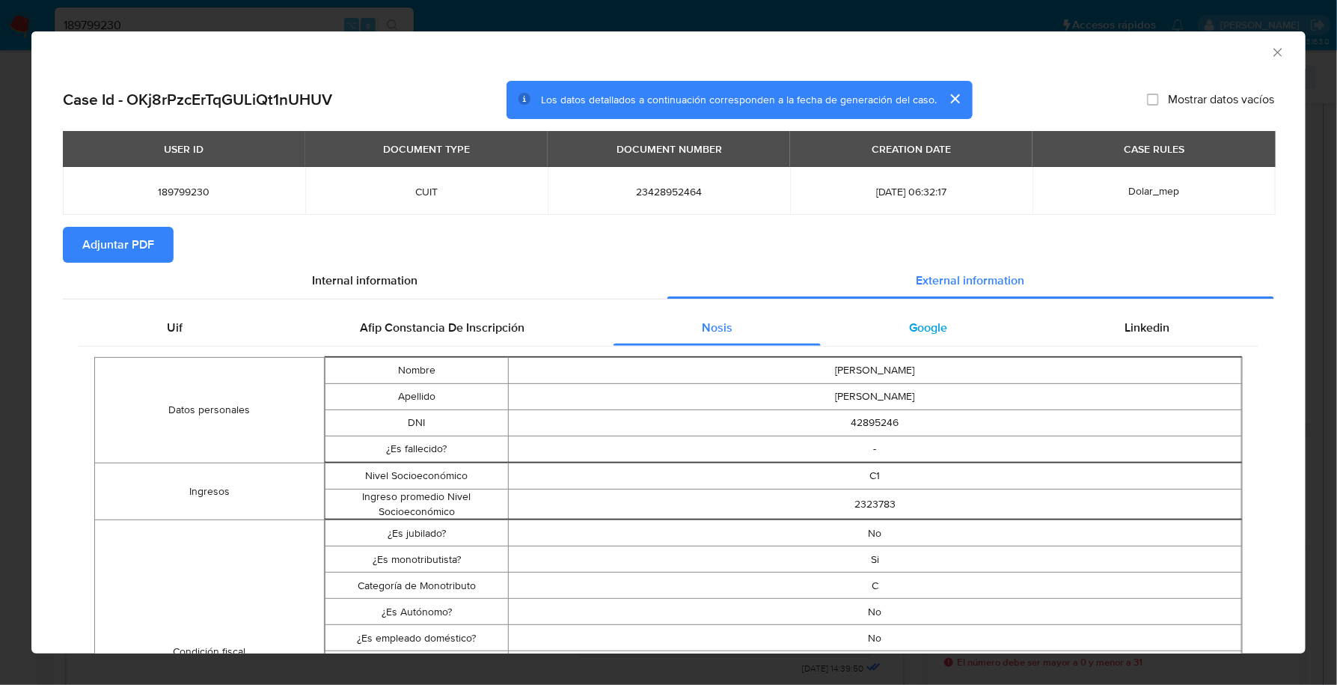
click at [938, 326] on div "Google" at bounding box center [929, 328] width 216 height 36
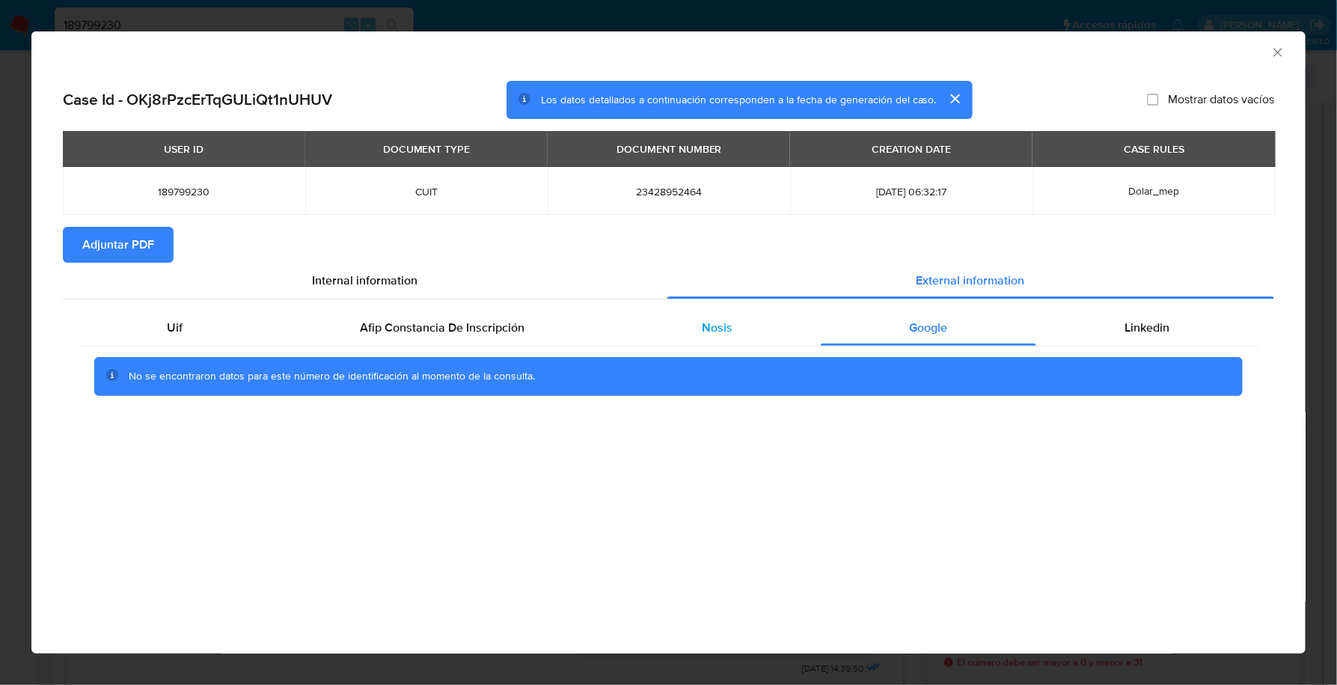
click at [737, 312] on div "Nosis" at bounding box center [718, 328] width 208 height 36
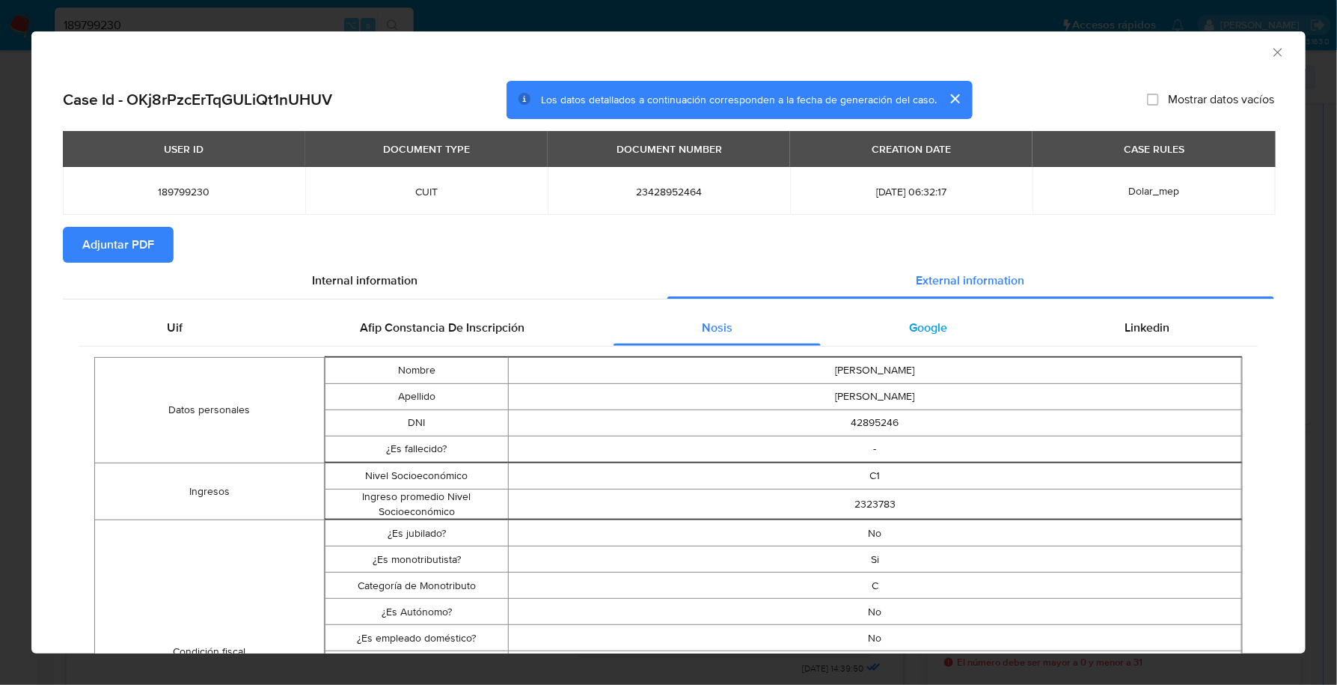
click at [943, 337] on div "Google" at bounding box center [929, 328] width 216 height 36
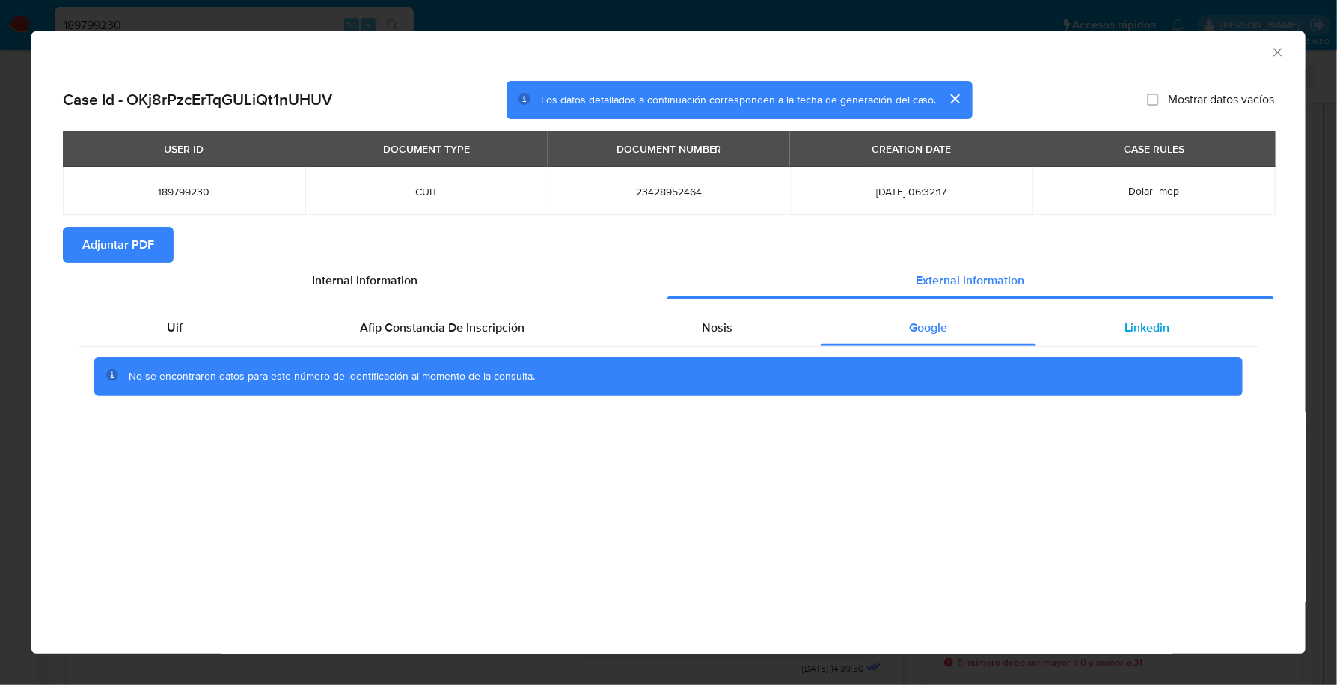
click at [1146, 335] on span "Linkedin" at bounding box center [1147, 327] width 45 height 17
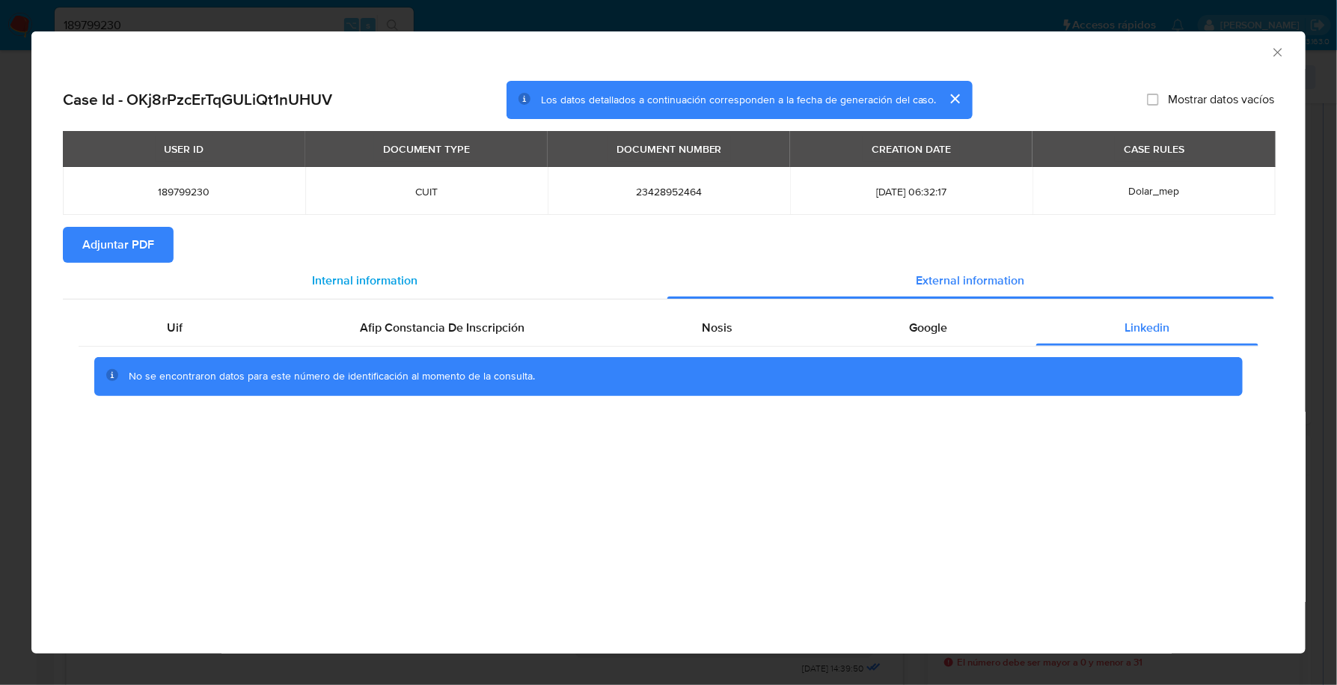
click at [149, 266] on div "Internal information" at bounding box center [365, 281] width 605 height 36
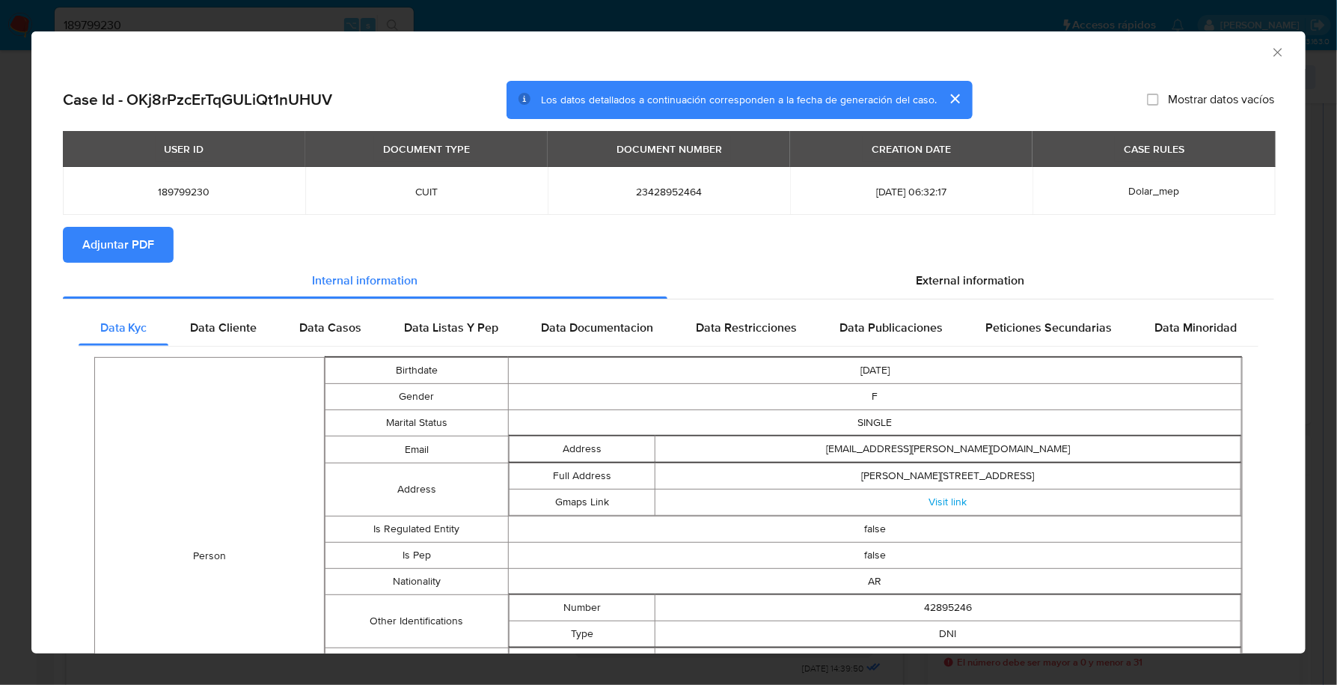
click at [1271, 42] on div "AML Data Collector" at bounding box center [668, 49] width 1274 height 37
click at [1271, 48] on icon "Cerrar ventana" at bounding box center [1278, 52] width 15 height 15
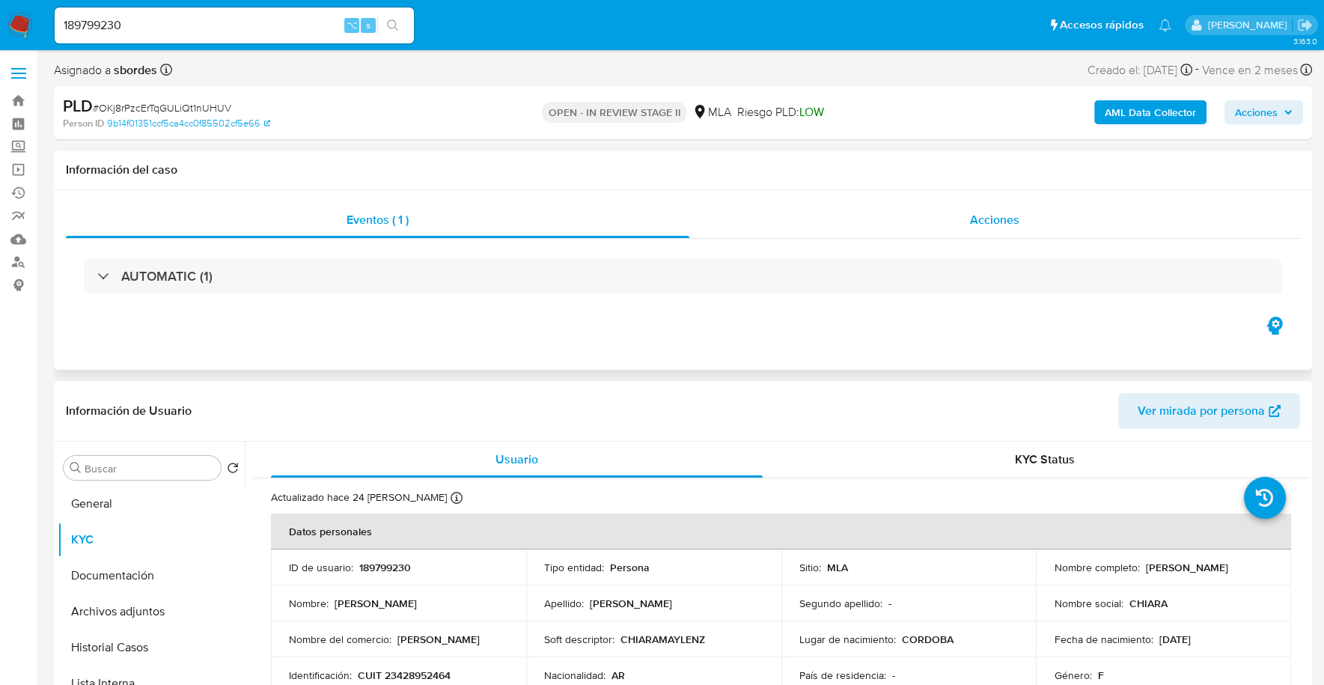
click at [912, 230] on div "Acciones" at bounding box center [994, 220] width 611 height 36
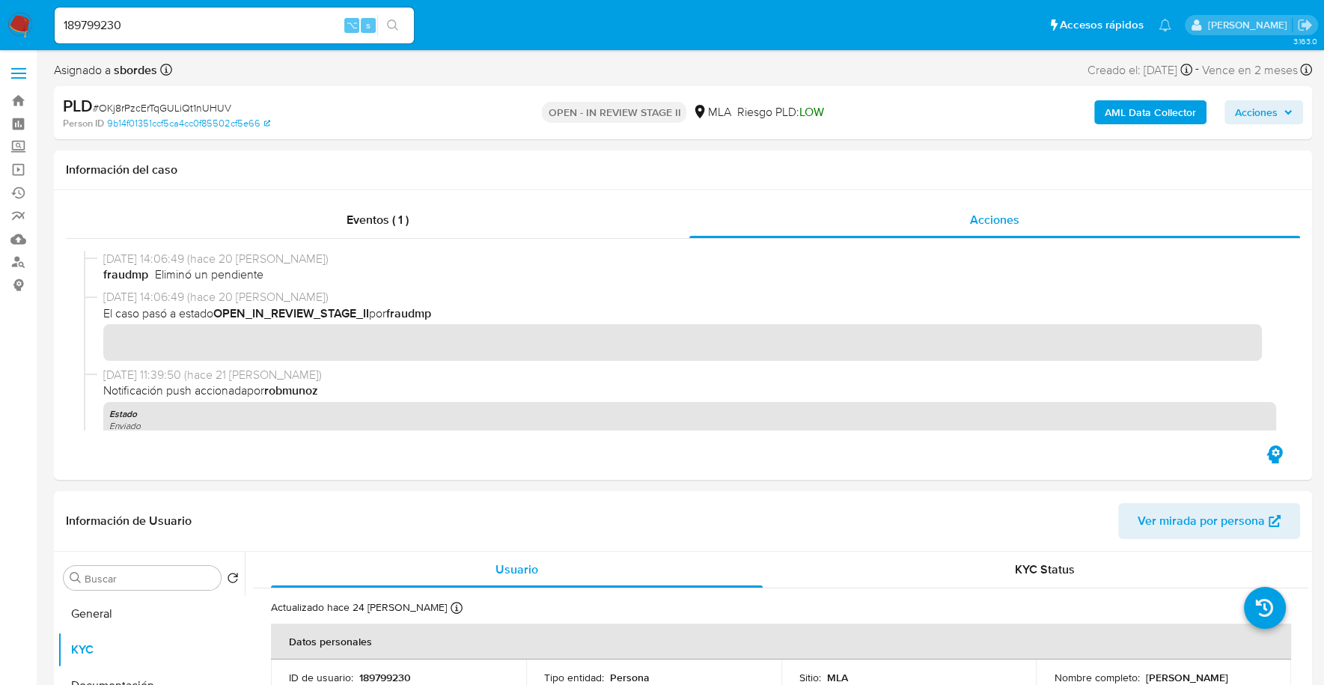
click at [1118, 126] on div "AML Data Collector Acciones" at bounding box center [1097, 112] width 409 height 35
click at [1131, 98] on div "AML Data Collector Acciones" at bounding box center [1097, 112] width 409 height 35
click at [1140, 108] on b "AML Data Collector" at bounding box center [1150, 112] width 91 height 24
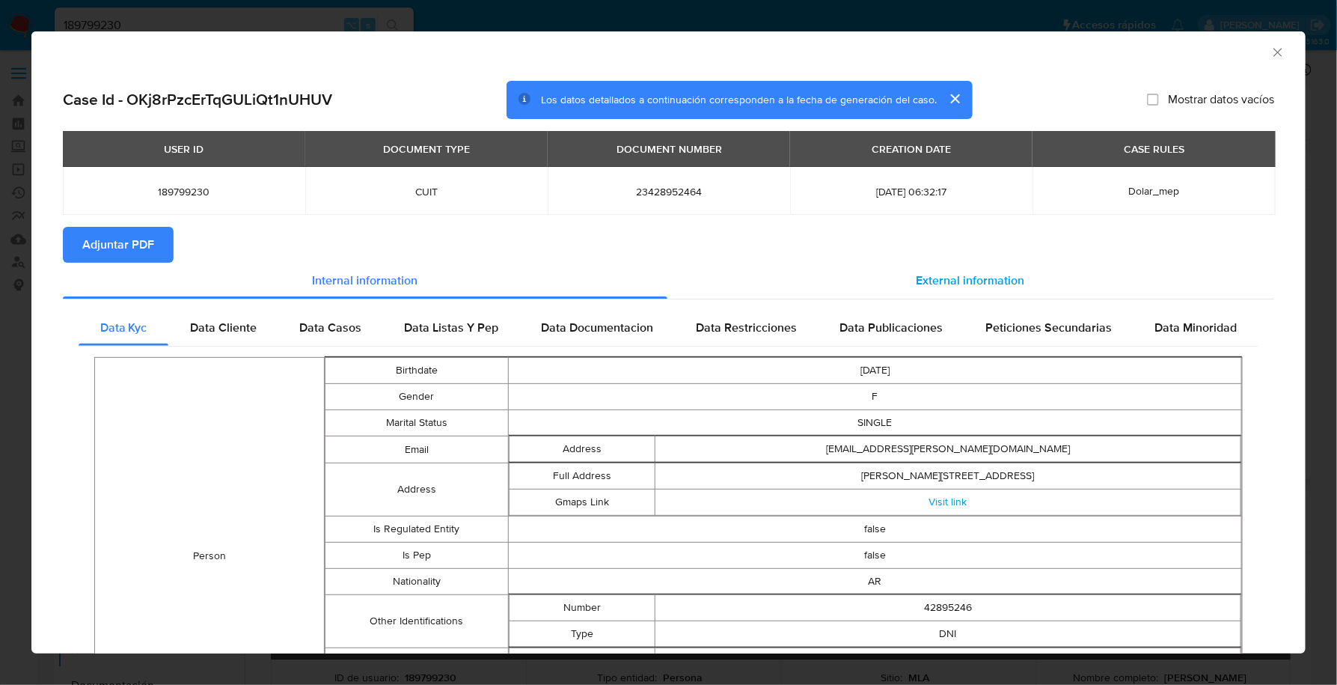
click at [959, 268] on div "External information" at bounding box center [972, 281] width 608 height 36
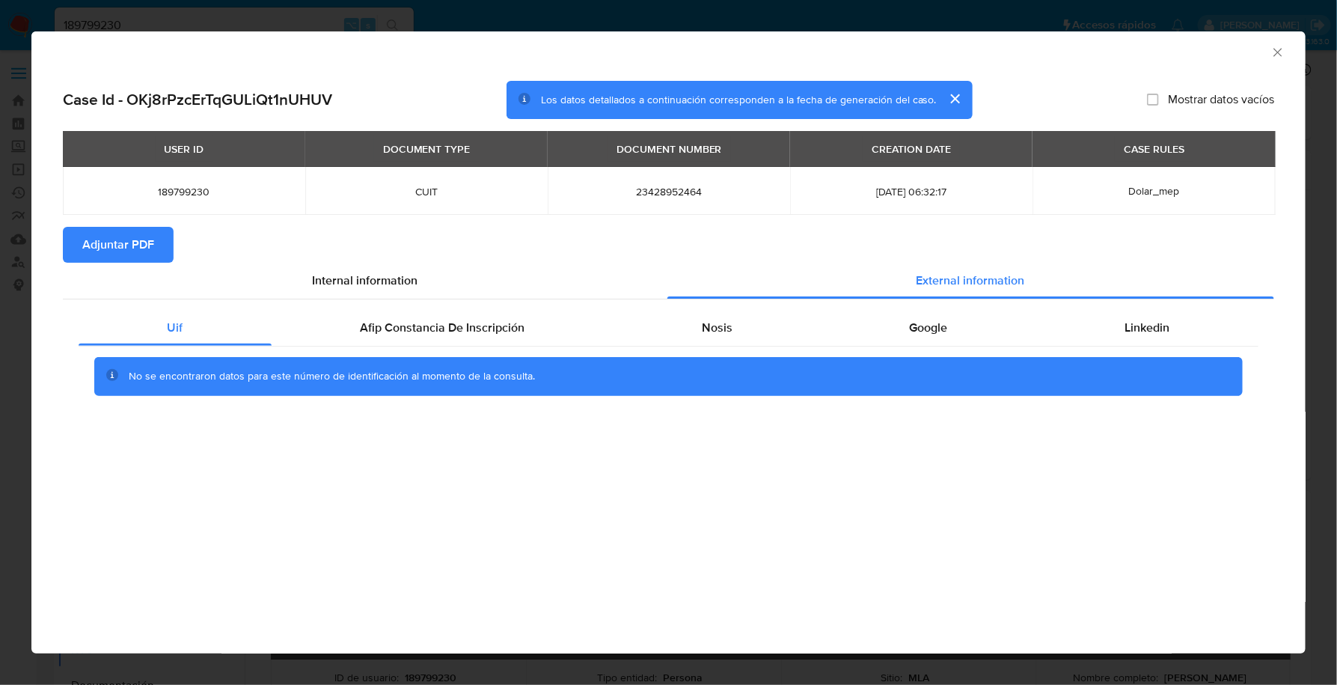
click at [126, 249] on span "Adjuntar PDF" at bounding box center [118, 244] width 72 height 33
click at [1275, 53] on icon "Cerrar ventana" at bounding box center [1278, 52] width 15 height 15
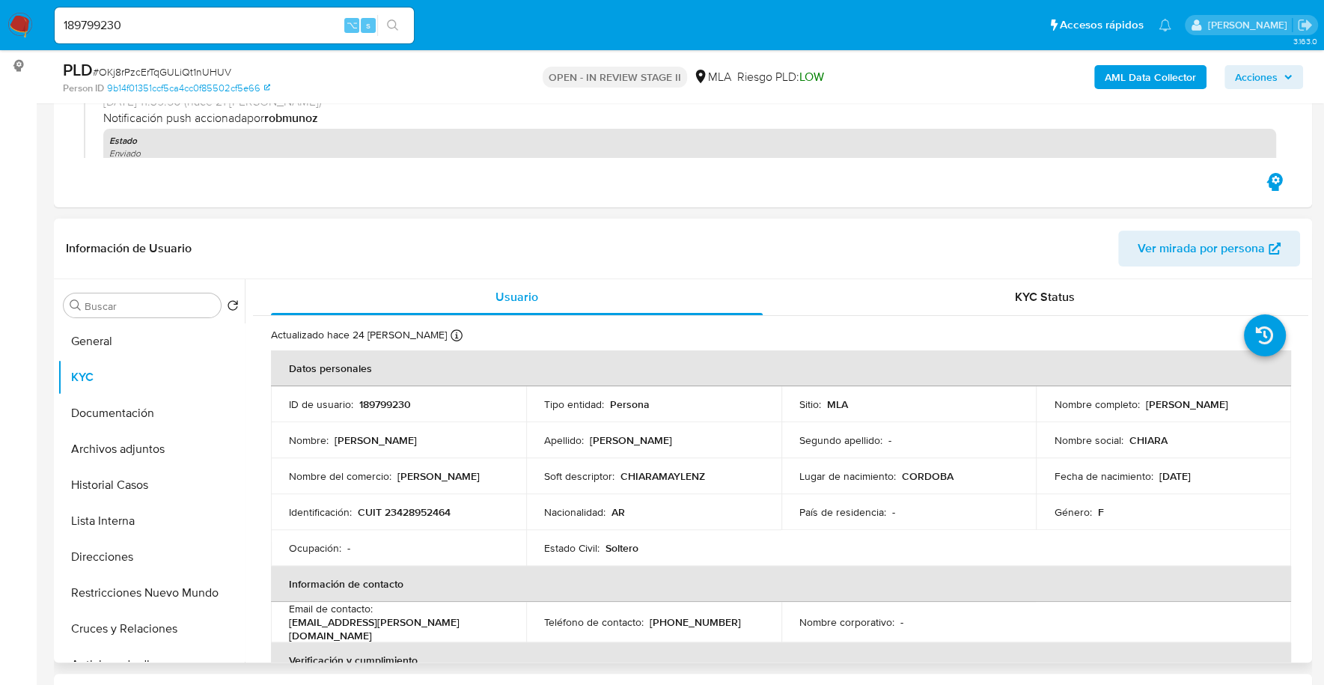
scroll to position [345, 0]
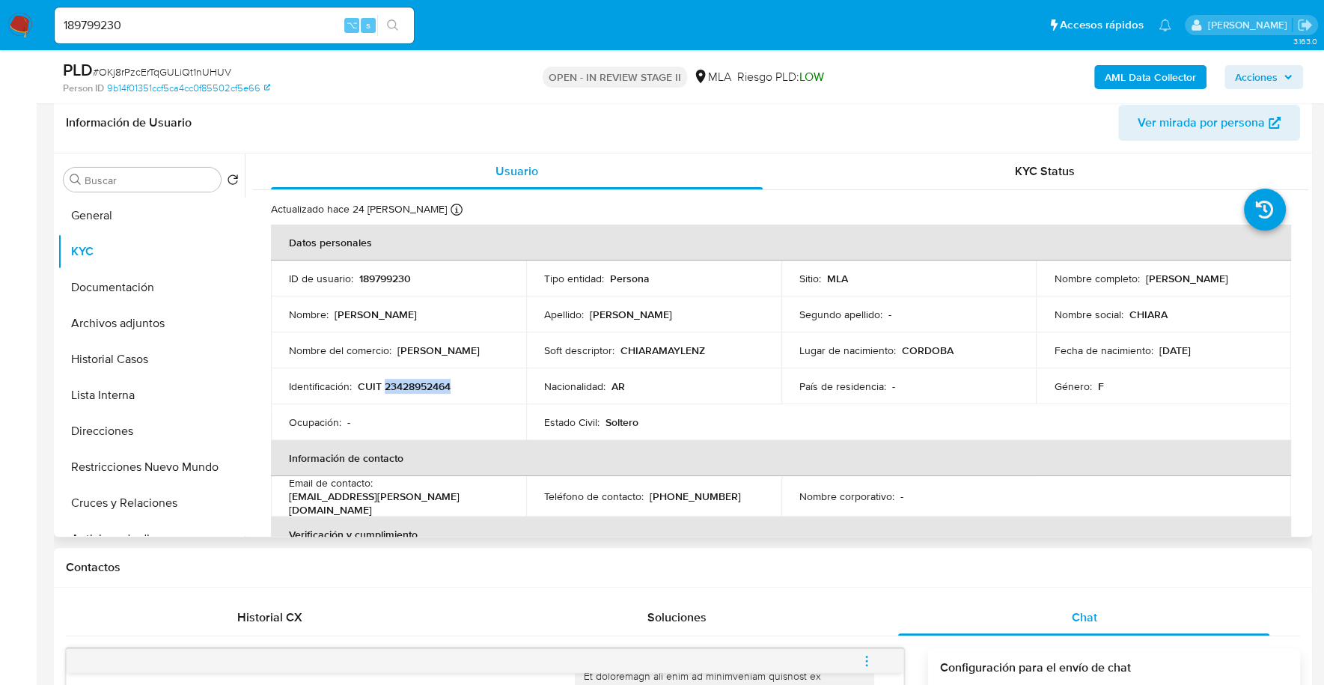
copy p "23428952464"
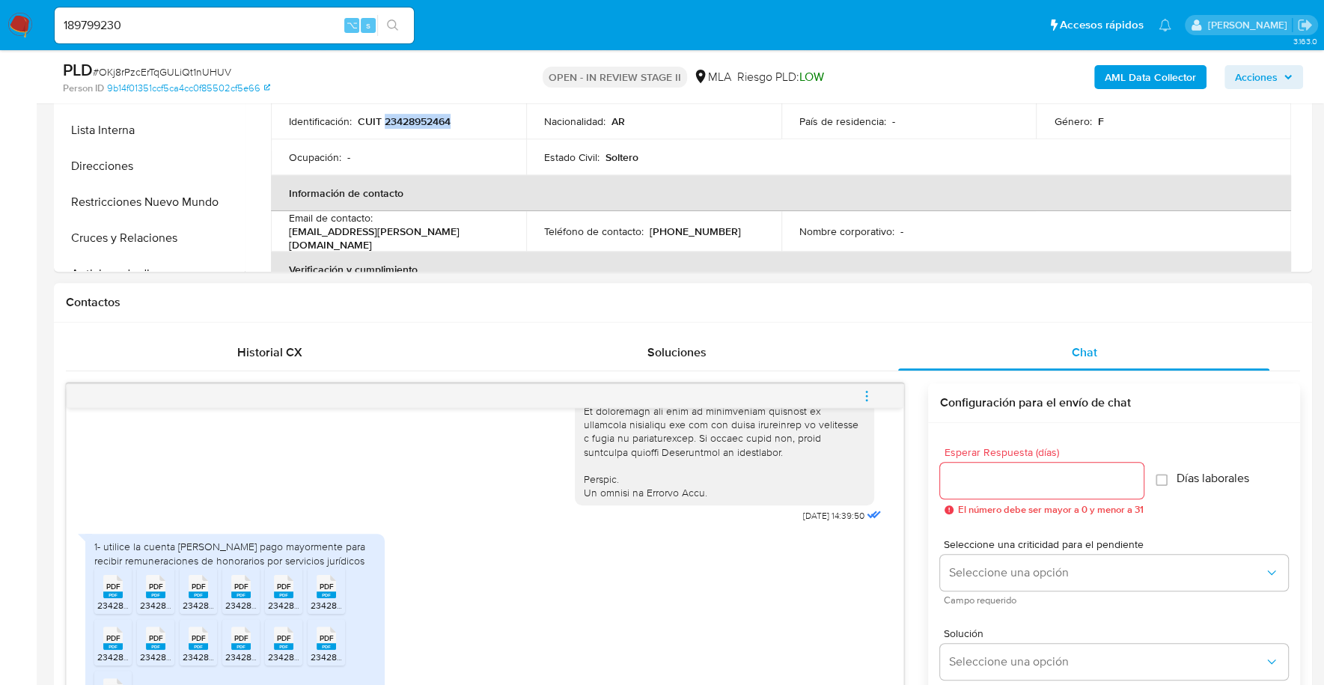
scroll to position [702, 0]
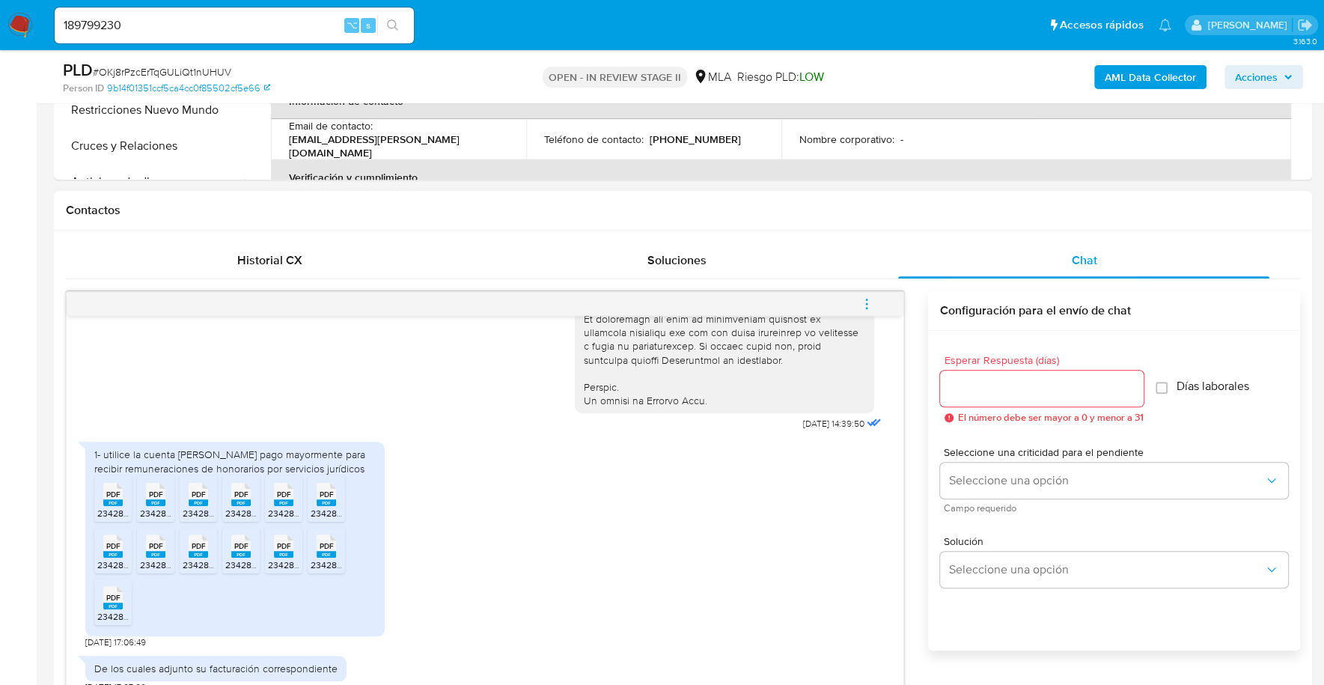
click at [109, 501] on rect at bounding box center [112, 502] width 19 height 7
click at [147, 501] on rect at bounding box center [155, 502] width 19 height 7
click at [193, 501] on rect at bounding box center [198, 502] width 19 height 7
click at [245, 504] on rect at bounding box center [240, 502] width 19 height 7
click at [277, 507] on span "23428952464_011_00002_00000010 (1).pdf" at bounding box center [355, 513] width 175 height 13
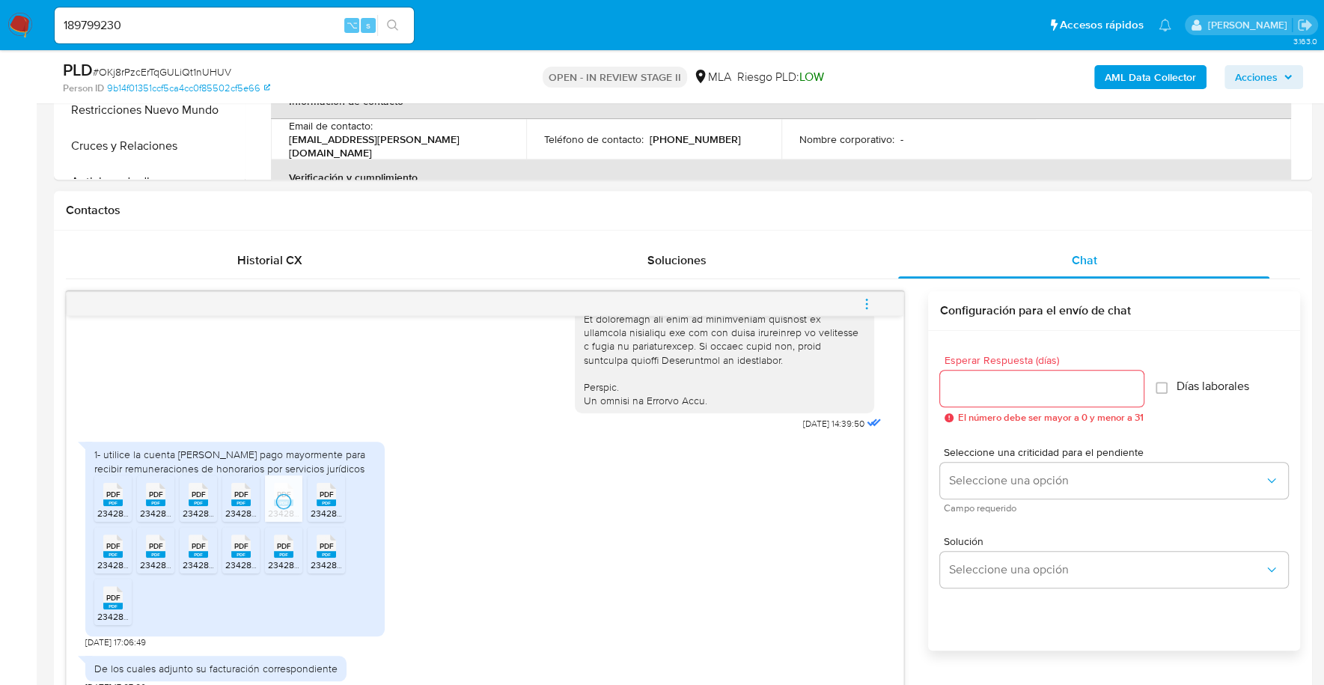
click at [326, 507] on span "23428952464_011_00001_00000001.pdf" at bounding box center [392, 513] width 163 height 13
click at [114, 546] on span "PDF" at bounding box center [113, 546] width 14 height 10
click at [159, 551] on rect at bounding box center [155, 554] width 19 height 7
click at [196, 560] on span "23428952464_011_00002_00000002.pdf" at bounding box center [267, 564] width 168 height 13
click at [235, 564] on span "23428952464_011_00002_00000011 (1).pdf" at bounding box center [311, 564] width 173 height 13
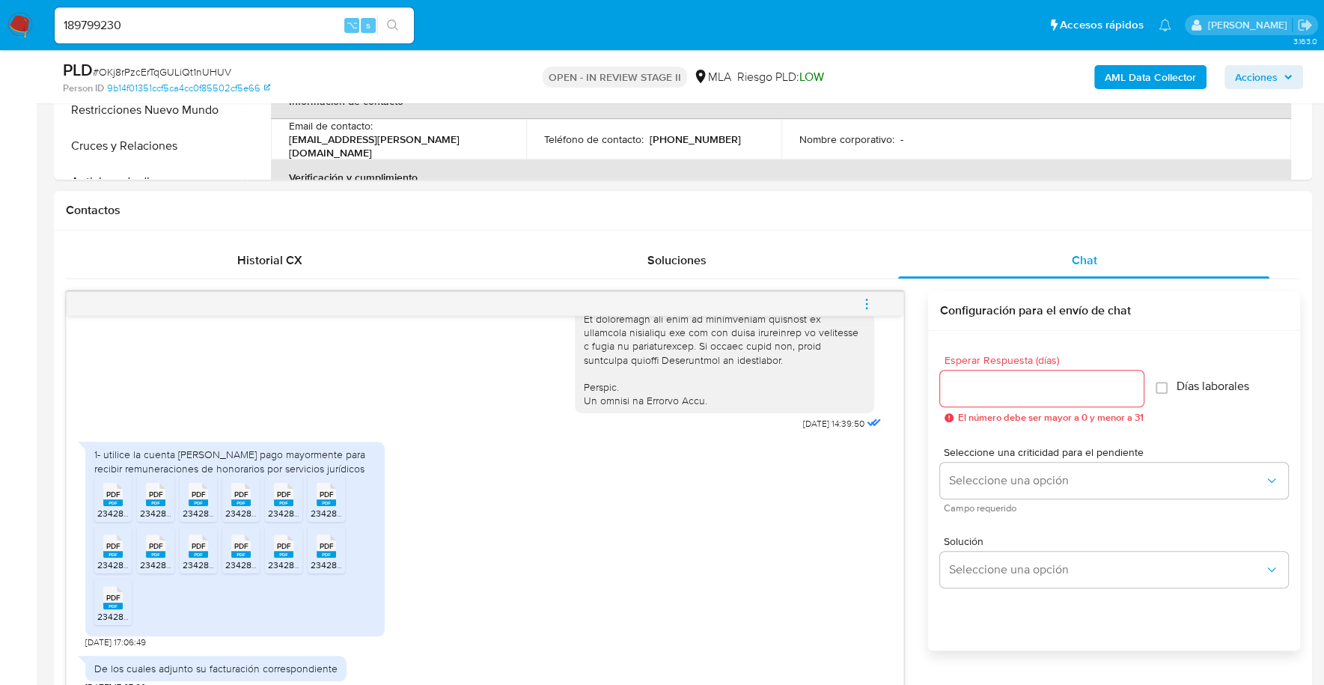
click at [286, 566] on span "23428952464_011_00002_00000004 (1).pdf" at bounding box center [356, 564] width 177 height 13
click at [321, 561] on span "23428952464_011_00002_00000001 (1).pdf" at bounding box center [398, 564] width 175 height 13
click at [113, 607] on rect at bounding box center [112, 605] width 19 height 7
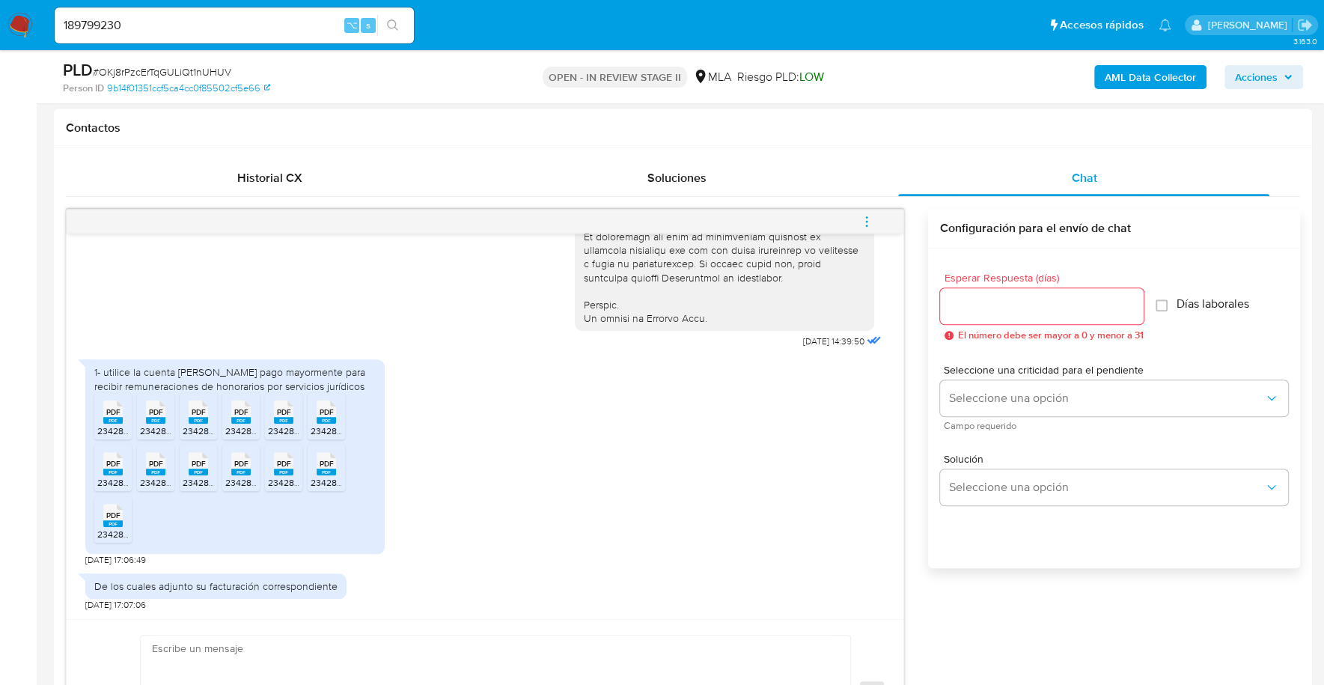
scroll to position [1029, 0]
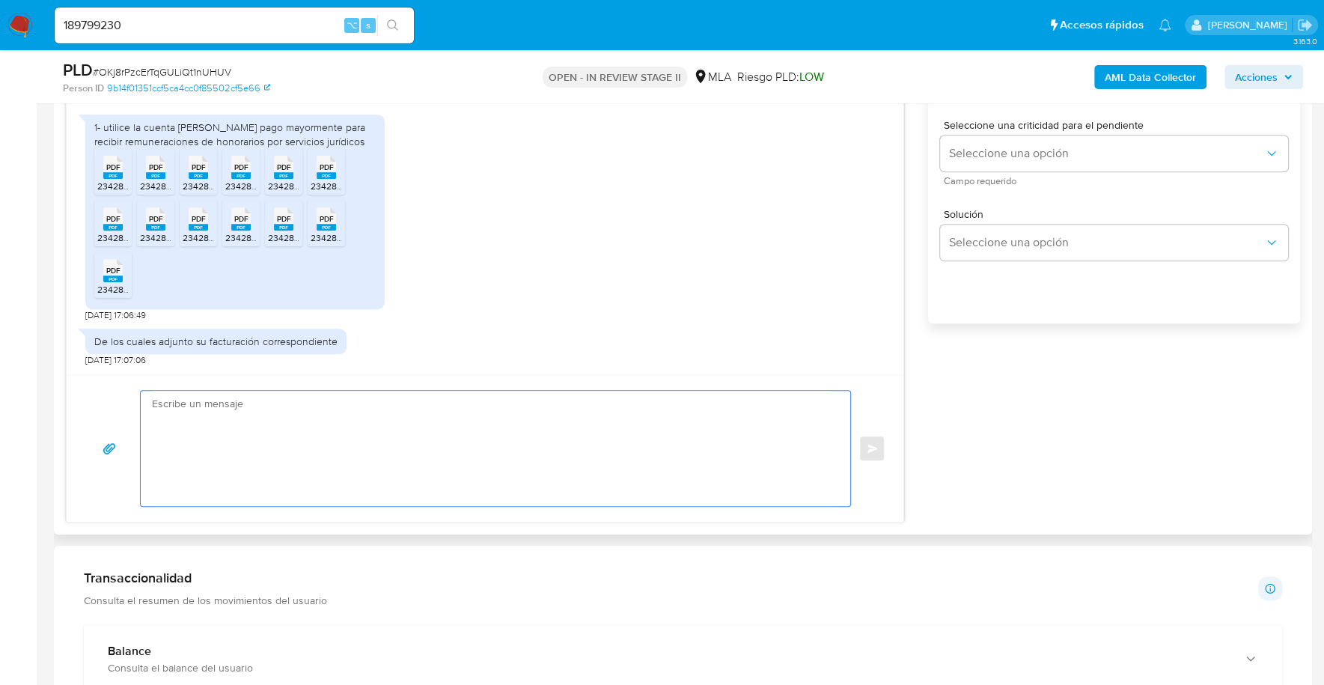
click at [413, 465] on textarea at bounding box center [491, 448] width 679 height 115
paste textarea "Hola, ¡Muchas gracias por tu respuesta! Confirmamos la recepción de la document…"
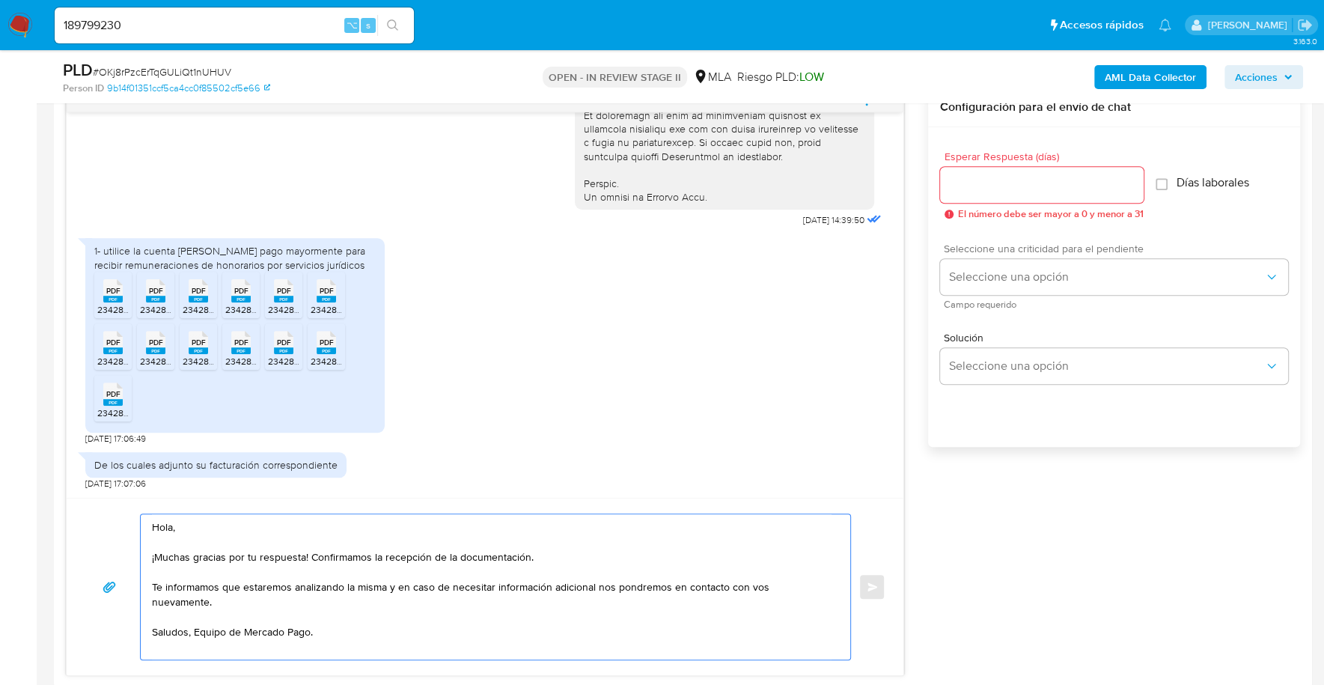
scroll to position [860, 0]
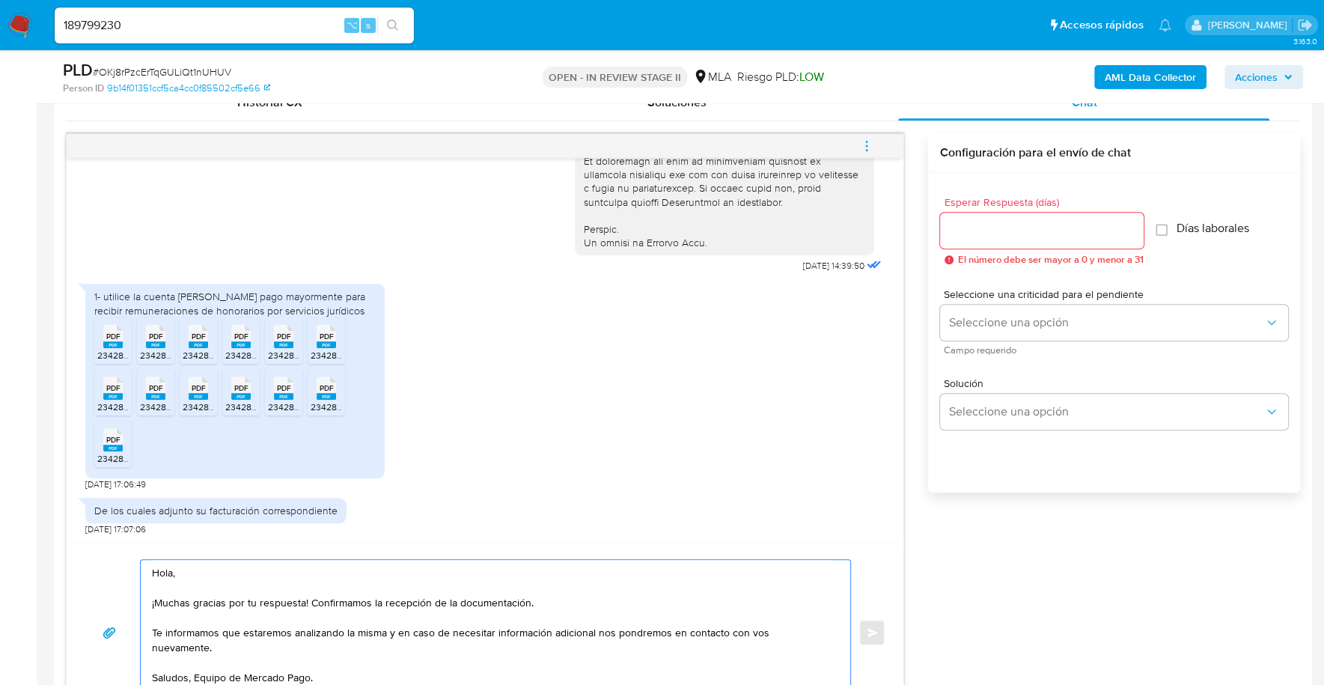
type textarea "Hola, ¡Muchas gracias por tu respuesta! Confirmamos la recepción de la document…"
click at [1000, 234] on input "Esperar Respuesta (días)" at bounding box center [1042, 230] width 204 height 19
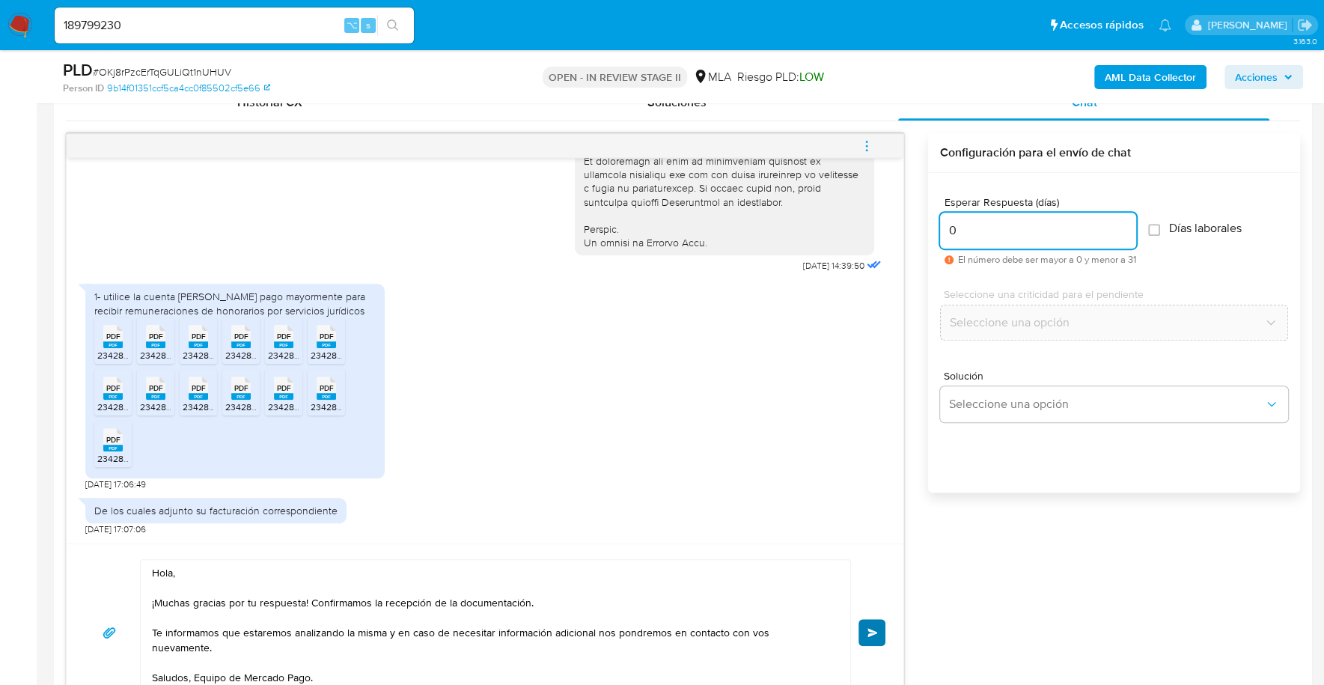
type input "0"
click at [874, 628] on span "Enviar" at bounding box center [872, 632] width 10 height 9
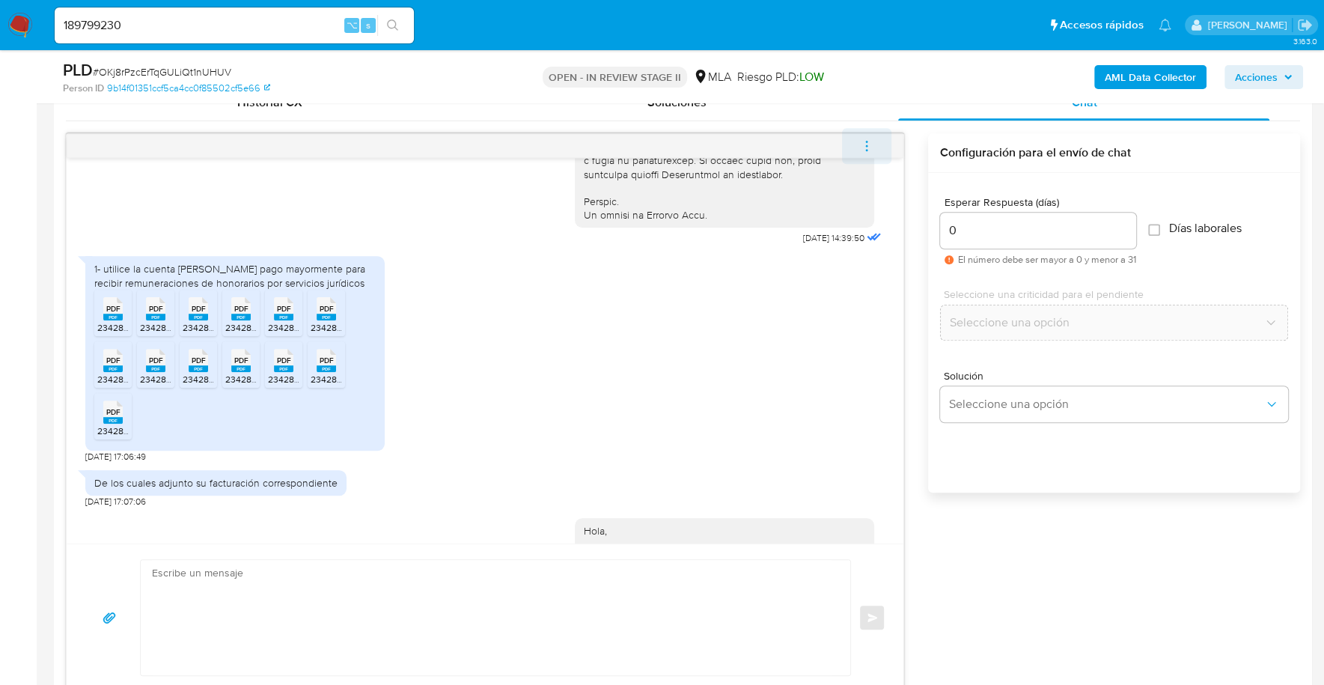
scroll to position [915, 0]
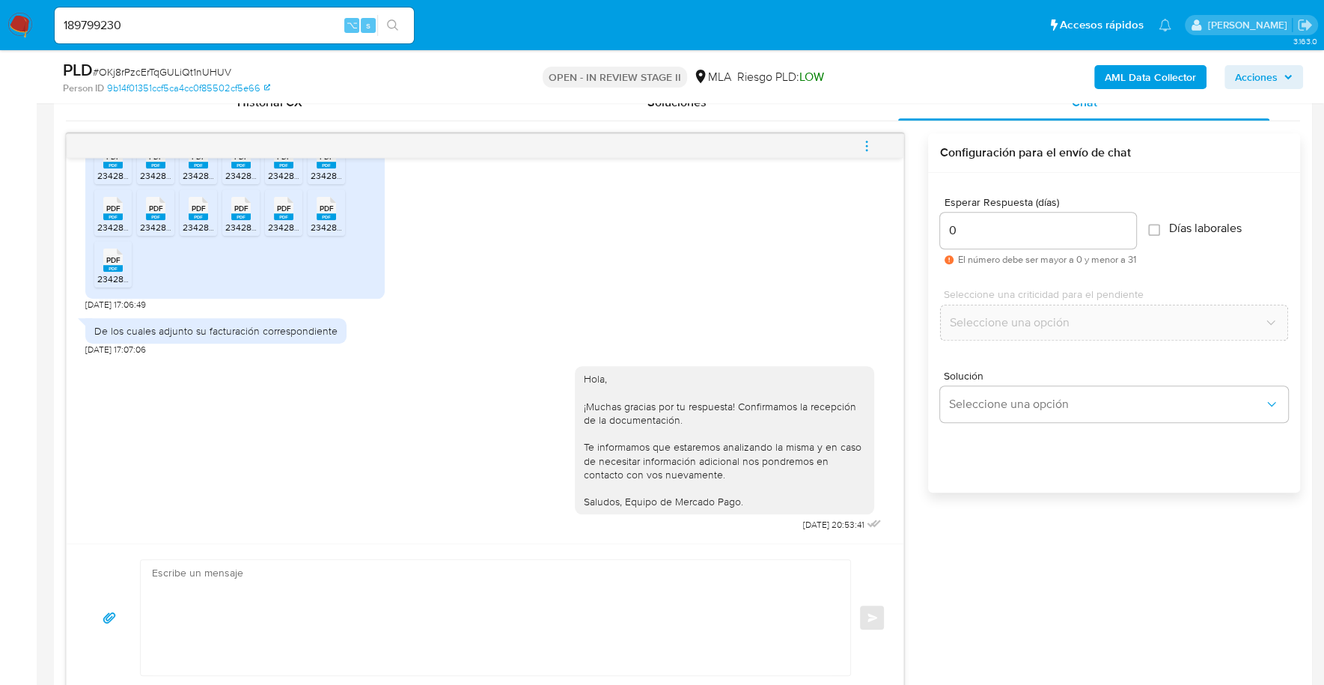
click at [861, 147] on icon "menu-action" at bounding box center [866, 145] width 13 height 13
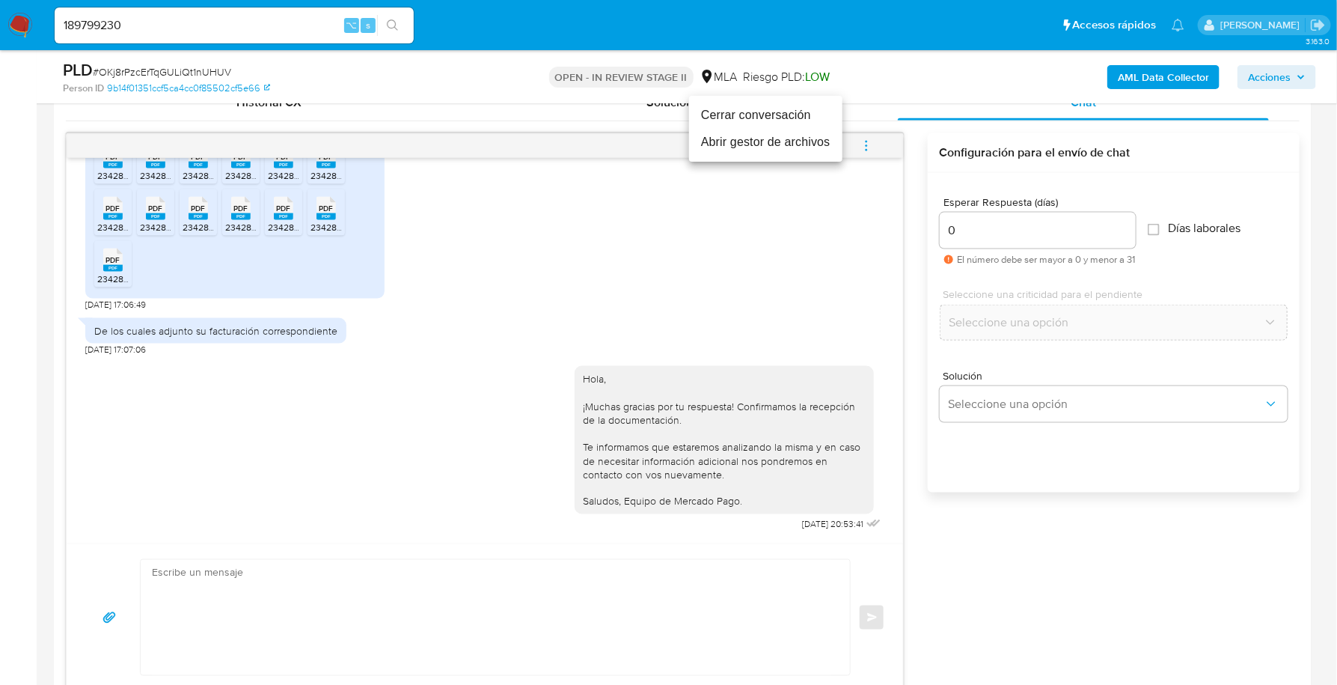
click at [772, 114] on li "Cerrar conversación" at bounding box center [765, 115] width 153 height 27
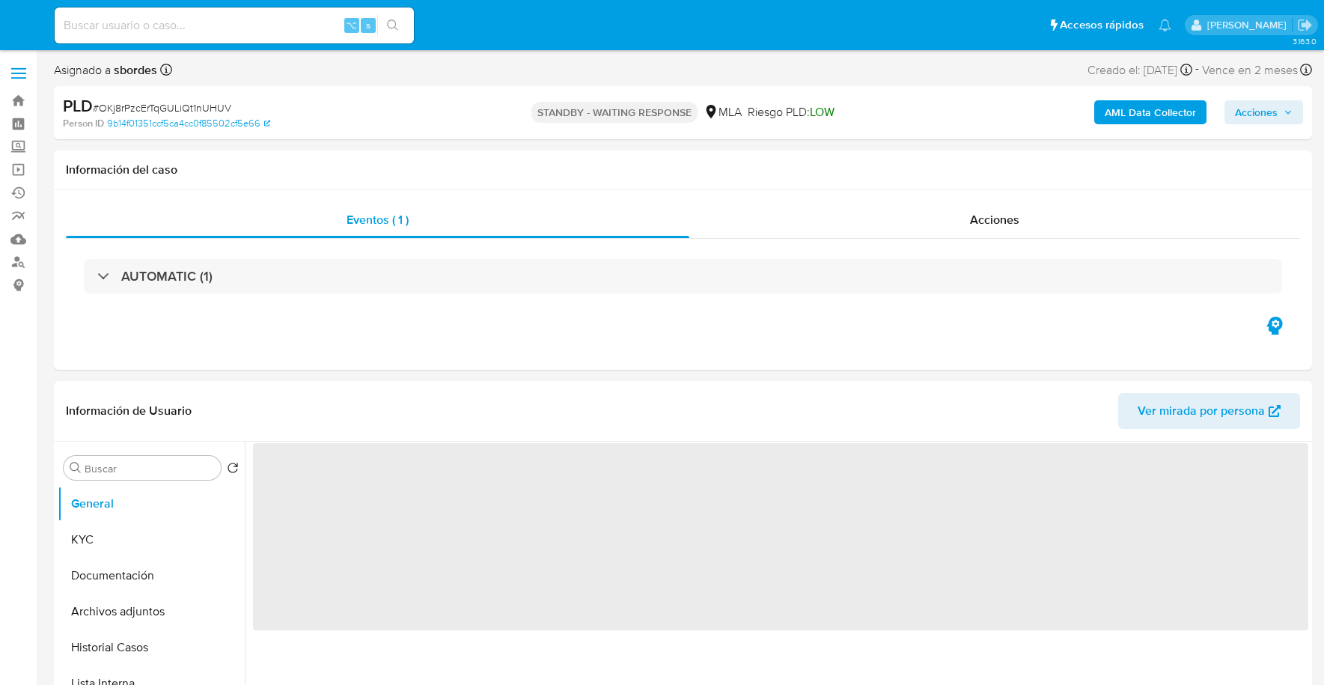
select select "10"
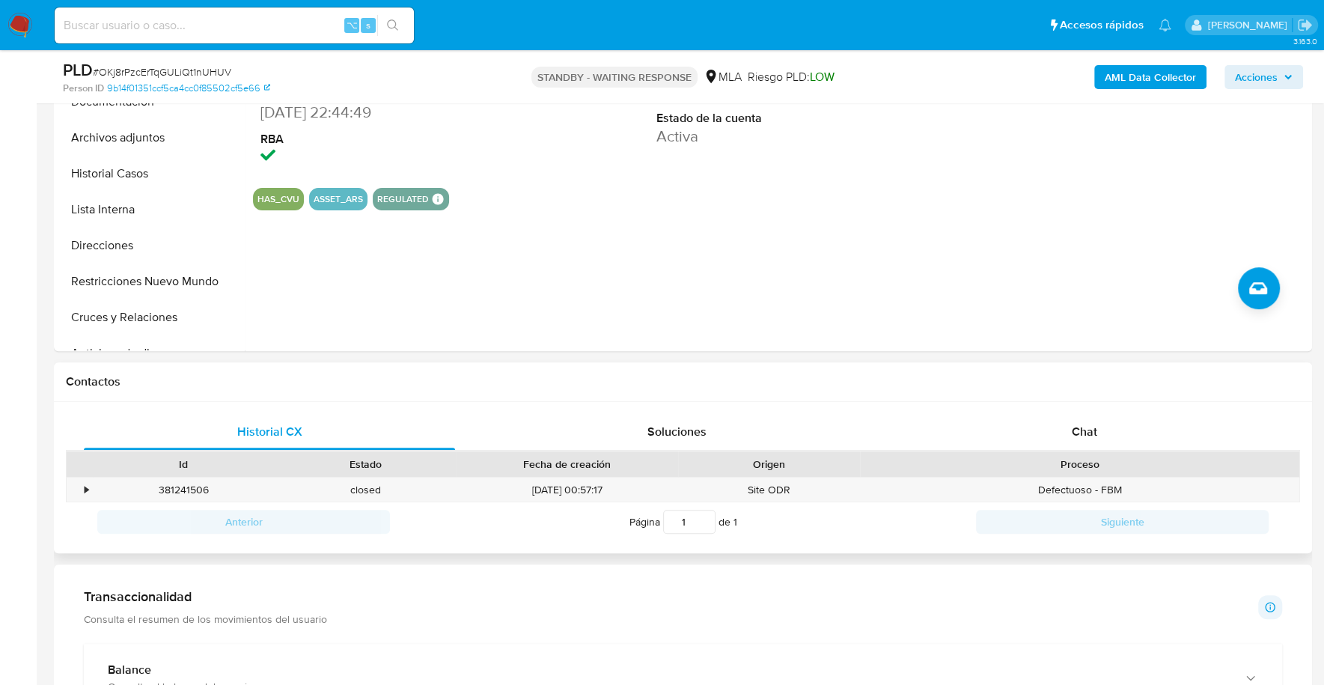
scroll to position [530, 0]
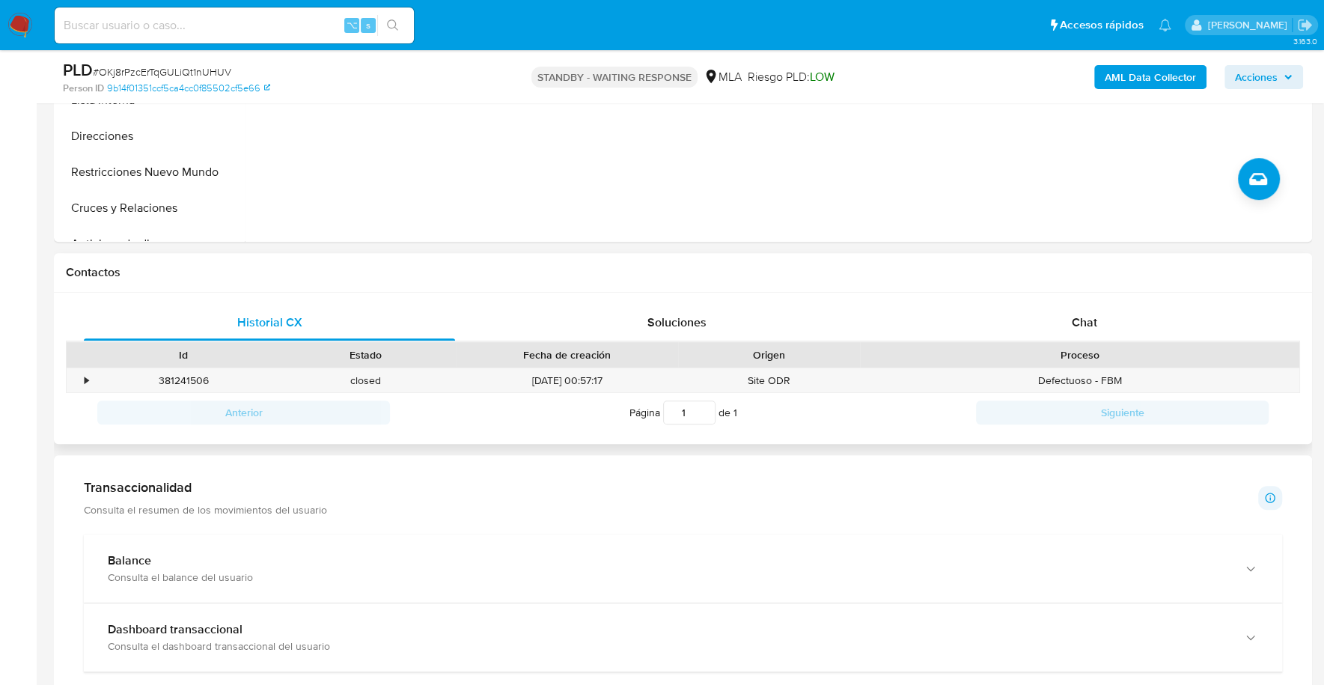
click at [1065, 302] on div "Historial CX Soluciones Chat Id Estado Fecha de creación Origen Proceso • 38124…" at bounding box center [683, 369] width 1258 height 152
click at [1110, 329] on div "Chat" at bounding box center [1083, 323] width 371 height 36
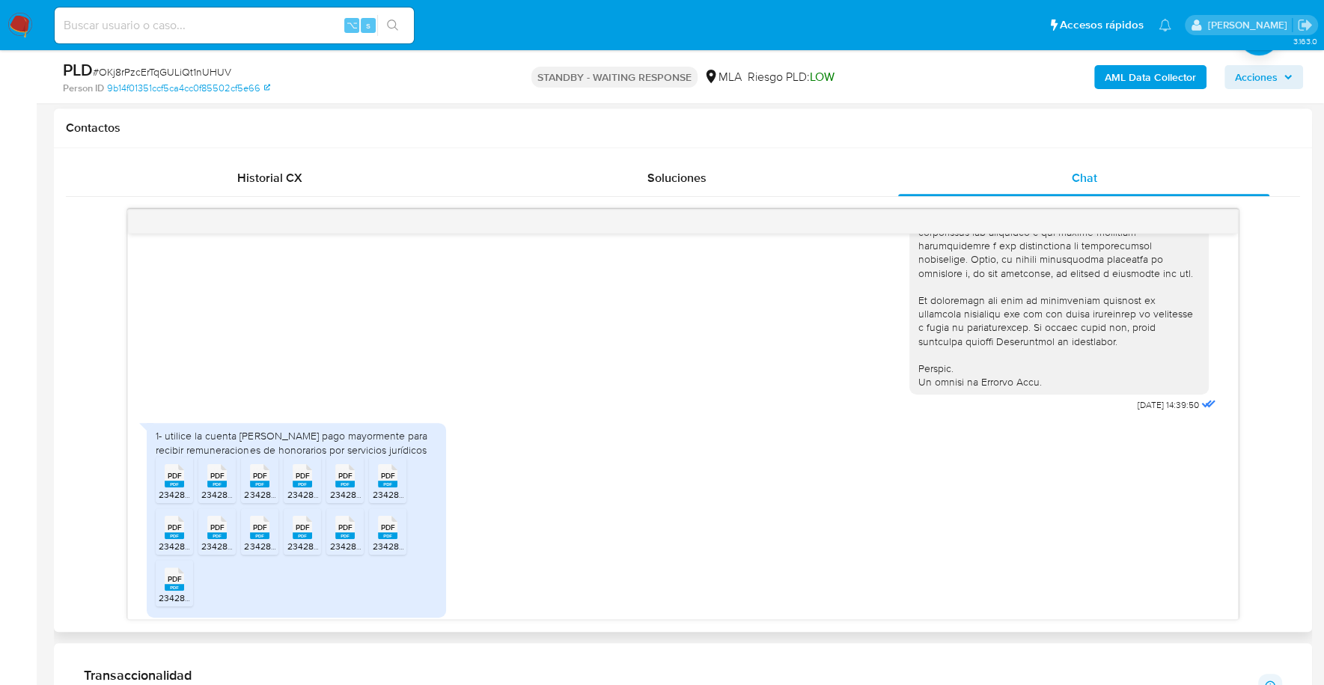
scroll to position [694, 0]
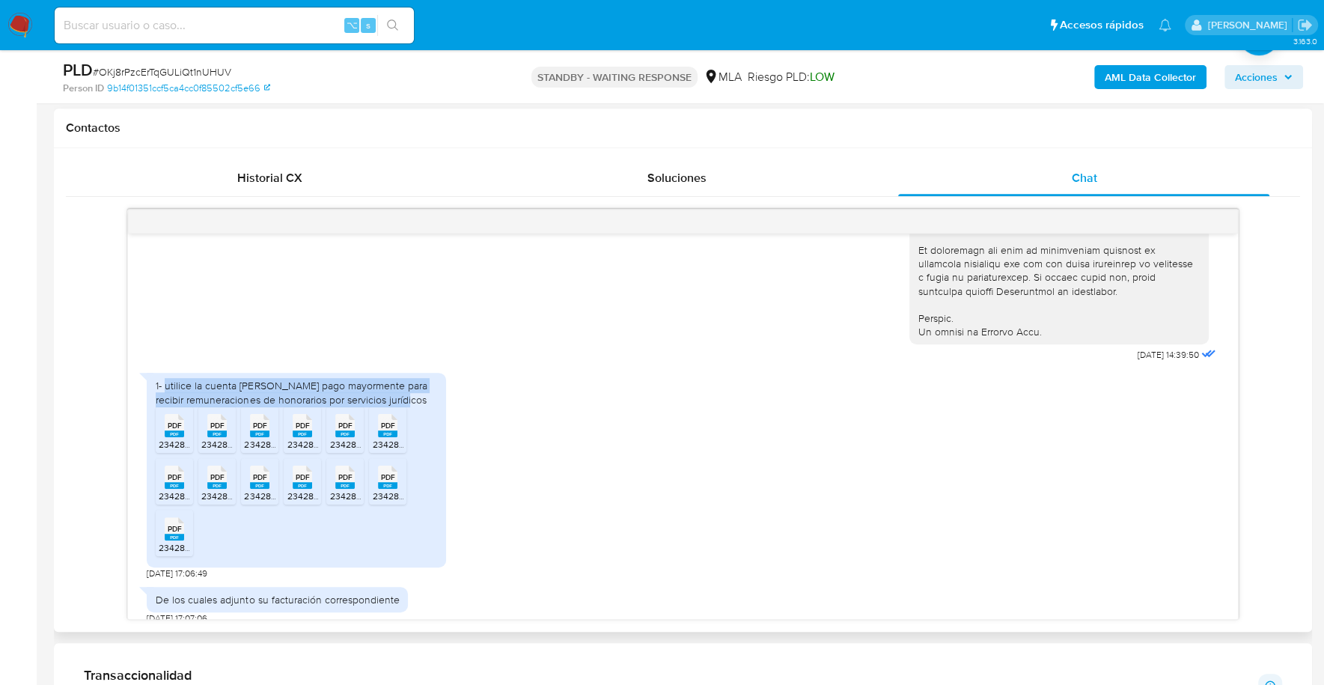
drag, startPoint x: 166, startPoint y: 411, endPoint x: 407, endPoint y: 427, distance: 241.5
click at [407, 406] on div "1- utilice la cuenta [PERSON_NAME] pago mayormente para recibir remuneraciones …" at bounding box center [296, 392] width 281 height 27
copy div "utilice la cuenta de Mercado pago mayormente para recibir remuneraciones de hon…"
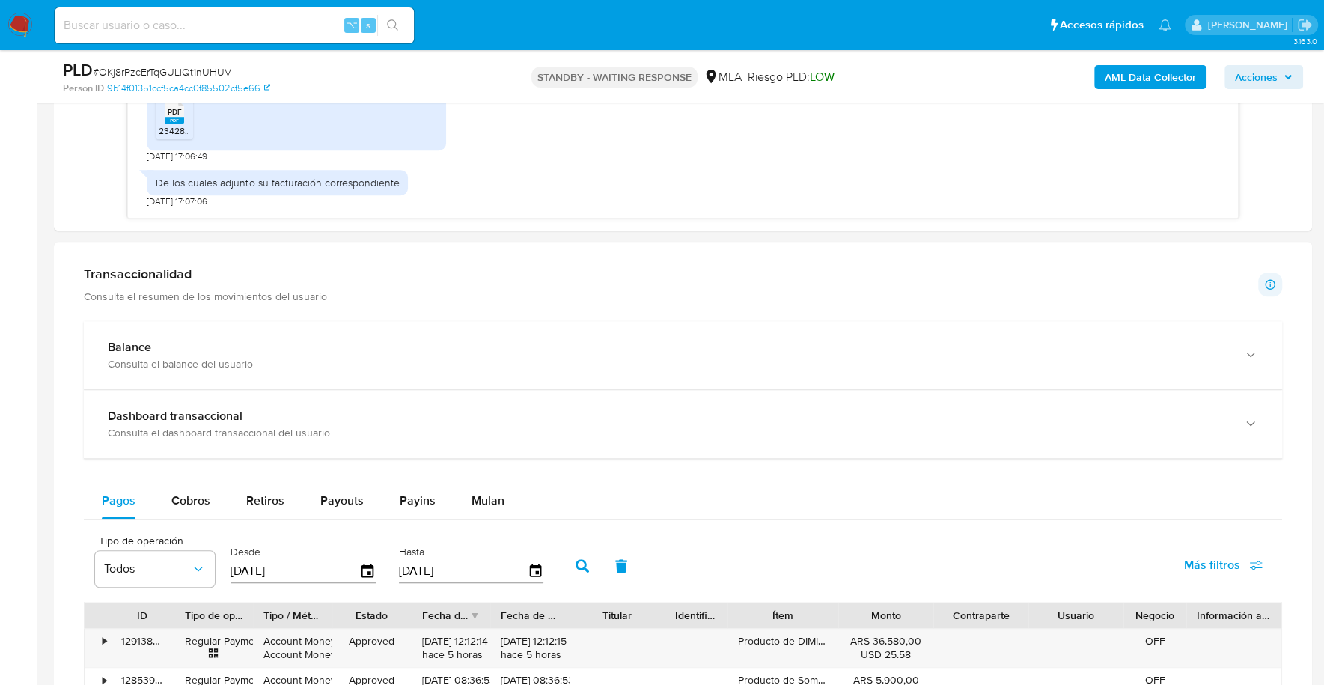
scroll to position [263, 0]
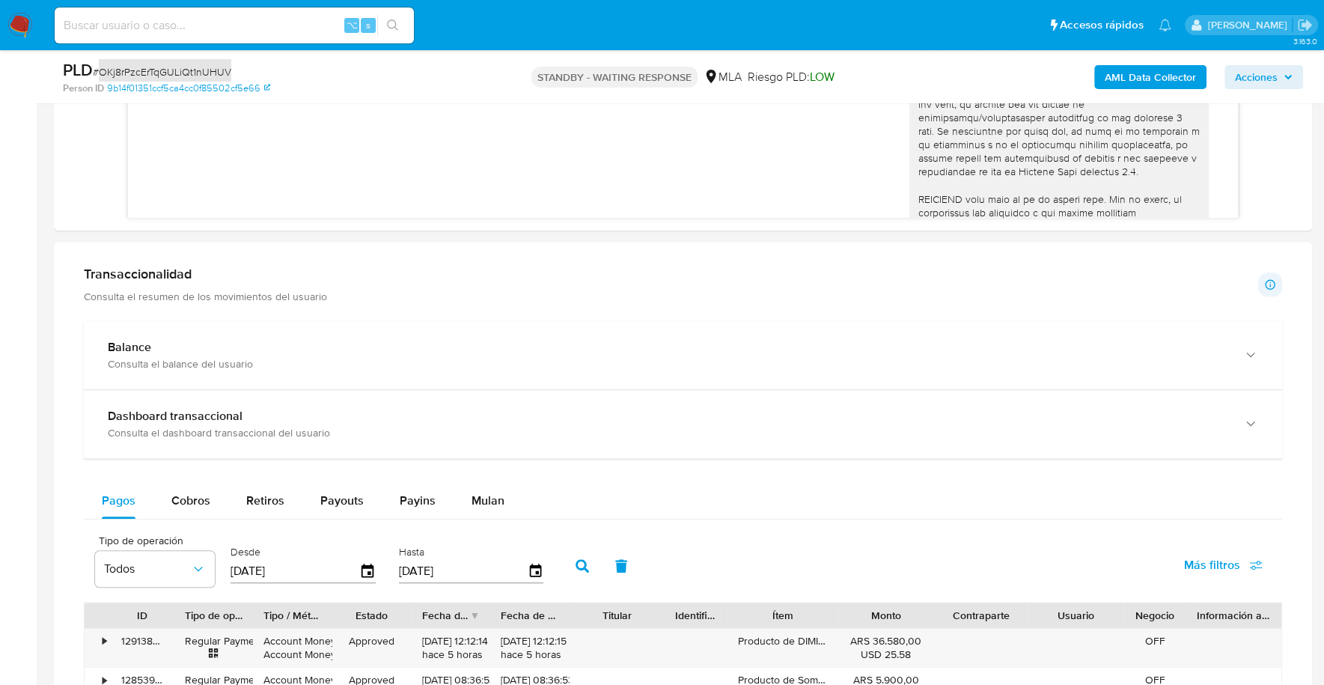
copy span "OKj8rPzcErTqGULiQt1nUHUV"
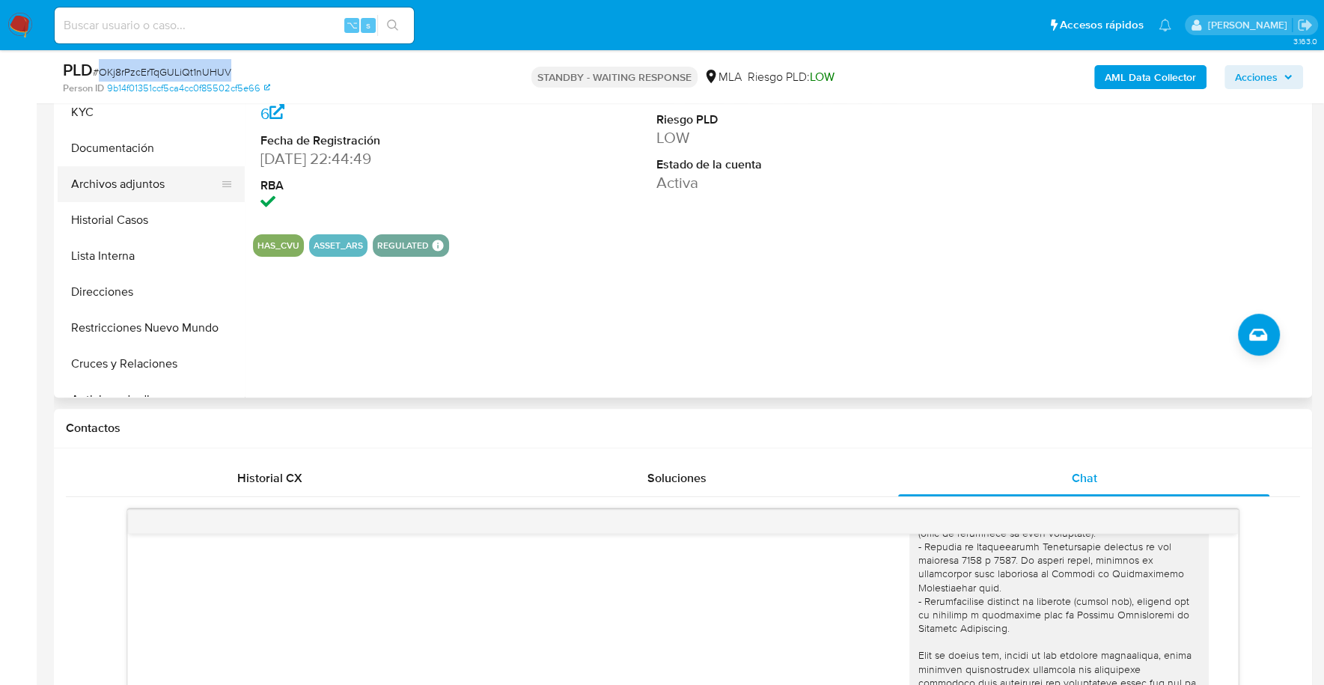
scroll to position [299, 0]
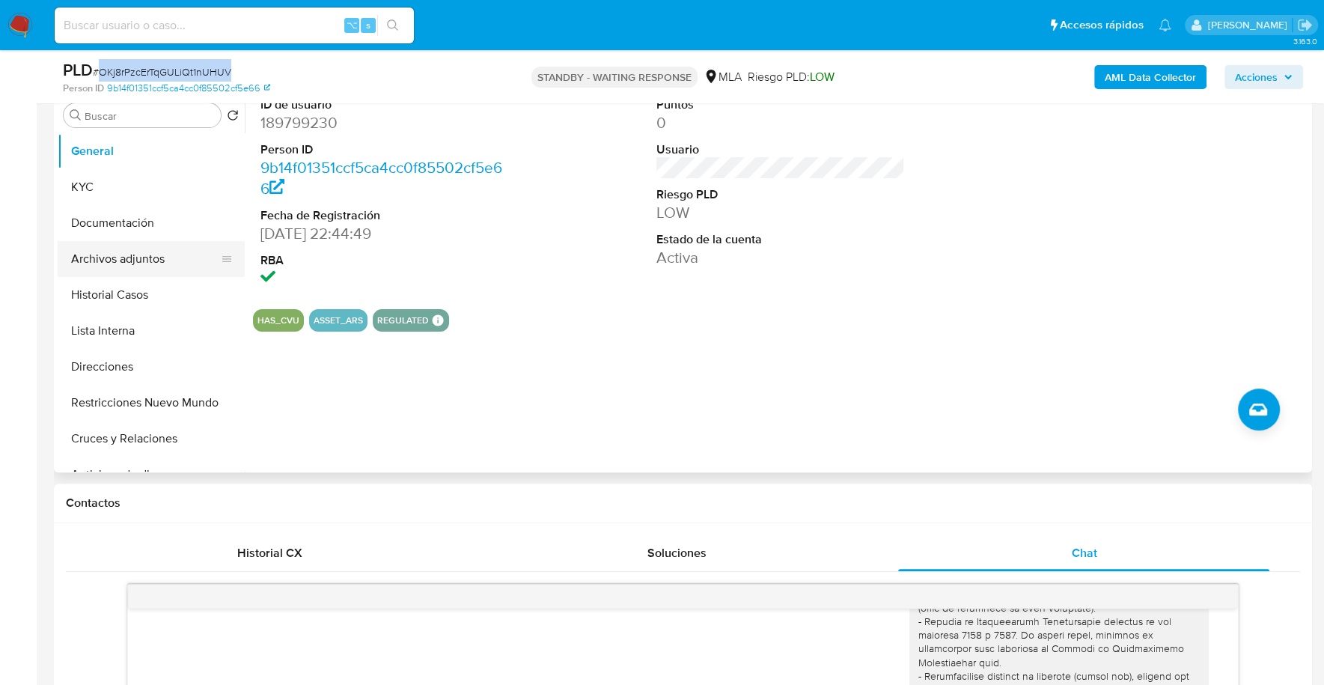
click at [139, 241] on button "Archivos adjuntos" at bounding box center [145, 259] width 175 height 36
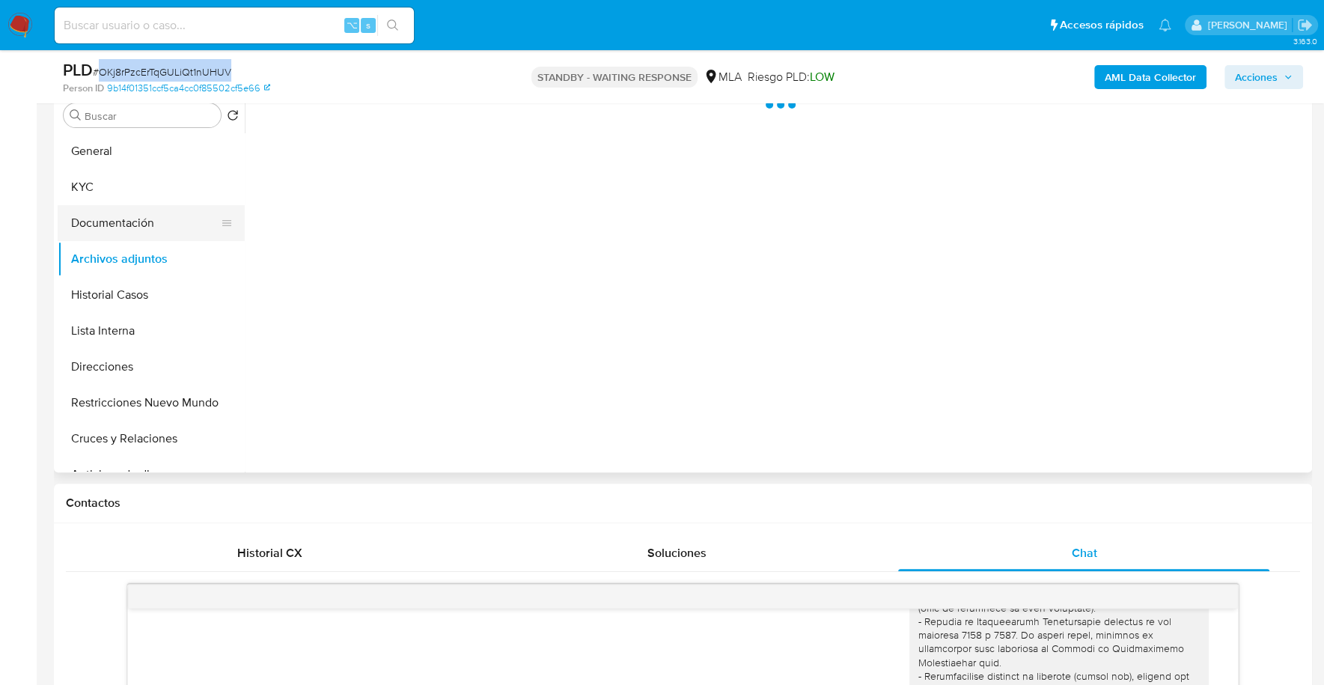
click at [142, 219] on button "Documentación" at bounding box center [145, 223] width 175 height 36
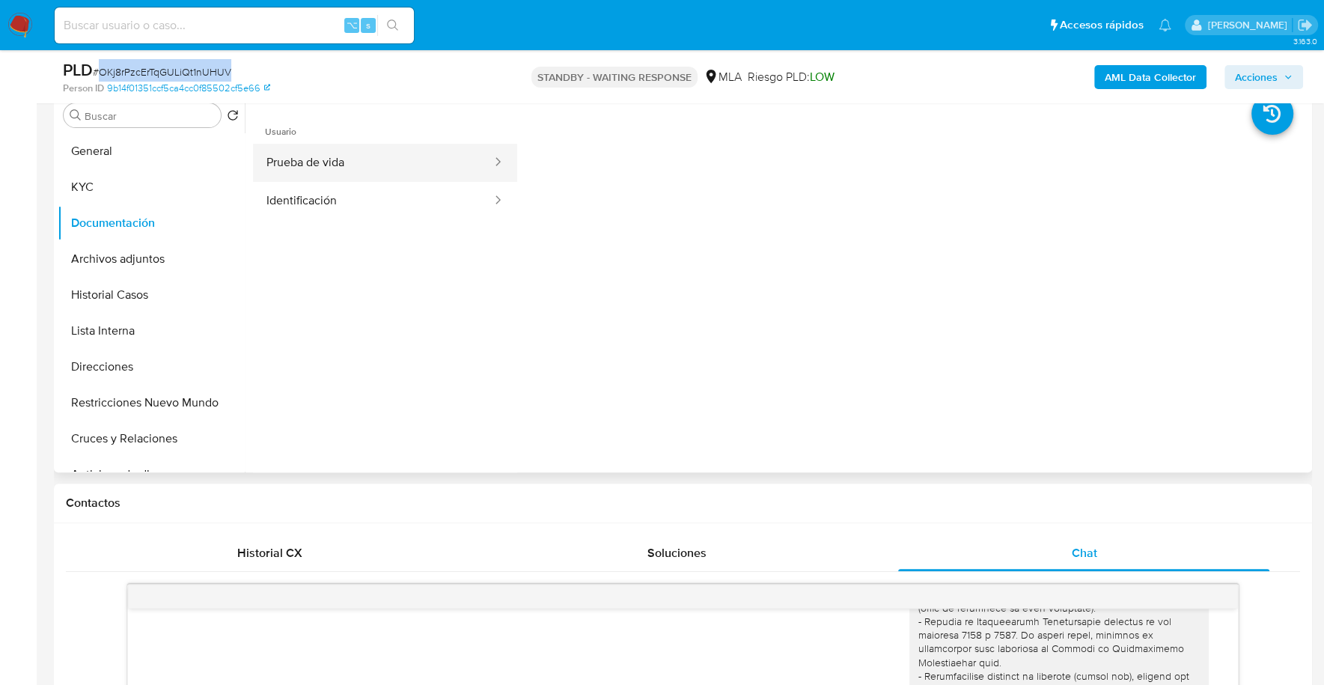
click at [395, 165] on button "Prueba de vida" at bounding box center [373, 163] width 240 height 38
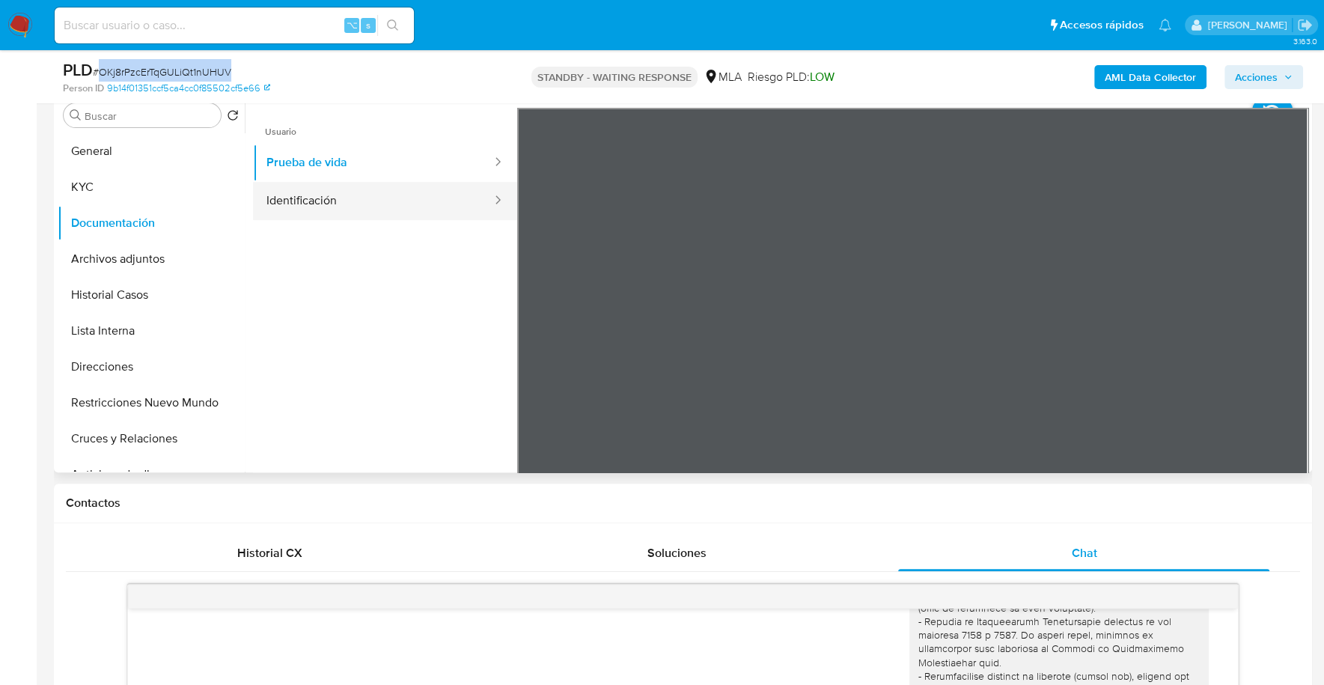
click at [335, 199] on button "Identificación" at bounding box center [373, 201] width 240 height 38
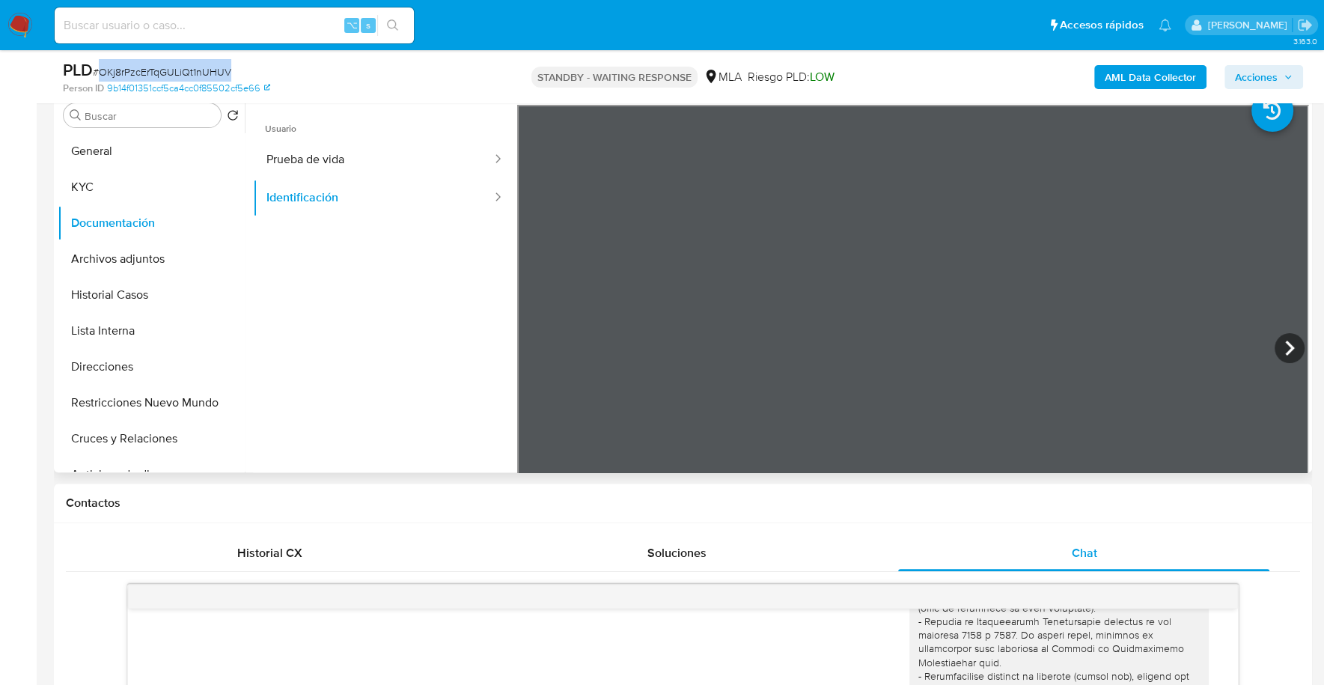
scroll to position [4, 0]
click at [149, 183] on button "KYC" at bounding box center [145, 187] width 175 height 36
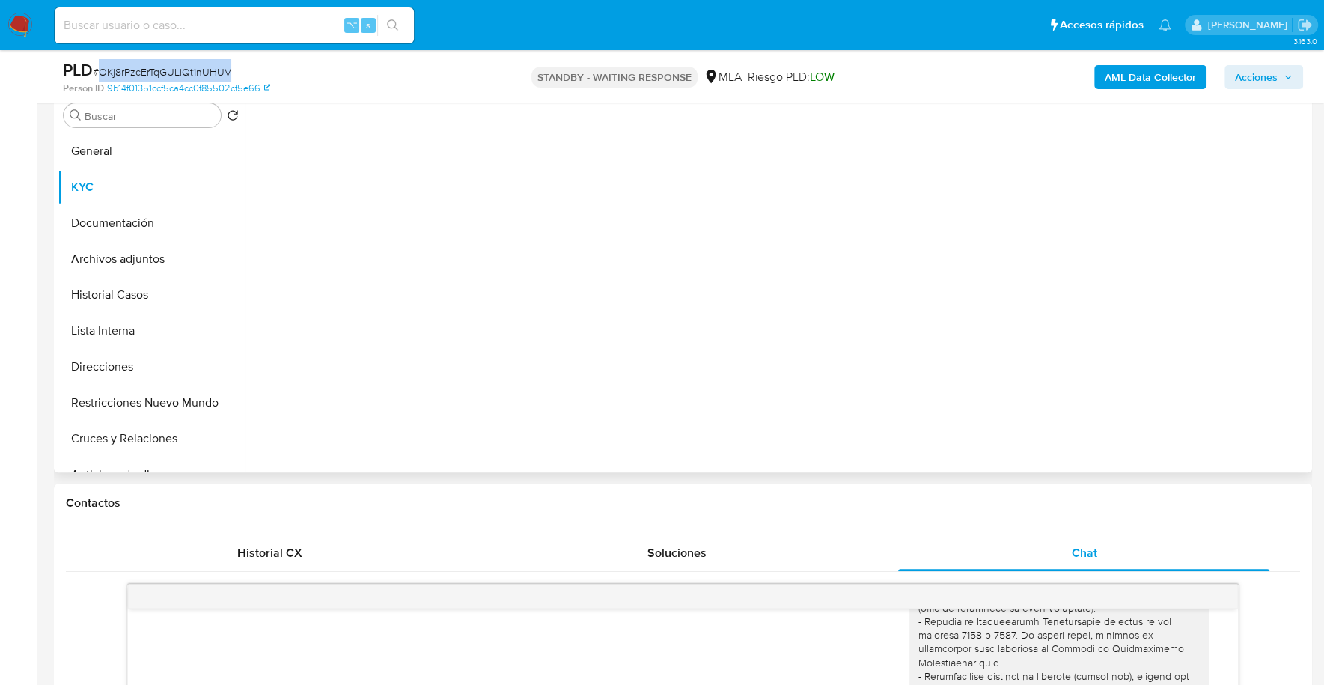
scroll to position [0, 0]
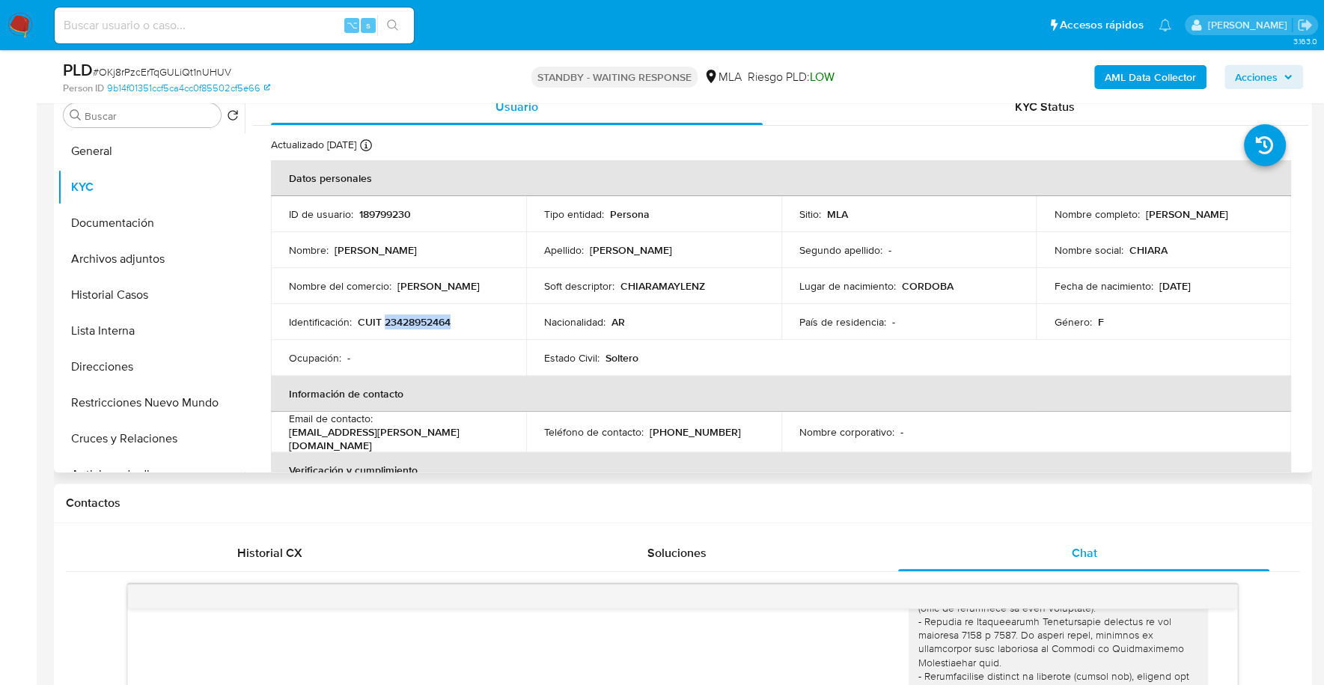
copy p "23428952464"
click at [382, 214] on p "189799230" at bounding box center [385, 213] width 52 height 13
click at [177, 70] on span "# OKj8rPzcErTqGULiQt1nUHUV" at bounding box center [162, 71] width 138 height 15
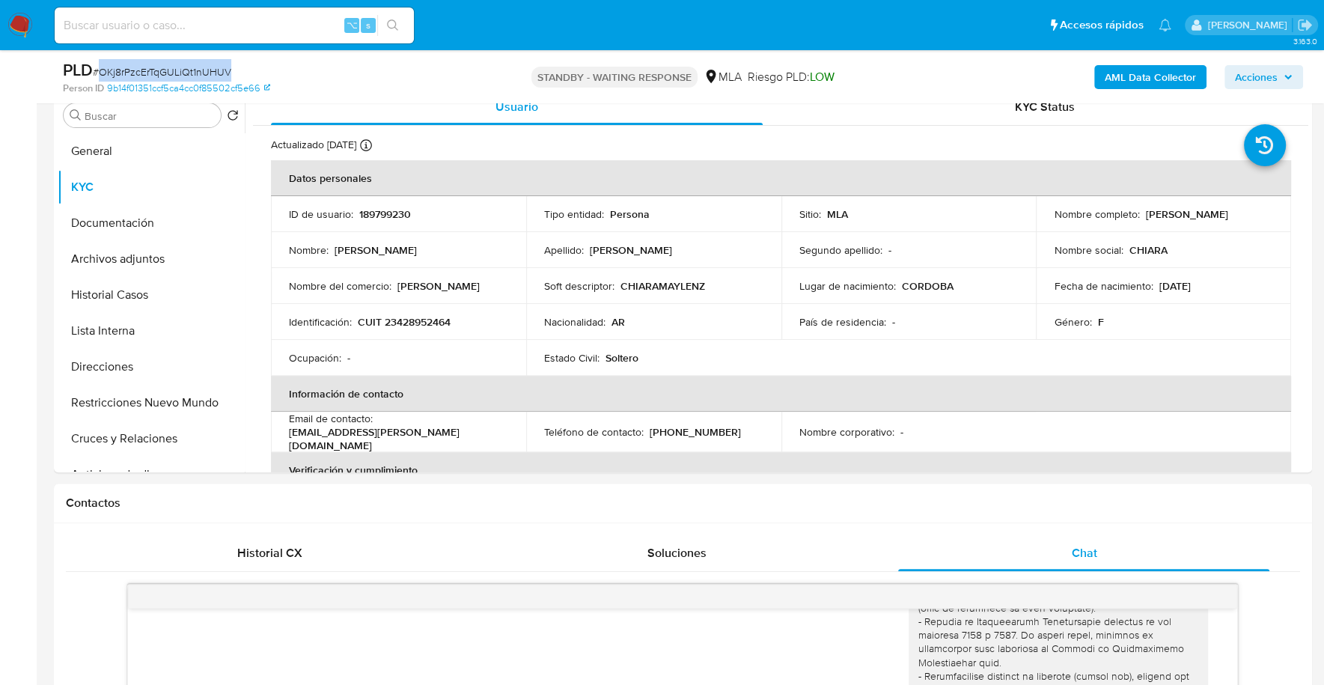
copy span "OKj8rPzcErTqGULiQt1nUHUV"
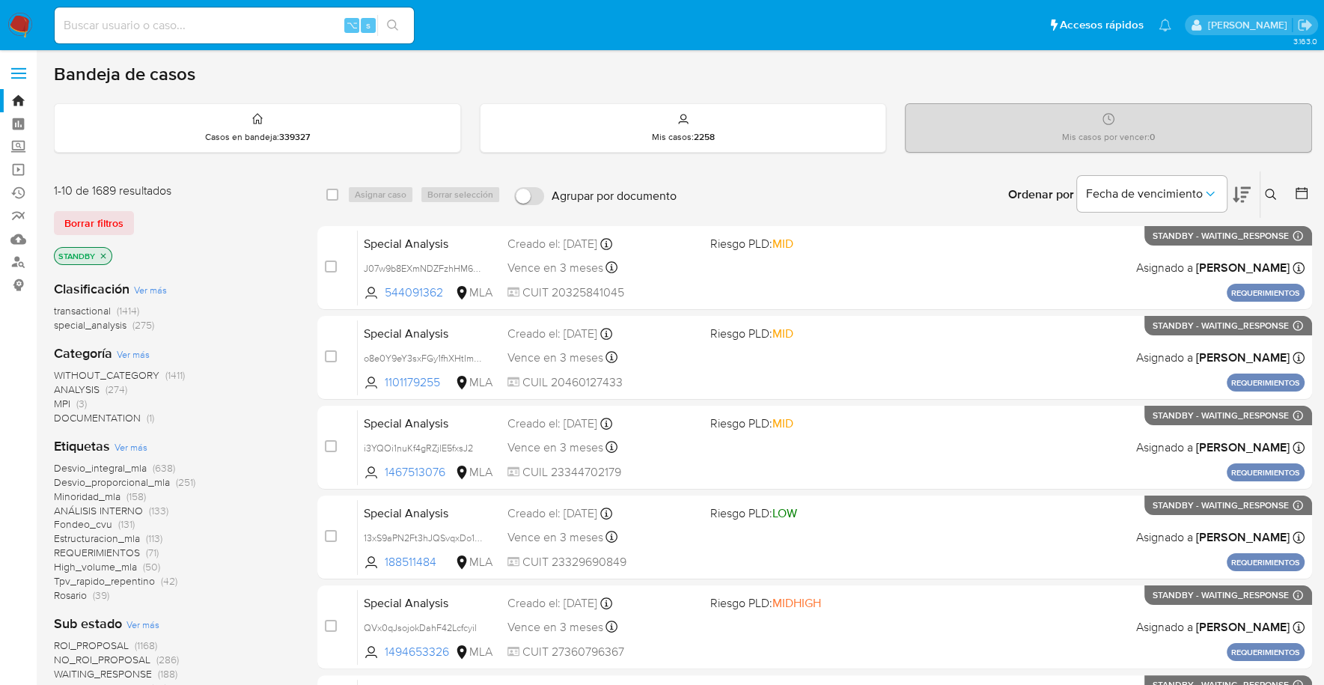
click at [1273, 194] on icon at bounding box center [1270, 194] width 11 height 11
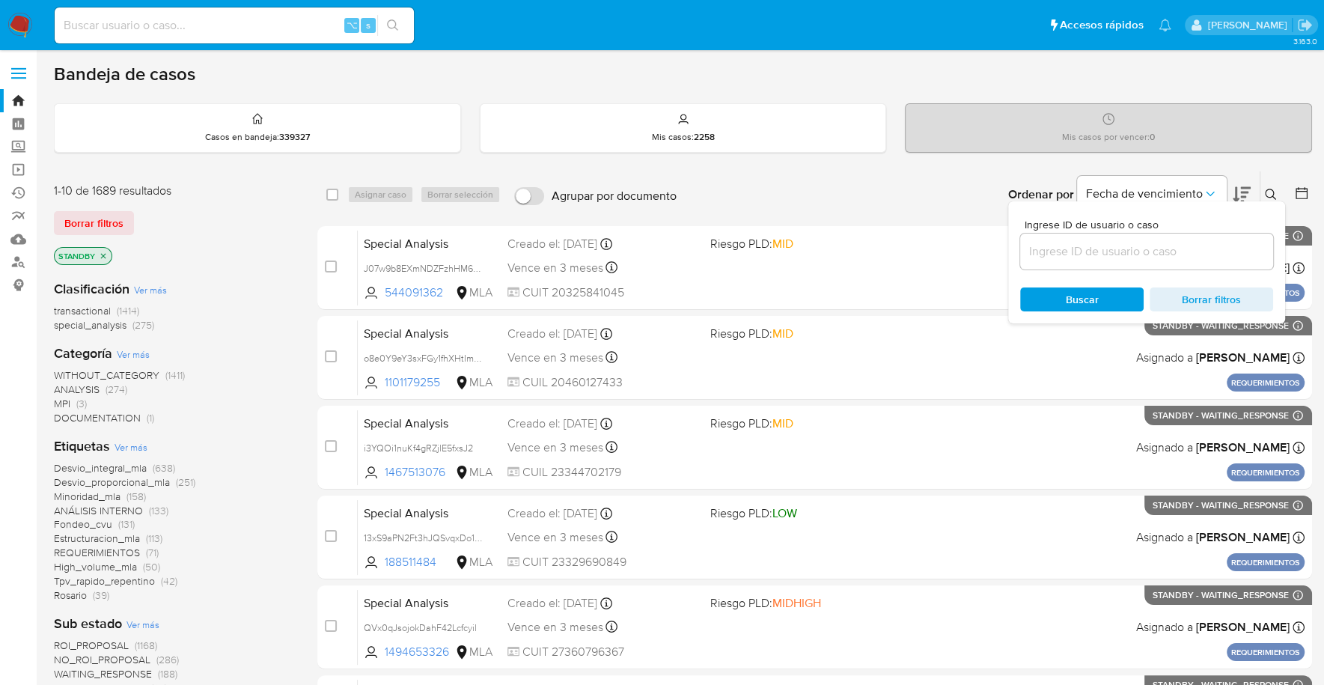
click at [1169, 250] on input at bounding box center [1146, 251] width 253 height 19
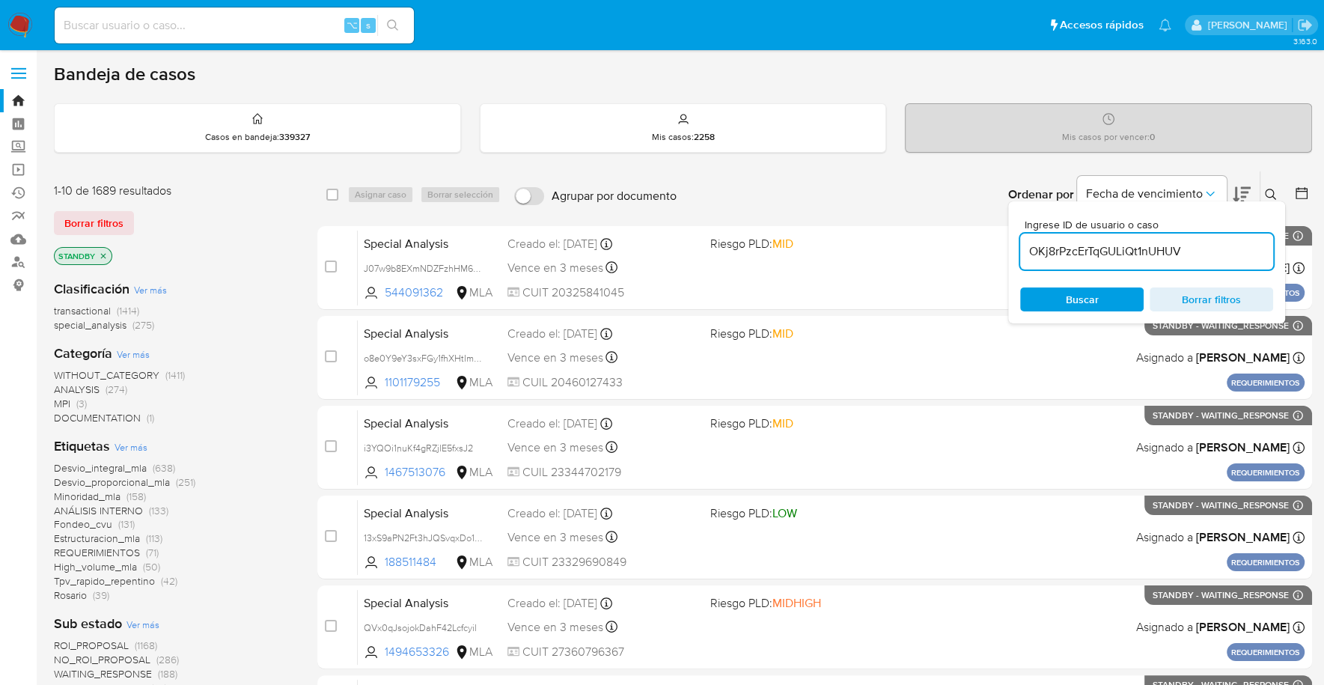
type input "OKj8rPzcErTqGULiQt1nUHUV"
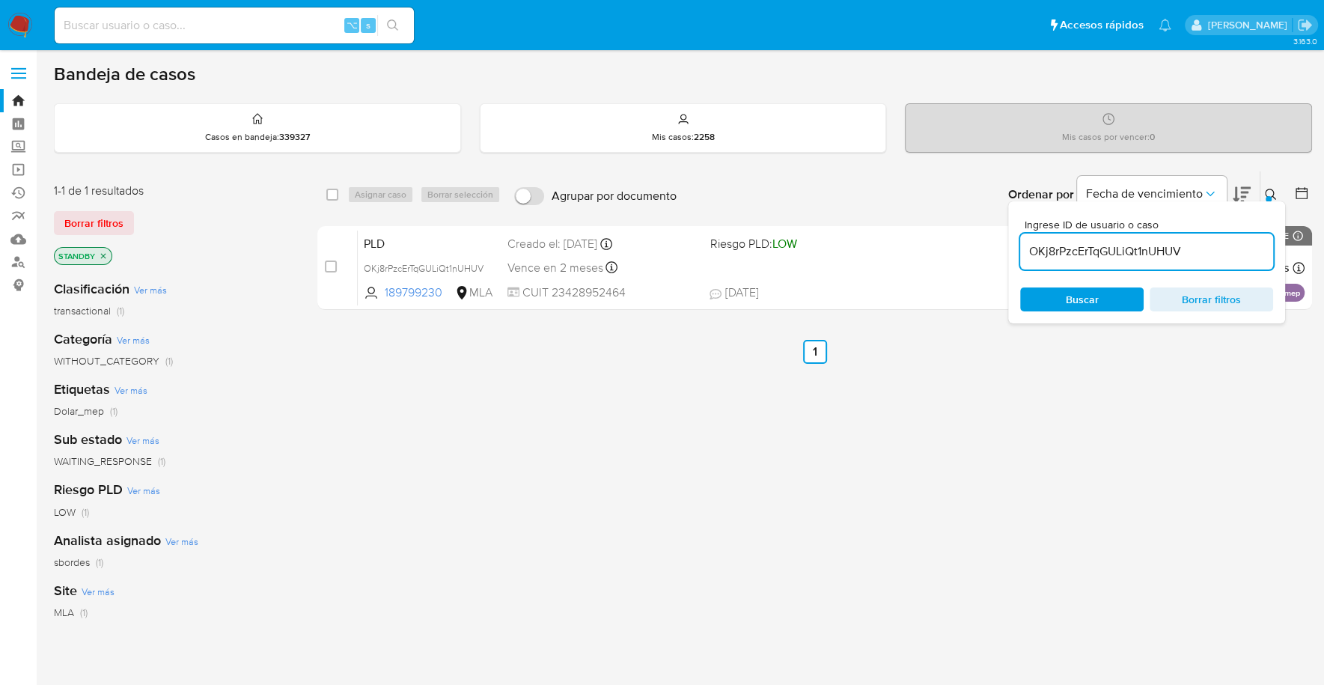
click at [1272, 192] on icon at bounding box center [1270, 194] width 11 height 11
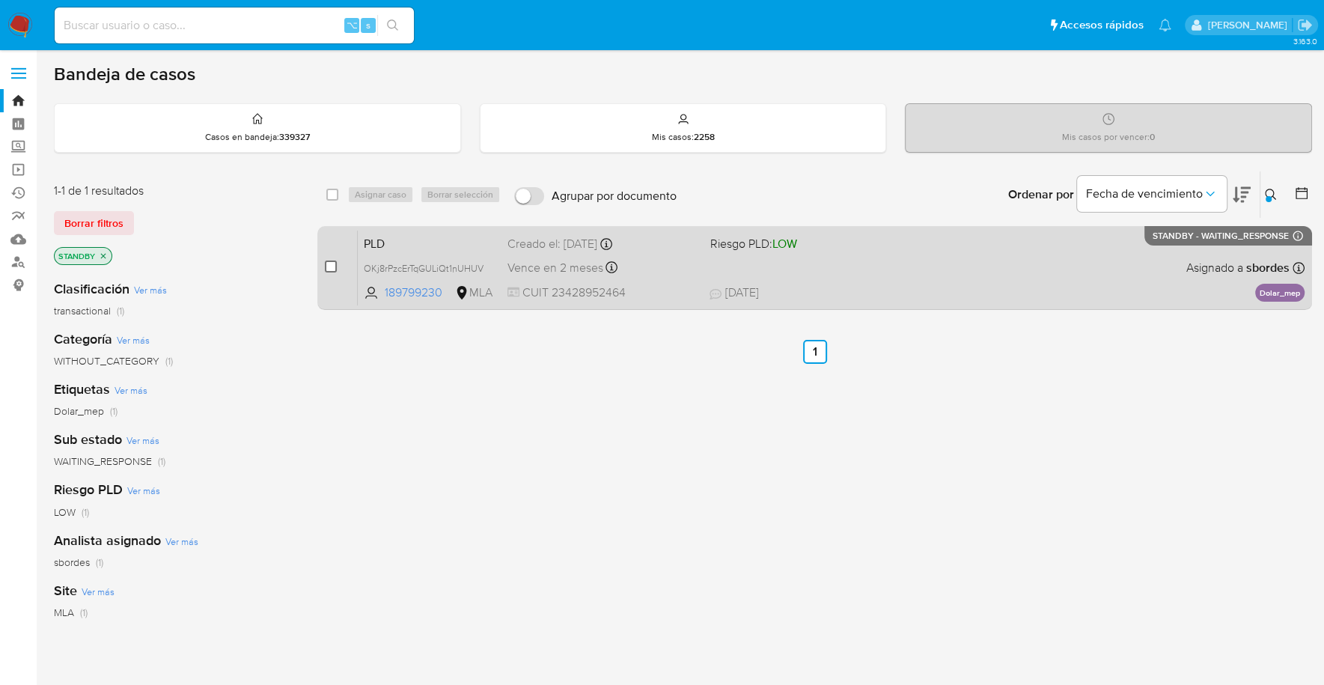
click at [333, 269] on input "checkbox" at bounding box center [331, 266] width 12 height 12
checkbox input "true"
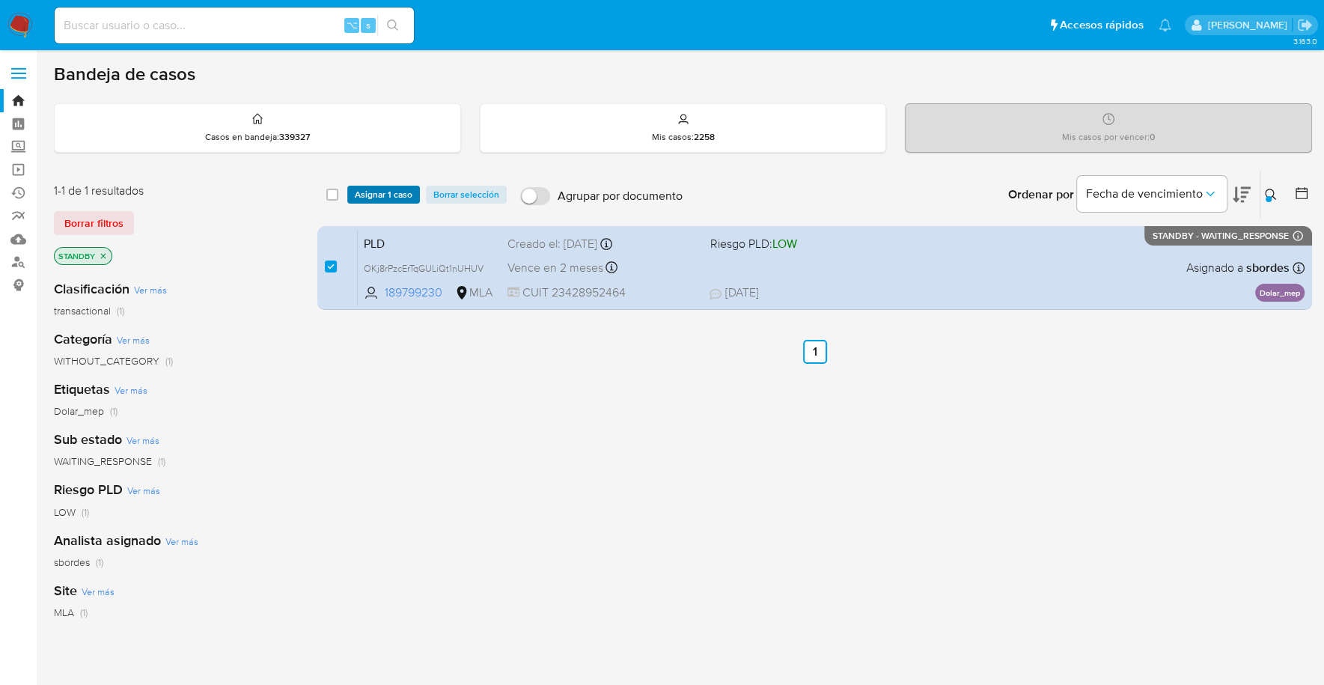
click at [378, 195] on span "Asignar 1 caso" at bounding box center [384, 194] width 58 height 15
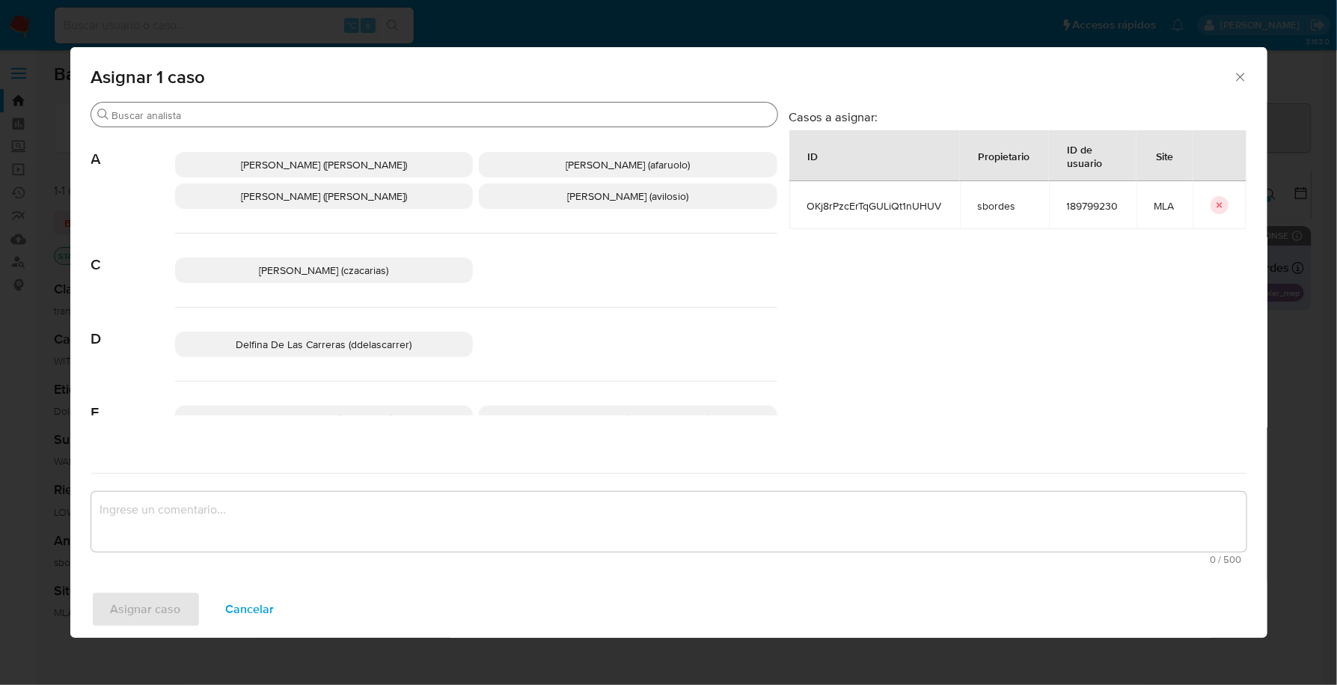
click at [213, 112] on input "Buscar" at bounding box center [441, 115] width 659 height 13
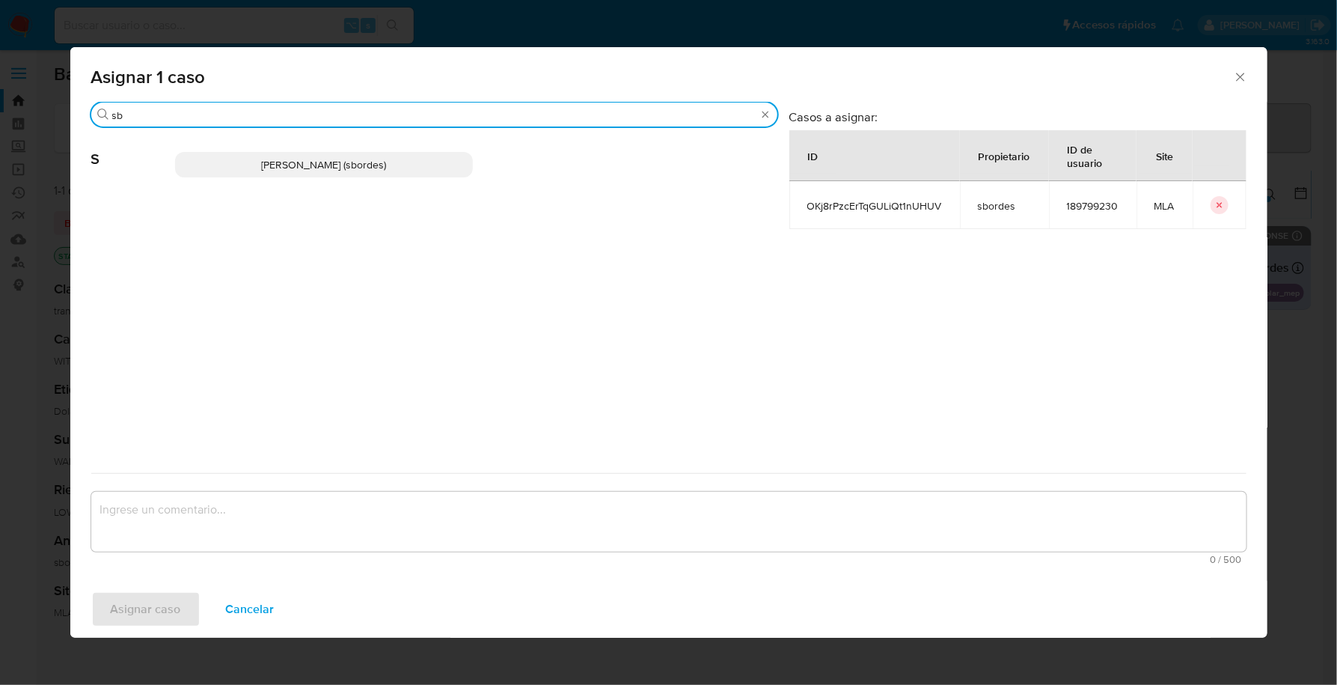
type input "sb"
click at [254, 159] on p "[PERSON_NAME] (sbordes)" at bounding box center [324, 164] width 299 height 25
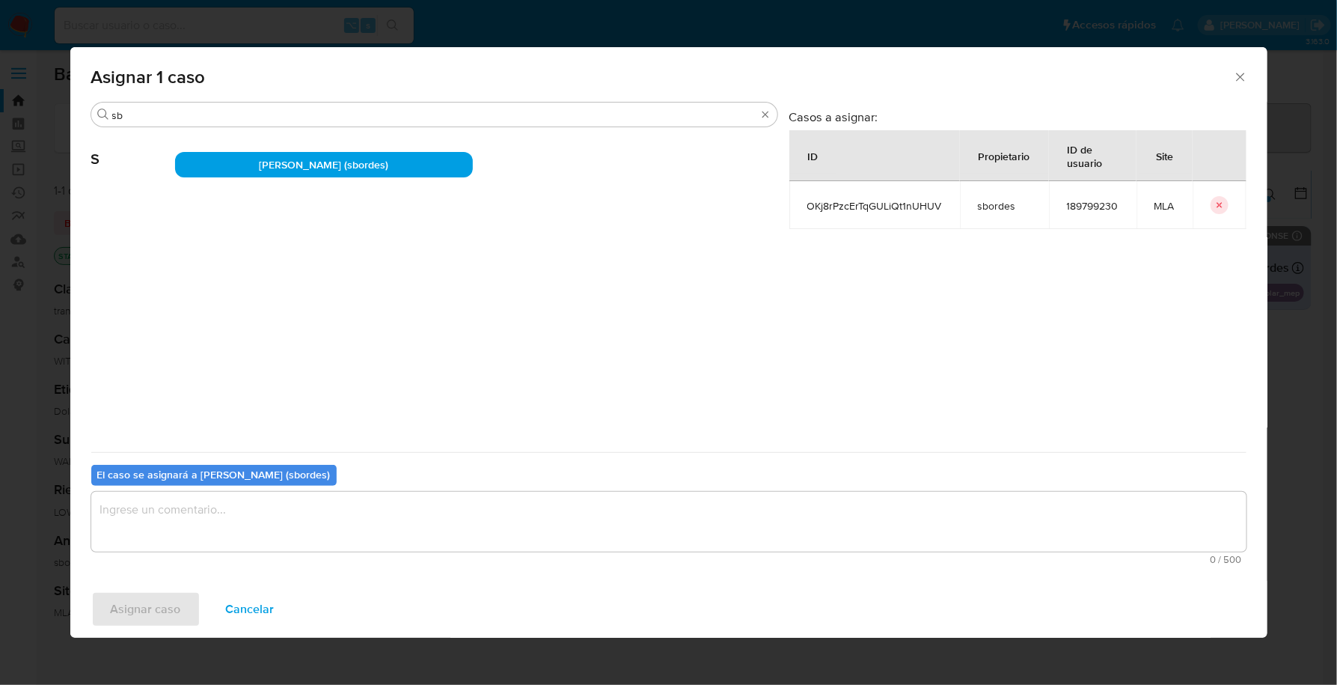
click at [286, 497] on textarea "assign-modal" at bounding box center [668, 522] width 1155 height 60
click at [158, 586] on div "Asignar caso Cancelar" at bounding box center [668, 609] width 1197 height 57
click at [162, 626] on span "Asignar caso" at bounding box center [146, 609] width 70 height 33
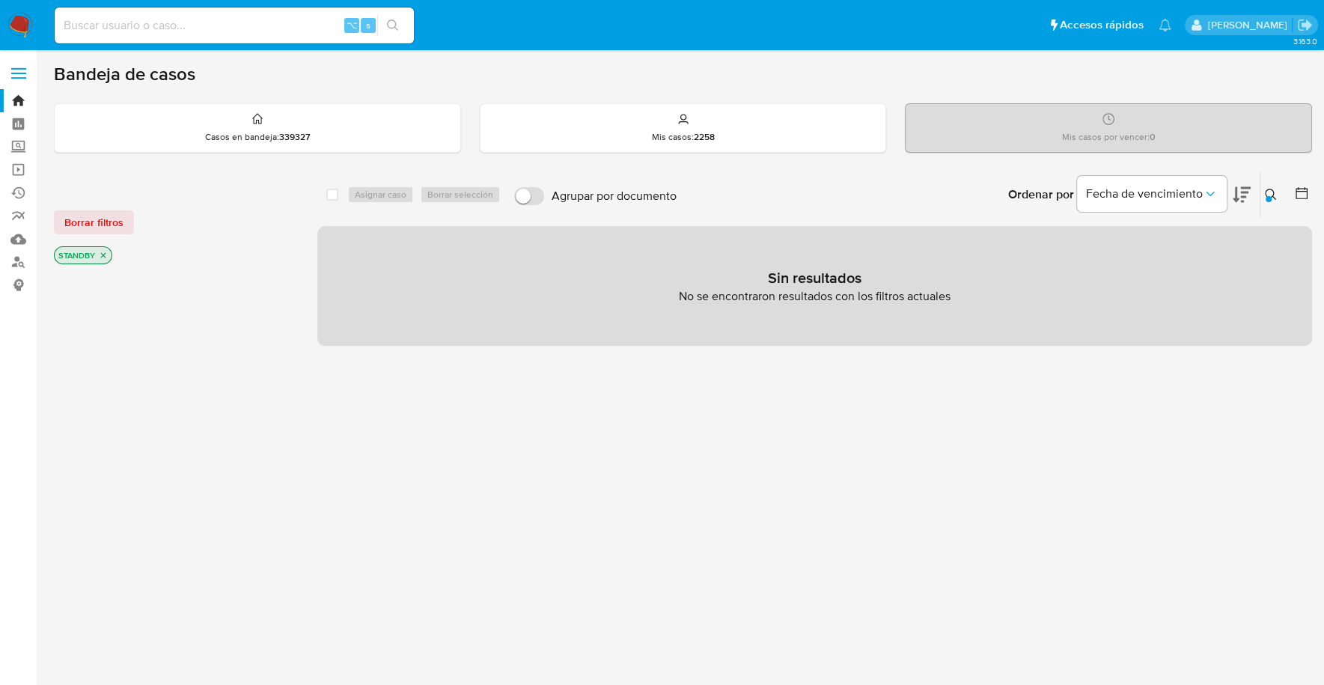
click at [1264, 195] on button at bounding box center [1272, 195] width 25 height 18
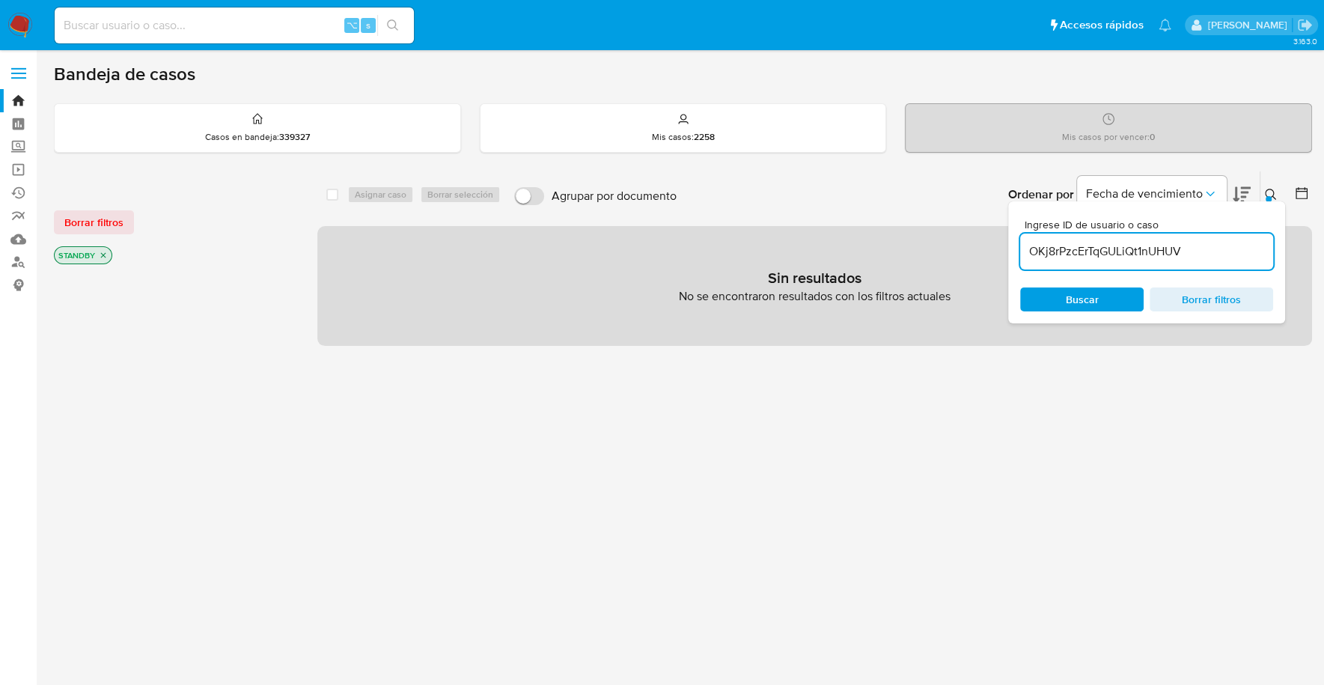
drag, startPoint x: 1226, startPoint y: 239, endPoint x: 1027, endPoint y: 241, distance: 199.1
click at [1027, 242] on input "OKj8rPzcErTqGULiQt1nUHUV" at bounding box center [1146, 251] width 253 height 19
drag, startPoint x: 1200, startPoint y: 241, endPoint x: 1004, endPoint y: 230, distance: 197.1
click at [1004, 230] on div "select-all-cases-checkbox Asignar caso Borrar selección Agrupar por documento O…" at bounding box center [814, 258] width 995 height 175
drag, startPoint x: 1211, startPoint y: 251, endPoint x: 983, endPoint y: 235, distance: 228.8
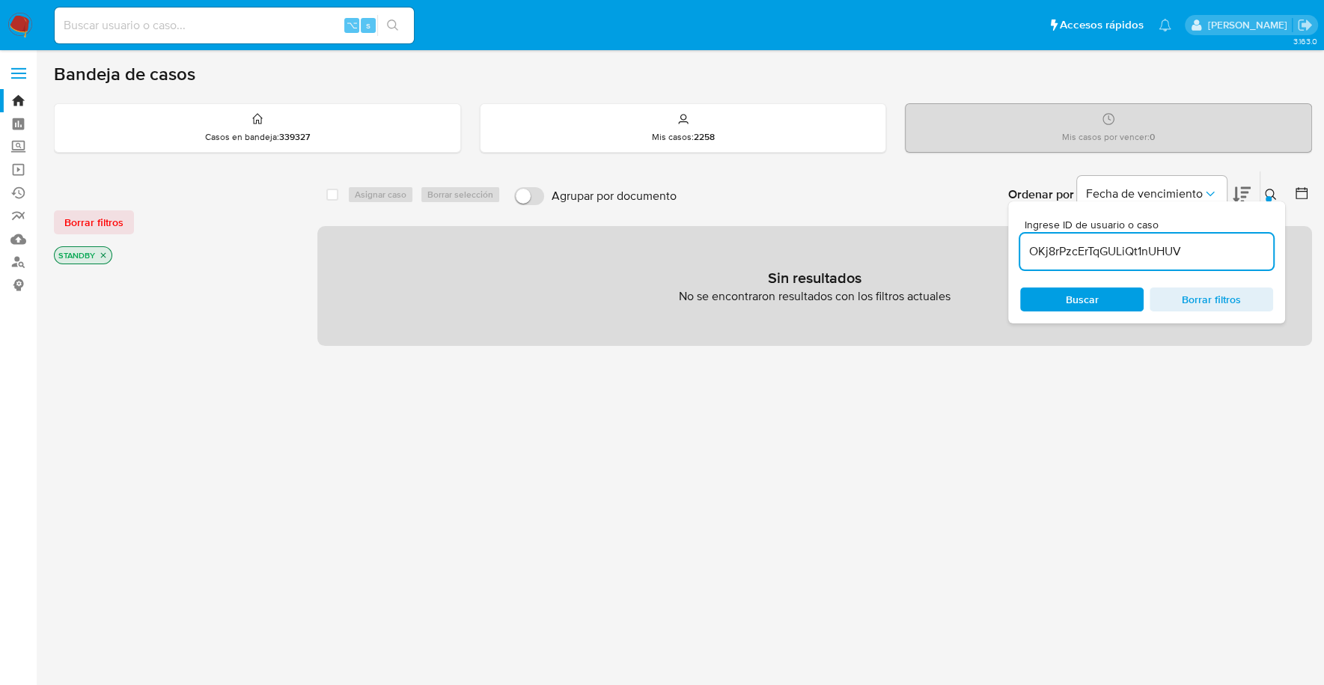
click at [983, 235] on div "select-all-cases-checkbox Asignar caso Borrar selección Agrupar por documento O…" at bounding box center [814, 258] width 995 height 175
click at [95, 257] on p "STANDBY" at bounding box center [83, 255] width 57 height 16
click at [100, 257] on icon "close-filter" at bounding box center [103, 255] width 9 height 9
drag, startPoint x: 1125, startPoint y: 258, endPoint x: 971, endPoint y: 248, distance: 153.7
click at [971, 248] on div "select-all-cases-checkbox Asignar caso Borrar selección Agrupar por documento O…" at bounding box center [814, 258] width 995 height 175
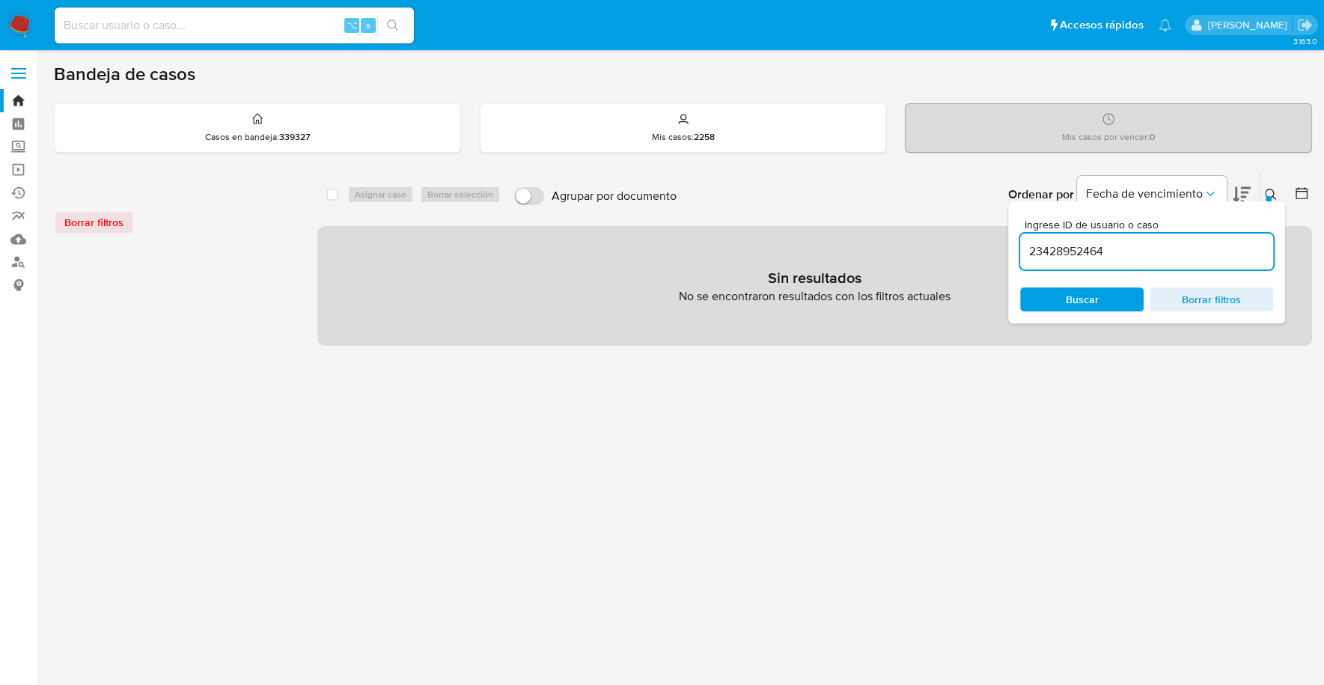
paste input "OKj8rPzcErTqGULiQt1nUHUV"
type input "OKj8rPzcErTqGULiQt1nUHUV"
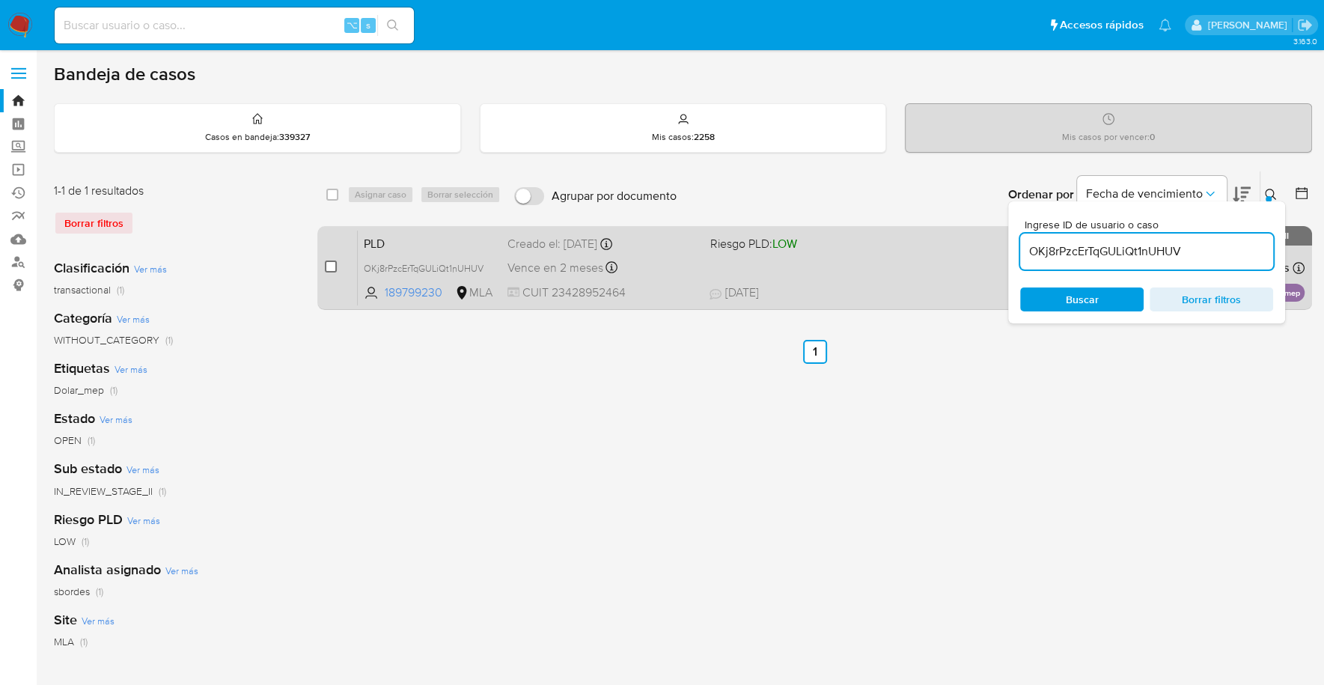
click at [332, 260] on input "checkbox" at bounding box center [331, 266] width 12 height 12
checkbox input "true"
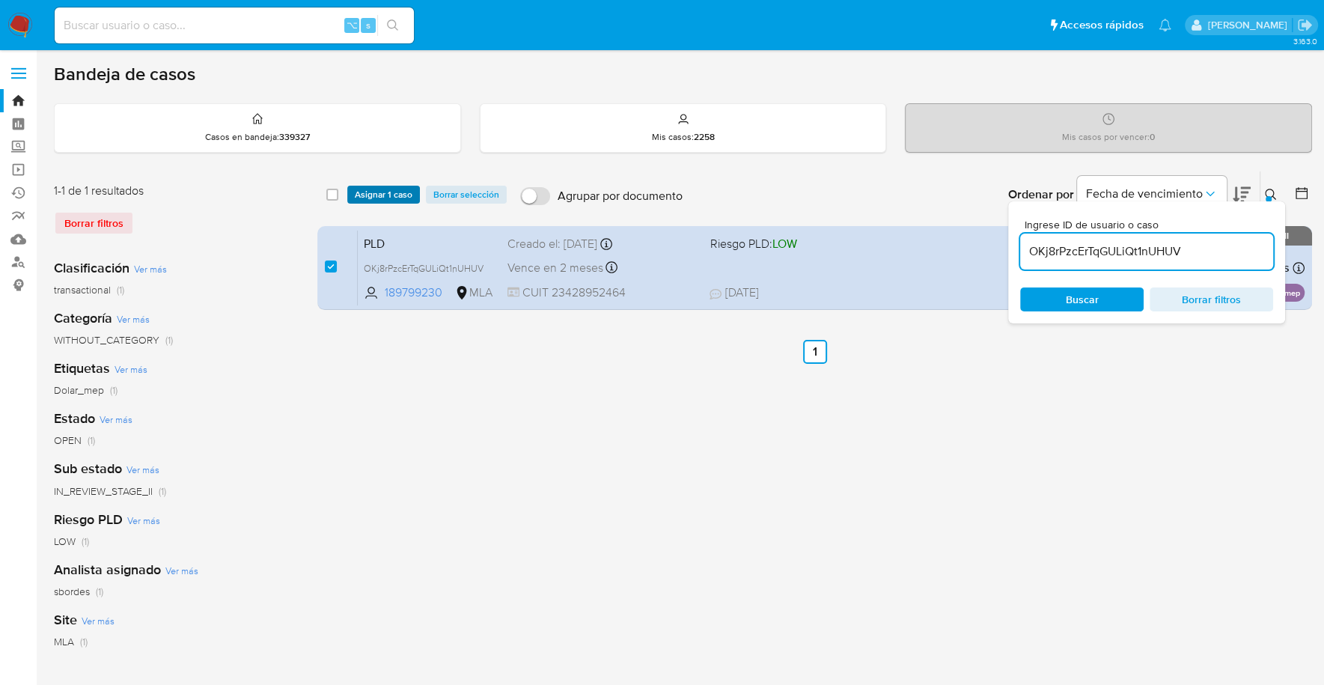
click at [363, 187] on span "Asignar 1 caso" at bounding box center [384, 194] width 58 height 15
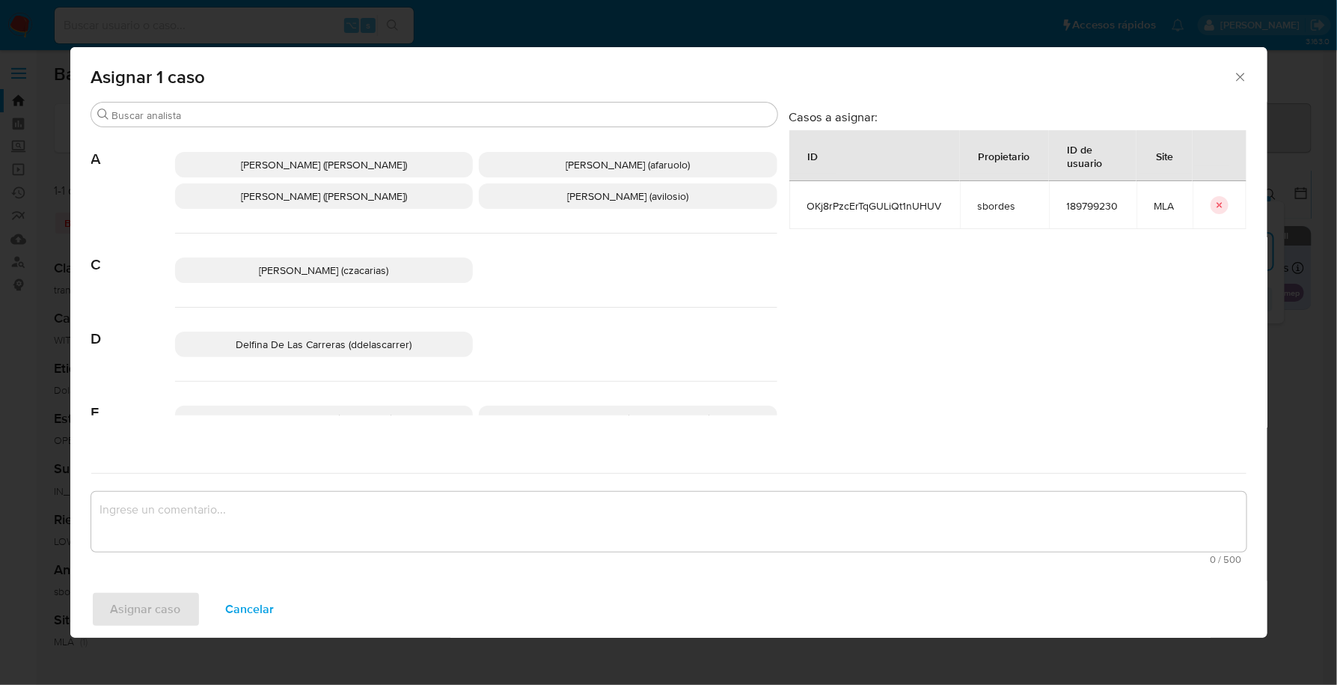
click at [269, 89] on div "Asignar 1 caso" at bounding box center [668, 74] width 1197 height 55
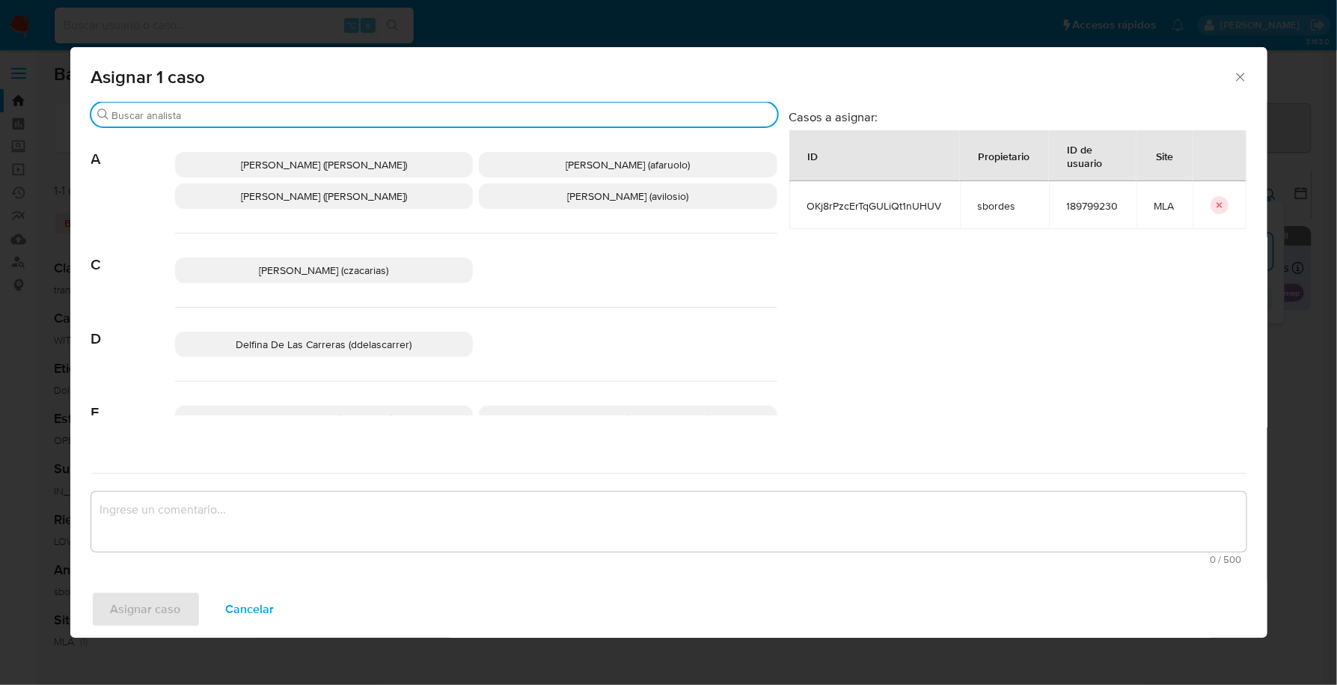
click at [270, 114] on input "Buscar" at bounding box center [441, 115] width 659 height 13
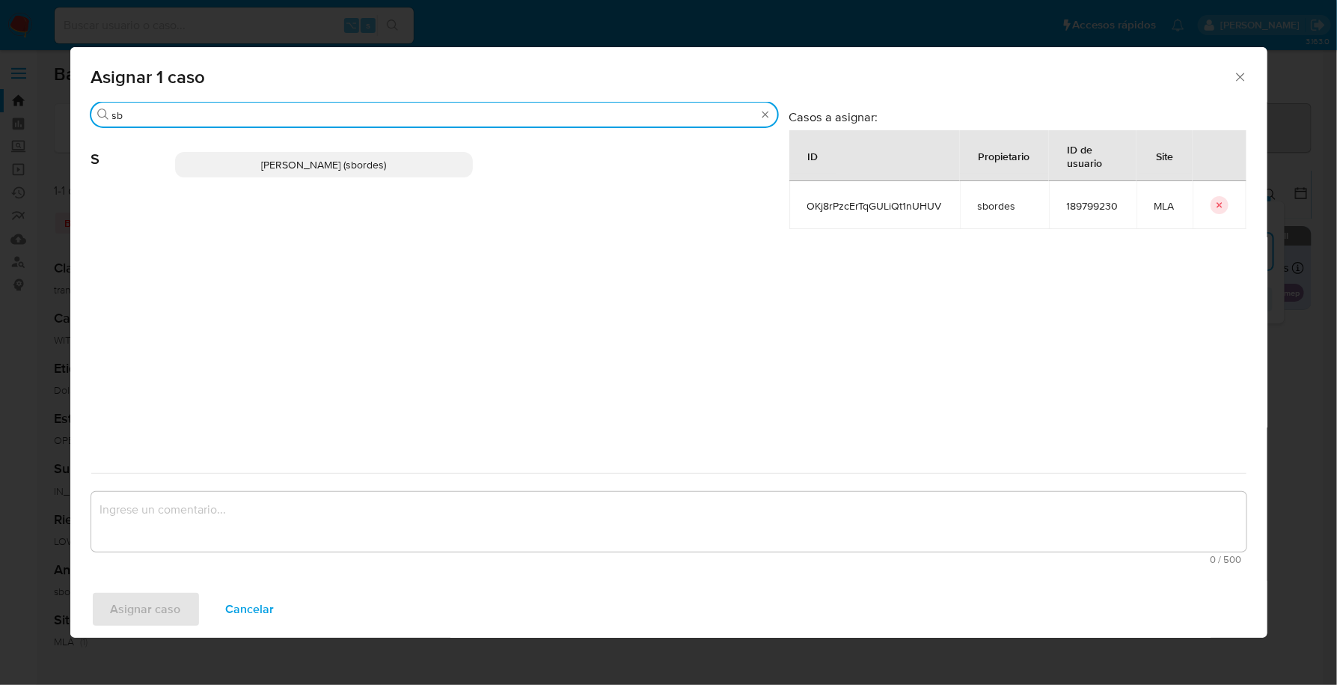
type input "sb"
click at [276, 146] on div "Stefania Bordes (sbordes)" at bounding box center [476, 164] width 602 height 73
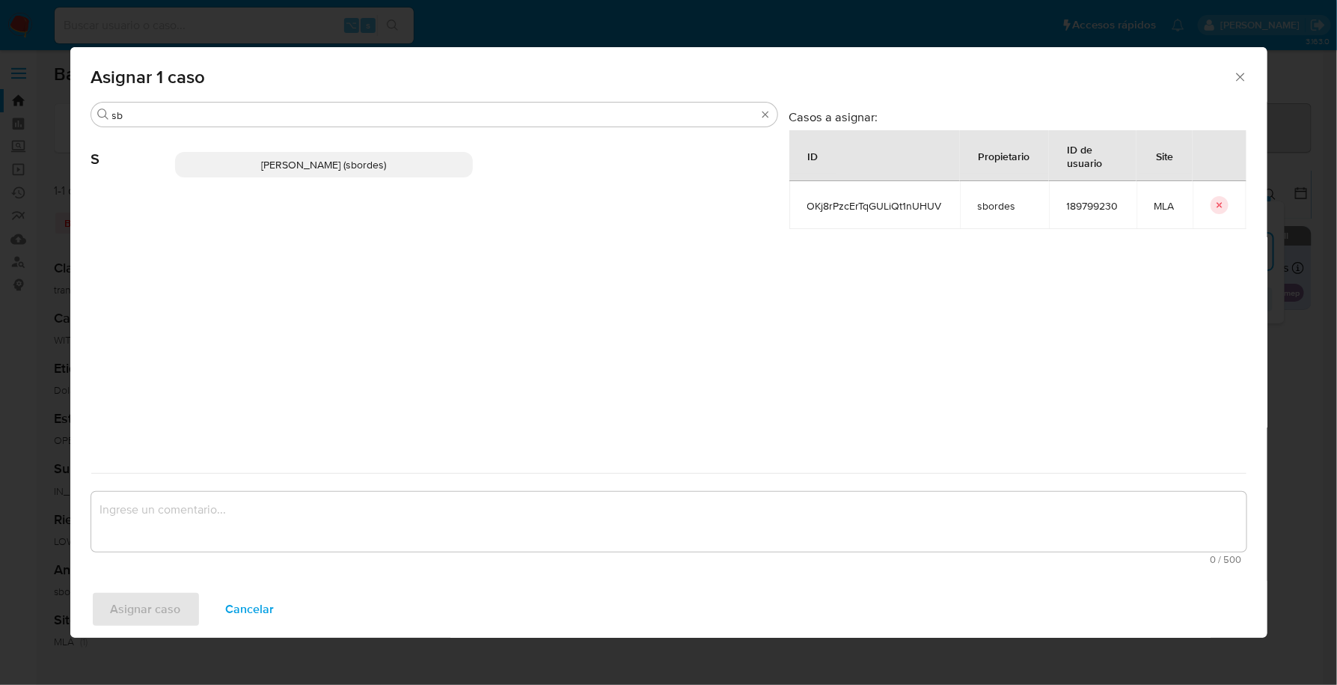
click at [283, 168] on span "Stefania Bordes (sbordes)" at bounding box center [323, 164] width 125 height 15
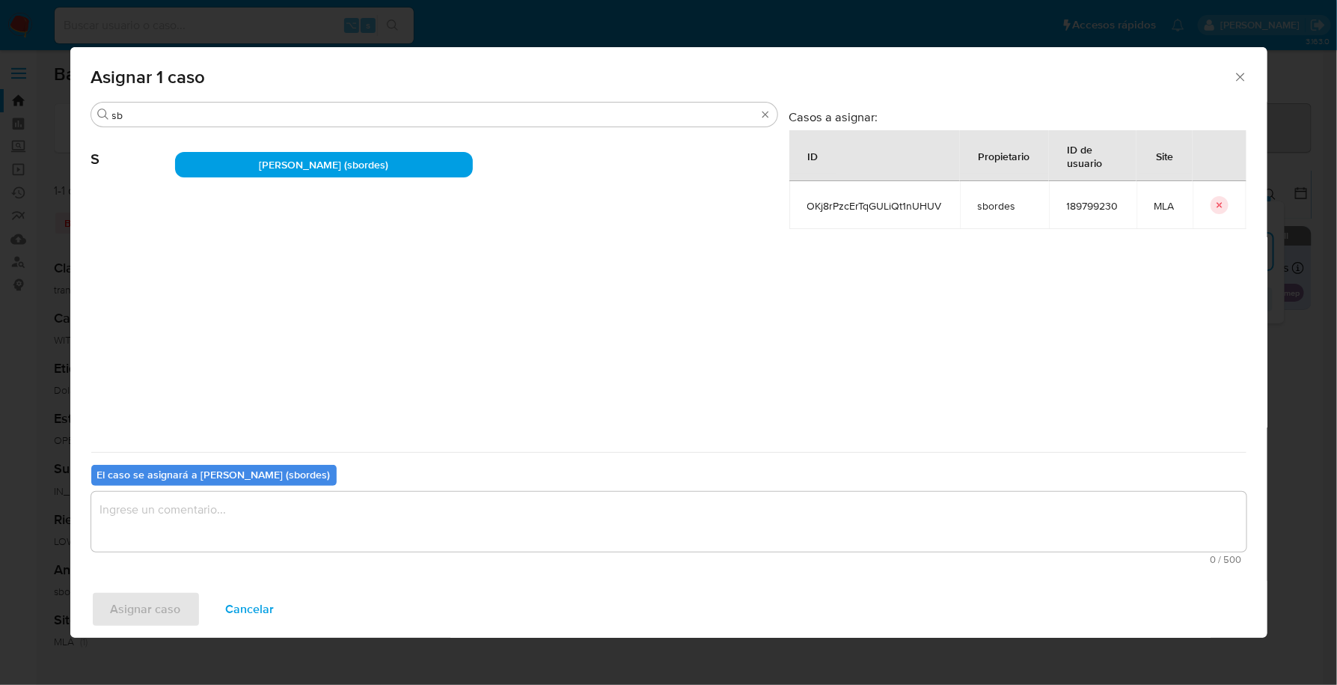
click at [180, 515] on textarea "assign-modal" at bounding box center [668, 522] width 1155 height 60
click at [152, 606] on span "Asignar caso" at bounding box center [146, 609] width 70 height 33
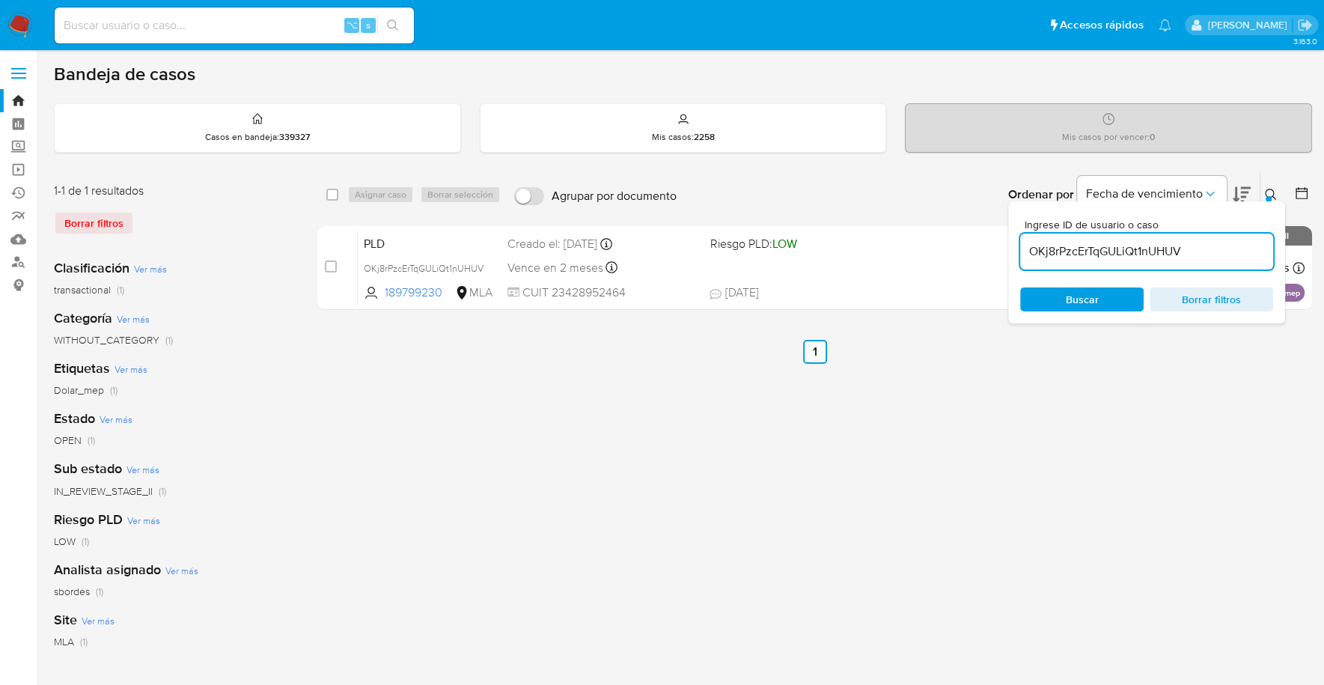
click at [27, 35] on img at bounding box center [19, 25] width 25 height 25
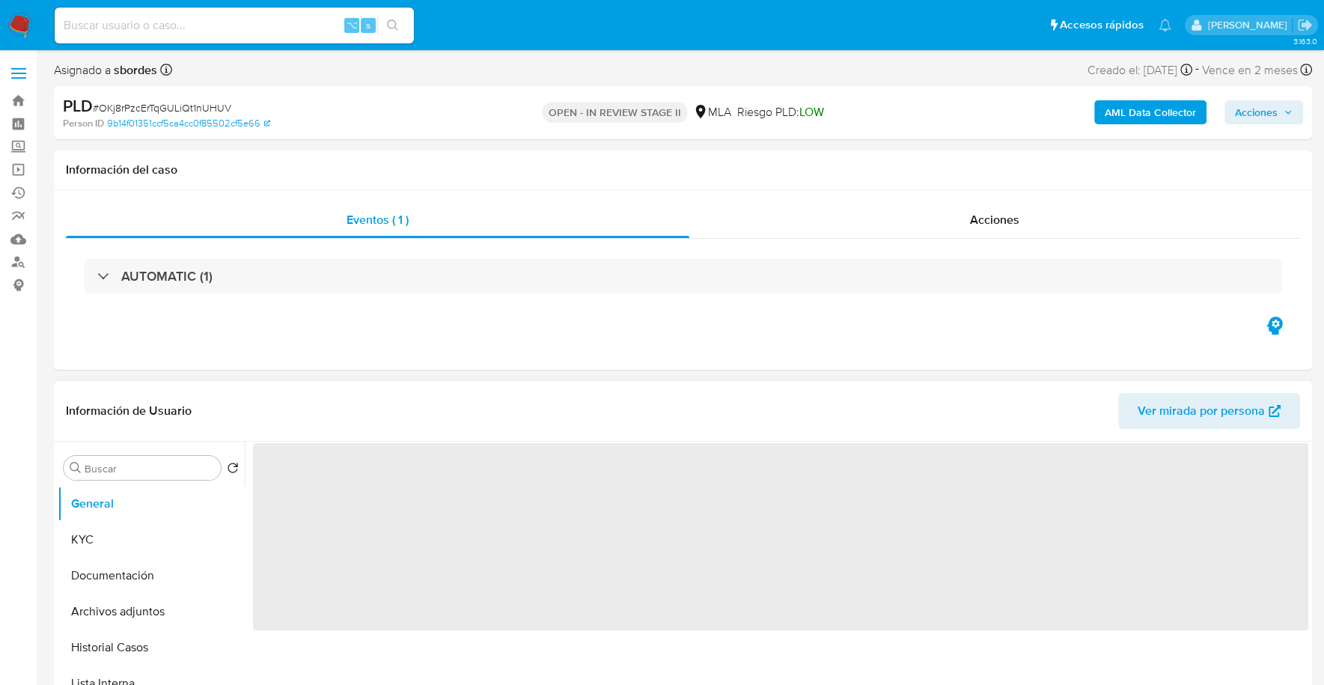
select select "10"
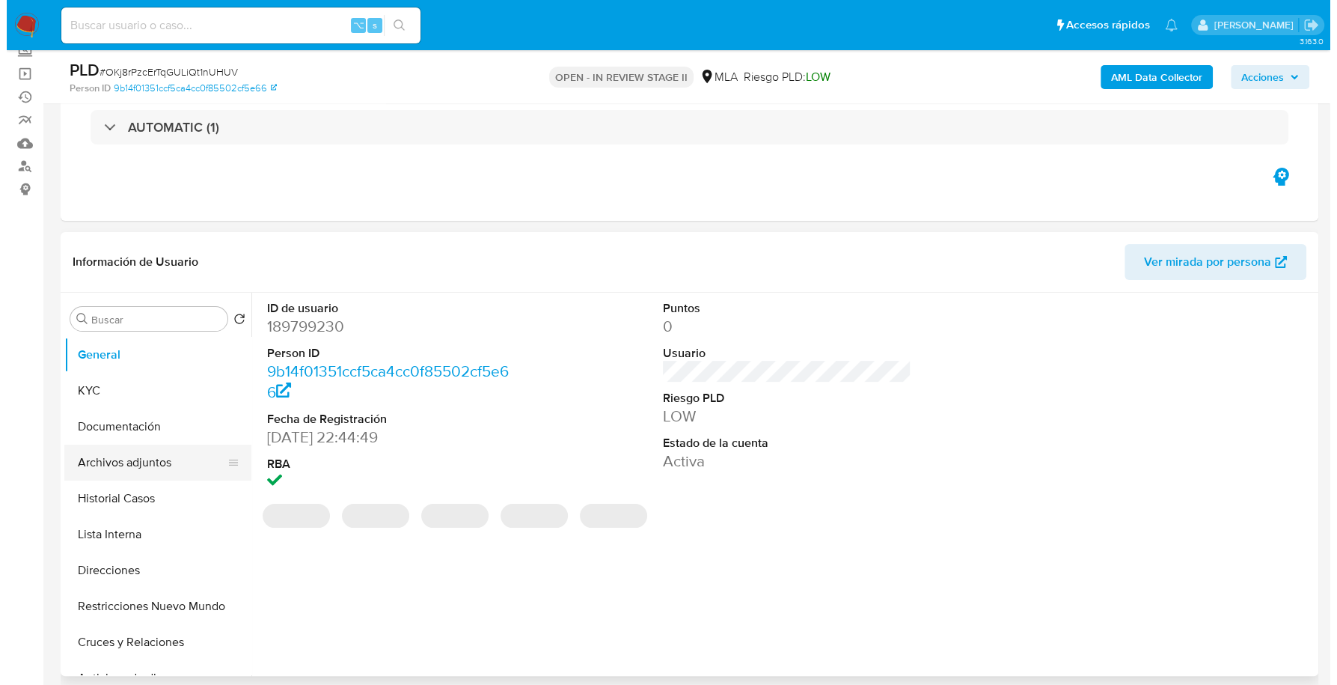
scroll to position [157, 0]
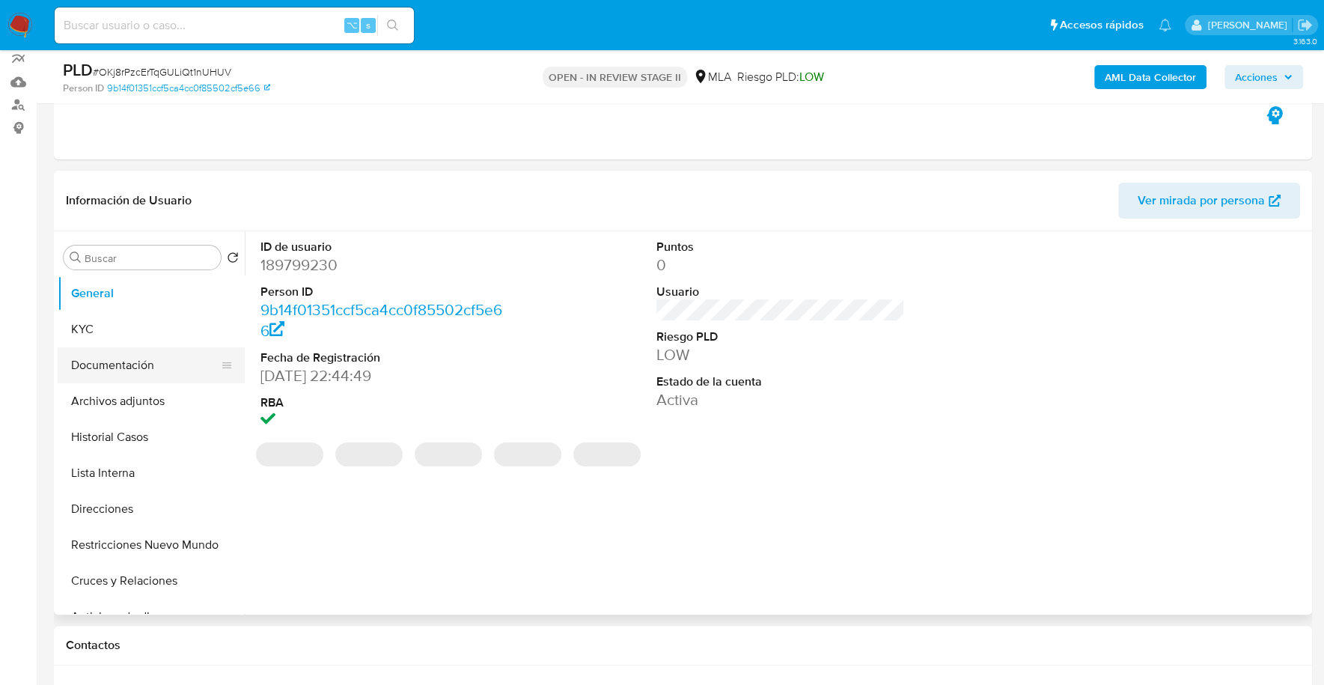
click at [141, 359] on button "Documentación" at bounding box center [145, 365] width 175 height 36
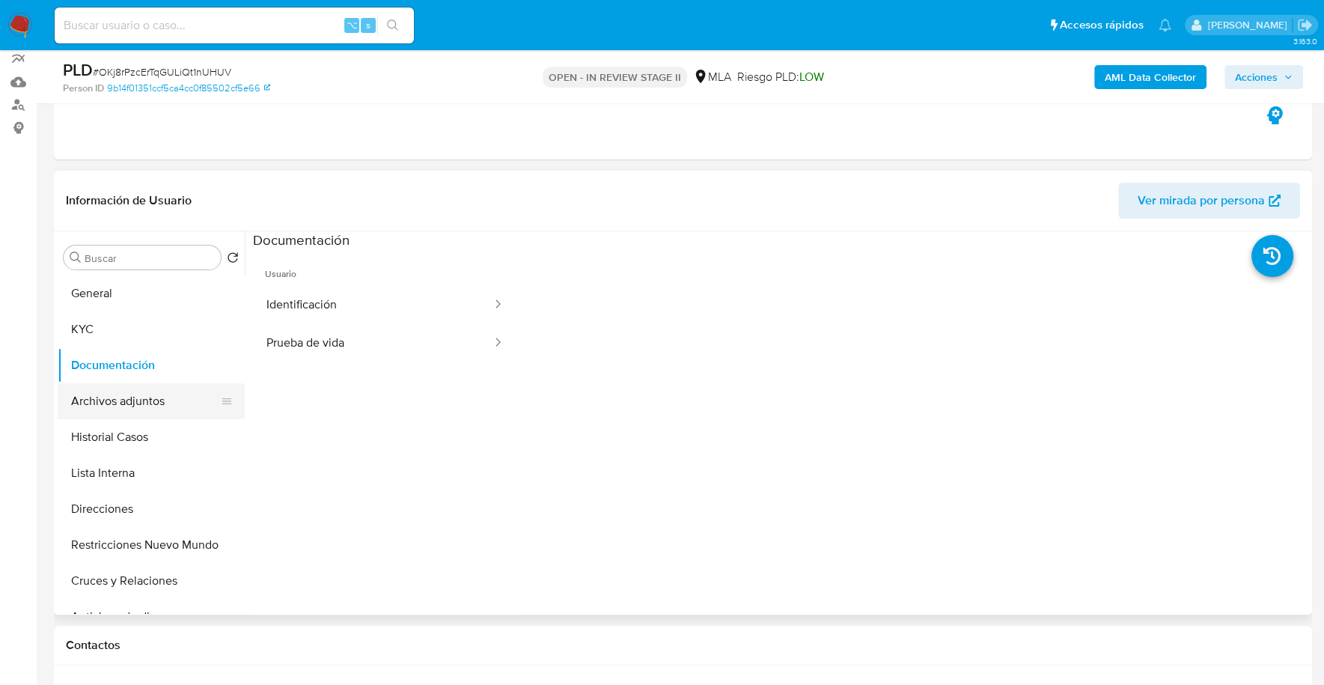
click at [150, 402] on button "Archivos adjuntos" at bounding box center [145, 401] width 175 height 36
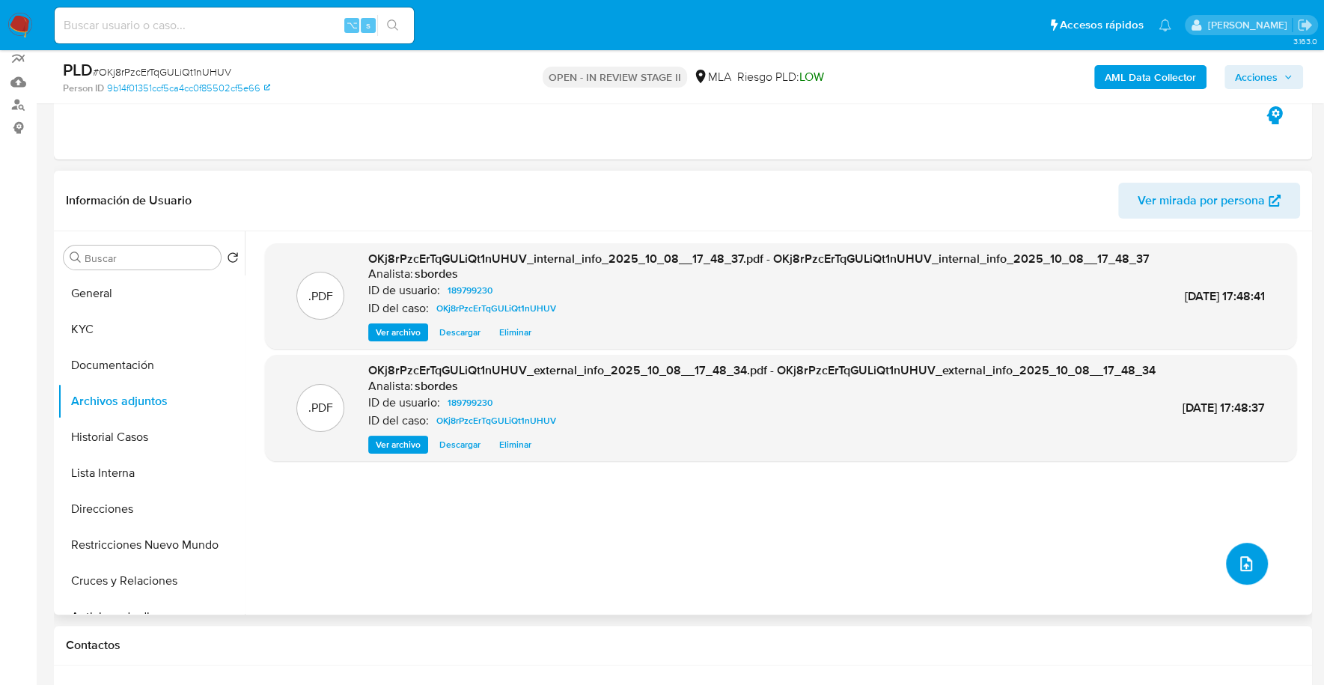
click at [1243, 562] on icon "upload-file" at bounding box center [1246, 564] width 18 height 18
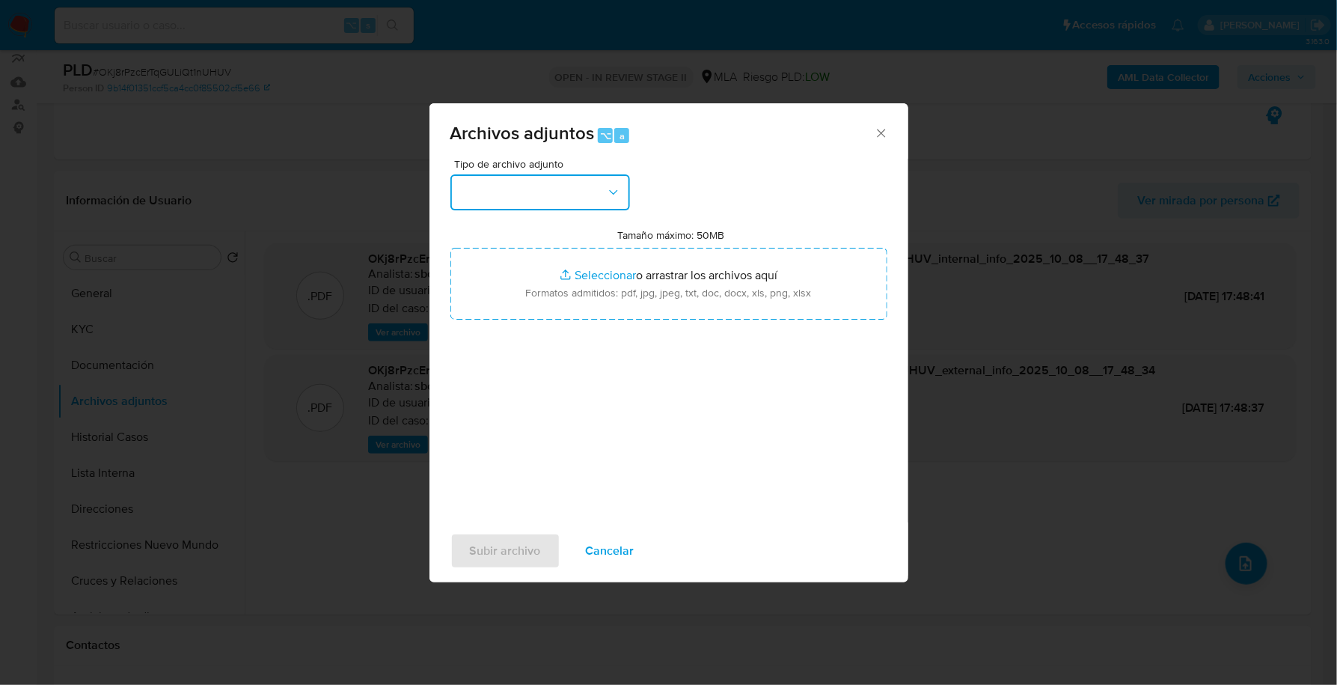
click at [566, 184] on button "button" at bounding box center [540, 192] width 180 height 36
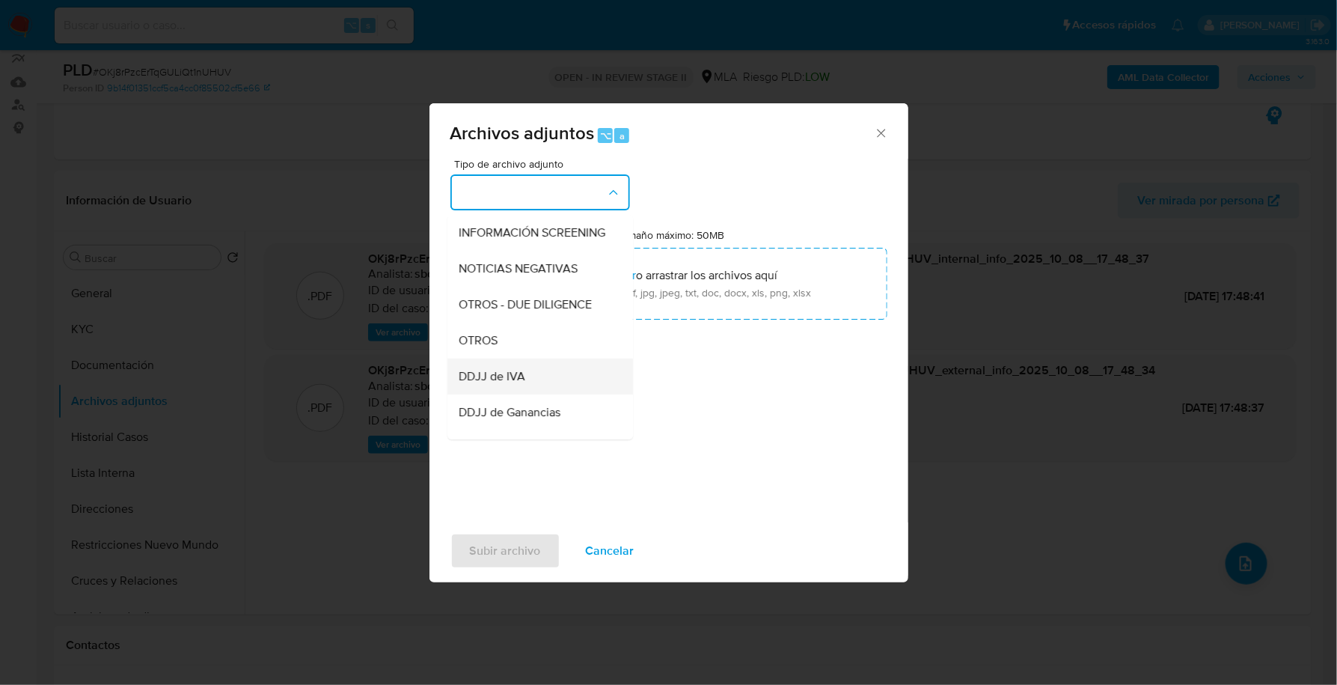
scroll to position [187, 0]
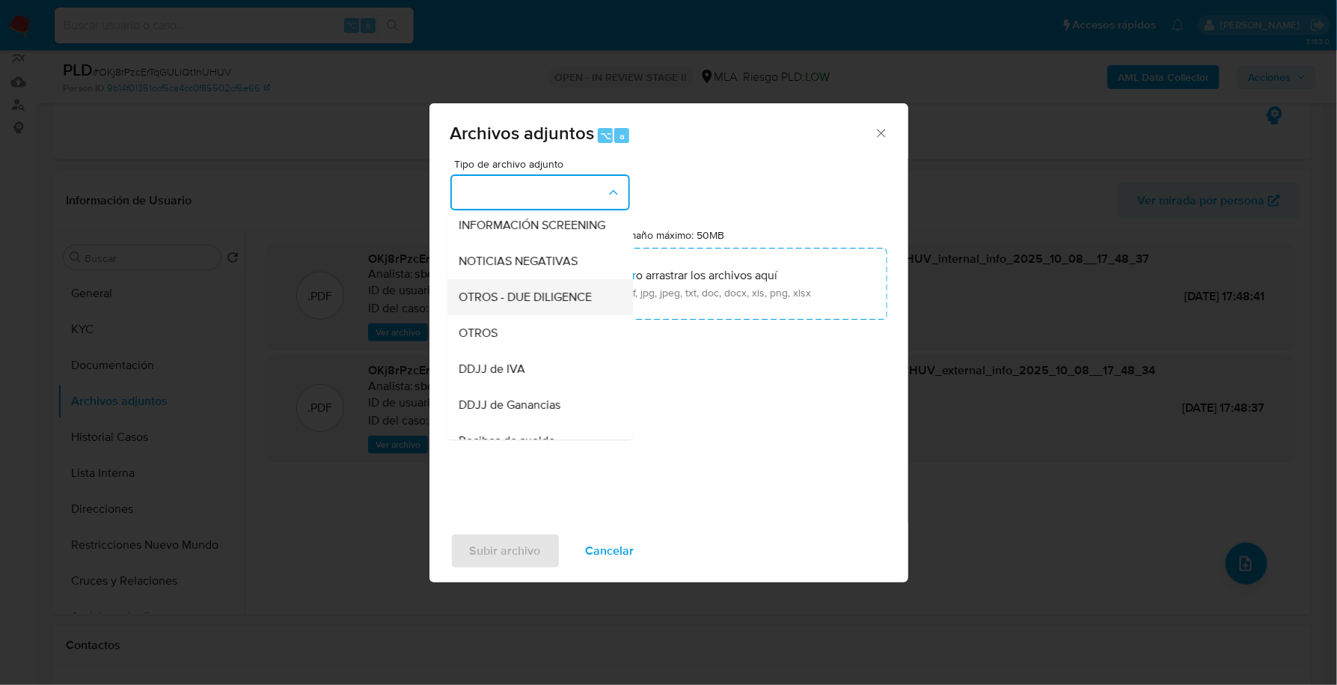
click at [535, 315] on div "OTROS - DUE DILIGENCE" at bounding box center [535, 297] width 153 height 36
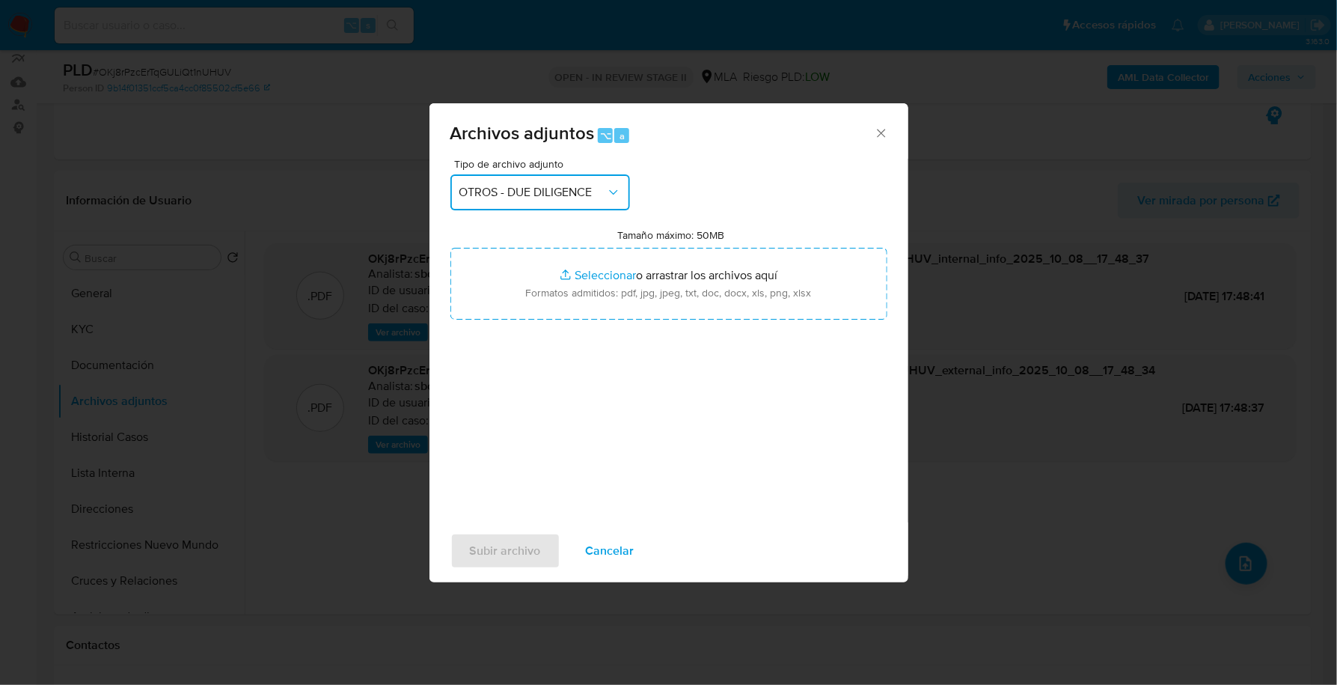
click at [549, 206] on button "OTROS - DUE DILIGENCE" at bounding box center [540, 192] width 180 height 36
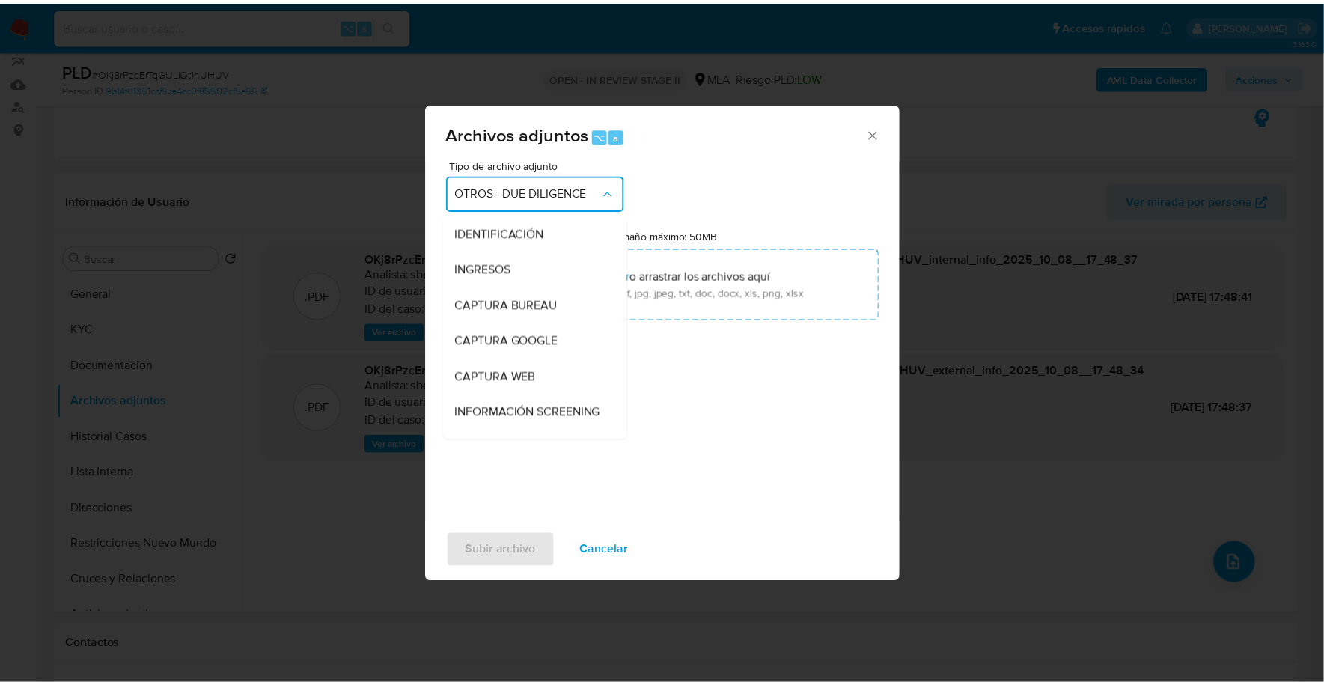
scroll to position [172, 0]
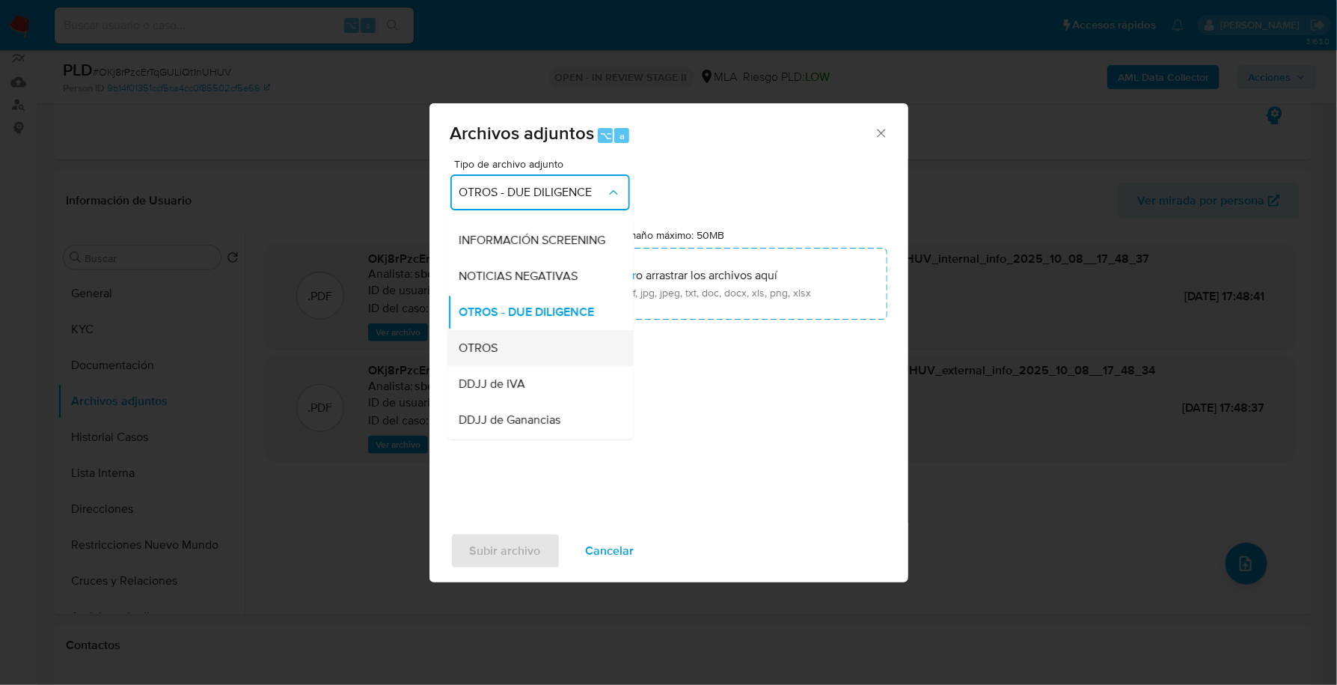
click at [502, 351] on div "OTROS" at bounding box center [535, 348] width 153 height 36
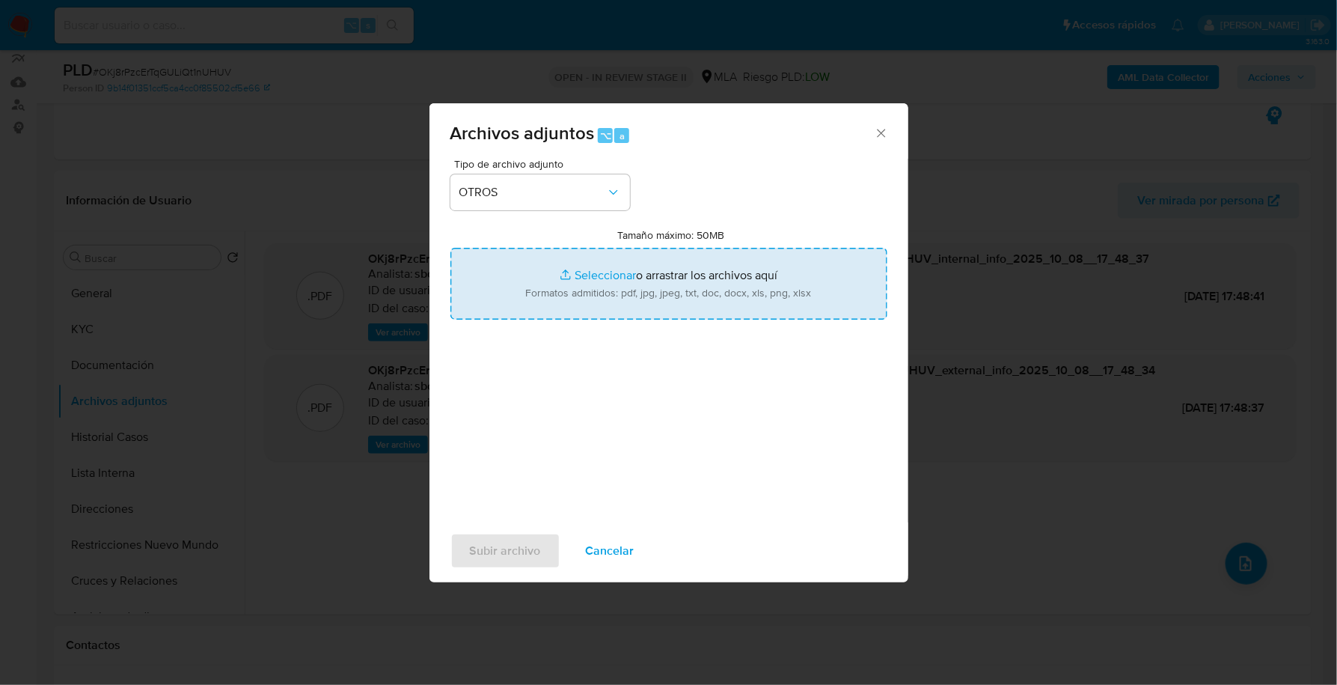
click at [565, 272] on input "Tamaño máximo: 50MB Seleccionar archivos" at bounding box center [668, 284] width 437 height 72
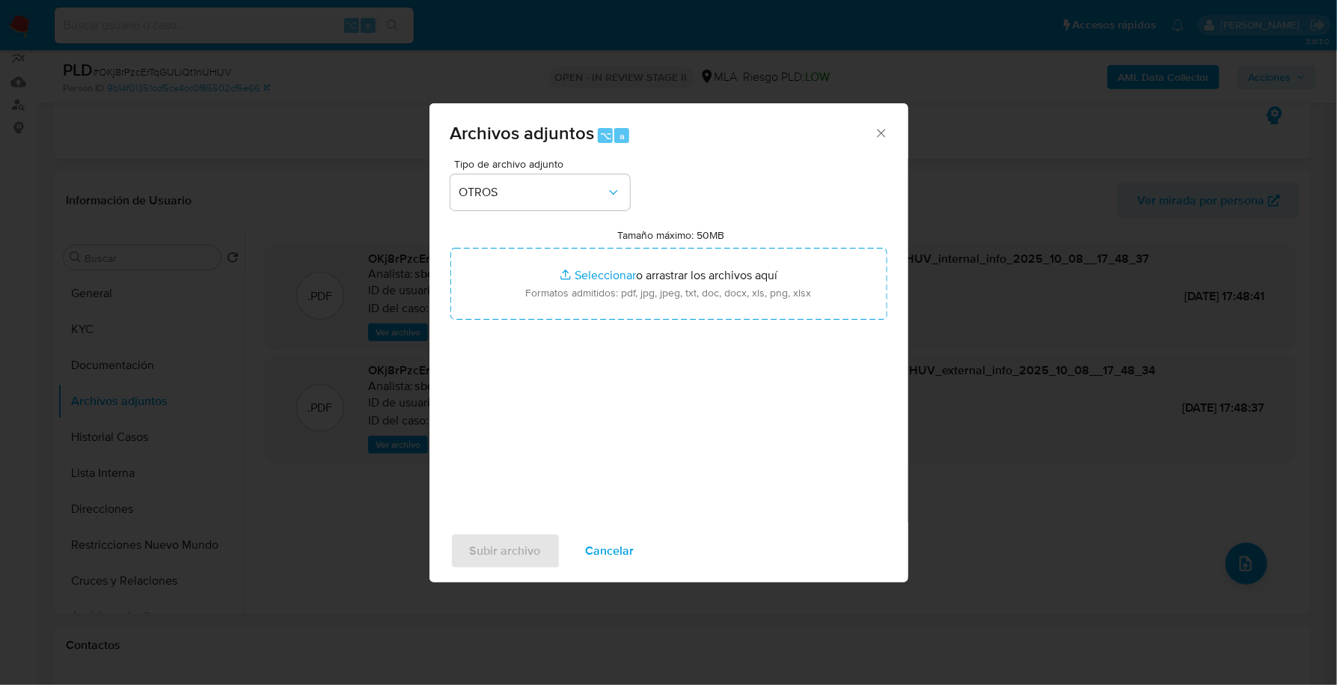
type input "C:\fakepath\Caselog OKj8rPzcErTqGULiQt1nUHUV_2025_09_18_00_12_35.docx"
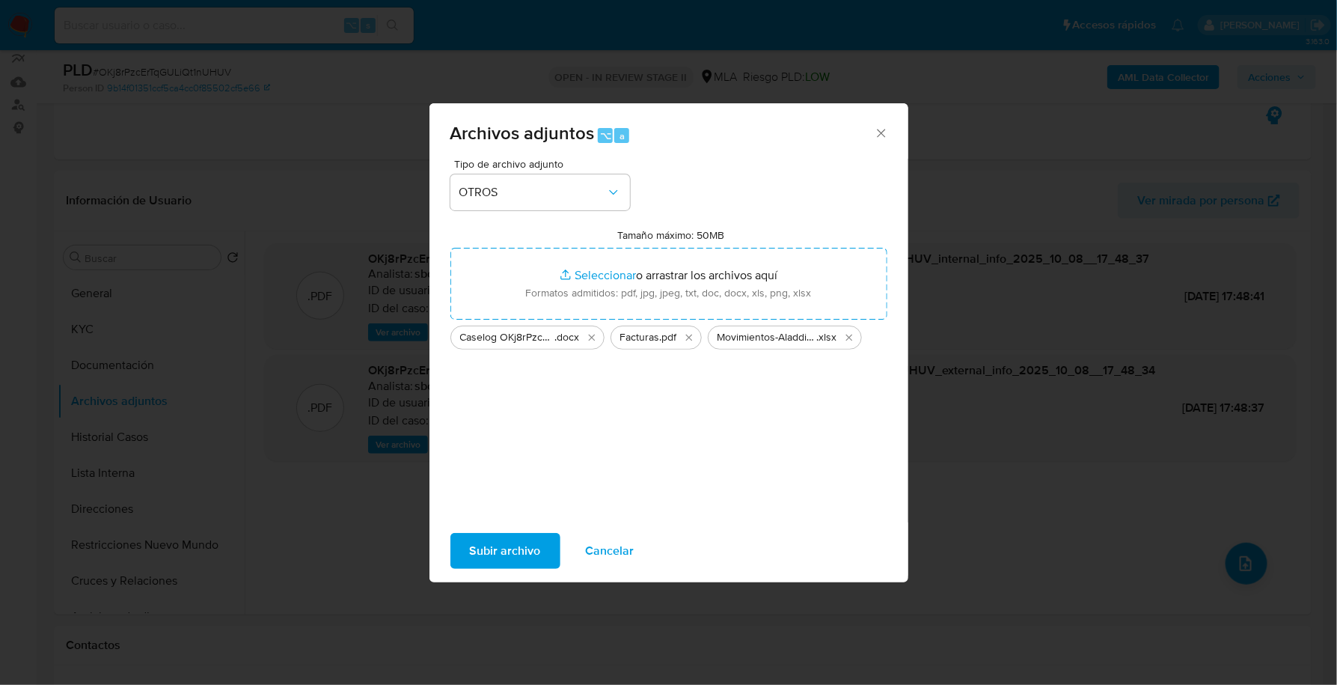
click at [476, 553] on span "Subir archivo" at bounding box center [505, 550] width 71 height 33
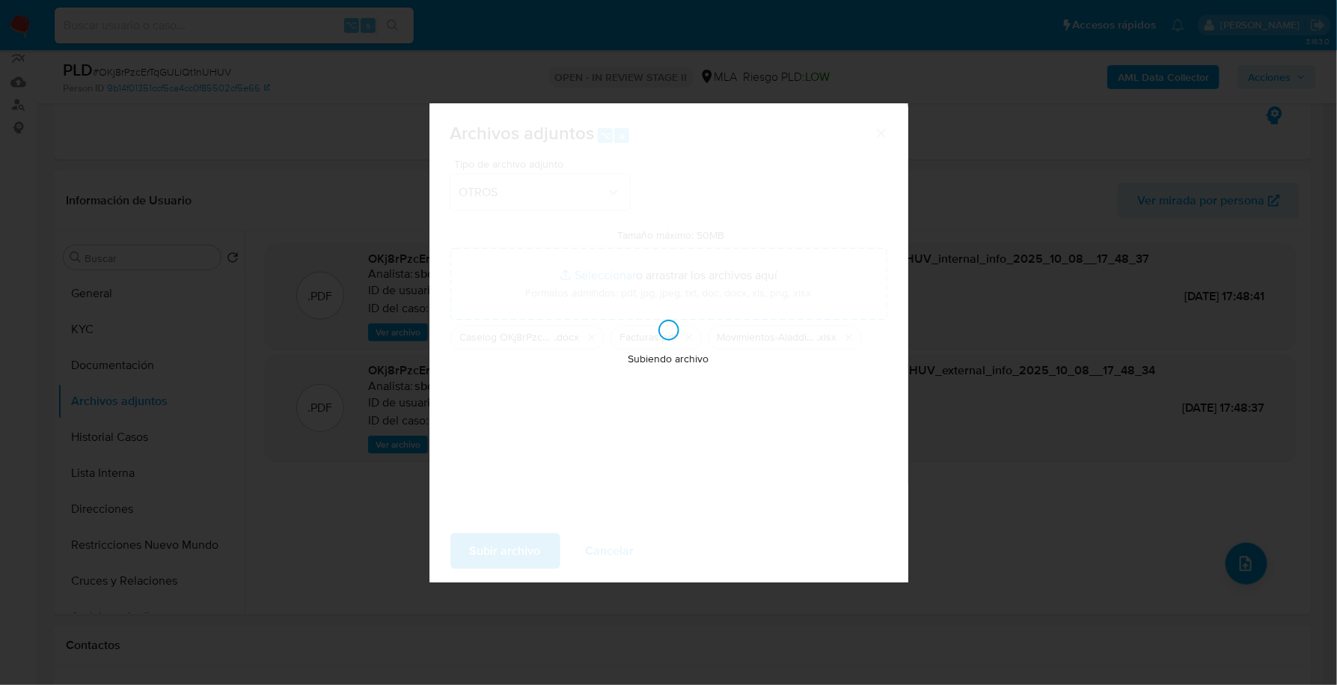
click at [549, 209] on div "Subiendo archivo" at bounding box center [669, 342] width 479 height 479
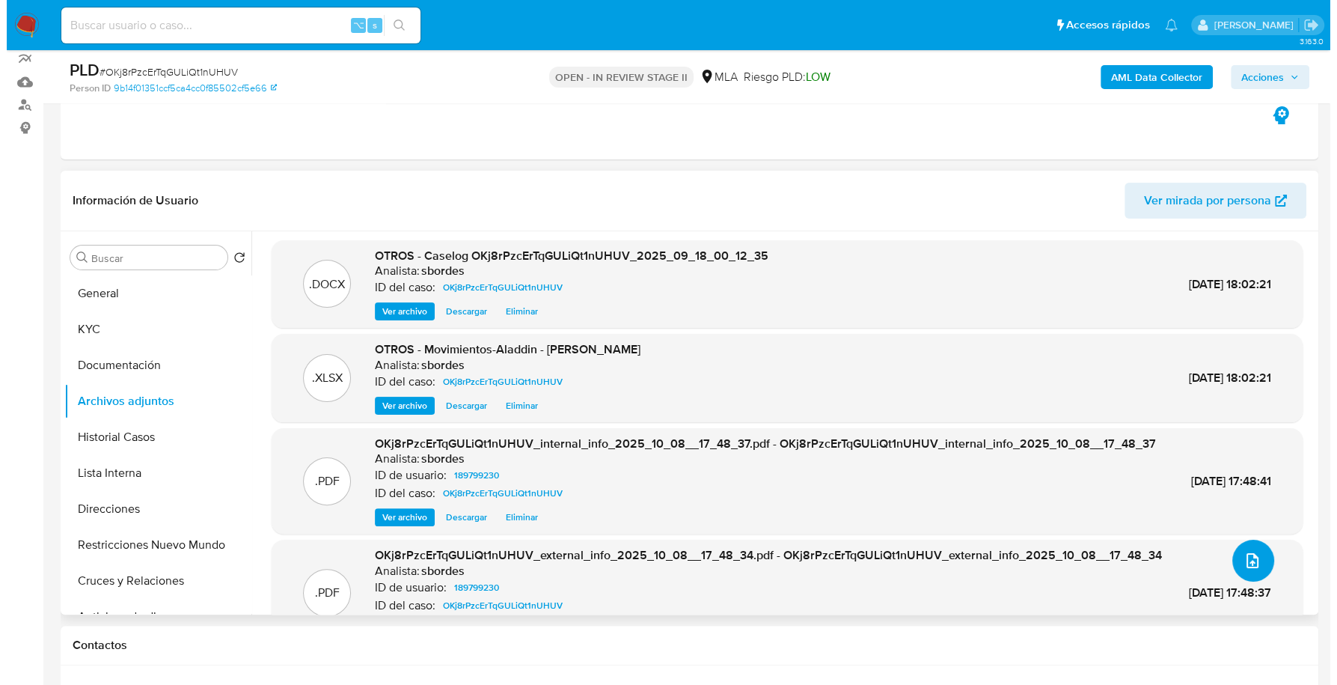
scroll to position [4, 0]
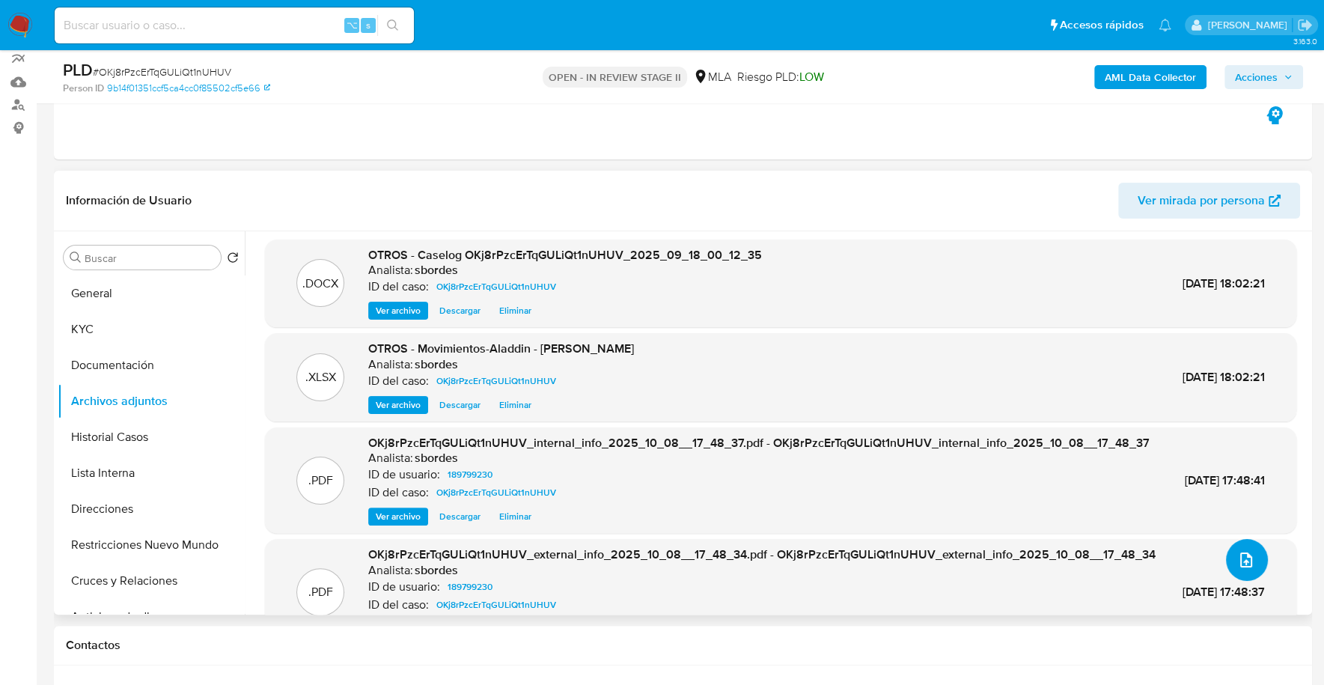
click at [1238, 567] on icon "upload-file" at bounding box center [1246, 560] width 18 height 18
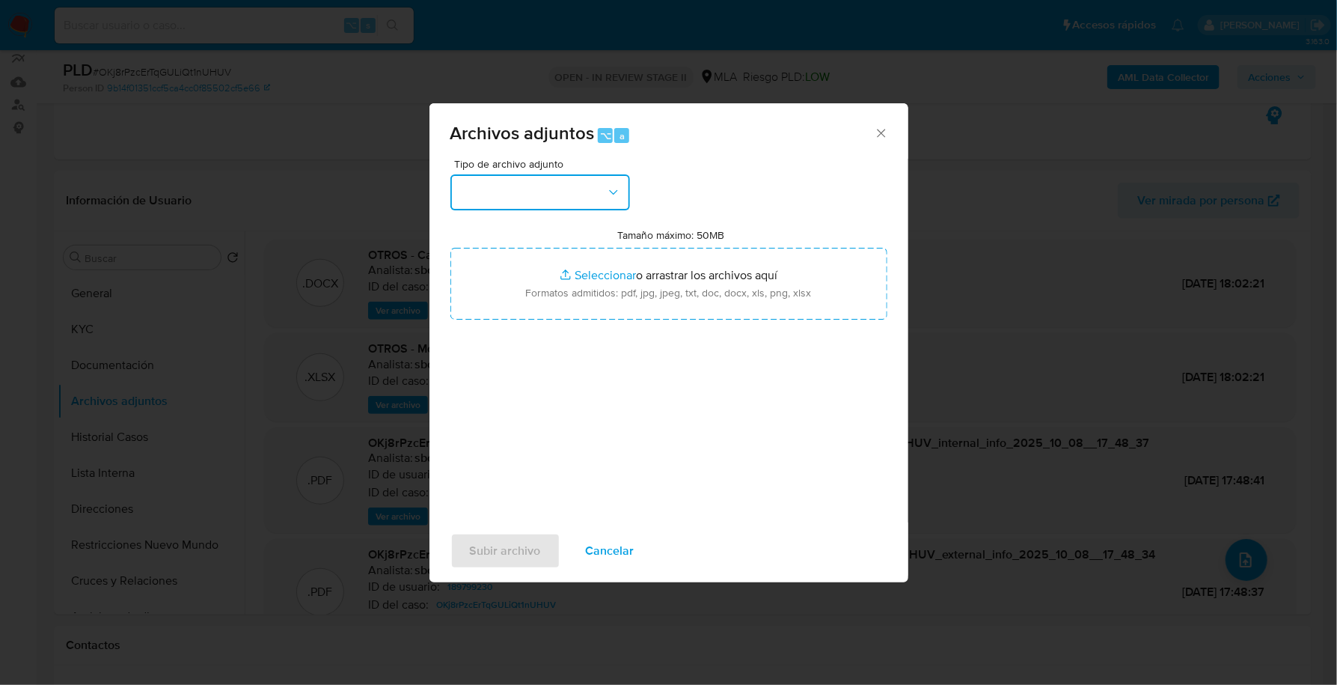
click at [584, 200] on button "button" at bounding box center [540, 192] width 180 height 36
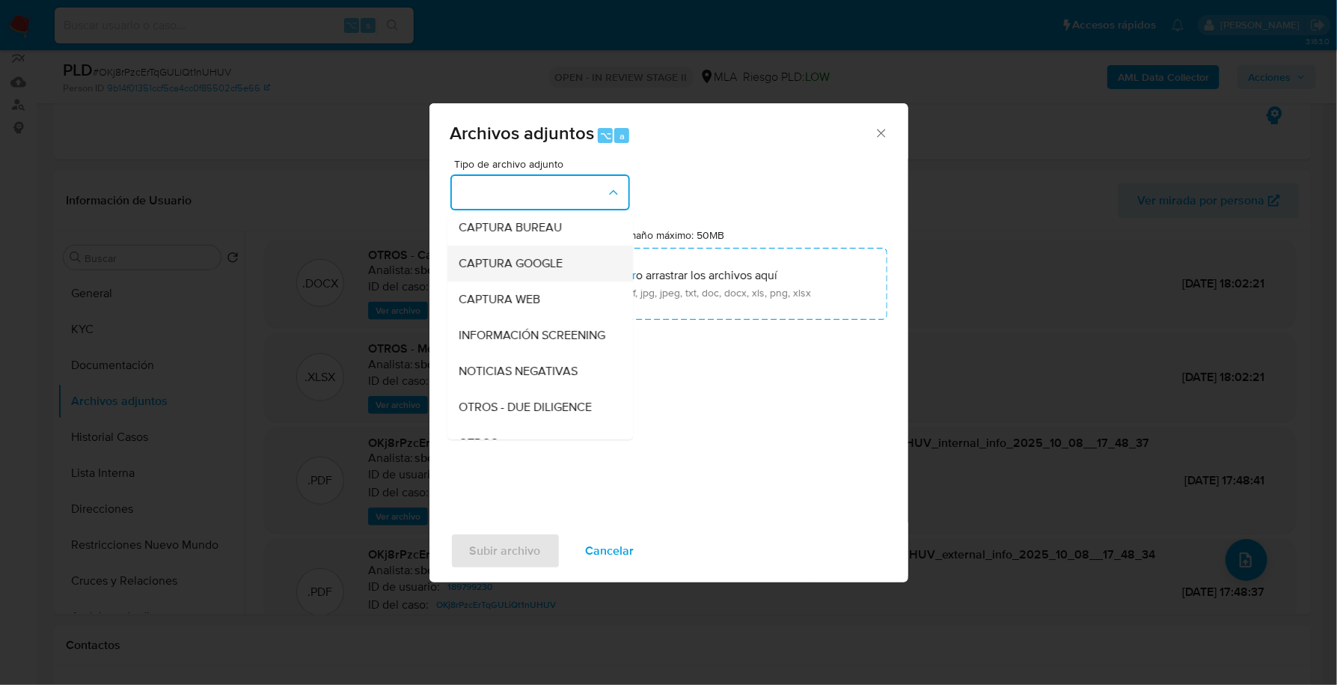
scroll to position [248, 0]
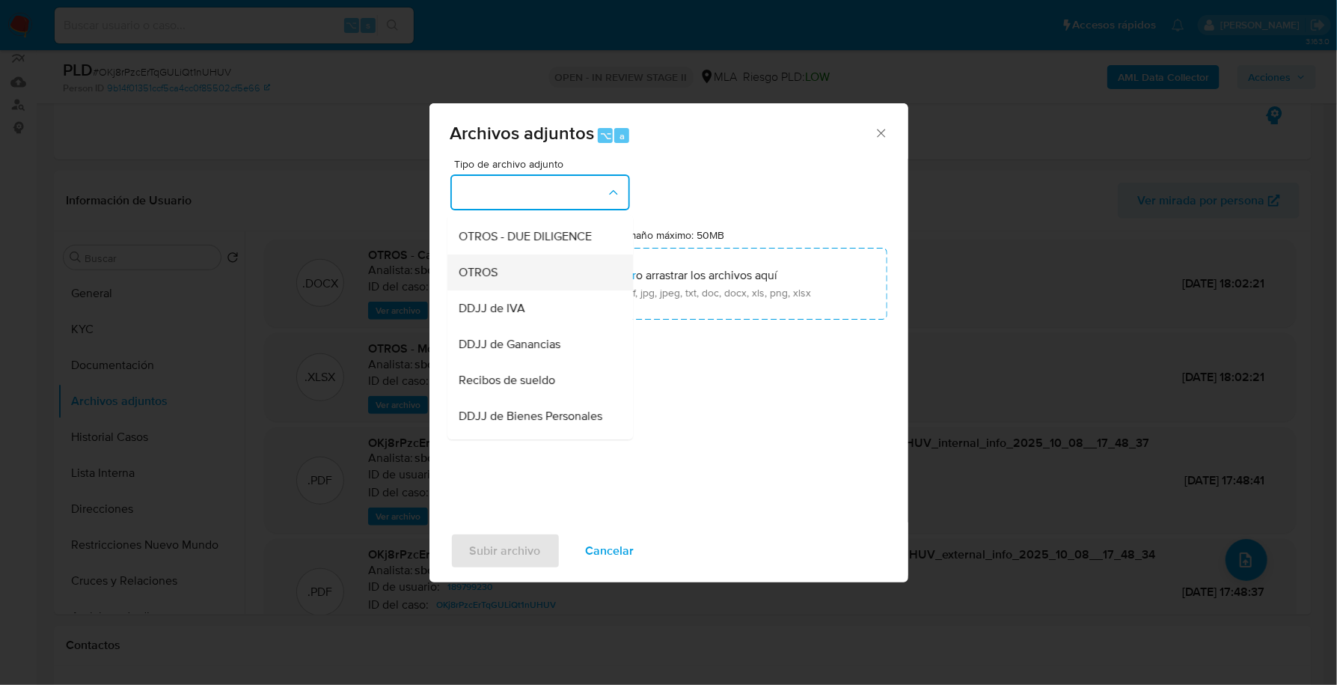
click at [486, 290] on div "OTROS" at bounding box center [535, 272] width 153 height 36
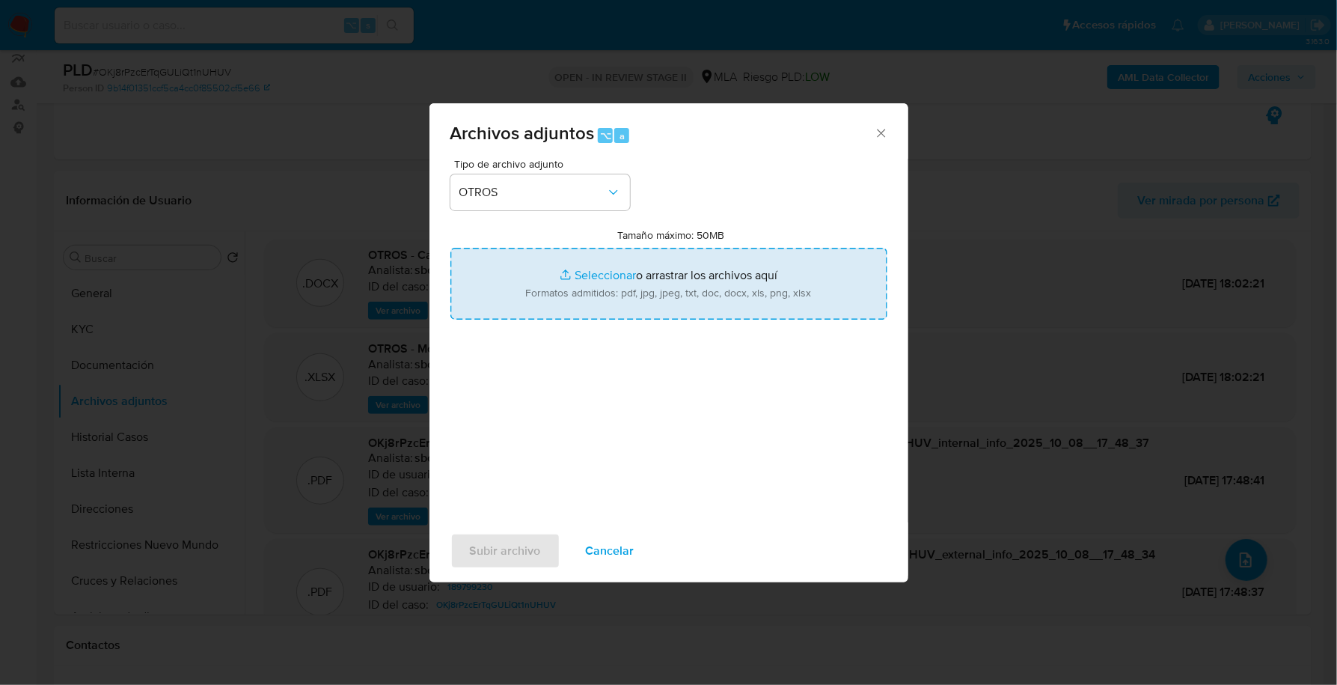
click at [607, 276] on input "Tamaño máximo: 50MB Seleccionar archivos" at bounding box center [668, 284] width 437 height 72
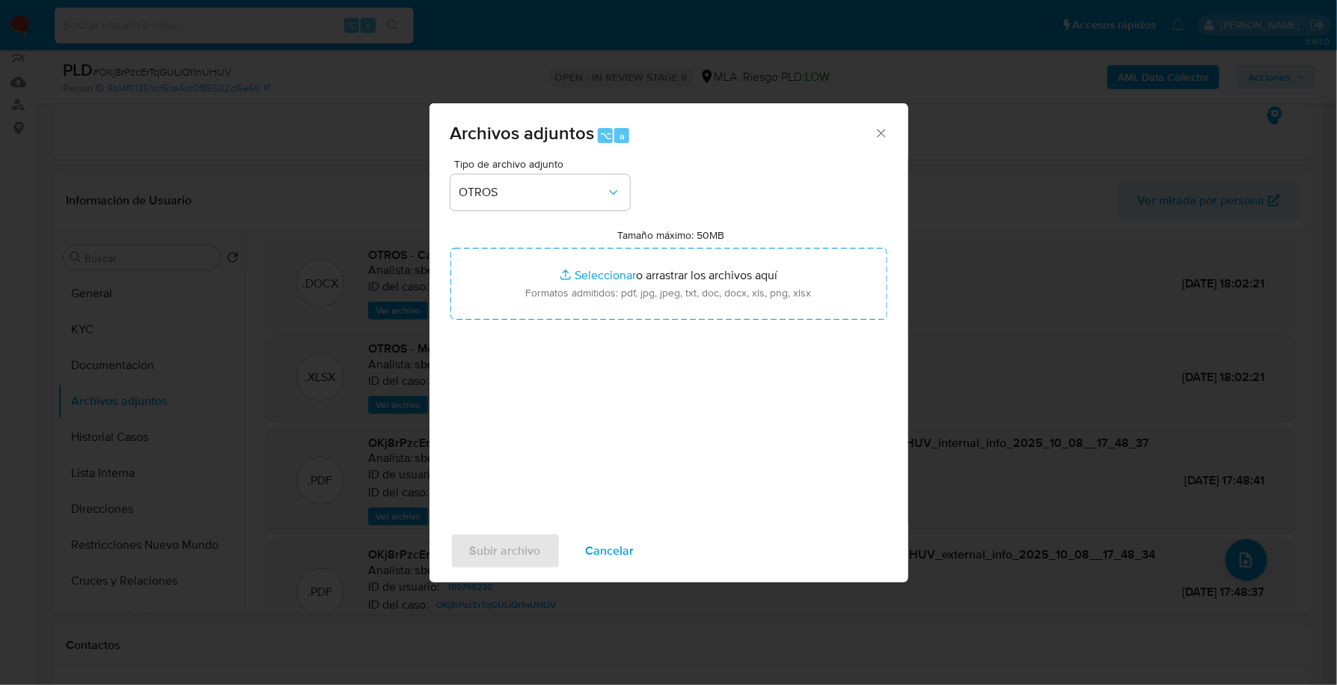
type input "C:\fakepath\Facturas.pdf"
click at [504, 554] on span "Subir archivo" at bounding box center [505, 550] width 71 height 33
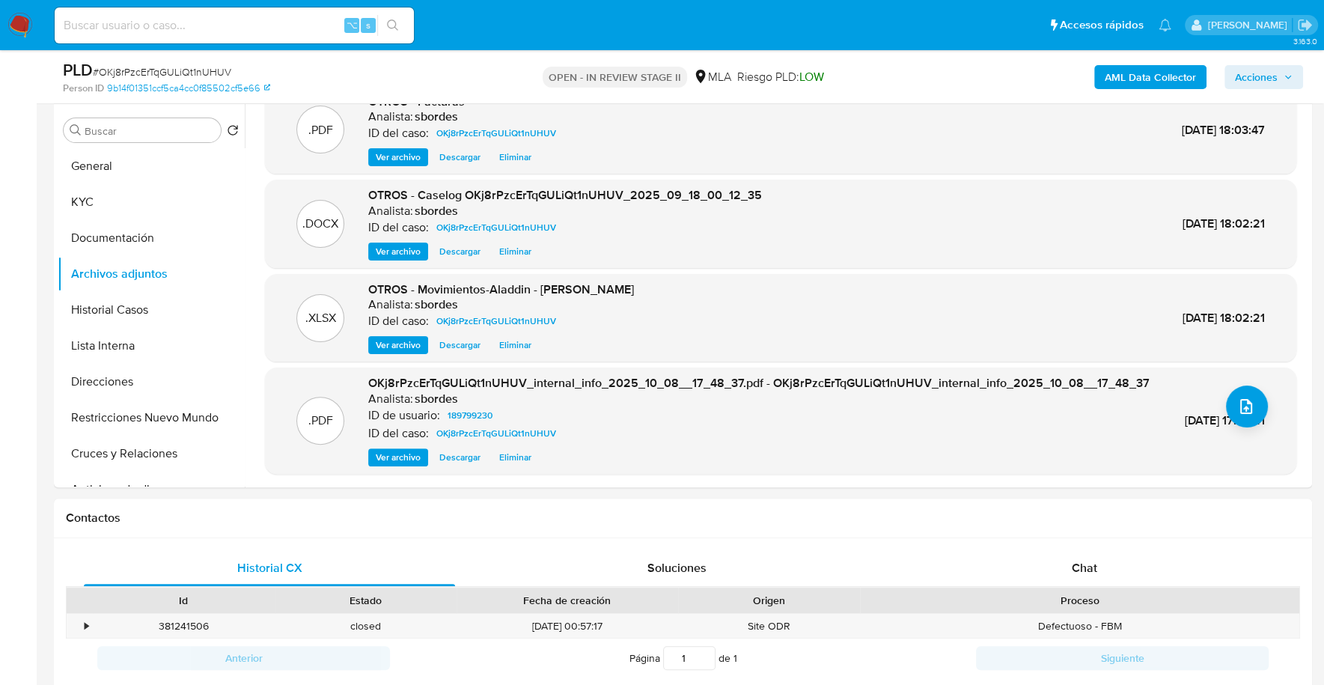
scroll to position [318, 0]
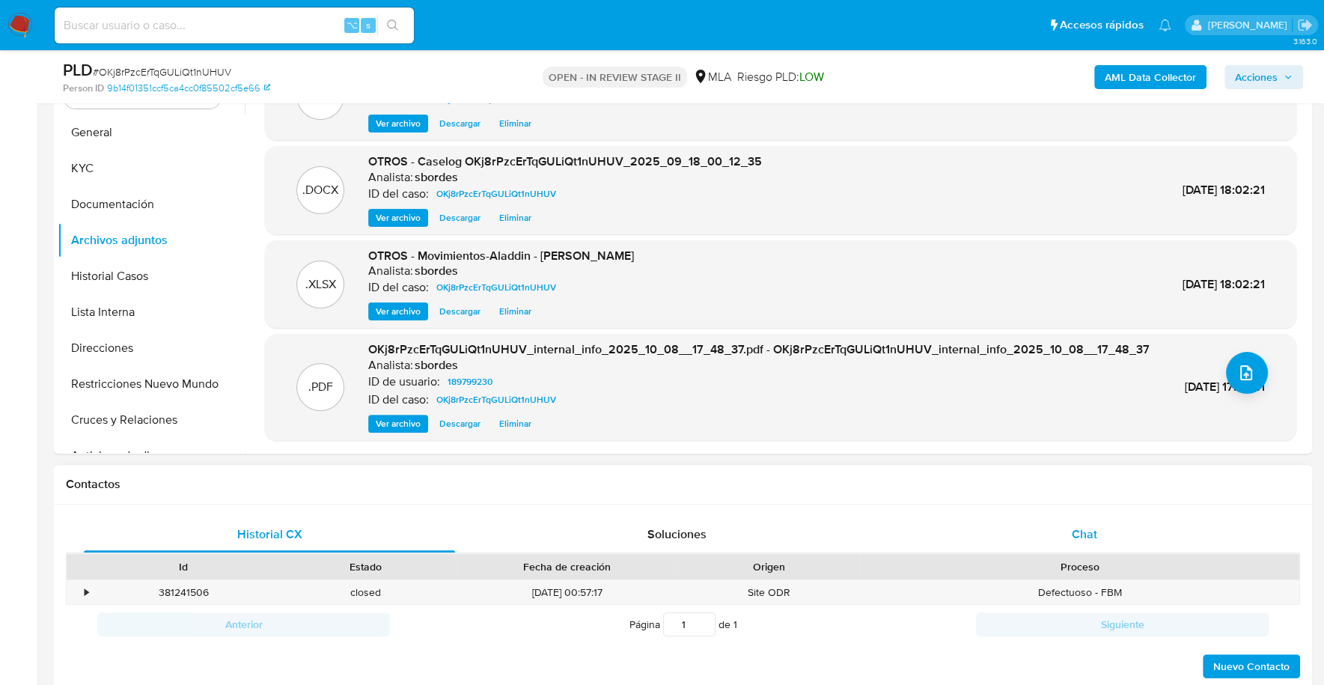
click at [1064, 521] on div "Chat" at bounding box center [1083, 534] width 371 height 36
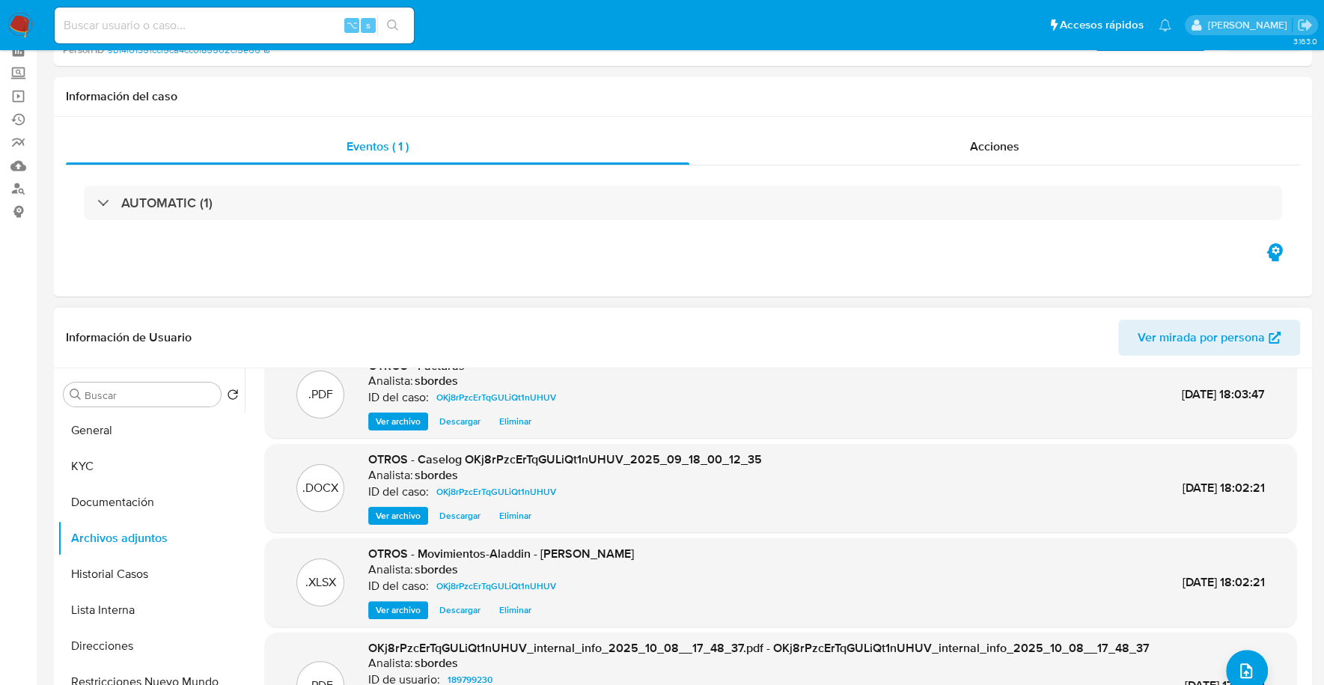
scroll to position [0, 0]
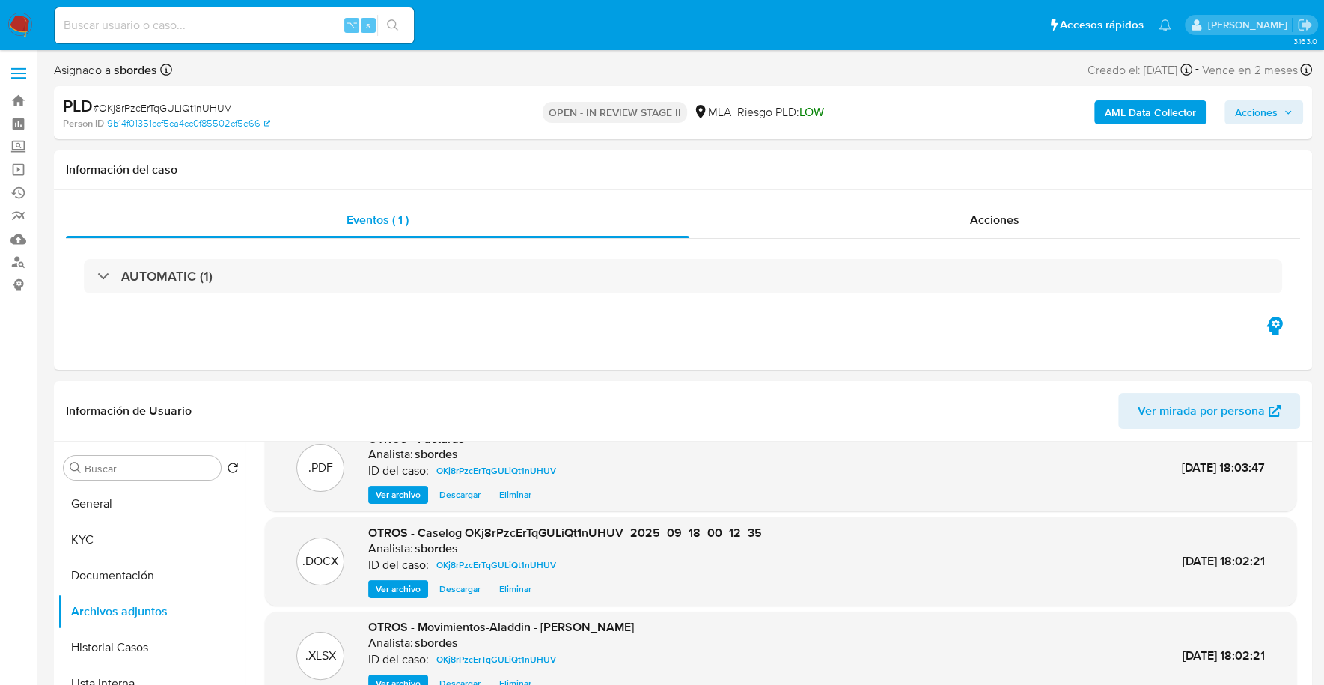
click at [1268, 110] on span "Acciones" at bounding box center [1256, 112] width 43 height 24
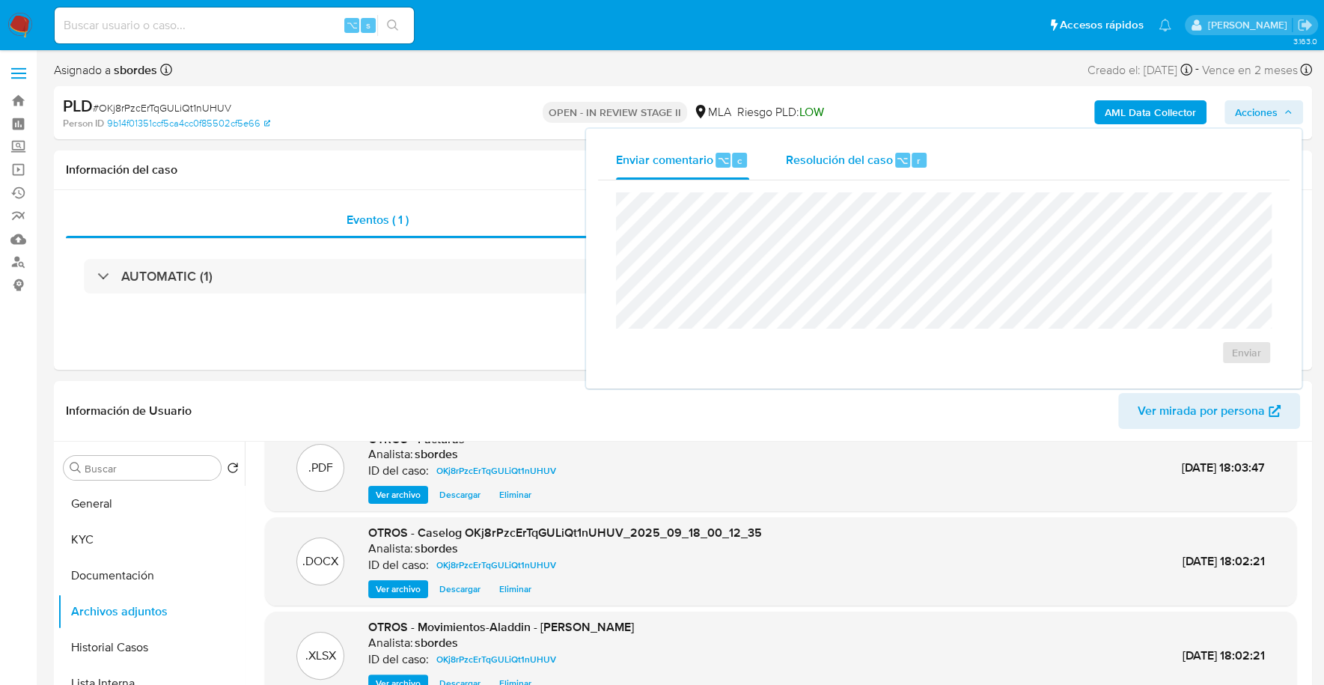
click at [824, 160] on span "Resolución del caso" at bounding box center [838, 159] width 107 height 17
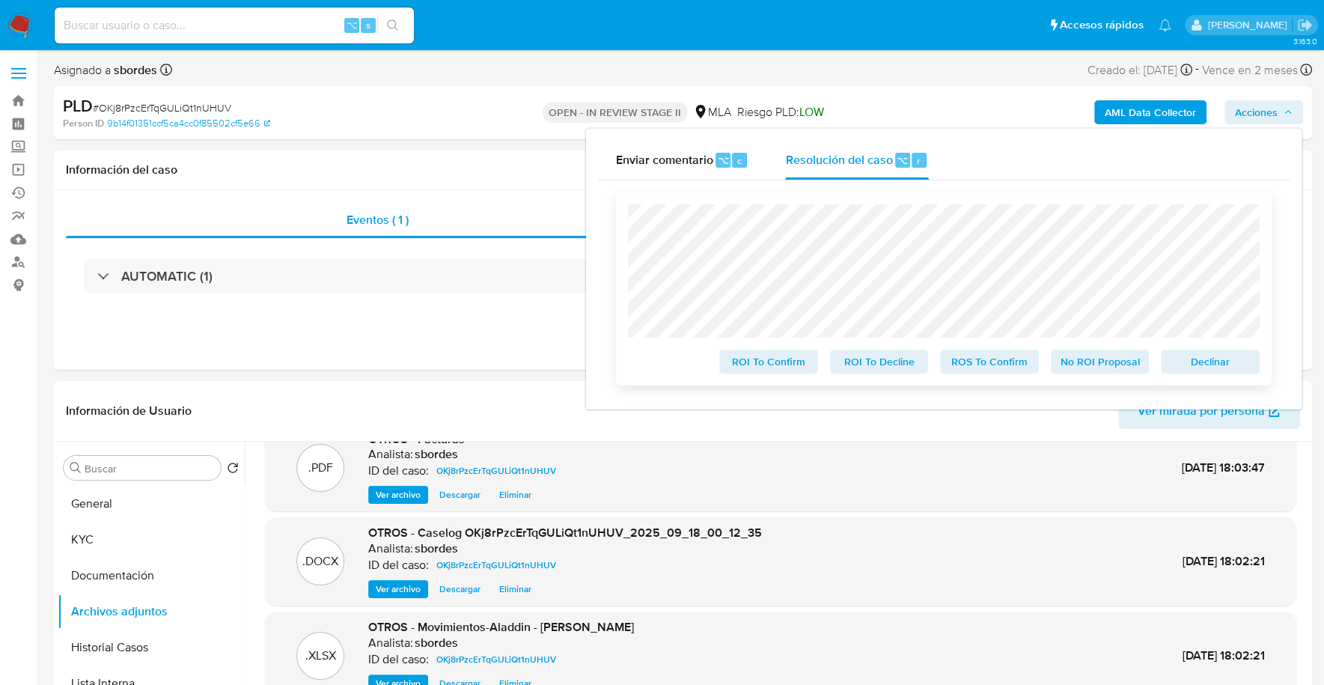
click at [1084, 366] on span "No ROI Proposal" at bounding box center [1100, 361] width 78 height 21
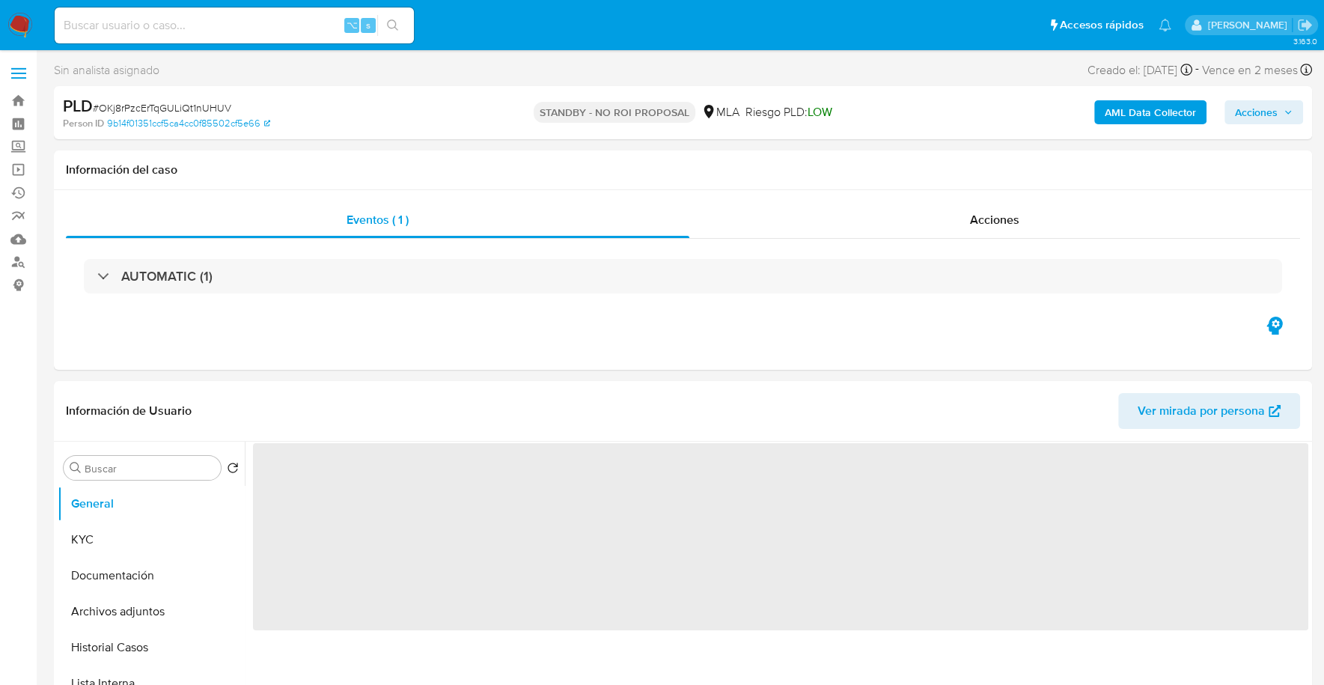
select select "10"
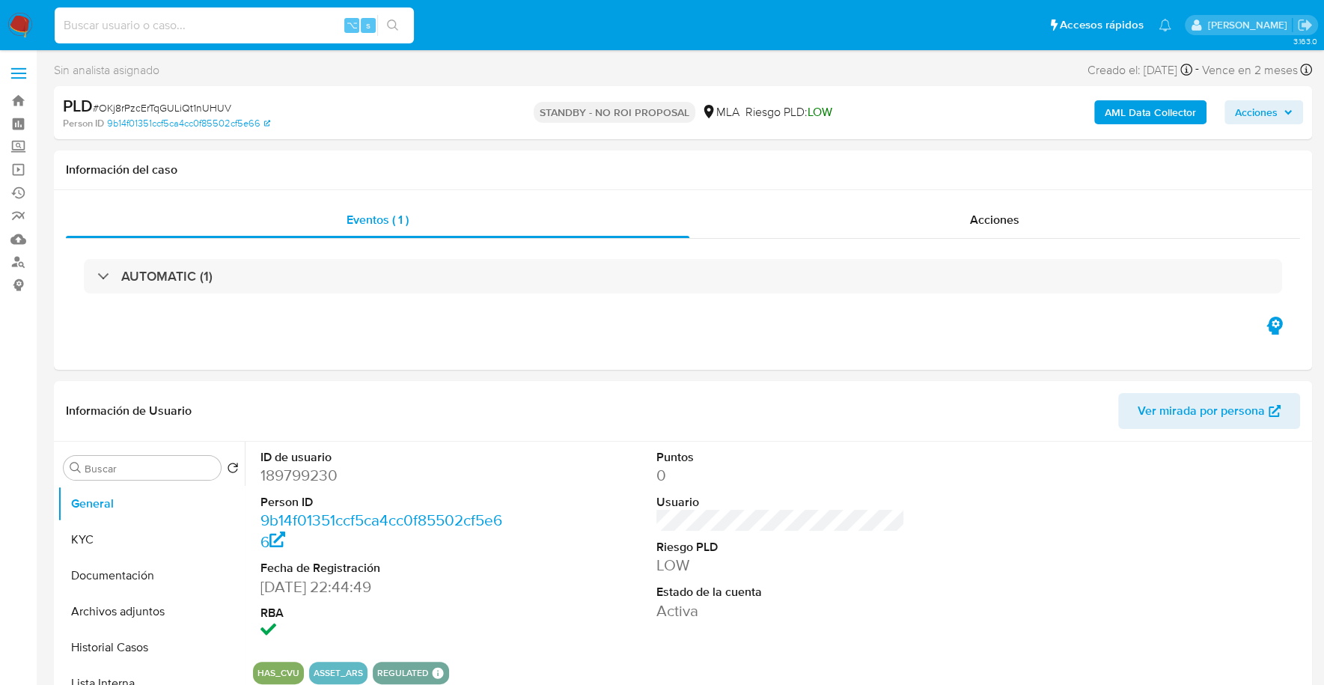
click at [186, 34] on input at bounding box center [234, 25] width 359 height 19
paste input "dbC8eVcI1HxqVReWofbZr962"
type input "dbC8eVcI1HxqVReWofbZr962"
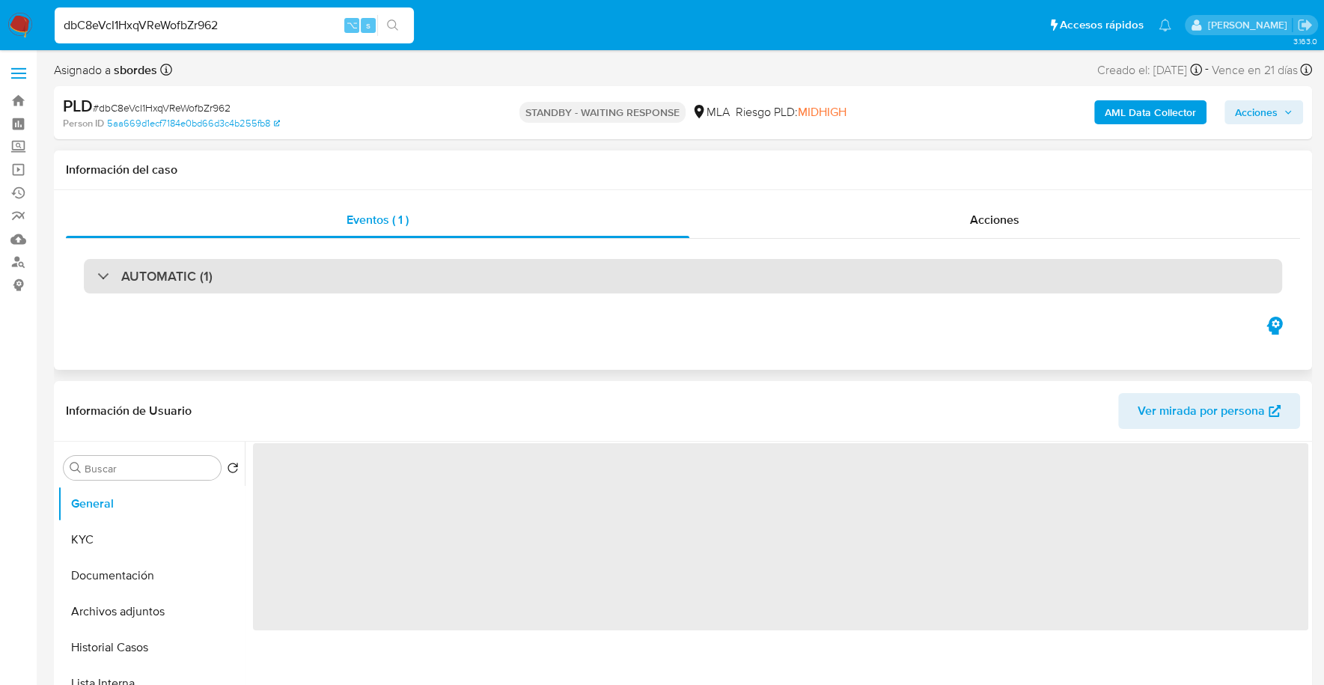
select select "10"
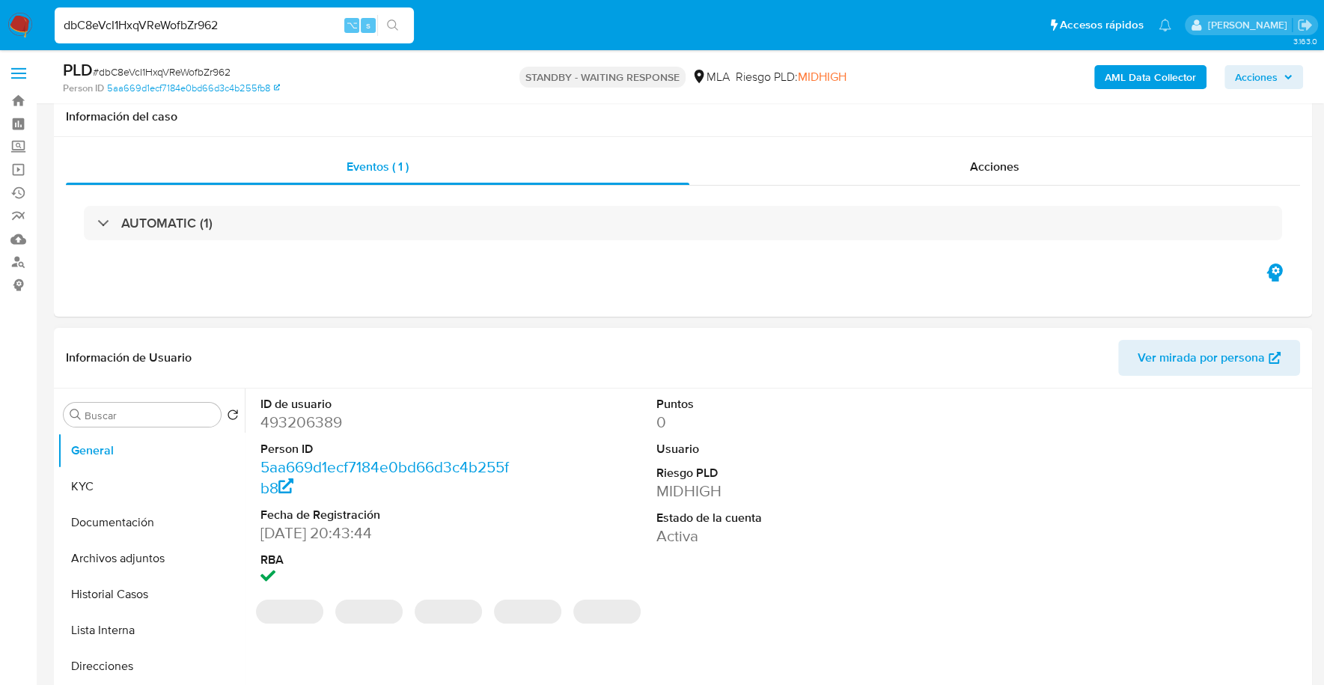
scroll to position [390, 0]
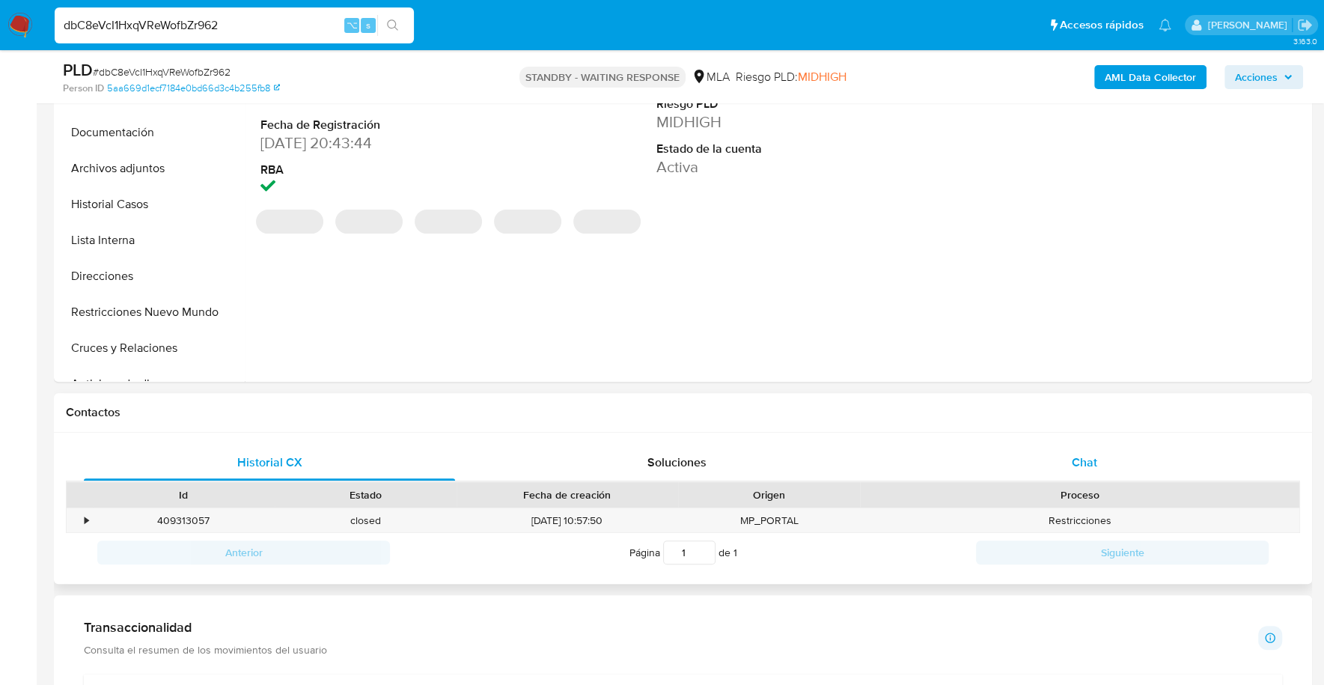
click at [1072, 459] on span "Chat" at bounding box center [1083, 461] width 25 height 17
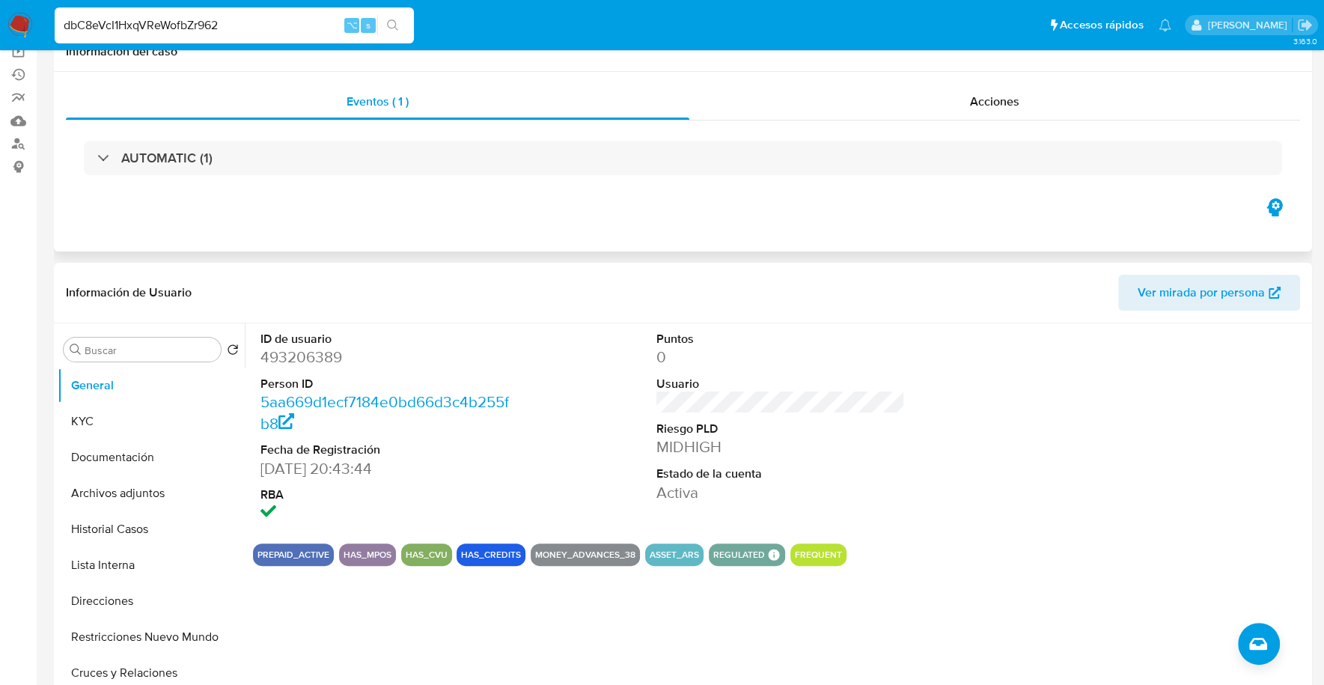
scroll to position [0, 0]
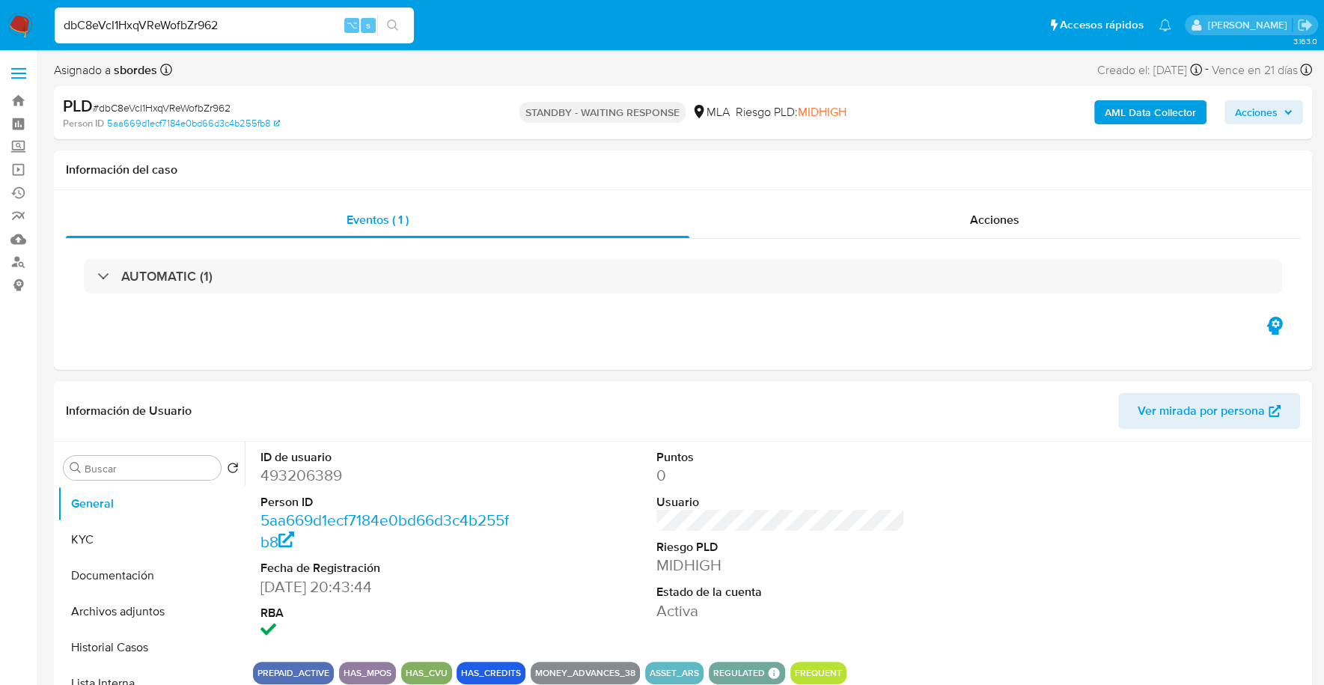
drag, startPoint x: 258, startPoint y: 16, endPoint x: 20, endPoint y: 14, distance: 238.0
click at [20, 14] on nav "Pausado Ver notificaciones dbC8eVcI1HxqVReWofbZr962 ⌥ s Accesos rápidos Presion…" at bounding box center [662, 25] width 1324 height 50
paste input "hDvK2Gxz7fqVD3T7kEk8ggRg"
type input "hDvK2Gxz7fqVD3T7kEk8ggRg"
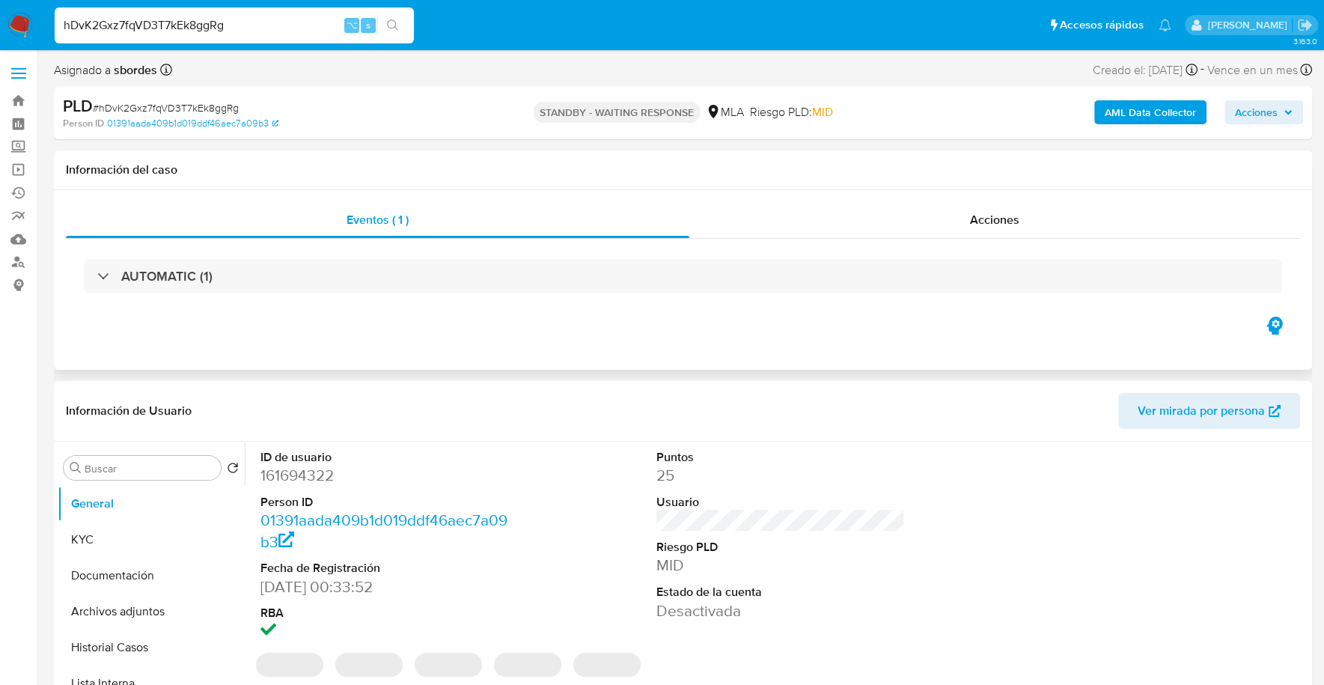
select select "10"
drag, startPoint x: 266, startPoint y: 28, endPoint x: 16, endPoint y: 6, distance: 250.1
click at [16, 6] on nav "Pausado Ver notificaciones hDvK2Gxz7fqVD3T7kEk8ggRg ⌥ s Accesos rápidos Presion…" at bounding box center [662, 25] width 1324 height 50
paste input "YmmvMSeVHR3wk4fZPRyyUPz3"
type input "YmmvMSeVHR3wk4fZPRyyUPz3"
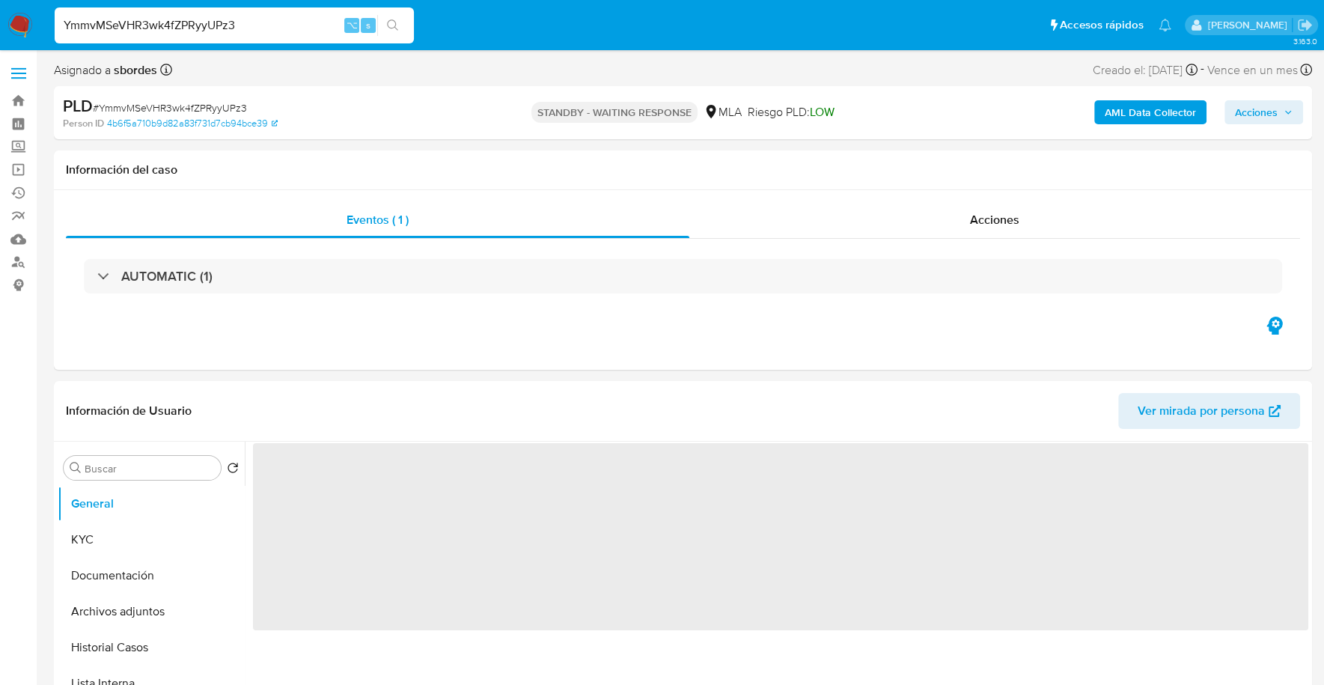
select select "10"
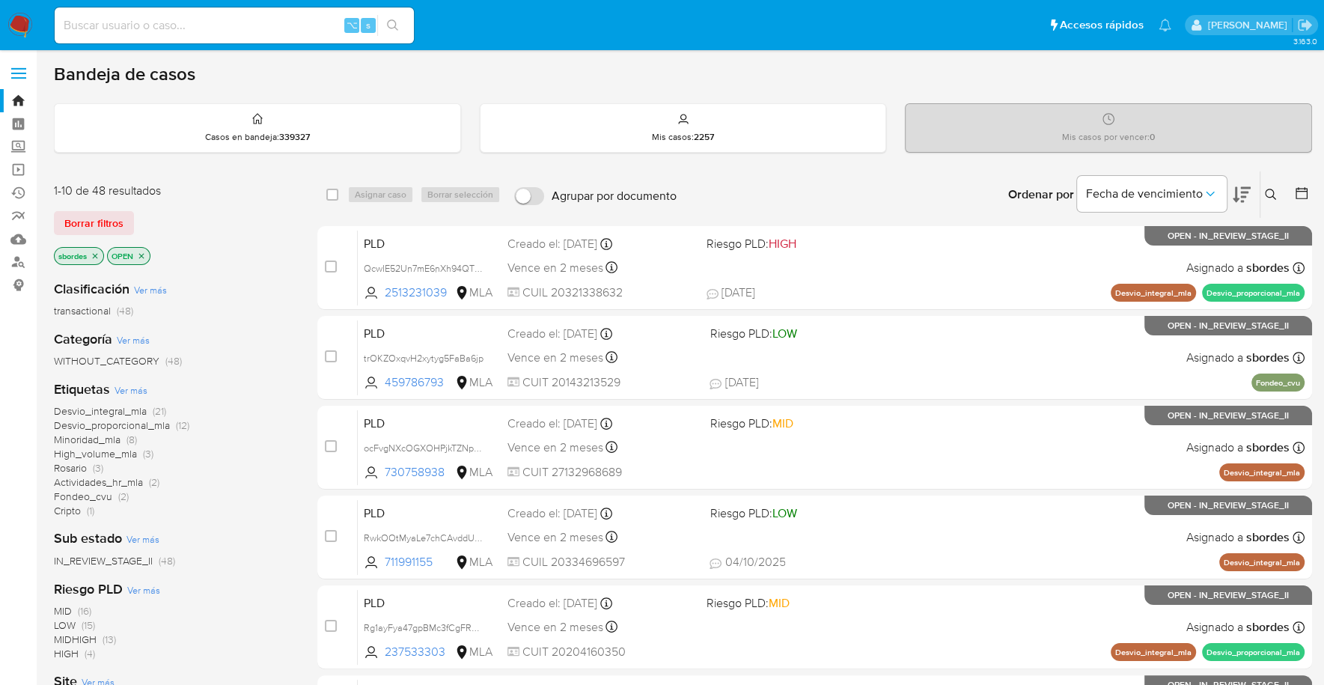
click at [93, 257] on icon "close-filter" at bounding box center [95, 255] width 9 height 9
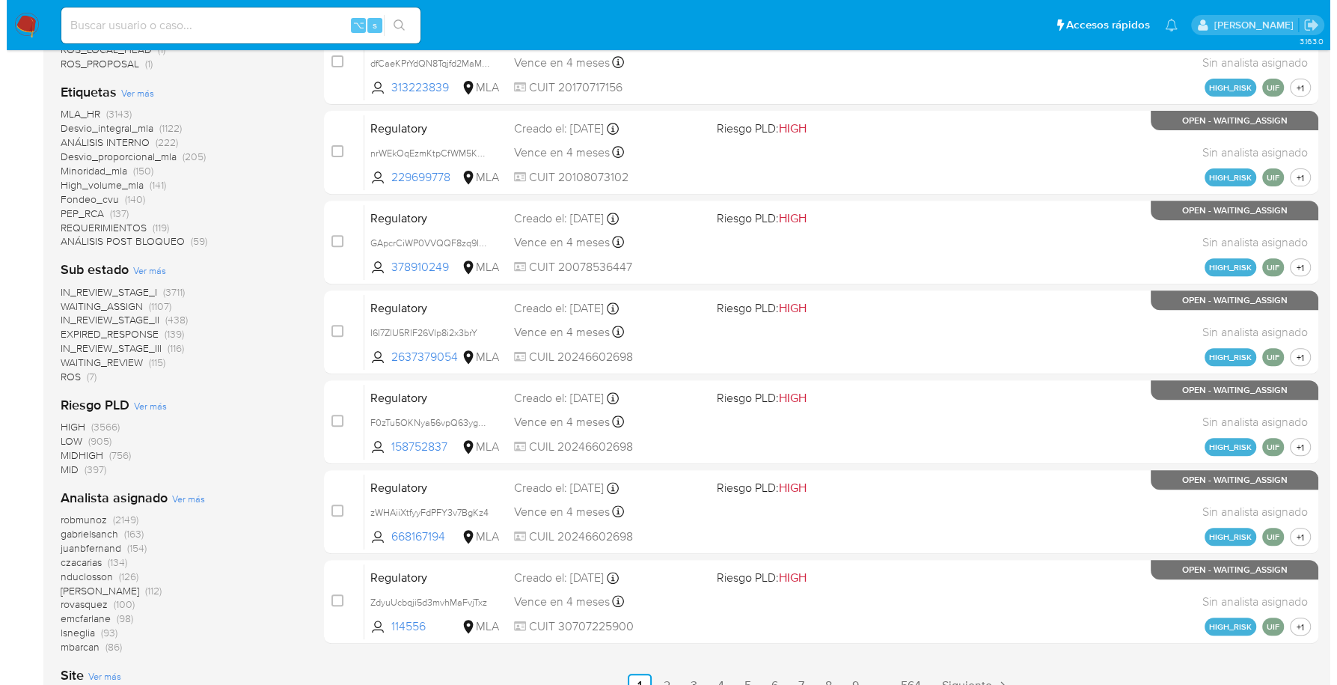
scroll to position [628, 0]
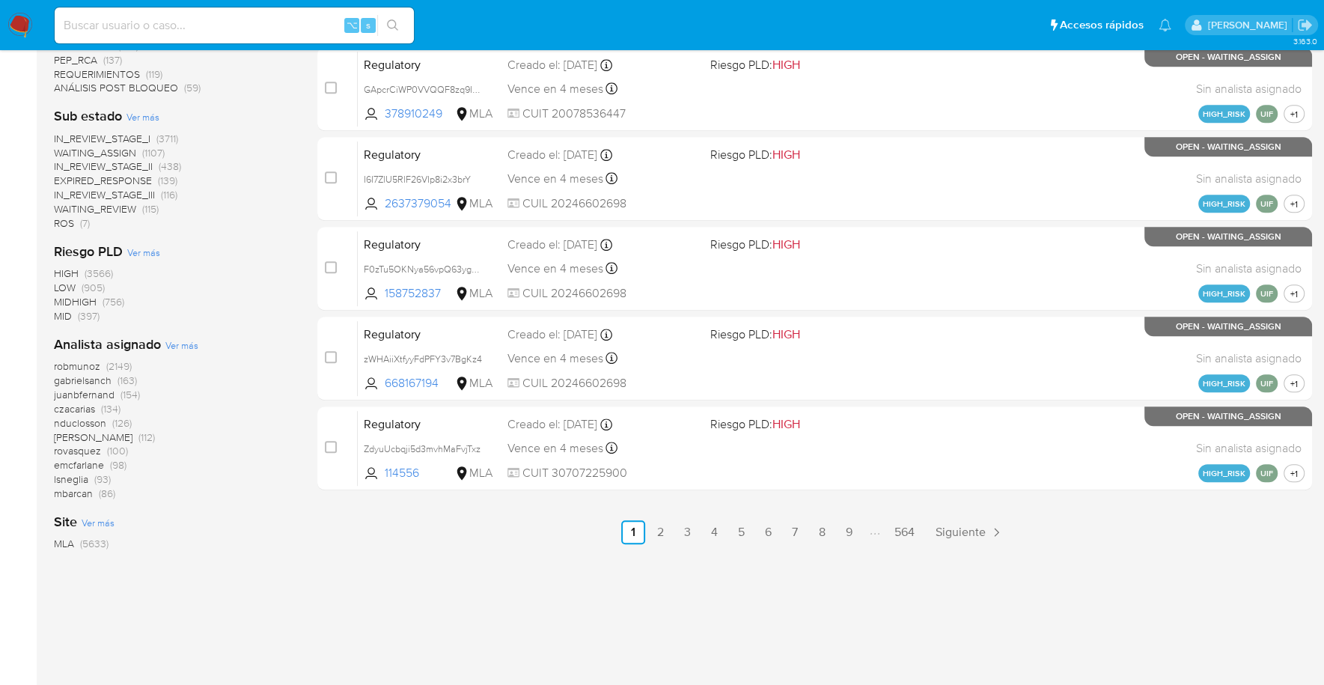
click at [177, 343] on span "Ver más" at bounding box center [181, 344] width 33 height 13
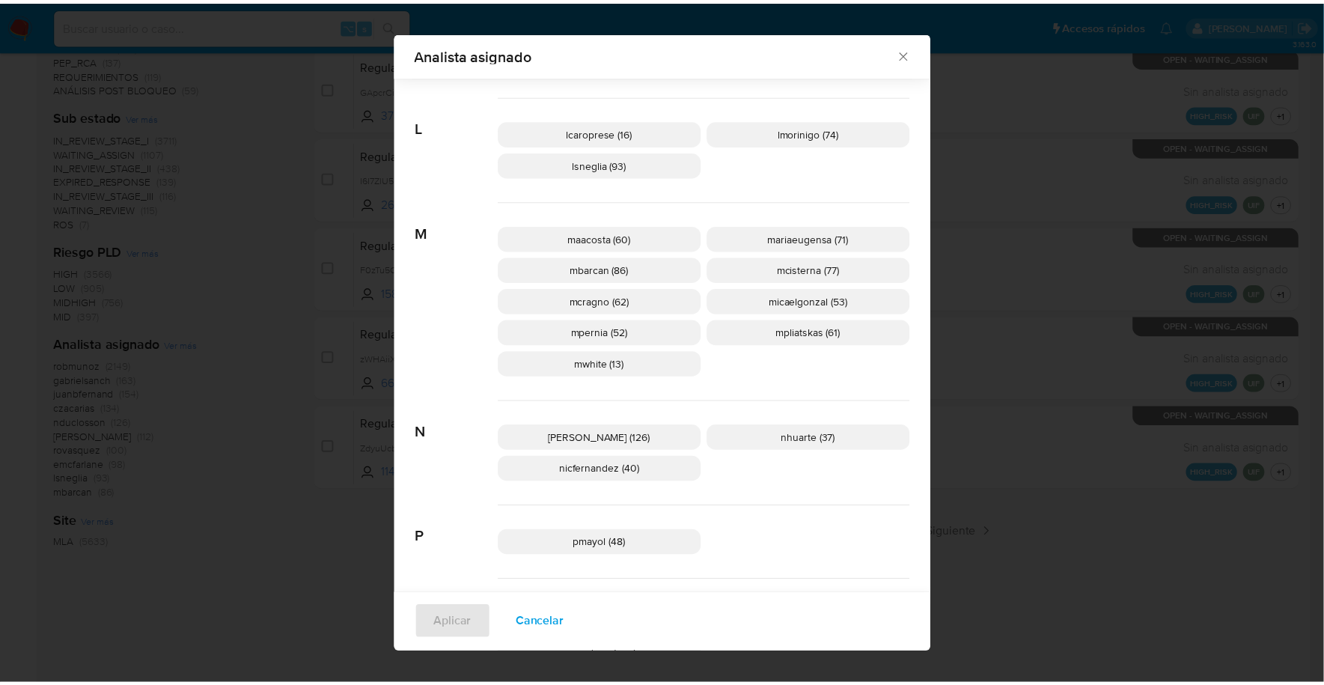
scroll to position [577, 0]
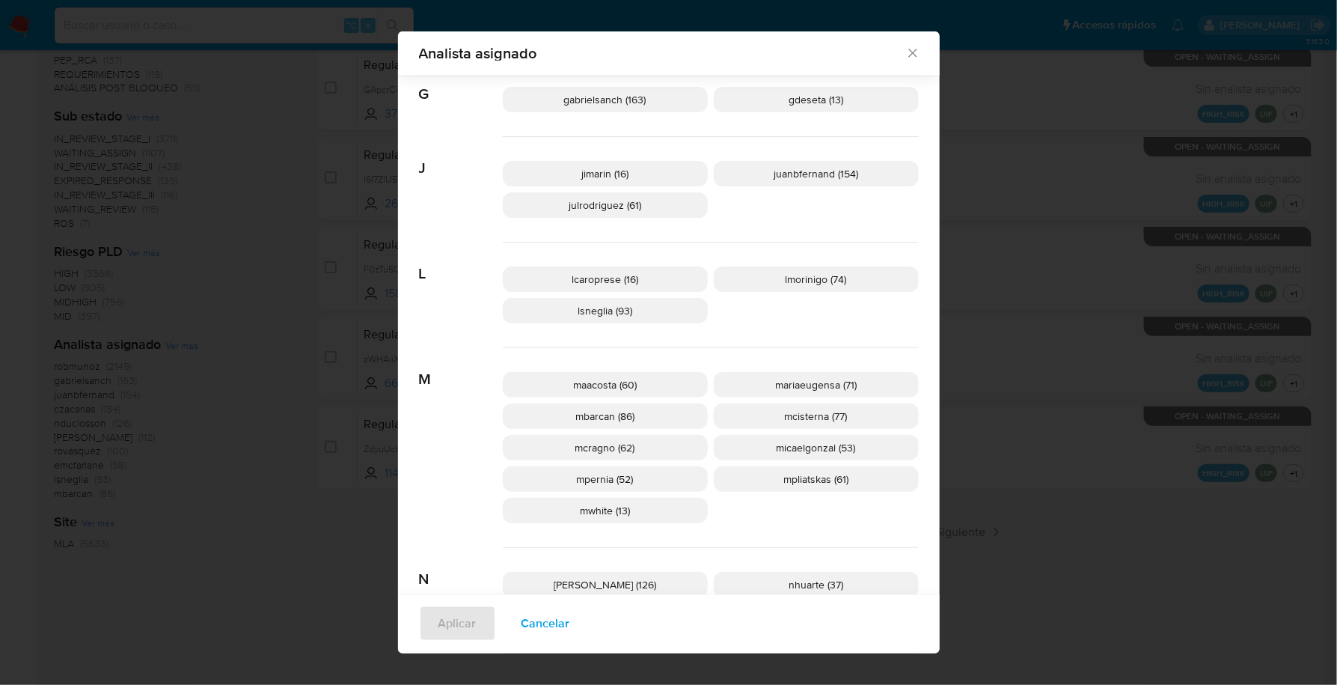
click at [908, 55] on icon "Cerrar" at bounding box center [912, 53] width 15 height 15
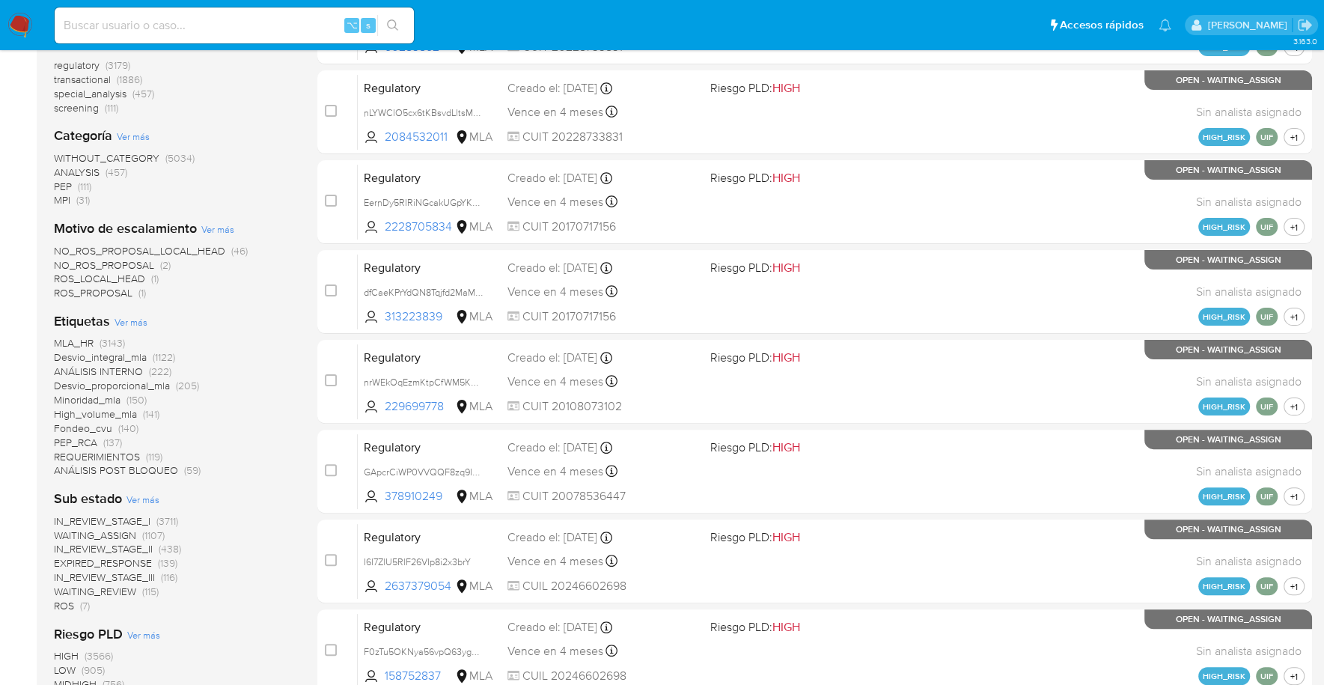
scroll to position [0, 0]
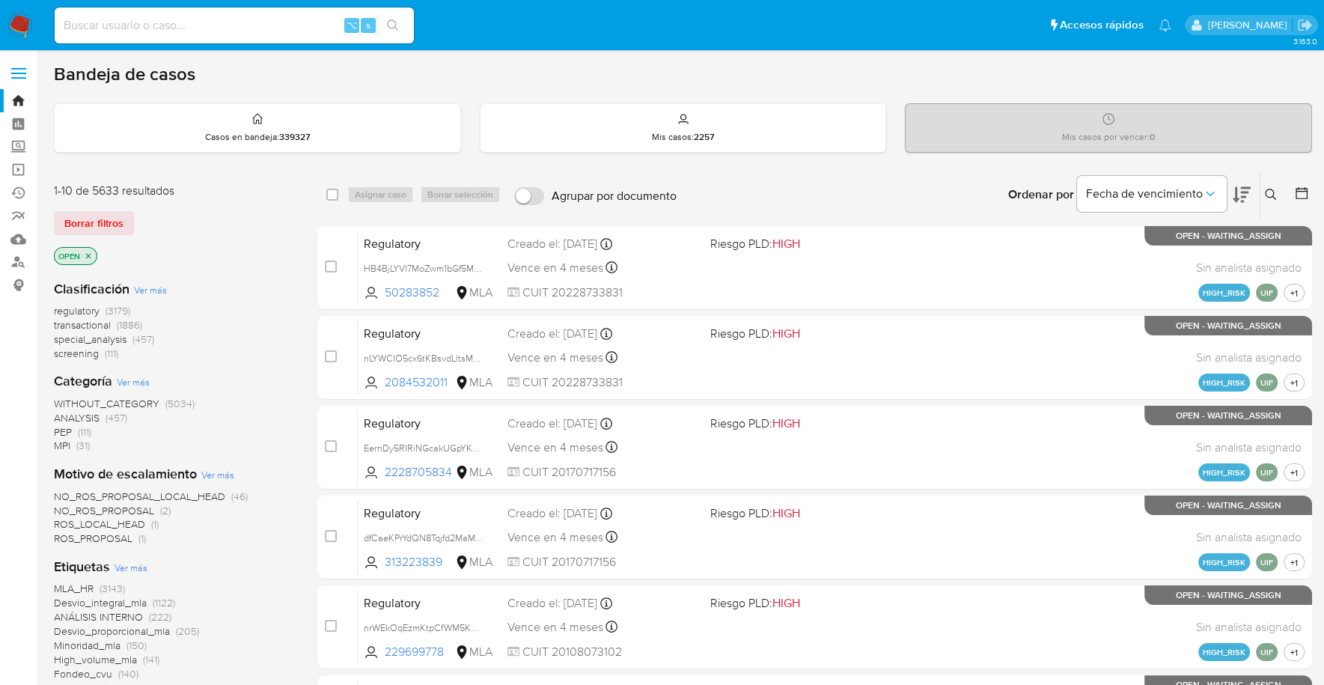
click at [88, 257] on icon "close-filter" at bounding box center [88, 255] width 9 height 9
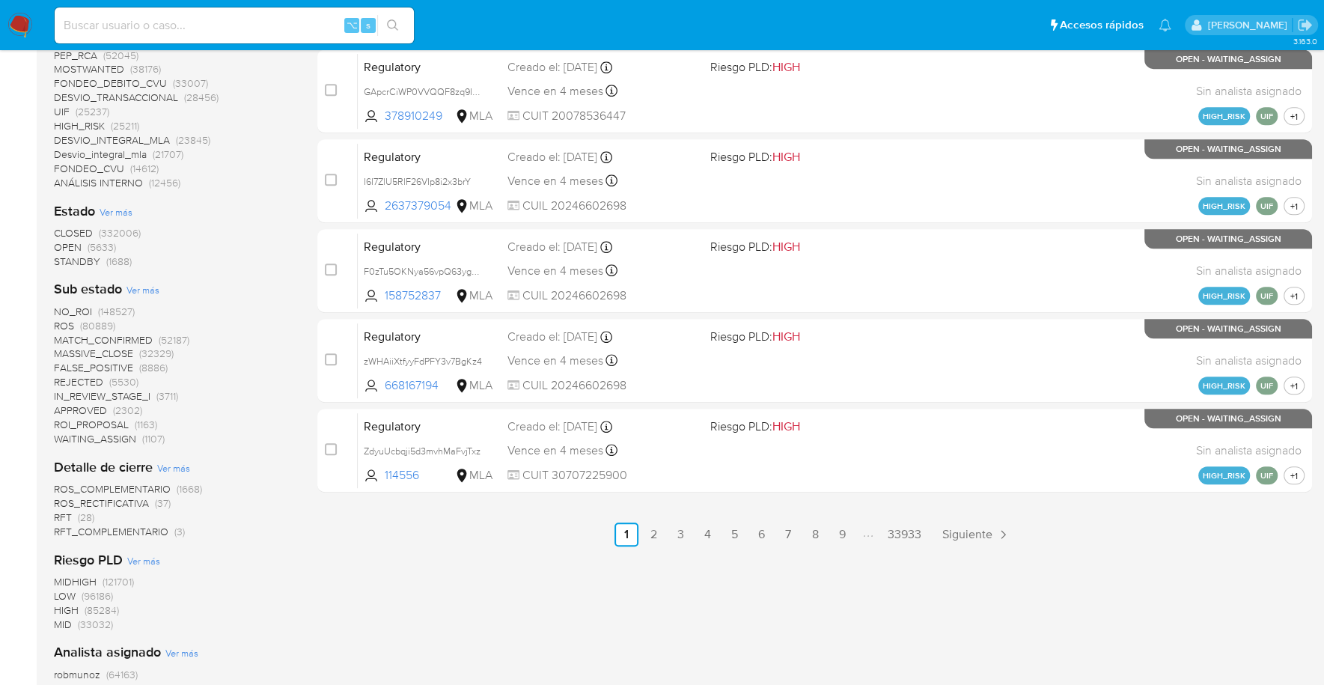
scroll to position [323, 0]
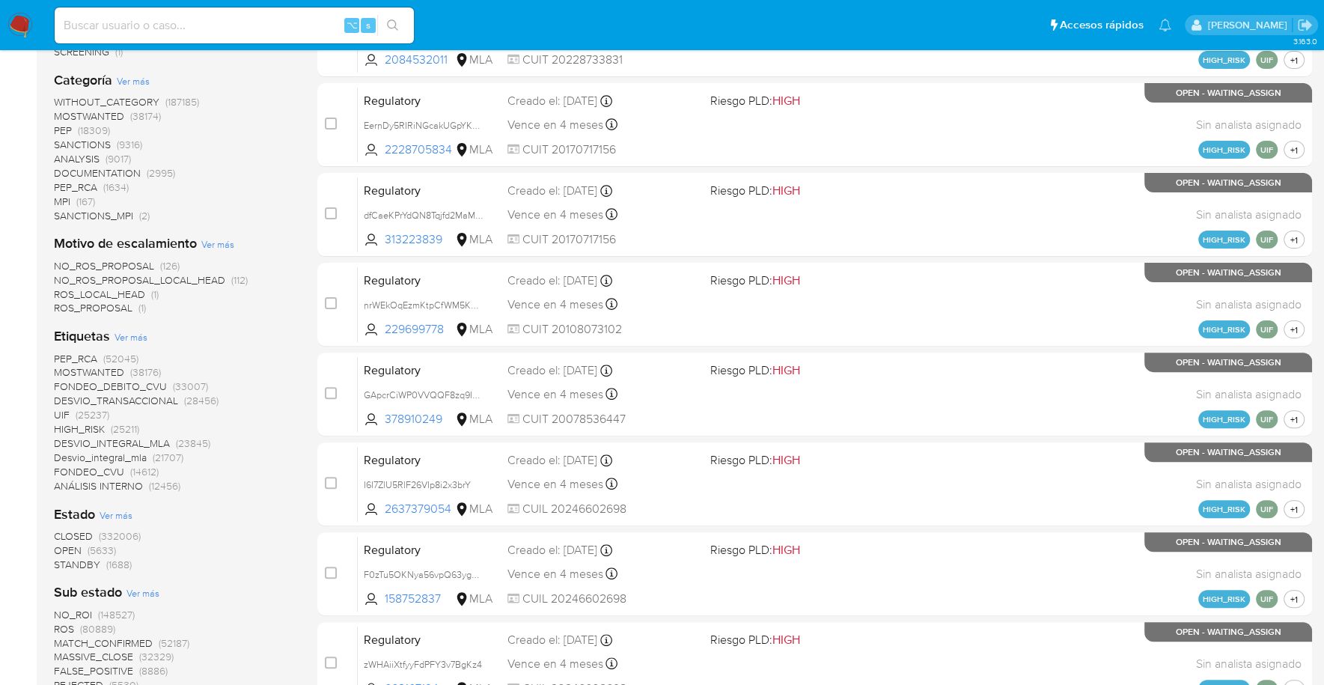
click at [70, 566] on span "STANDBY" at bounding box center [77, 564] width 46 height 15
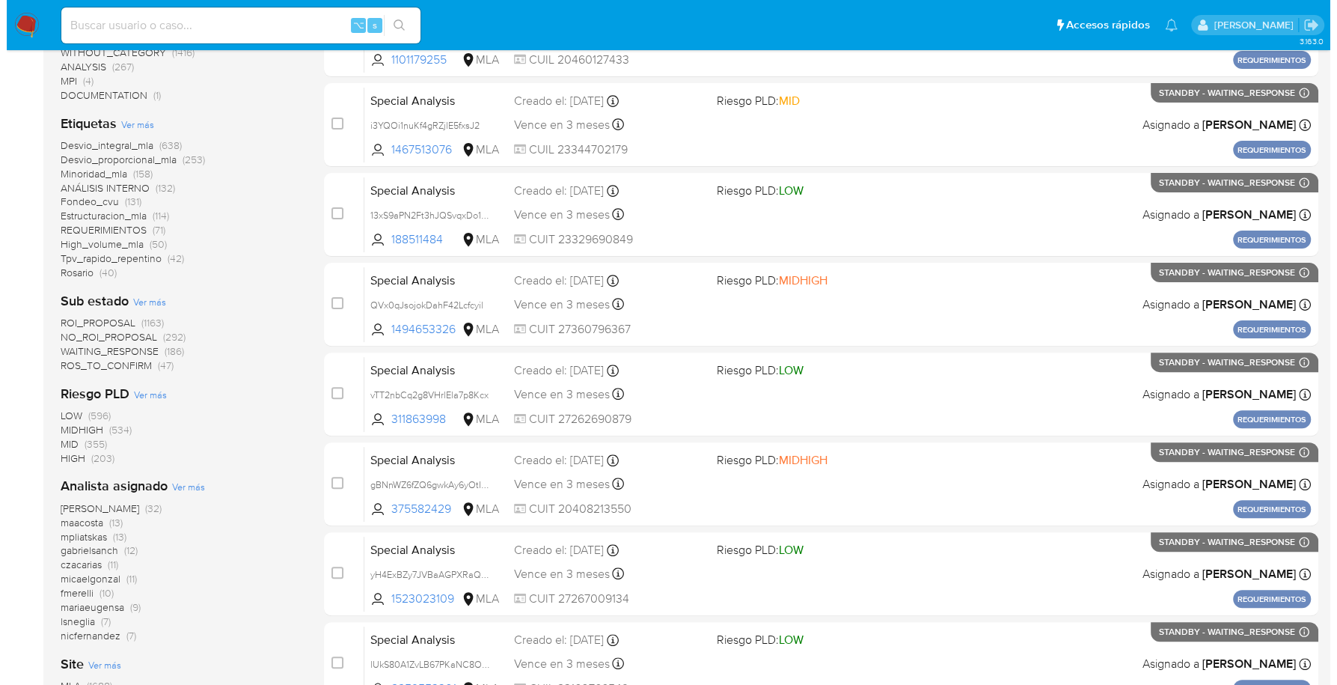
scroll to position [549, 0]
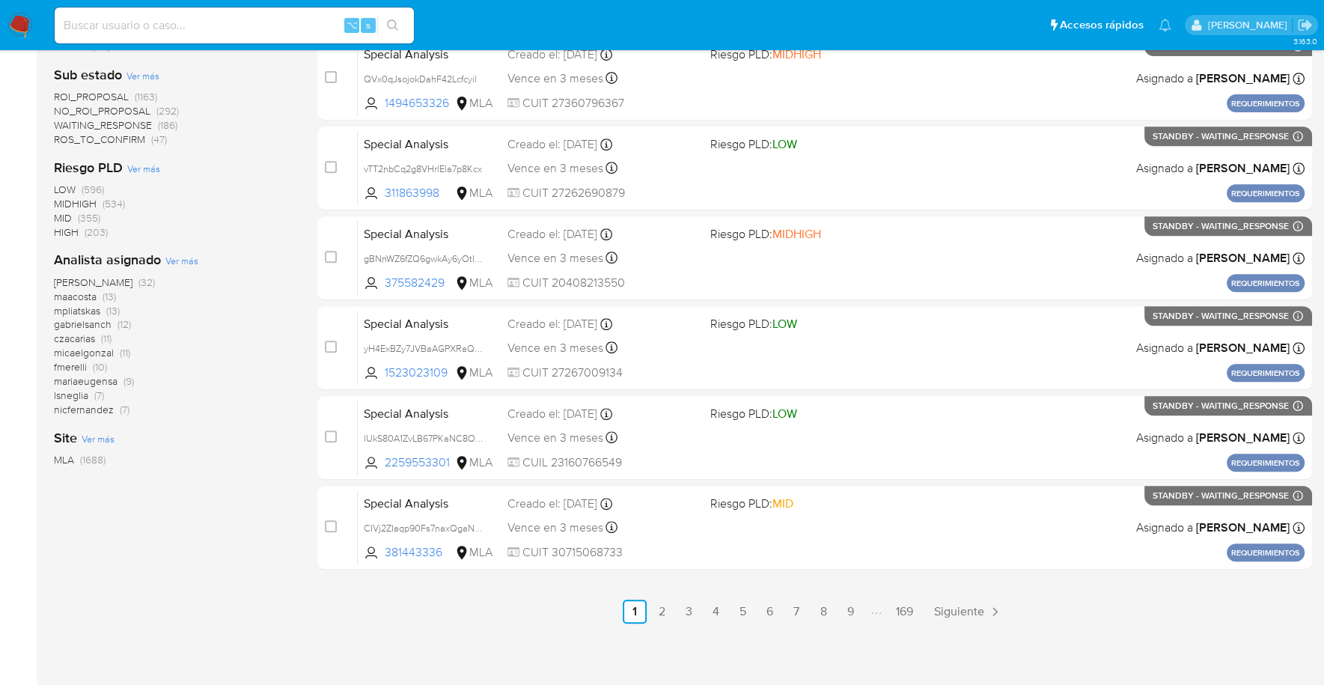
click at [186, 257] on span "Ver más" at bounding box center [181, 260] width 33 height 13
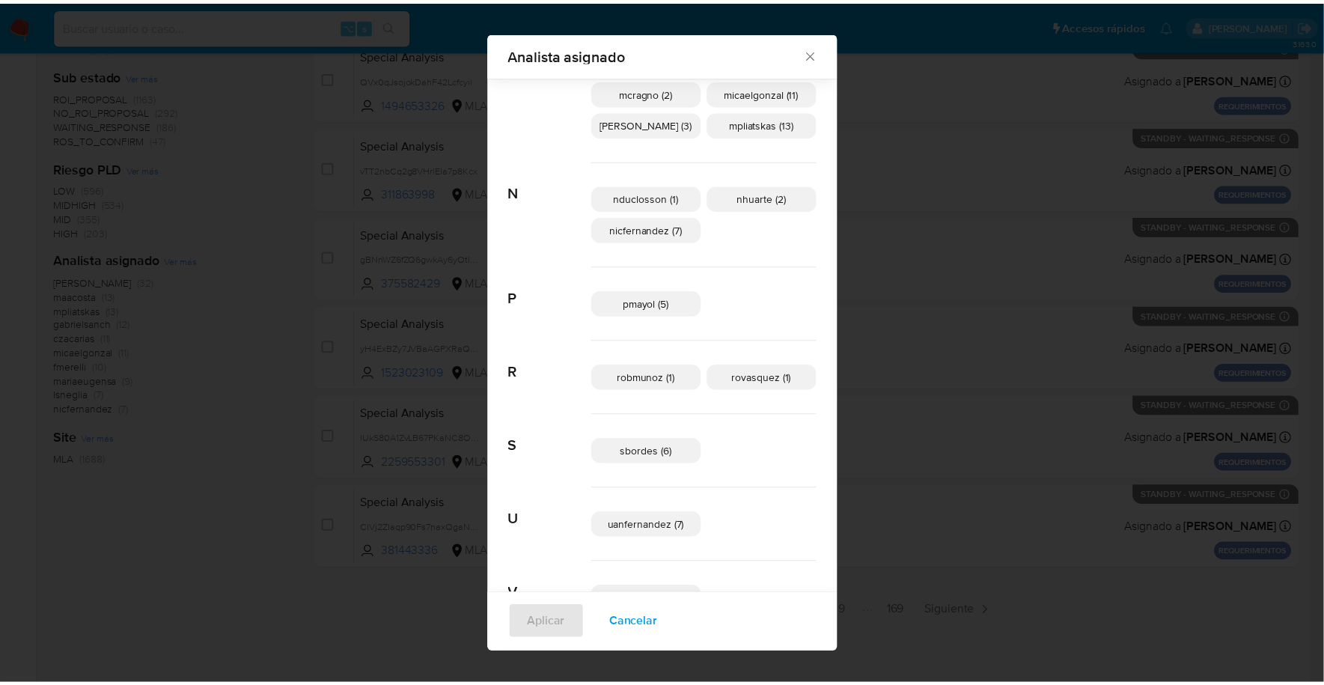
scroll to position [654, 0]
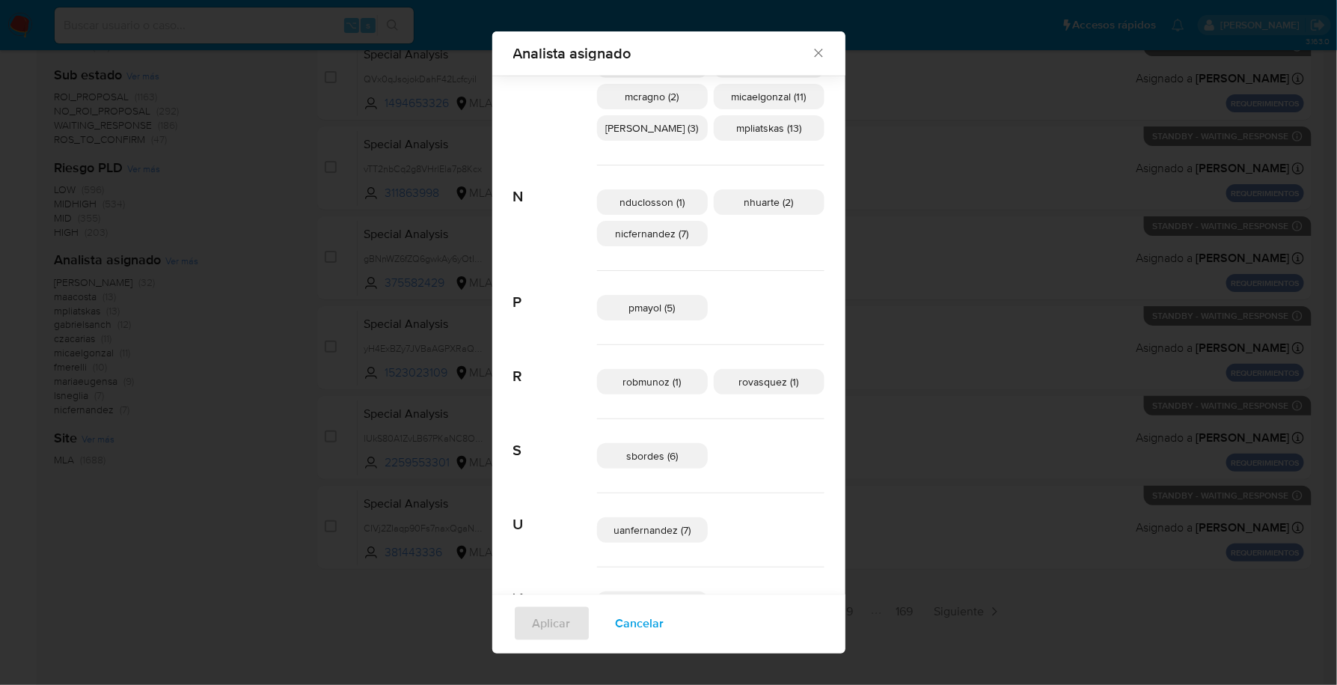
click at [811, 48] on icon "Cerrar" at bounding box center [818, 53] width 15 height 15
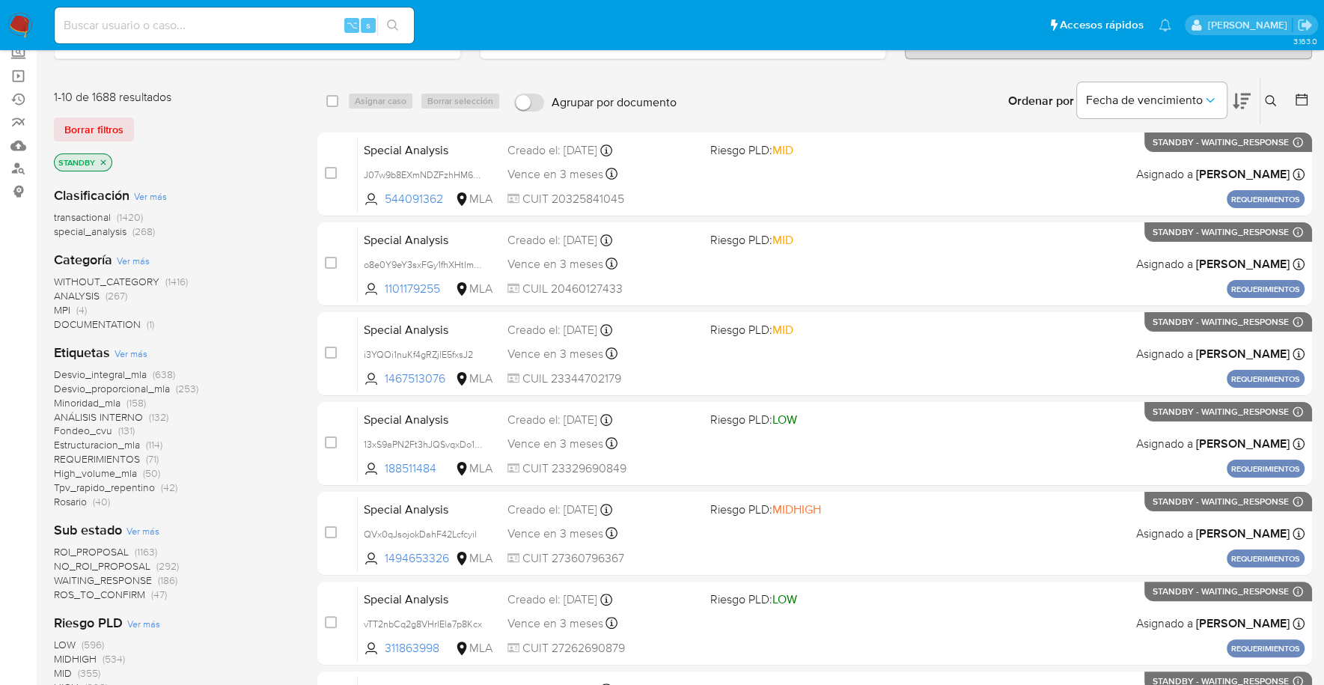
scroll to position [0, 0]
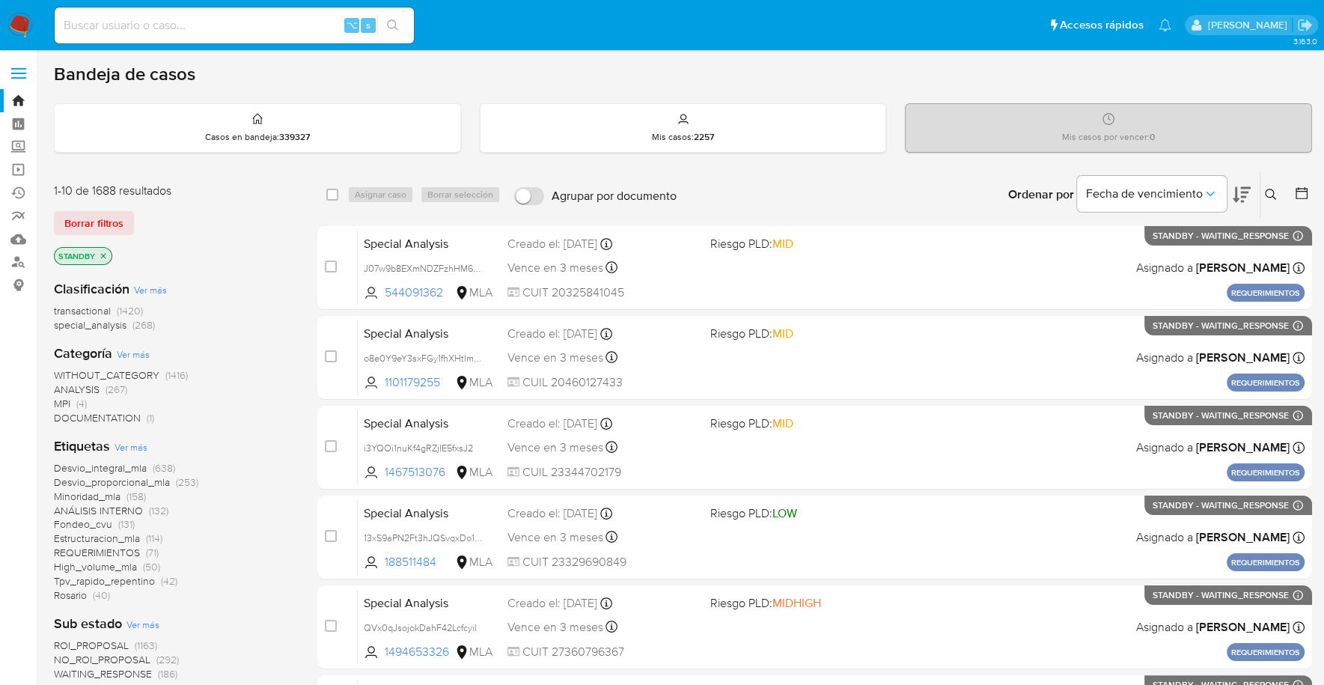
click at [24, 19] on img at bounding box center [19, 25] width 25 height 25
